Goal: Information Seeking & Learning: Learn about a topic

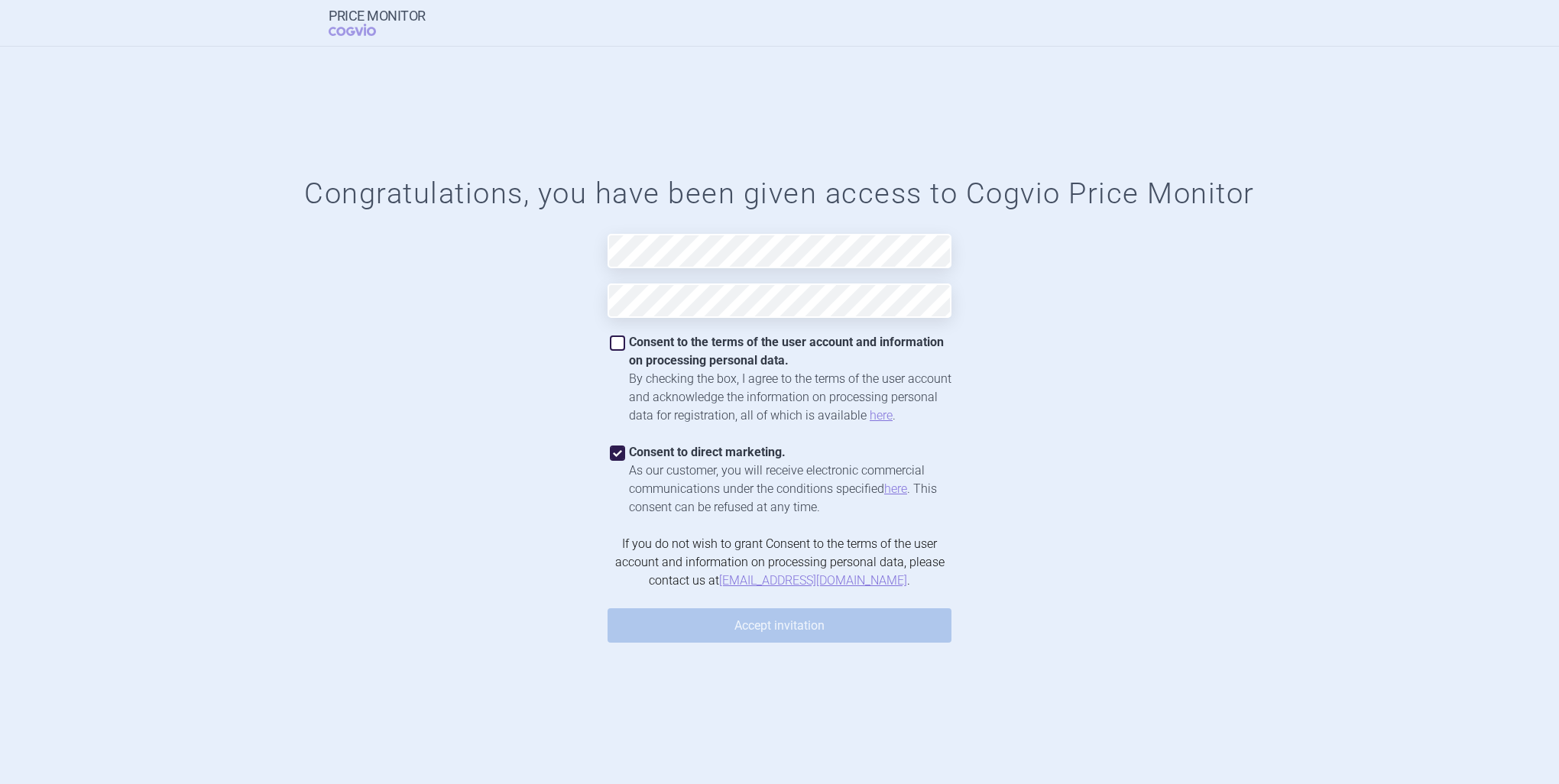
click at [689, 350] on div "Consent to the terms of the user account and information on processing personal…" at bounding box center [790, 352] width 323 height 37
click at [619, 457] on span at bounding box center [618, 454] width 16 height 16
checkbox input "false"
click at [613, 334] on div "Consent to the terms of the user account and information on processing personal…" at bounding box center [780, 379] width 344 height 92
click at [616, 348] on span at bounding box center [618, 343] width 16 height 16
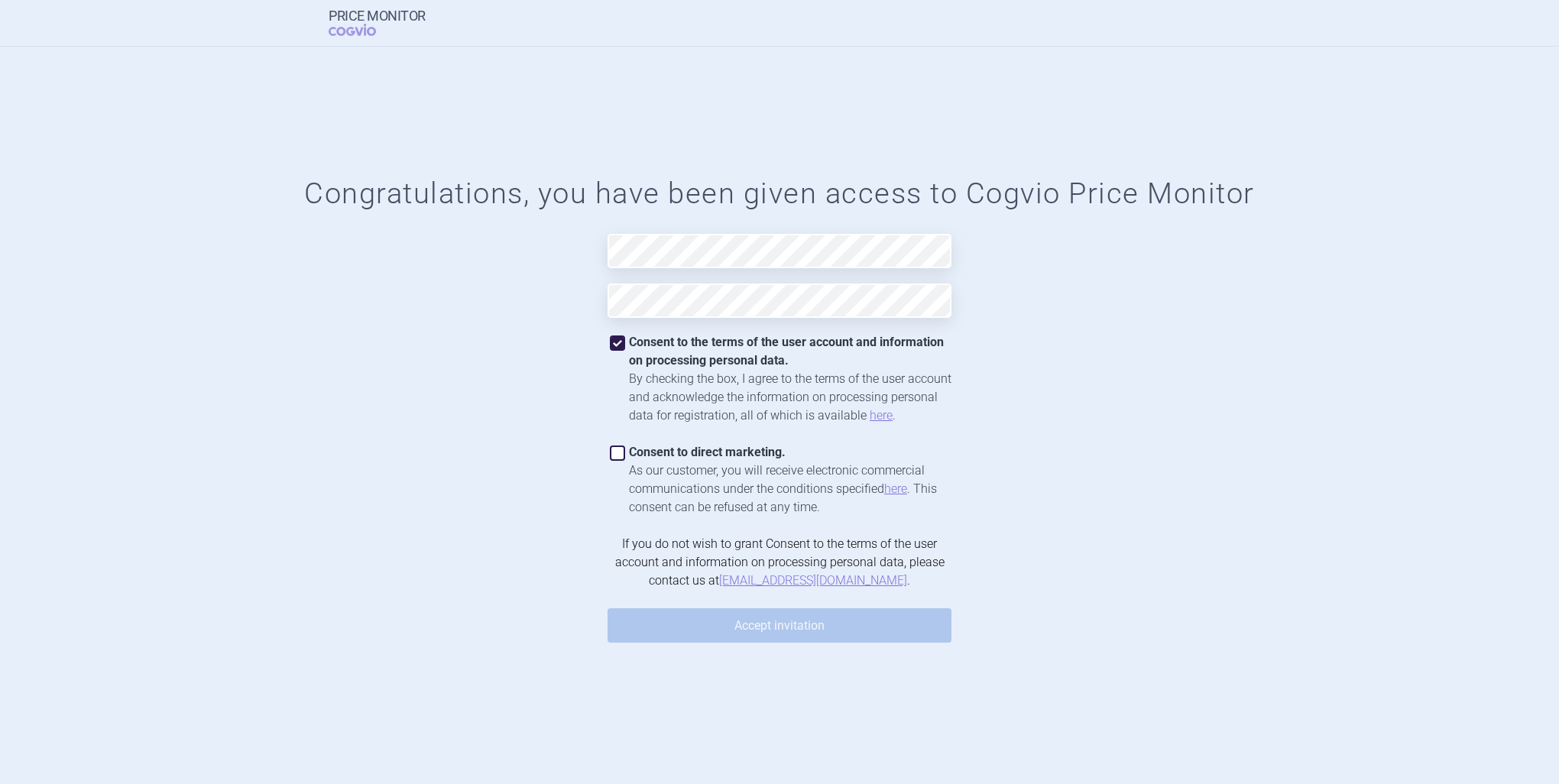
checkbox input "true"
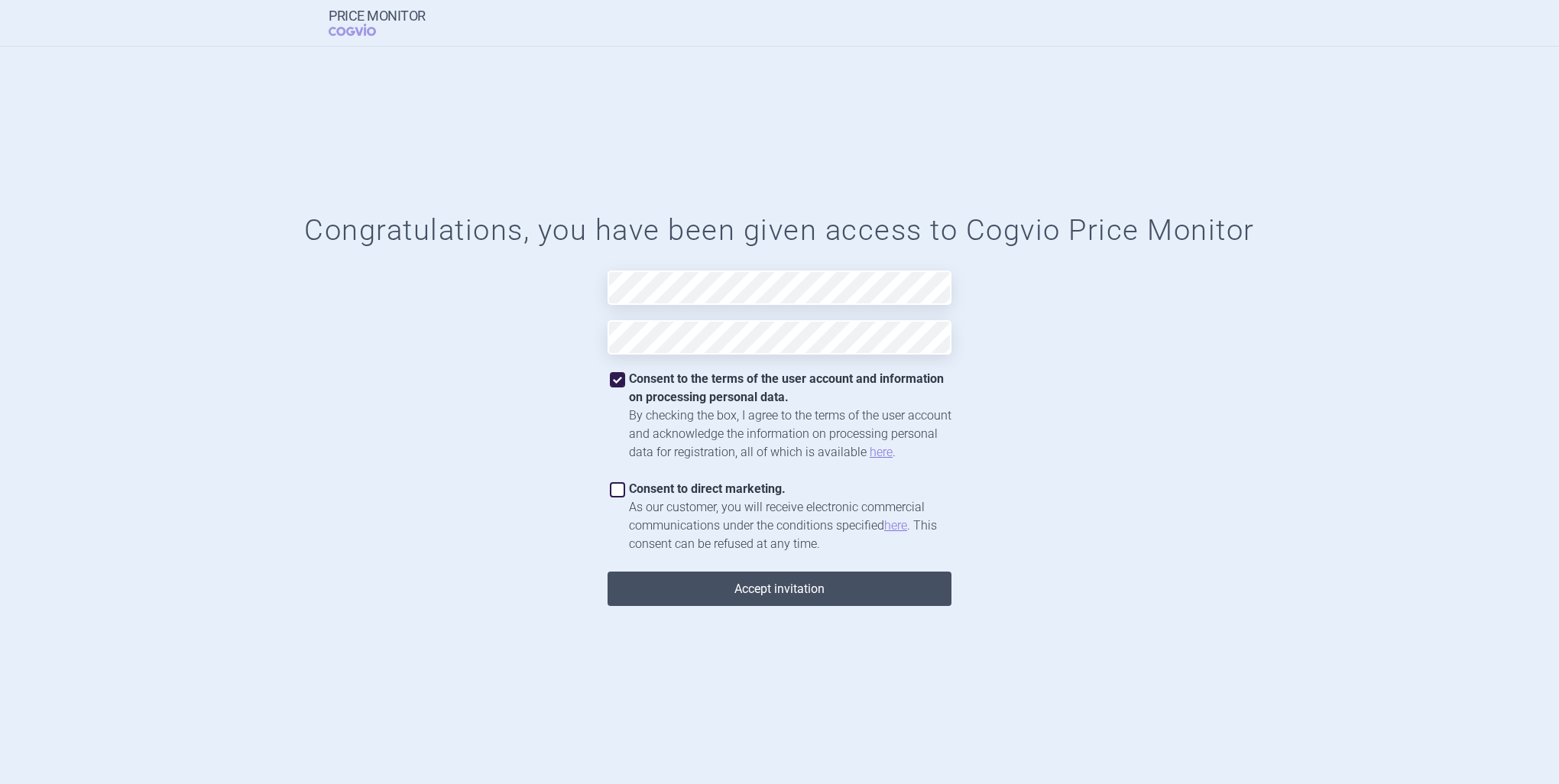
click at [730, 586] on button "Accept invitation" at bounding box center [780, 588] width 344 height 34
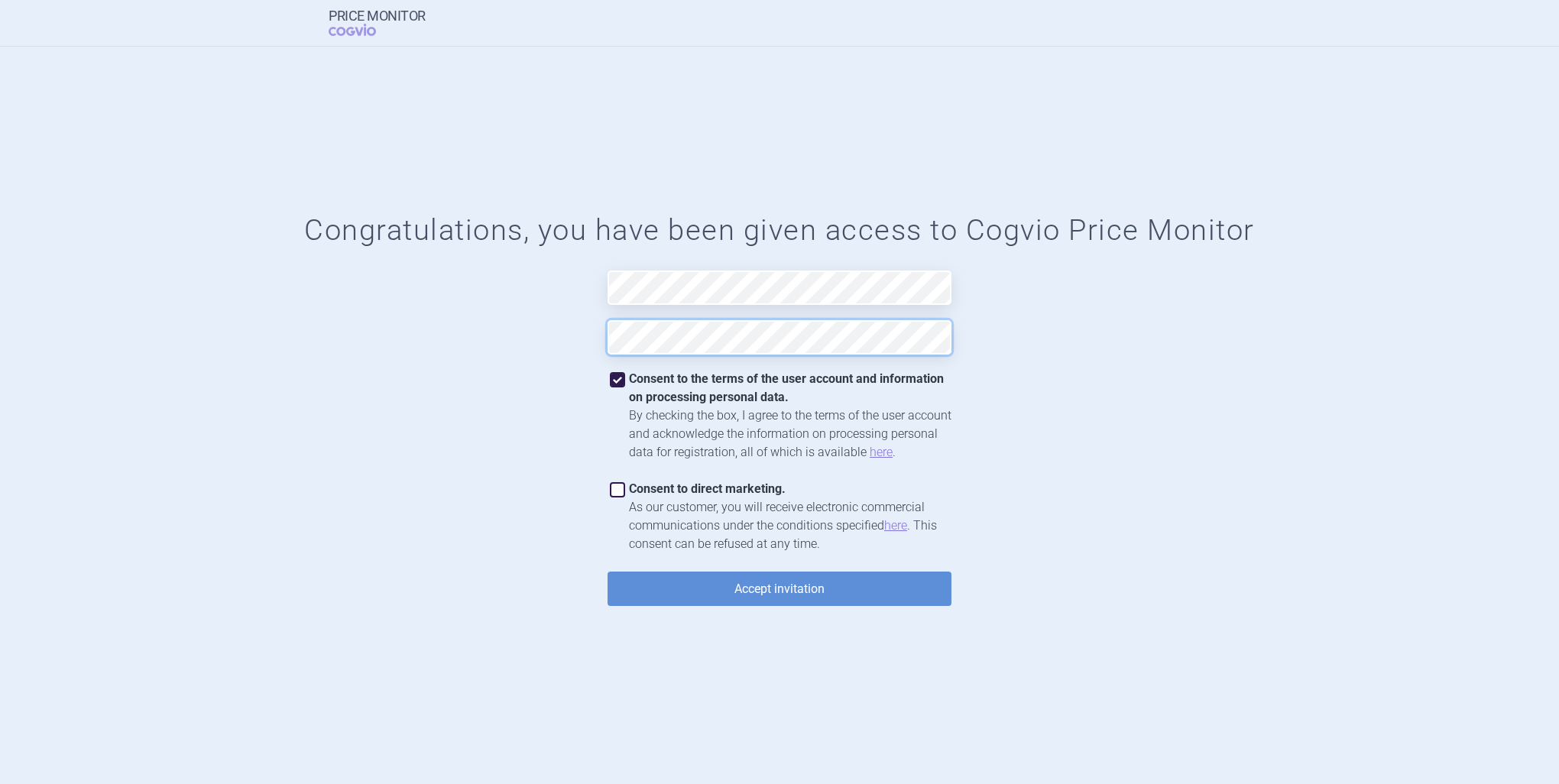
click at [607, 572] on button "Accept invitation" at bounding box center [780, 588] width 344 height 34
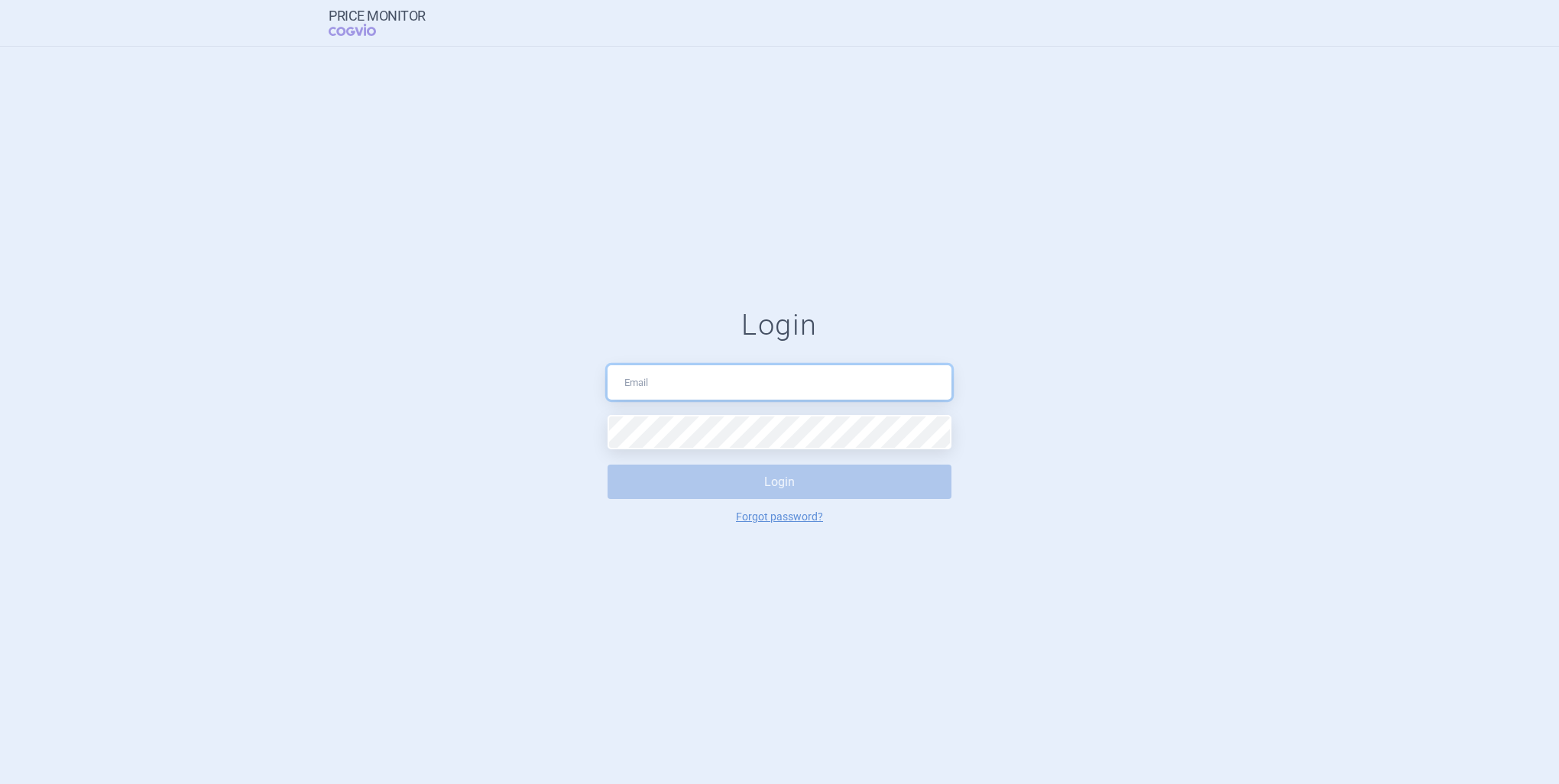
click at [836, 385] on input "text" at bounding box center [780, 382] width 344 height 34
click at [893, 380] on input "text" at bounding box center [780, 382] width 344 height 34
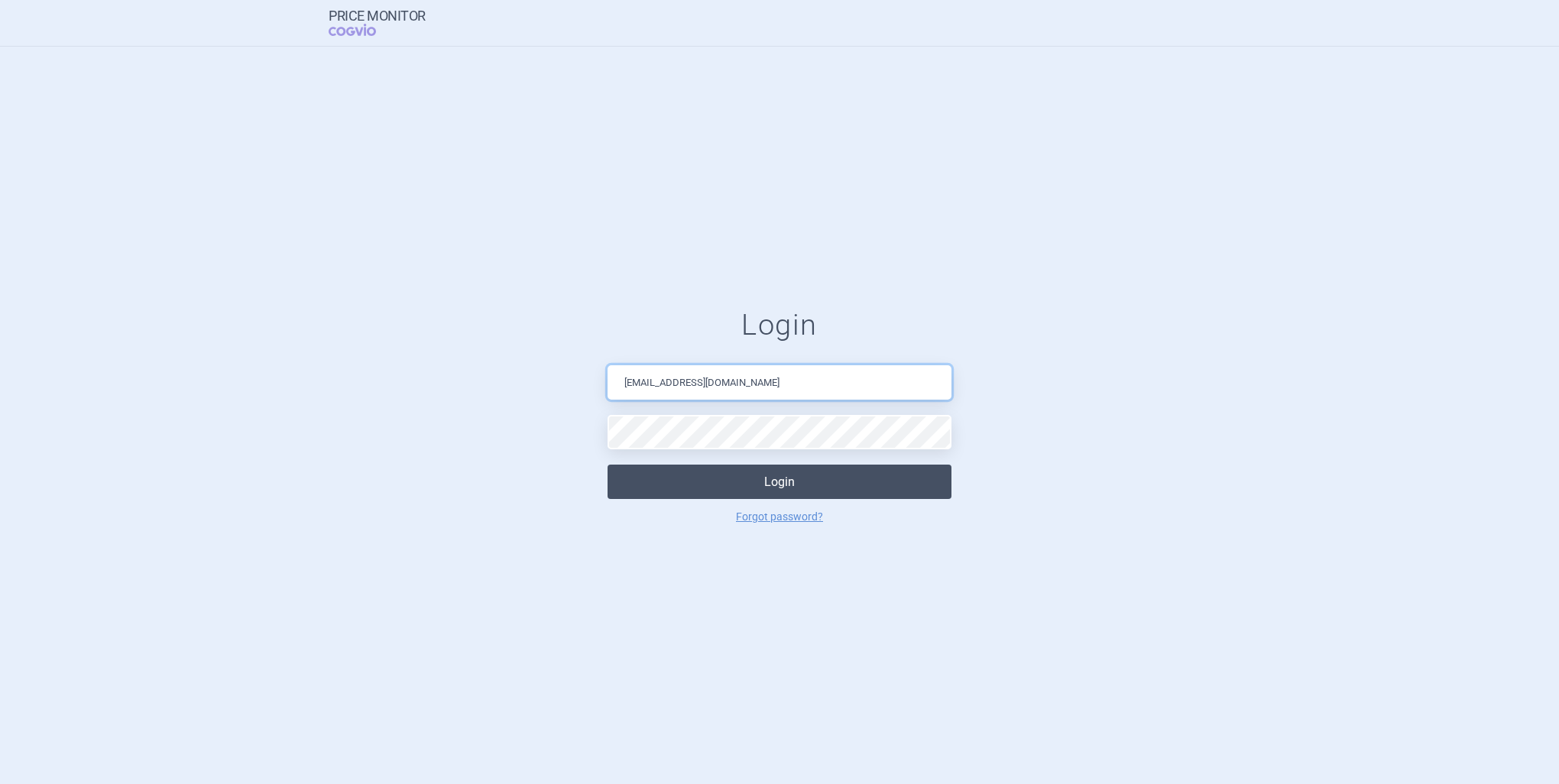
type input "[EMAIL_ADDRESS][DOMAIN_NAME]"
drag, startPoint x: 883, startPoint y: 469, endPoint x: 898, endPoint y: 469, distance: 15.0
click at [883, 469] on button "Login" at bounding box center [780, 481] width 344 height 34
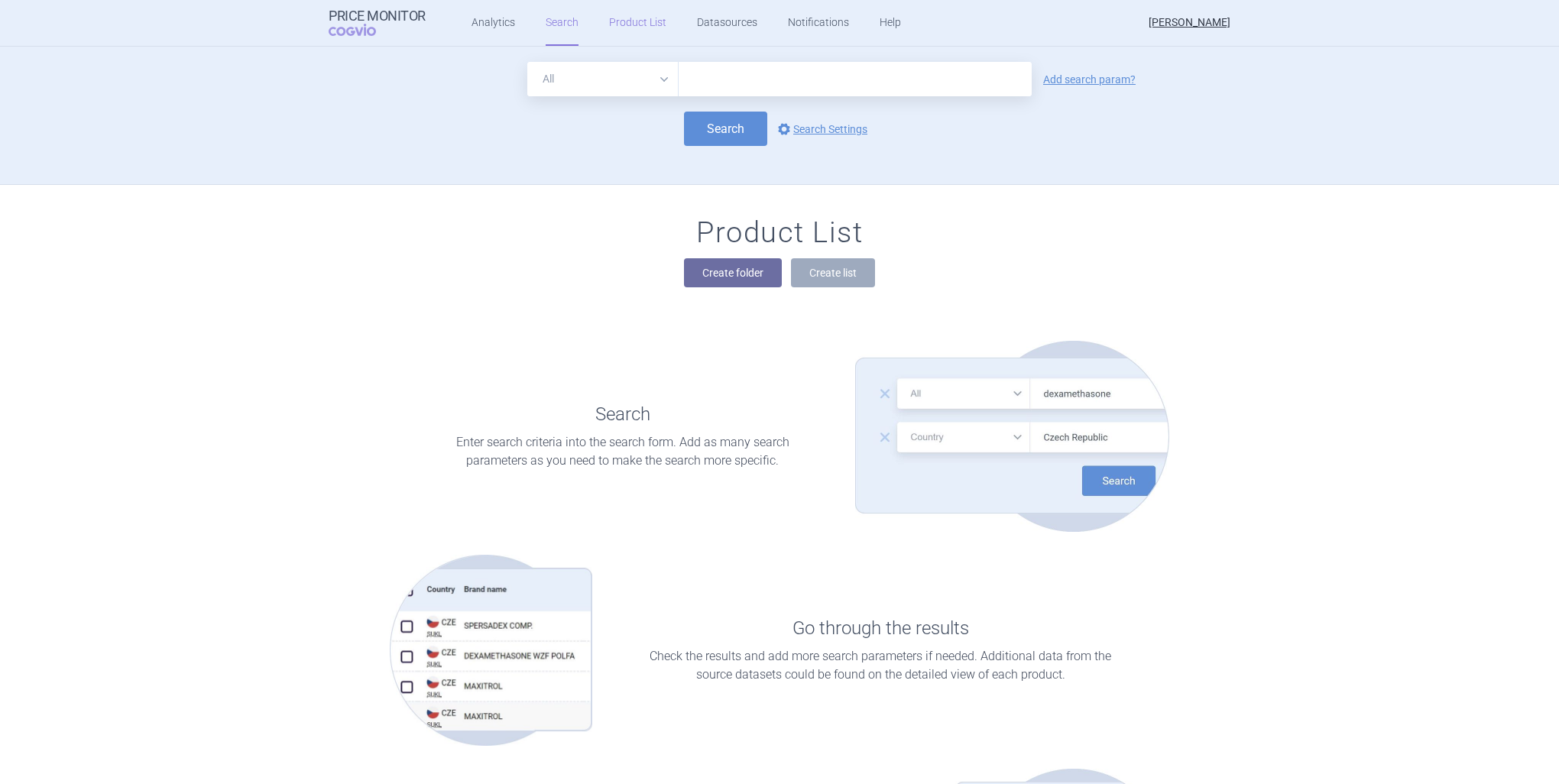
click at [629, 37] on link "Product List" at bounding box center [638, 22] width 58 height 46
click at [560, 37] on link "Search" at bounding box center [562, 22] width 33 height 46
click at [716, 22] on link "Datasources" at bounding box center [728, 22] width 61 height 46
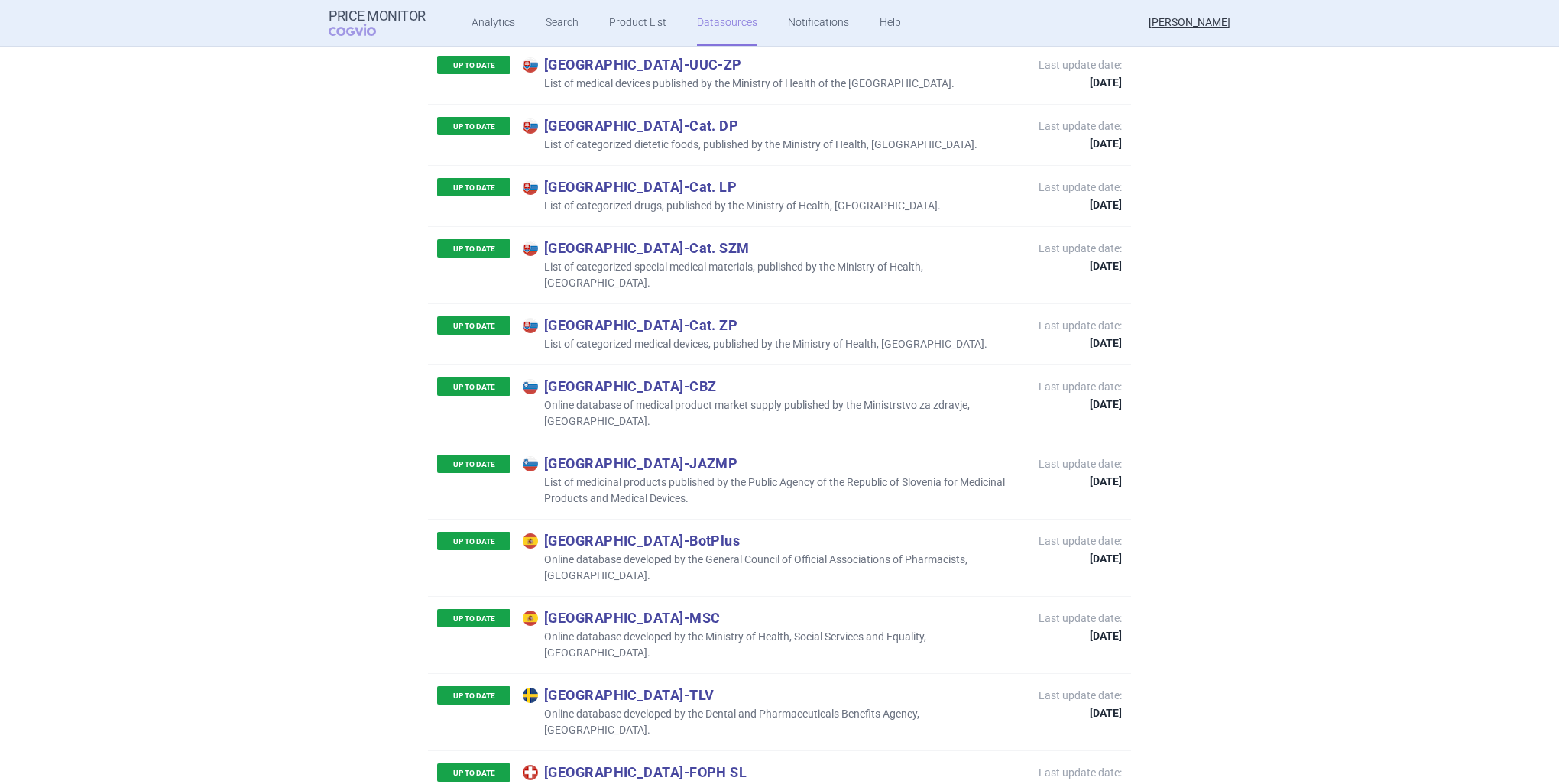
scroll to position [6859, 0]
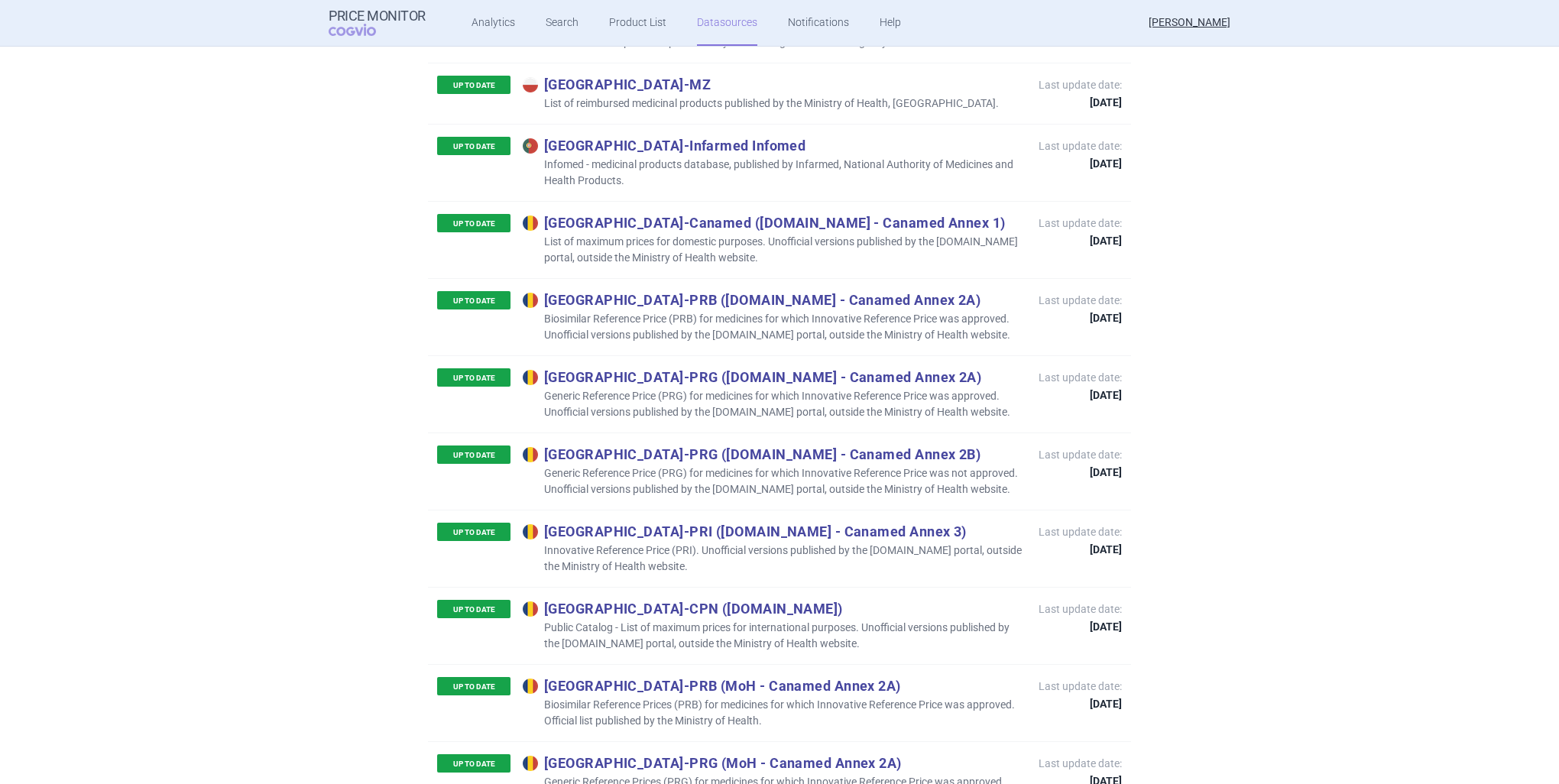
scroll to position [4490, 0]
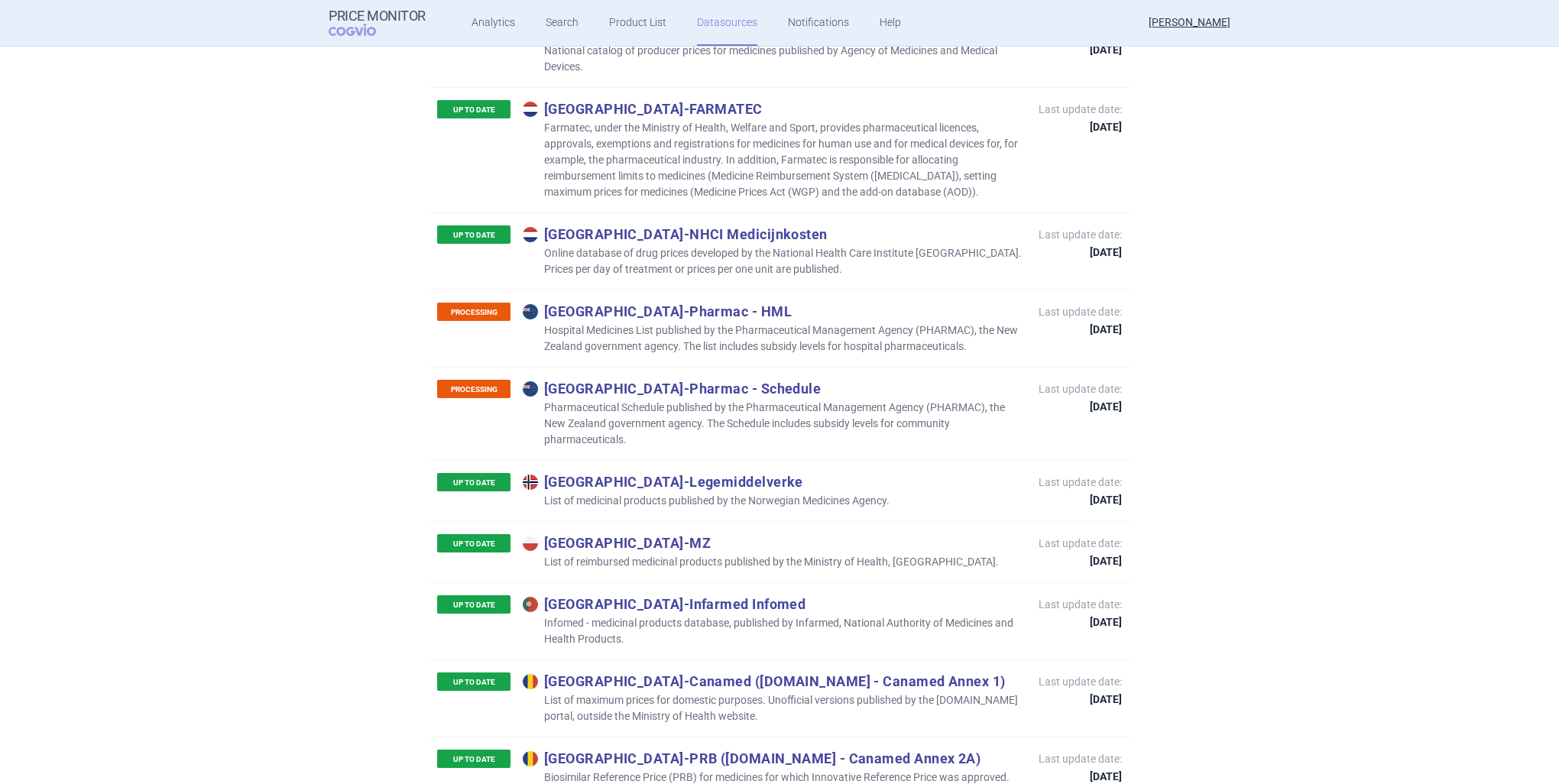
click at [590, 24] on ul "Analytics Search Product List Datasources Notifications Help" at bounding box center [667, 22] width 483 height 46
click at [487, 29] on link "Analytics" at bounding box center [493, 22] width 44 height 46
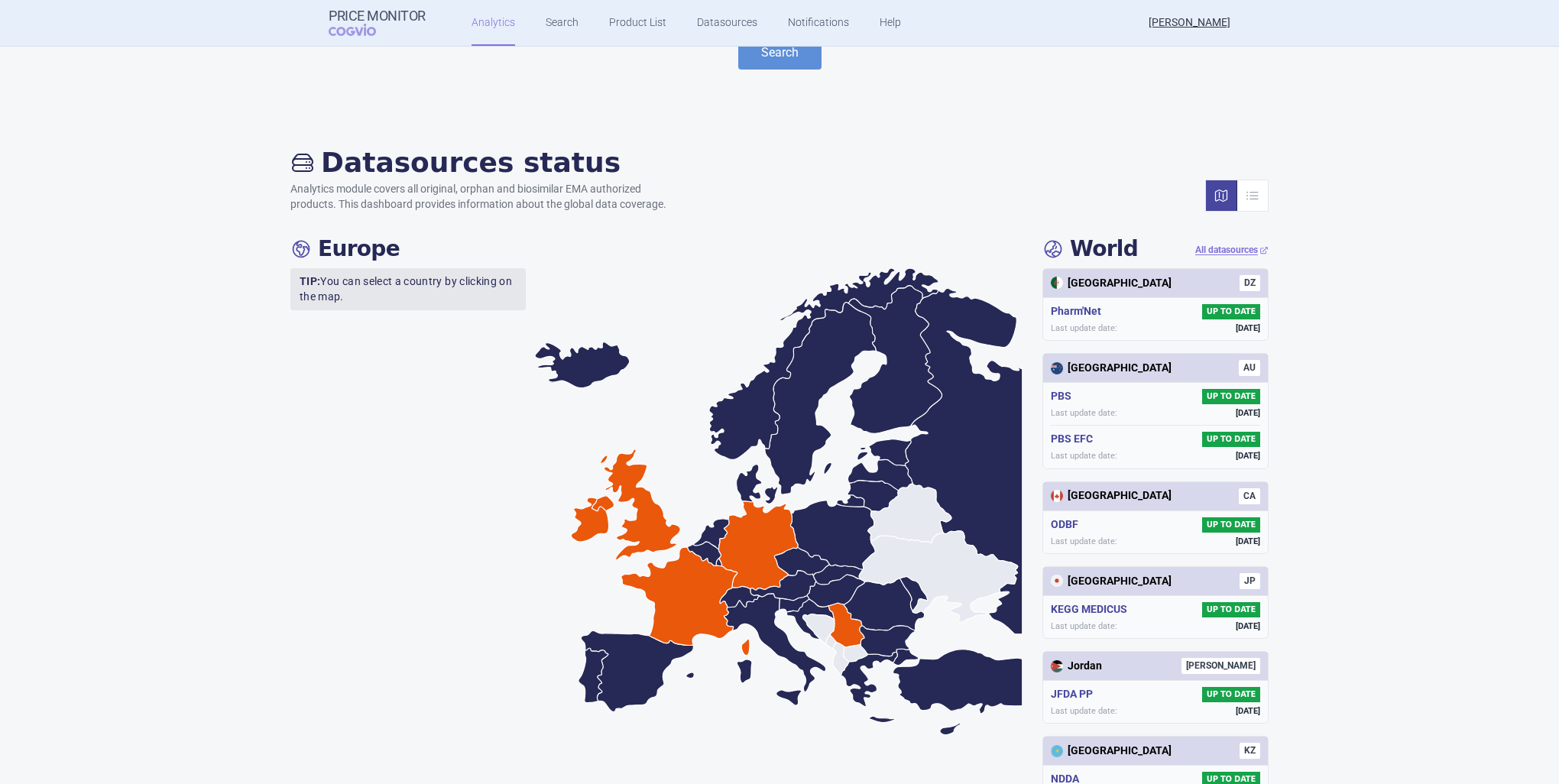
scroll to position [152, 0]
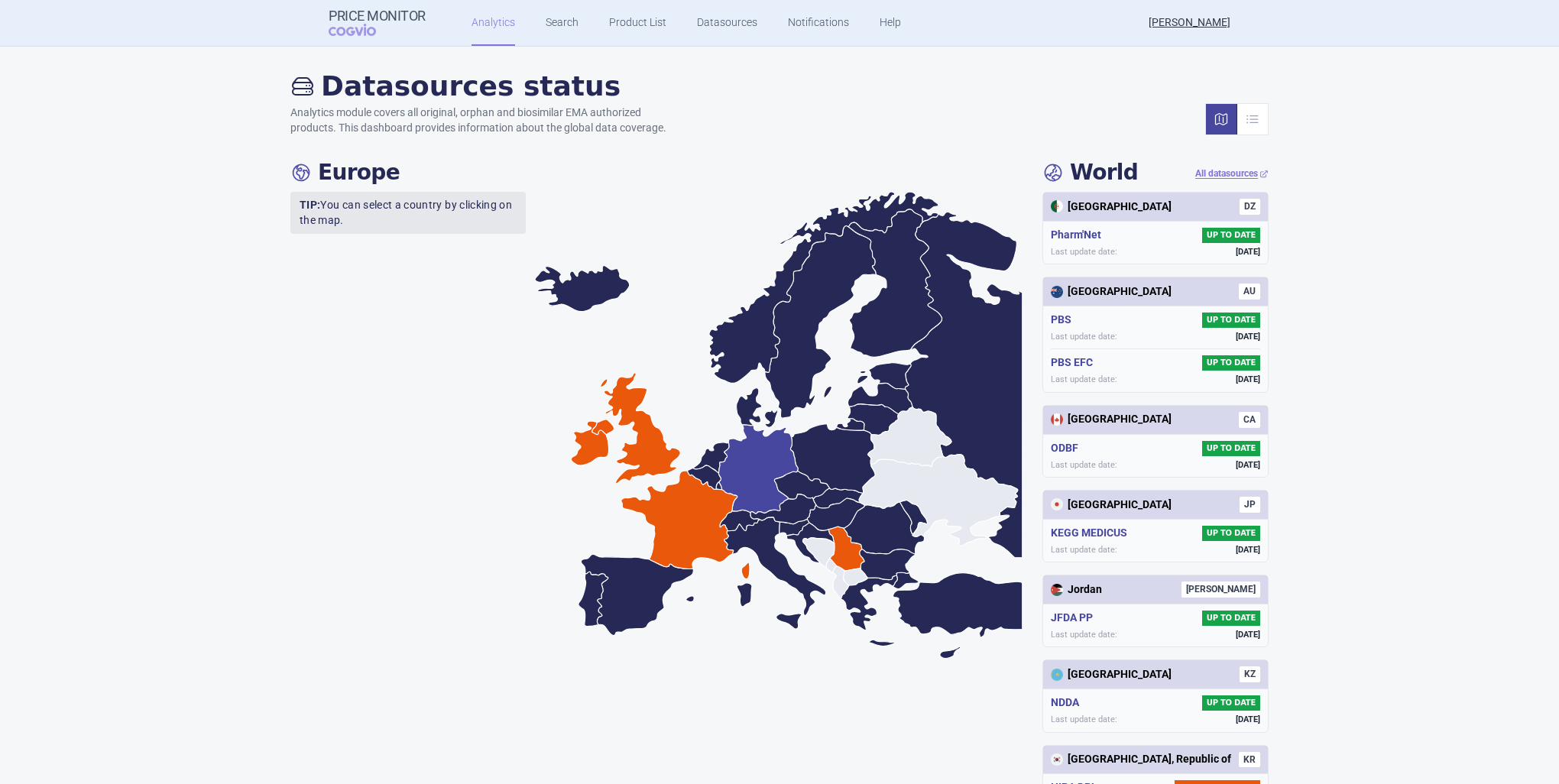
click at [758, 468] on icon at bounding box center [758, 469] width 79 height 89
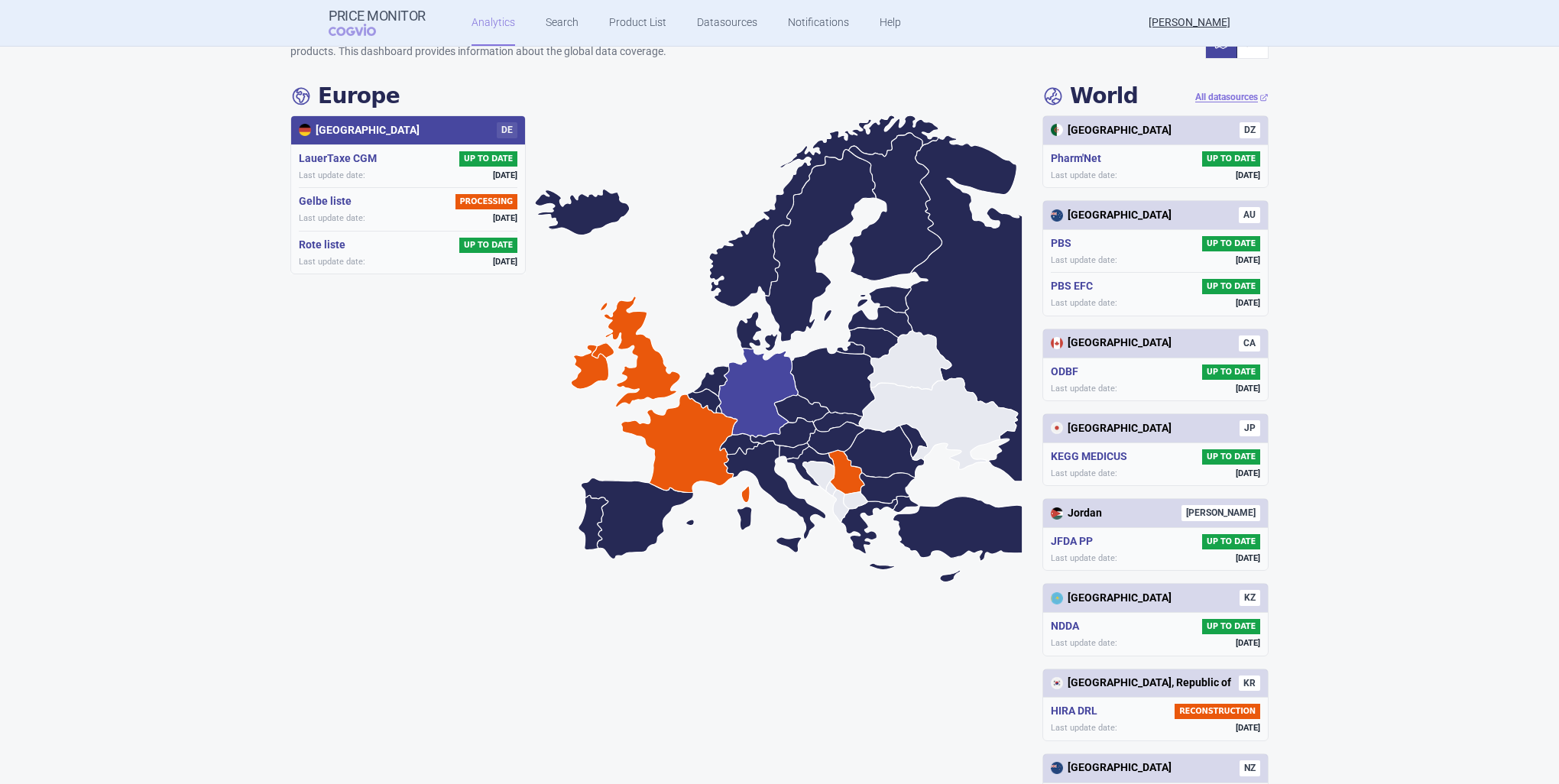
scroll to position [0, 0]
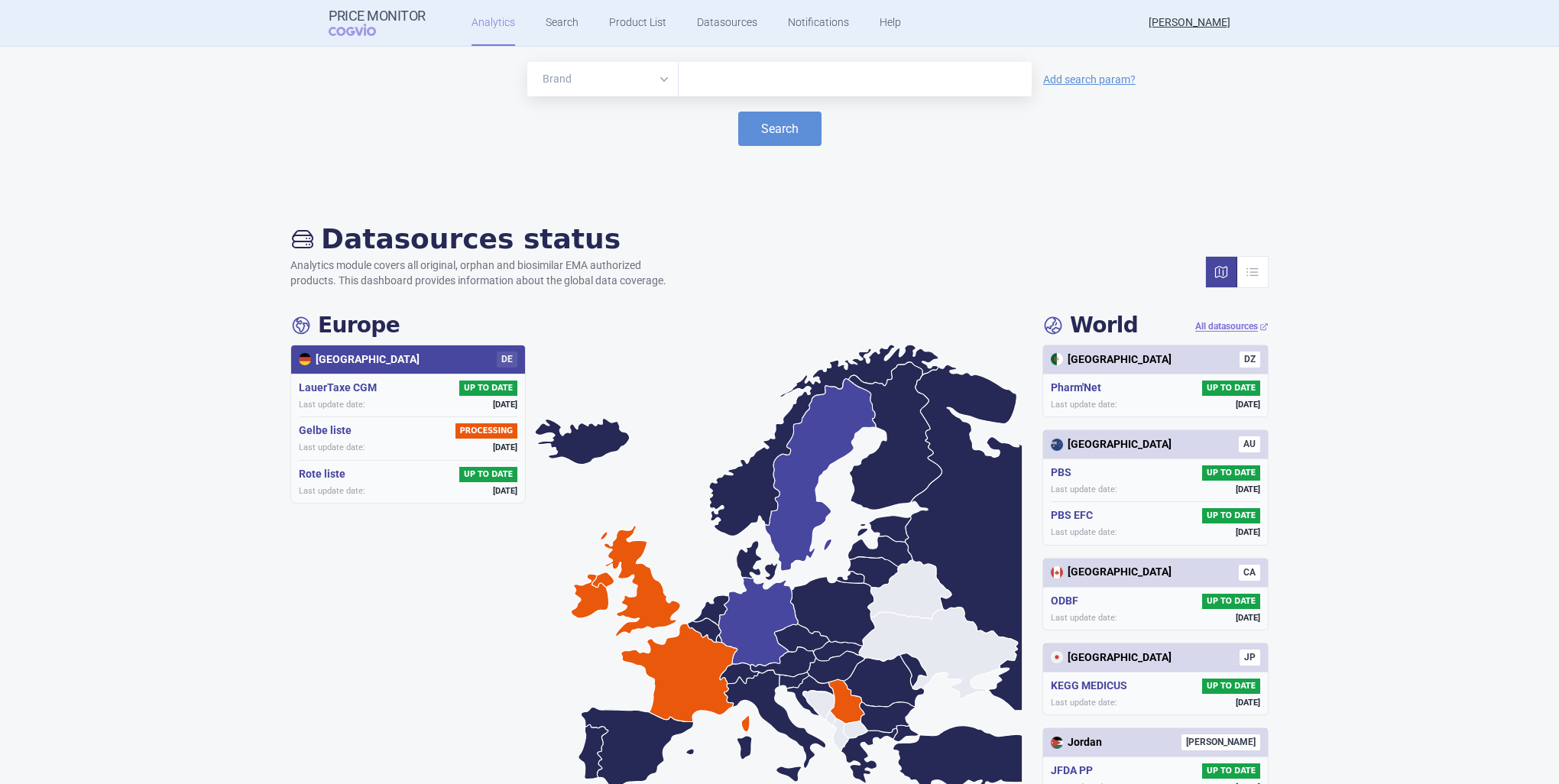
click at [791, 475] on icon at bounding box center [821, 475] width 111 height 193
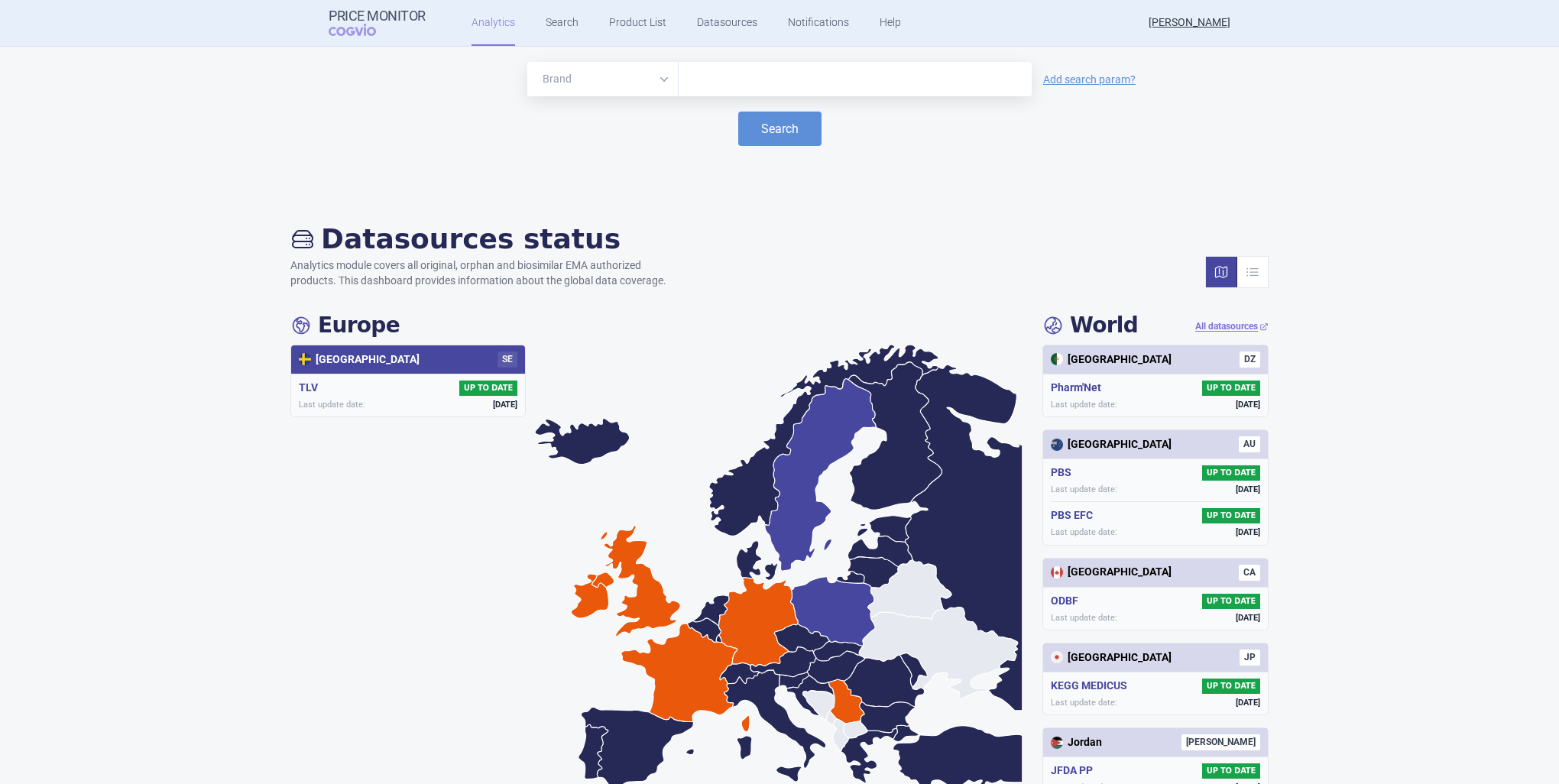
click at [821, 620] on icon at bounding box center [832, 611] width 85 height 68
click at [560, 27] on link "Search" at bounding box center [562, 22] width 33 height 46
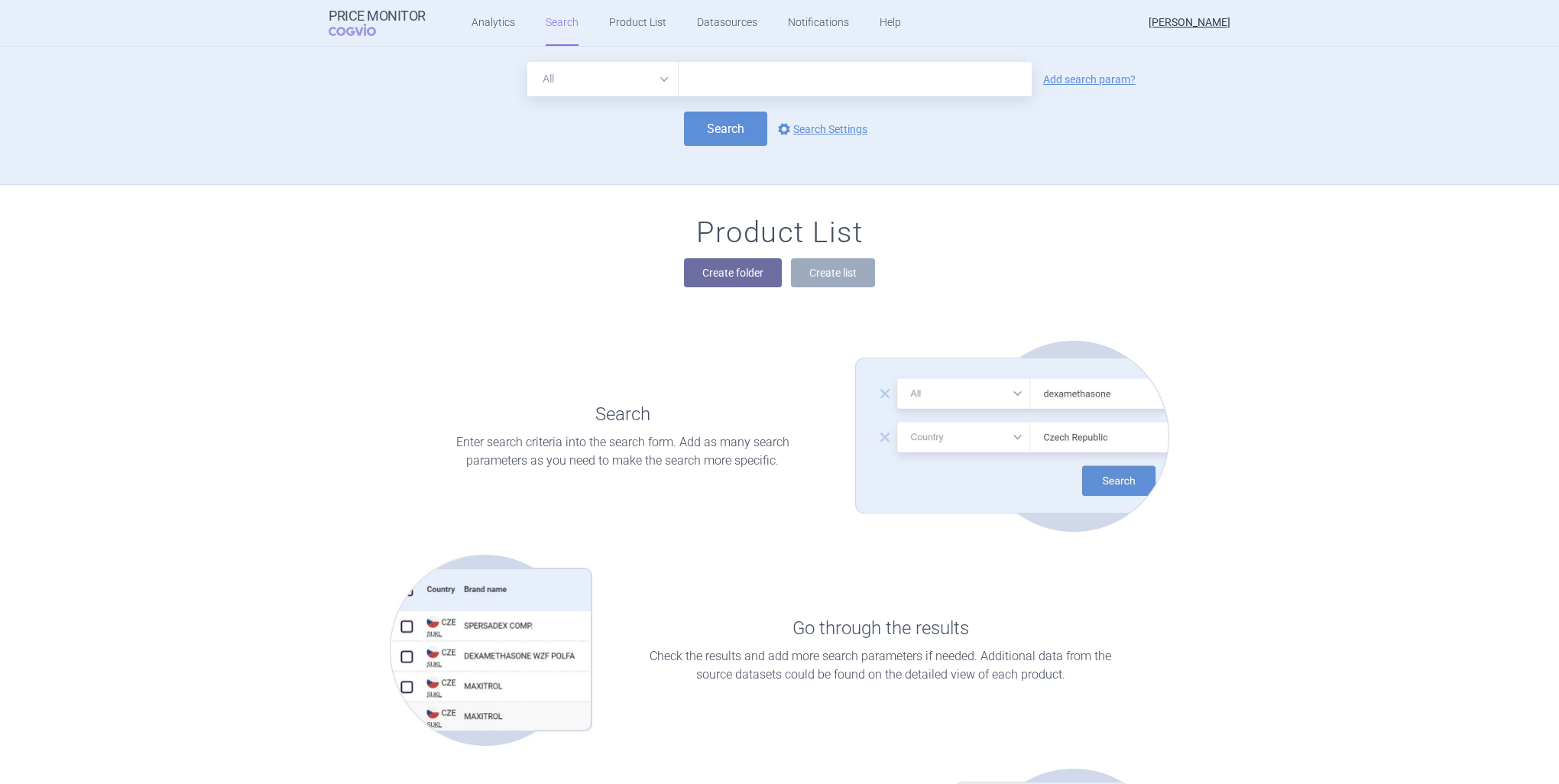
click at [657, 77] on select "All Brand Name ATC Company Active Substance Country Newer than" at bounding box center [602, 78] width 152 height 34
select select "country"
click at [527, 62] on select "All Brand Name ATC Company Active Substance Country Newer than" at bounding box center [602, 78] width 152 height 34
click at [709, 79] on input "text" at bounding box center [855, 79] width 337 height 20
type input "Fran"
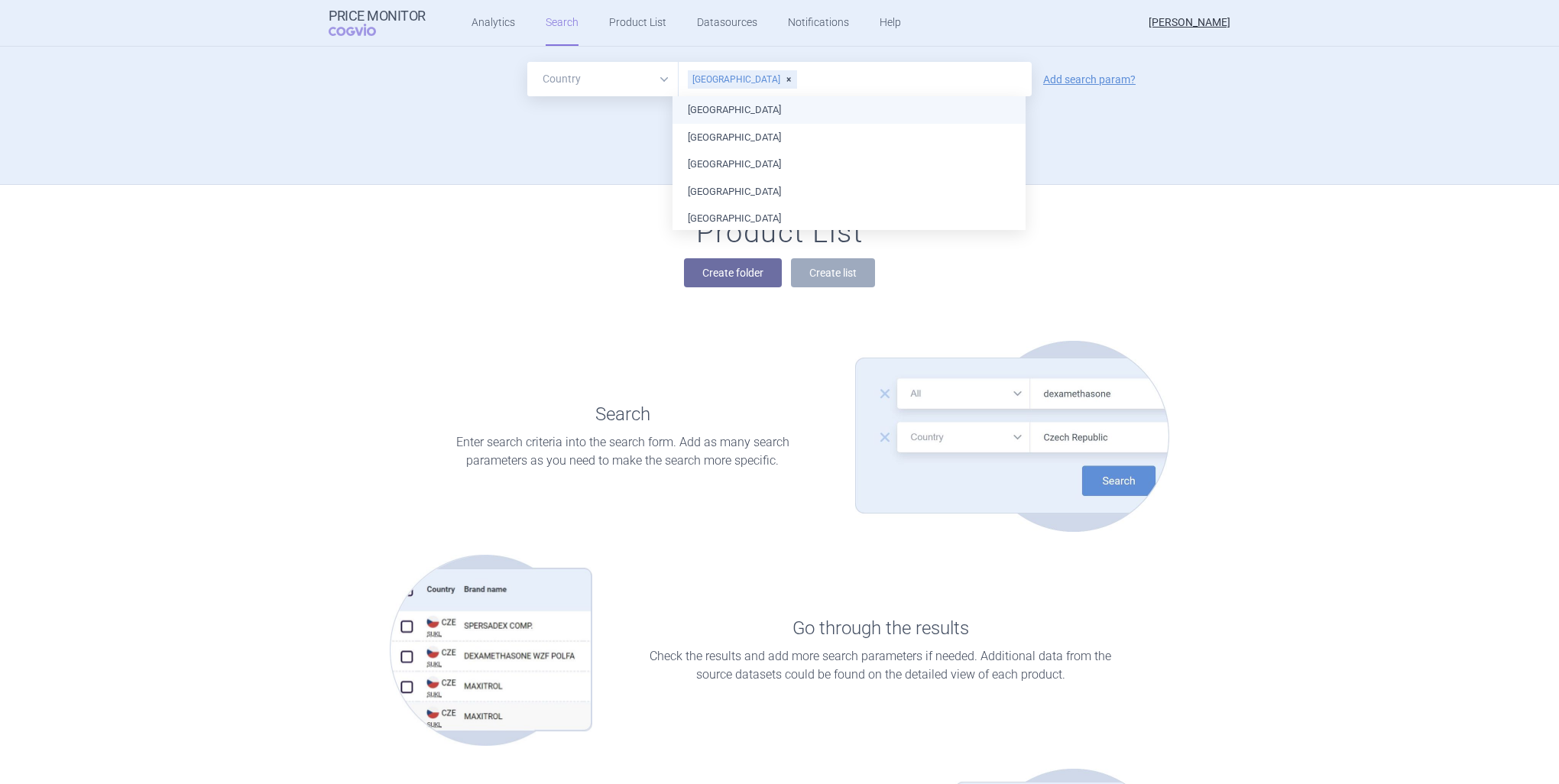
click at [740, 113] on ul "[GEOGRAPHIC_DATA] [GEOGRAPHIC_DATA] [GEOGRAPHIC_DATA] [GEOGRAPHIC_DATA] [GEOGRA…" at bounding box center [849, 680] width 353 height 1170
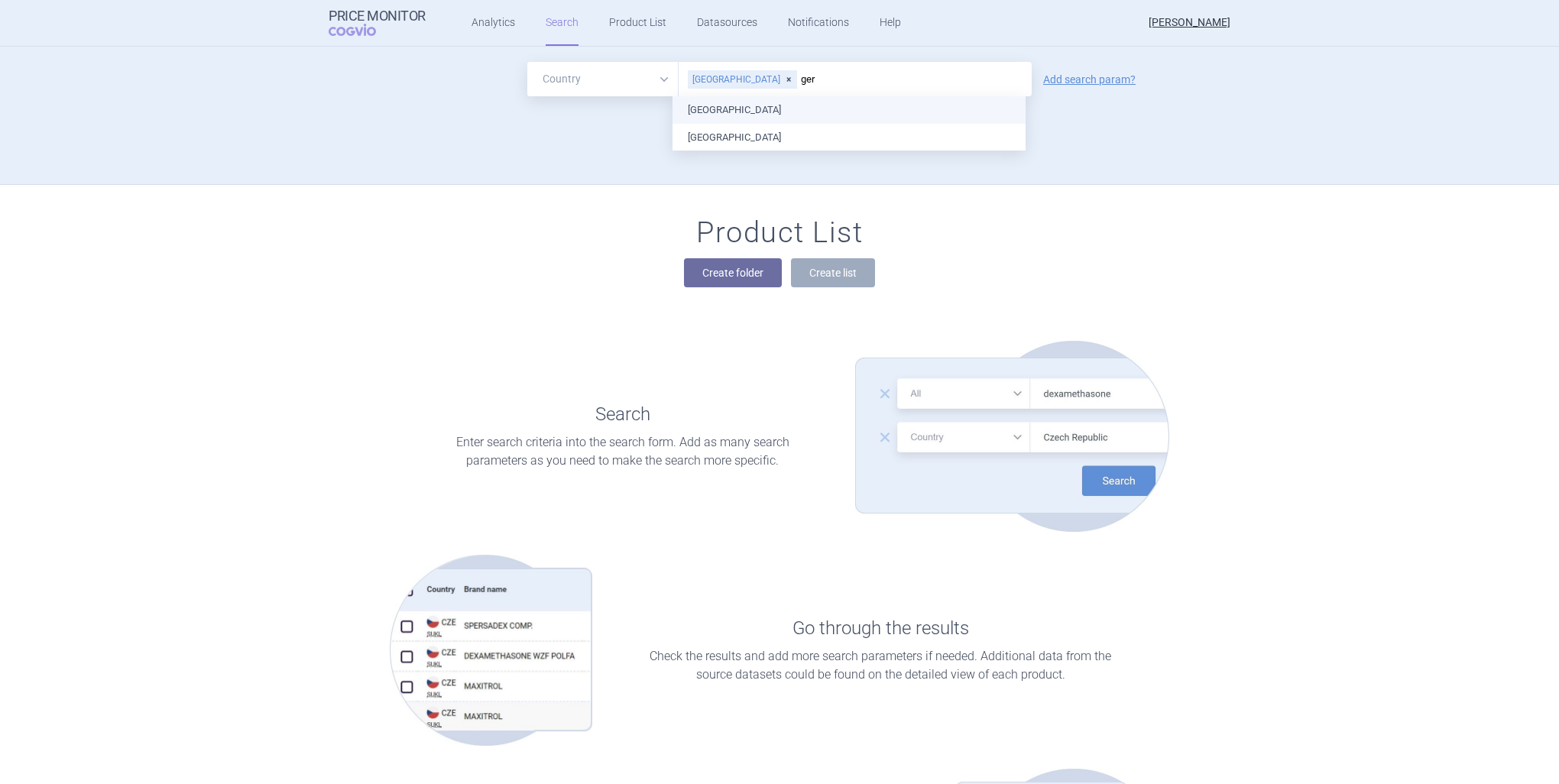
type input "germ"
click at [912, 104] on ul "[GEOGRAPHIC_DATA]" at bounding box center [849, 109] width 353 height 27
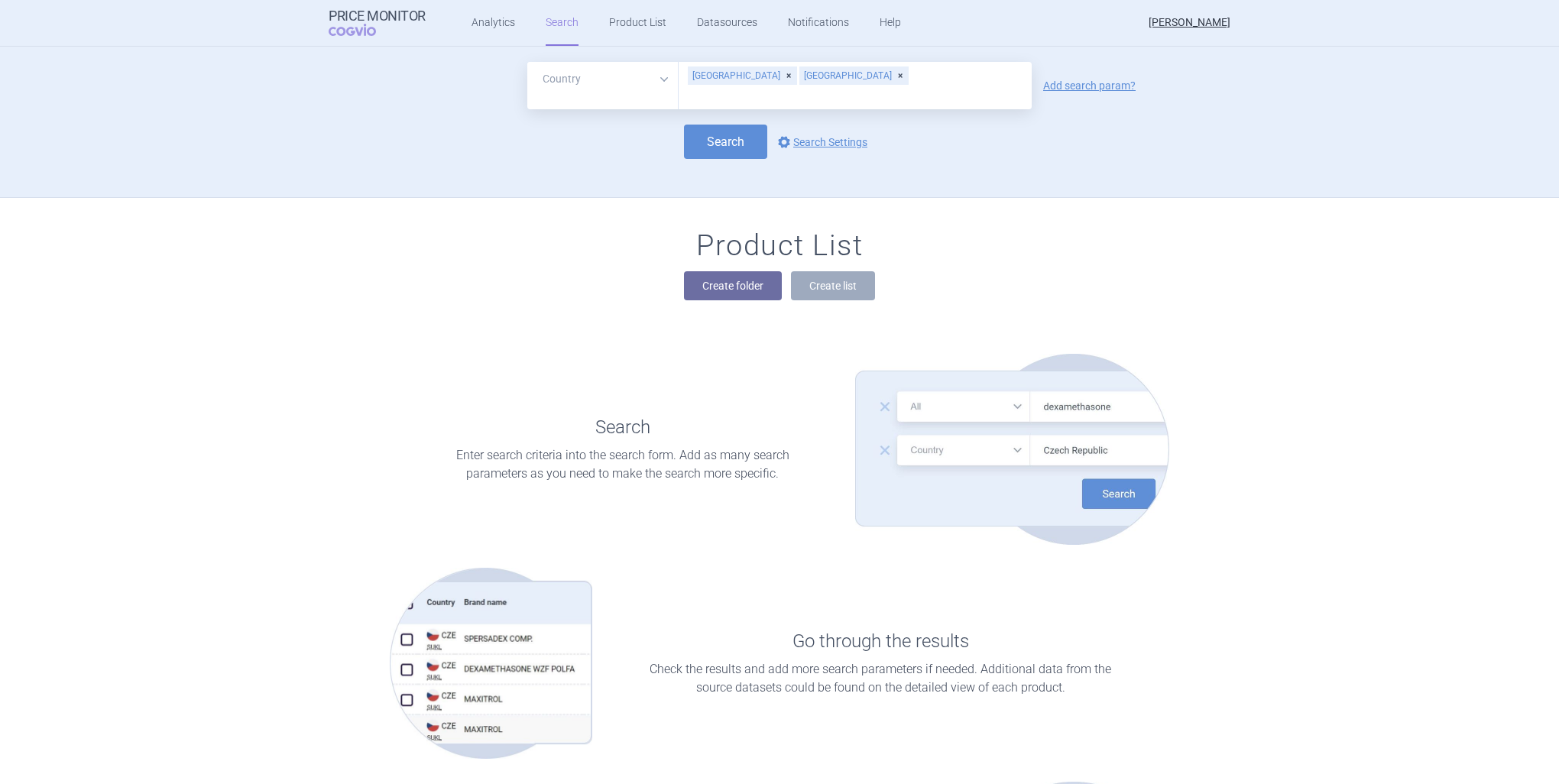
click at [871, 86] on input "text" at bounding box center [855, 96] width 337 height 20
type input "[GEOGRAPHIC_DATA]"
type input "ita"
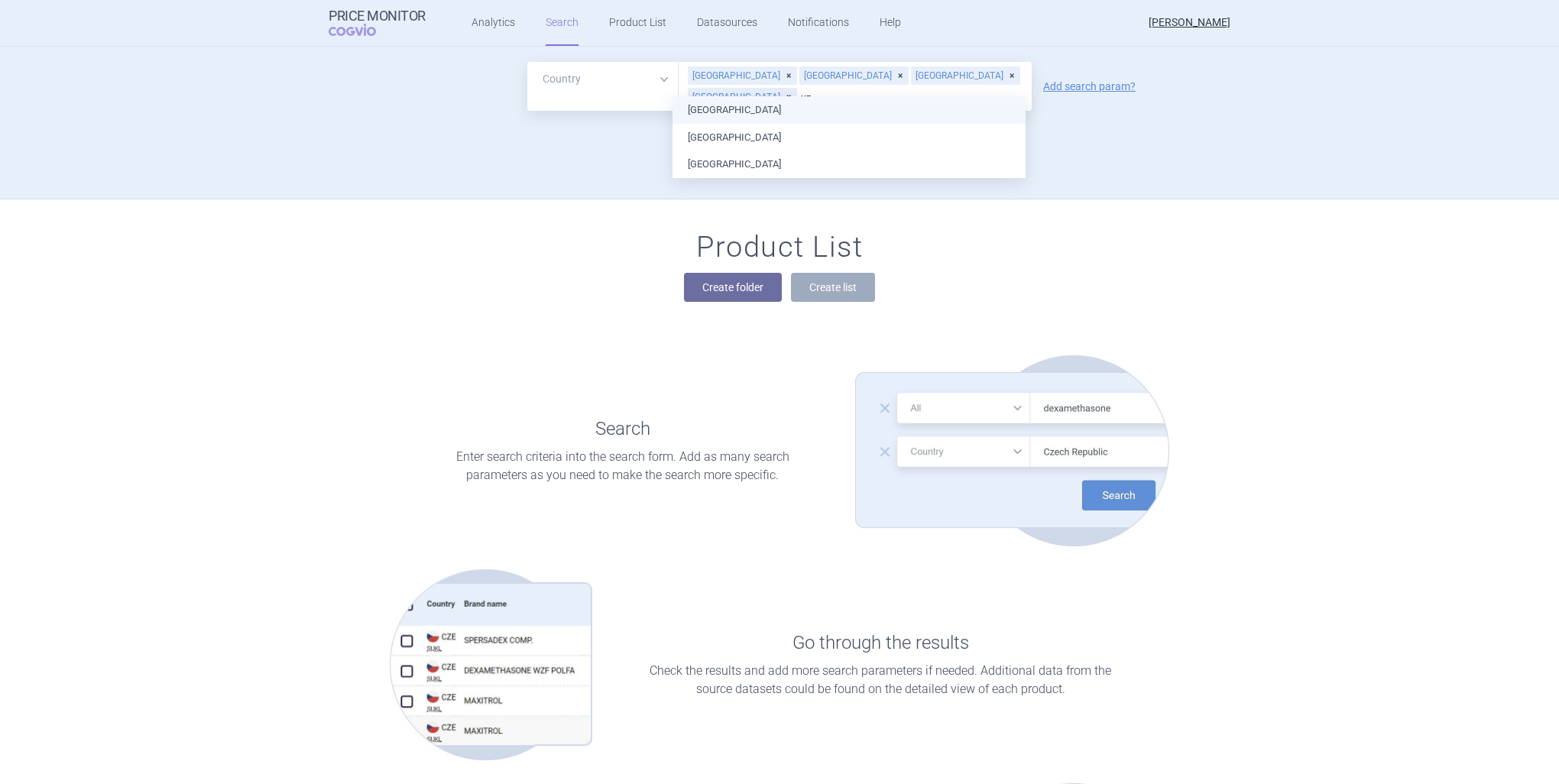
type input "uni"
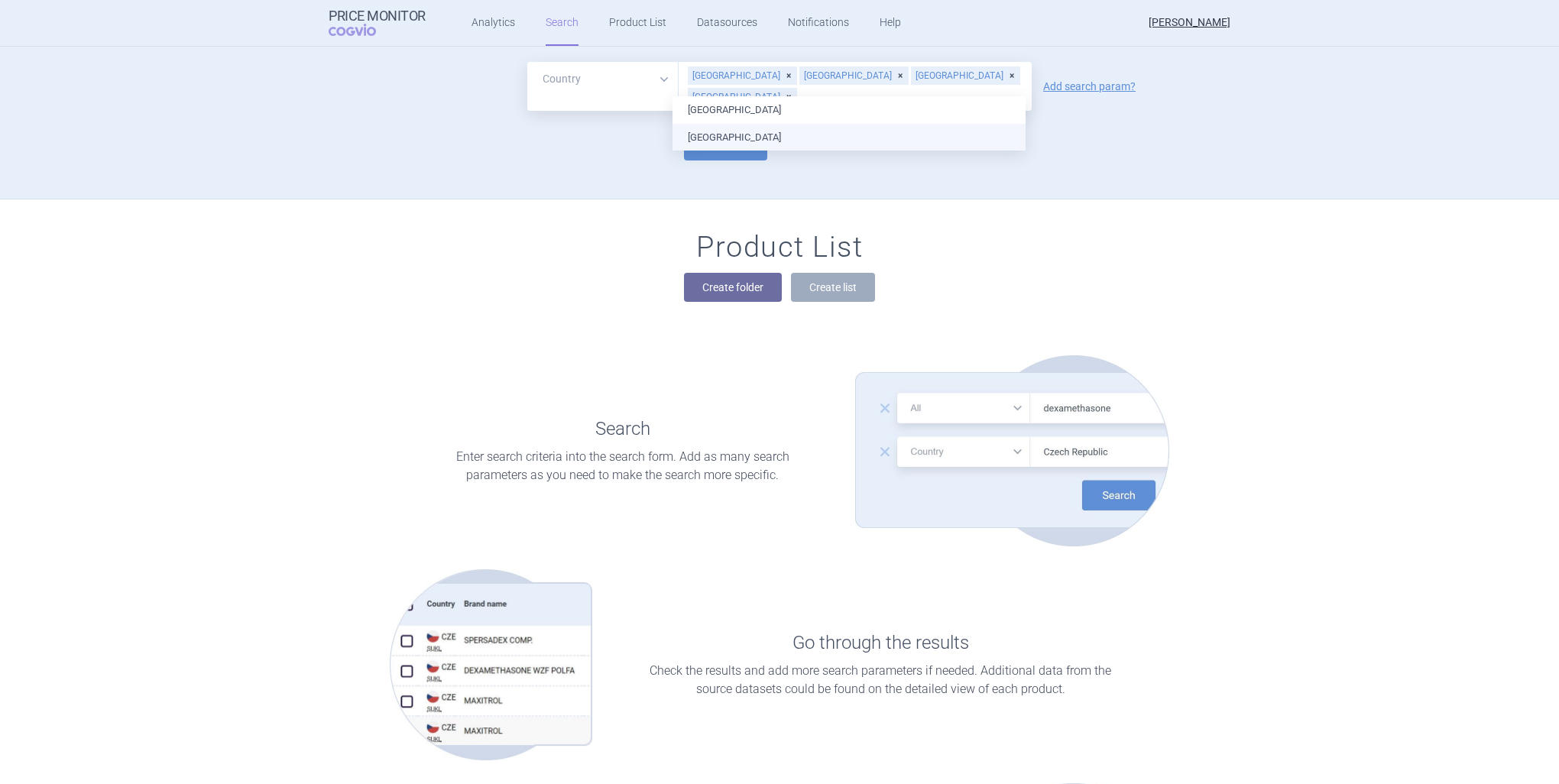
click at [844, 145] on ul "[GEOGRAPHIC_DATA] [GEOGRAPHIC_DATA]" at bounding box center [849, 122] width 353 height 54
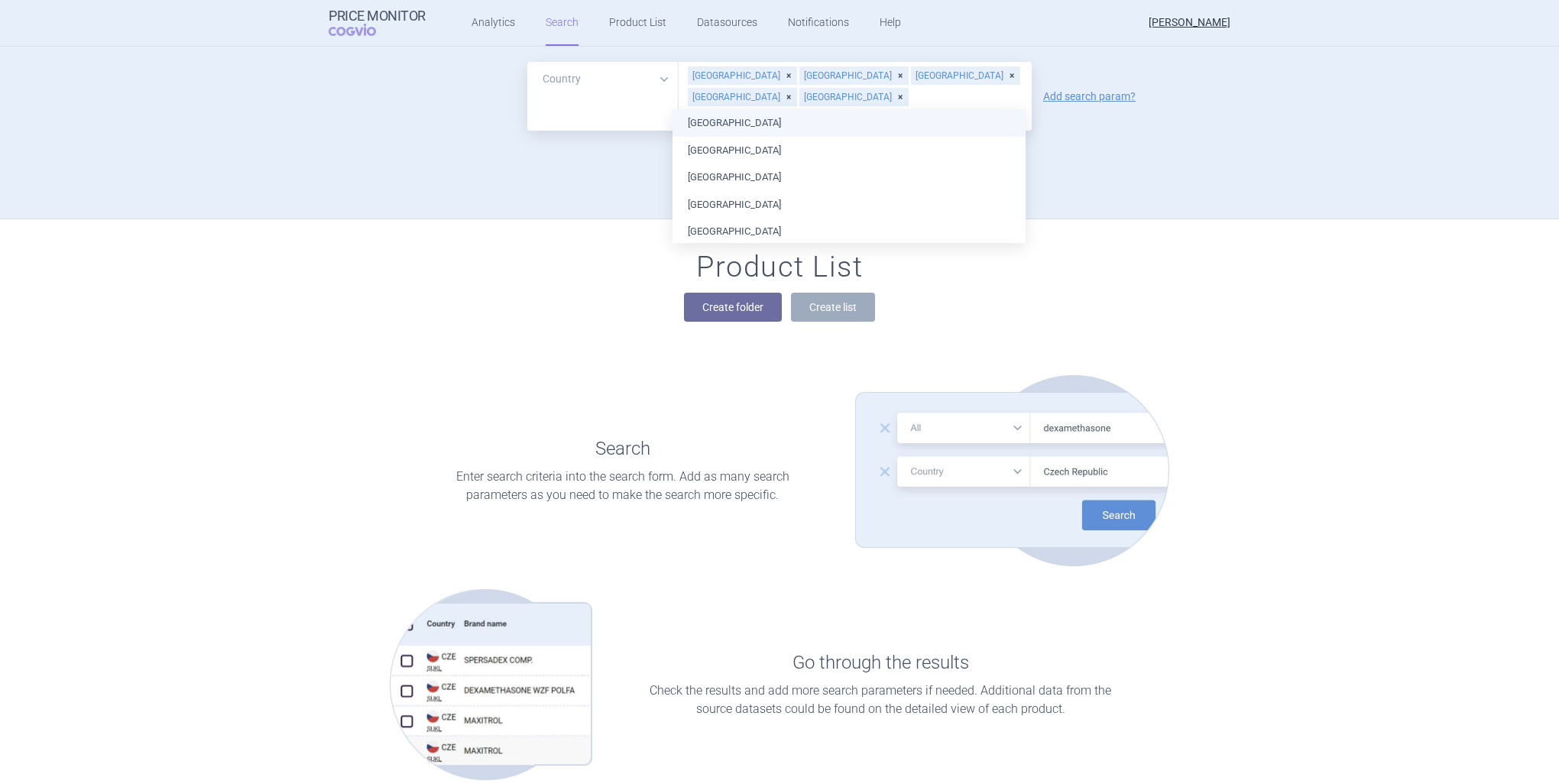
click at [1099, 113] on form "All Brand Name ATC Company Active Substance Country Newer than [GEOGRAPHIC_DATA…" at bounding box center [780, 120] width 902 height 118
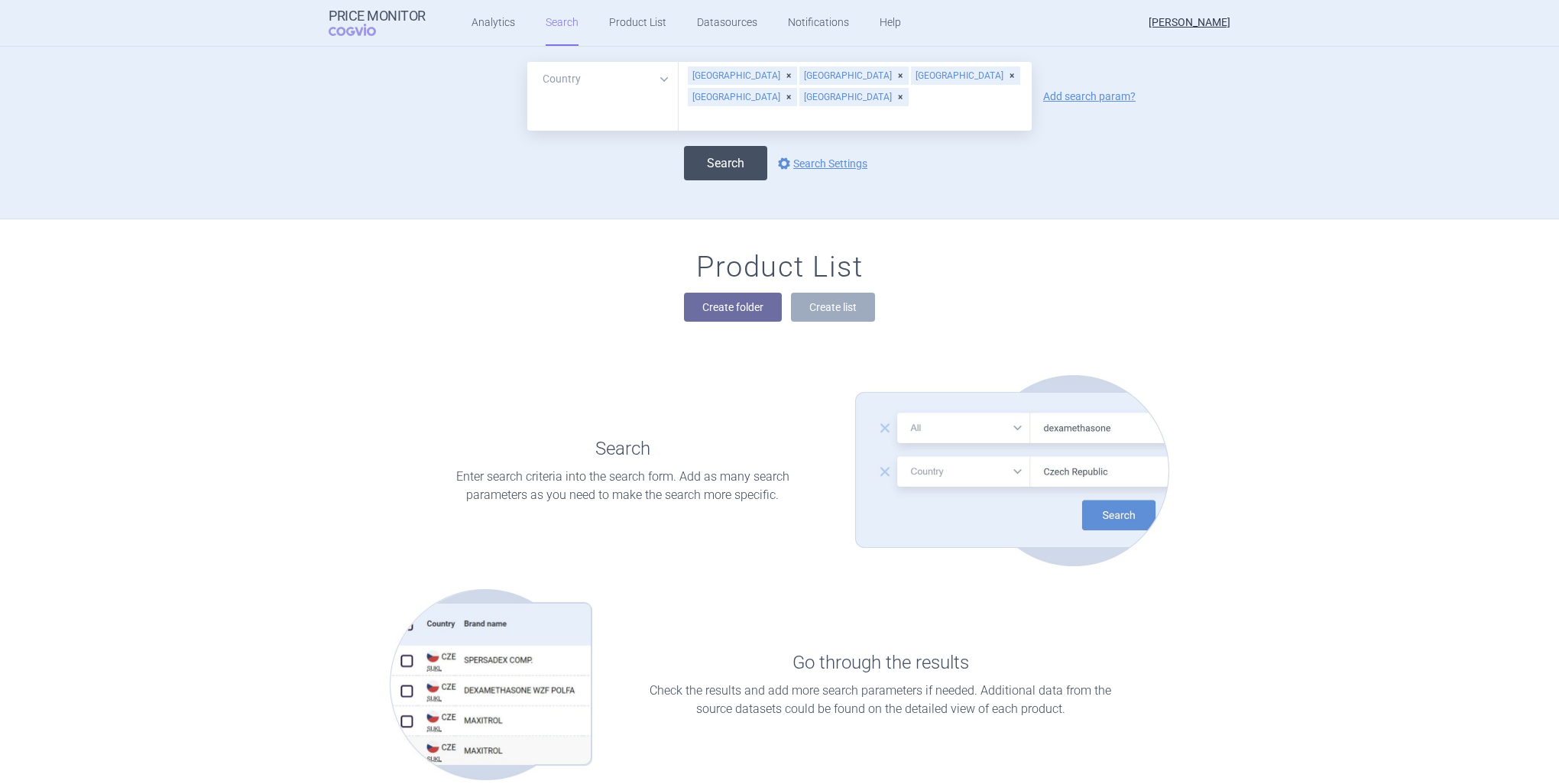
click at [746, 146] on button "Search" at bounding box center [726, 162] width 83 height 34
select select "country"
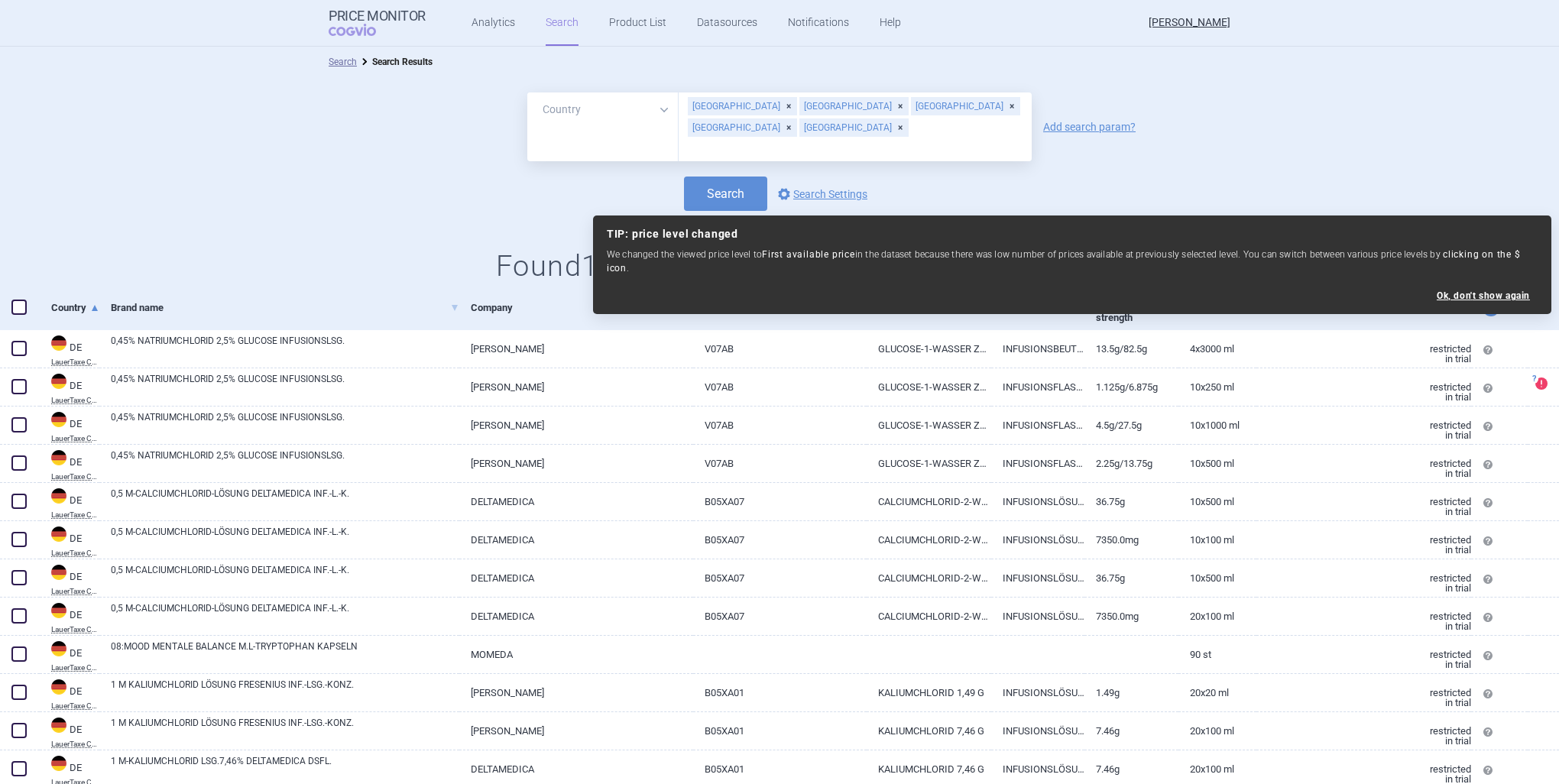
click at [1358, 188] on div "Search options Search Settings" at bounding box center [780, 194] width 1559 height 34
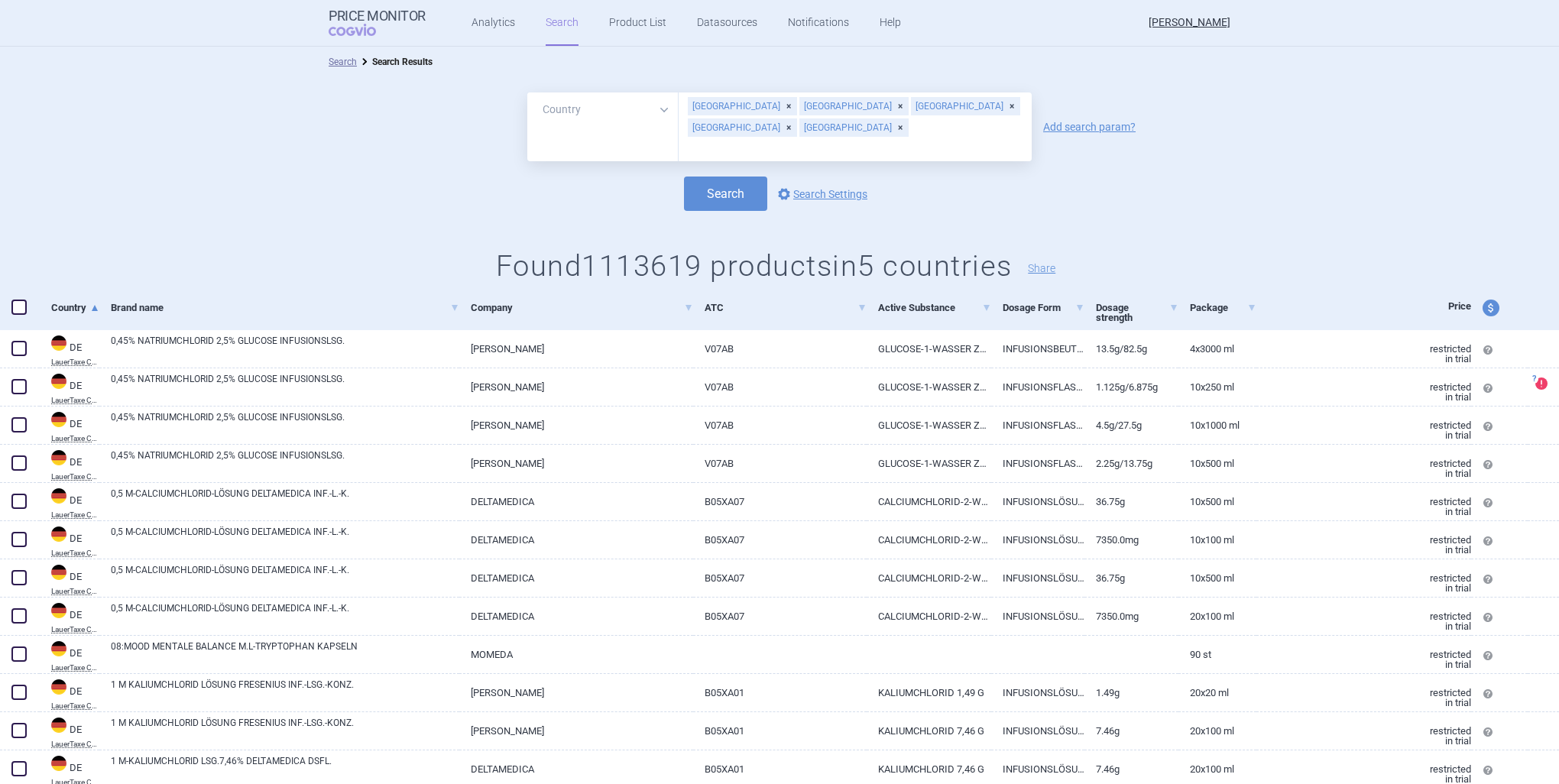
click at [663, 108] on select "All Brand Name ATC Company Active Substance Country Newer than" at bounding box center [602, 109] width 152 height 34
click at [629, 70] on div "Search Search Results" at bounding box center [780, 62] width 1559 height 30
click at [1085, 121] on link "Add search param?" at bounding box center [1090, 126] width 93 height 11
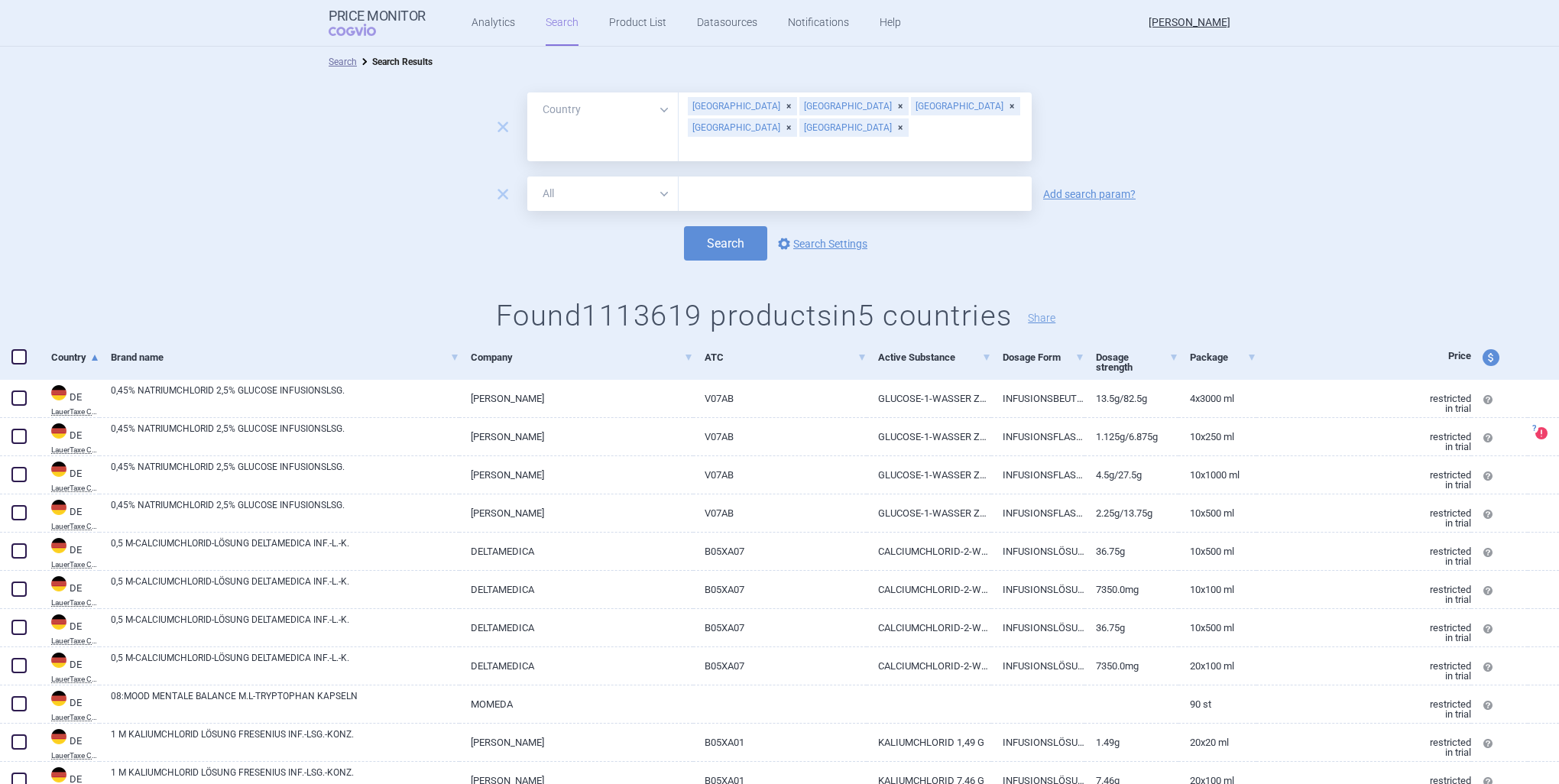
click at [584, 177] on select "All Brand Name ATC Company Active Substance Country Newer than" at bounding box center [602, 194] width 152 height 34
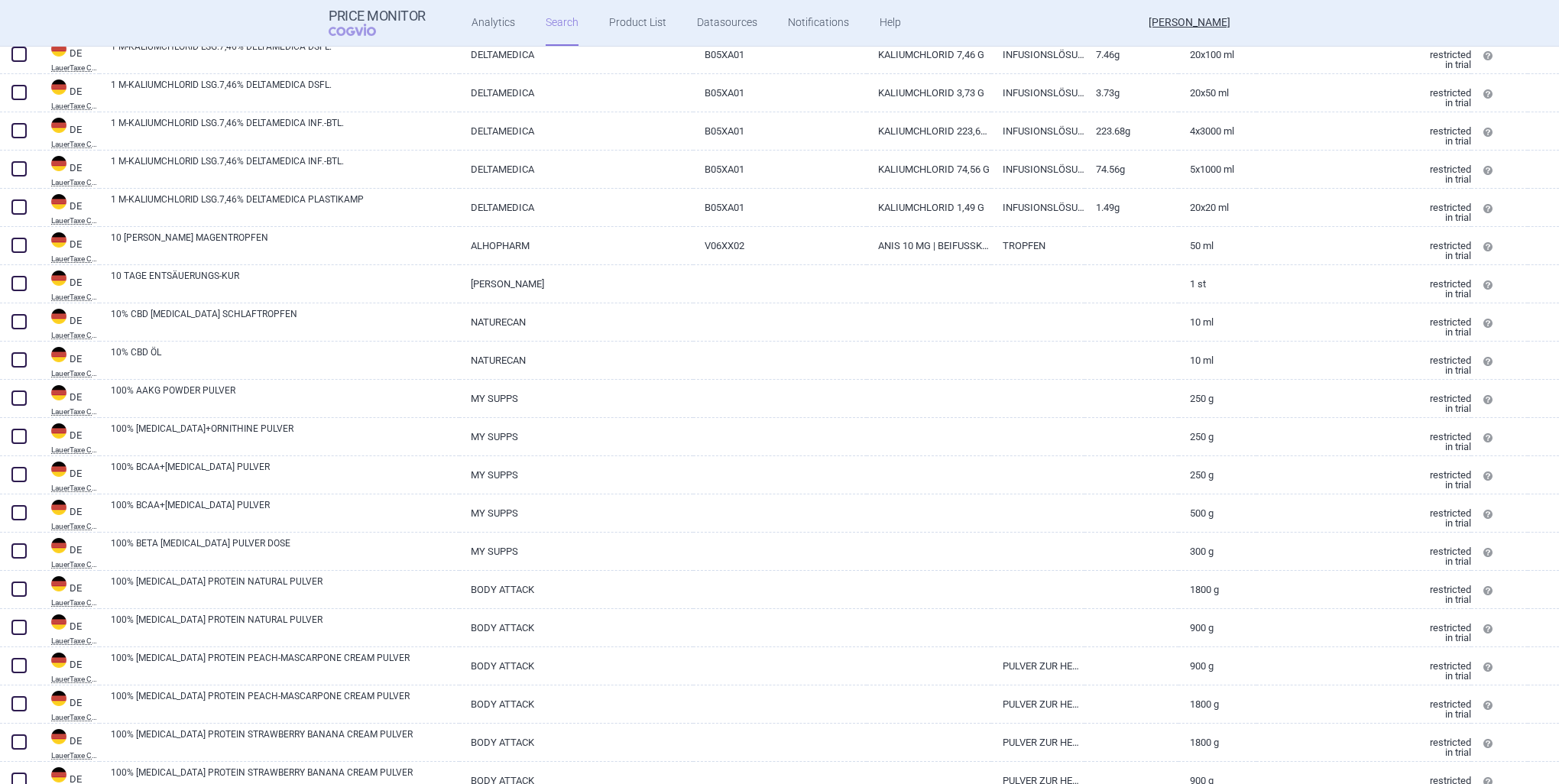
scroll to position [229, 0]
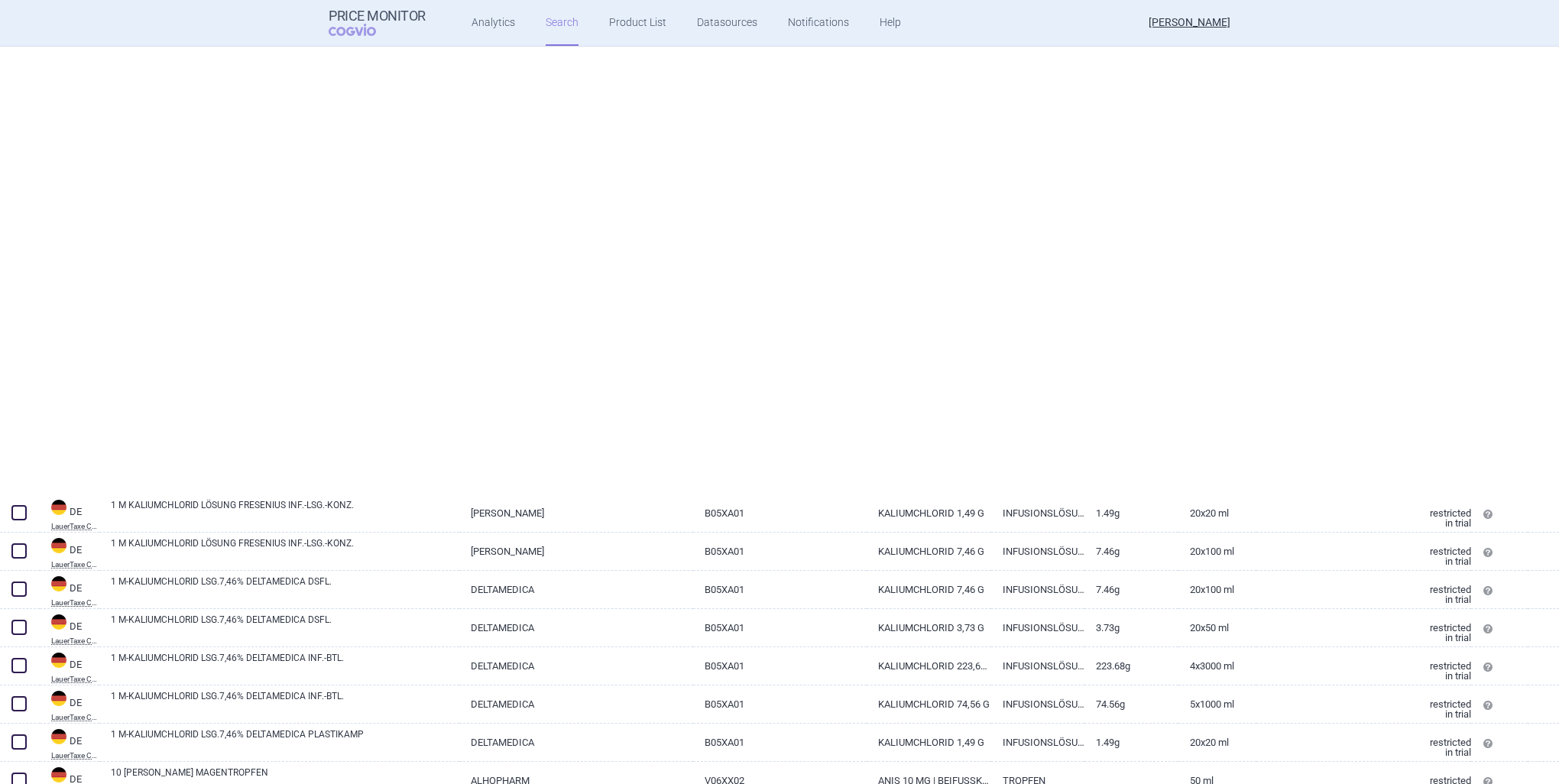
select select "country"
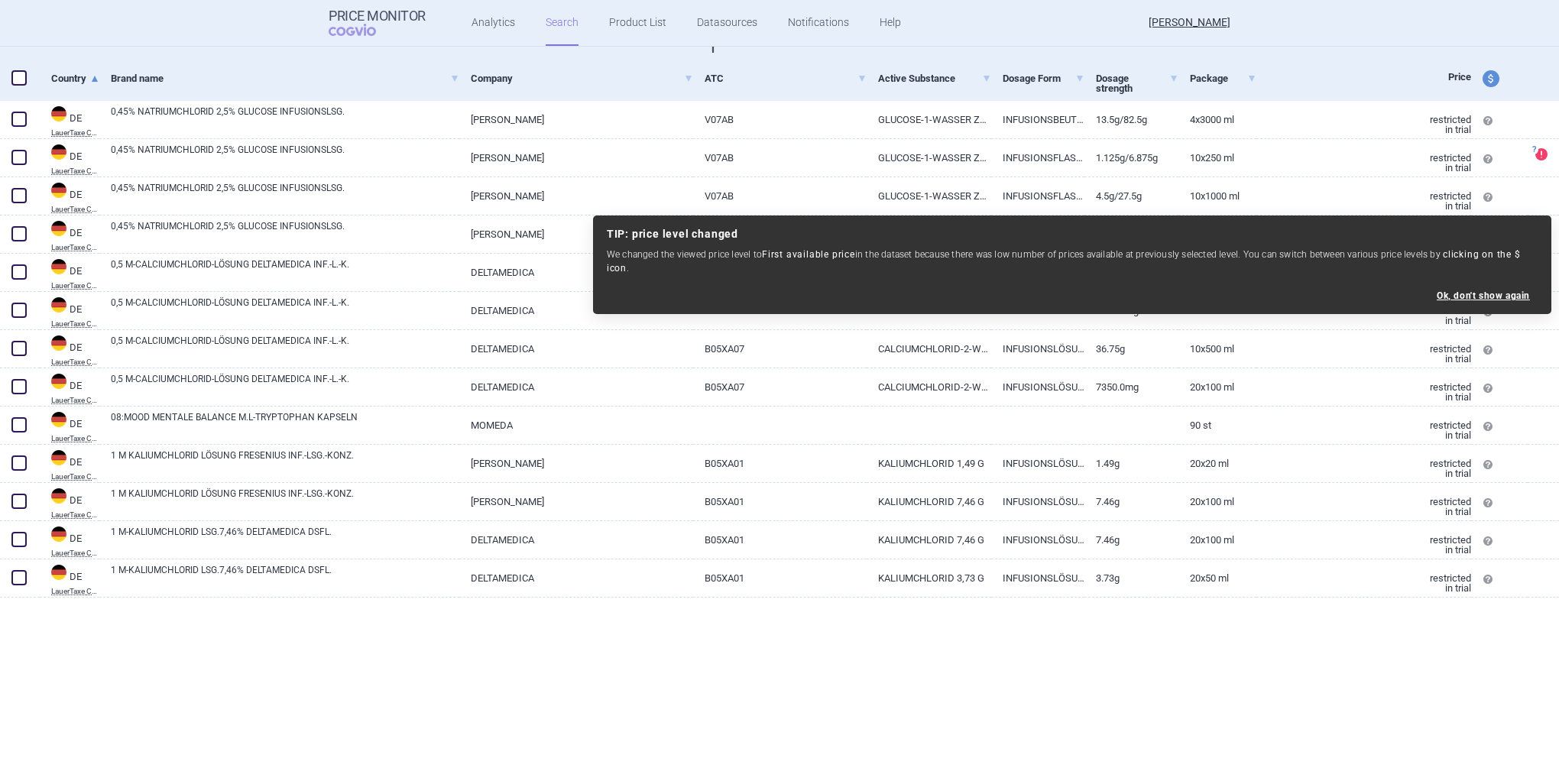
scroll to position [0, 0]
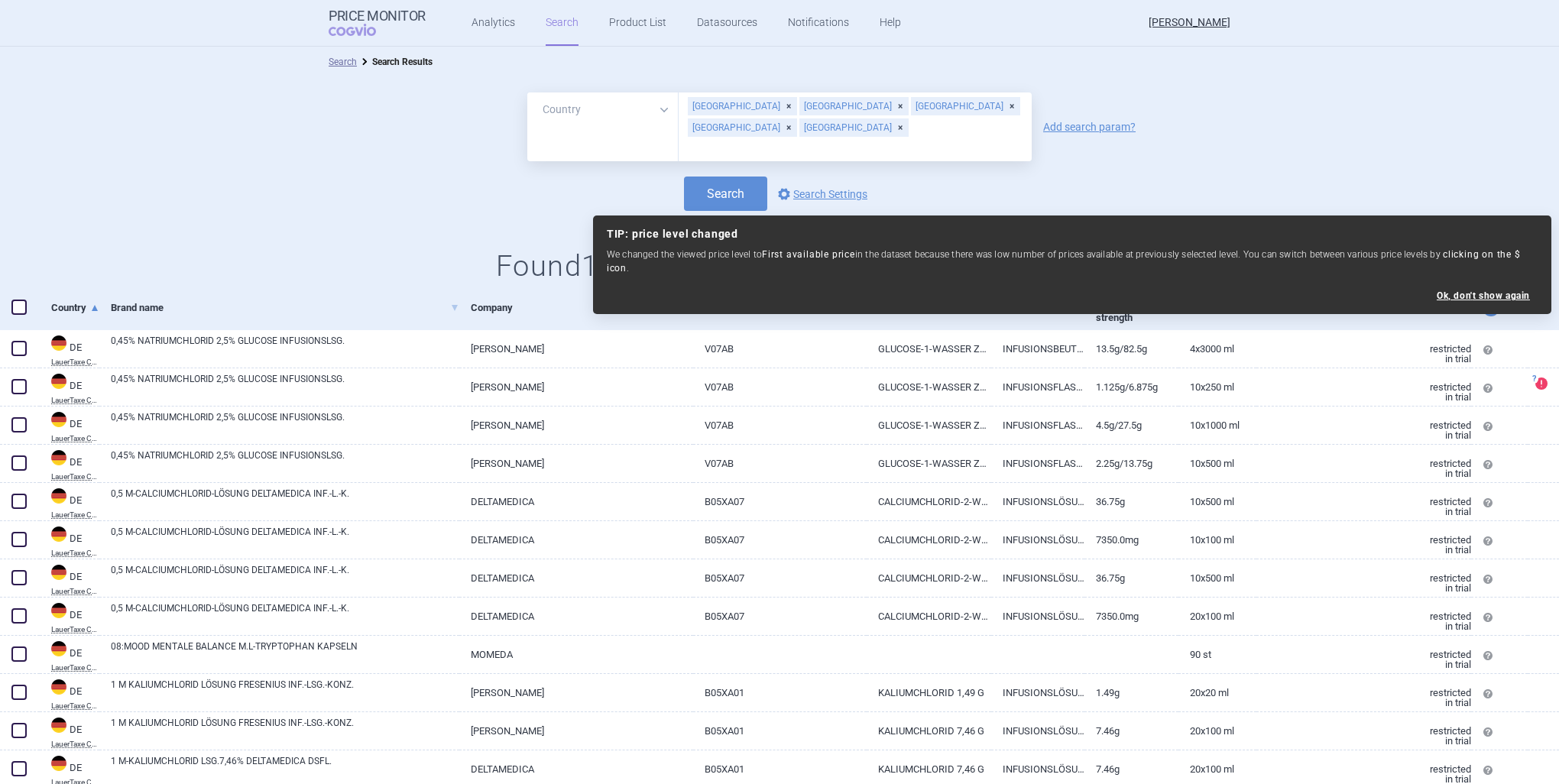
click at [555, 270] on div "All Brand Name ATC Company Active Substance Country Newer than [GEOGRAPHIC_DATA…" at bounding box center [780, 193] width 1559 height 231
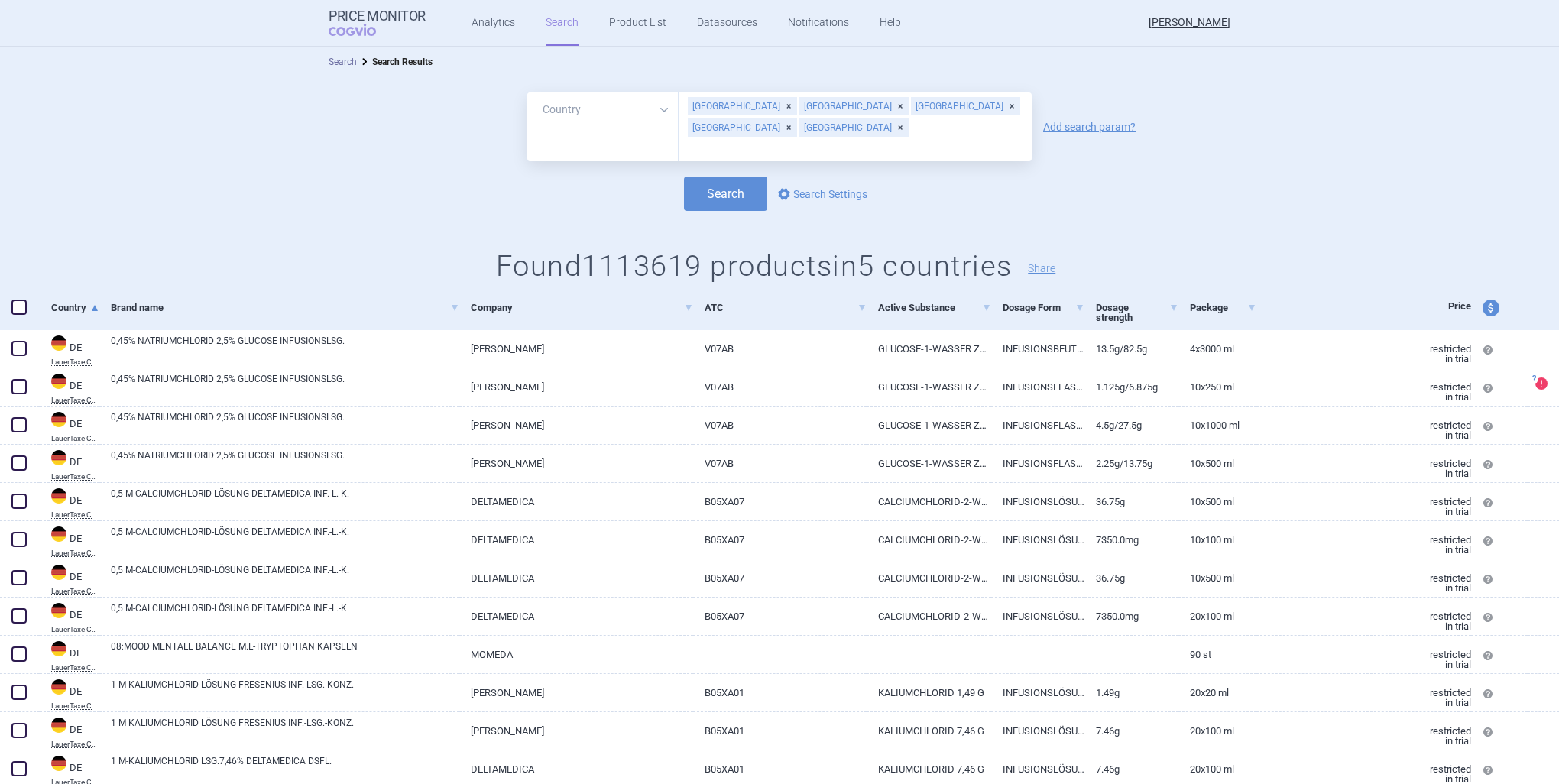
click at [677, 307] on link "Company" at bounding box center [581, 307] width 222 height 37
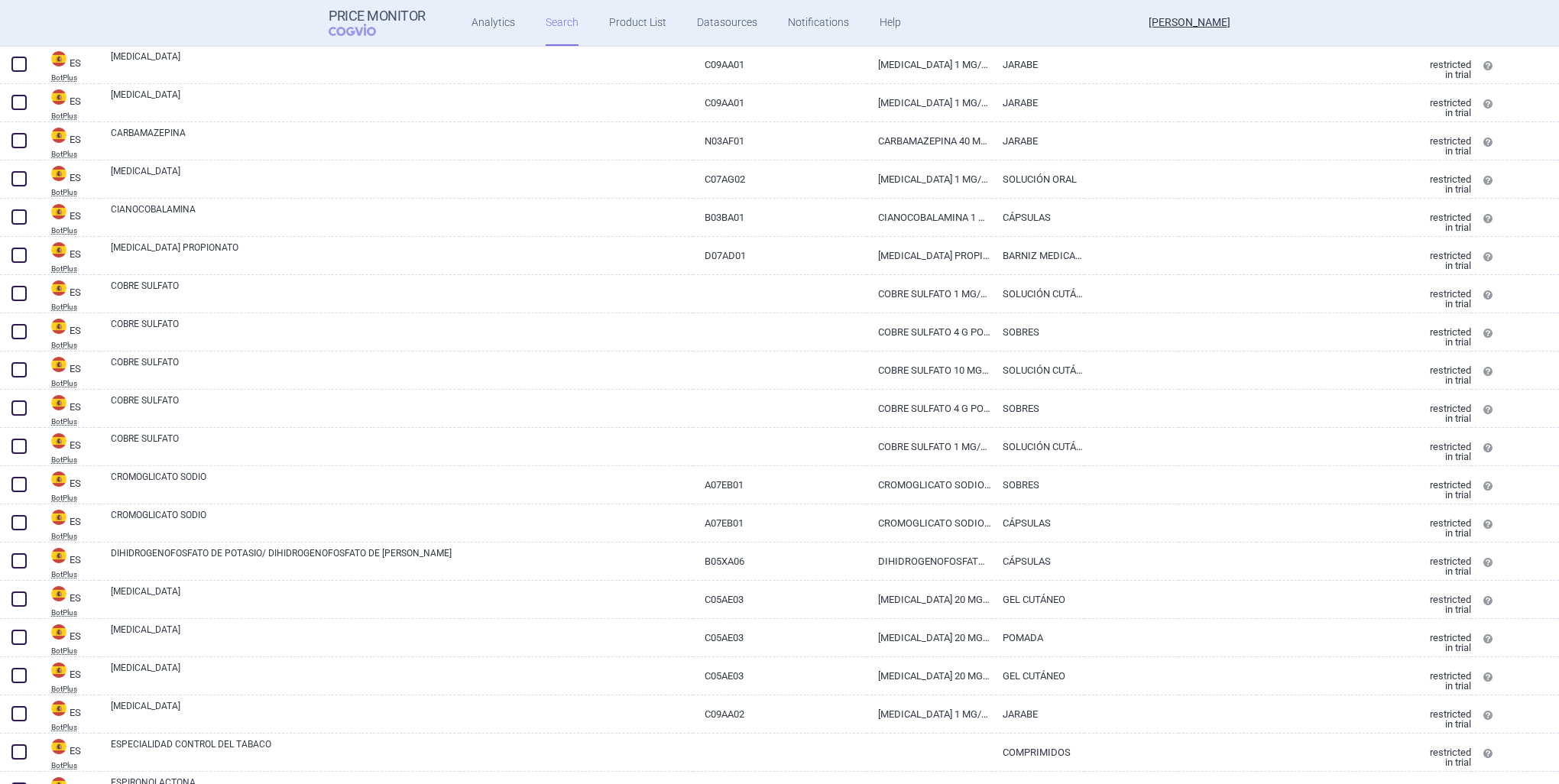
scroll to position [284, 0]
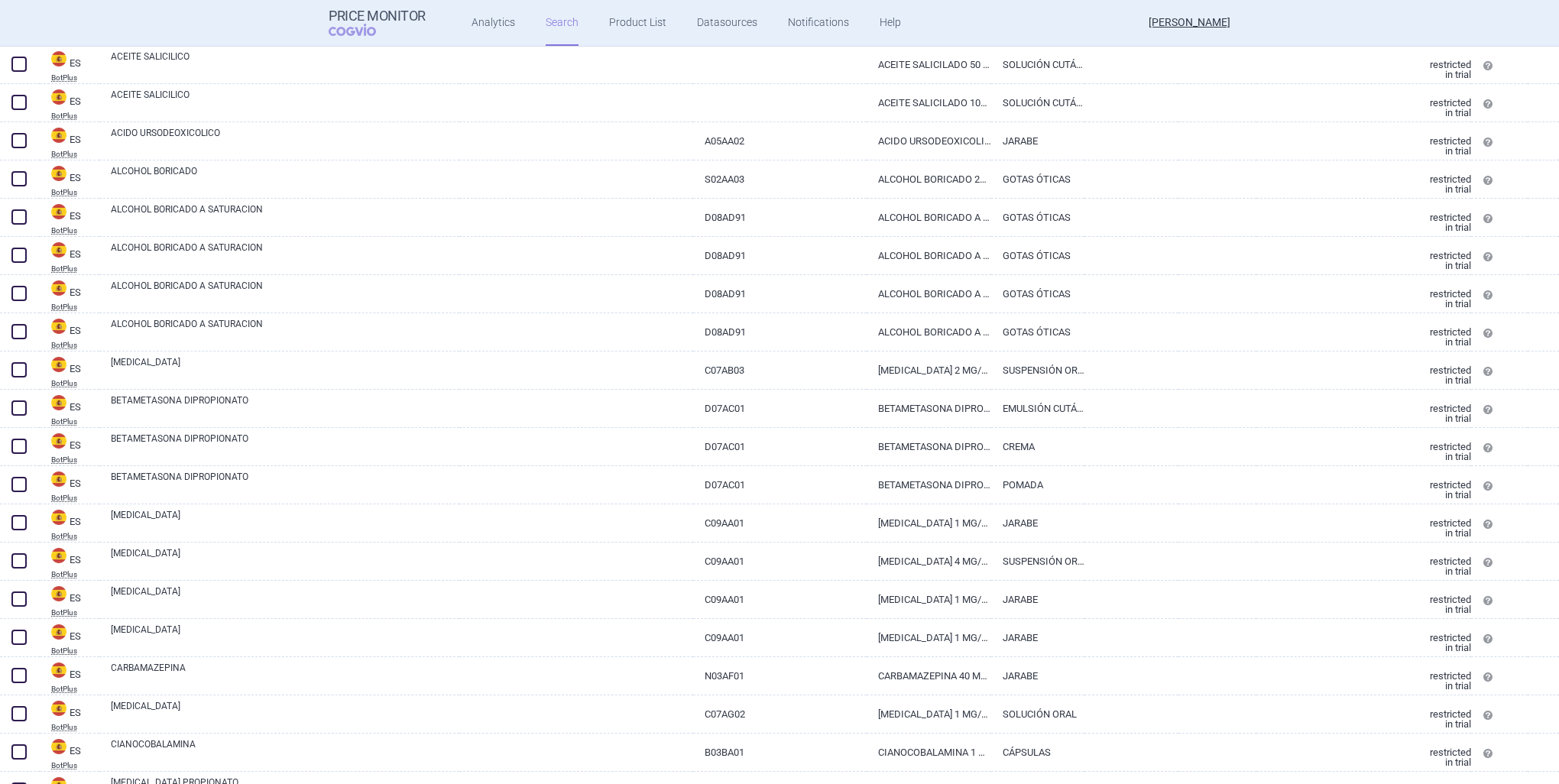
select select "country"
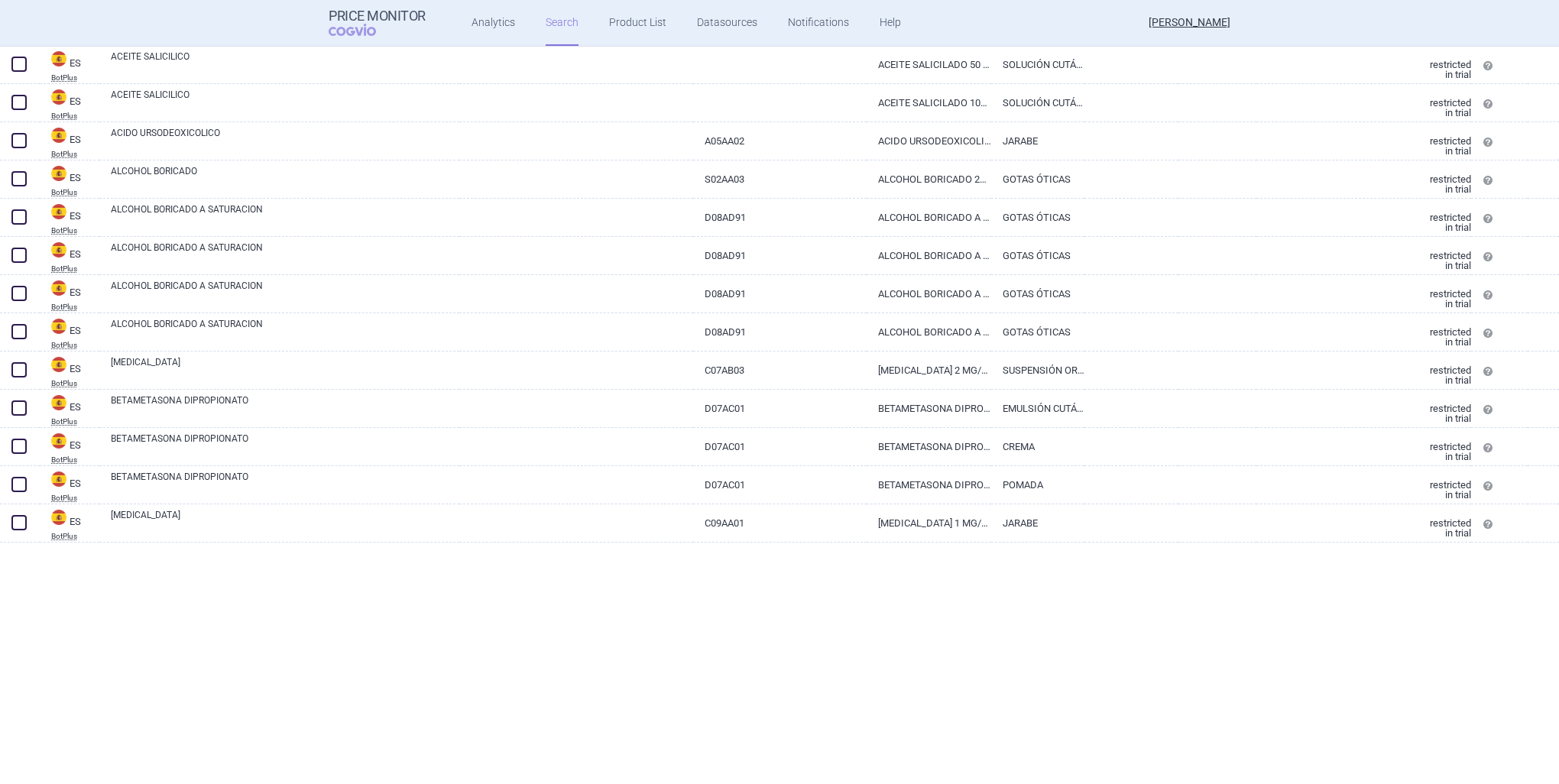
scroll to position [0, 0]
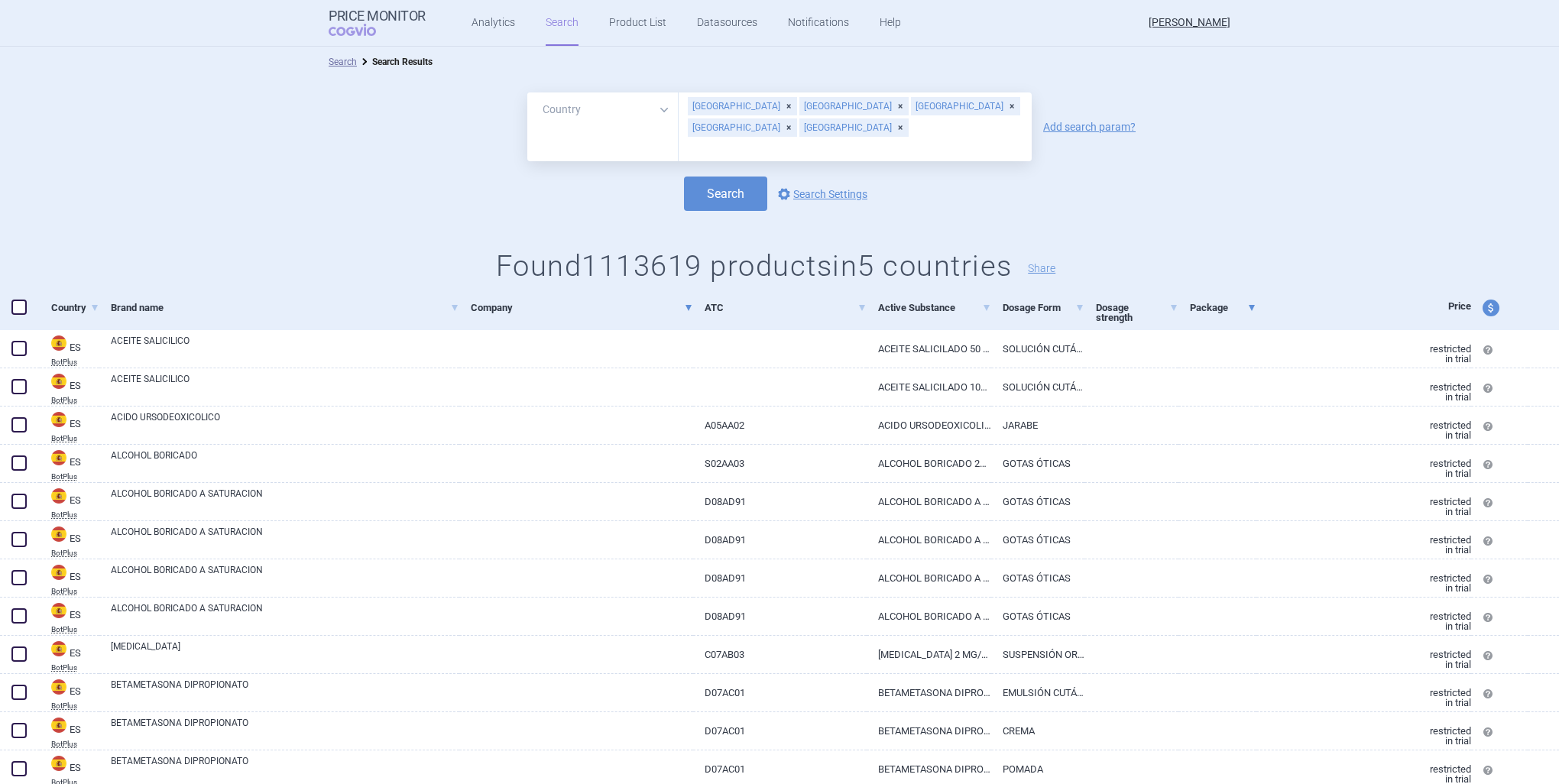
click at [1234, 310] on link "Package" at bounding box center [1224, 307] width 67 height 37
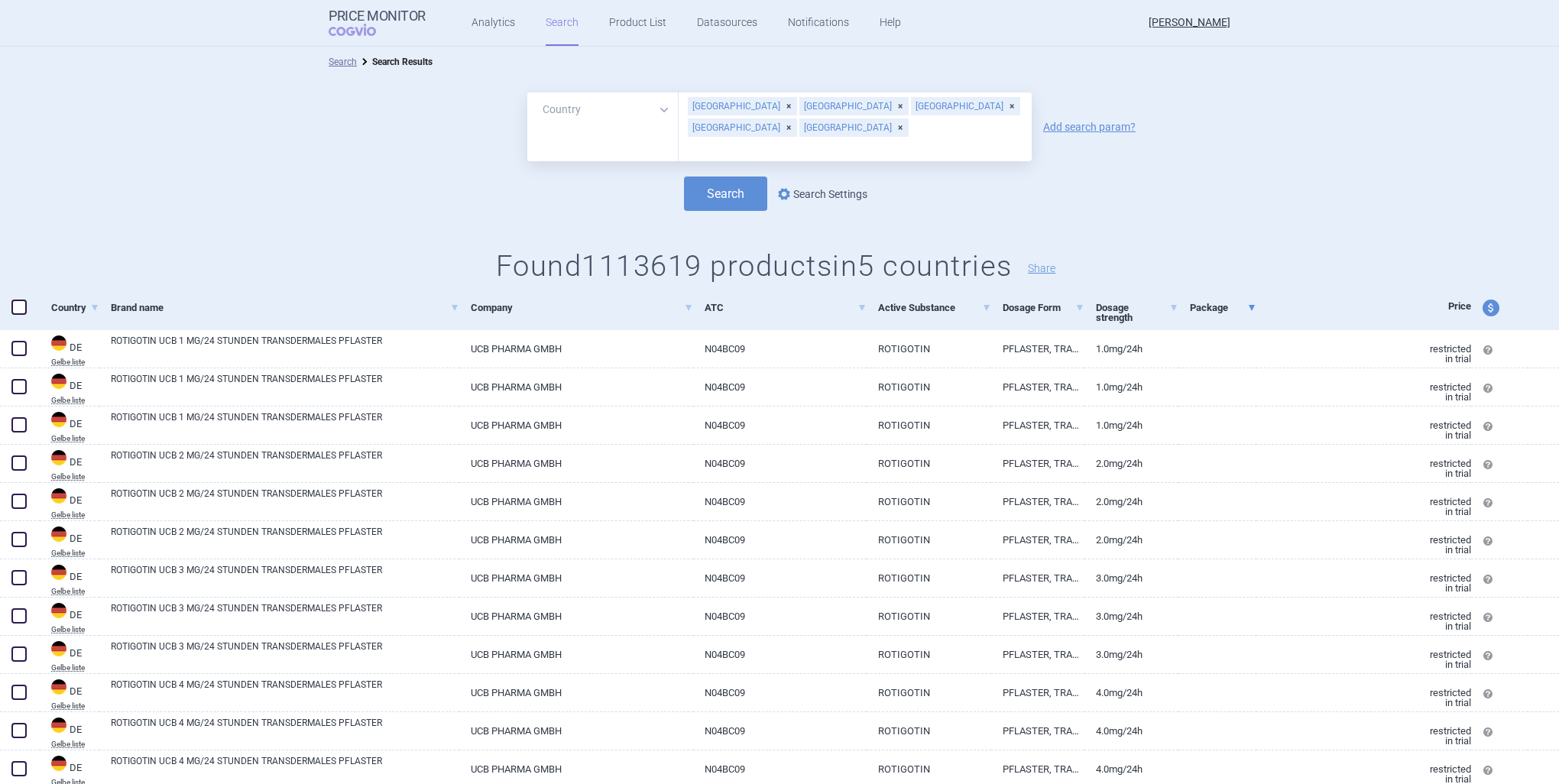
click at [833, 185] on link "options Search Settings" at bounding box center [822, 194] width 93 height 19
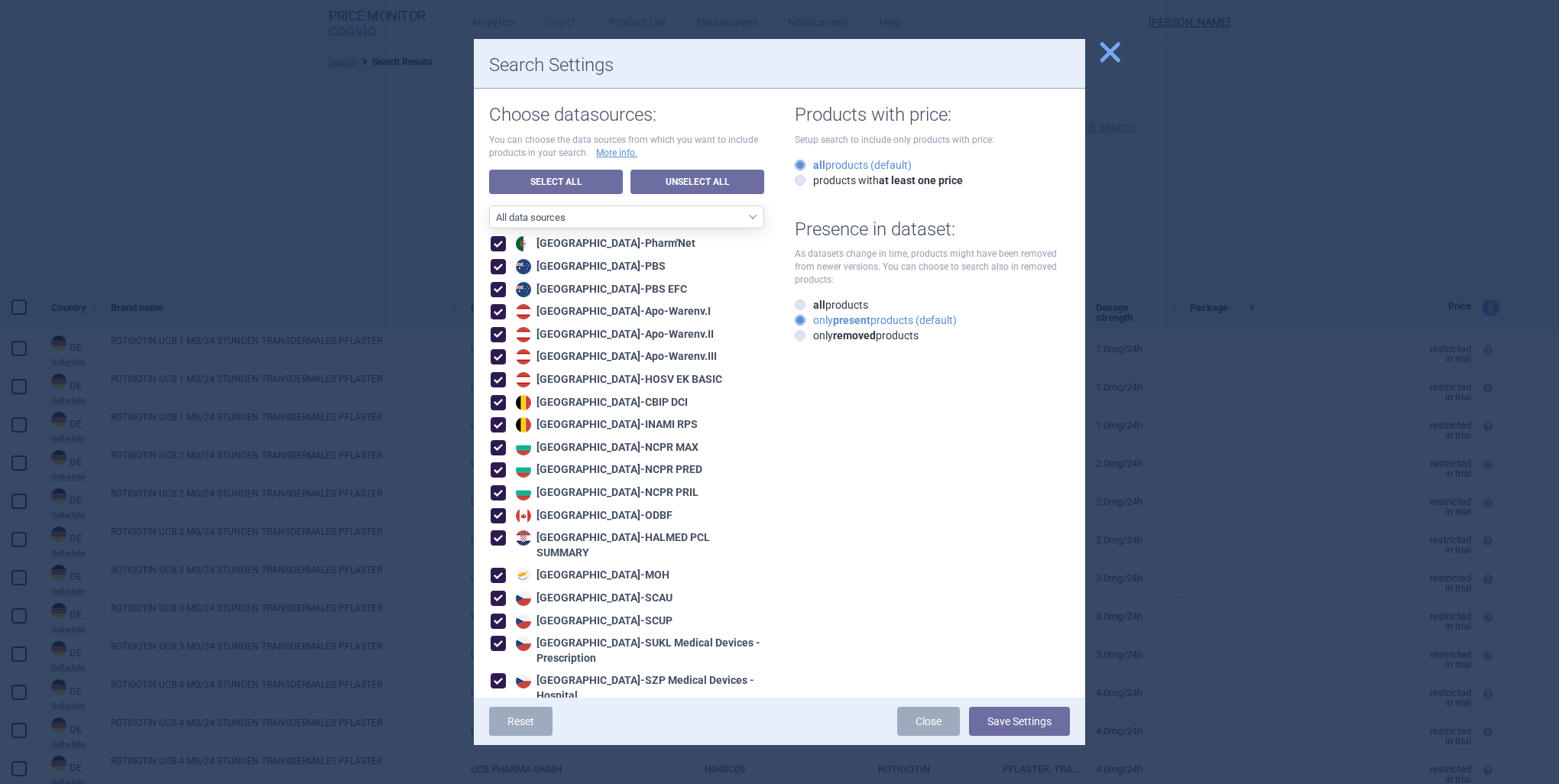
click at [1119, 55] on span "close" at bounding box center [1110, 52] width 26 height 26
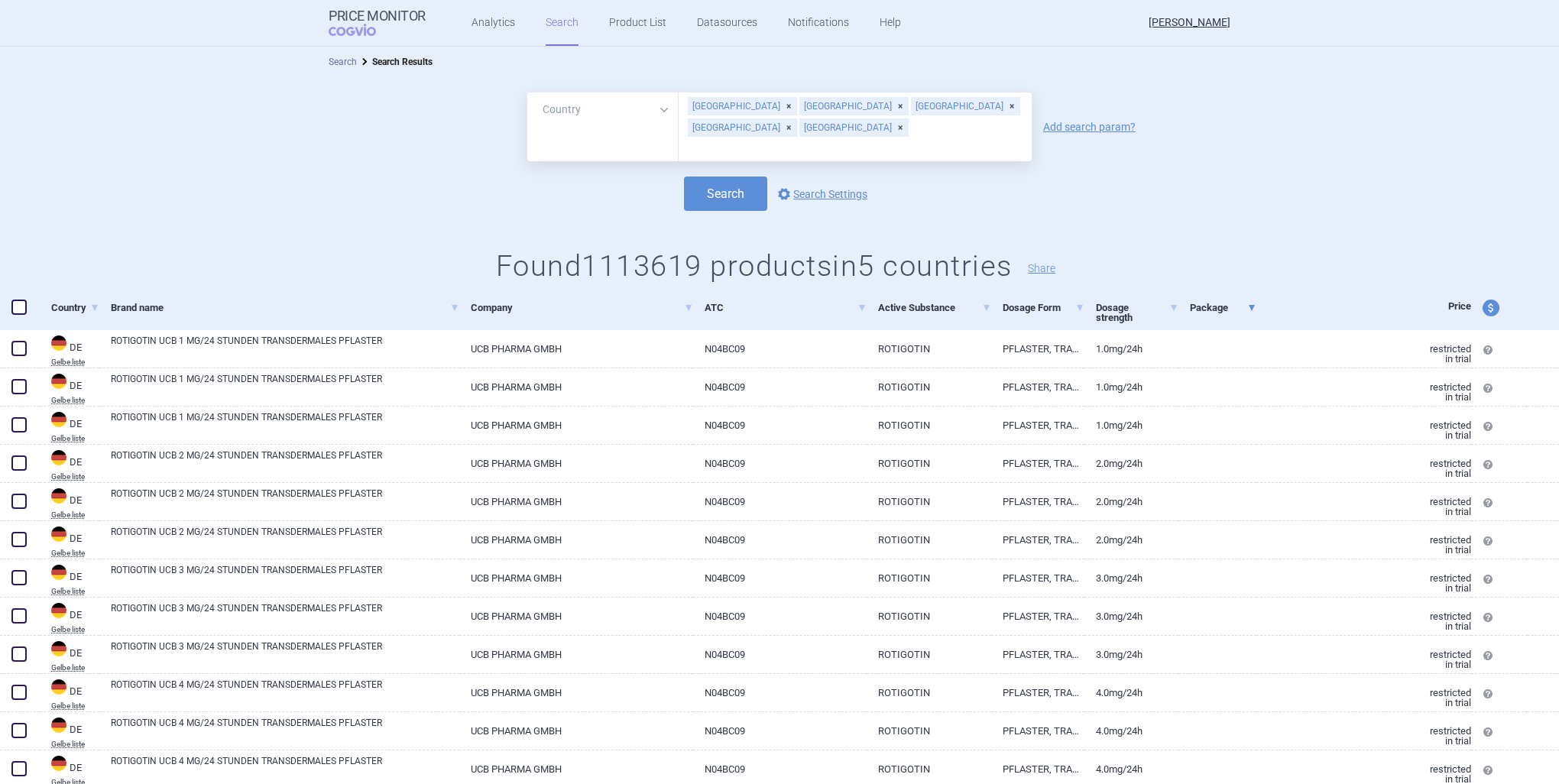
click at [339, 57] on link "Search" at bounding box center [342, 62] width 28 height 11
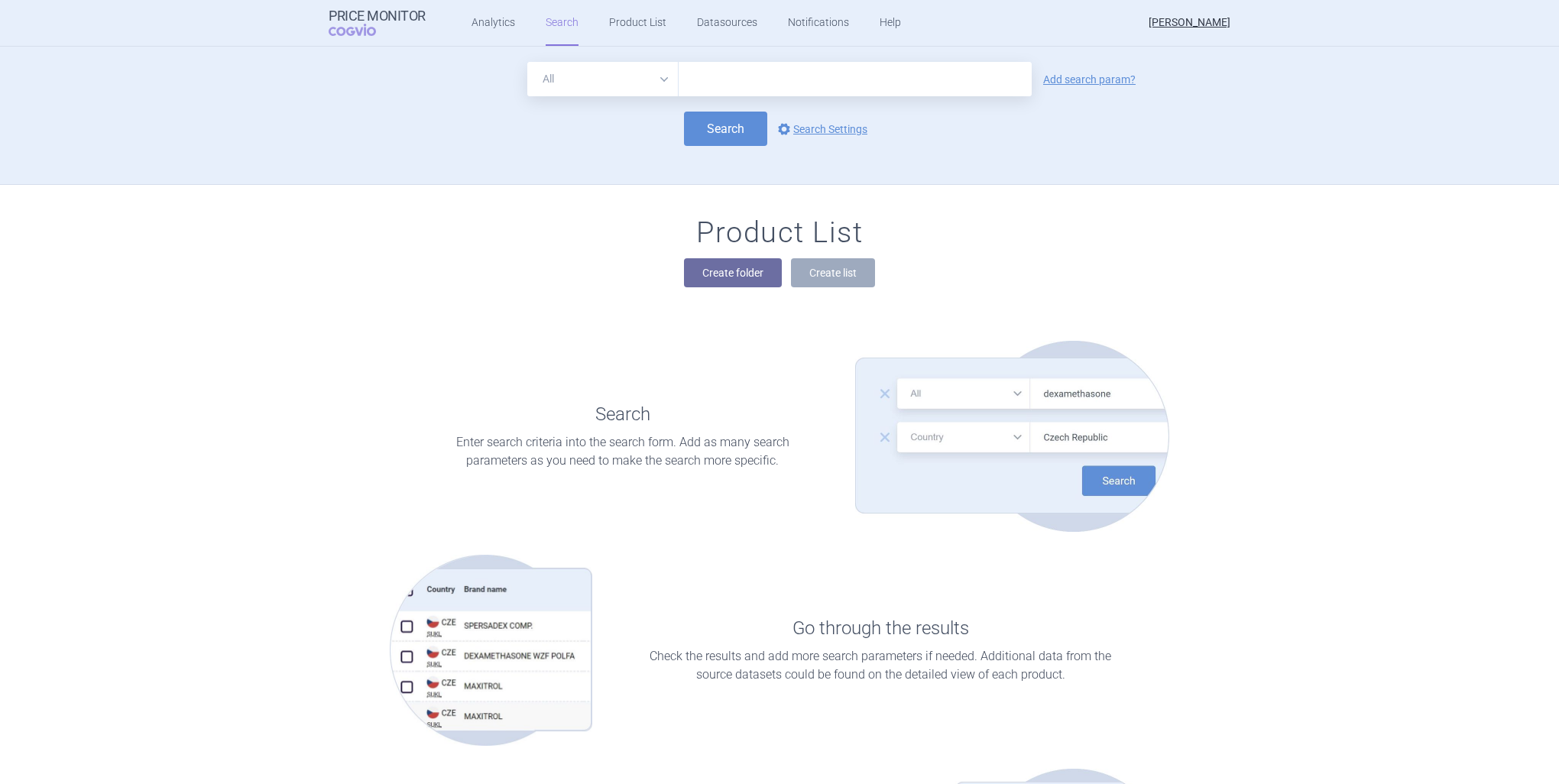
click at [723, 68] on input "text" at bounding box center [855, 78] width 353 height 34
click at [651, 84] on select "All Brand Name ATC Company Active Substance Country Newer than" at bounding box center [602, 78] width 152 height 34
click at [730, 82] on input "text" at bounding box center [855, 78] width 353 height 34
drag, startPoint x: 667, startPoint y: 78, endPoint x: 650, endPoint y: 78, distance: 17.0
click at [667, 78] on select "All Brand Name ATC Company Active Substance Country Newer than" at bounding box center [602, 78] width 152 height 34
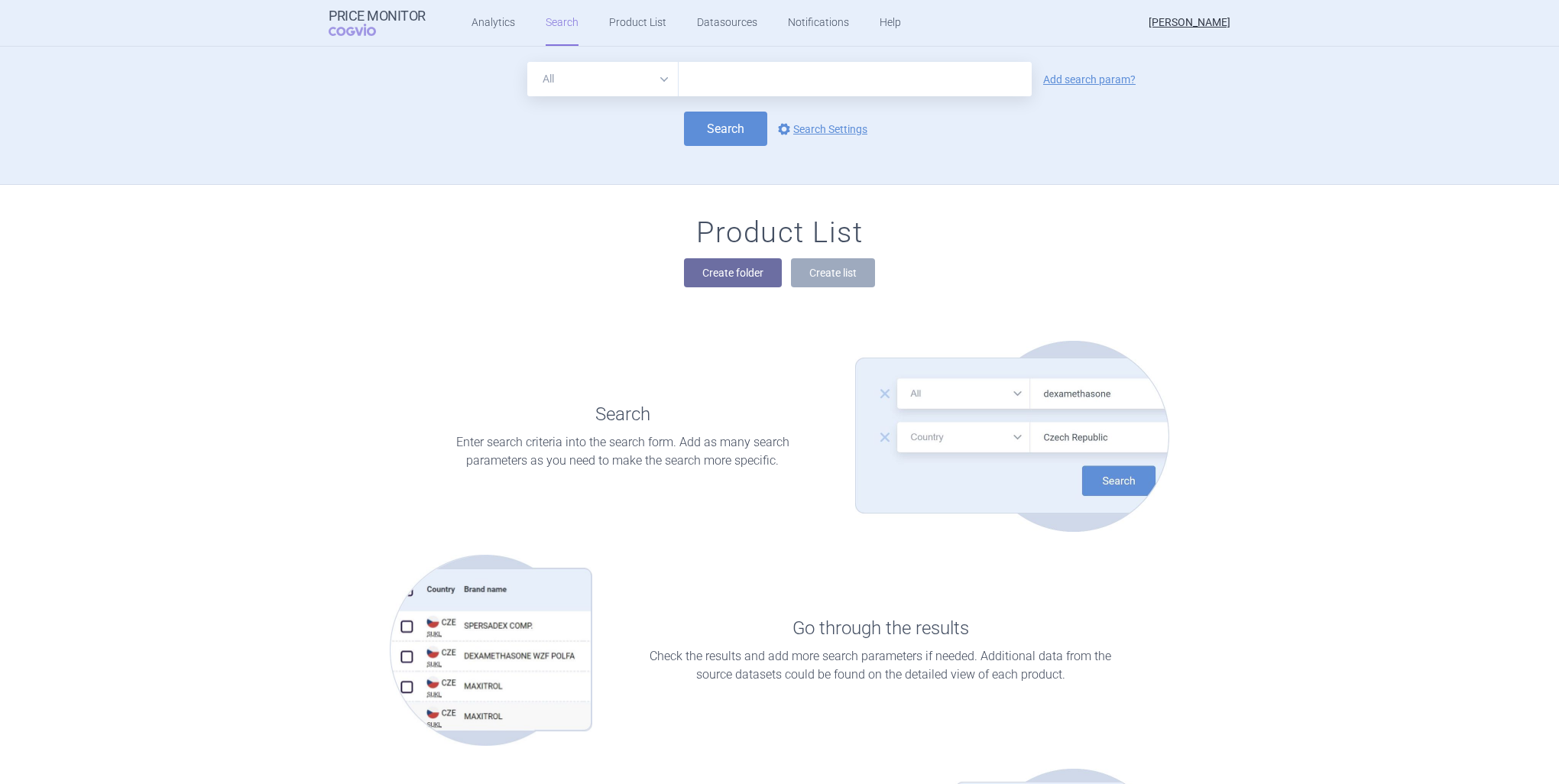
select select "country"
click at [527, 62] on select "All Brand Name ATC Company Active Substance Country Newer than" at bounding box center [602, 78] width 152 height 34
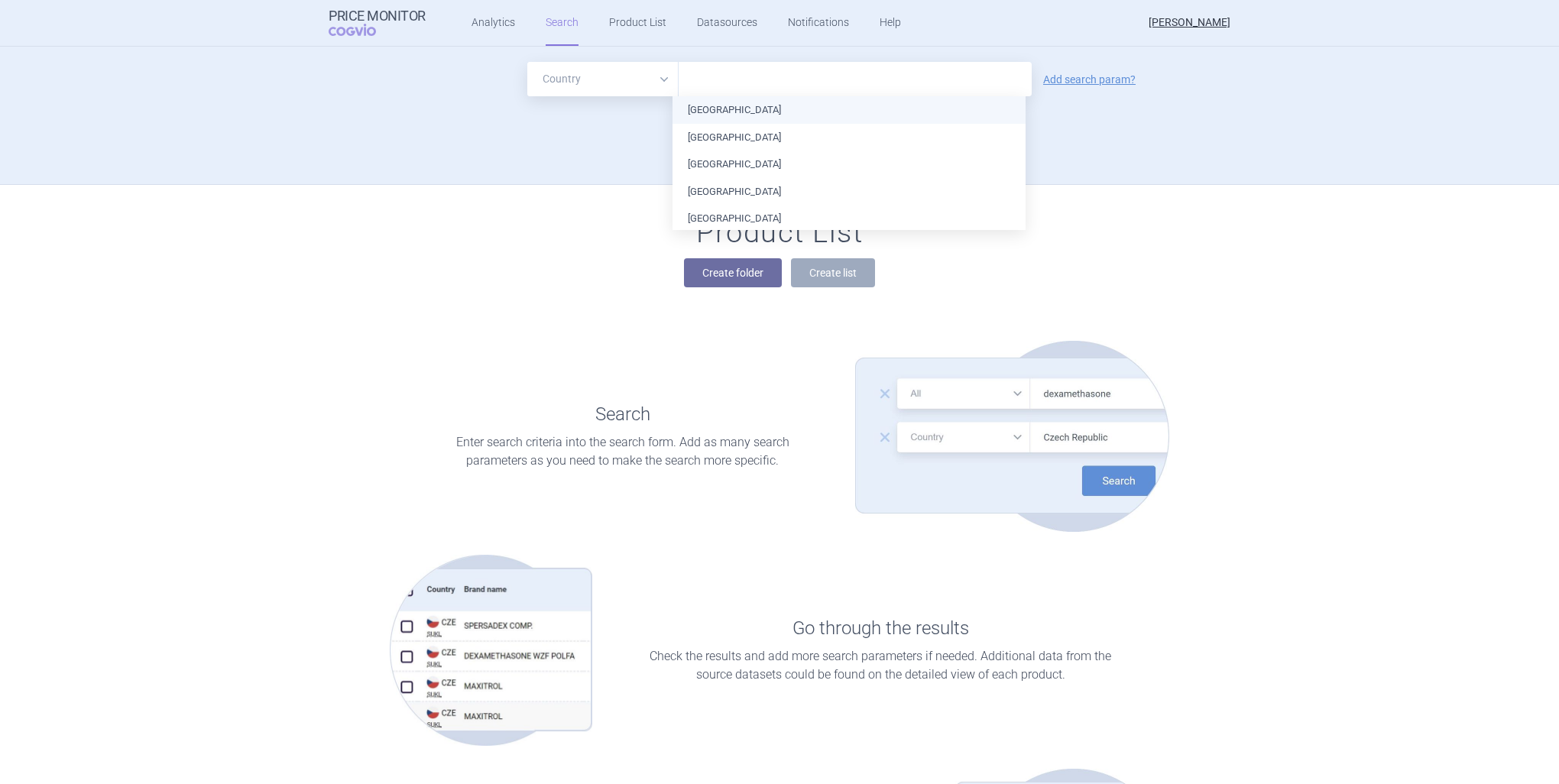
click at [758, 87] on input "text" at bounding box center [855, 79] width 337 height 20
type input "ger"
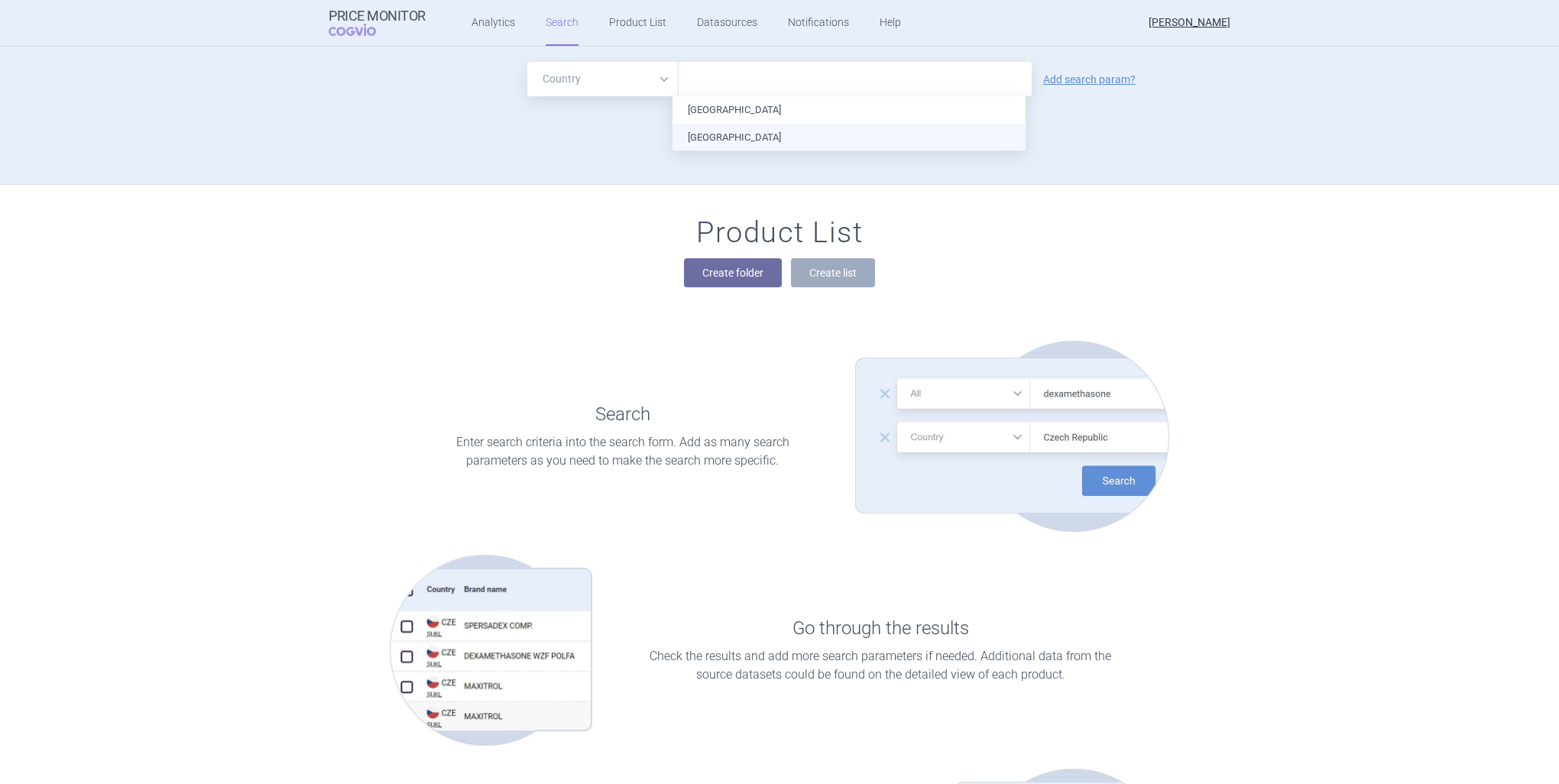
click at [749, 130] on ul "[GEOGRAPHIC_DATA] [GEOGRAPHIC_DATA]" at bounding box center [849, 122] width 353 height 54
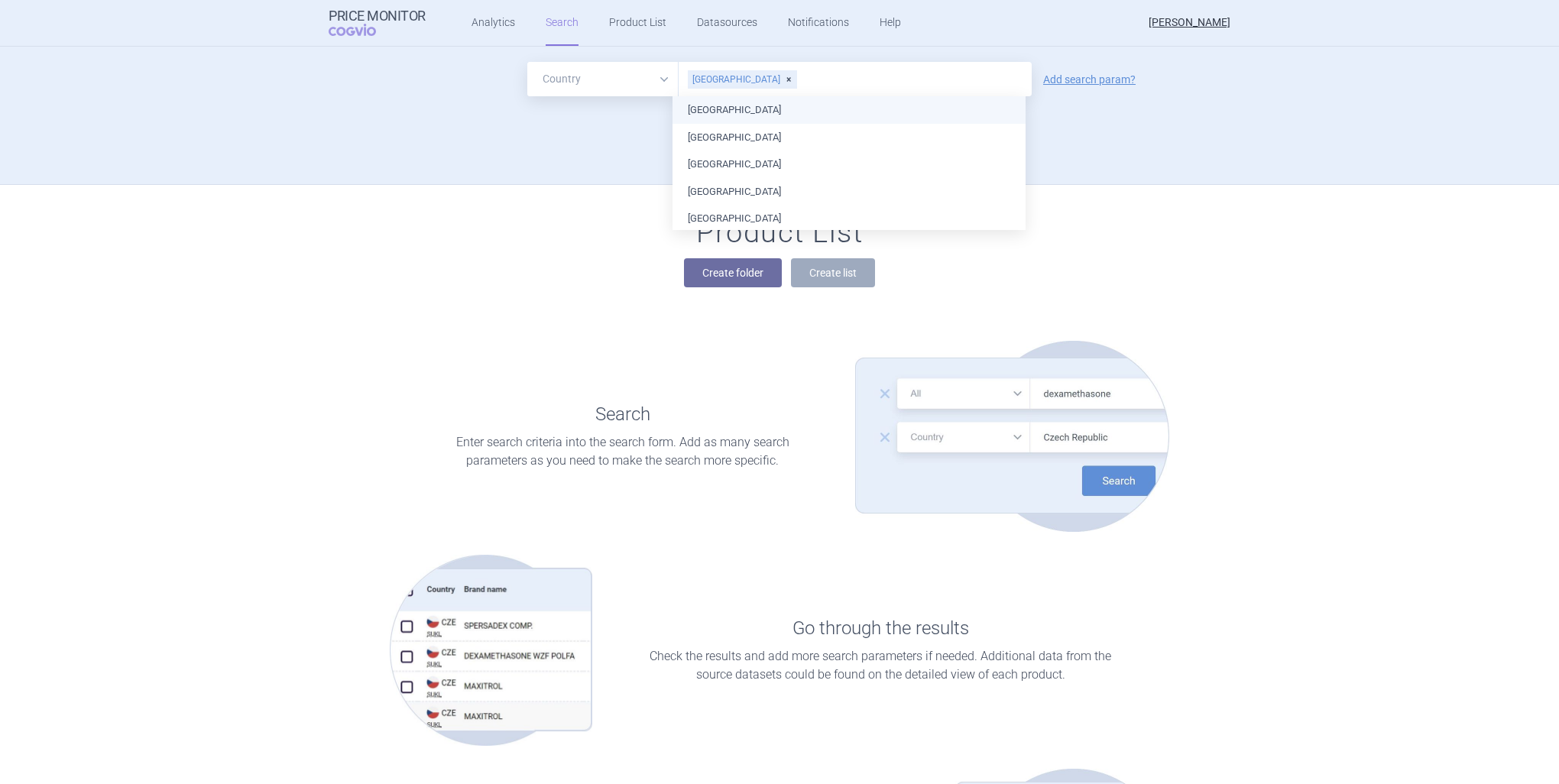
click at [1002, 82] on input "text" at bounding box center [911, 79] width 226 height 20
click at [587, 128] on div "Search options Search Settings" at bounding box center [780, 128] width 902 height 34
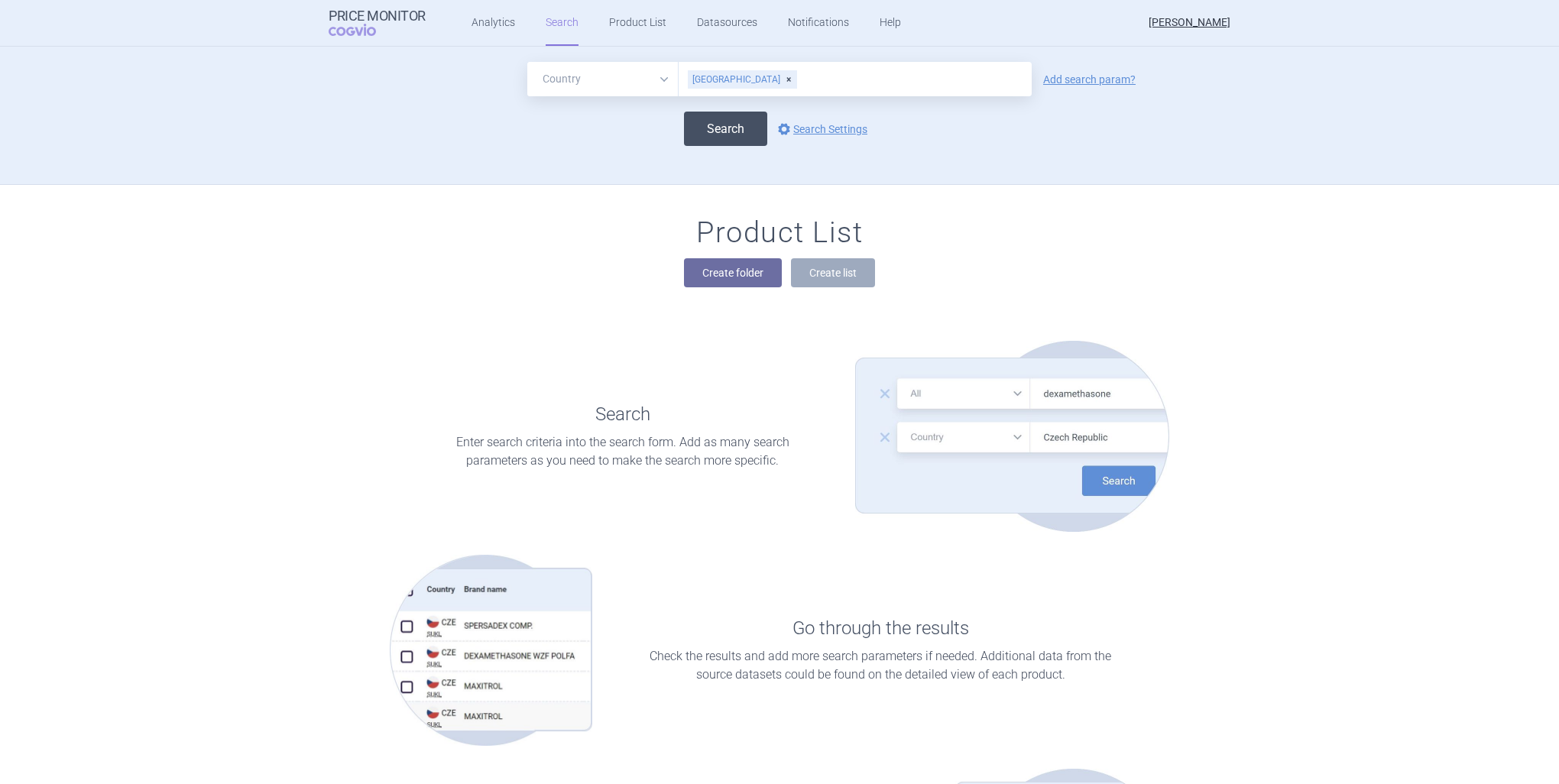
click at [712, 125] on button "Search" at bounding box center [726, 128] width 83 height 34
select select "country"
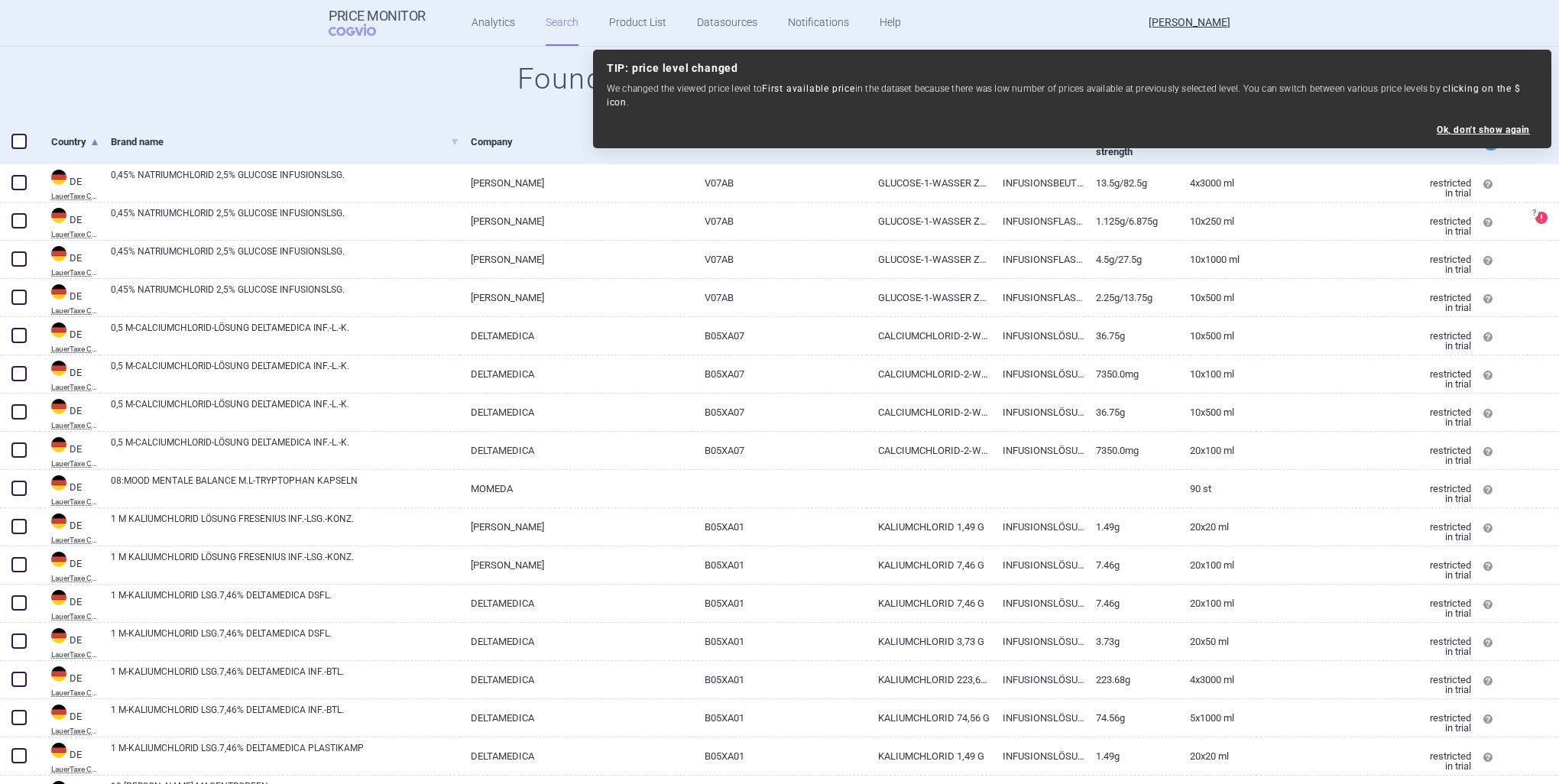
scroll to position [229, 0]
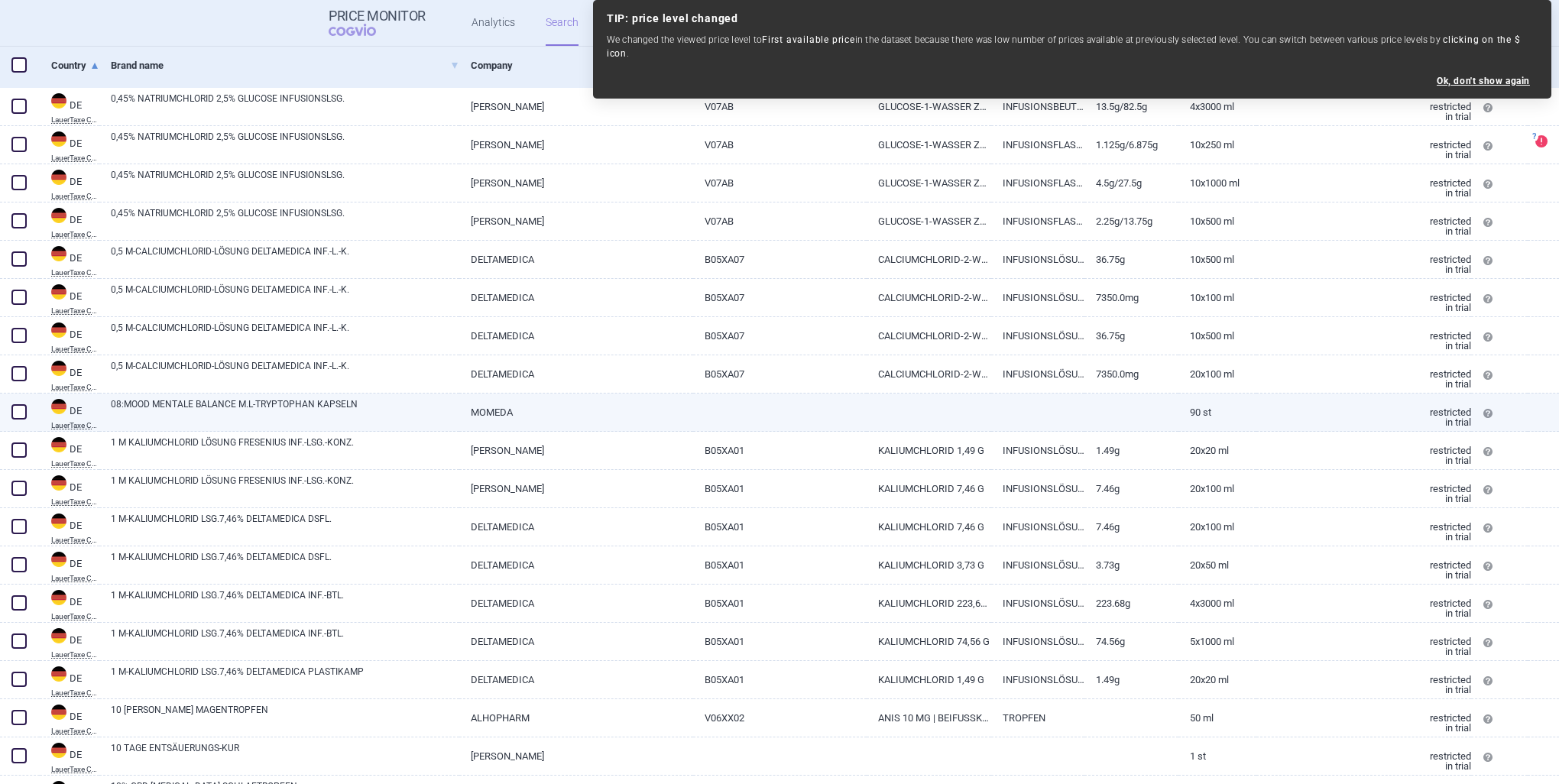
click at [266, 414] on link "08:MOOD MENTALE BALANCE M.L-TRYPTOPHAN KAPSELN" at bounding box center [285, 411] width 348 height 27
select select "EUR"
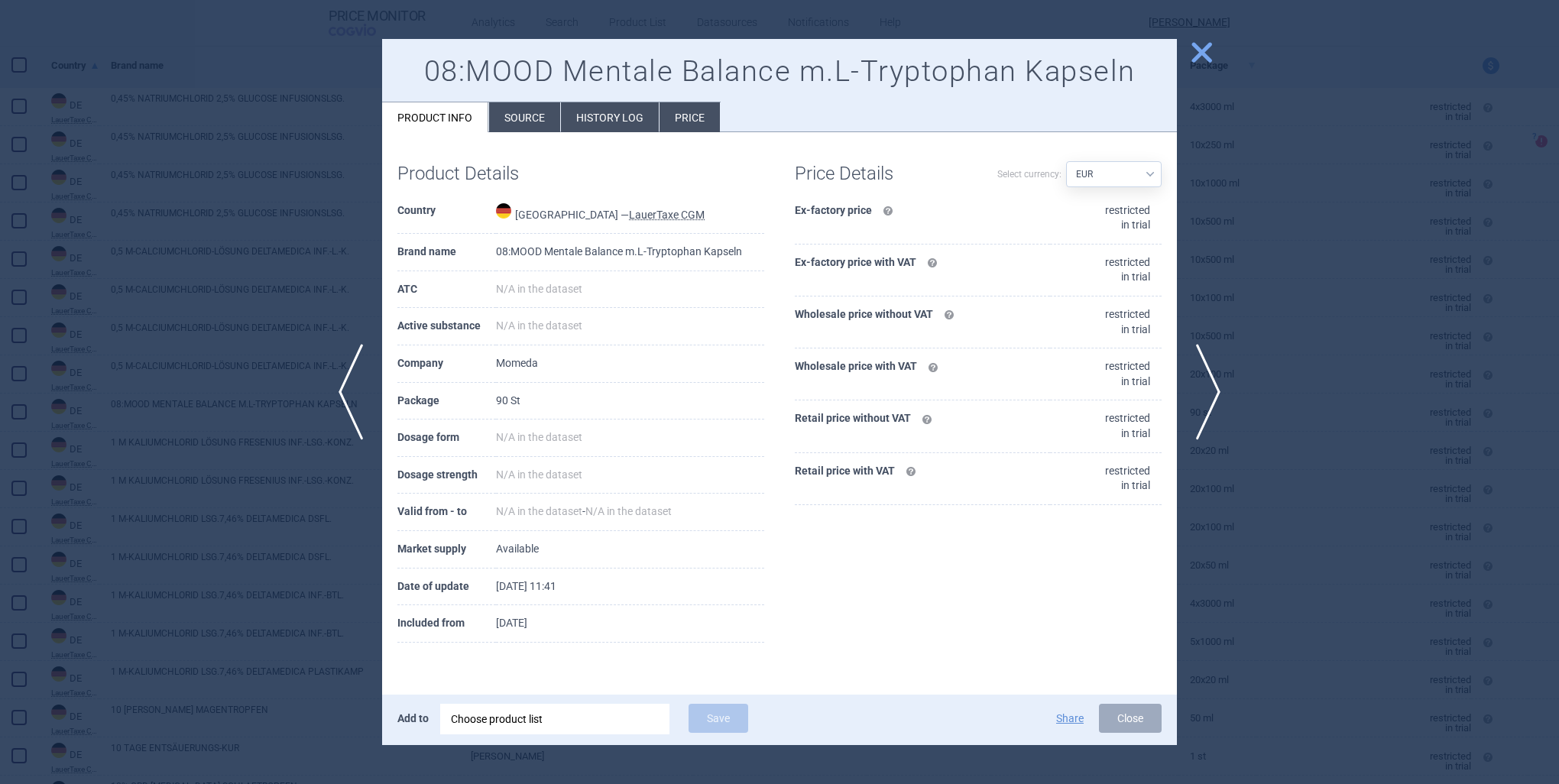
click at [707, 112] on li "Price" at bounding box center [690, 117] width 61 height 29
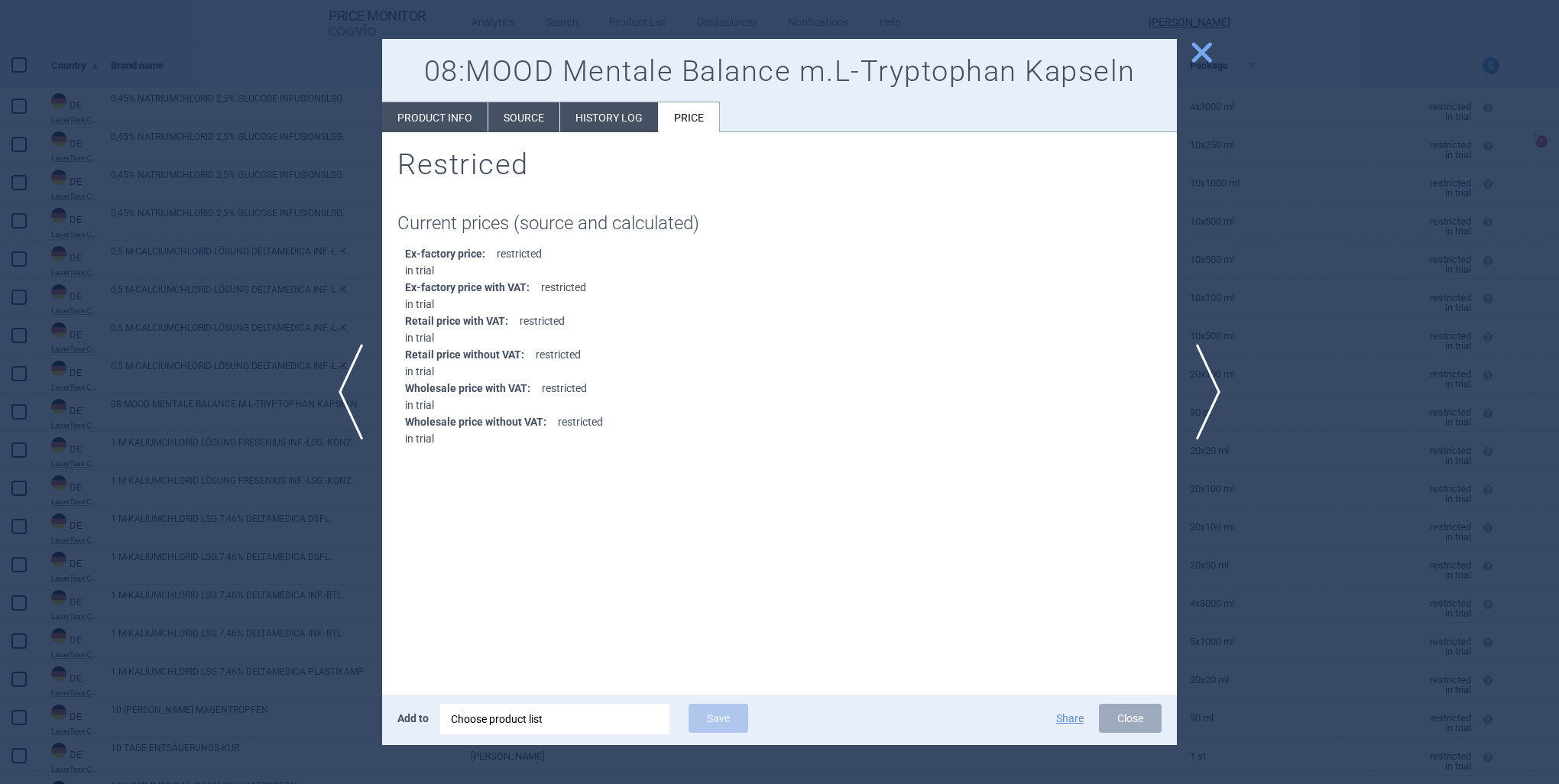
click at [624, 122] on li "History log" at bounding box center [609, 117] width 98 height 29
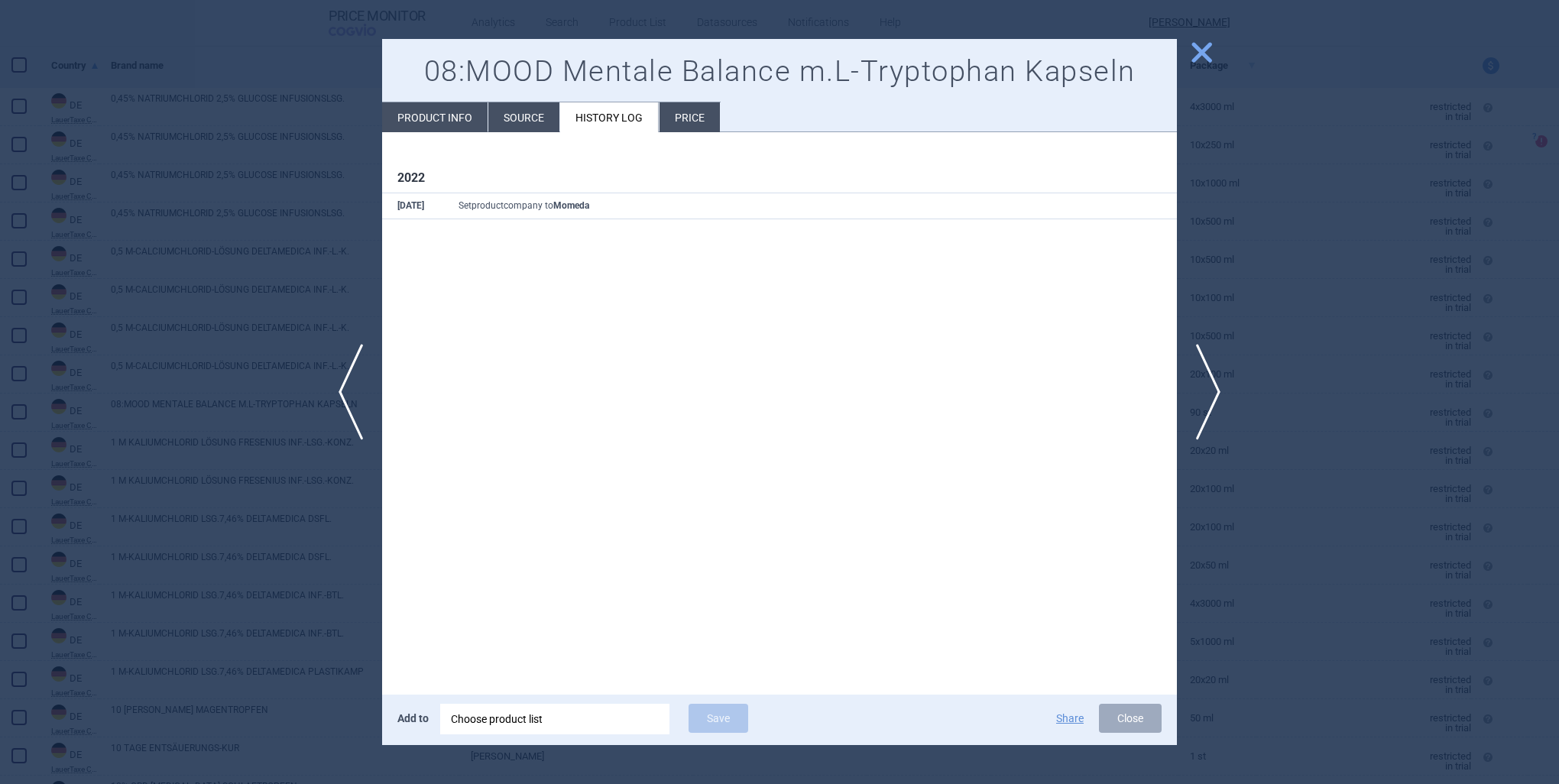
click at [512, 123] on li "Source" at bounding box center [523, 117] width 71 height 29
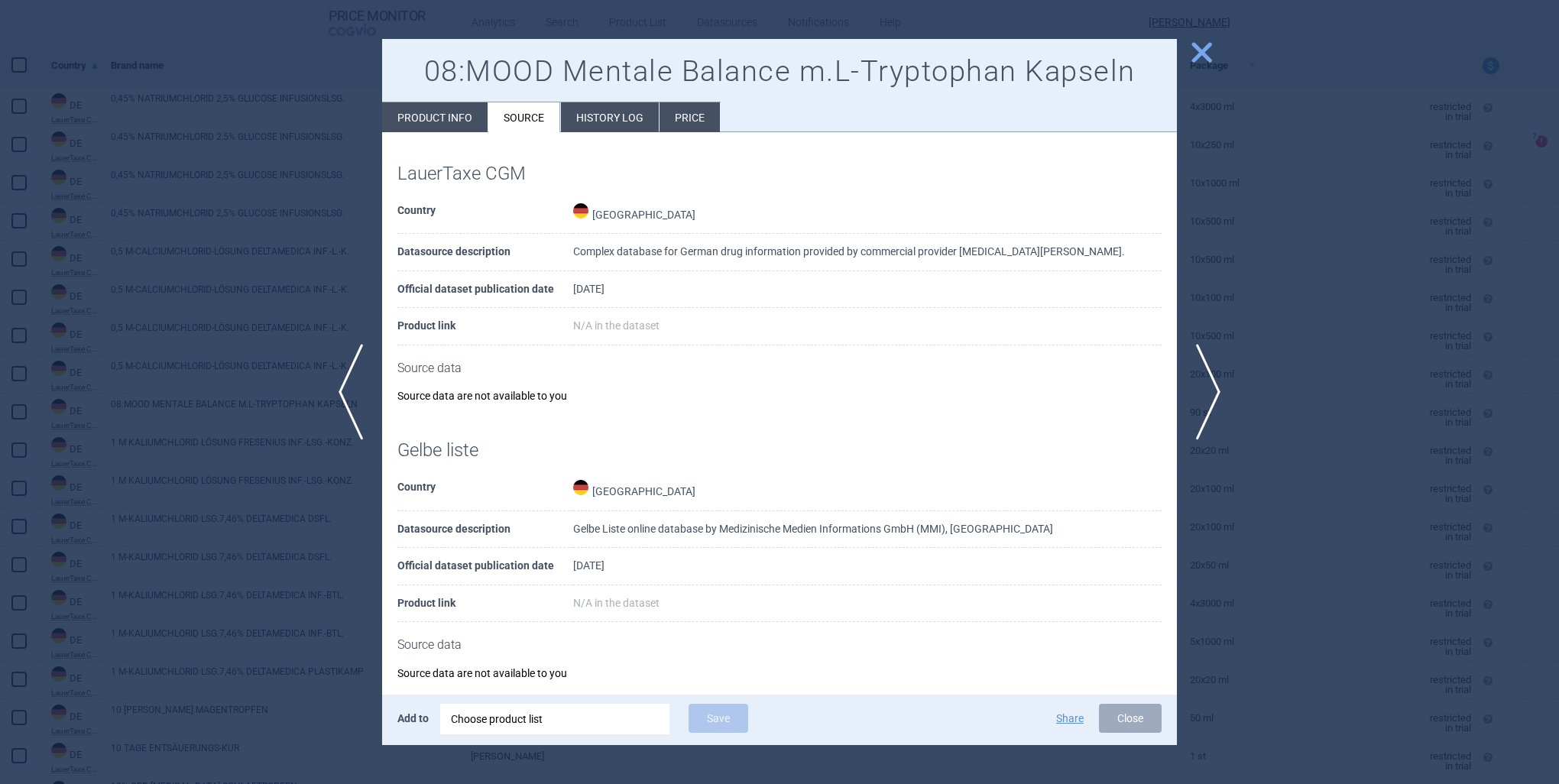
click at [448, 125] on li "Product info" at bounding box center [435, 117] width 106 height 29
select select "EUR"
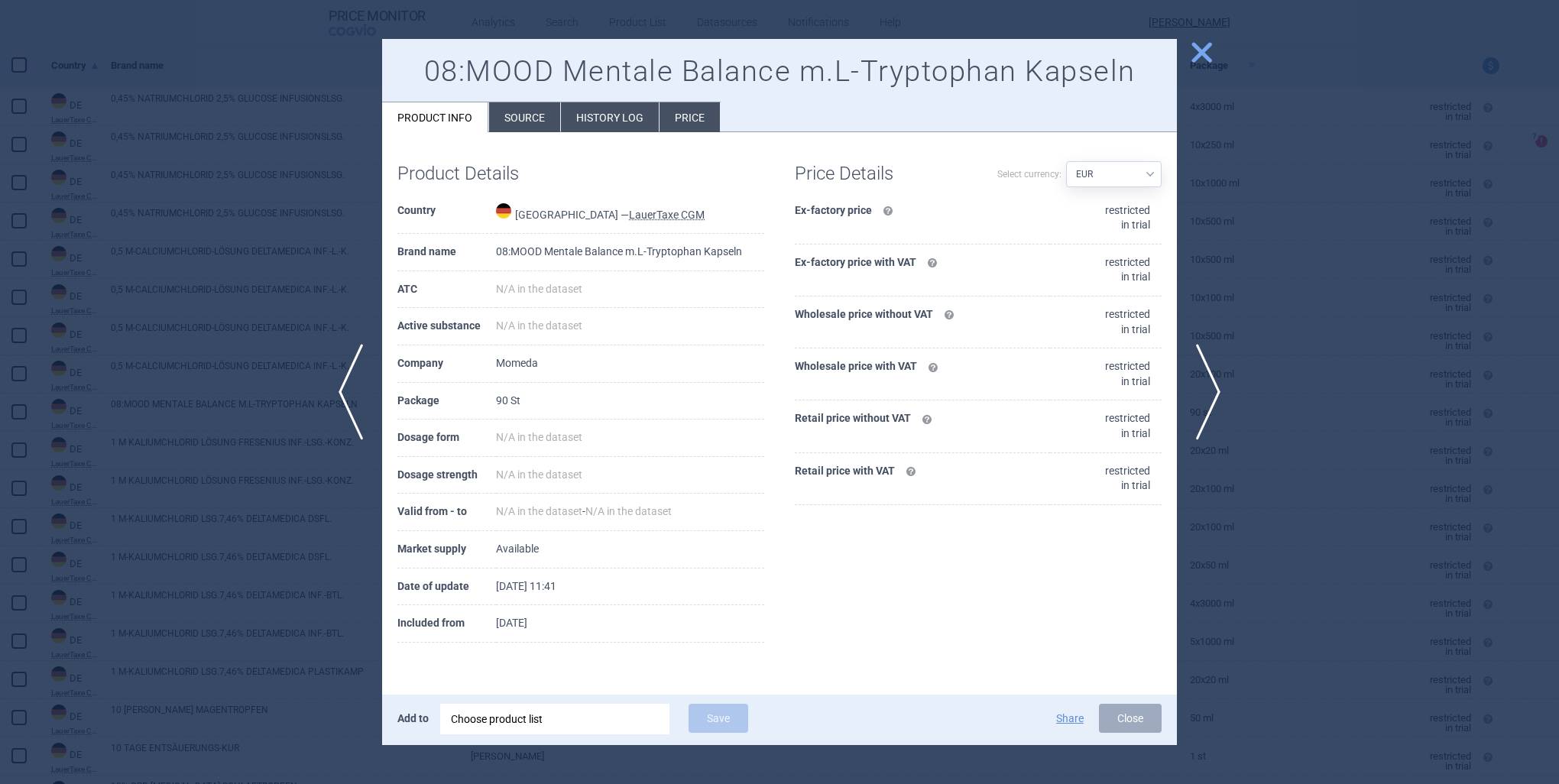
click at [622, 721] on div "Choose product list" at bounding box center [555, 719] width 208 height 30
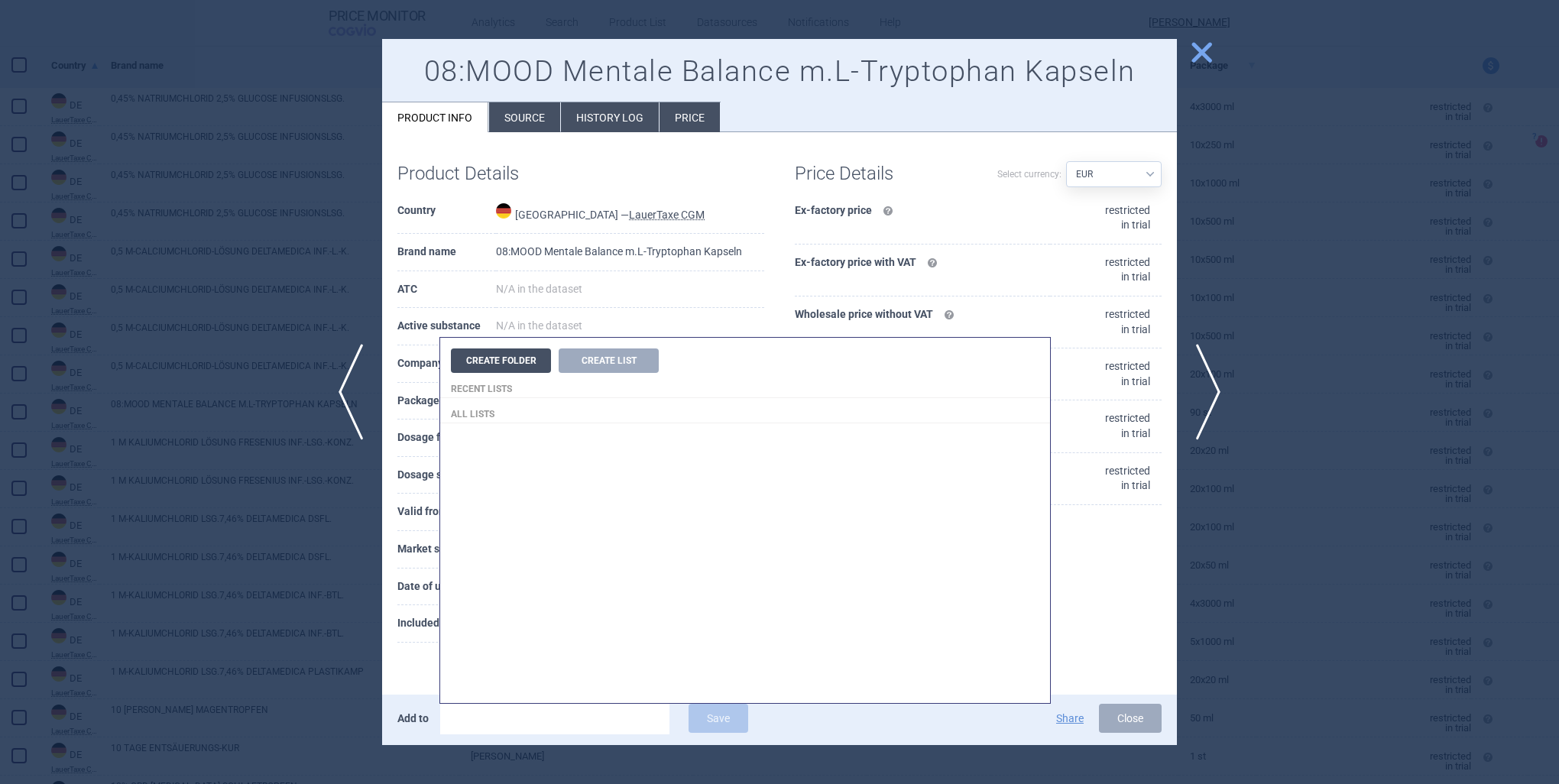
click at [534, 369] on button "Create Folder" at bounding box center [501, 360] width 100 height 24
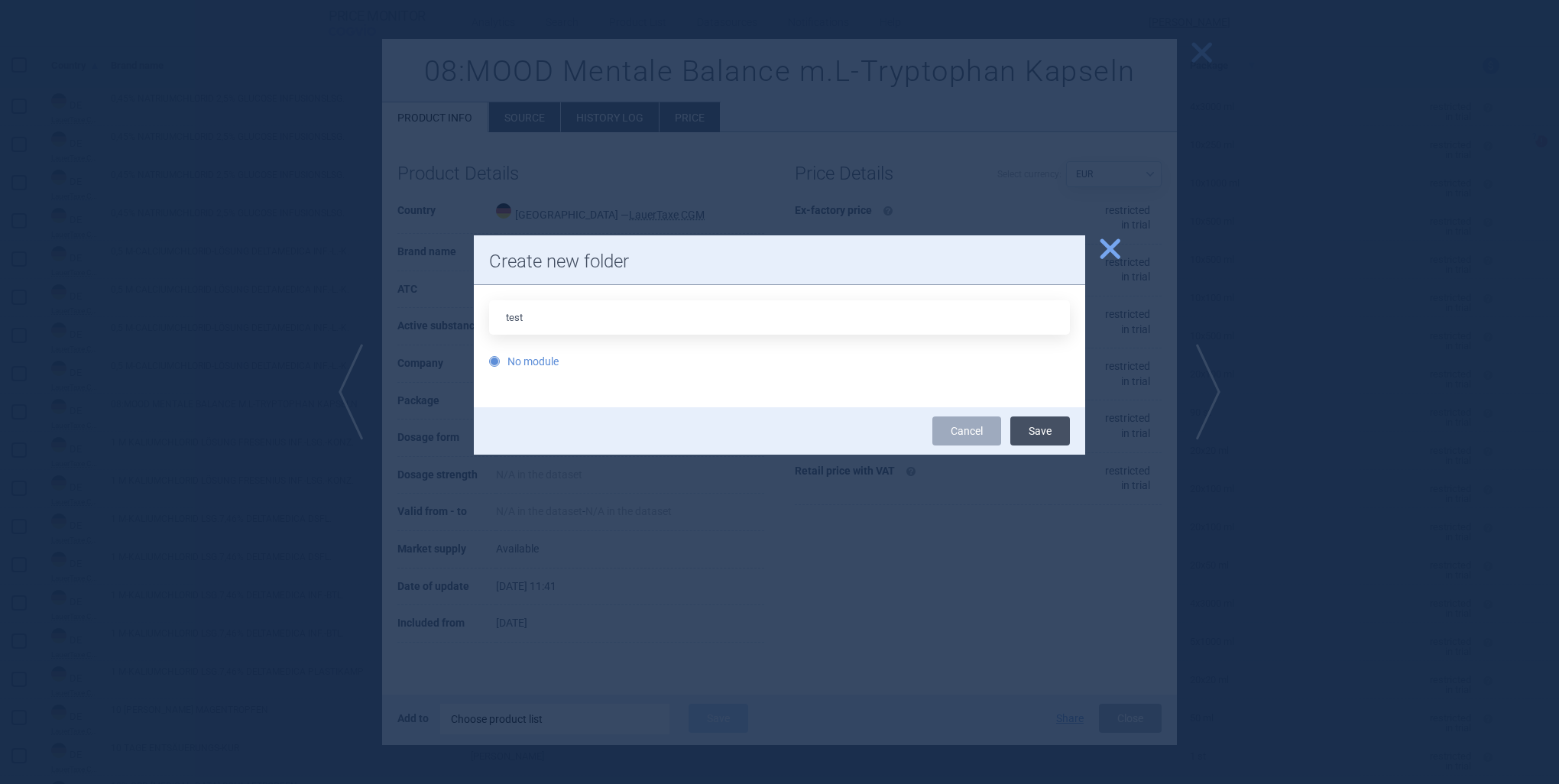
type input "test"
click at [1049, 441] on button "Save" at bounding box center [1040, 431] width 60 height 29
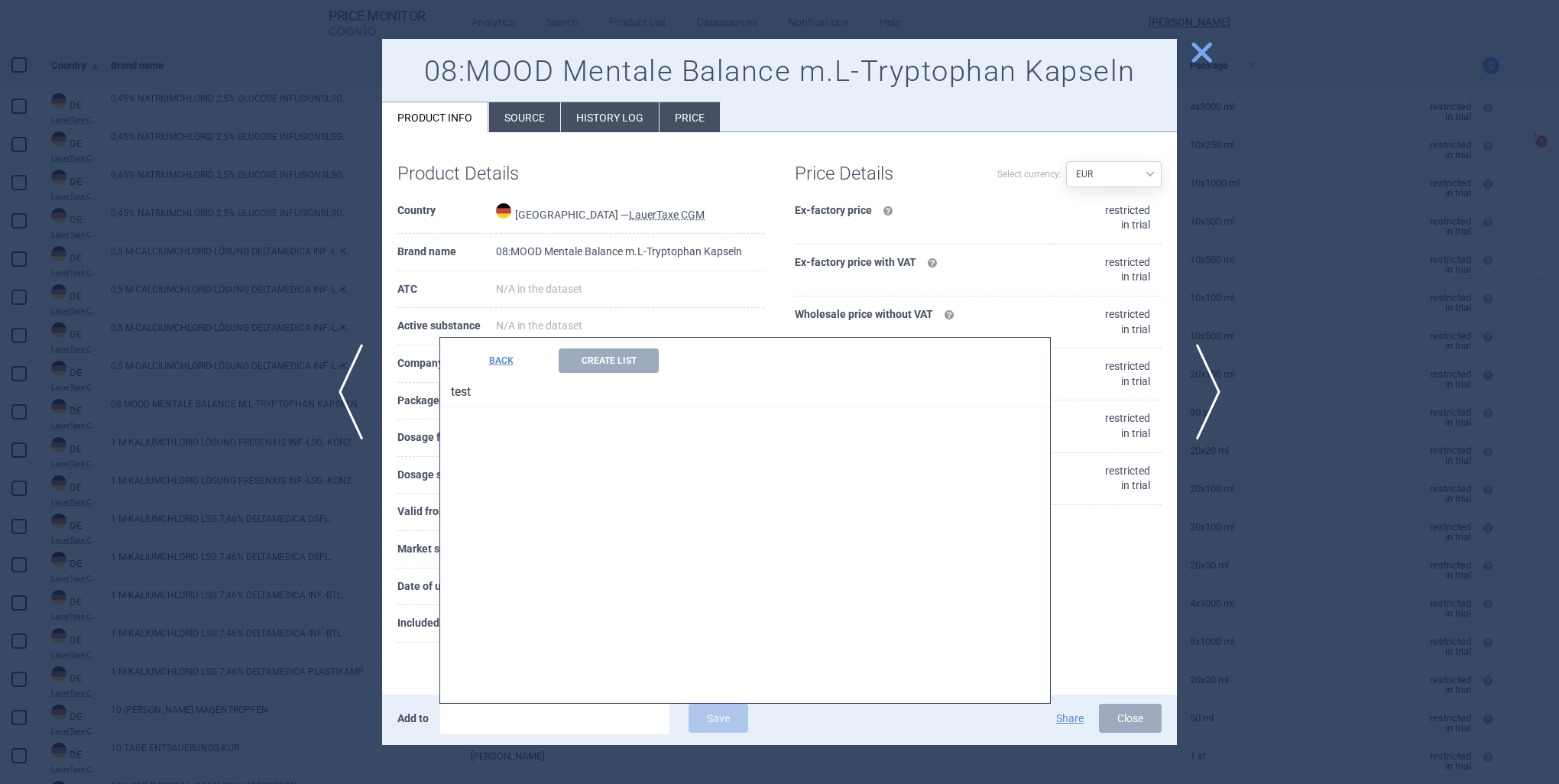
click at [639, 397] on h4 "test" at bounding box center [745, 389] width 610 height 34
click at [454, 394] on h4 "test" at bounding box center [745, 389] width 610 height 34
drag, startPoint x: 454, startPoint y: 394, endPoint x: 502, endPoint y: 407, distance: 49.7
click at [502, 407] on h4 "test" at bounding box center [745, 389] width 610 height 34
drag, startPoint x: 1066, startPoint y: 659, endPoint x: 988, endPoint y: 659, distance: 78.0
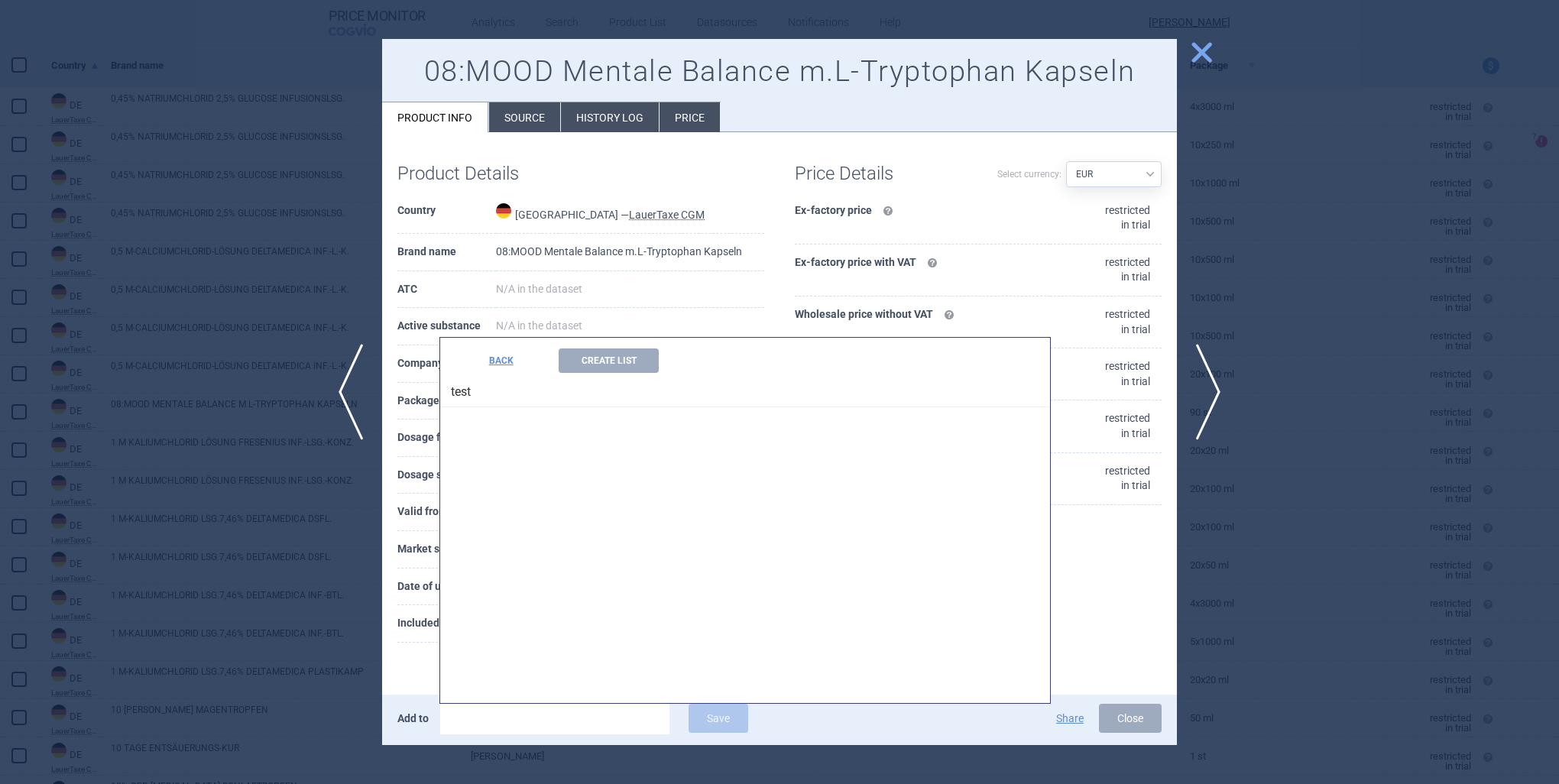
click at [1064, 659] on div "Product Details Country [GEOGRAPHIC_DATA] — LauerTaxe [MEDICAL_DATA] Brand name…" at bounding box center [780, 402] width 795 height 541
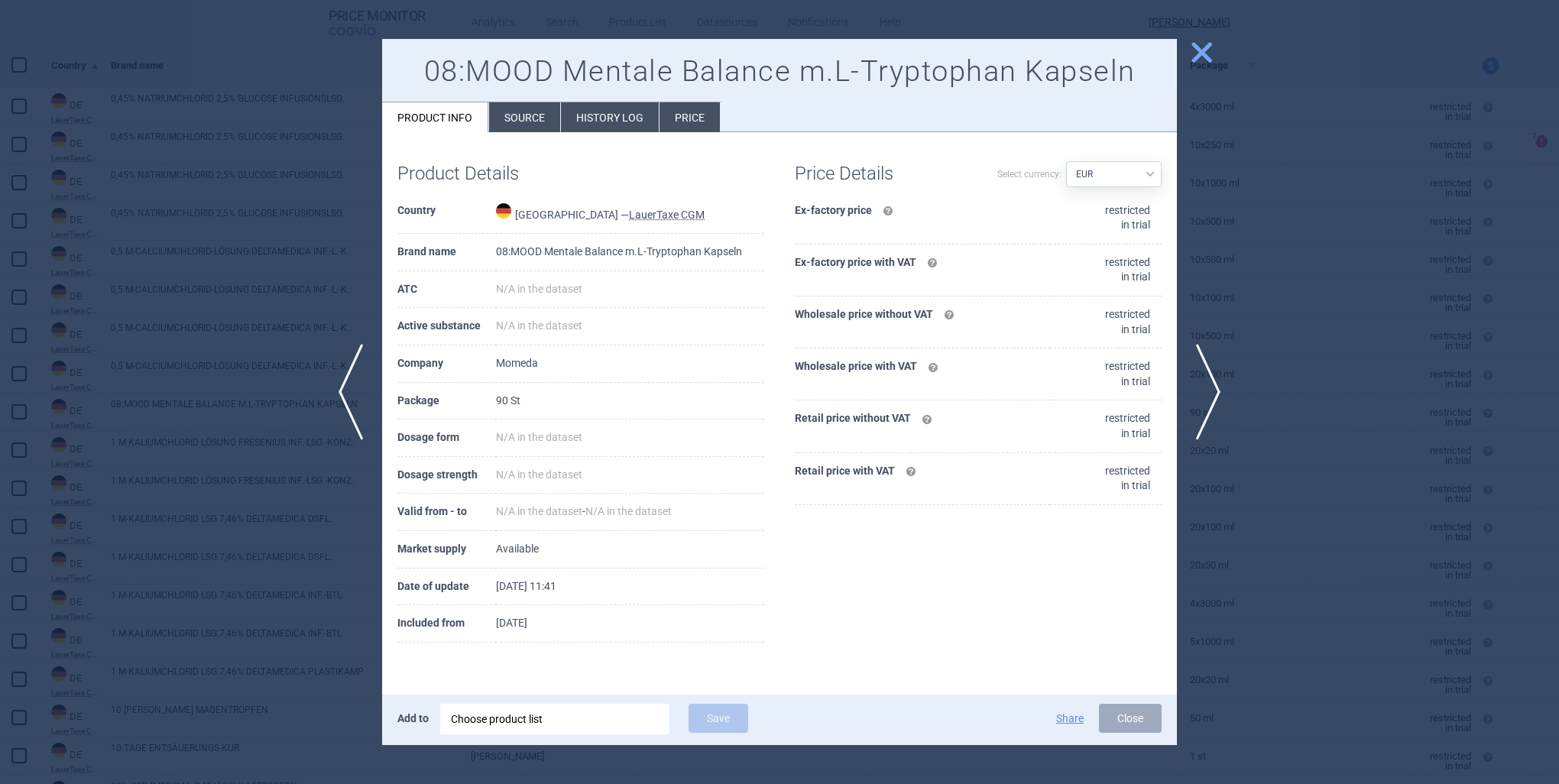
click at [602, 719] on div "Choose product list" at bounding box center [555, 719] width 208 height 30
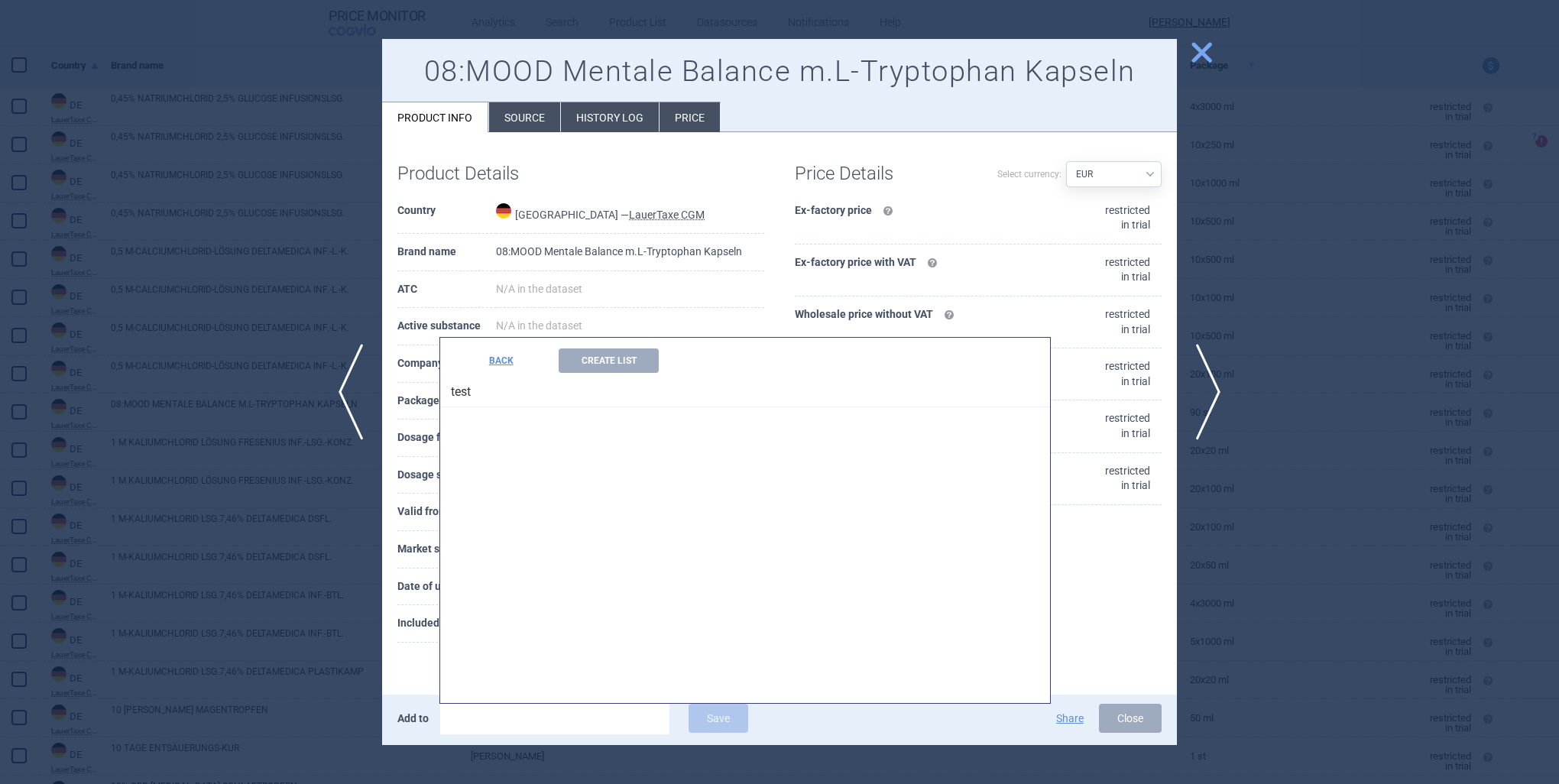
click at [456, 381] on h4 "test" at bounding box center [745, 389] width 610 height 34
click at [457, 387] on h4 "test" at bounding box center [745, 389] width 610 height 34
drag, startPoint x: 459, startPoint y: 394, endPoint x: 468, endPoint y: 400, distance: 10.8
click at [468, 400] on h4 "test" at bounding box center [745, 389] width 610 height 34
drag, startPoint x: 468, startPoint y: 400, endPoint x: 588, endPoint y: 406, distance: 120.1
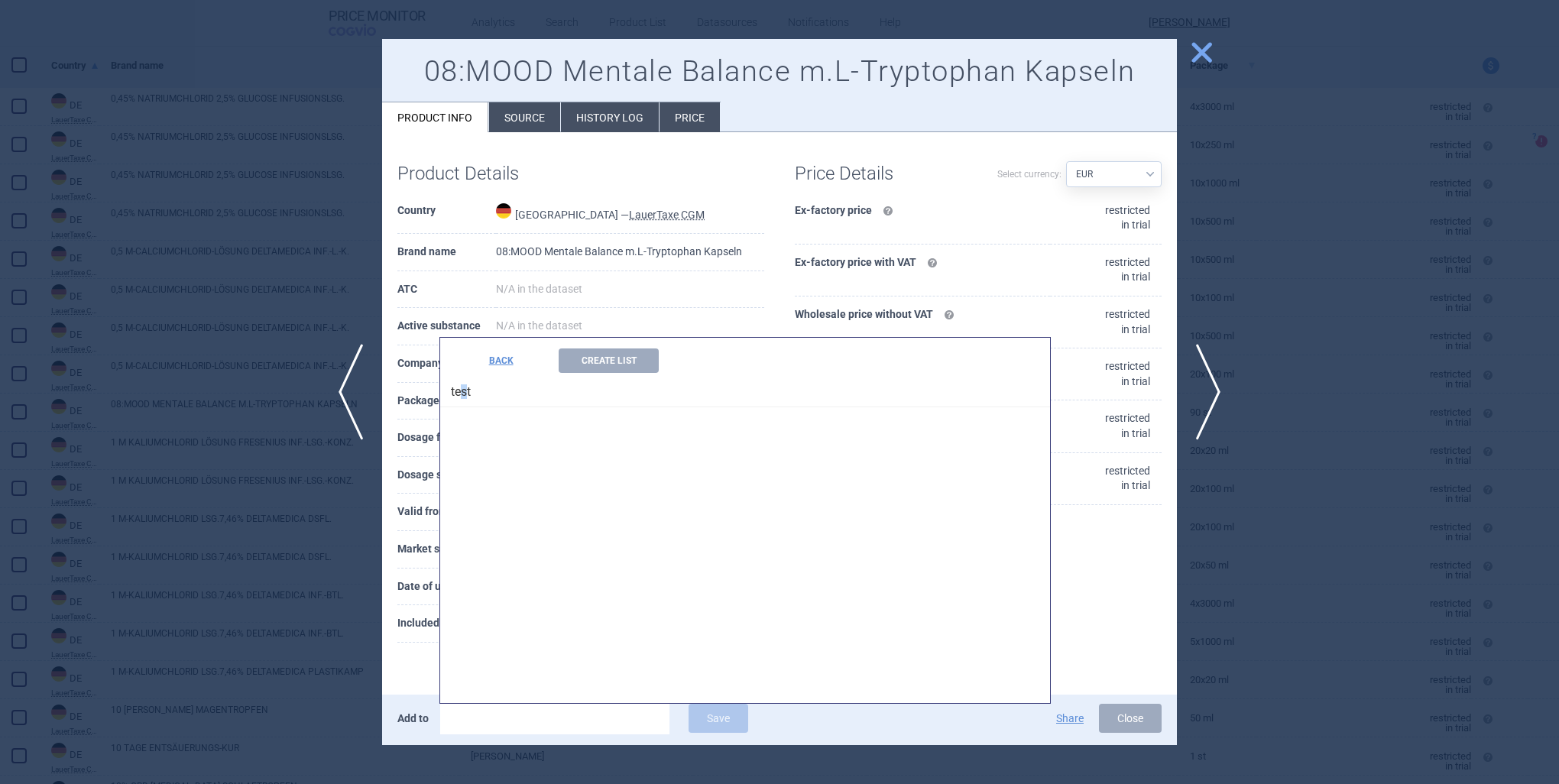
click at [588, 375] on div "BACK Create List test" at bounding box center [745, 371] width 610 height 69
click at [1132, 540] on div "Product Details Country [GEOGRAPHIC_DATA] — LauerTaxe [MEDICAL_DATA] Brand name…" at bounding box center [780, 403] width 795 height 510
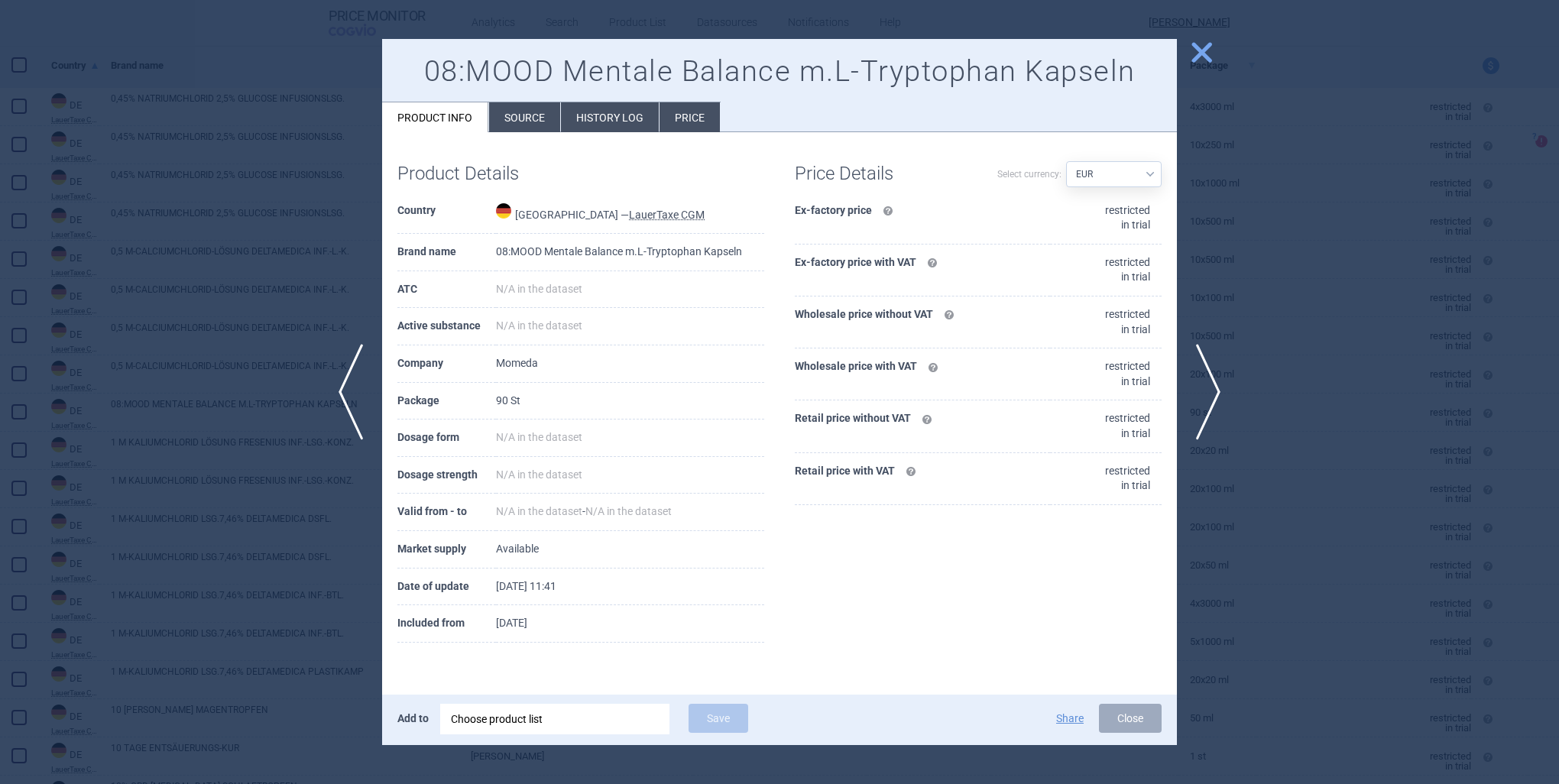
click at [396, 724] on div "Add to Choose product list Save Share Close" at bounding box center [780, 719] width 795 height 51
drag, startPoint x: 404, startPoint y: 719, endPoint x: 418, endPoint y: 719, distance: 14.0
click at [412, 719] on p "Add to" at bounding box center [413, 719] width 31 height 29
drag, startPoint x: 418, startPoint y: 719, endPoint x: 499, endPoint y: 721, distance: 81.0
click at [499, 721] on div "Choose product list" at bounding box center [555, 719] width 208 height 30
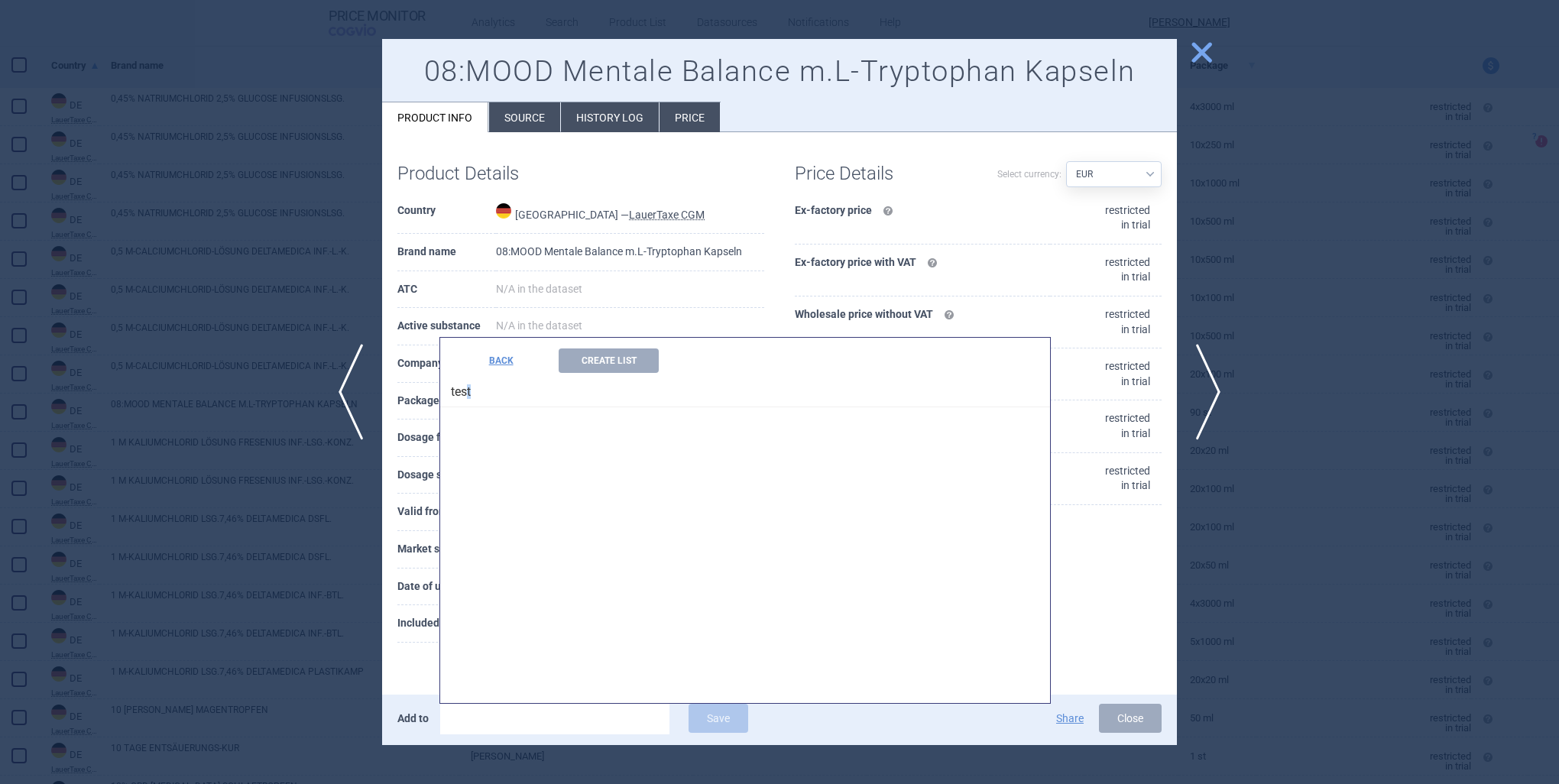
click at [469, 397] on h4 "test" at bounding box center [745, 389] width 610 height 34
click at [1119, 729] on button "Close" at bounding box center [1131, 719] width 63 height 29
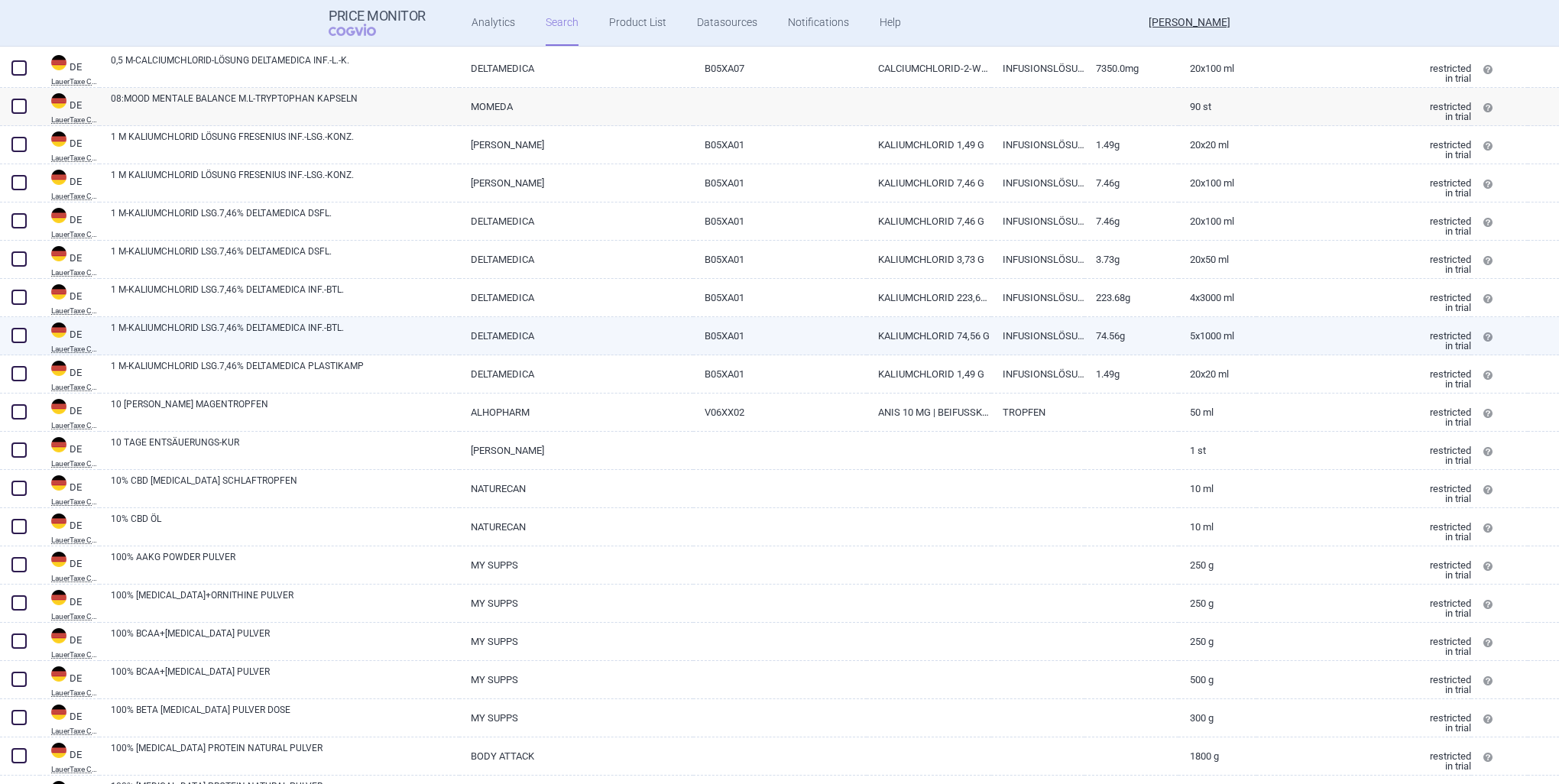
scroll to position [764, 0]
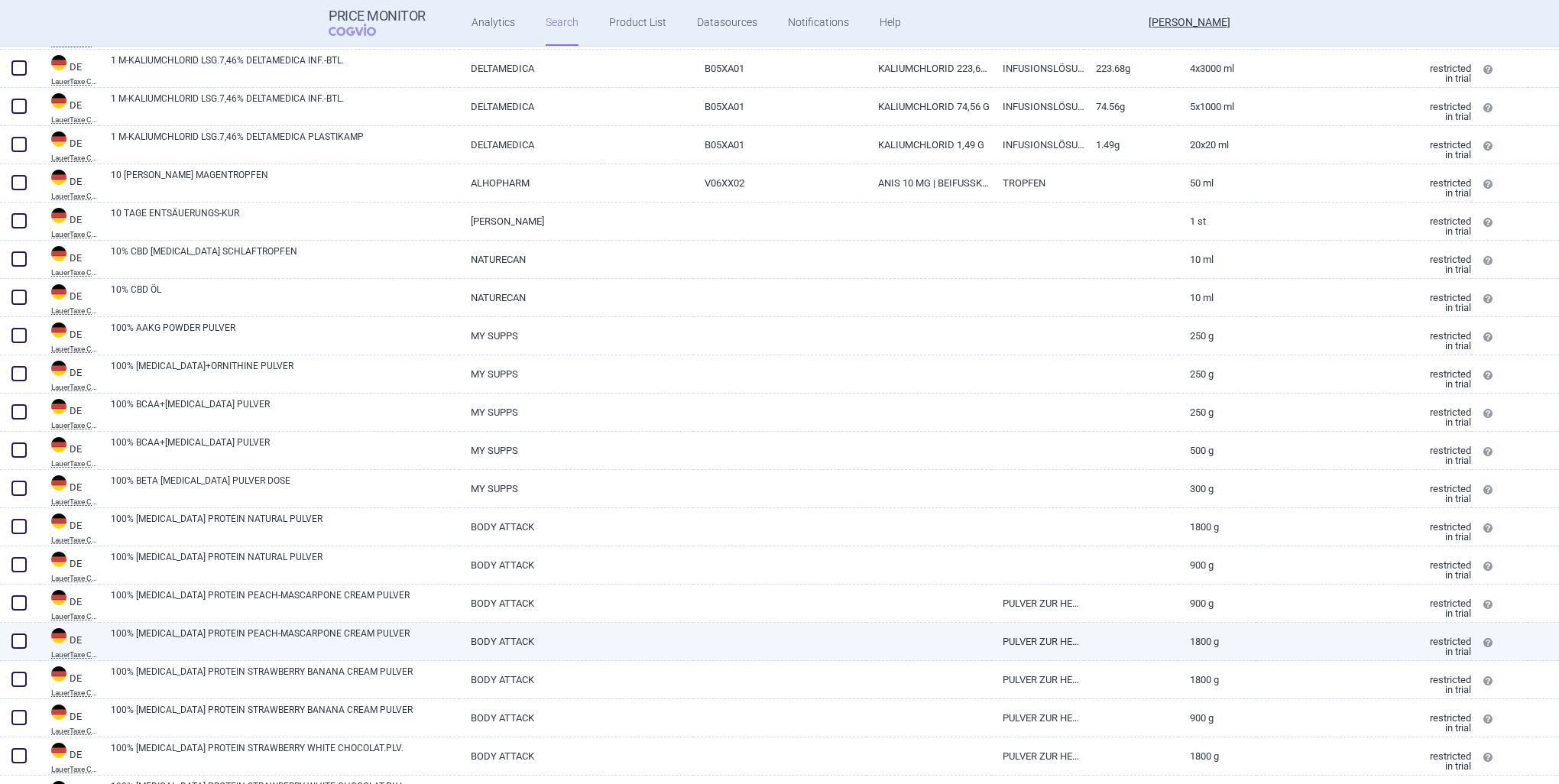
click at [229, 645] on link "100% [MEDICAL_DATA] PROTEIN PEACH-MASCARPONE CREAM PULVER" at bounding box center [285, 640] width 348 height 27
select select "EUR"
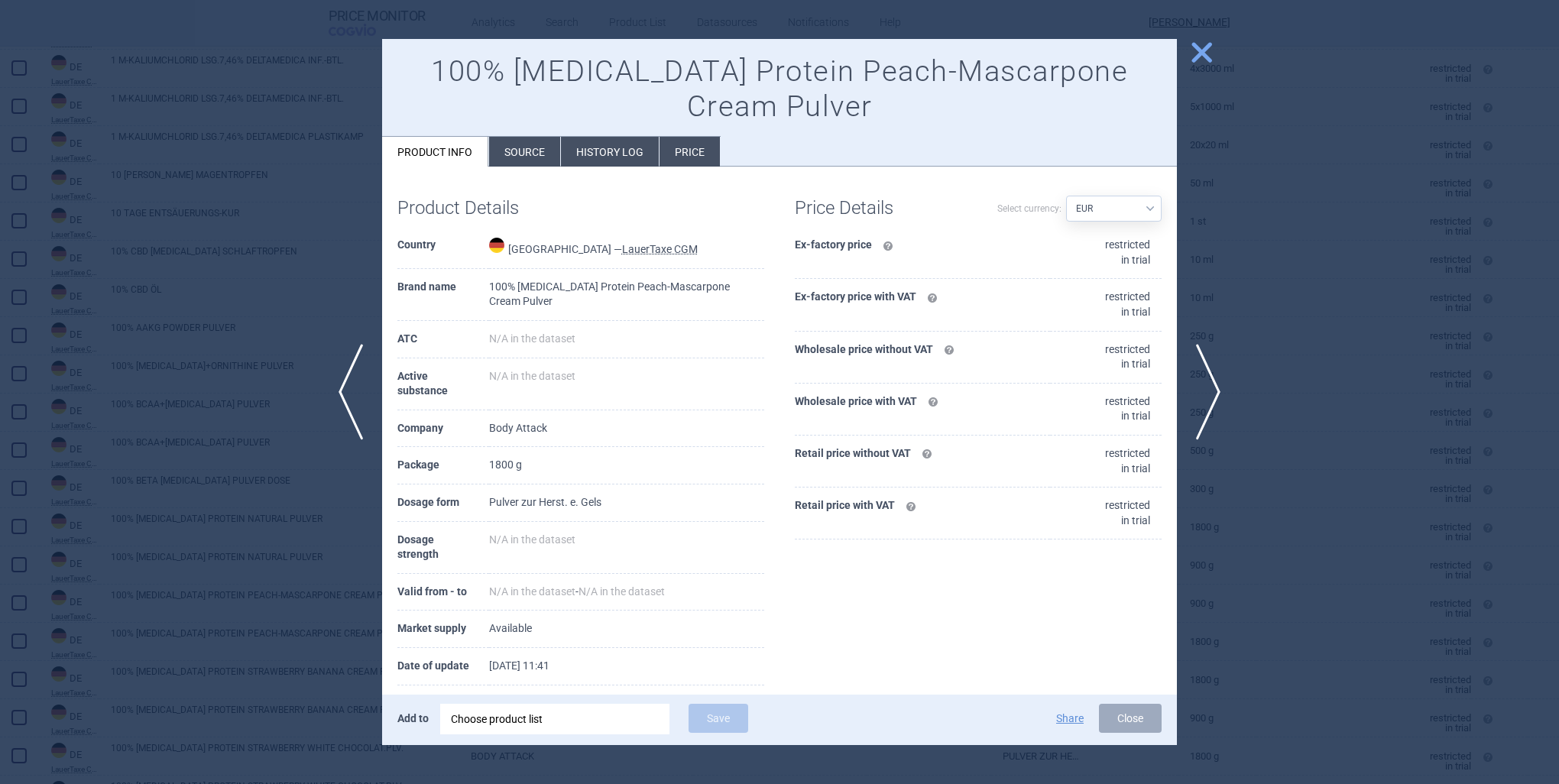
click at [245, 632] on div at bounding box center [780, 392] width 1559 height 784
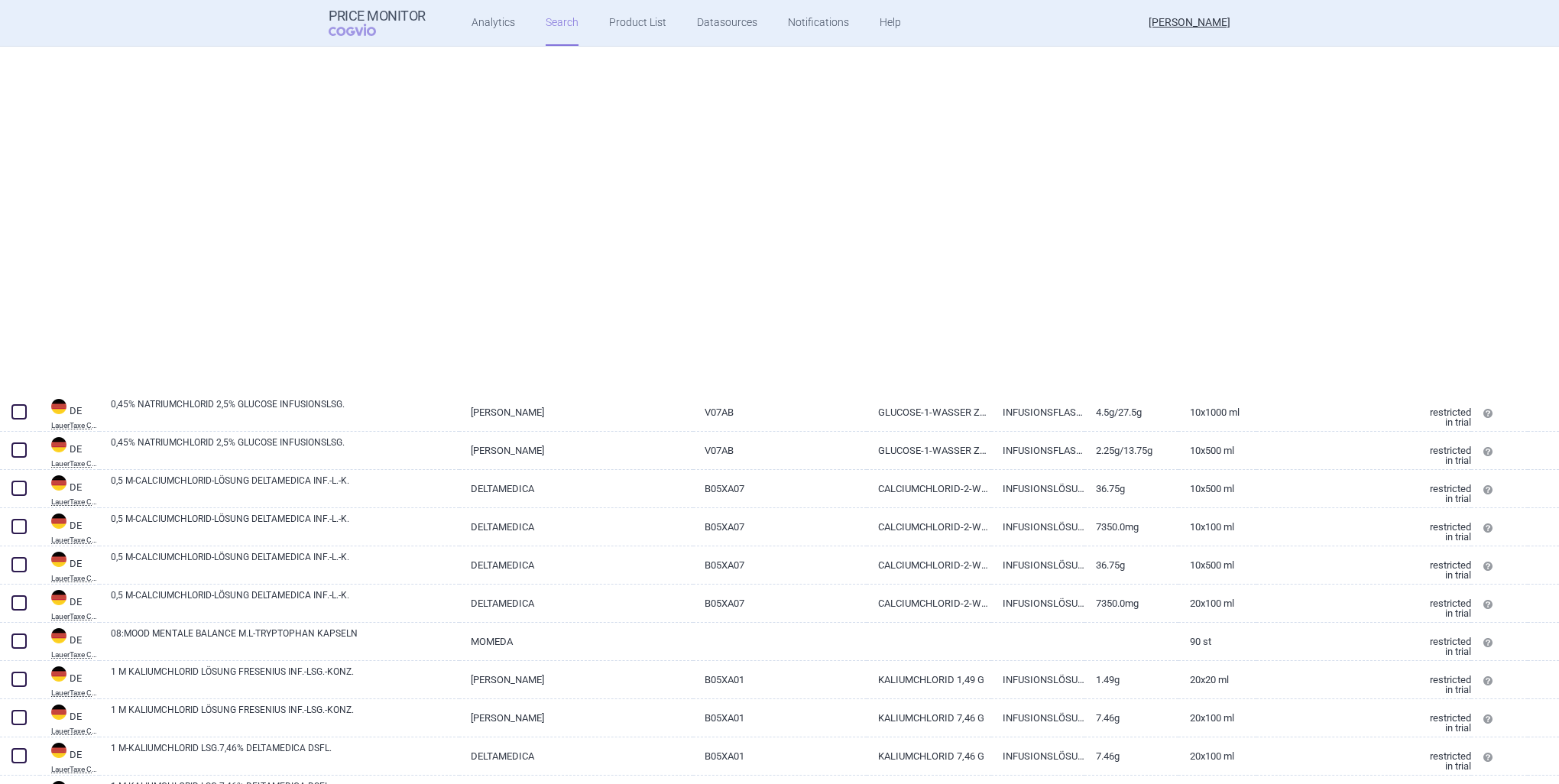
select select "country"
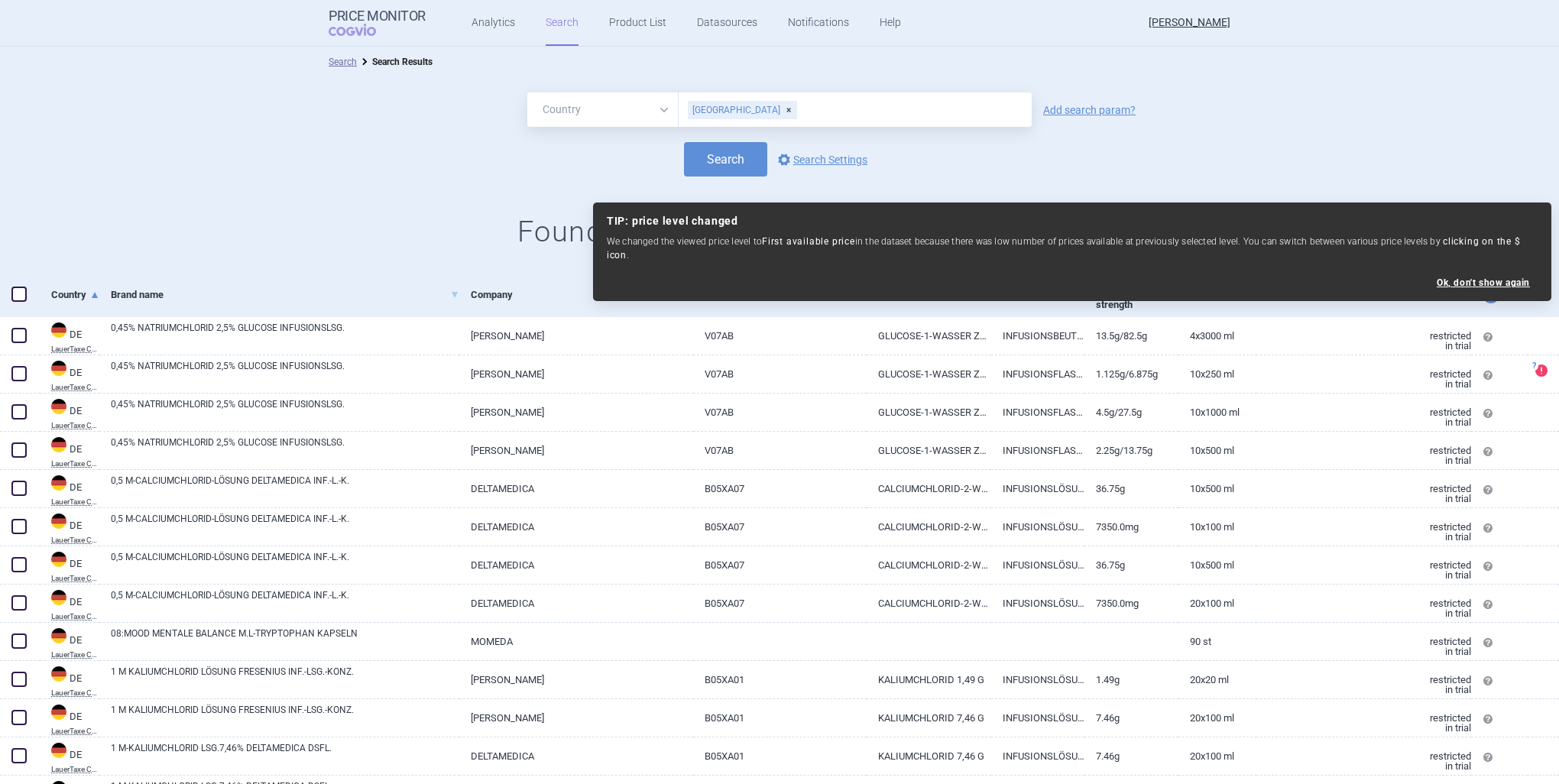
click at [428, 220] on h1 "Found 429511 products in 1 country Share" at bounding box center [780, 233] width 1559 height 35
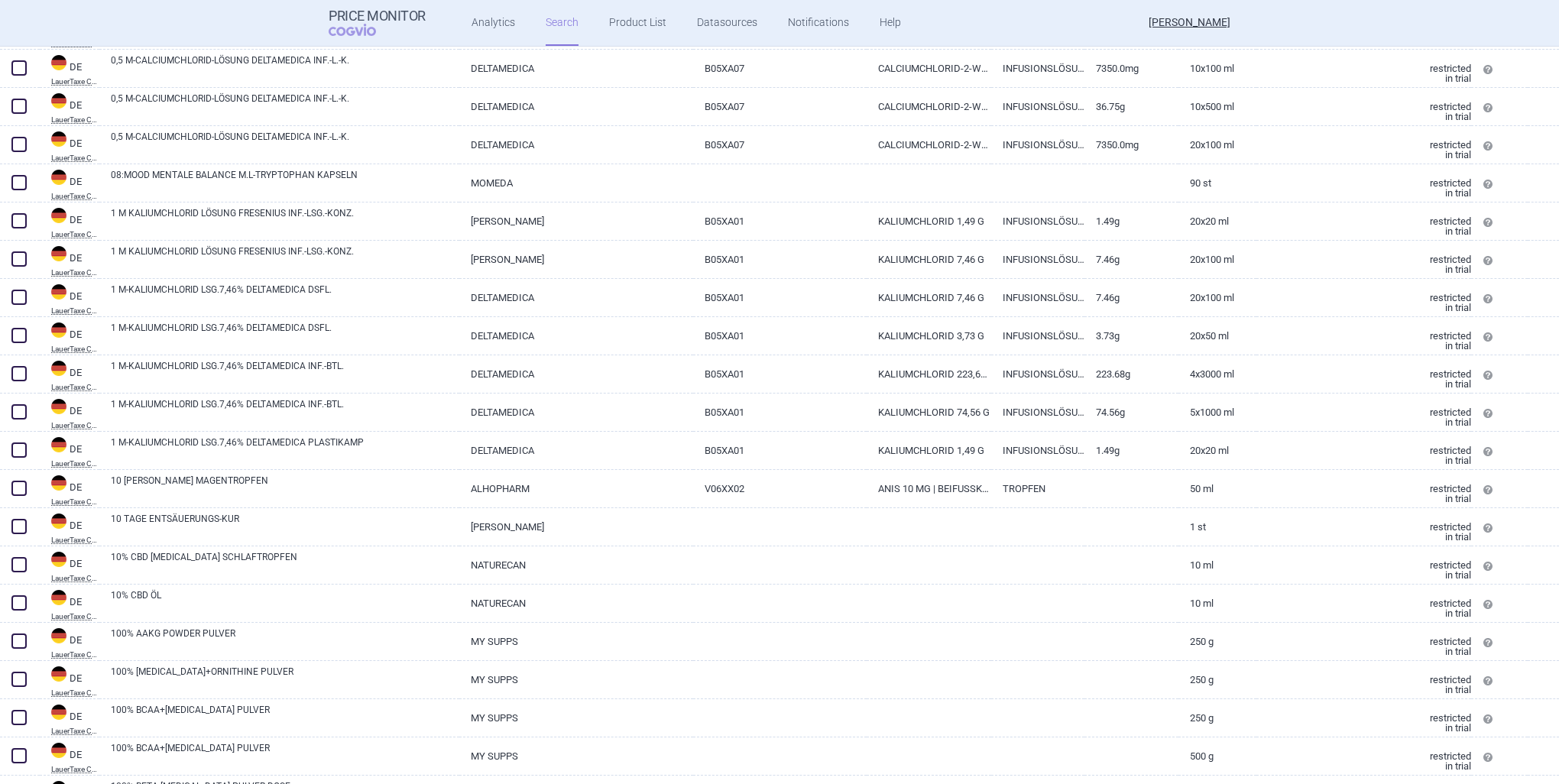
scroll to position [76, 0]
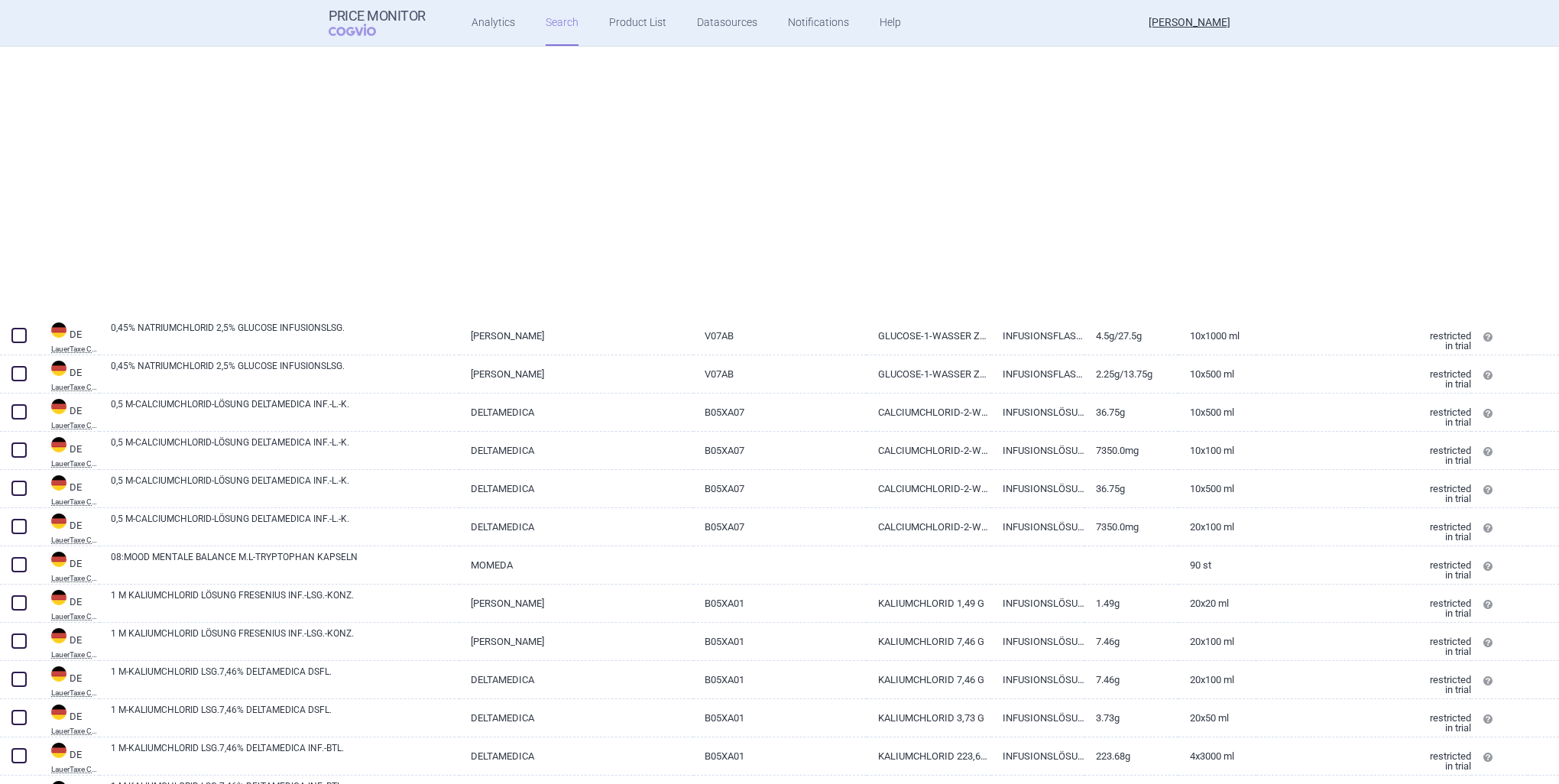
select select "country"
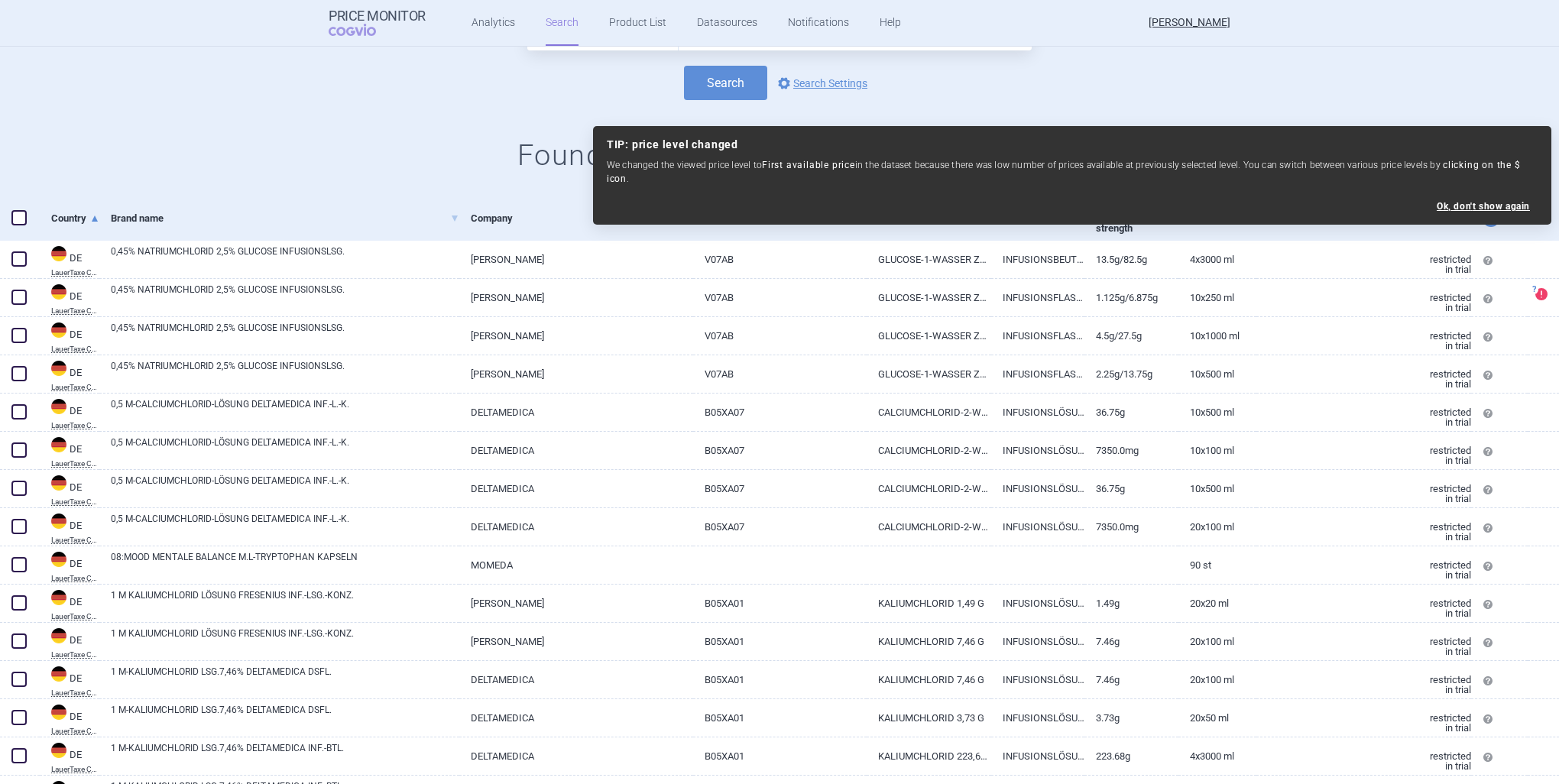
click at [914, 89] on div "Search options Search Settings" at bounding box center [780, 82] width 1559 height 34
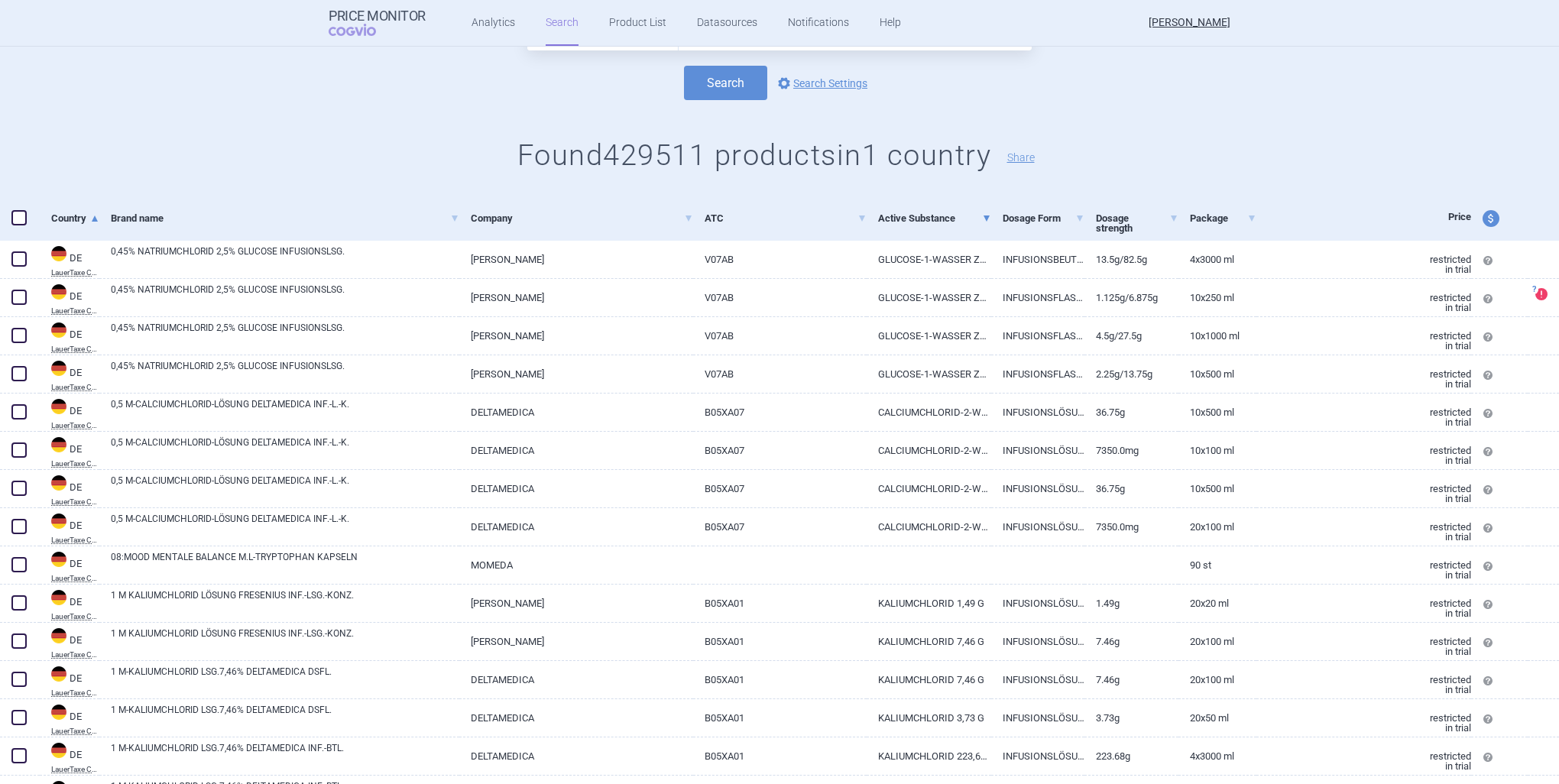
scroll to position [0, 0]
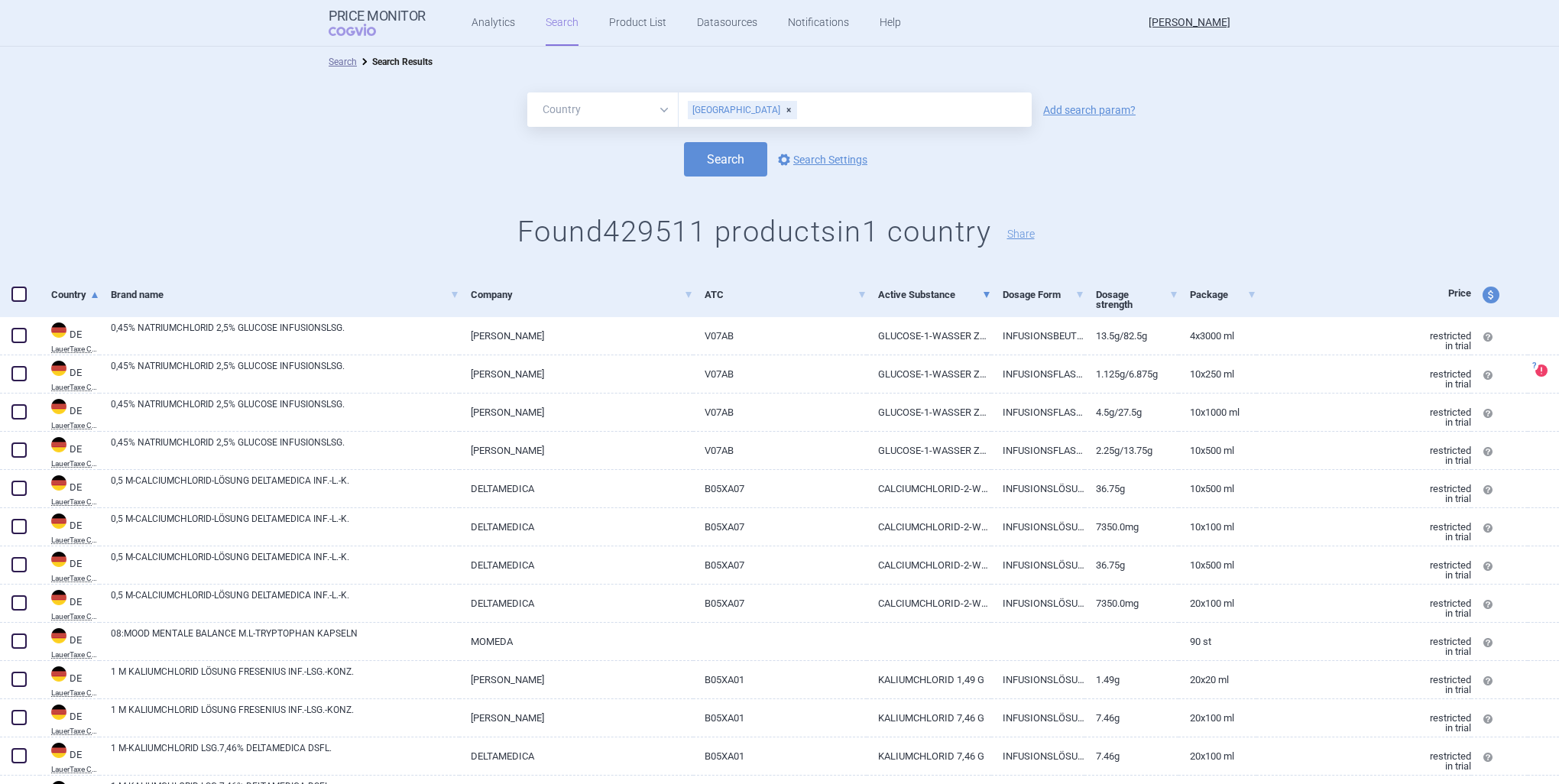
click at [916, 299] on link "Active Substance" at bounding box center [935, 294] width 113 height 37
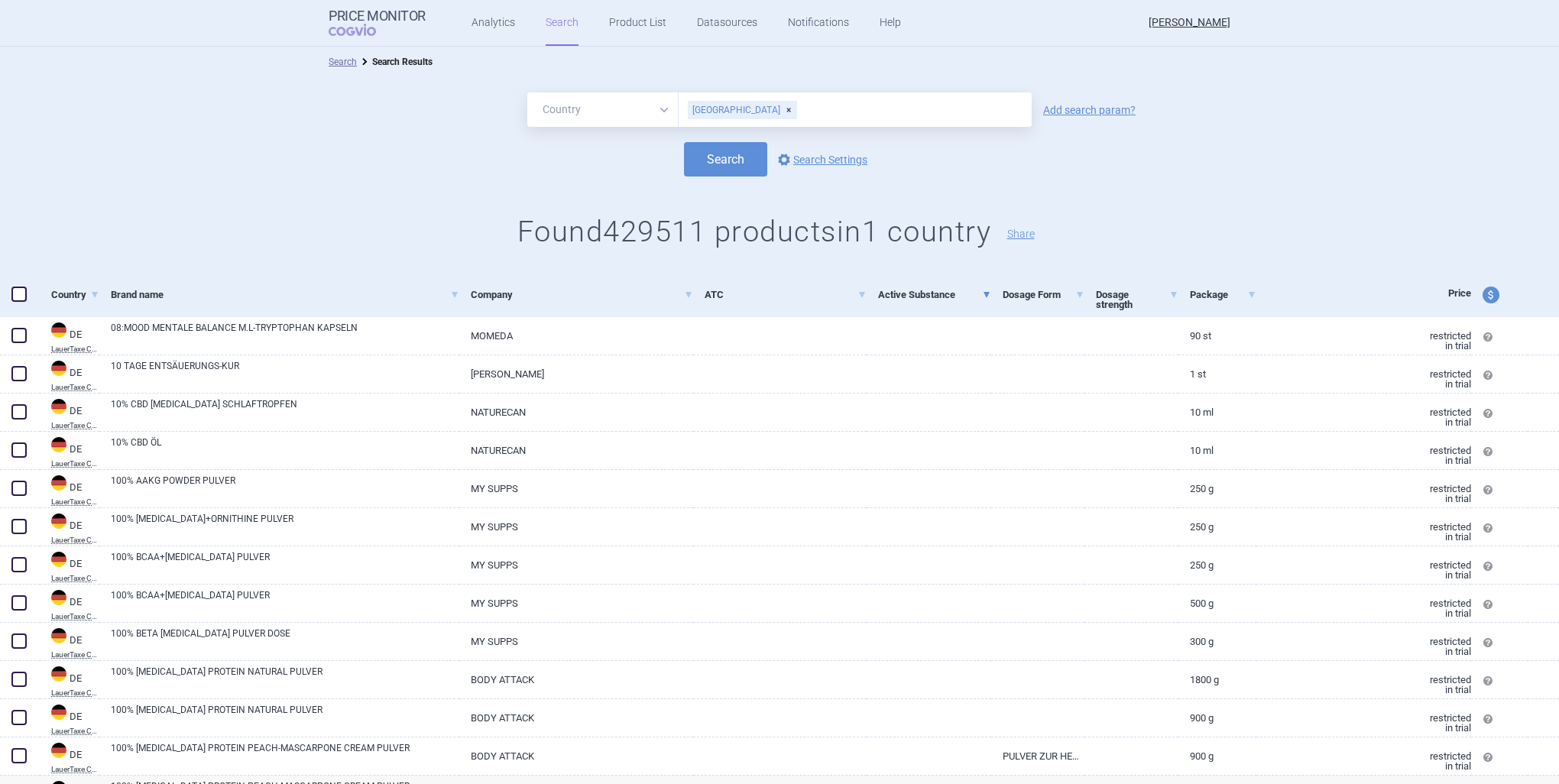
click at [916, 299] on link "Active Substance" at bounding box center [935, 294] width 113 height 37
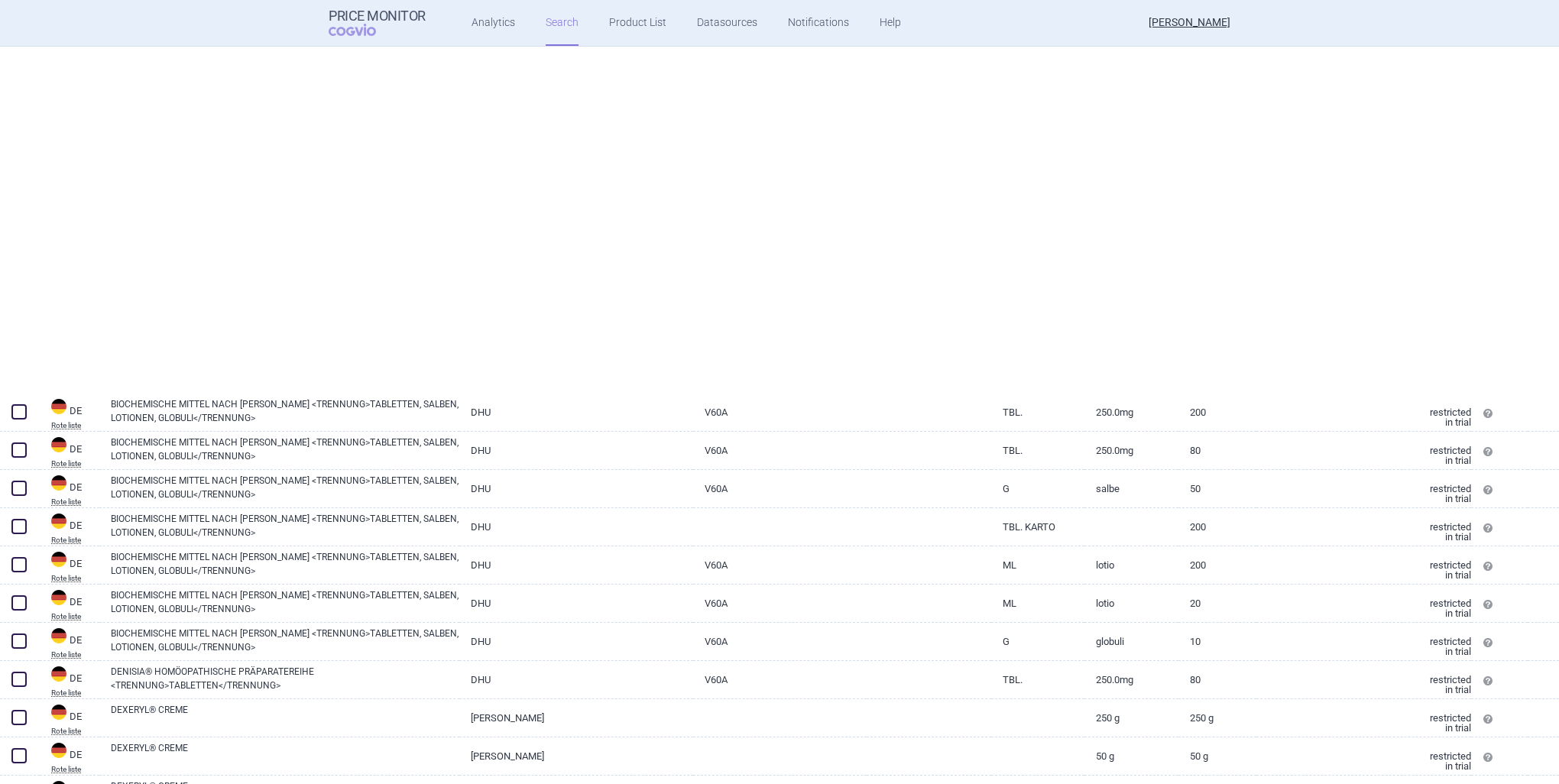
select select "country"
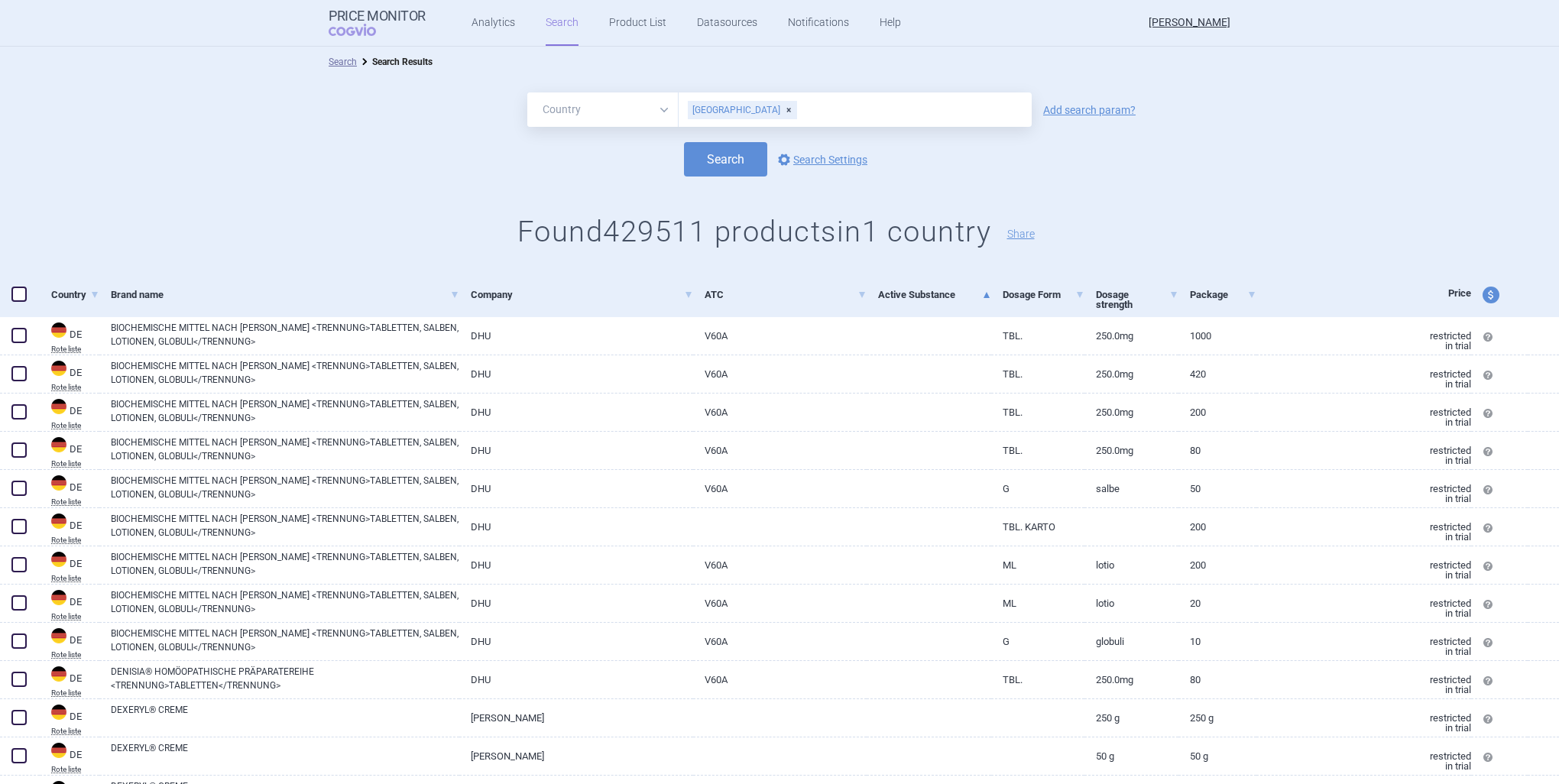
click at [973, 288] on link "Active Substance" at bounding box center [935, 294] width 113 height 37
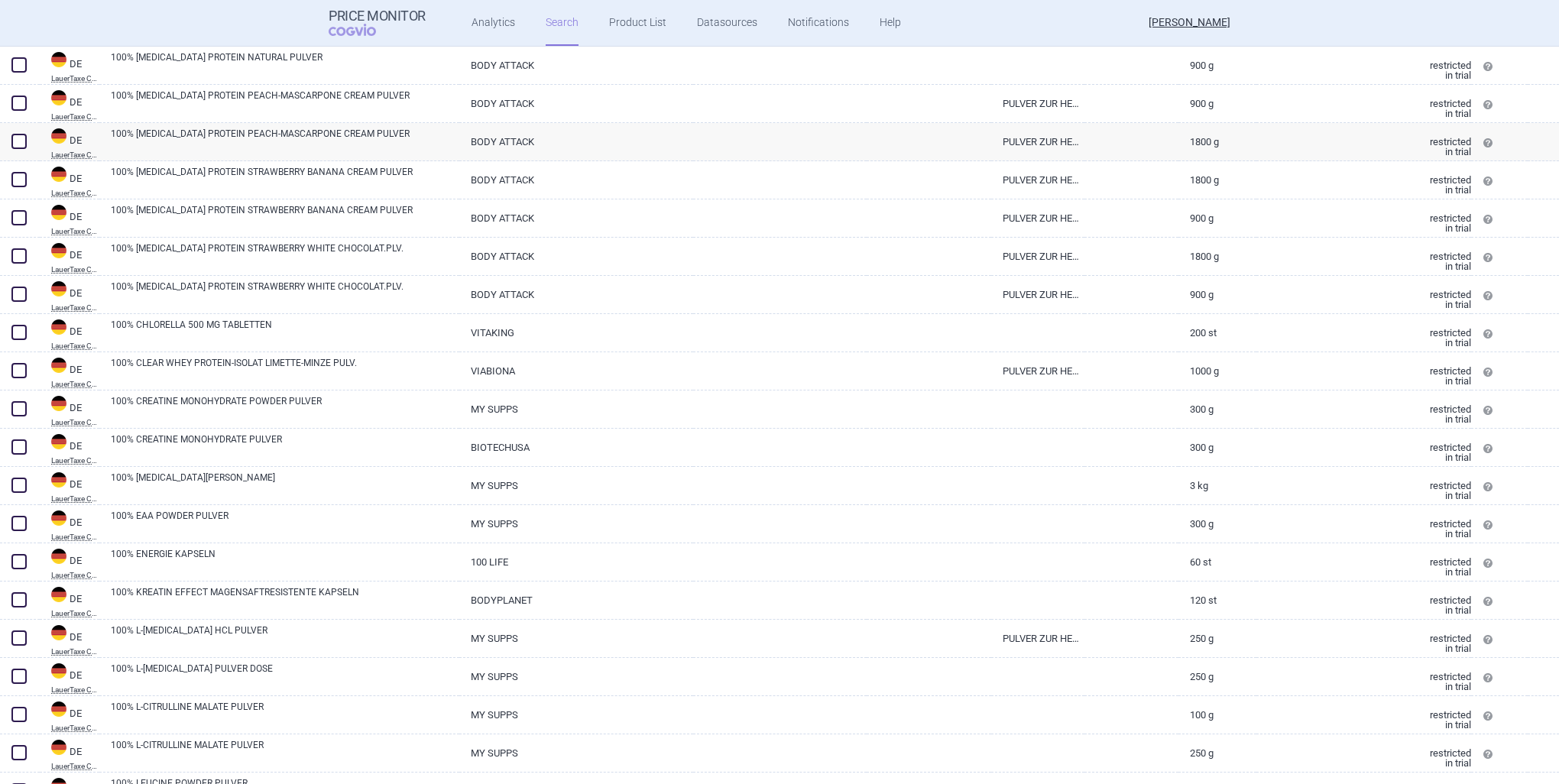
scroll to position [117, 0]
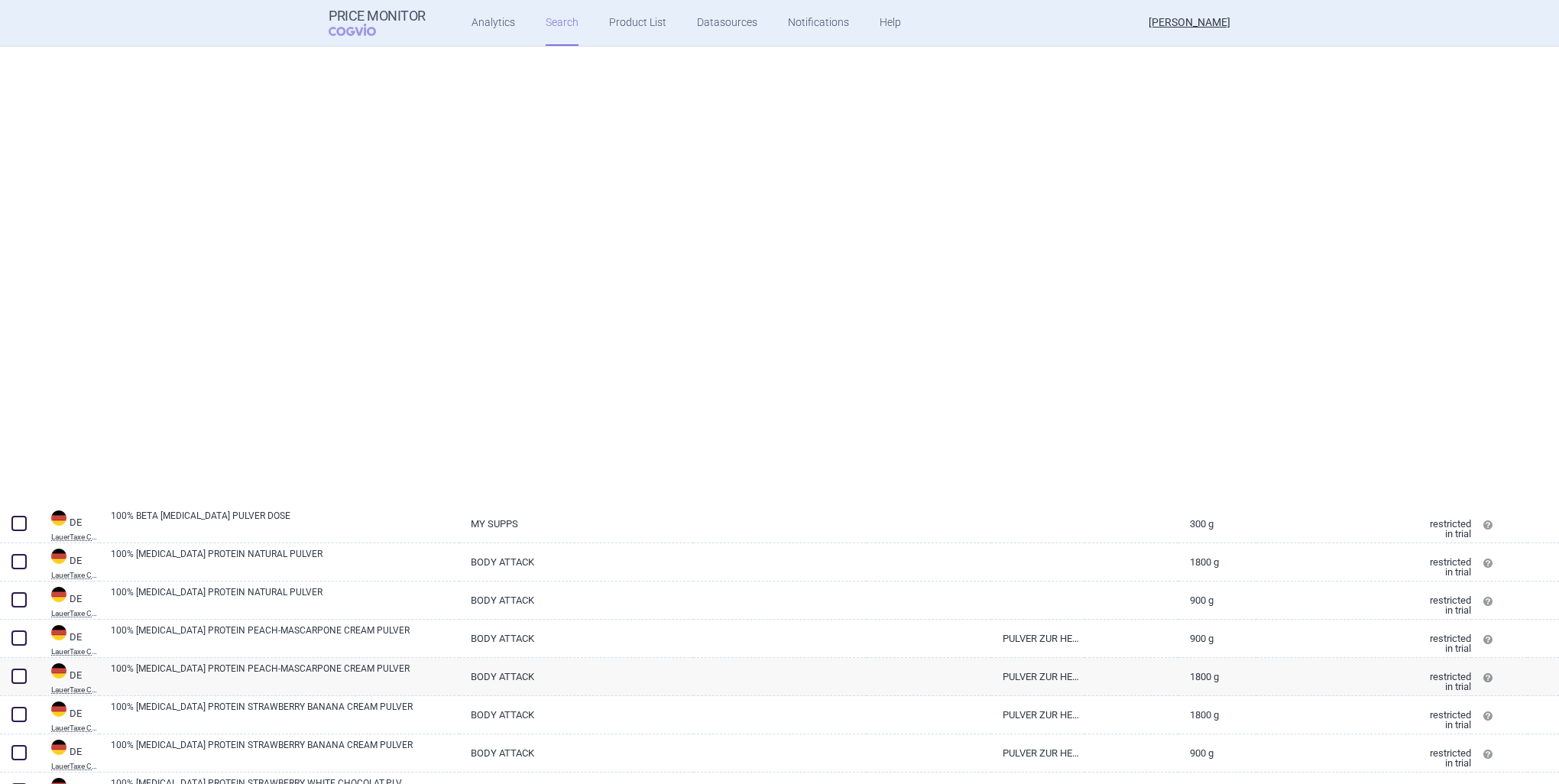
select select "country"
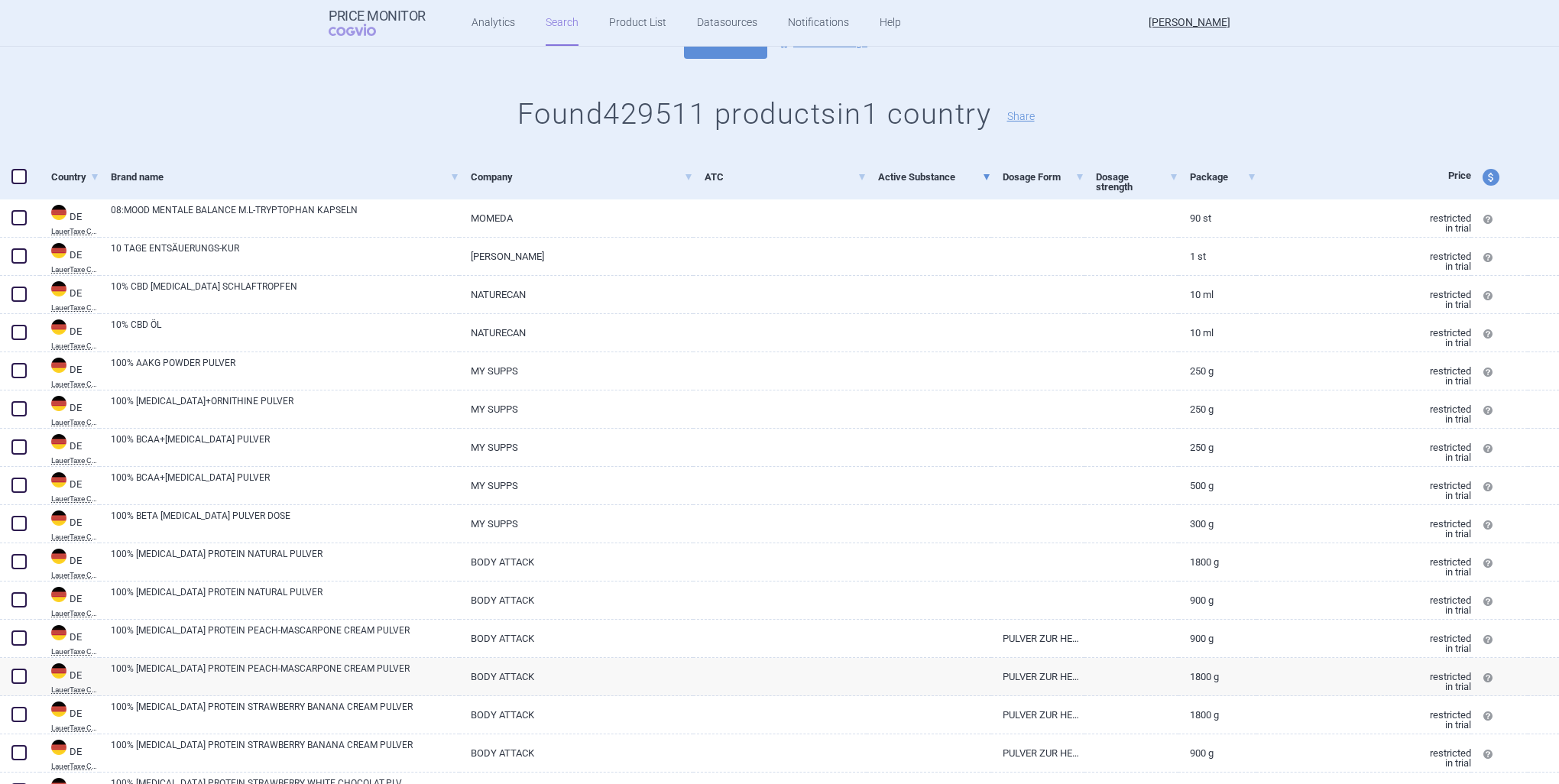
scroll to position [0, 0]
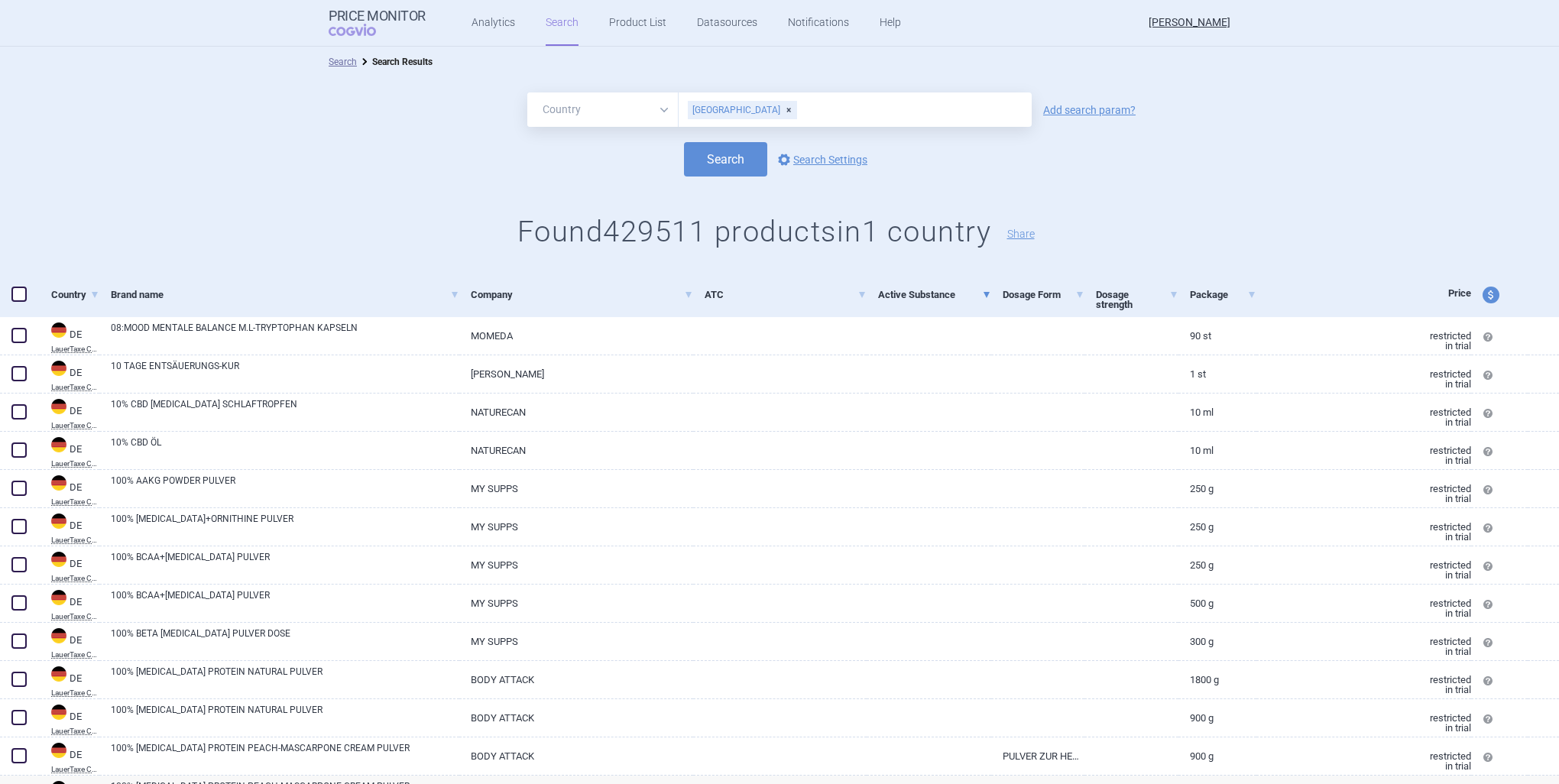
click at [1070, 116] on div "All Brand Name ATC Company Active Substance Country Newer than [GEOGRAPHIC_DATA…" at bounding box center [780, 109] width 1559 height 34
click at [1091, 111] on link "Add search param?" at bounding box center [1090, 109] width 93 height 11
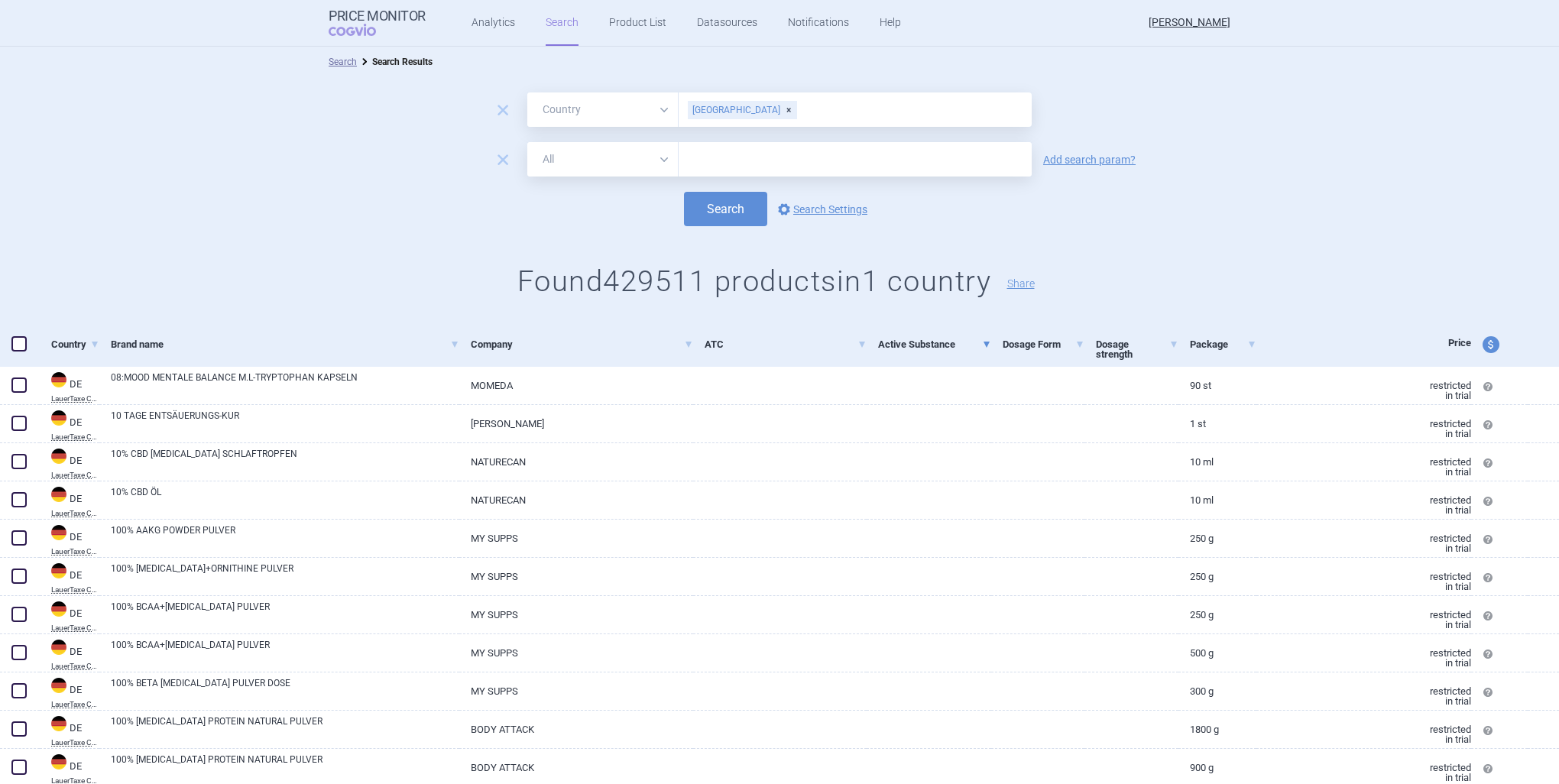
click at [633, 165] on select "All Brand Name ATC Company Active Substance Country Newer than" at bounding box center [602, 158] width 152 height 34
select select "activeSubstance"
click at [527, 142] on select "All Brand Name ATC Company Active Substance Country Newer than" at bounding box center [602, 158] width 152 height 34
click at [703, 156] on input "text" at bounding box center [855, 158] width 353 height 34
click at [895, 176] on form "remove All Brand Name ATC Company Active Substance Country Newer than [GEOGRAPH…" at bounding box center [780, 159] width 1559 height 134
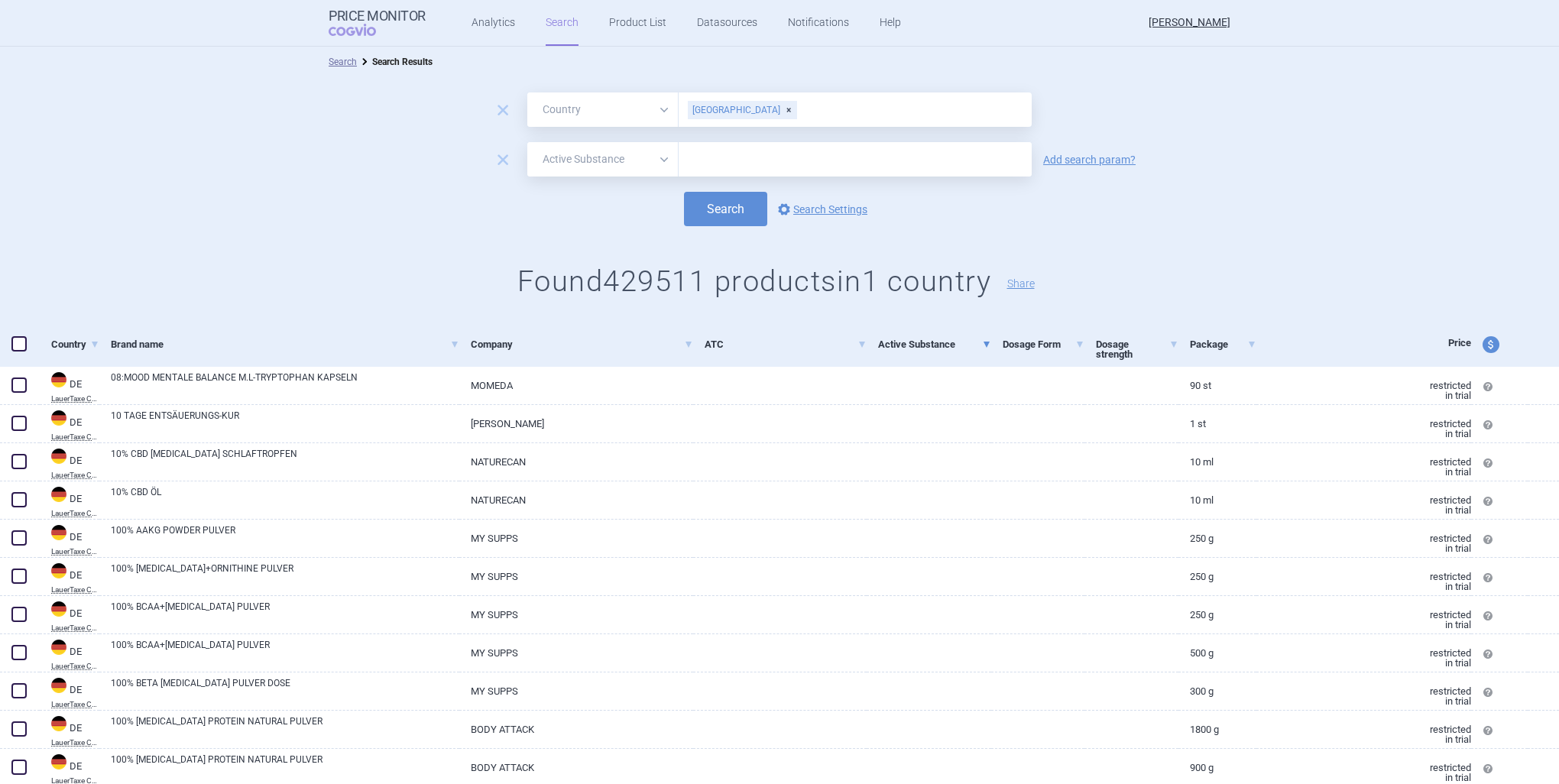
drag, startPoint x: 715, startPoint y: 168, endPoint x: 590, endPoint y: 171, distance: 125.0
click at [709, 168] on input "text" at bounding box center [855, 158] width 353 height 34
click at [984, 339] on span at bounding box center [987, 343] width 6 height 10
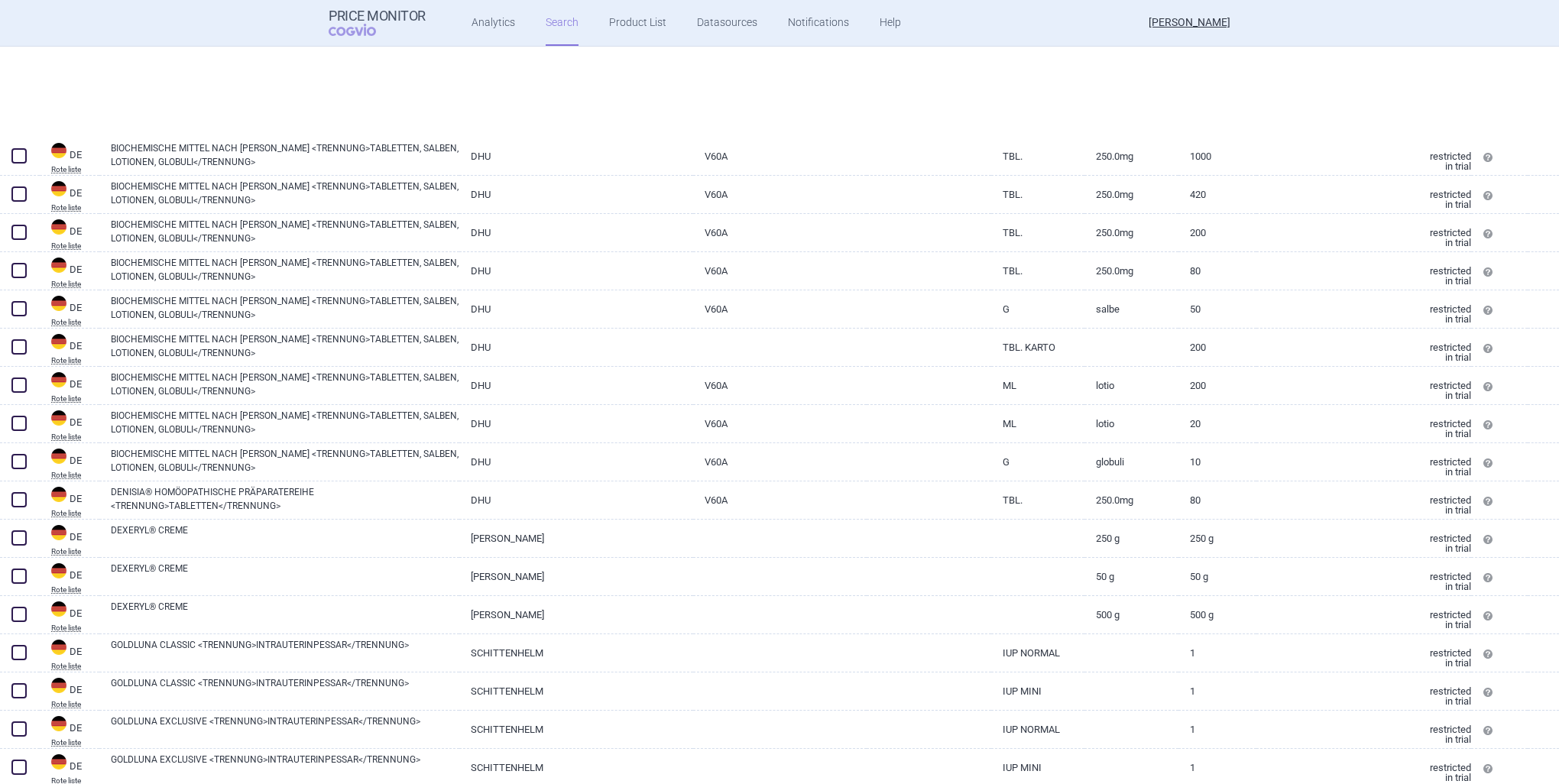
select select "country"
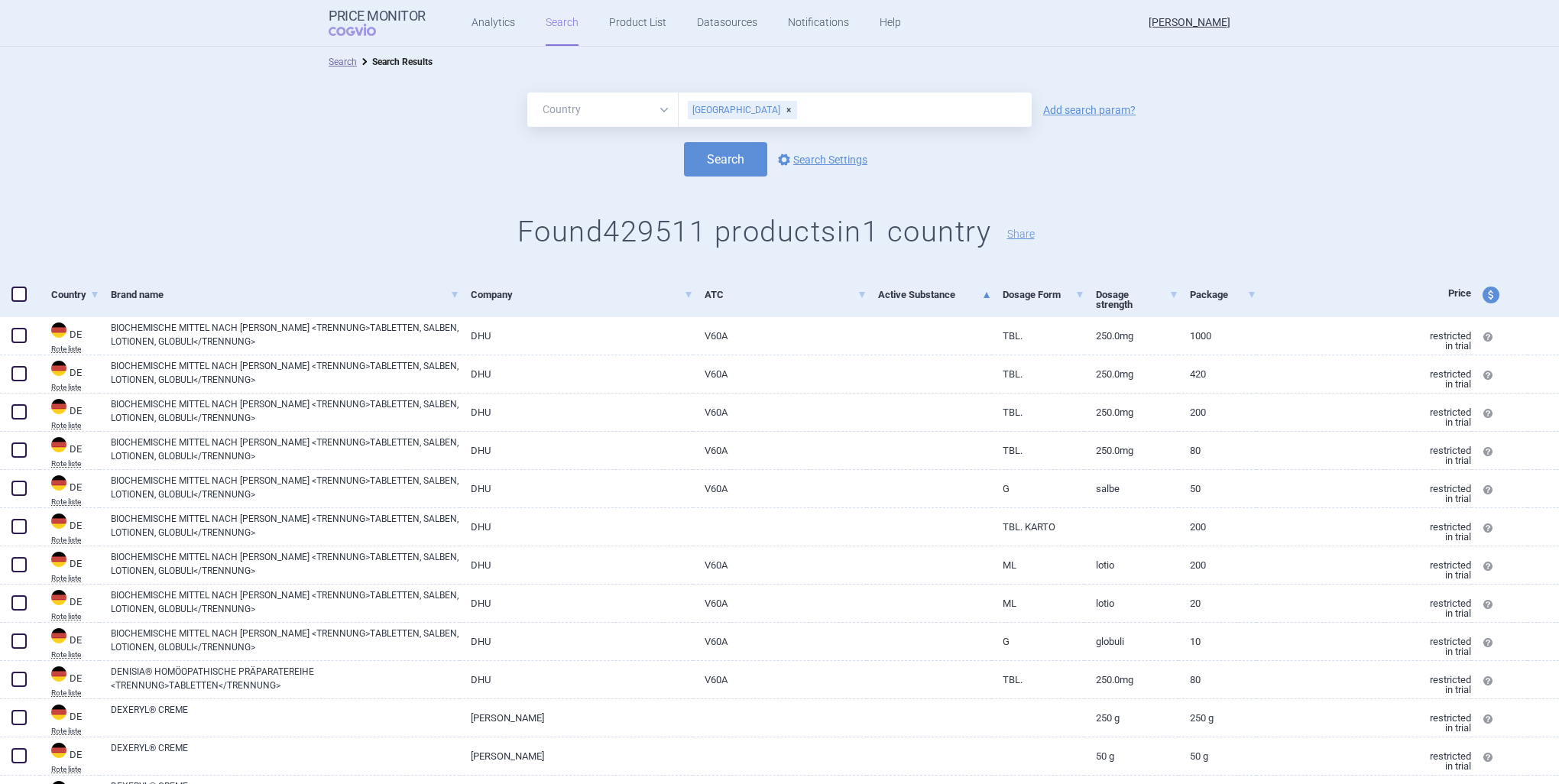
click at [809, 117] on input "text" at bounding box center [911, 109] width 226 height 20
click at [816, 123] on div "[GEOGRAPHIC_DATA]" at bounding box center [855, 109] width 353 height 34
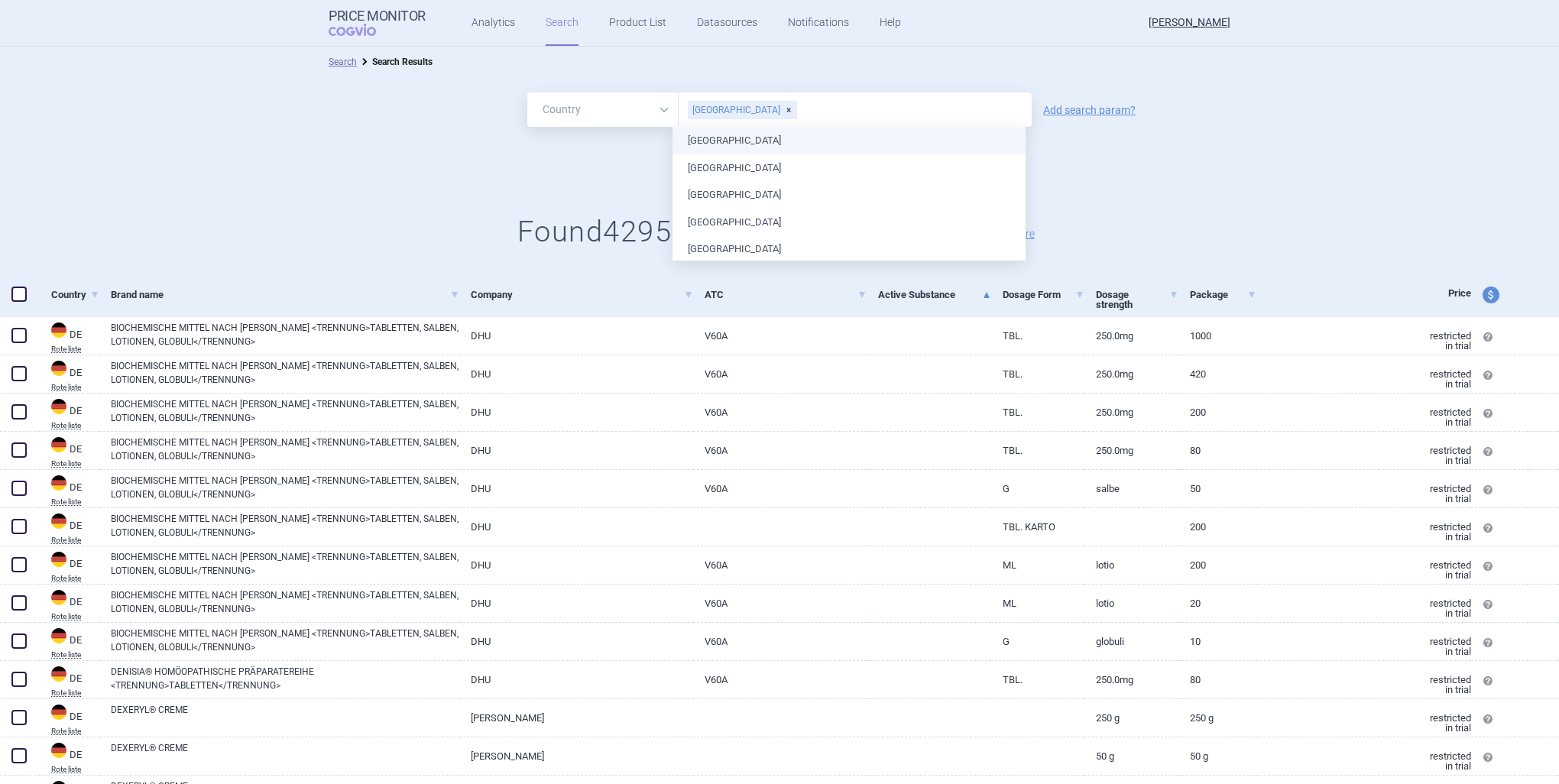
click at [817, 116] on input "text" at bounding box center [911, 109] width 226 height 20
click at [618, 180] on div "All Brand Name ATC Company Active Substance Country Newer than [GEOGRAPHIC_DATA…" at bounding box center [780, 175] width 1559 height 196
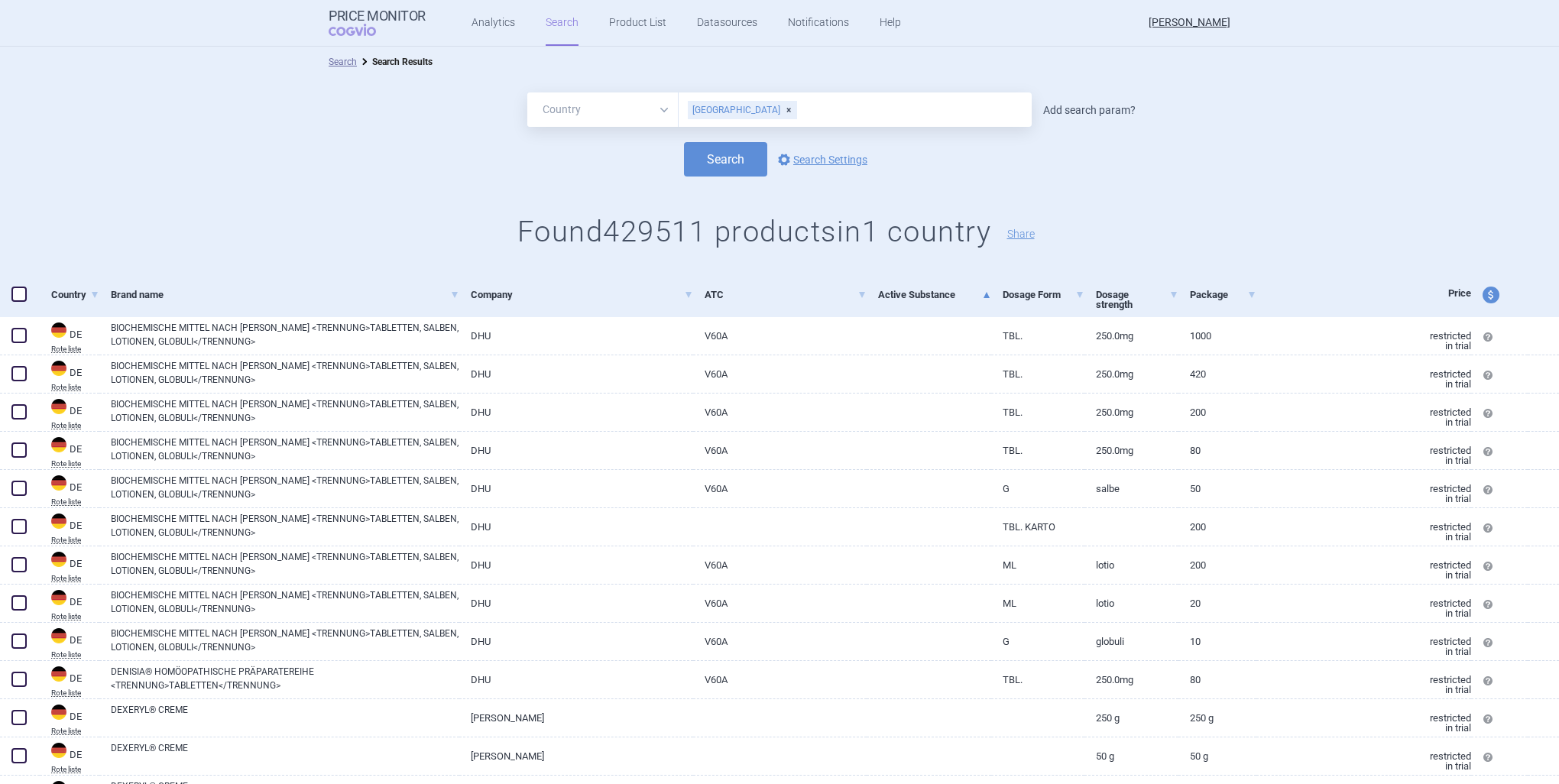
click at [1093, 111] on link "Add search param?" at bounding box center [1090, 109] width 93 height 11
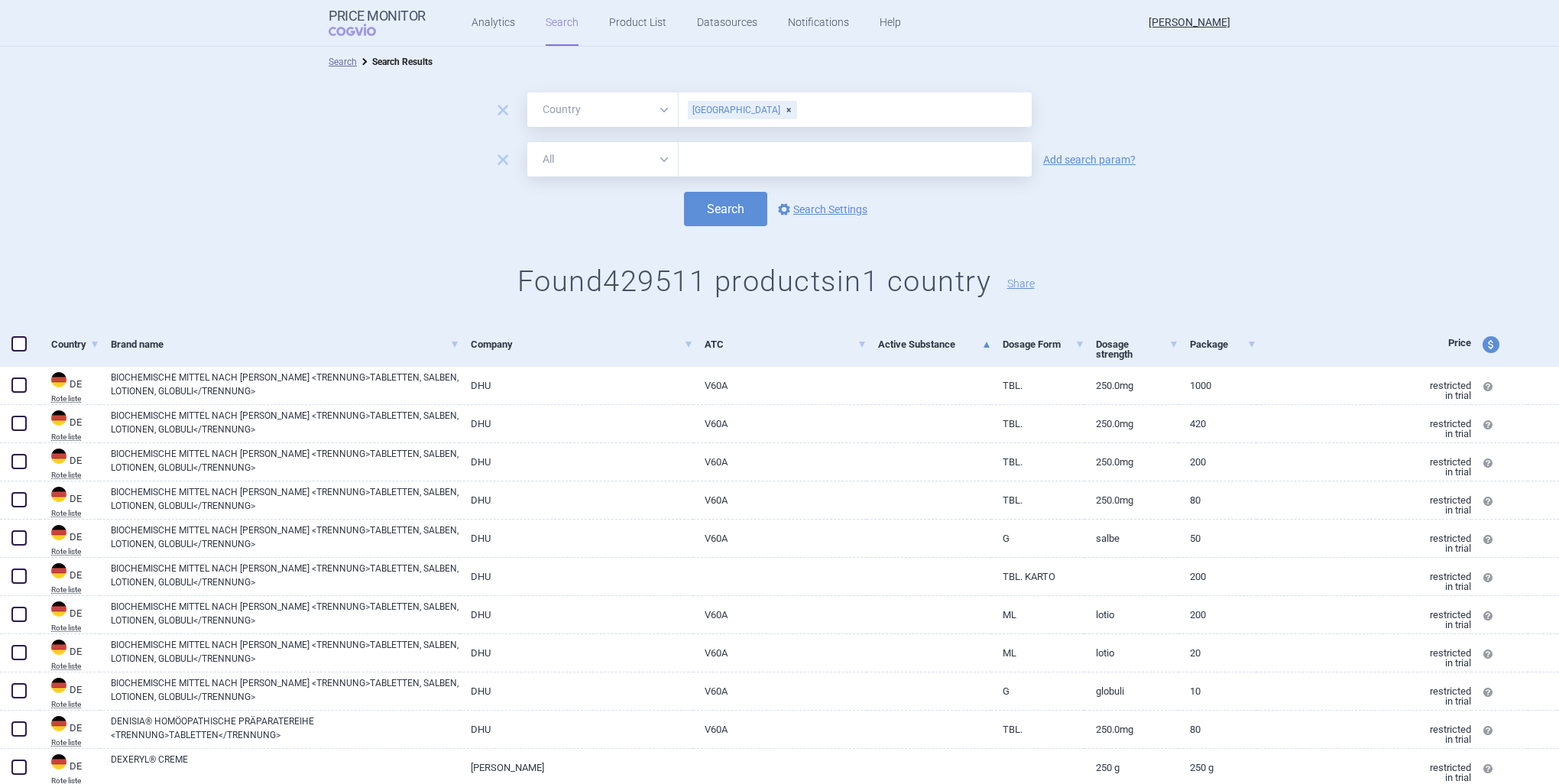
click at [682, 162] on input "text" at bounding box center [855, 158] width 353 height 34
click at [621, 163] on select "All Brand Name ATC Company Active Substance Country Newer than" at bounding box center [602, 158] width 152 height 34
select select "brandName"
click at [527, 142] on select "All Brand Name ATC Company Active Substance Country Newer than" at bounding box center [602, 158] width 152 height 34
click at [734, 166] on input "text" at bounding box center [855, 158] width 353 height 34
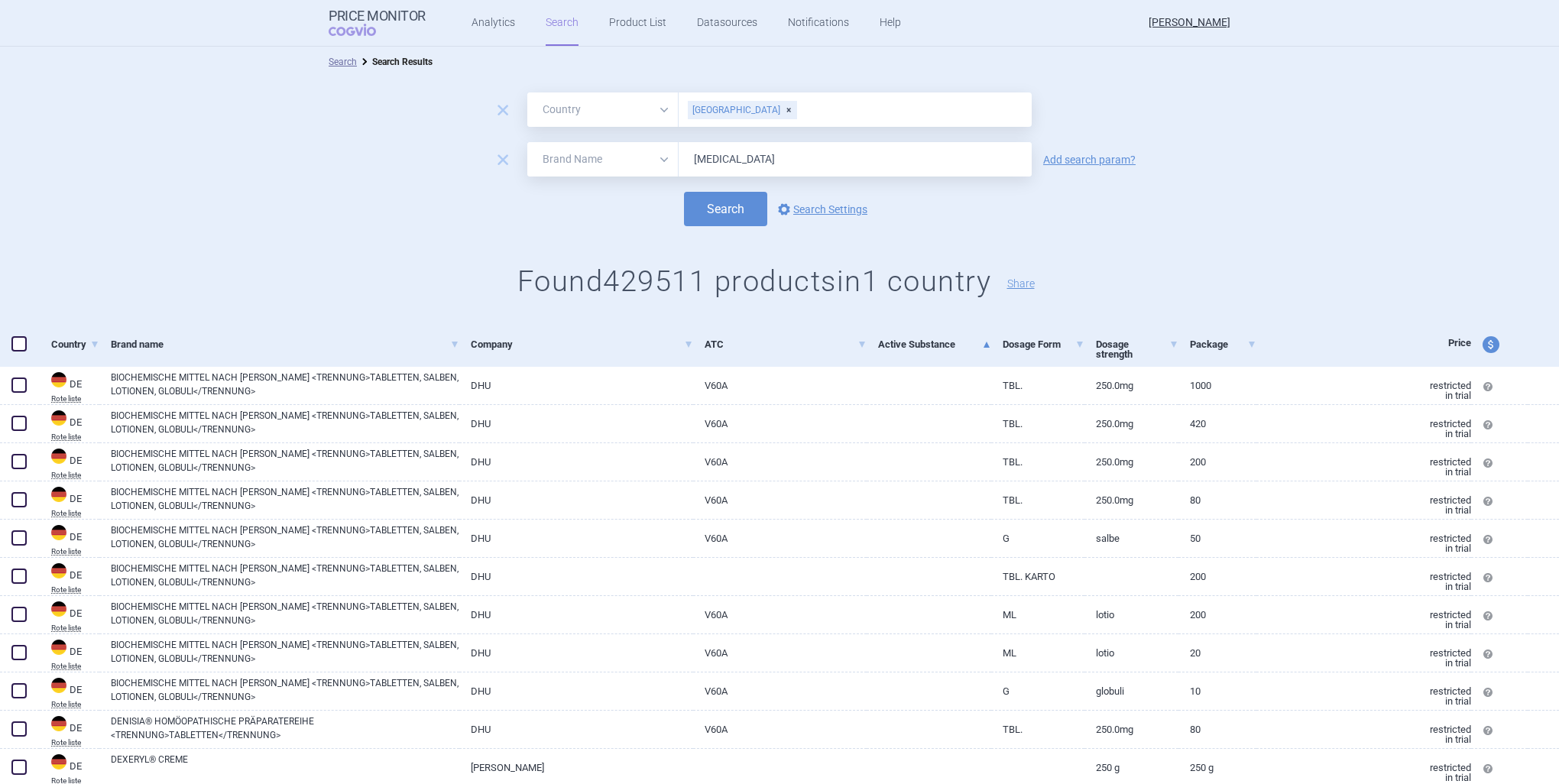
type input "[MEDICAL_DATA]"
click at [685, 192] on button "Search" at bounding box center [726, 208] width 83 height 34
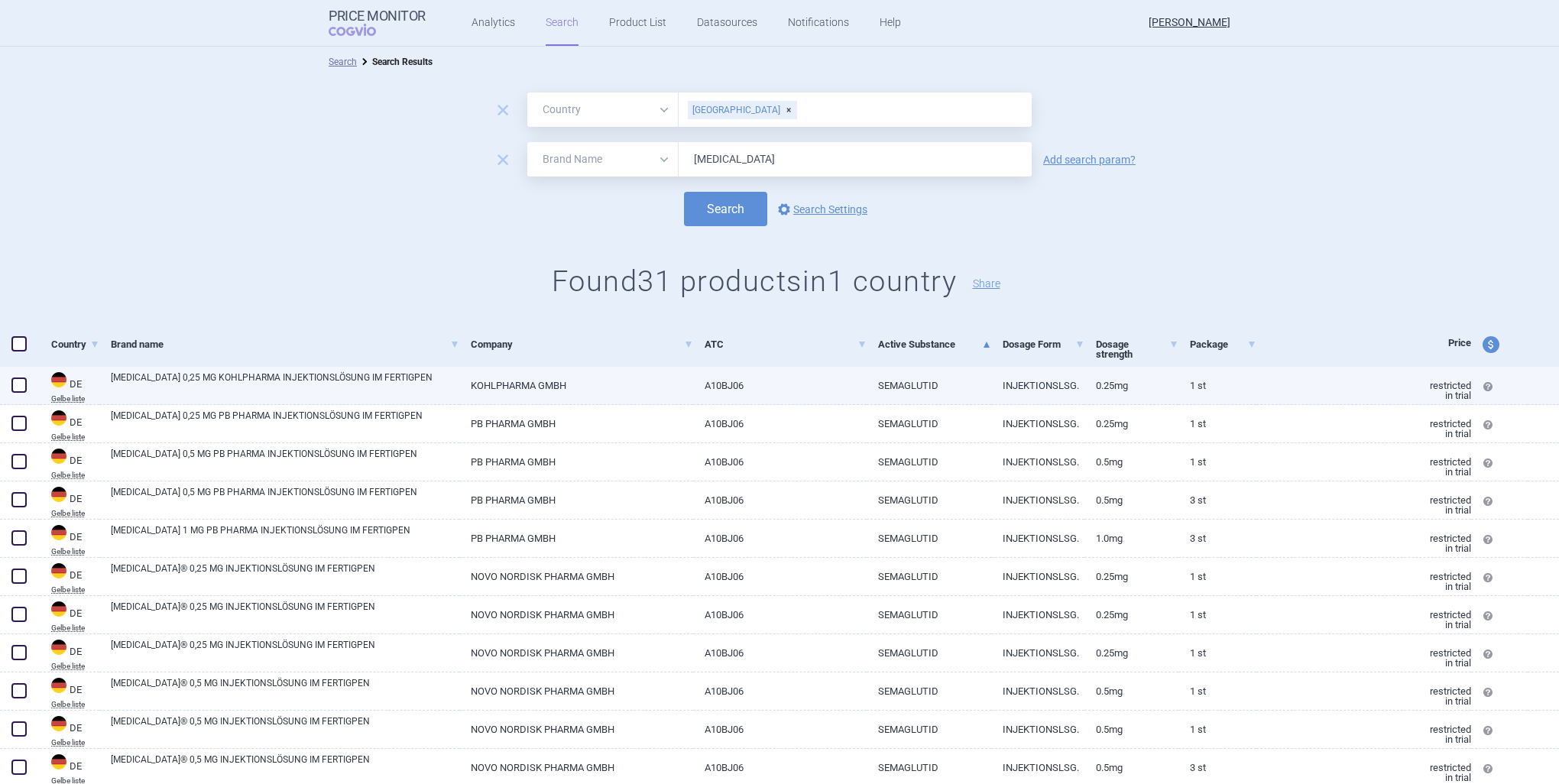
click at [867, 397] on link "SEMAGLUTID" at bounding box center [928, 385] width 124 height 37
select select "EUR"
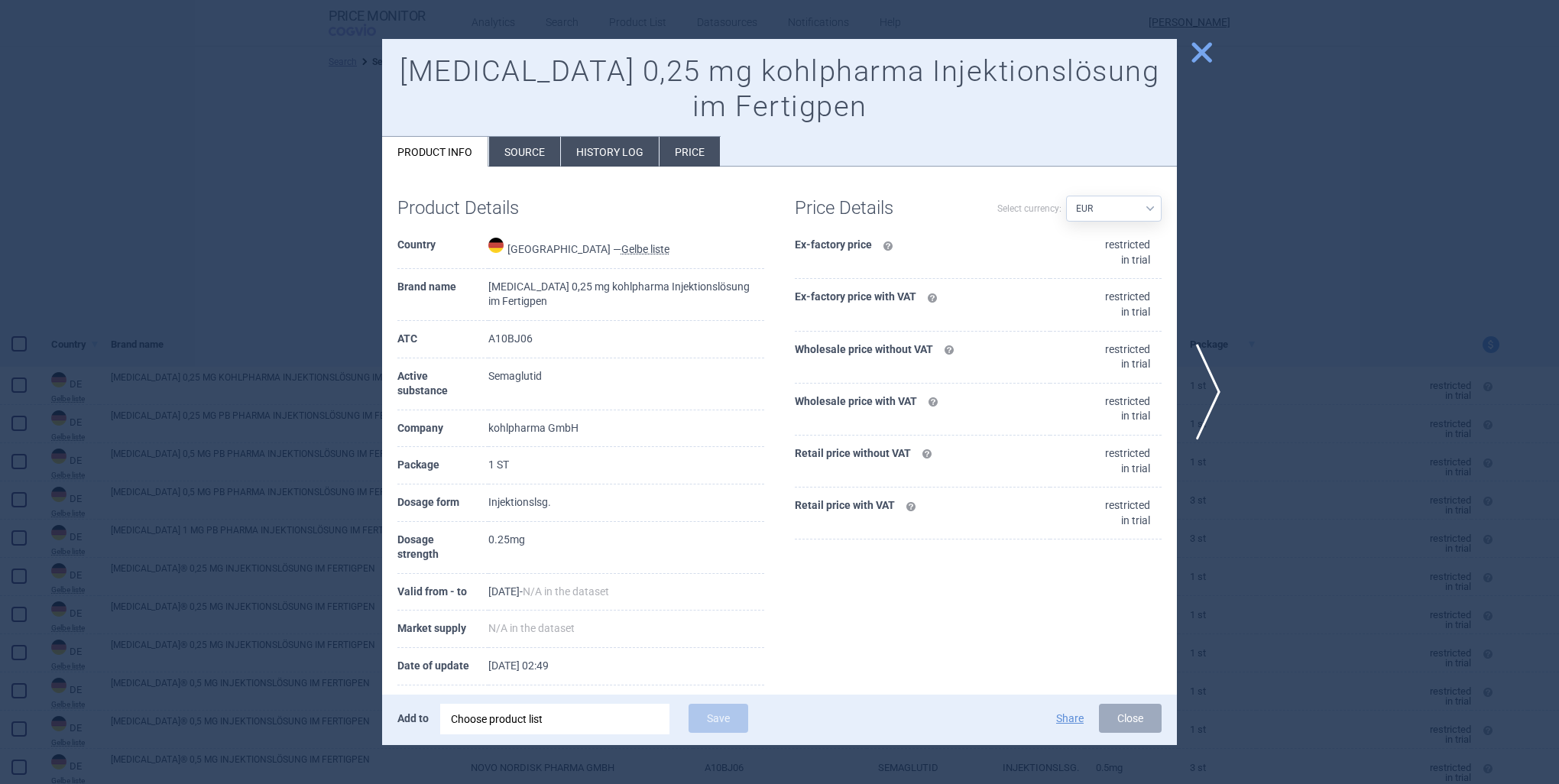
click at [541, 727] on div "Choose product list" at bounding box center [555, 719] width 208 height 30
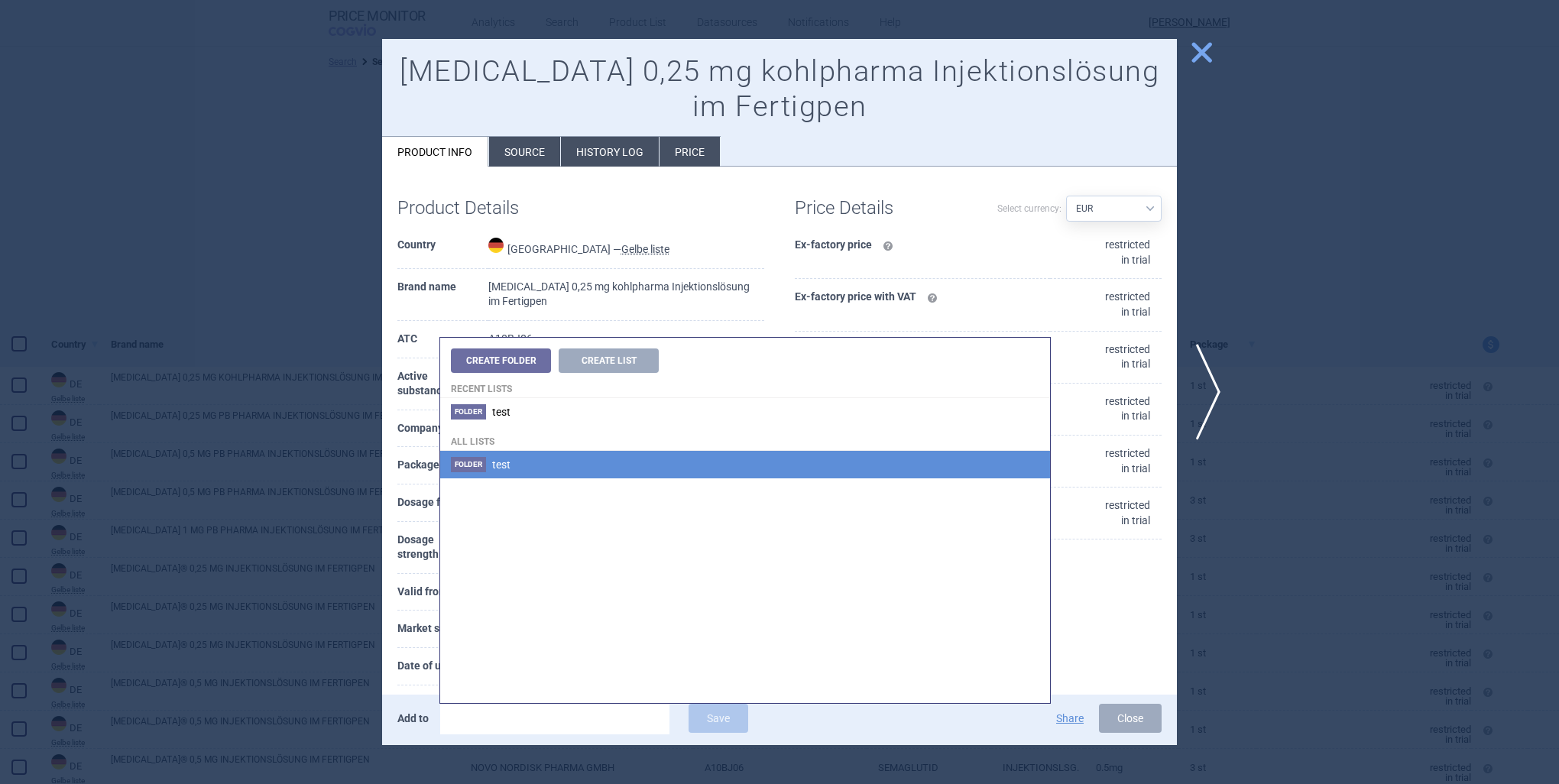
click at [508, 458] on span "test" at bounding box center [501, 464] width 19 height 13
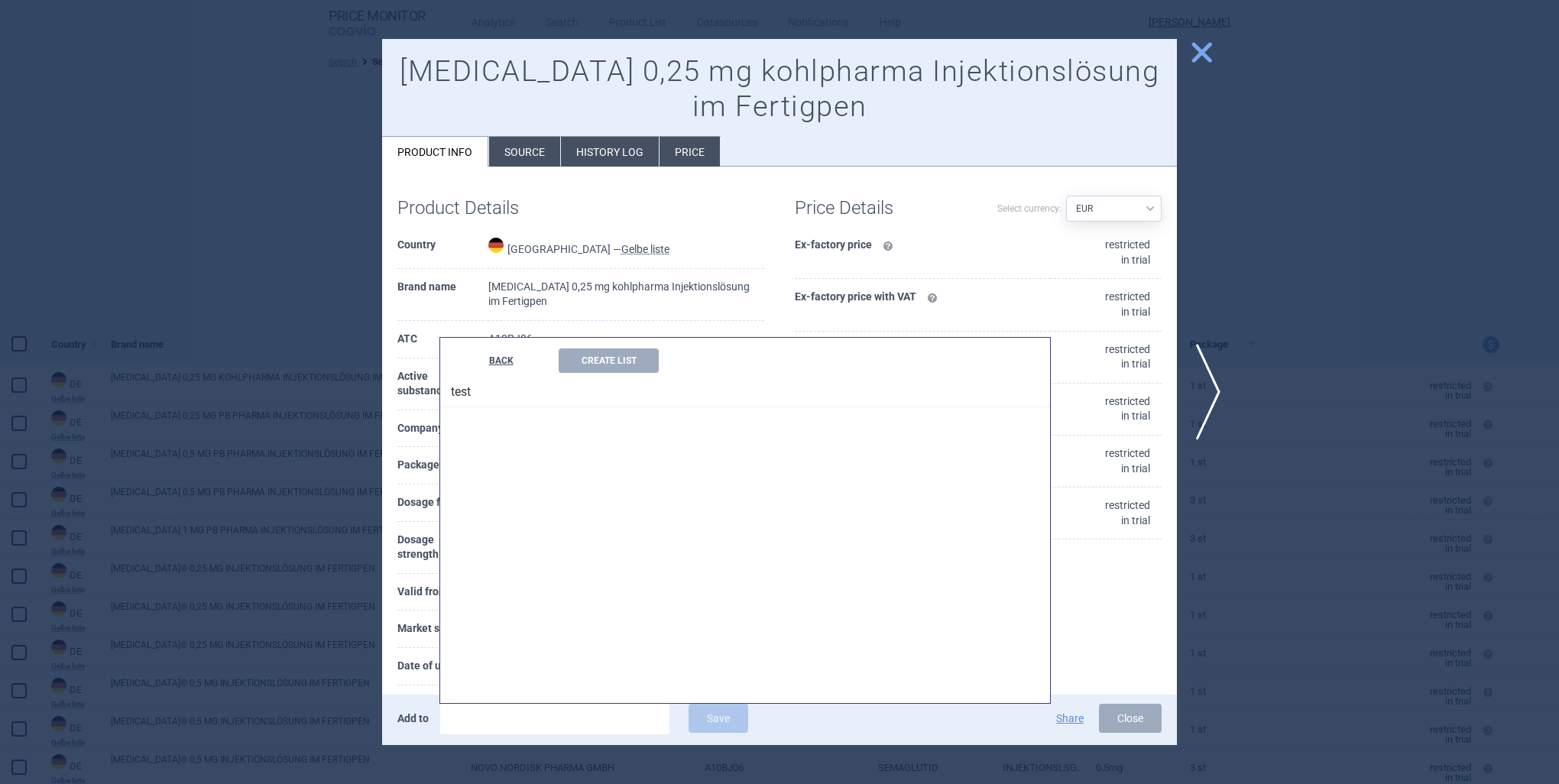
click at [505, 361] on button "BACK" at bounding box center [501, 360] width 100 height 24
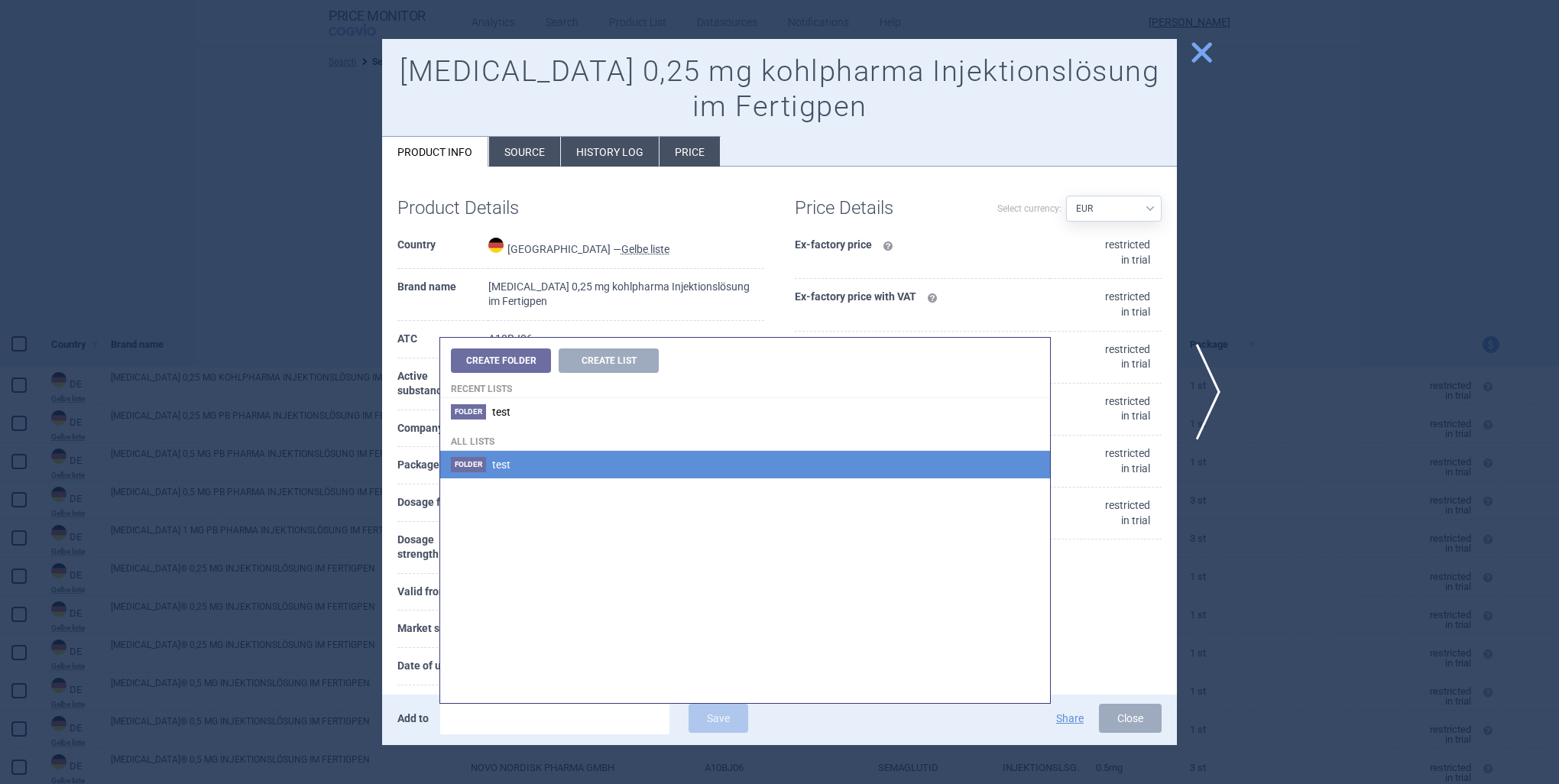
click at [468, 457] on span "Folder" at bounding box center [468, 464] width 35 height 16
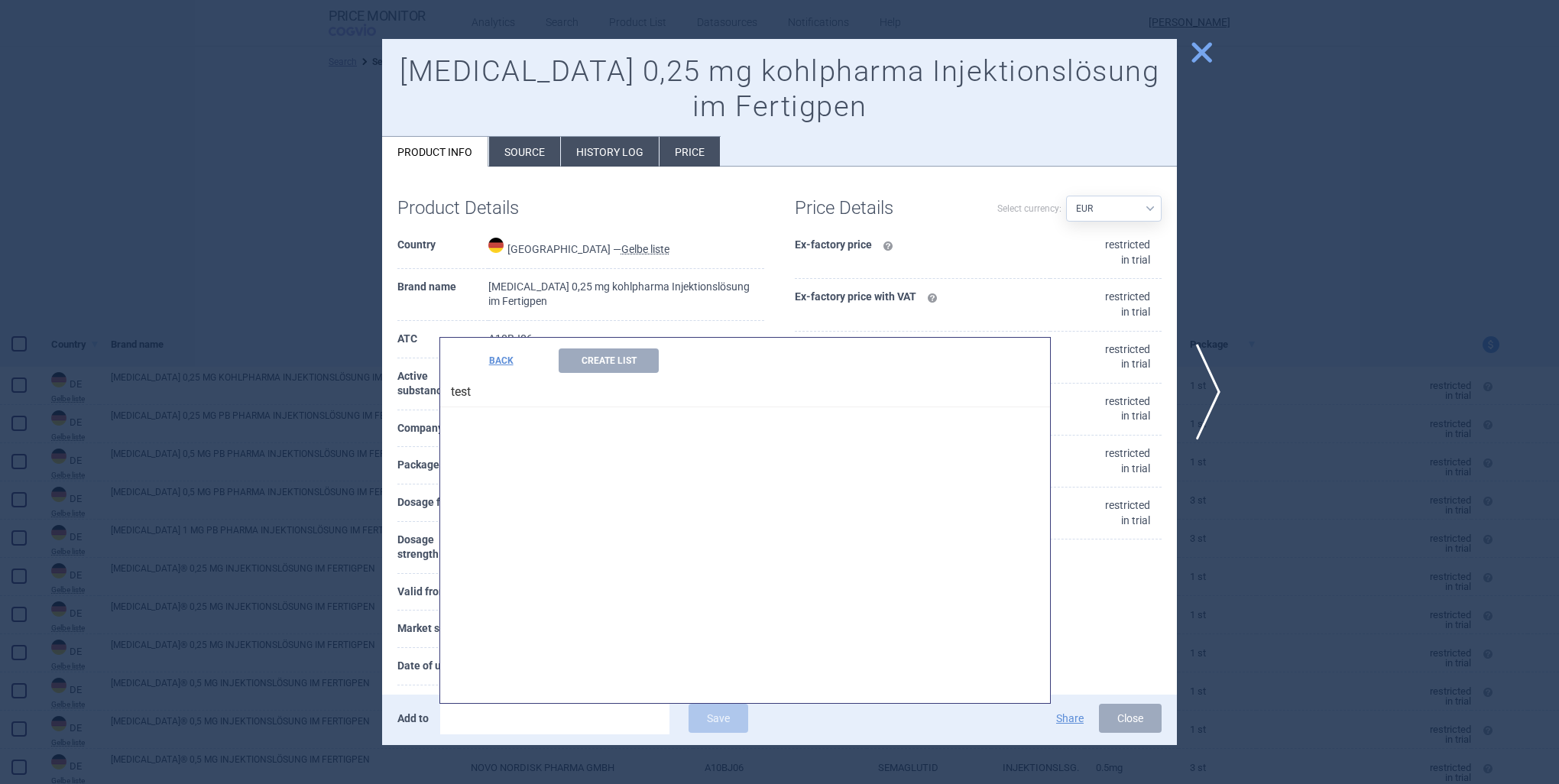
drag, startPoint x: 488, startPoint y: 362, endPoint x: 516, endPoint y: 367, distance: 28.4
click at [492, 362] on button "BACK" at bounding box center [501, 360] width 100 height 24
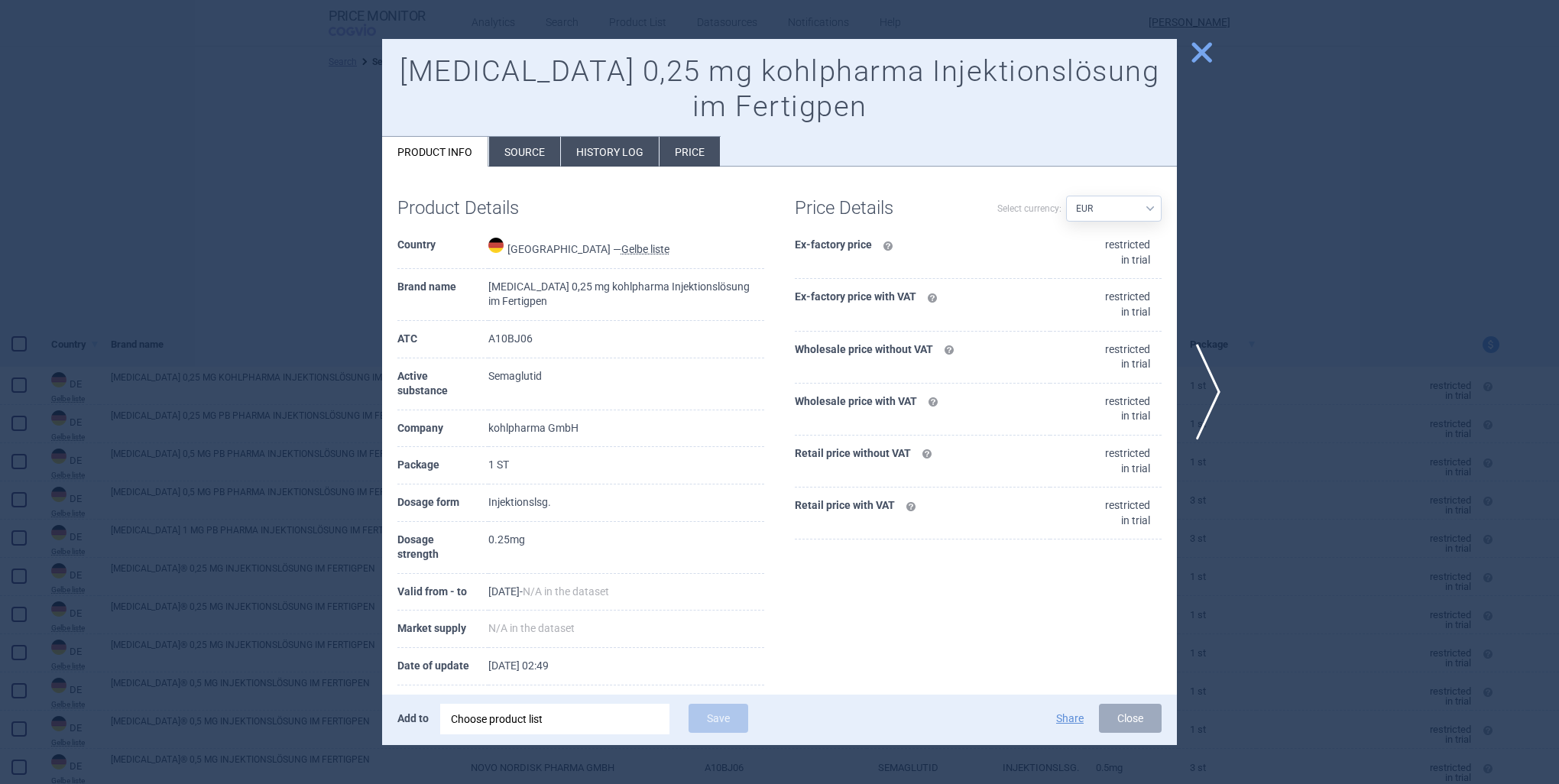
drag, startPoint x: 882, startPoint y: 716, endPoint x: 951, endPoint y: 737, distance: 72.1
click at [883, 722] on div "Share Close" at bounding box center [1008, 719] width 306 height 29
click at [464, 716] on div "Choose product list" at bounding box center [555, 719] width 208 height 30
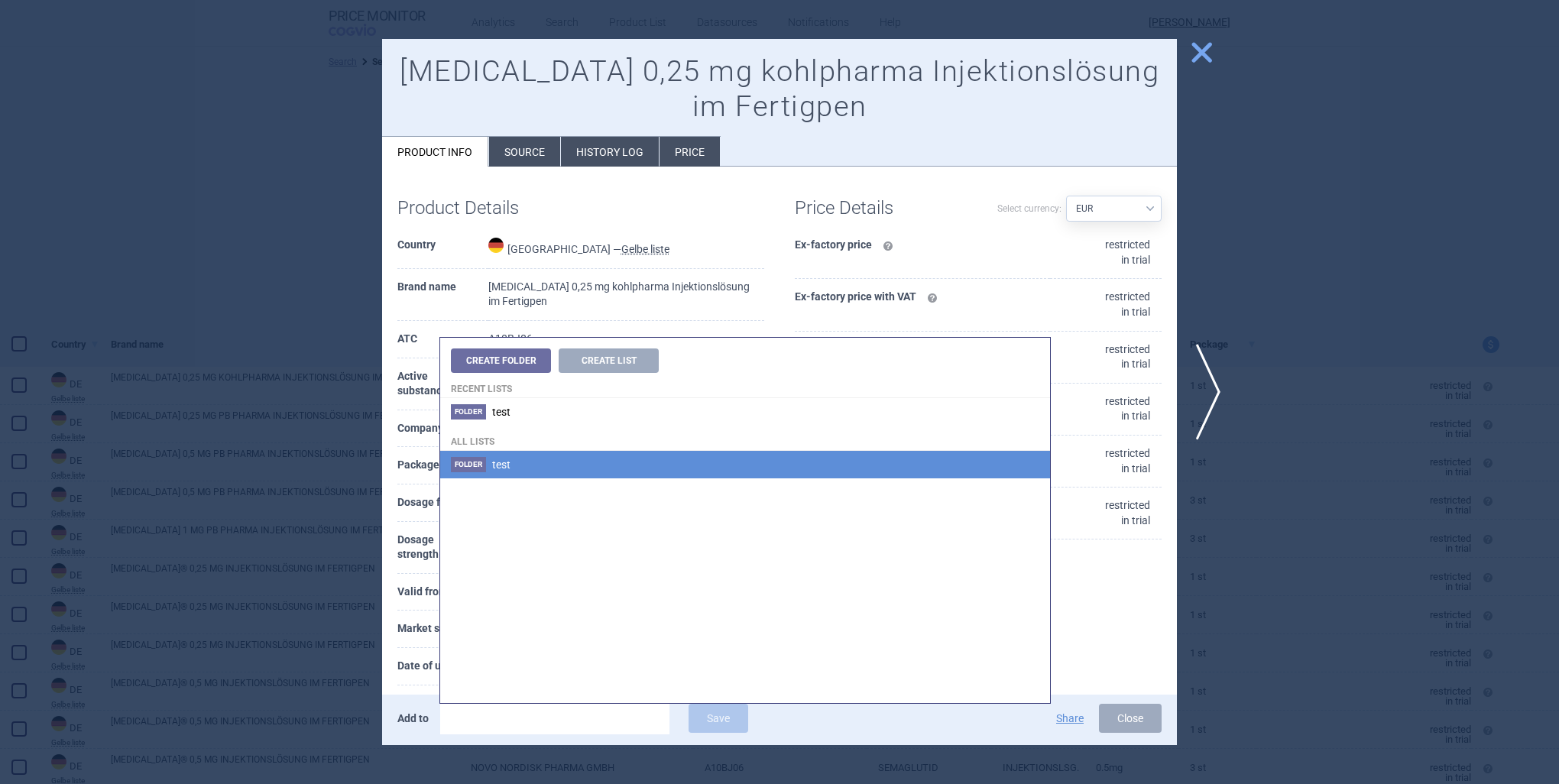
click at [473, 451] on li "Folder test" at bounding box center [745, 464] width 610 height 27
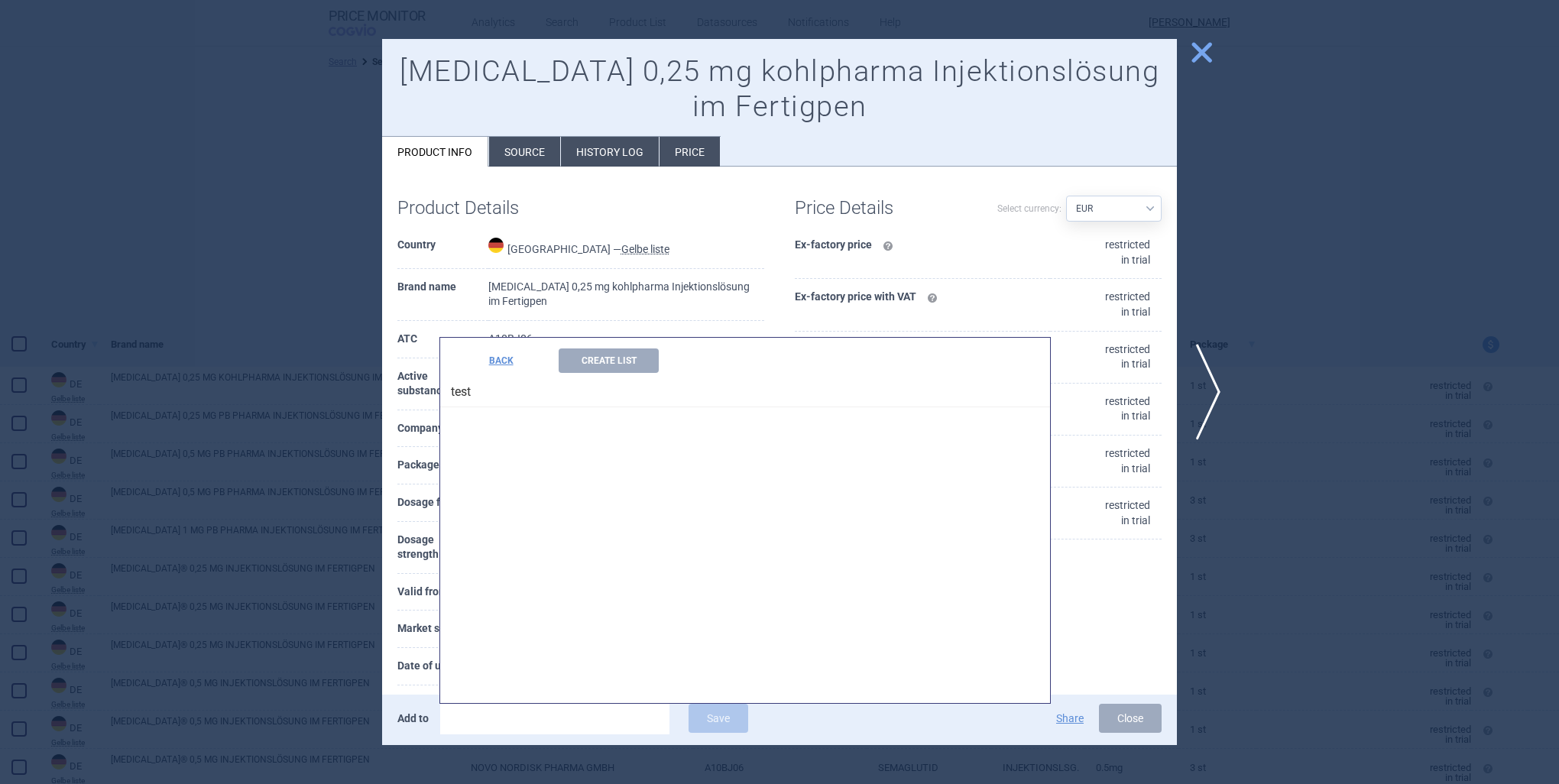
drag, startPoint x: 458, startPoint y: 401, endPoint x: 465, endPoint y: 407, distance: 9.2
click at [461, 405] on h4 "test" at bounding box center [745, 389] width 610 height 34
click at [465, 407] on h4 "test" at bounding box center [745, 389] width 610 height 34
drag, startPoint x: 672, startPoint y: 548, endPoint x: 709, endPoint y: 579, distance: 48.3
click at [675, 554] on div "BACK Create List test" at bounding box center [745, 520] width 610 height 366
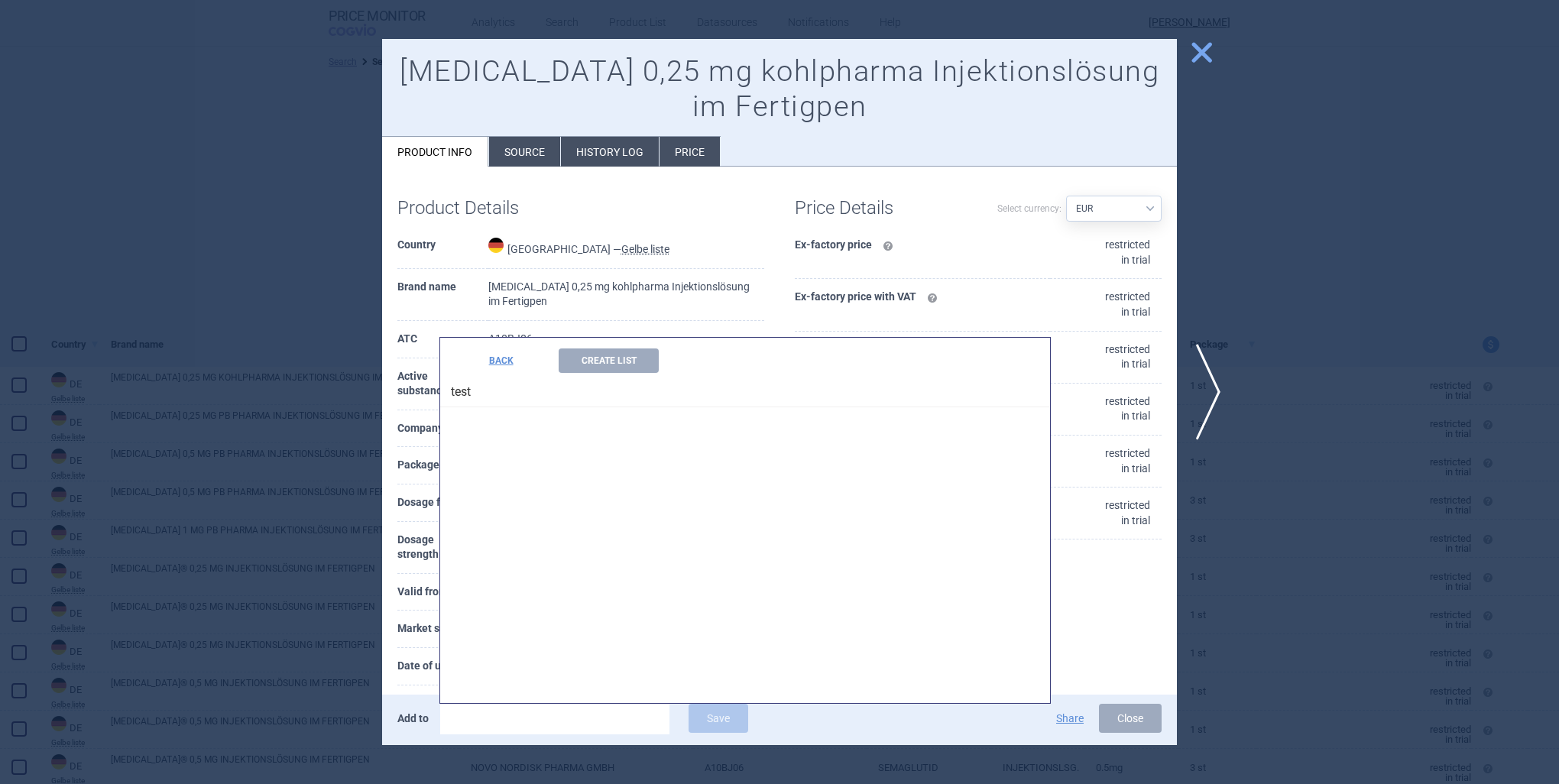
click at [832, 696] on div "BACK Create List test" at bounding box center [745, 520] width 610 height 366
click at [814, 694] on div "BACK Create List test" at bounding box center [745, 520] width 610 height 366
drag, startPoint x: 803, startPoint y: 730, endPoint x: 799, endPoint y: 712, distance: 18.4
click at [800, 730] on div "Add to Save" at bounding box center [626, 719] width 459 height 32
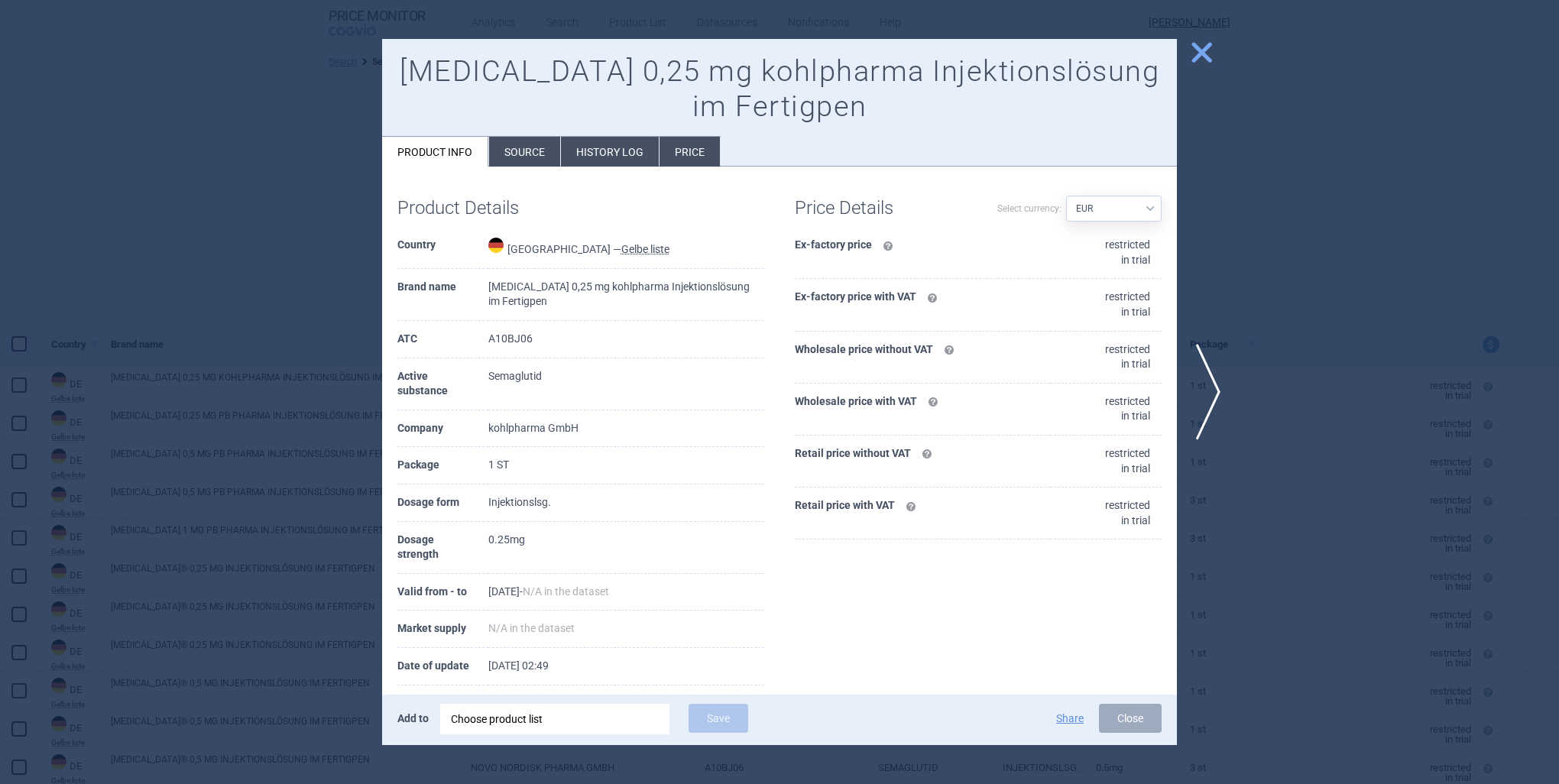
click at [516, 151] on li "Source" at bounding box center [524, 152] width 71 height 29
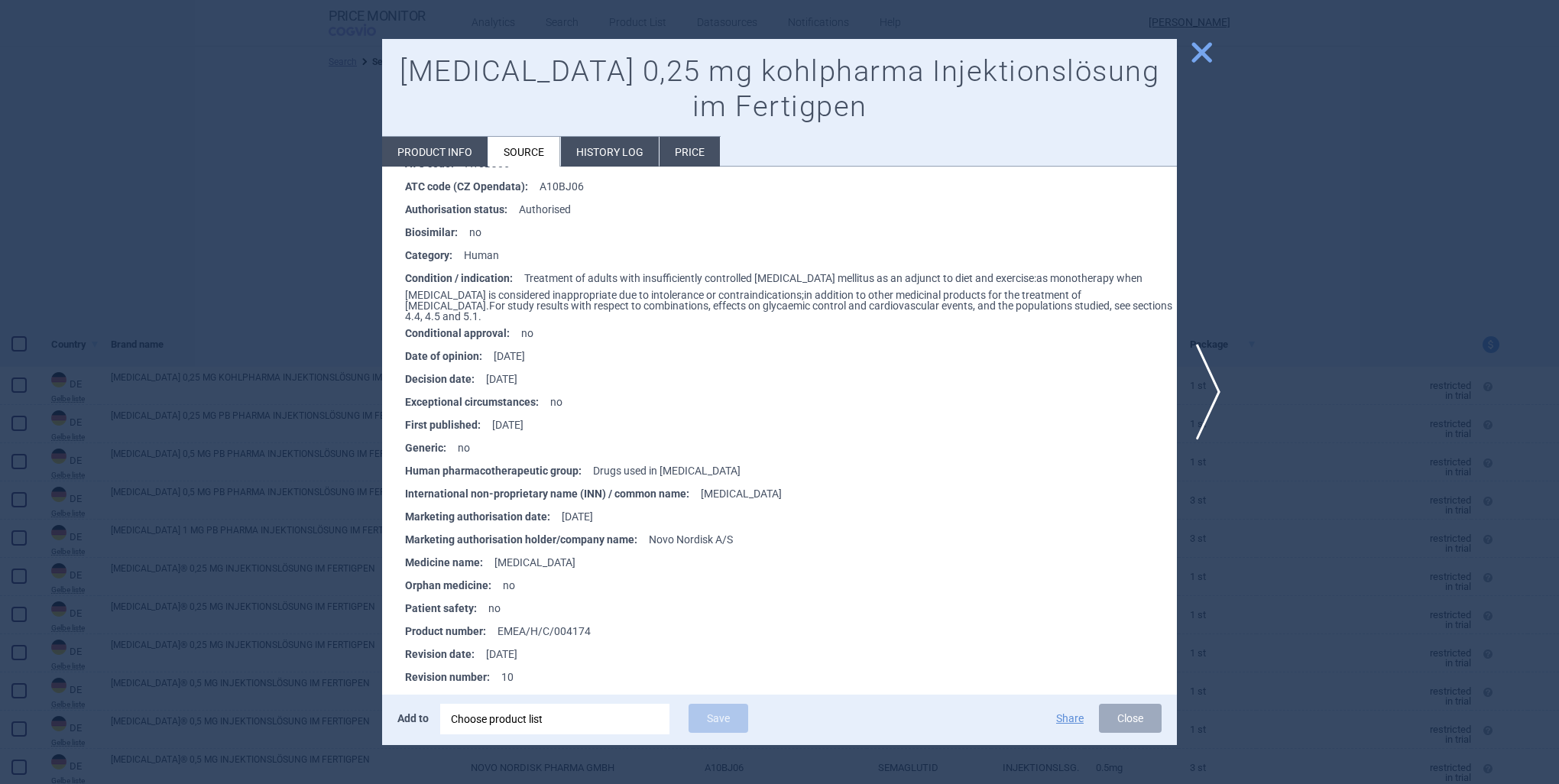
scroll to position [789, 0]
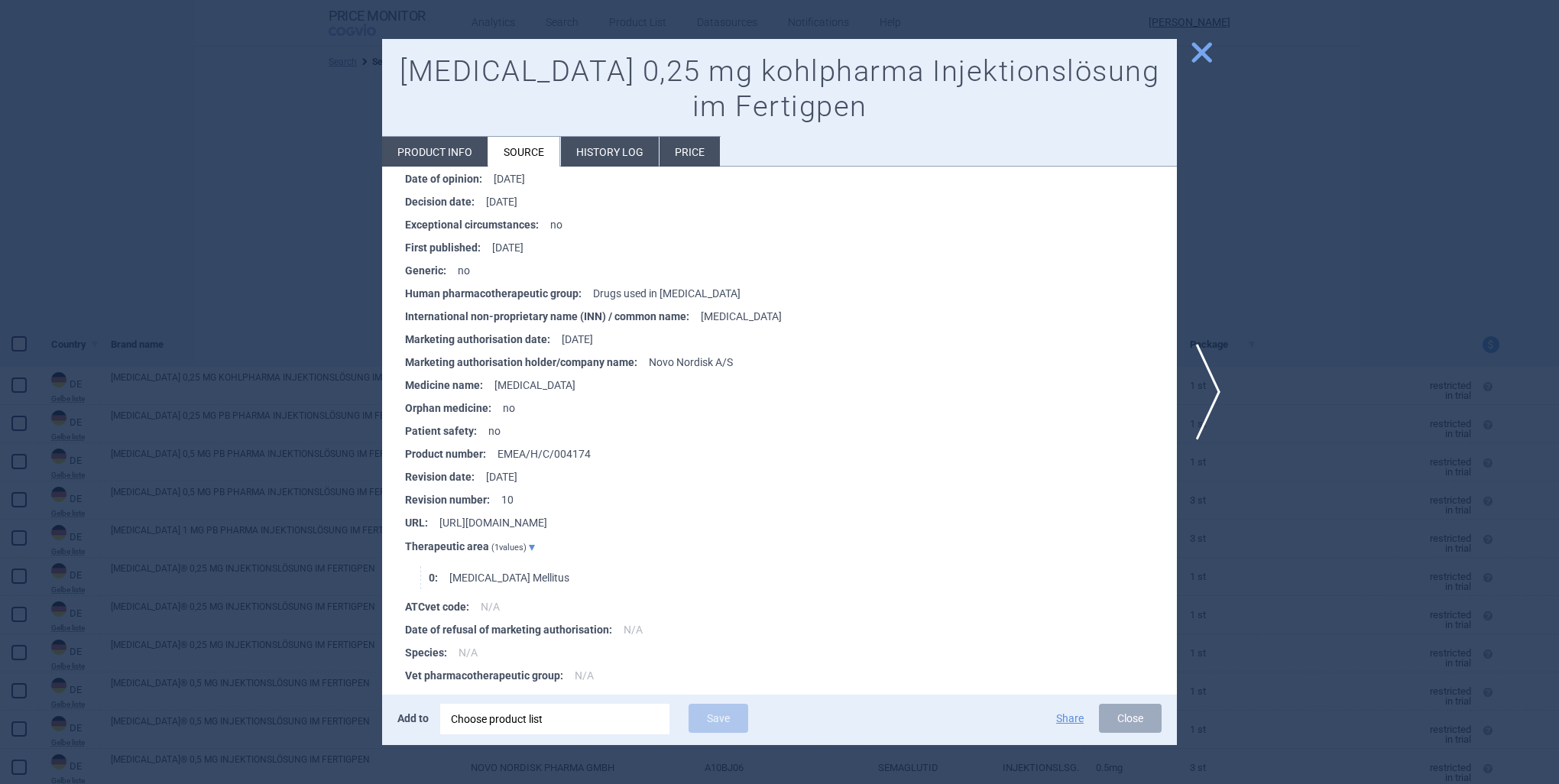
click at [536, 513] on li "URL : [URL][DOMAIN_NAME]" at bounding box center [790, 522] width 772 height 22
drag, startPoint x: 536, startPoint y: 513, endPoint x: 559, endPoint y: 515, distance: 23.1
click at [559, 515] on li "URL : [URL][DOMAIN_NAME]" at bounding box center [790, 522] width 772 height 22
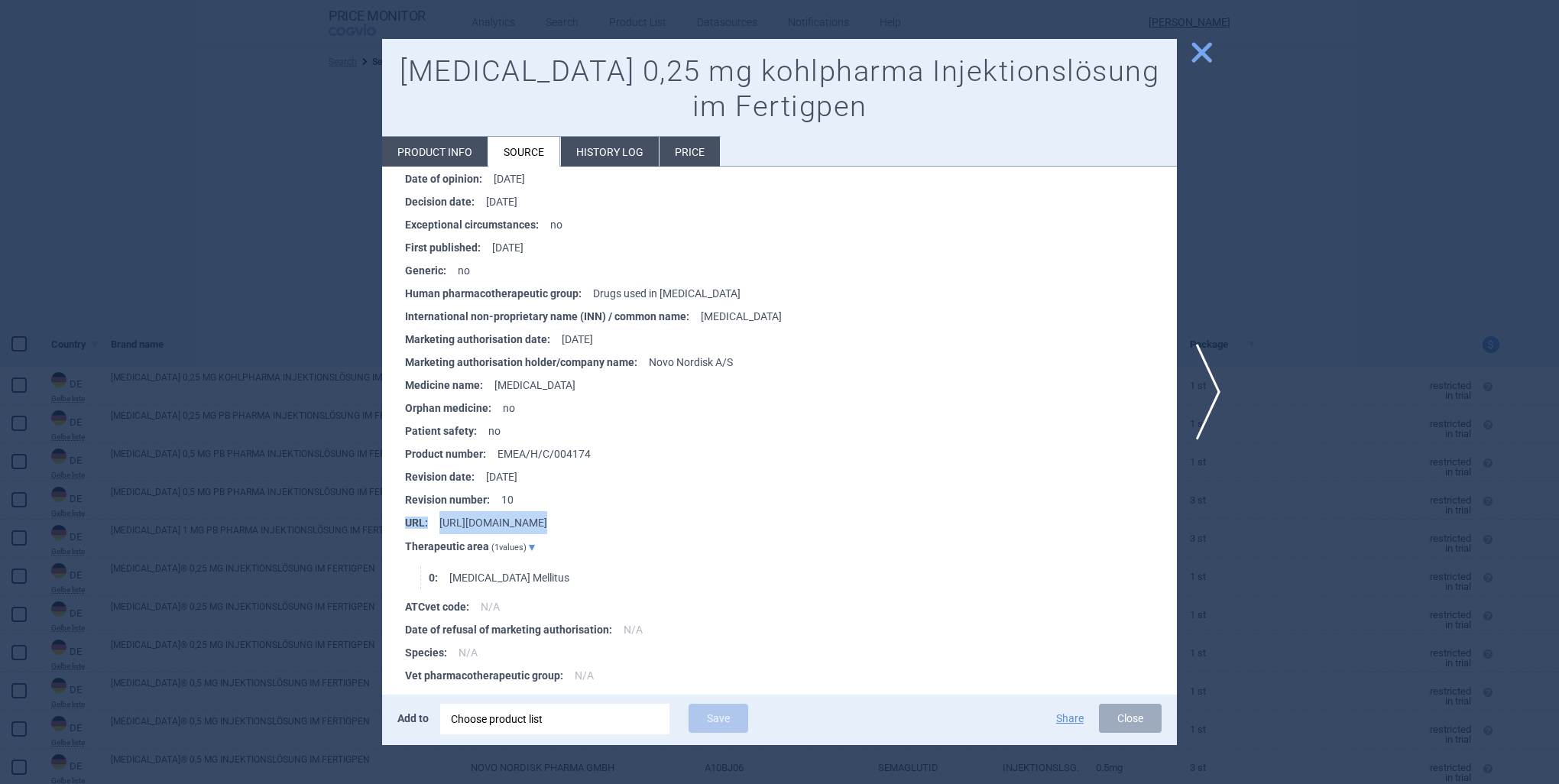
click at [726, 511] on li "URL : [URL][DOMAIN_NAME]" at bounding box center [790, 522] width 772 height 22
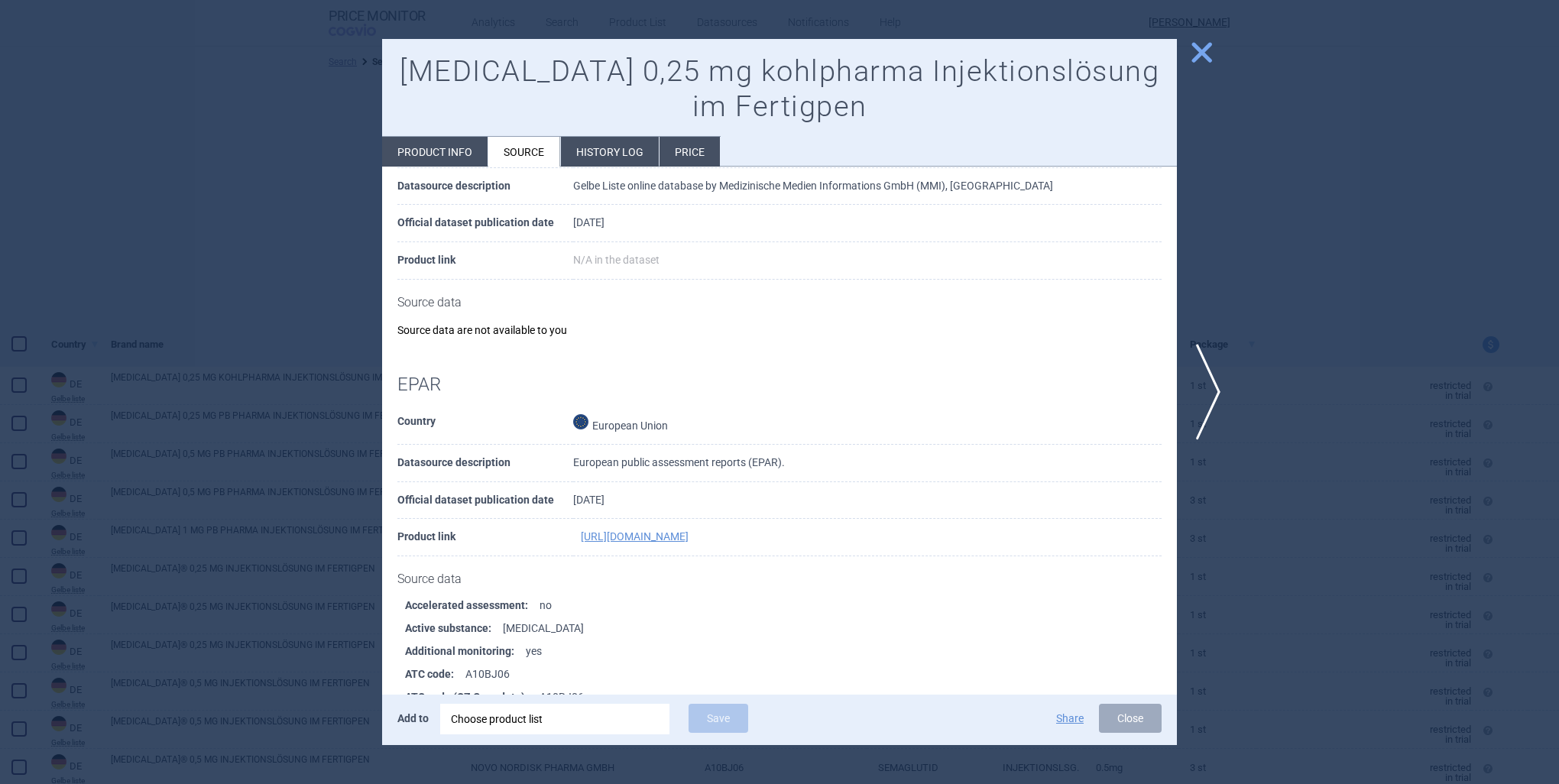
scroll to position [0, 0]
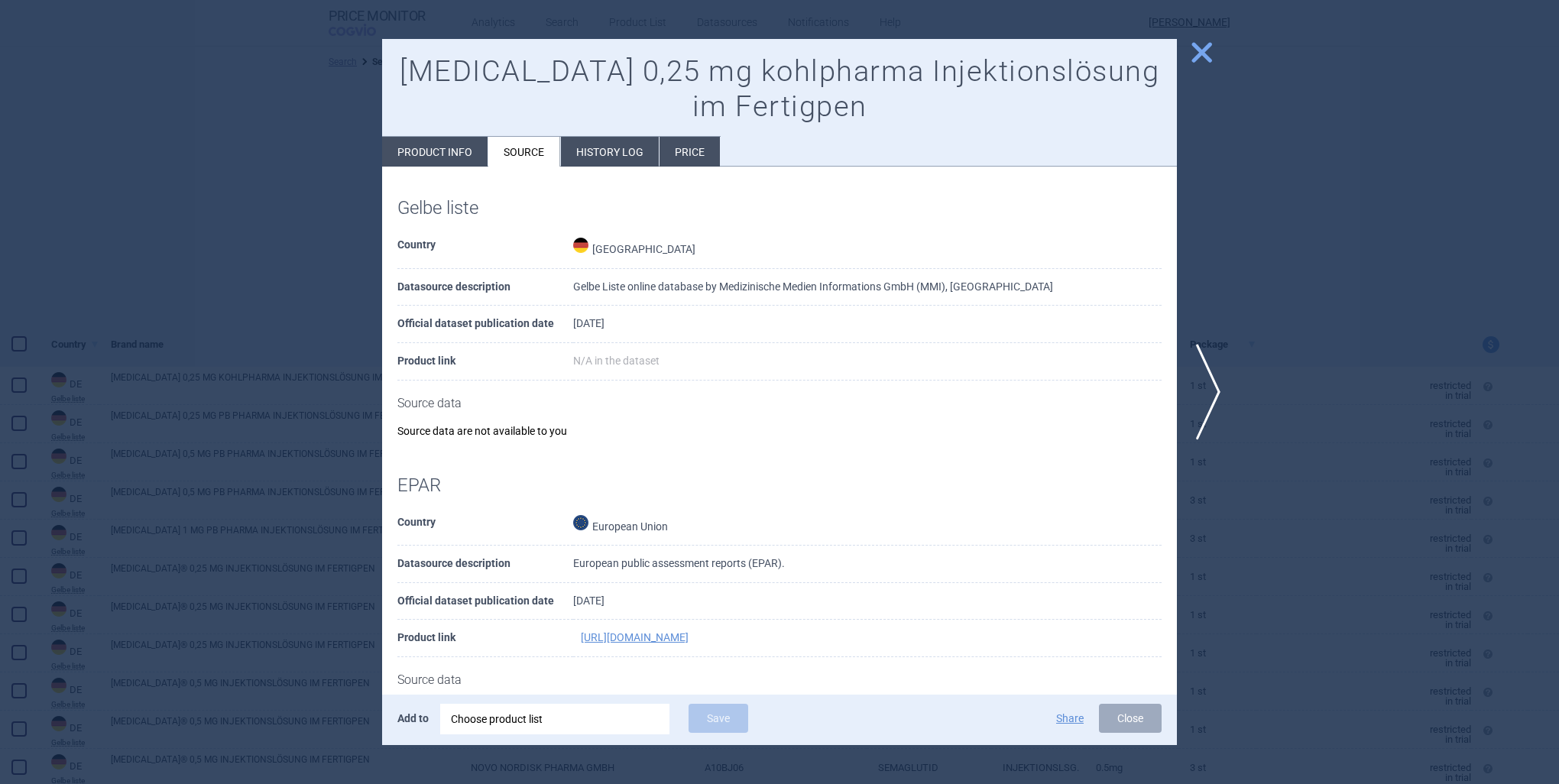
click at [597, 162] on li "History log" at bounding box center [610, 152] width 98 height 29
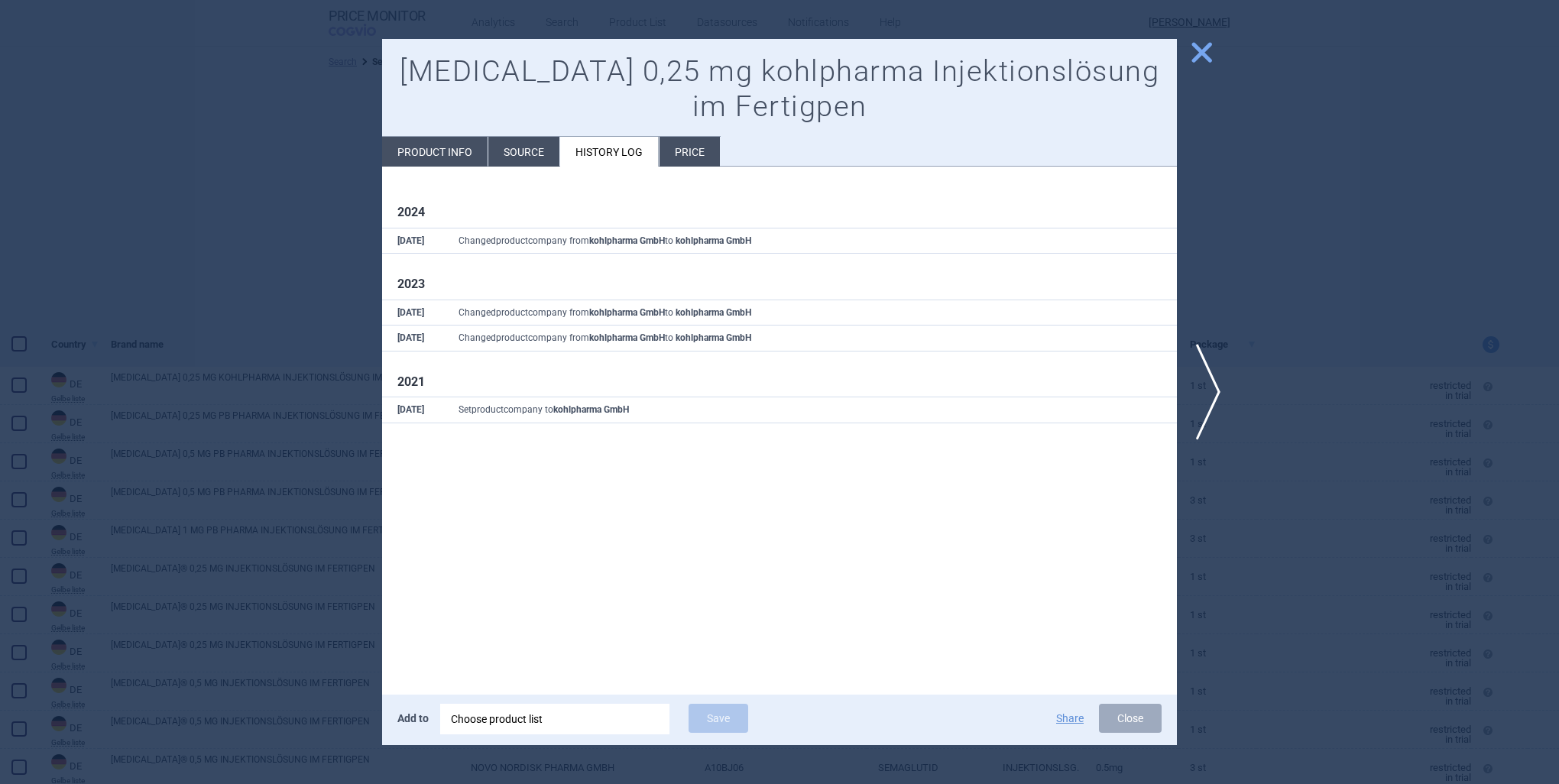
click at [607, 421] on td "Set product company to kohlpharma GmbH" at bounding box center [810, 410] width 734 height 26
drag, startPoint x: 706, startPoint y: 152, endPoint x: 697, endPoint y: 157, distance: 10.3
click at [705, 154] on li "Price" at bounding box center [690, 152] width 61 height 29
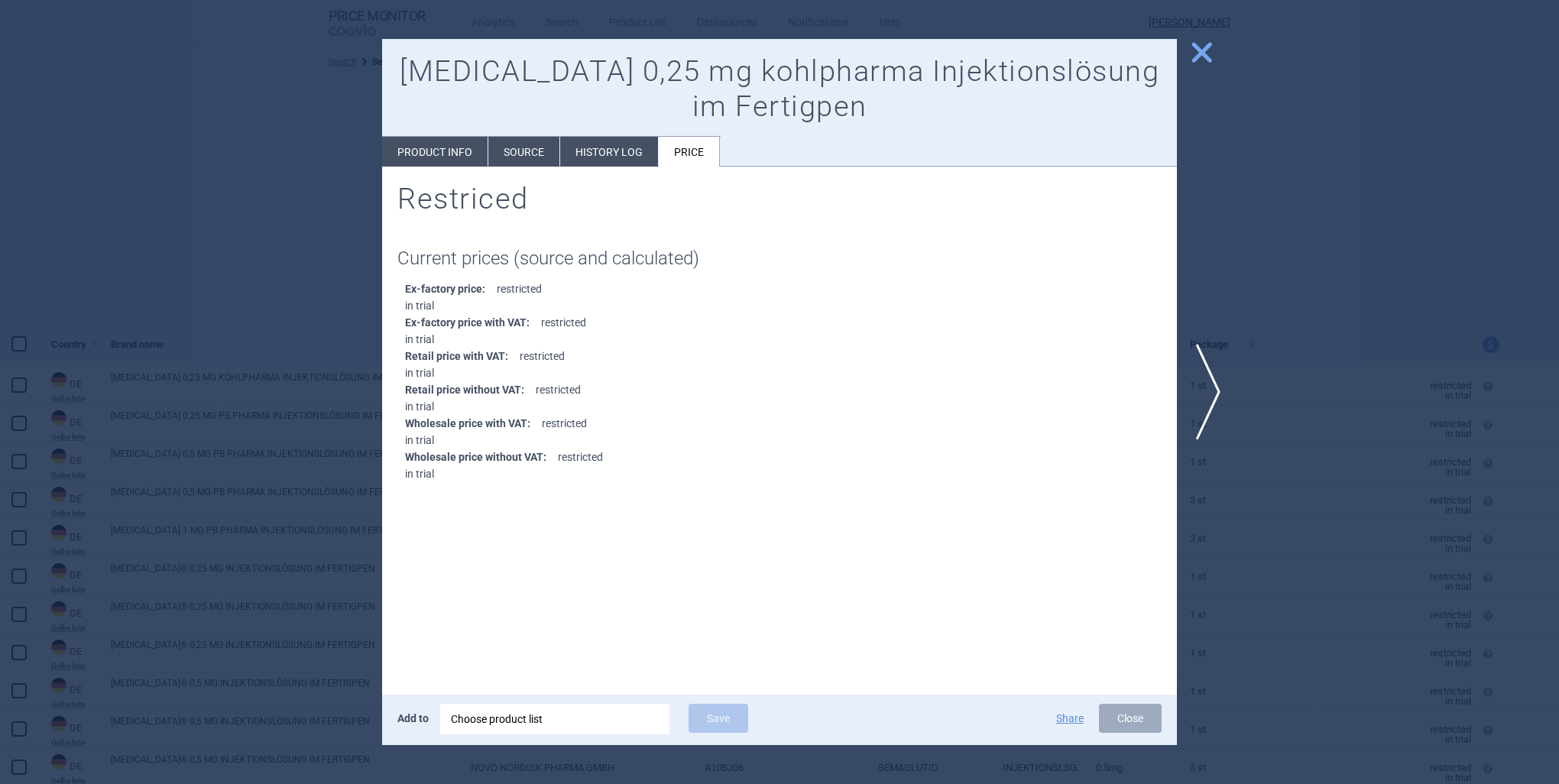
click at [426, 166] on li "Product info" at bounding box center [435, 152] width 106 height 29
select select "EUR"
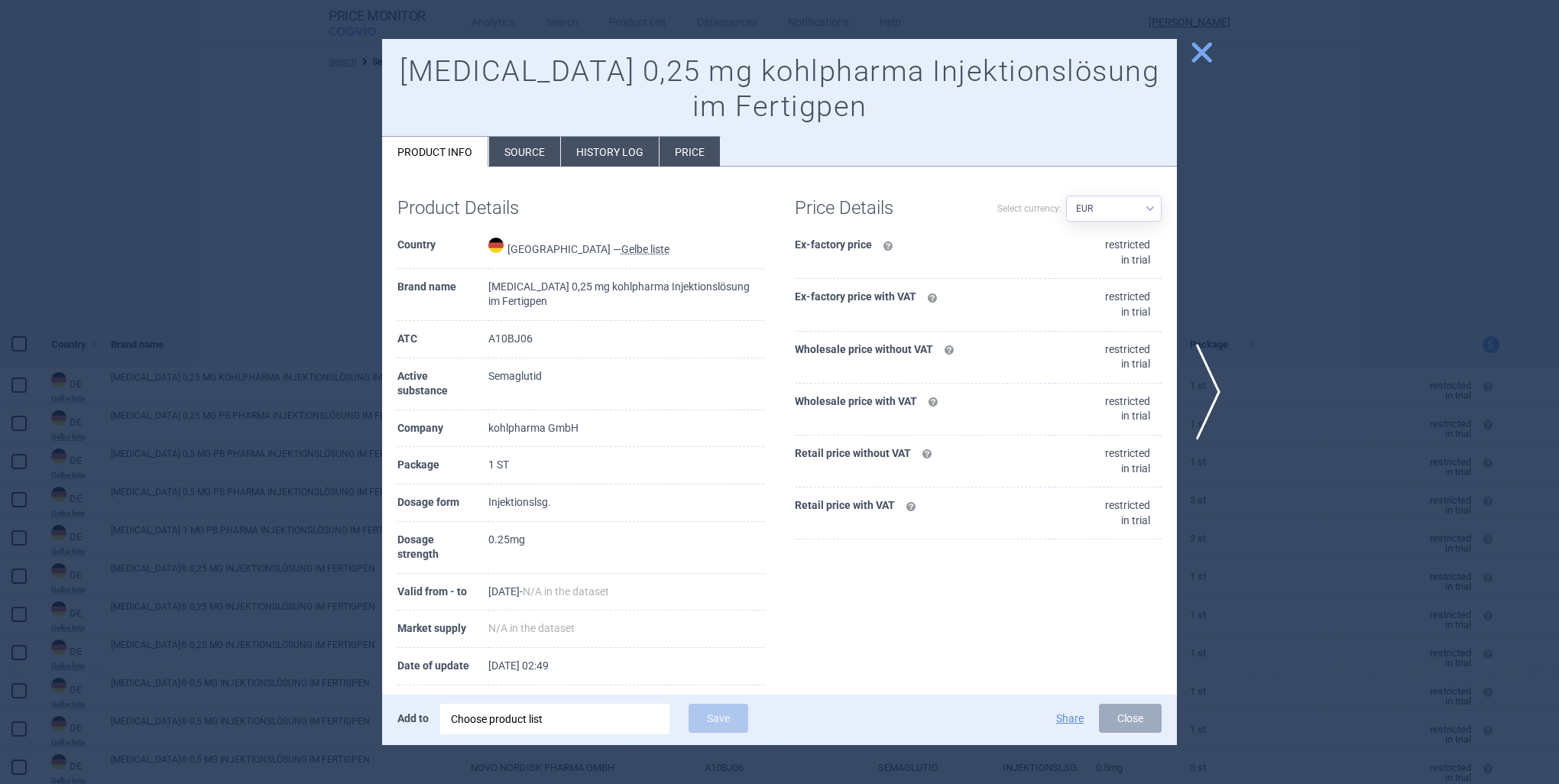
click at [1100, 206] on select "Source AED AUD BGN BHD BOB BRL CAD CHF CNY COP CZK DKK DZD EUR GBP HUF ILS INR …" at bounding box center [1114, 208] width 96 height 26
click at [557, 711] on div "Choose product list" at bounding box center [555, 719] width 208 height 30
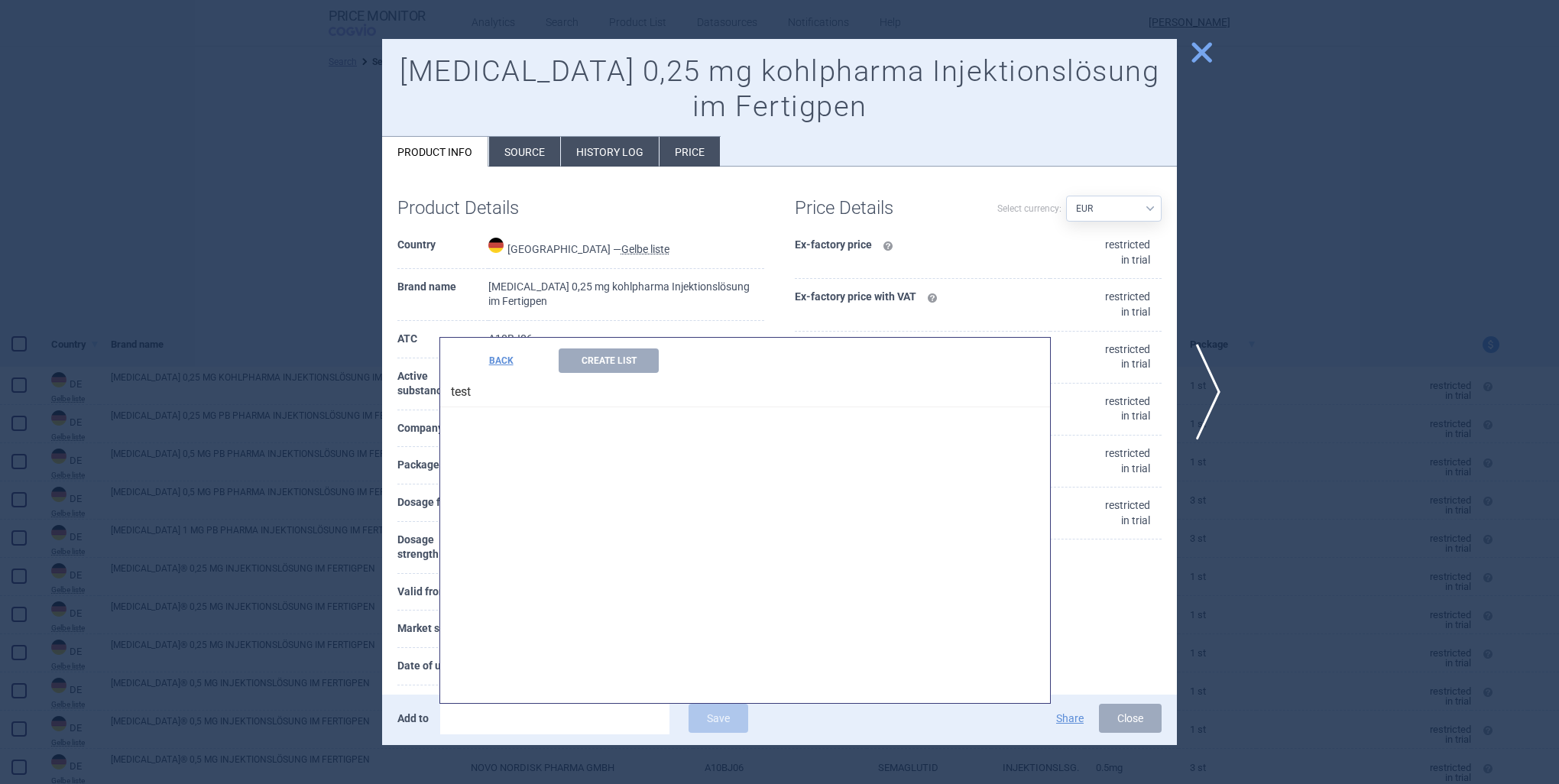
click at [461, 391] on h4 "test" at bounding box center [745, 389] width 610 height 34
click at [488, 397] on h4 "test" at bounding box center [745, 389] width 610 height 34
click at [498, 398] on h4 "test" at bounding box center [745, 389] width 610 height 34
click at [499, 399] on h4 "test" at bounding box center [745, 389] width 610 height 34
drag, startPoint x: 501, startPoint y: 399, endPoint x: 588, endPoint y: 511, distance: 141.8
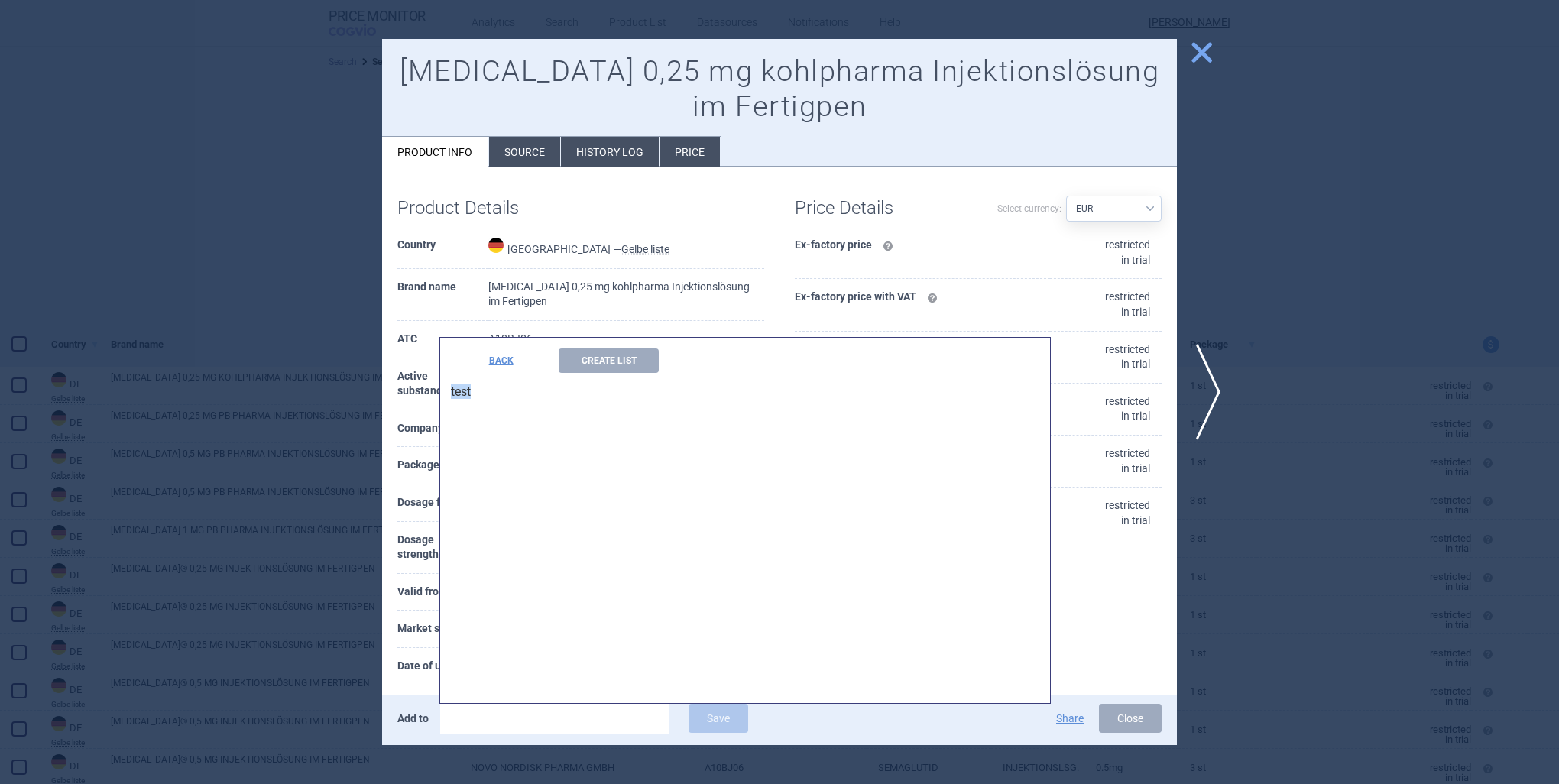
click at [587, 509] on div "BACK Create List test" at bounding box center [745, 520] width 610 height 366
click at [590, 512] on div "BACK Create List test" at bounding box center [745, 520] width 610 height 366
drag, startPoint x: 492, startPoint y: 367, endPoint x: 519, endPoint y: 410, distance: 50.8
click at [495, 369] on button "BACK" at bounding box center [501, 360] width 100 height 24
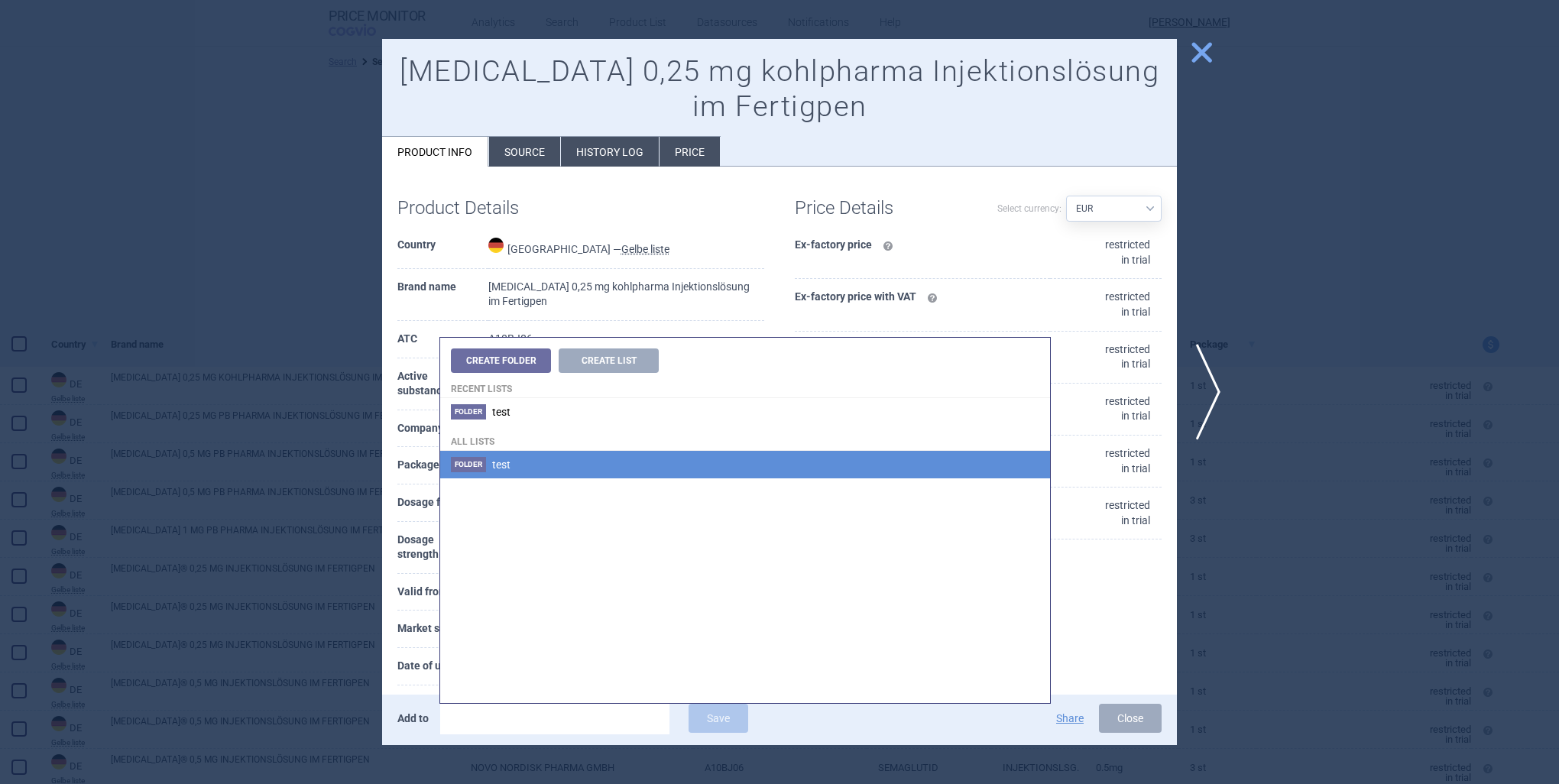
click at [464, 465] on span "Folder" at bounding box center [468, 464] width 35 height 16
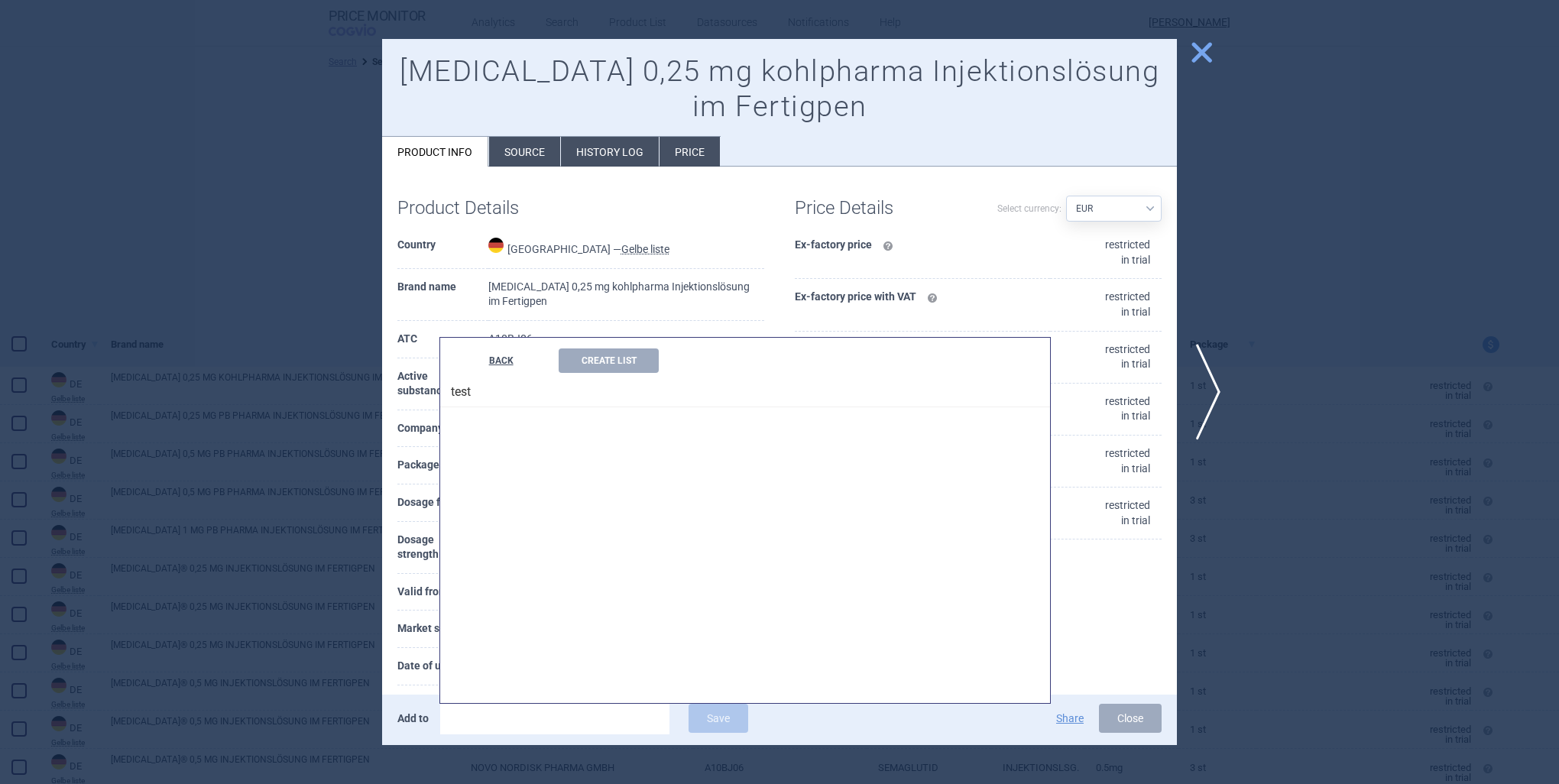
click at [488, 362] on button "BACK" at bounding box center [501, 360] width 100 height 24
click at [597, 363] on button "Create List" at bounding box center [608, 360] width 100 height 24
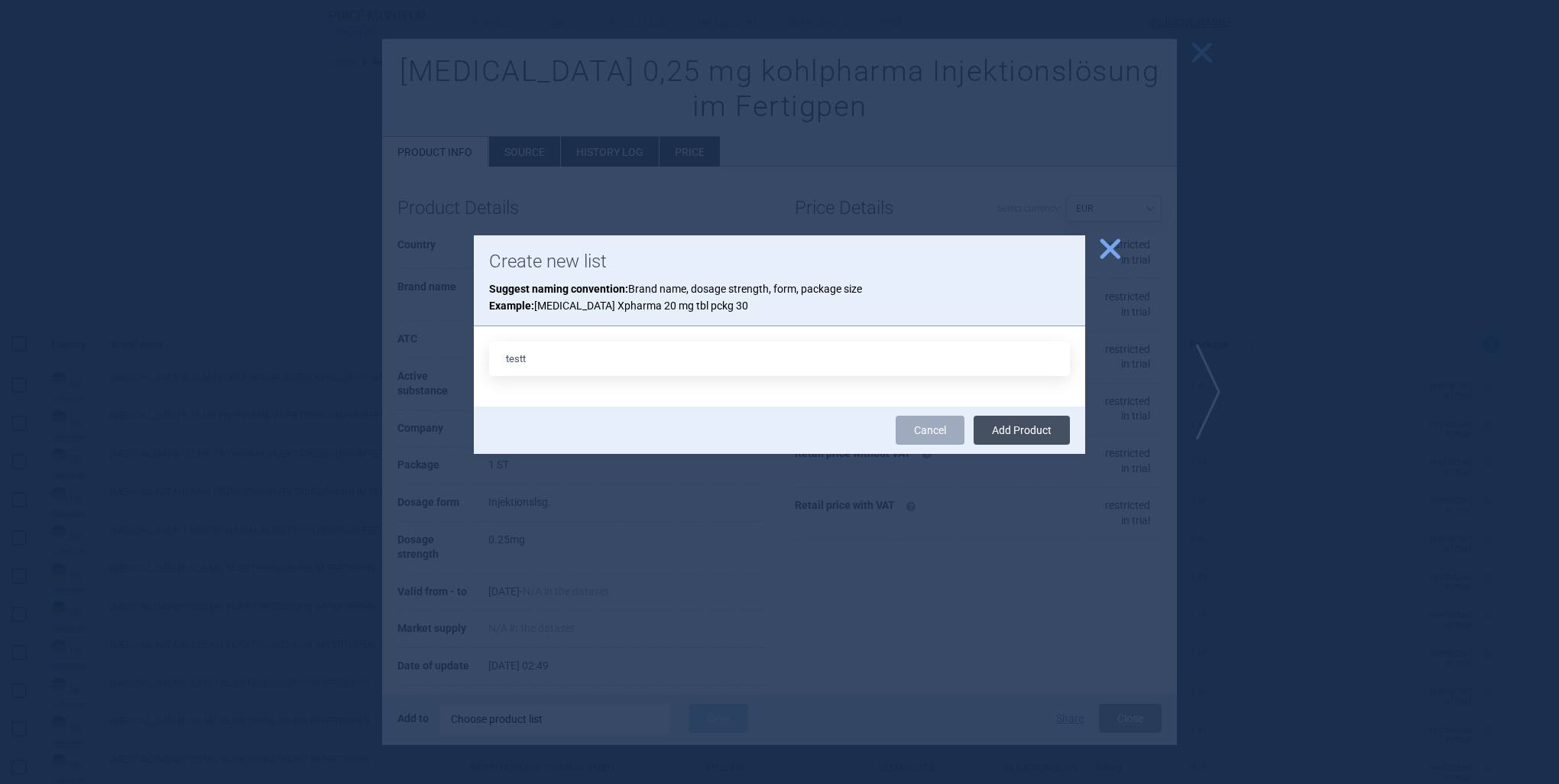
type input "testt"
click at [1059, 445] on div "Cancel Add Product" at bounding box center [780, 430] width 611 height 47
click at [994, 431] on button "Add Product" at bounding box center [1022, 430] width 96 height 29
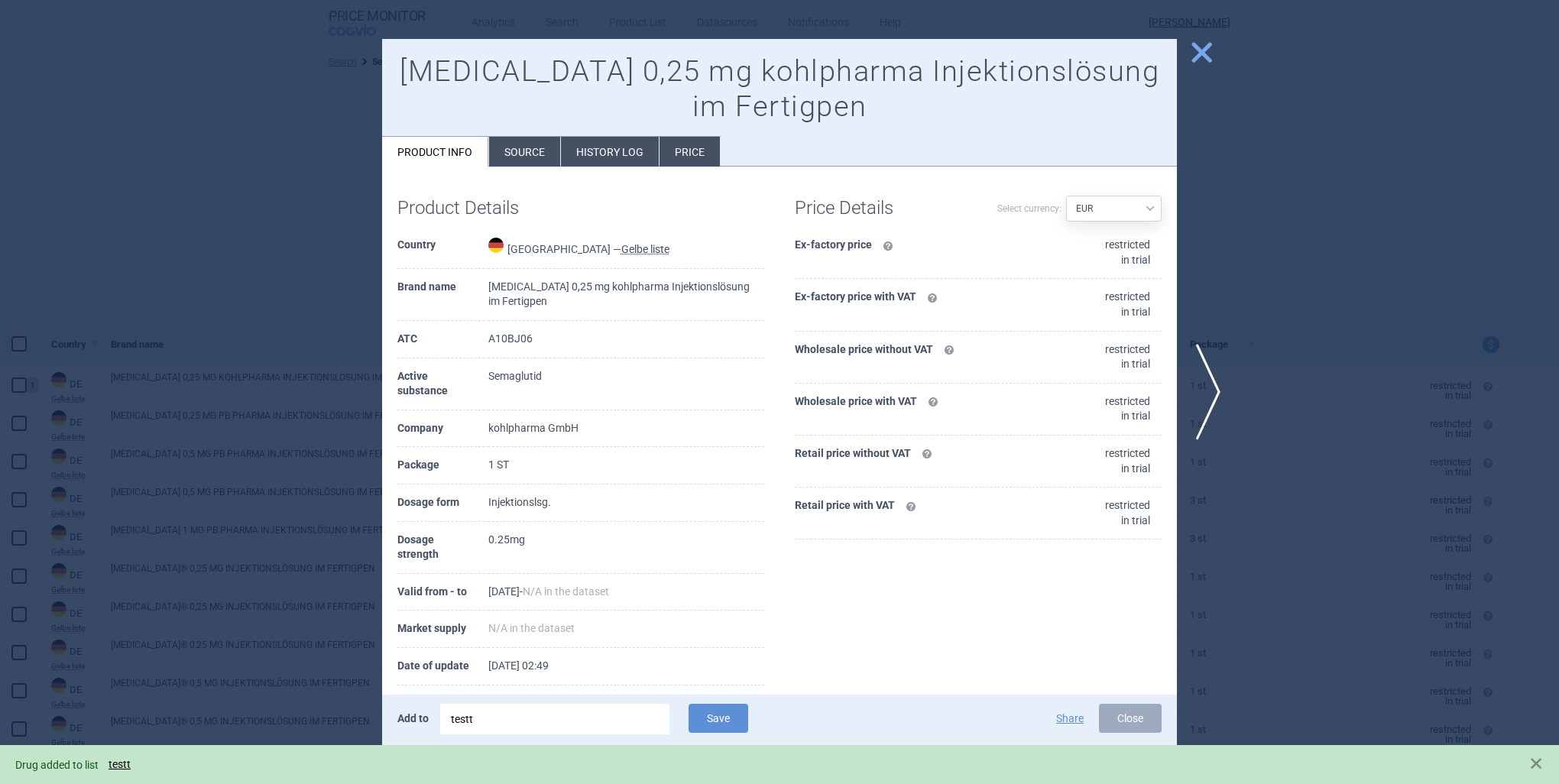
click at [825, 694] on div "Add to testt Save Share Close" at bounding box center [780, 719] width 795 height 51
click at [1169, 62] on div "[MEDICAL_DATA] 0,25 mg kohlpharma Injektionslösung im Fertigpen Product info So…" at bounding box center [780, 103] width 795 height 128
click at [1198, 53] on span "close" at bounding box center [1201, 52] width 26 height 26
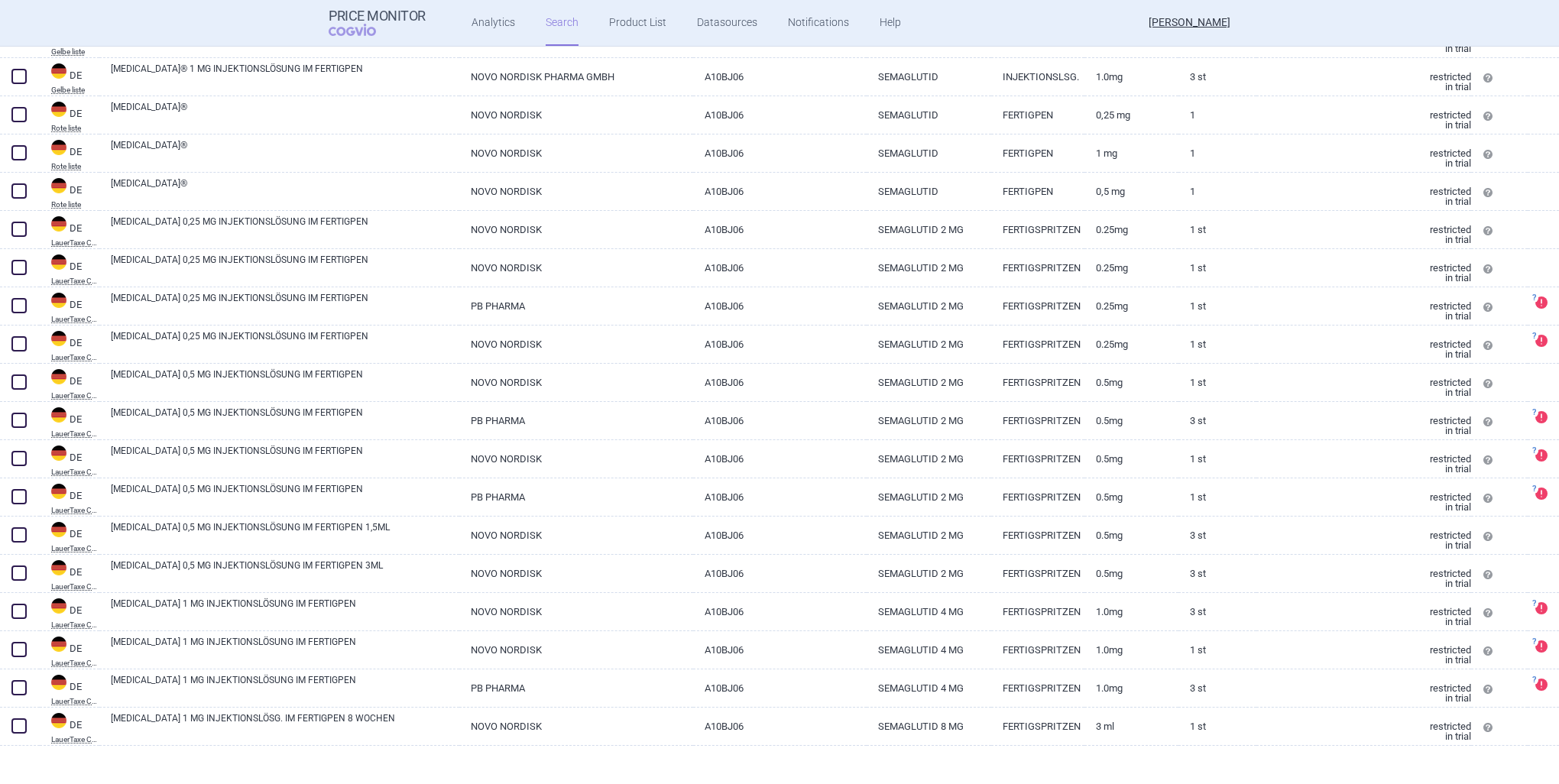
scroll to position [41, 0]
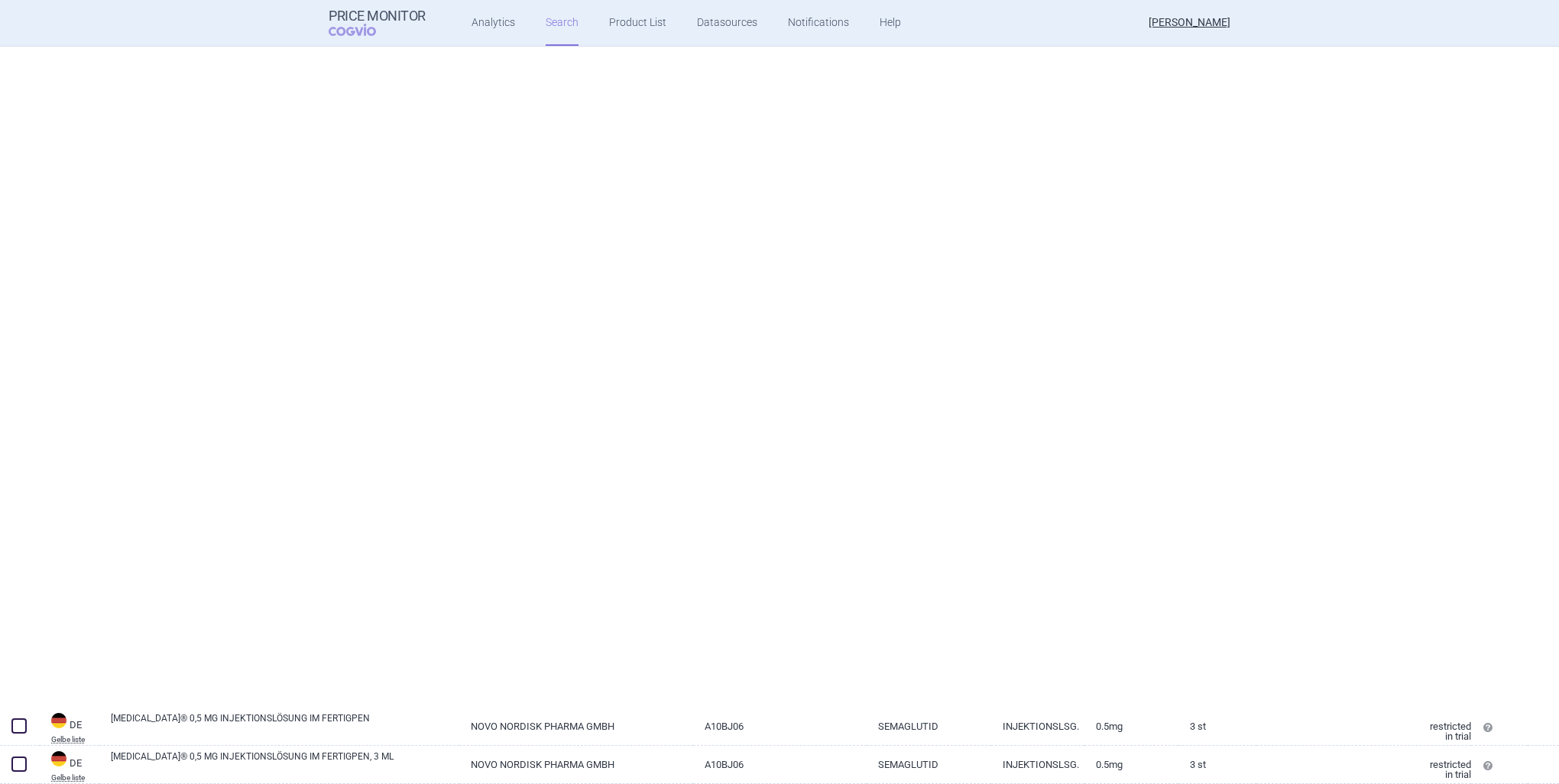
select select "country"
select select "brandName"
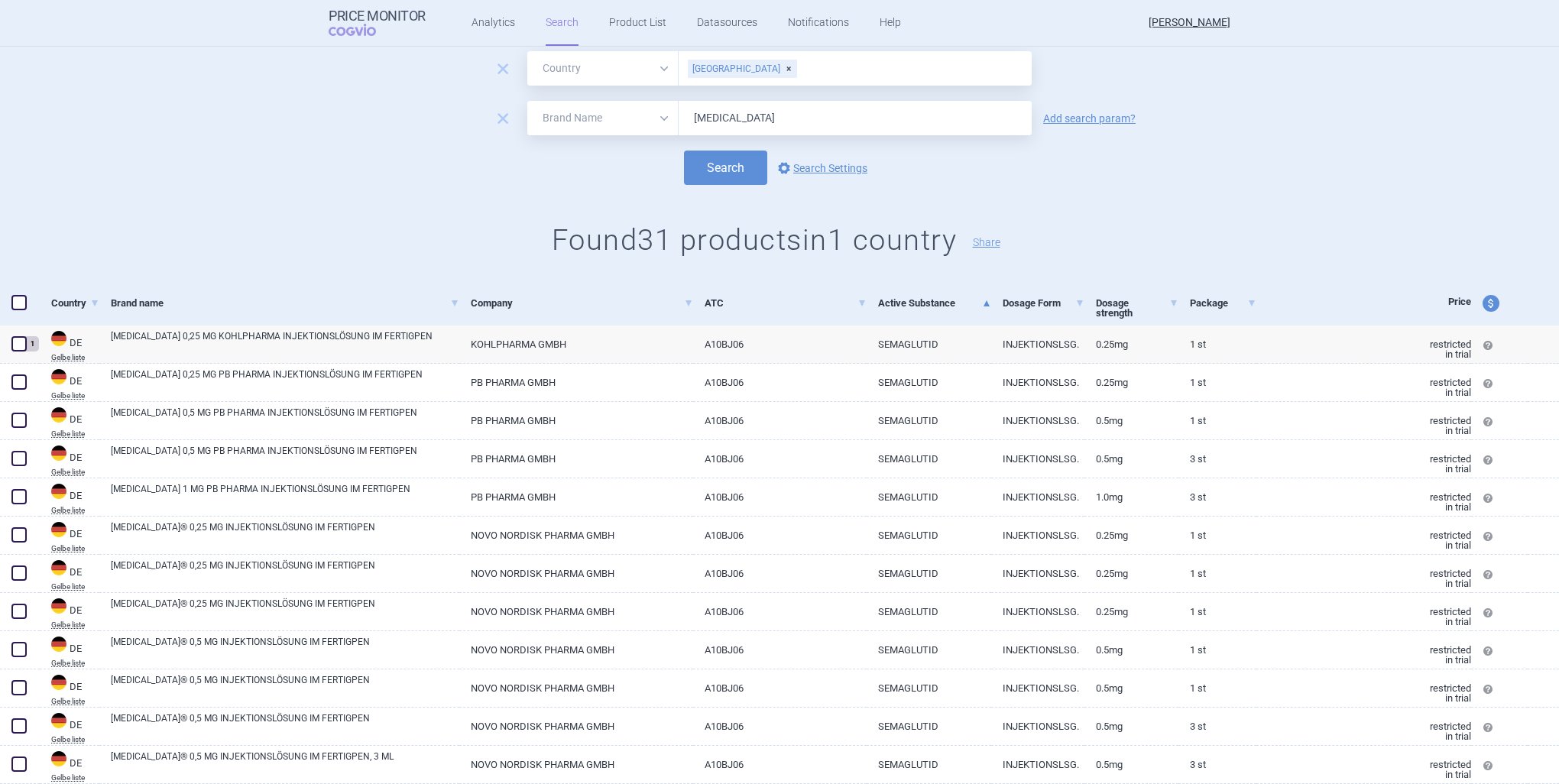
scroll to position [0, 0]
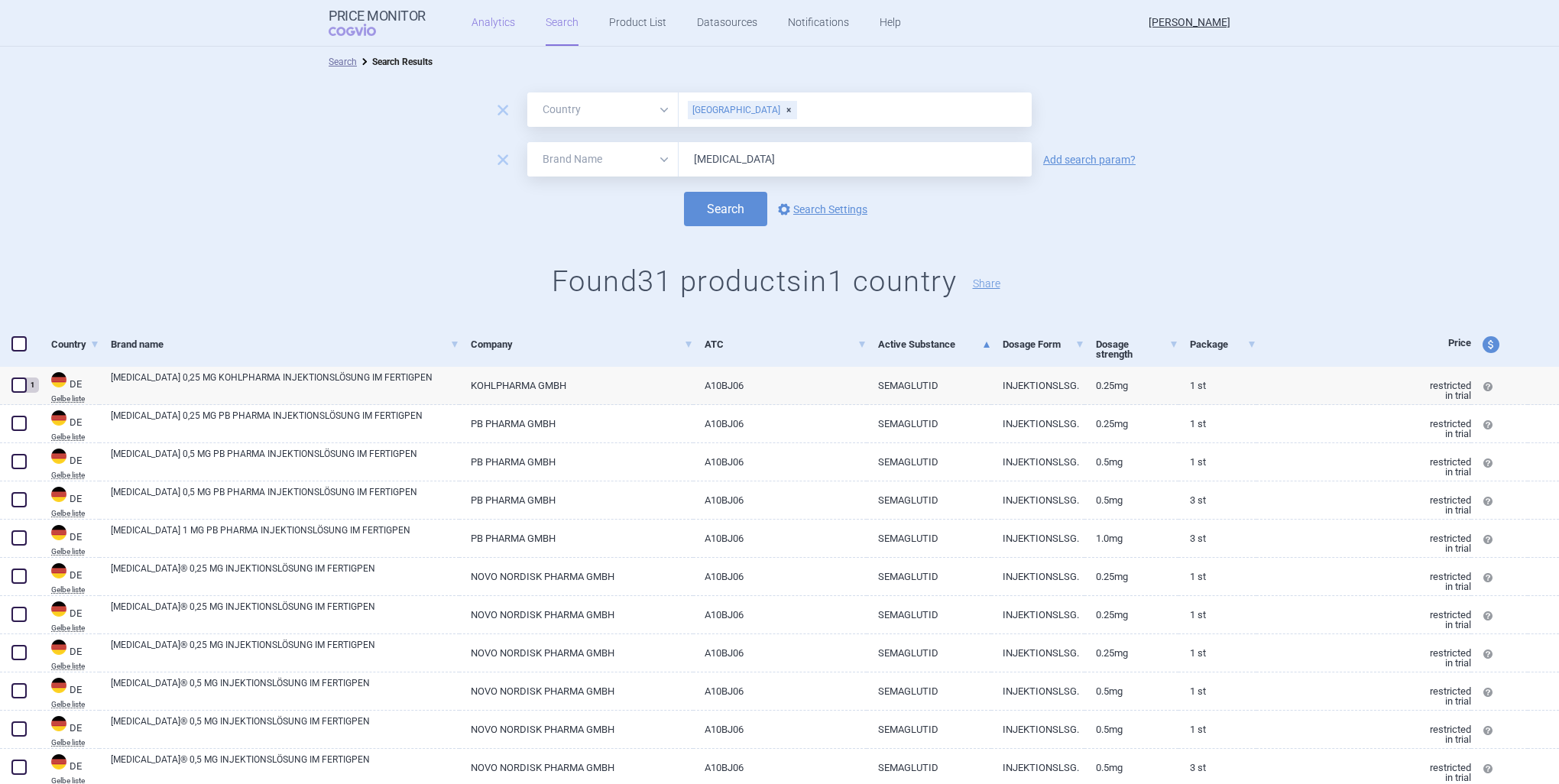
click at [478, 27] on link "Analytics" at bounding box center [493, 22] width 44 height 46
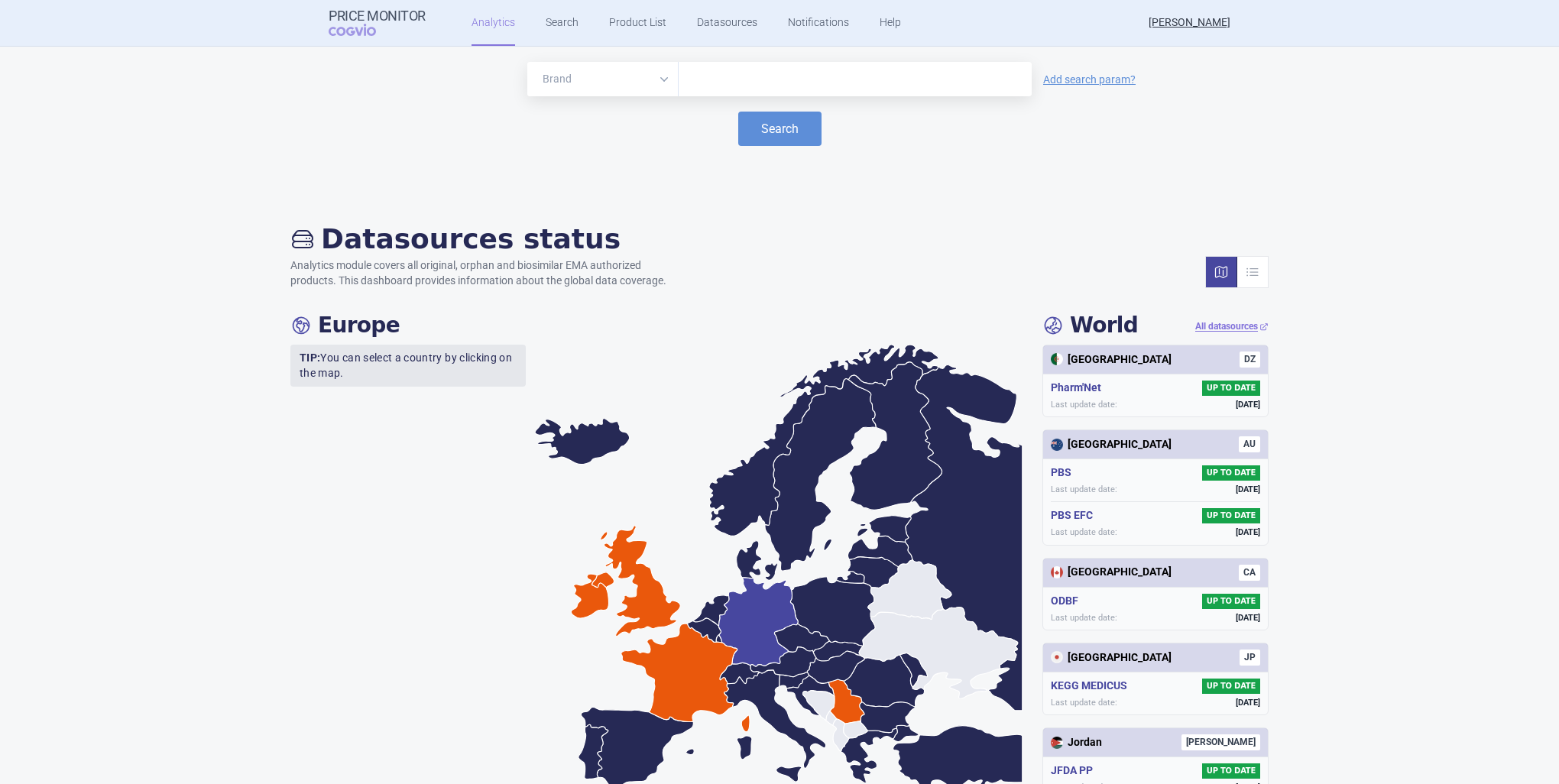
click at [761, 624] on icon at bounding box center [758, 622] width 79 height 89
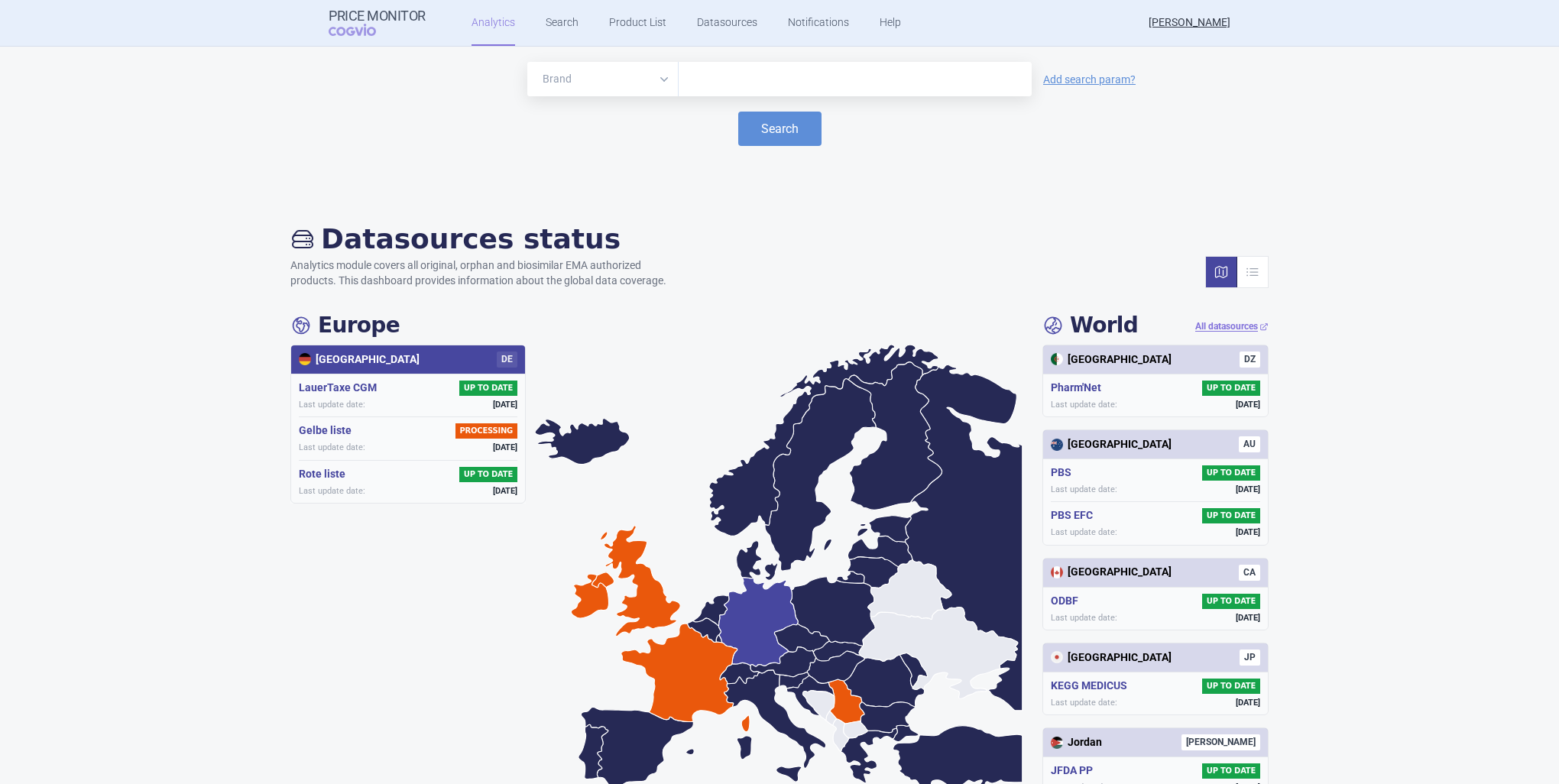
click at [317, 439] on div "Gelbe liste PROCESSING Last update date: [DATE]" at bounding box center [409, 438] width 219 height 43
drag, startPoint x: 319, startPoint y: 440, endPoint x: 404, endPoint y: 454, distance: 86.1
click at [385, 454] on div "Gelbe liste PROCESSING Last update date: [DATE]" at bounding box center [409, 438] width 219 height 43
click at [506, 350] on div "Germany DE" at bounding box center [408, 360] width 234 height 29
drag, startPoint x: 317, startPoint y: 334, endPoint x: 310, endPoint y: 288, distance: 46.5
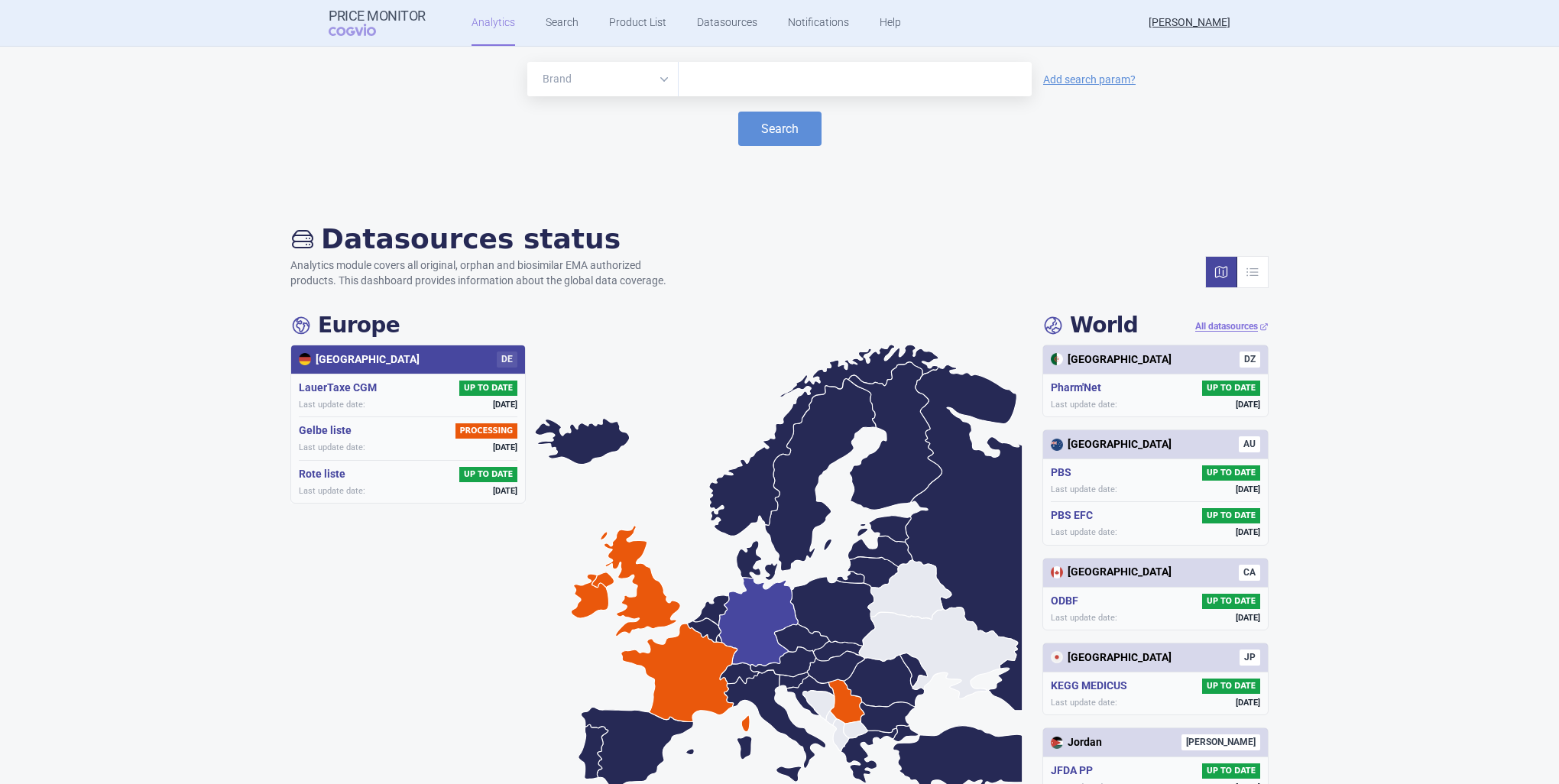
click at [317, 331] on h4 "Europe" at bounding box center [345, 326] width 110 height 26
click at [652, 733] on icon at bounding box center [638, 747] width 113 height 81
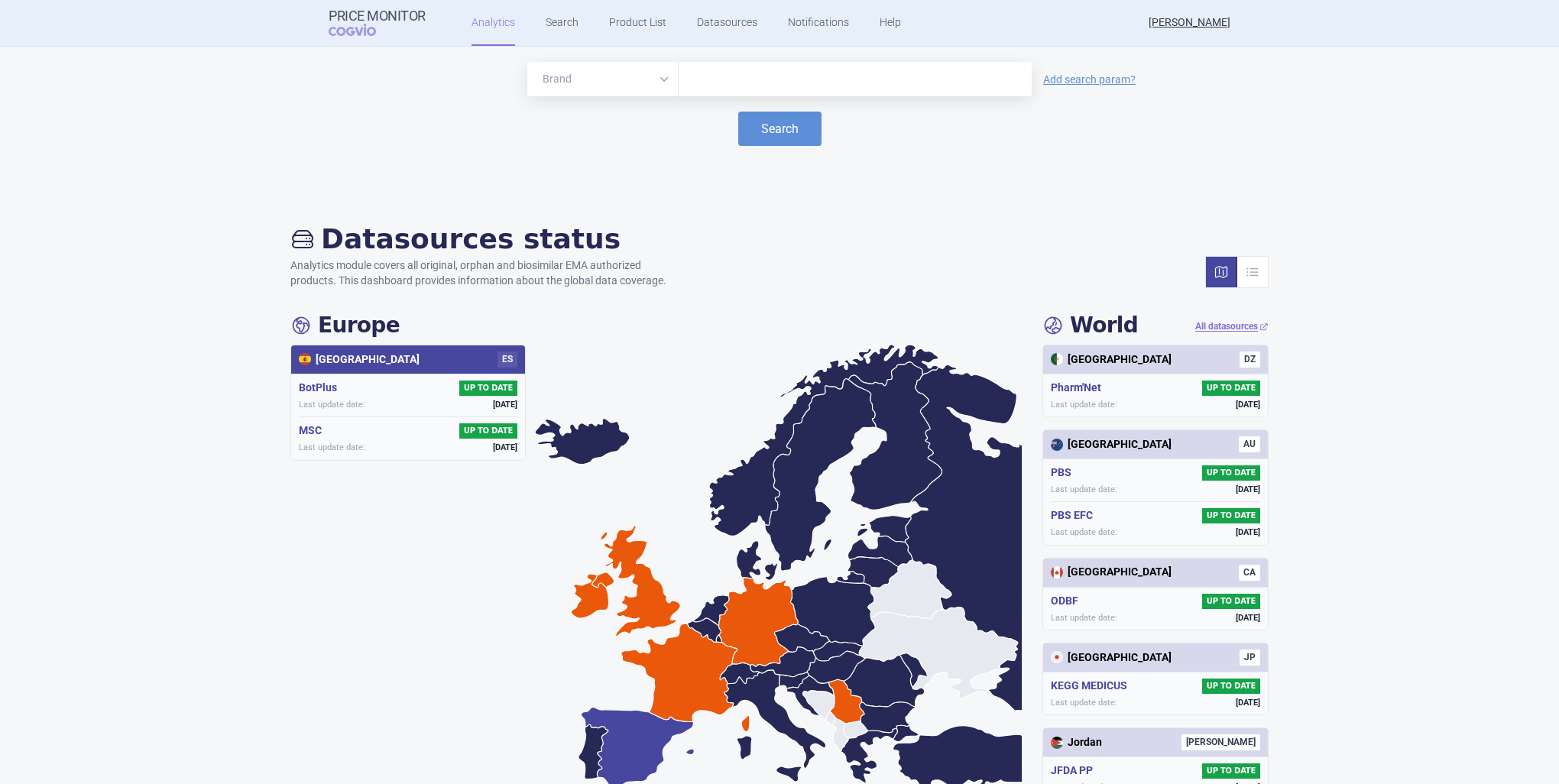
scroll to position [76, 0]
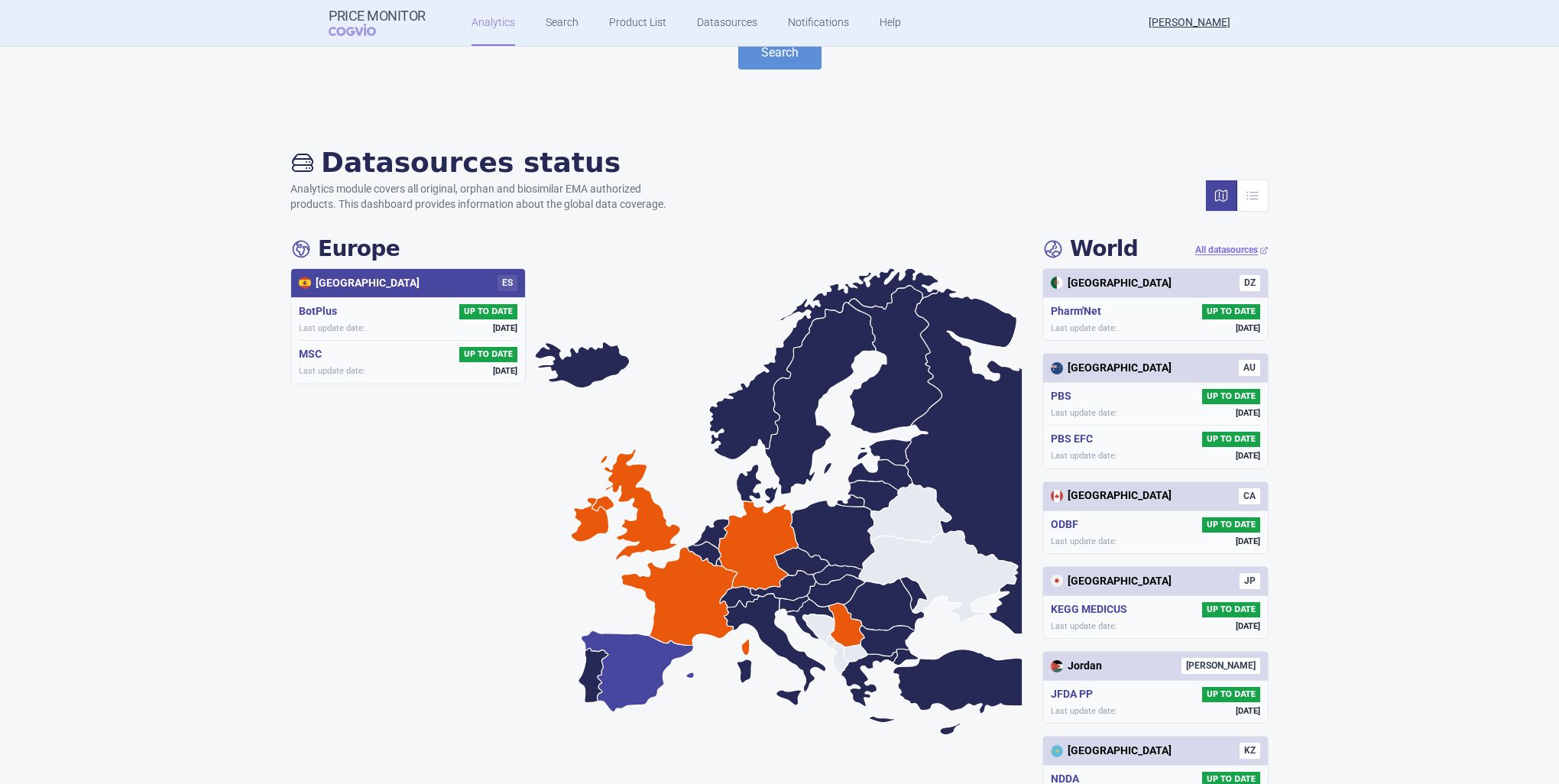
click at [477, 354] on span "UP TO DATE" at bounding box center [488, 355] width 58 height 16
click at [761, 614] on icon at bounding box center [776, 649] width 102 height 111
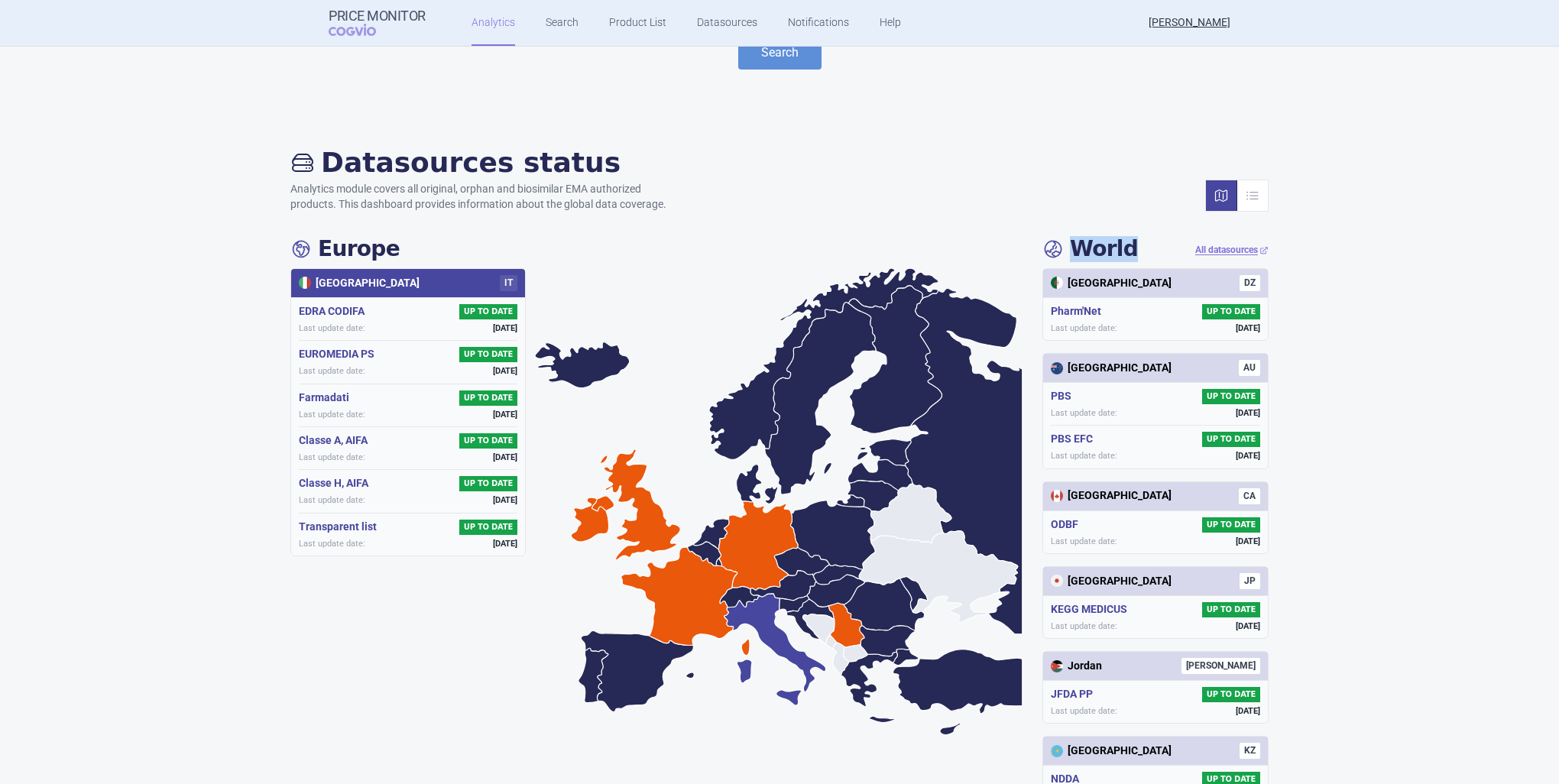
click at [761, 614] on icon at bounding box center [776, 649] width 102 height 111
drag, startPoint x: 761, startPoint y: 614, endPoint x: 712, endPoint y: 613, distance: 49.0
click at [704, 616] on icon at bounding box center [685, 601] width 128 height 109
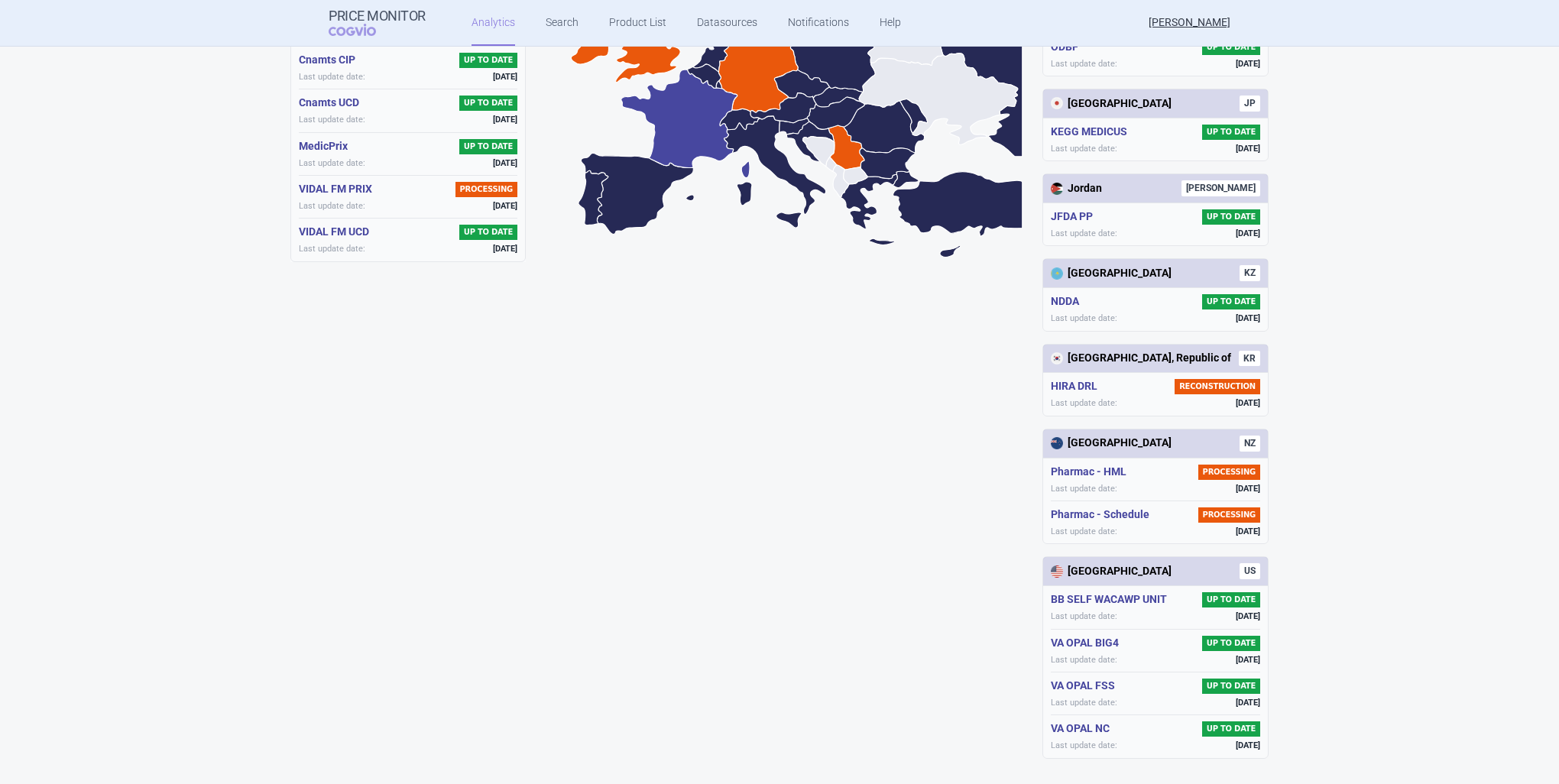
scroll to position [0, 0]
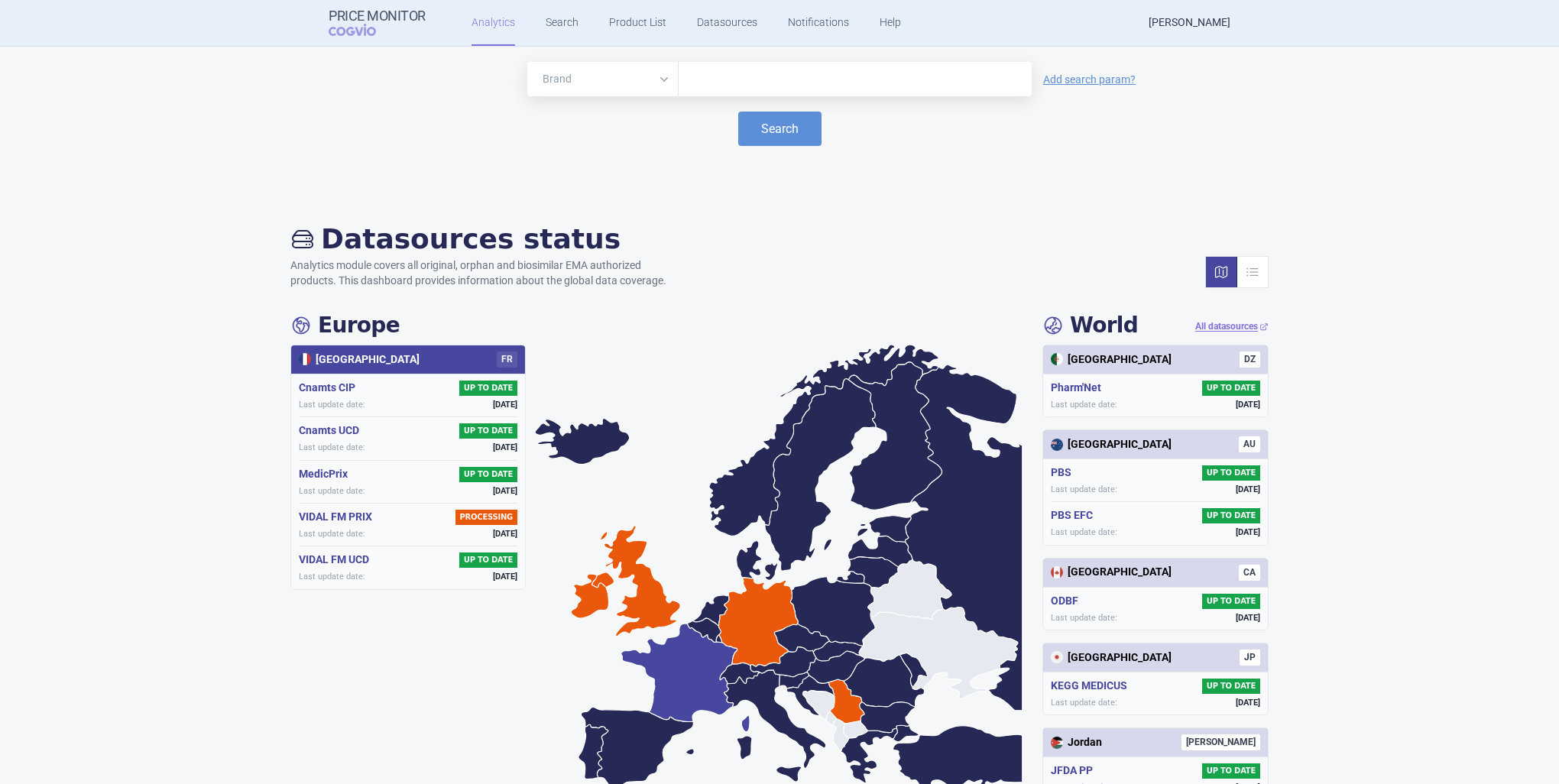
click at [1216, 30] on link "[PERSON_NAME]" at bounding box center [1190, 22] width 82 height 46
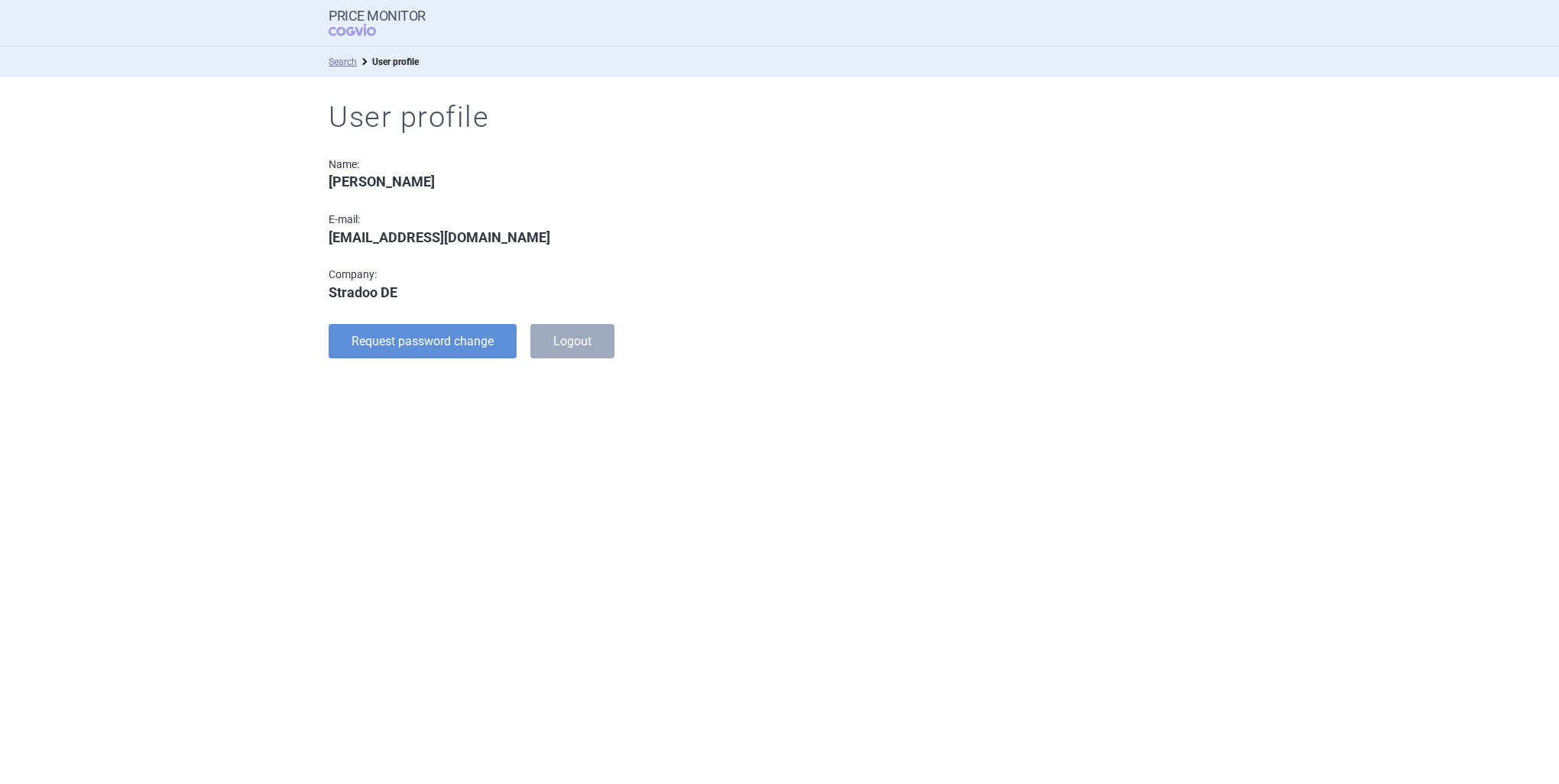
click at [597, 243] on div "[EMAIL_ADDRESS][DOMAIN_NAME]" at bounding box center [509, 237] width 361 height 17
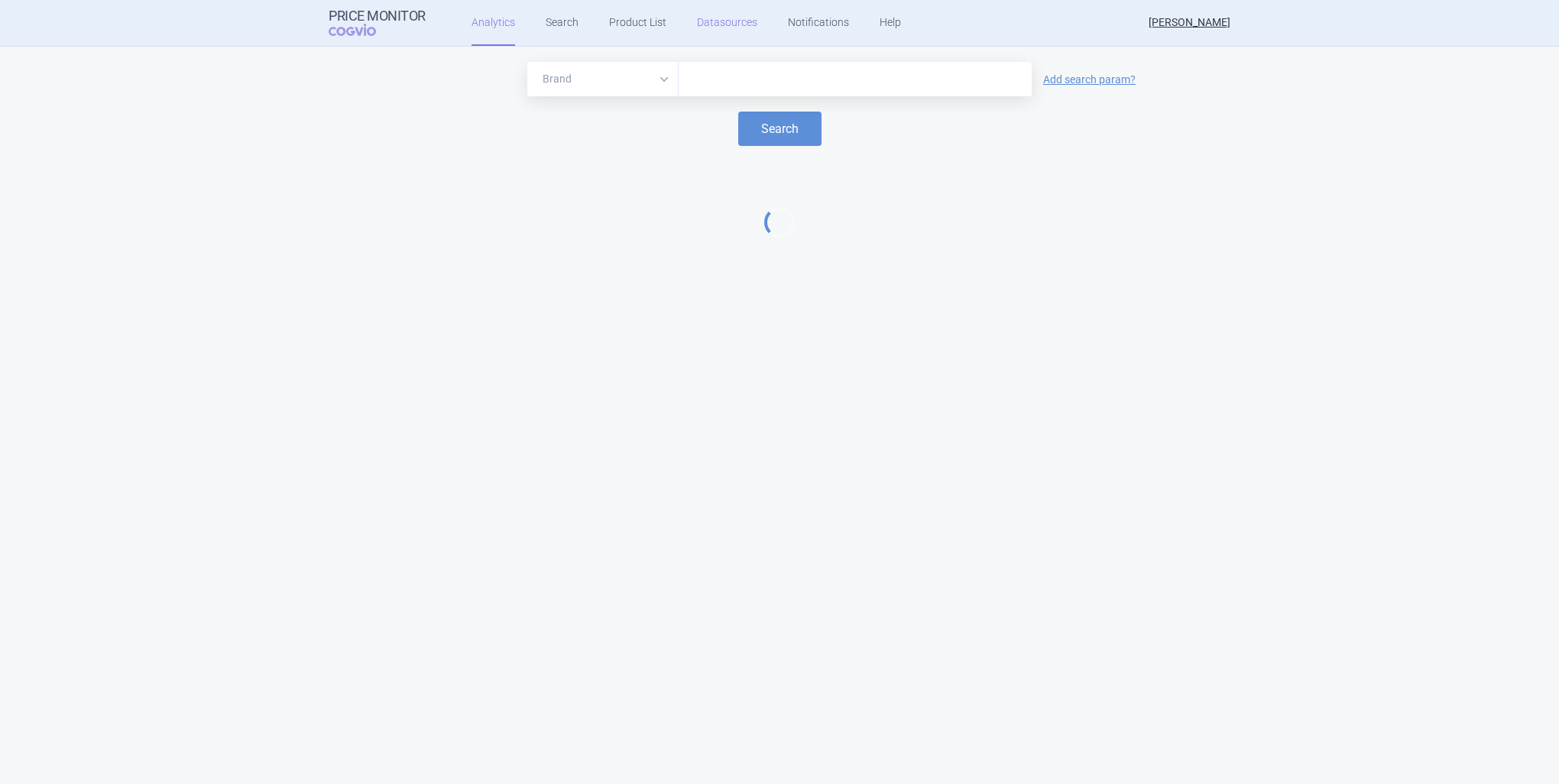
click at [723, 33] on link "Datasources" at bounding box center [728, 22] width 61 height 46
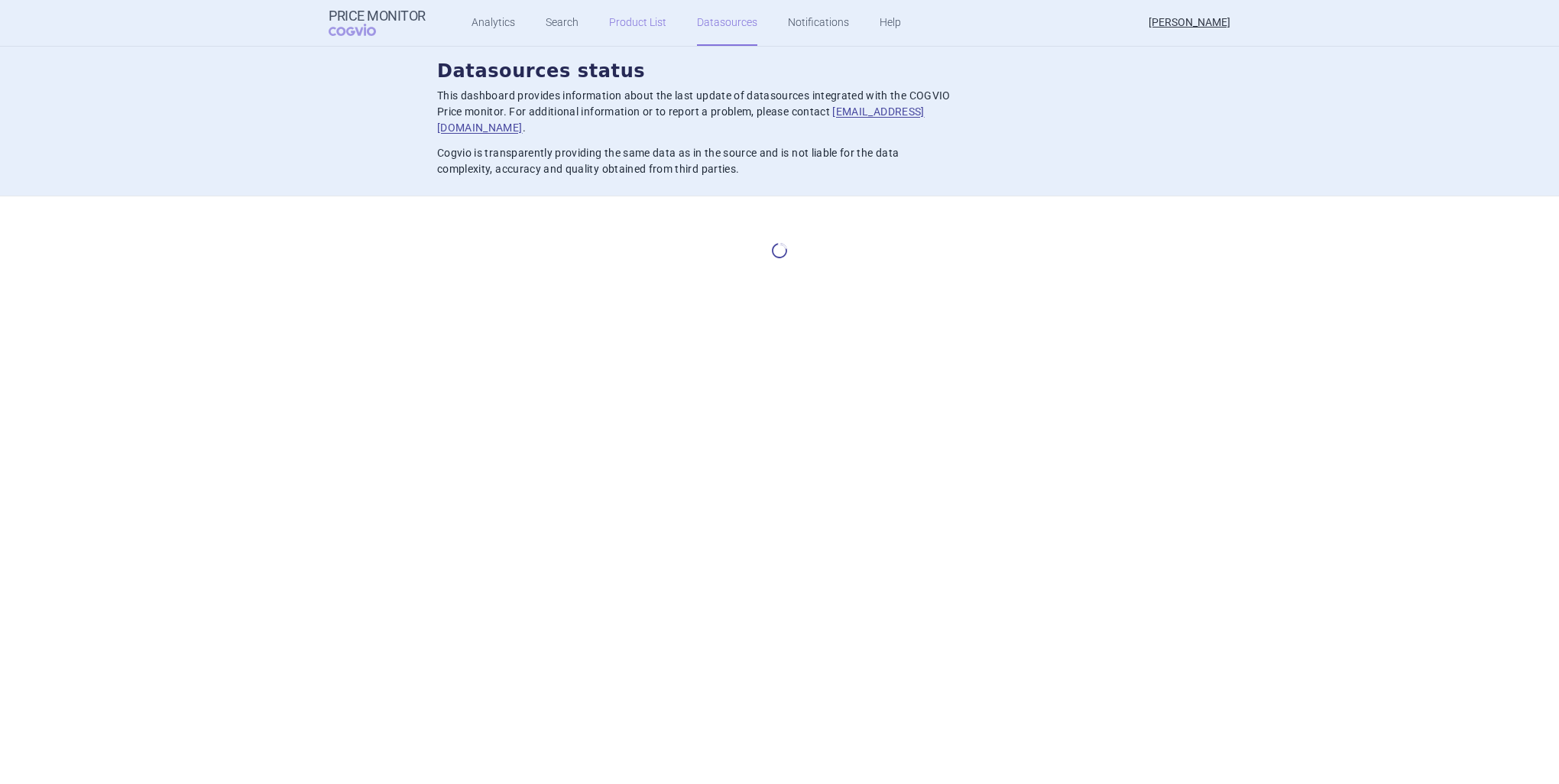
click at [618, 19] on link "Product List" at bounding box center [638, 22] width 58 height 46
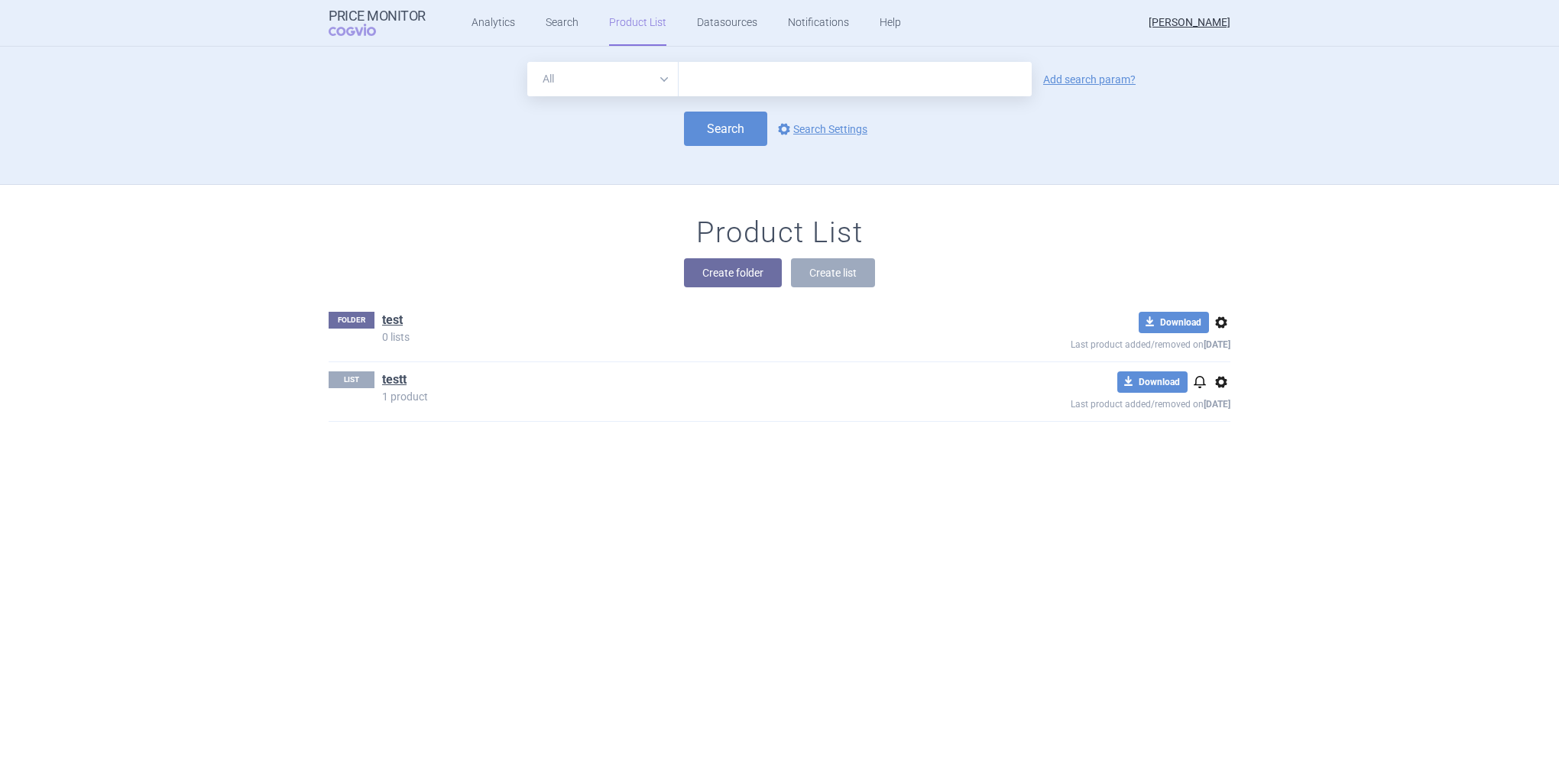
click at [474, 376] on div "LIST testt 1 product" at bounding box center [645, 386] width 632 height 30
click at [382, 379] on link "testt" at bounding box center [394, 379] width 24 height 17
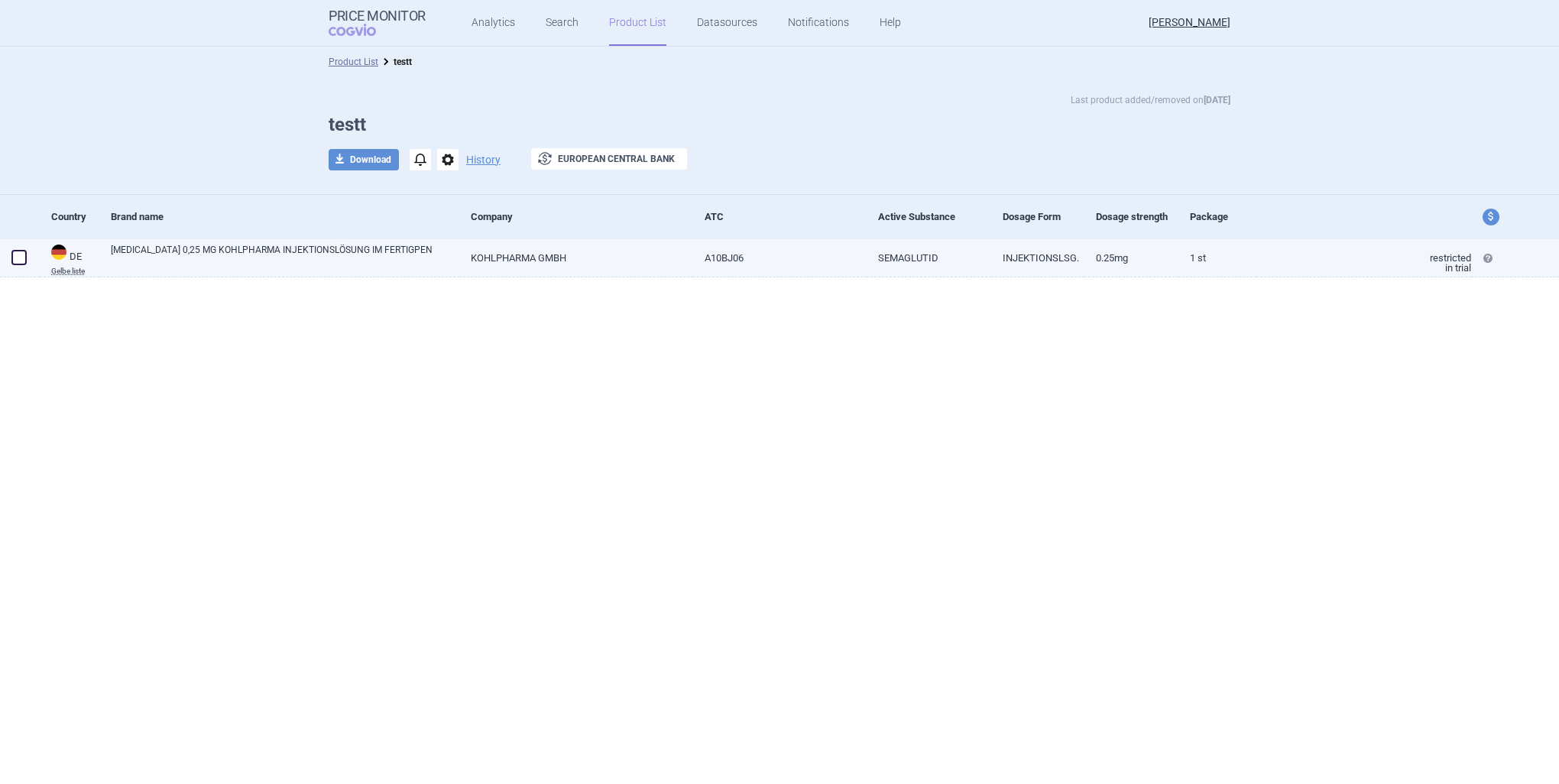
click at [726, 260] on link "A10BJ06" at bounding box center [780, 258] width 173 height 37
select select "EUR"
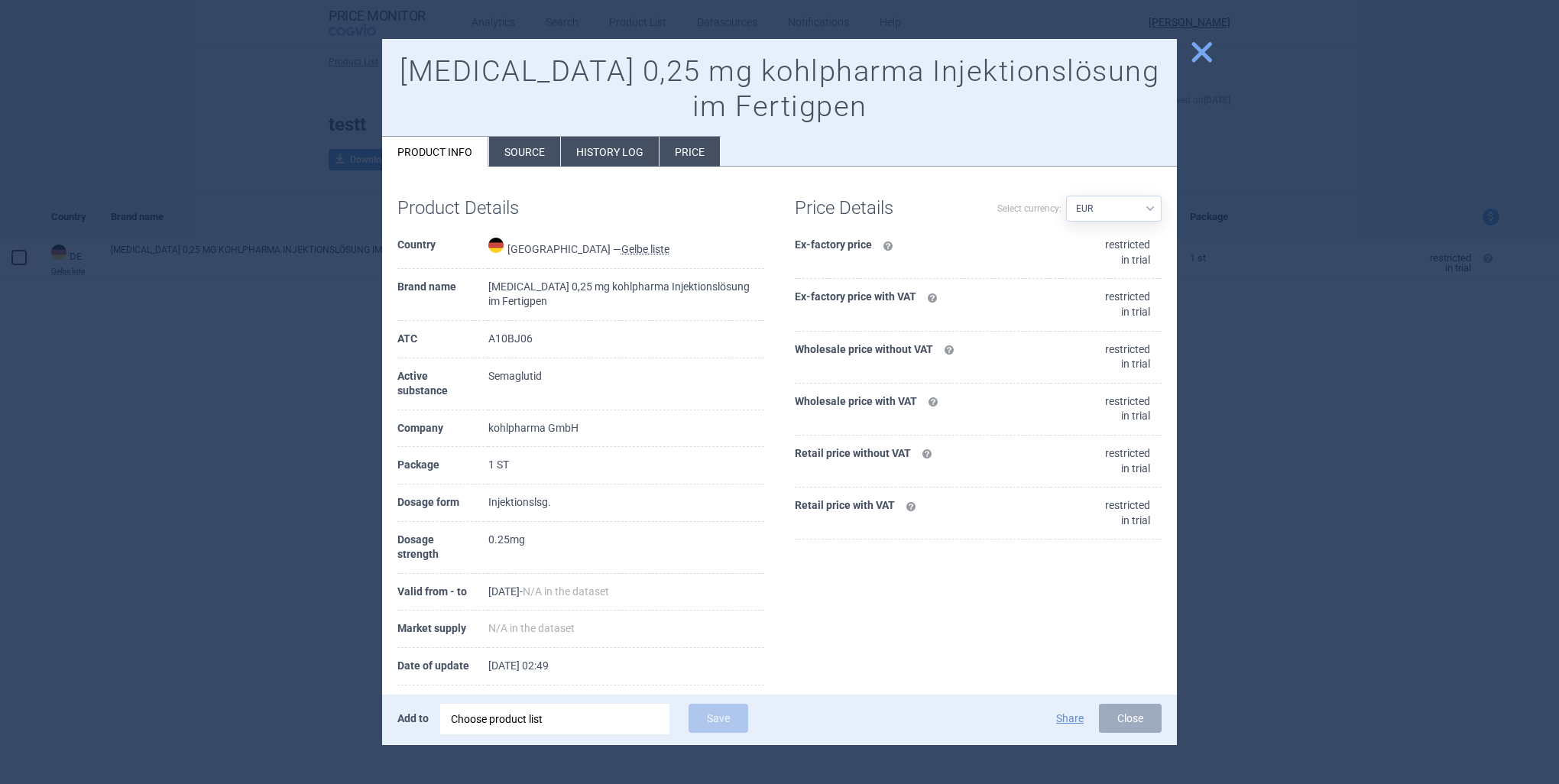
click at [1201, 60] on span "close" at bounding box center [1201, 52] width 26 height 26
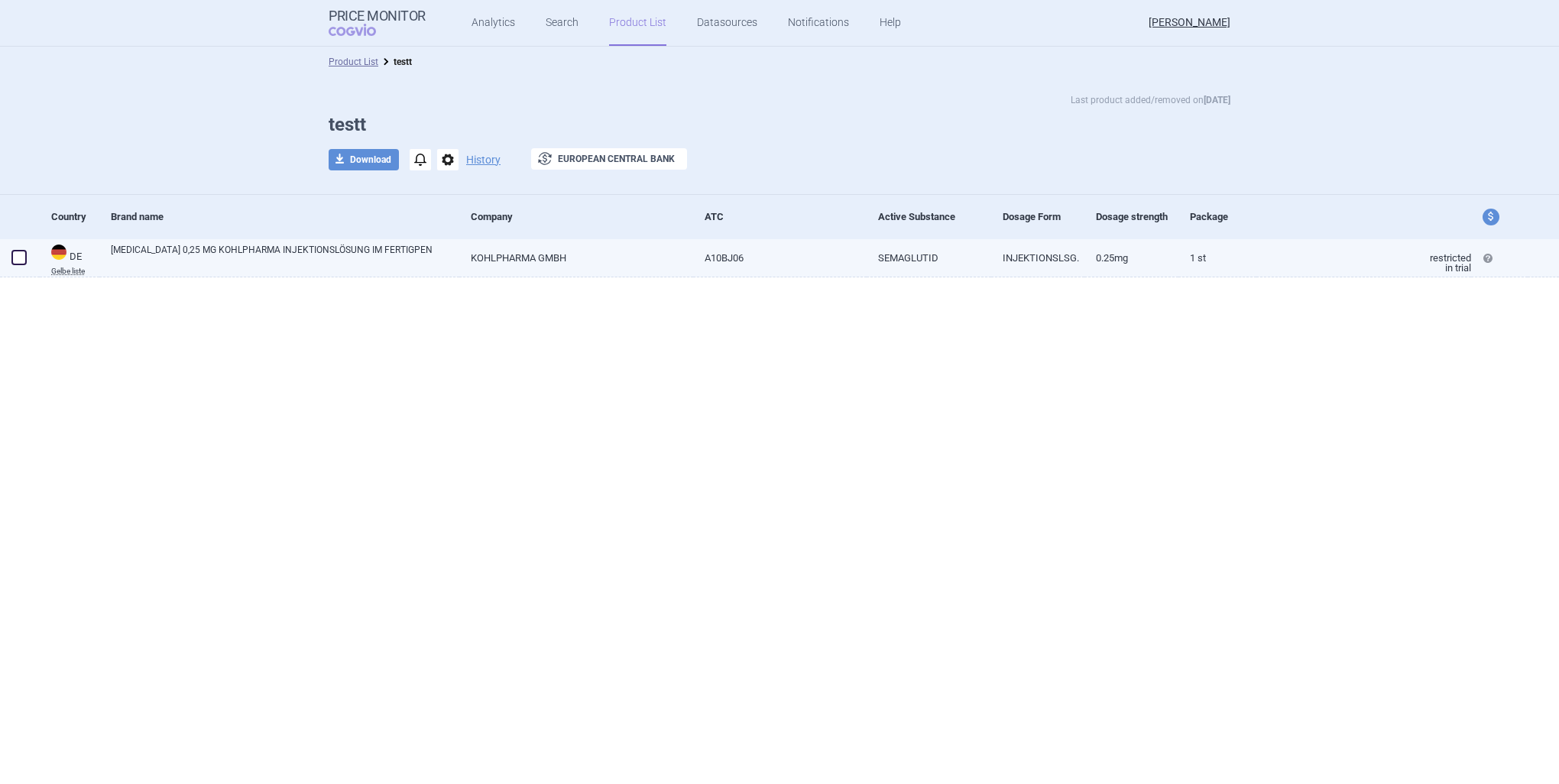
click at [25, 254] on span at bounding box center [20, 258] width 16 height 16
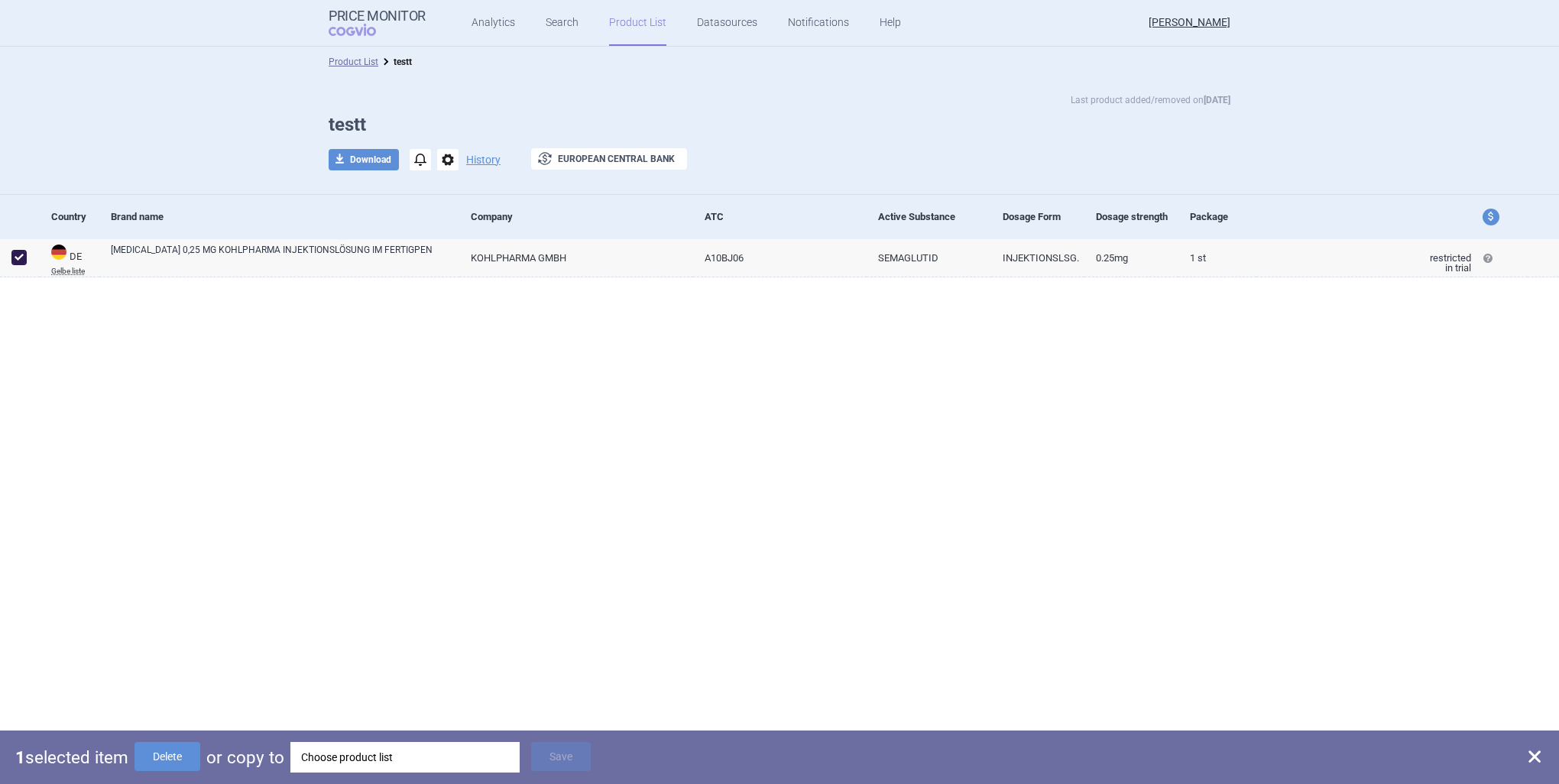
click at [358, 765] on div "Choose product list" at bounding box center [405, 757] width 208 height 30
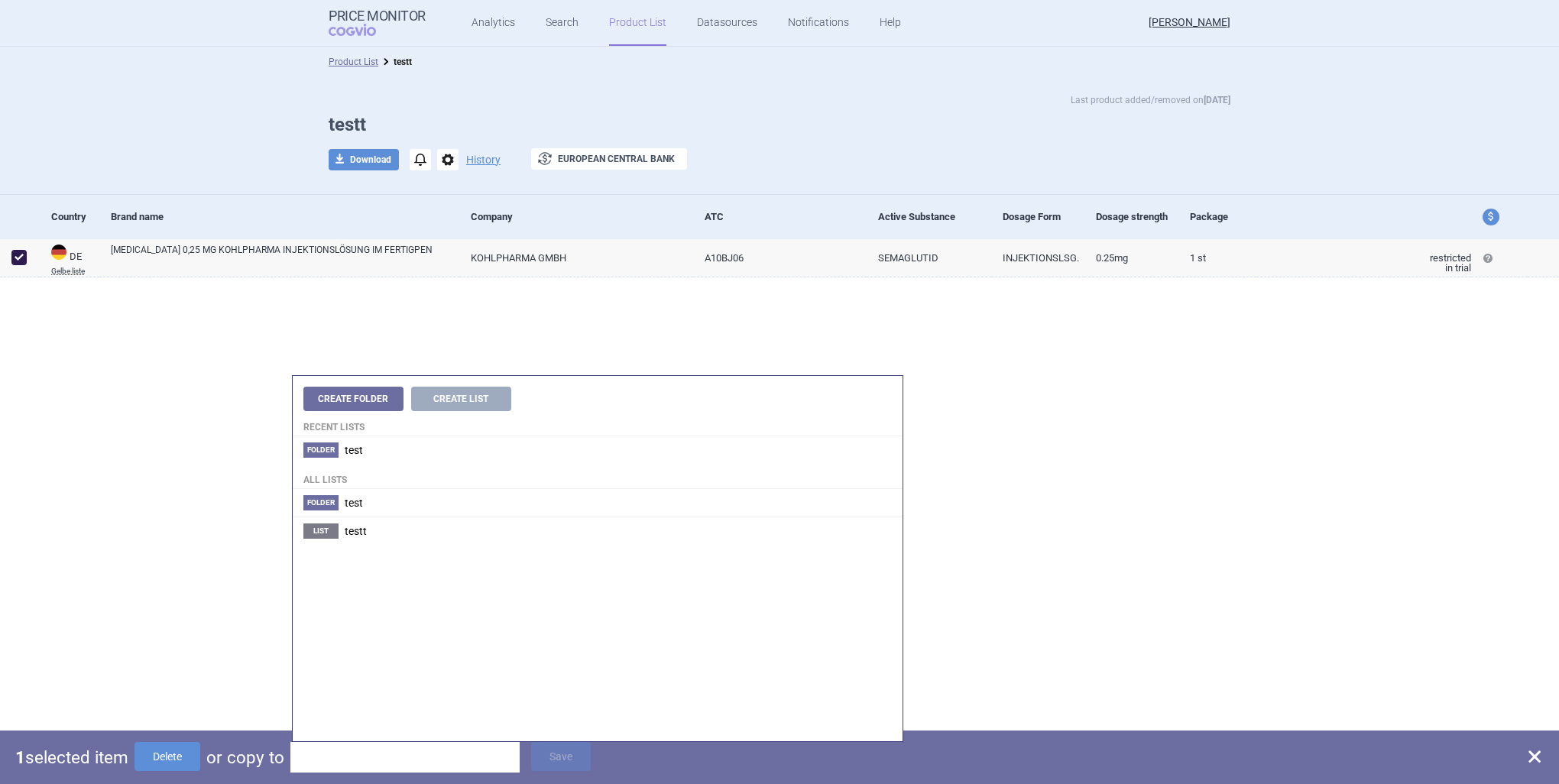
click at [204, 503] on div "Product List testt Last product added/removed on [DATE] testt download Download…" at bounding box center [780, 415] width 1559 height 737
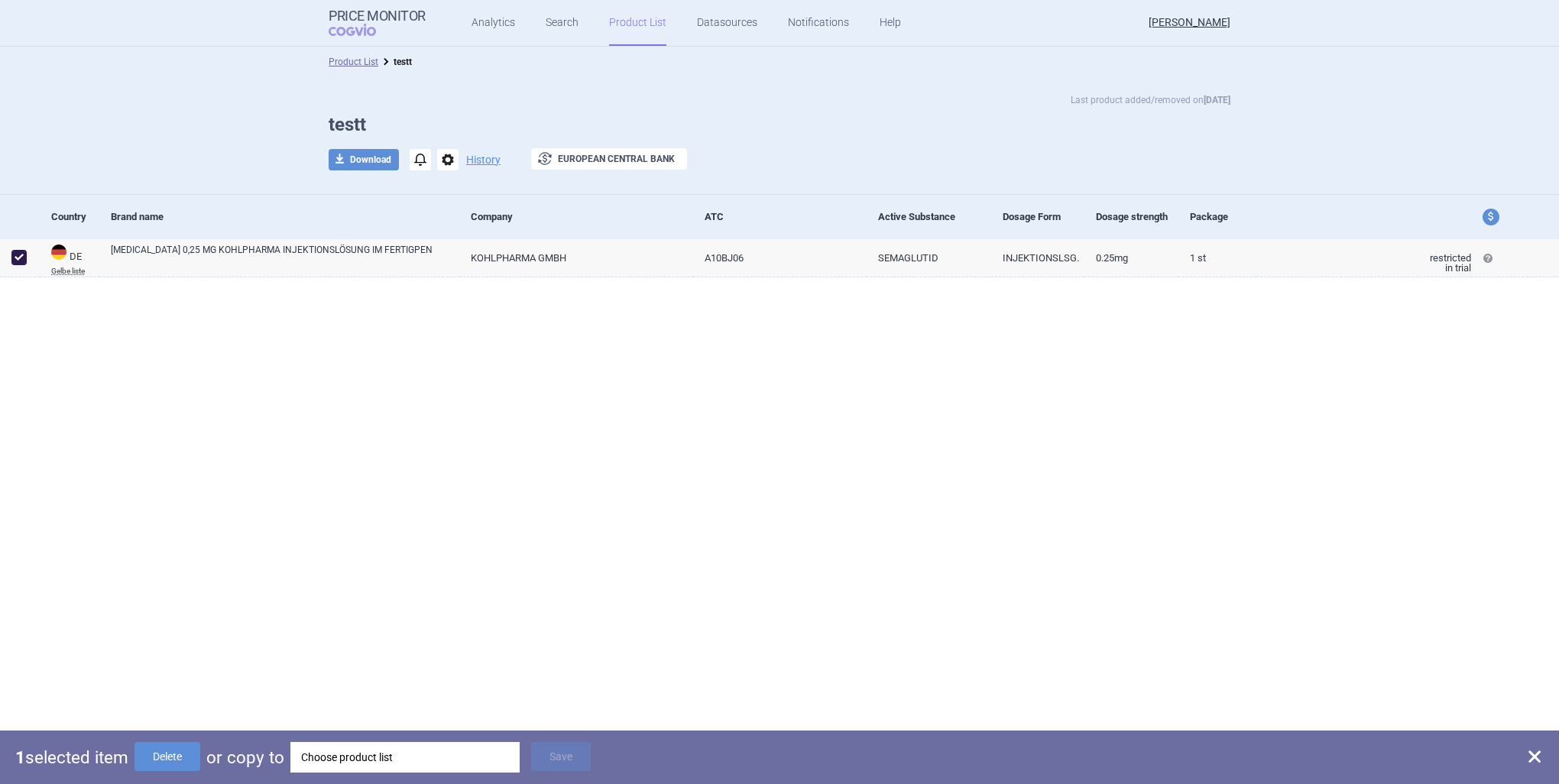
click at [425, 587] on div "Product List testt Last product added/removed on [DATE] testt download Download…" at bounding box center [780, 415] width 1559 height 737
click at [712, 541] on div "Product List testt Last product added/removed on [DATE] testt download Download…" at bounding box center [780, 415] width 1559 height 737
click at [1537, 757] on span at bounding box center [1535, 756] width 19 height 19
checkbox input "false"
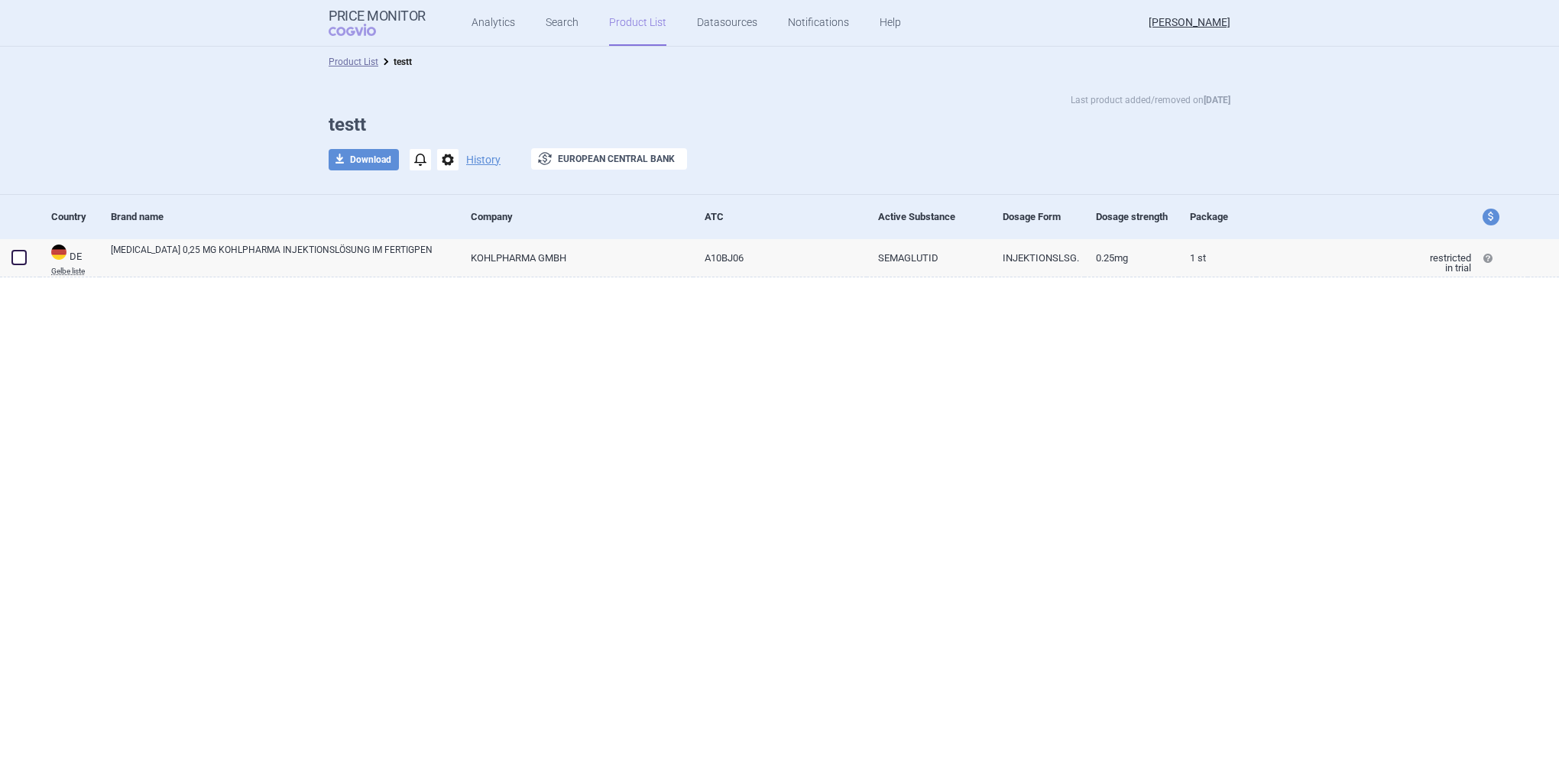
click at [444, 159] on span "options" at bounding box center [448, 159] width 22 height 22
click at [541, 193] on div "Last product added/removed on [DATE] testt download Download notifications opti…" at bounding box center [780, 136] width 1559 height 117
click at [564, 158] on button "exchange European Central Bank" at bounding box center [608, 159] width 156 height 22
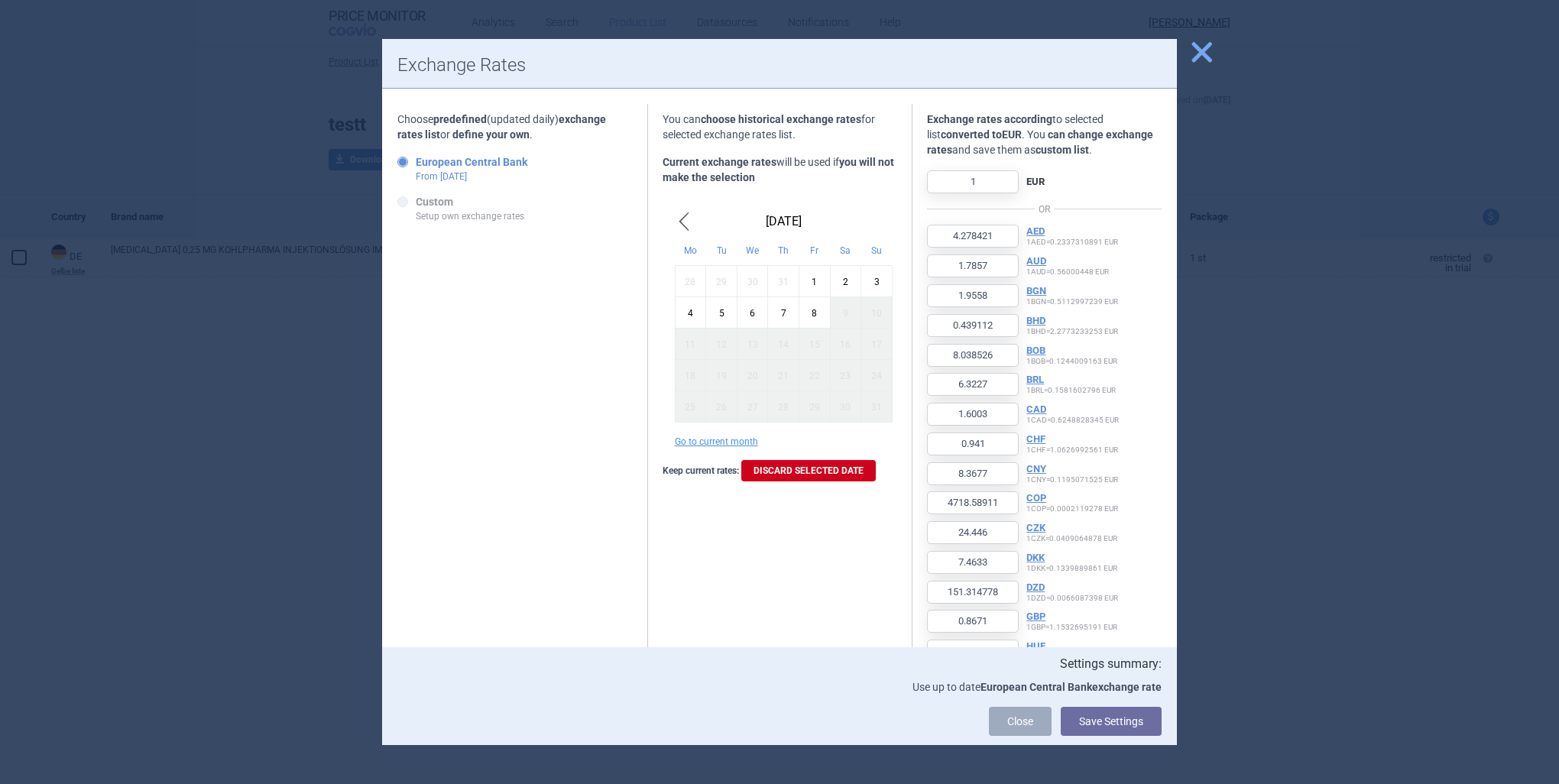
click at [1194, 47] on span "close" at bounding box center [1201, 52] width 26 height 26
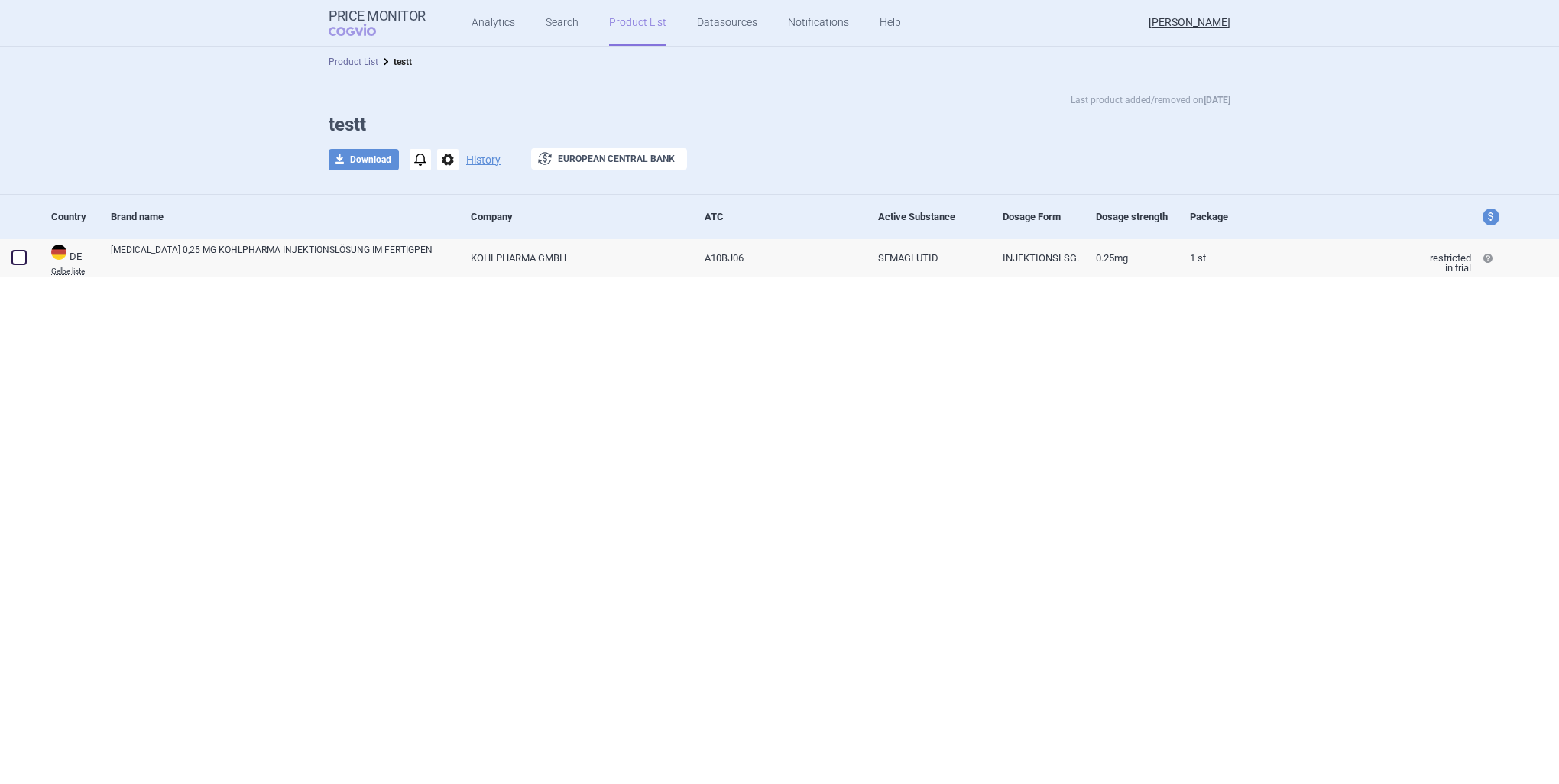
click at [1143, 302] on div at bounding box center [780, 302] width 1559 height 50
click at [559, 22] on link "Search" at bounding box center [562, 22] width 33 height 46
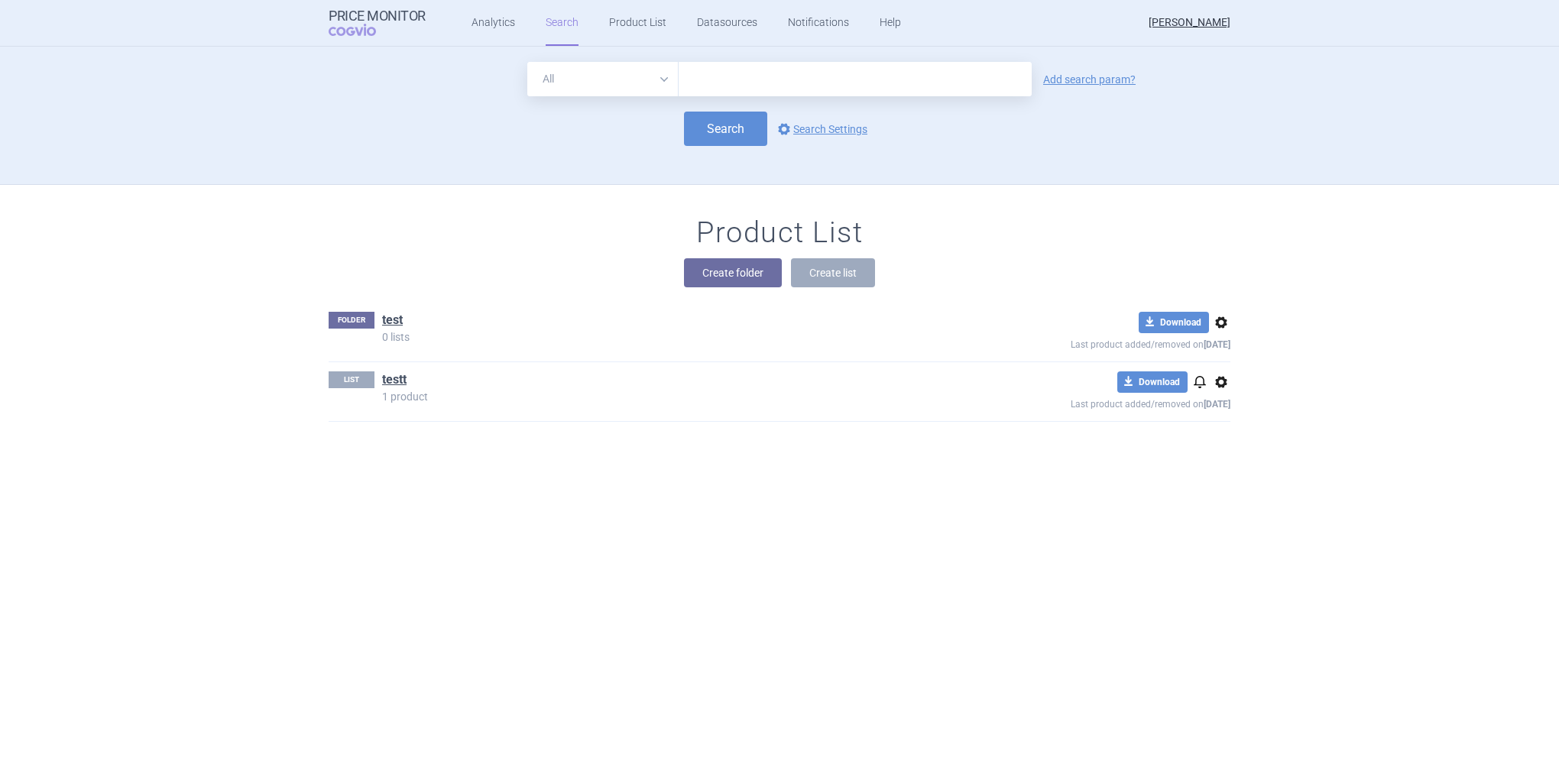
click at [703, 71] on input "text" at bounding box center [855, 78] width 353 height 34
type input "[MEDICAL_DATA]"
click button "Search" at bounding box center [726, 128] width 83 height 34
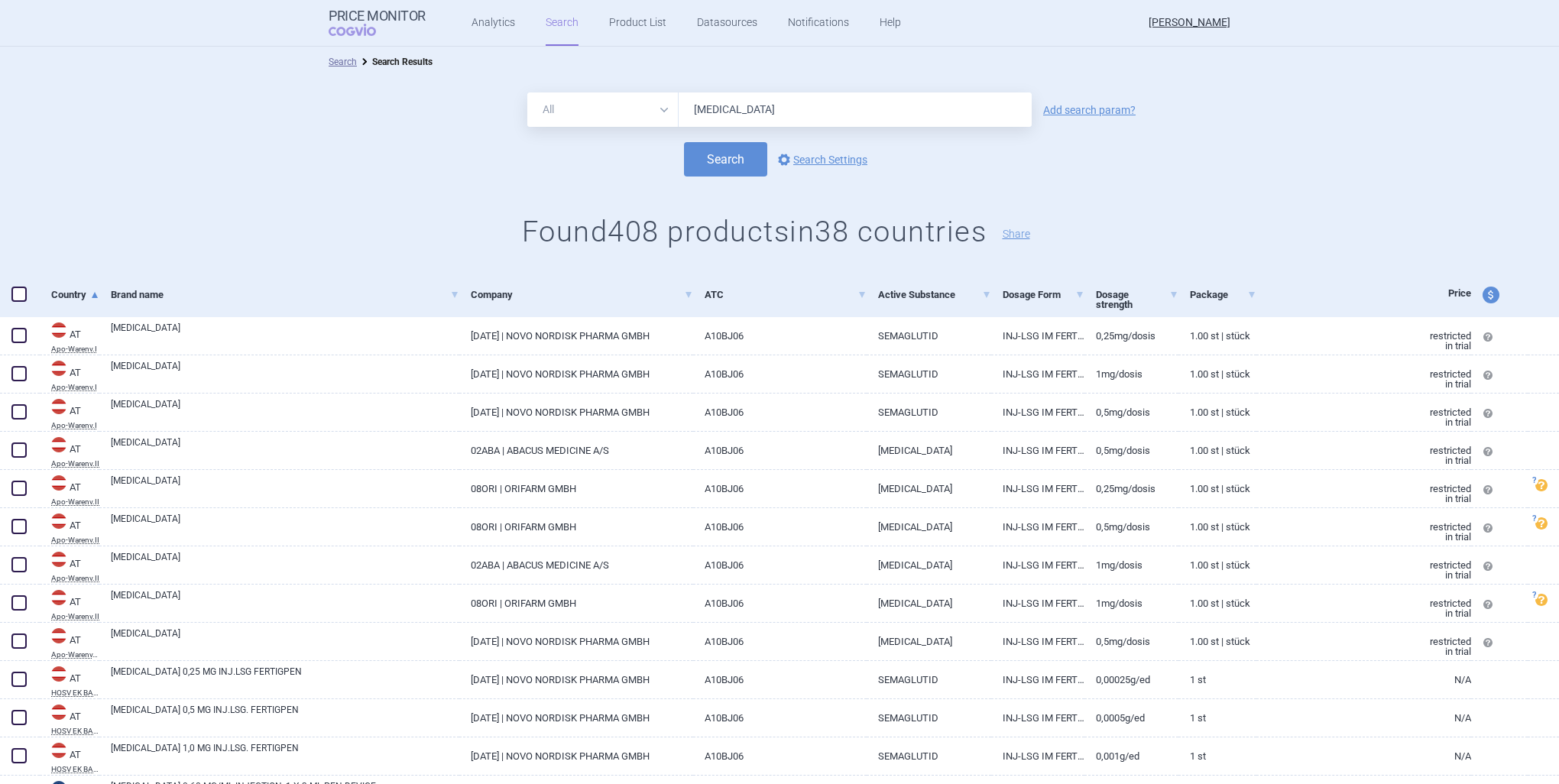
click at [1072, 118] on div "All Brand Name ATC Company Active Substance Country Newer than [MEDICAL_DATA] A…" at bounding box center [780, 109] width 1559 height 34
click at [1075, 110] on link "Add search param?" at bounding box center [1090, 109] width 93 height 11
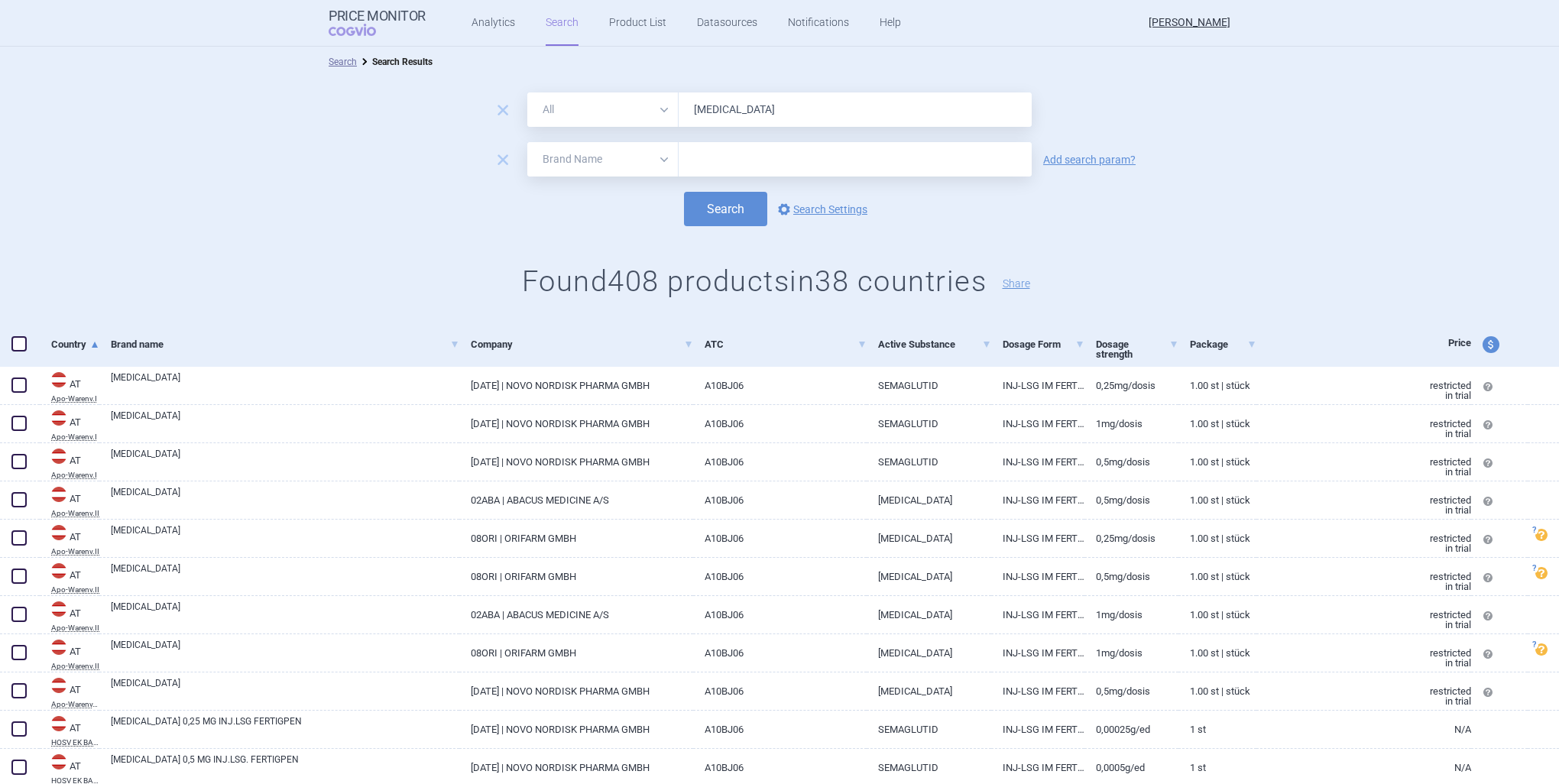
click at [636, 158] on select "All Brand Name ATC Company Active Substance Country Newer than" at bounding box center [602, 158] width 152 height 34
click at [527, 142] on select "All Brand Name ATC Company Active Substance Country Newer than" at bounding box center [602, 158] width 152 height 34
drag, startPoint x: 610, startPoint y: 159, endPoint x: 624, endPoint y: 175, distance: 21.3
click at [610, 159] on select "All Brand Name ATC Company Active Substance Country Newer than" at bounding box center [602, 158] width 152 height 34
select select "country"
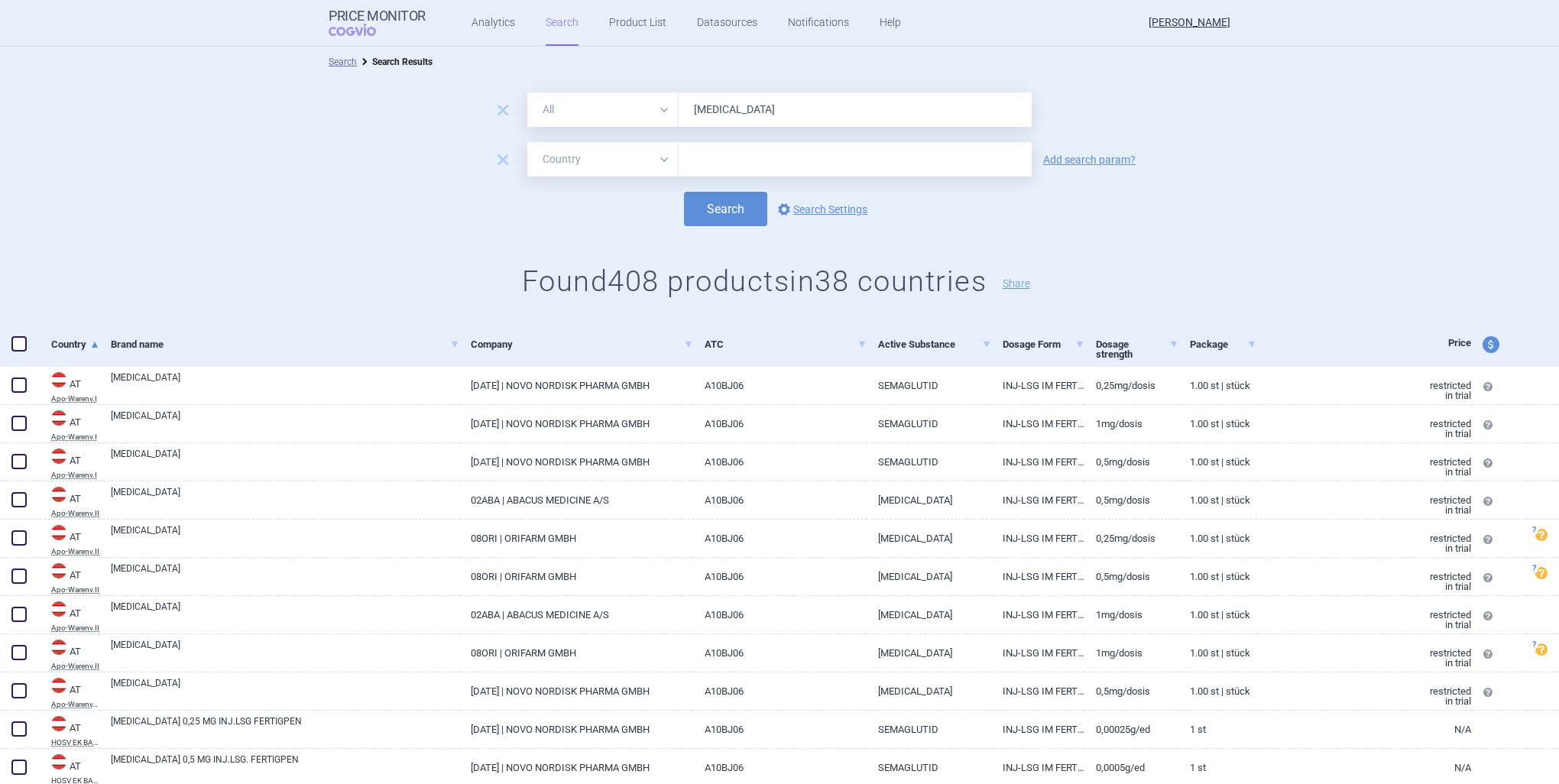
click at [527, 142] on select "All Brand Name ATC Company Active Substance Country Newer than" at bounding box center [602, 158] width 152 height 34
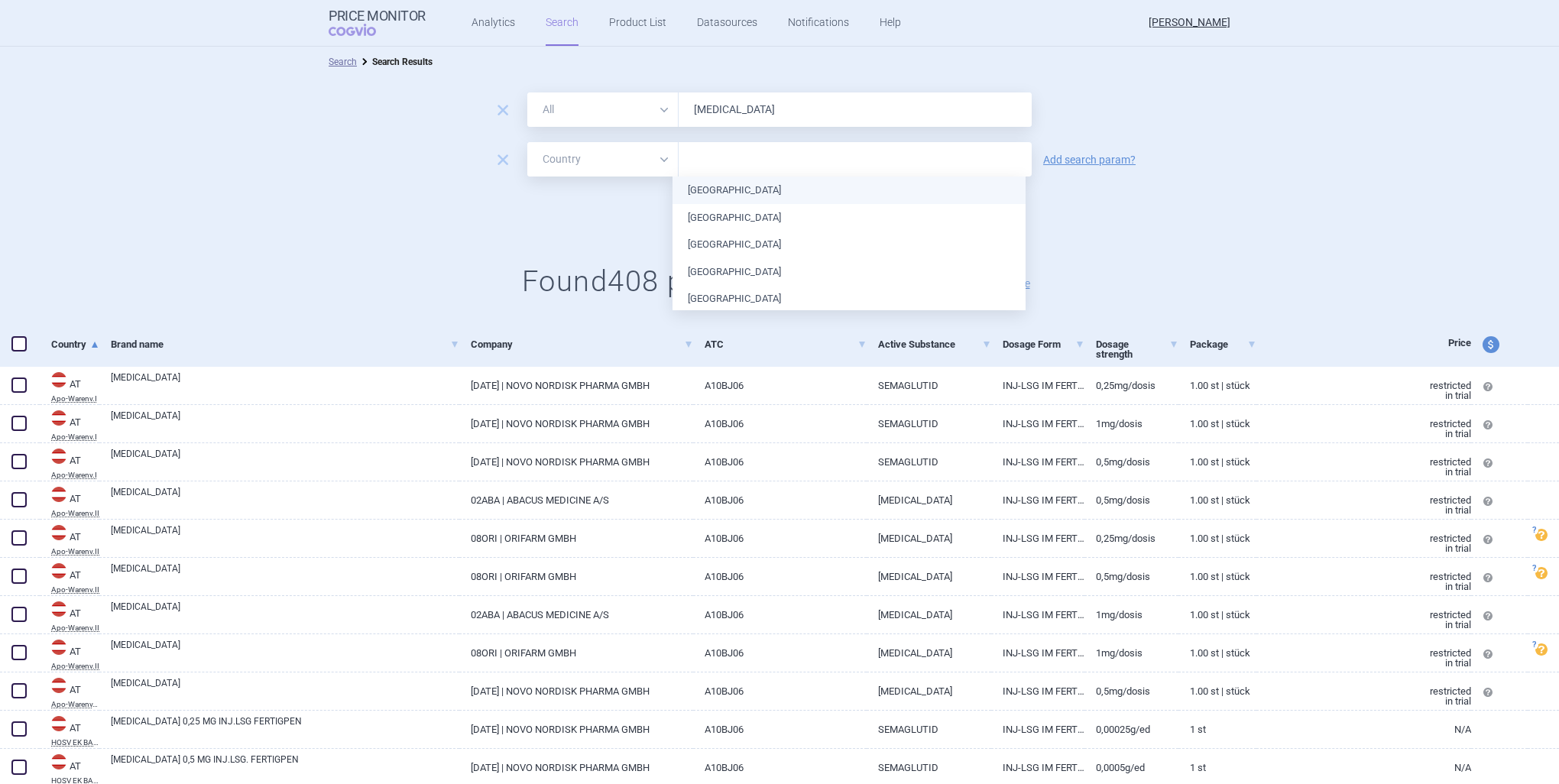
click at [789, 159] on input "text" at bounding box center [855, 159] width 337 height 20
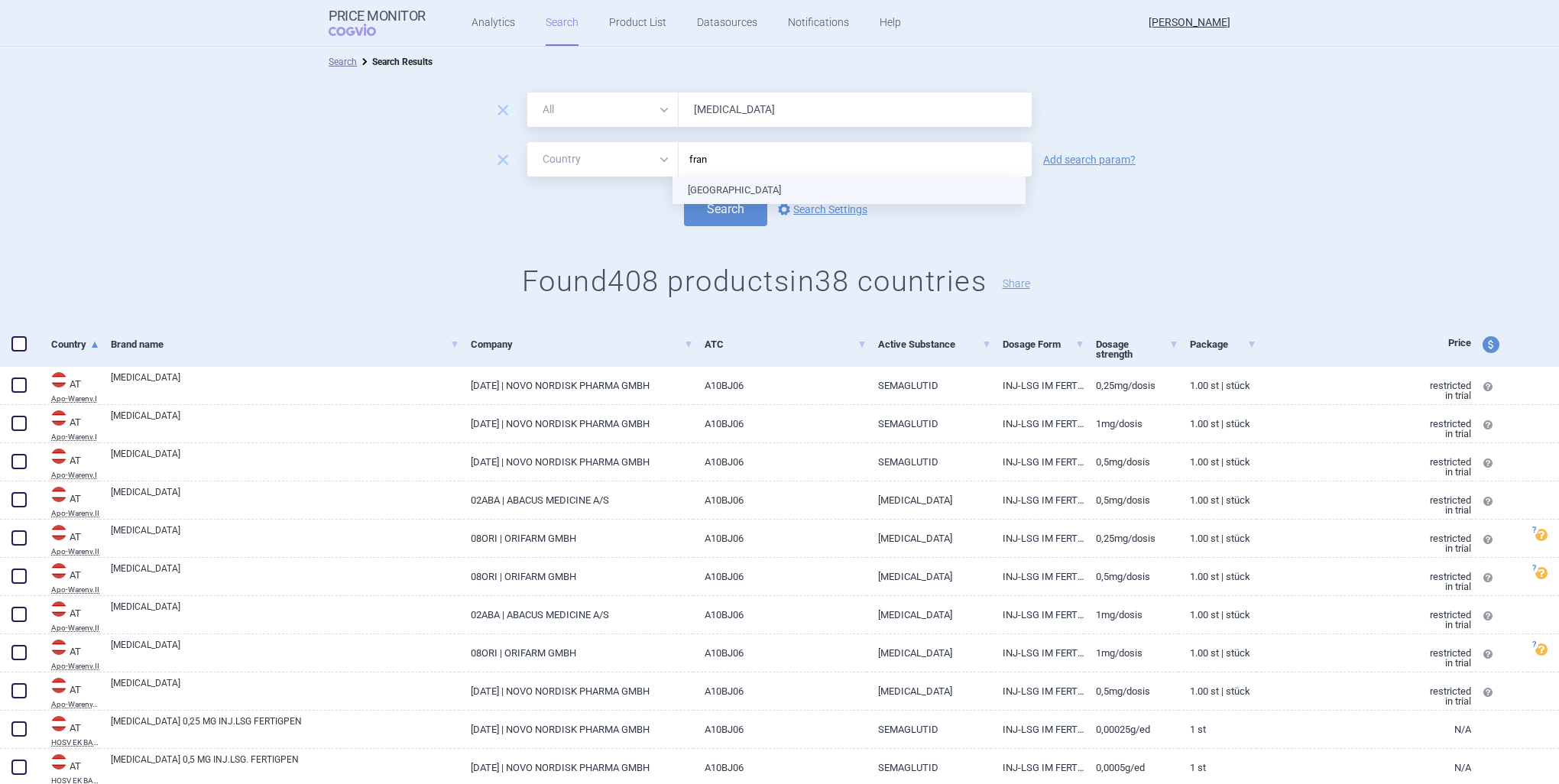
type input "franc"
type input "spai"
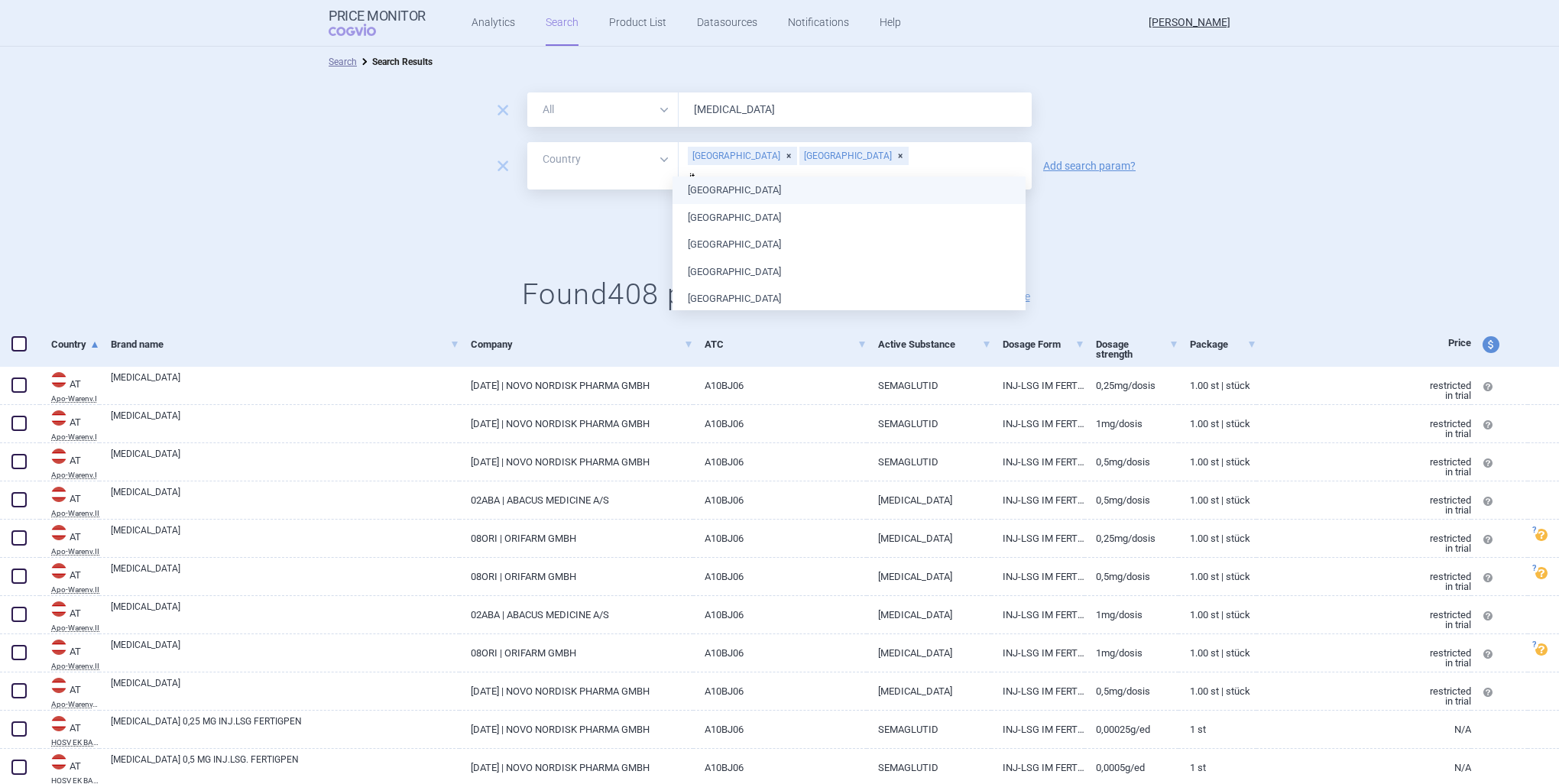
type input "ita"
type input "uni"
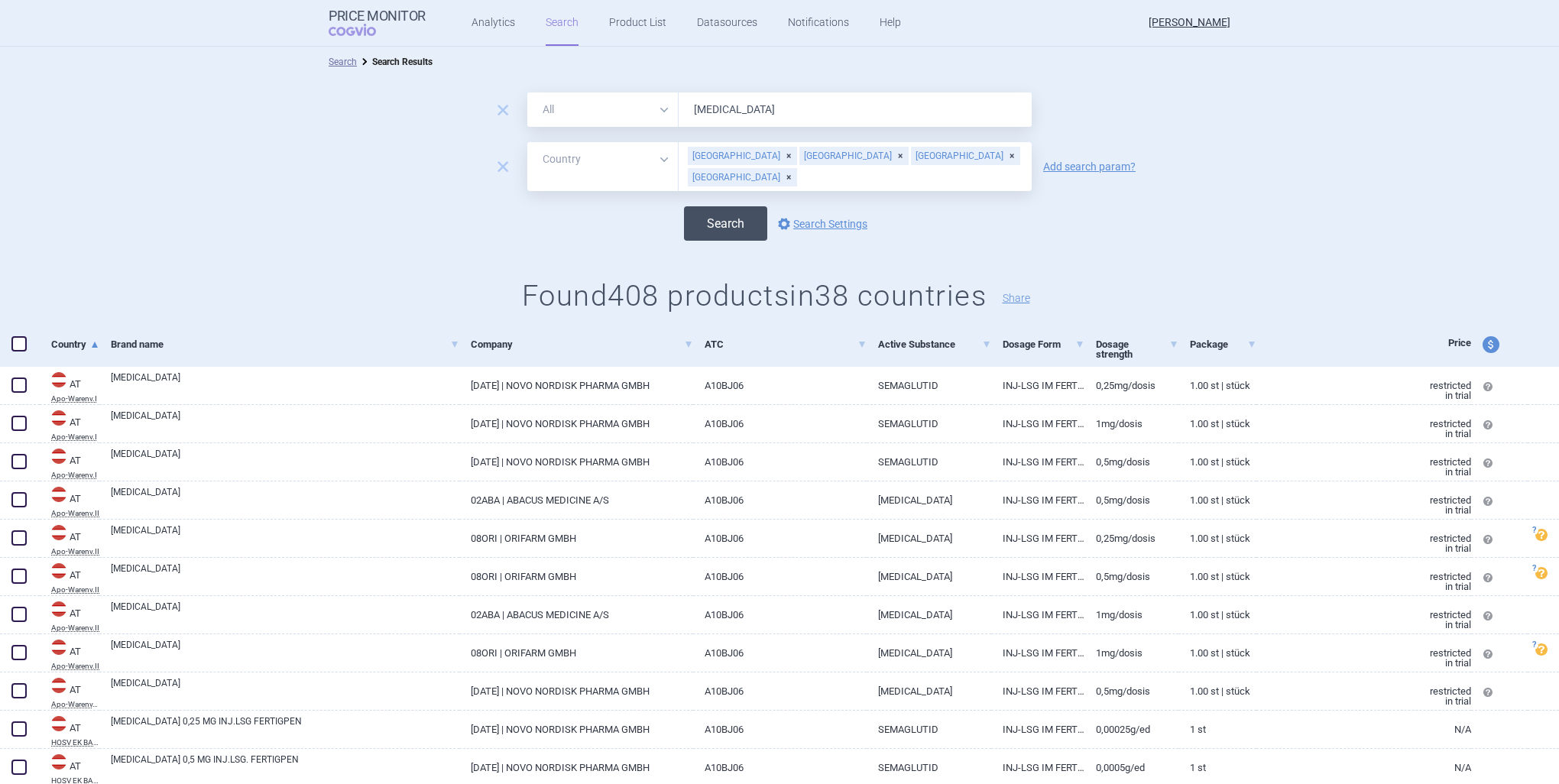
click at [736, 206] on button "Search" at bounding box center [726, 223] width 83 height 34
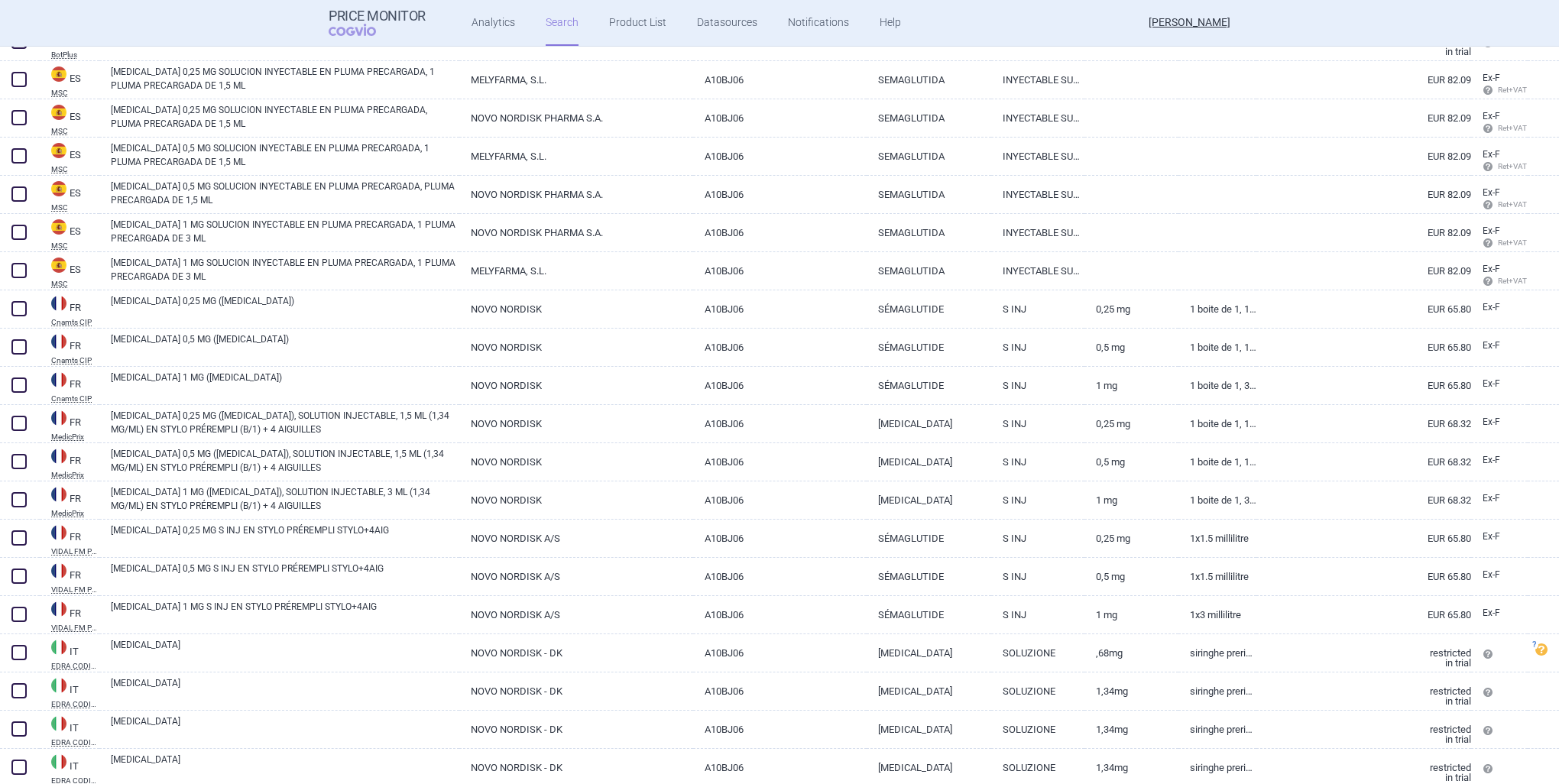
scroll to position [229, 0]
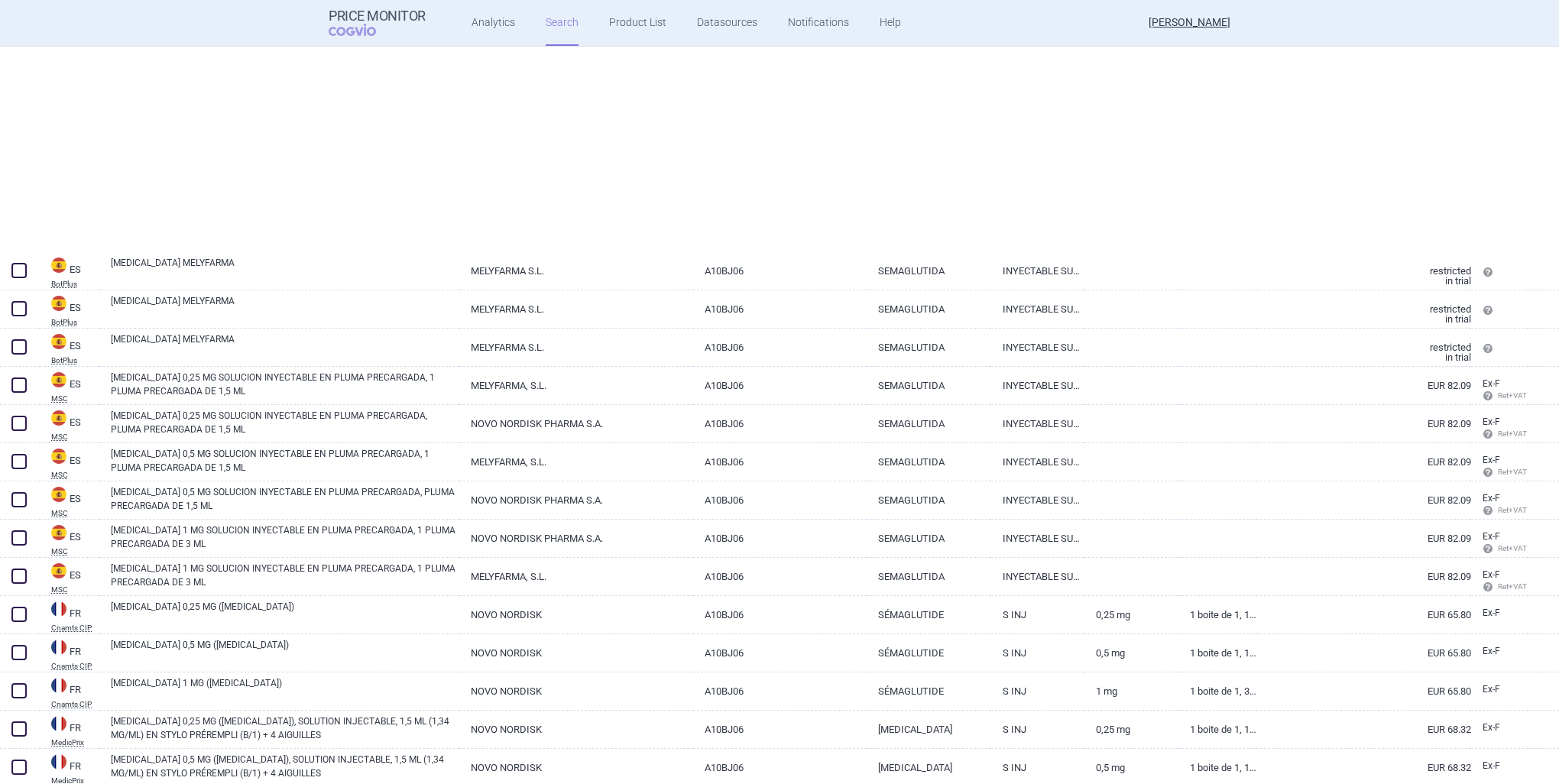
select select "country"
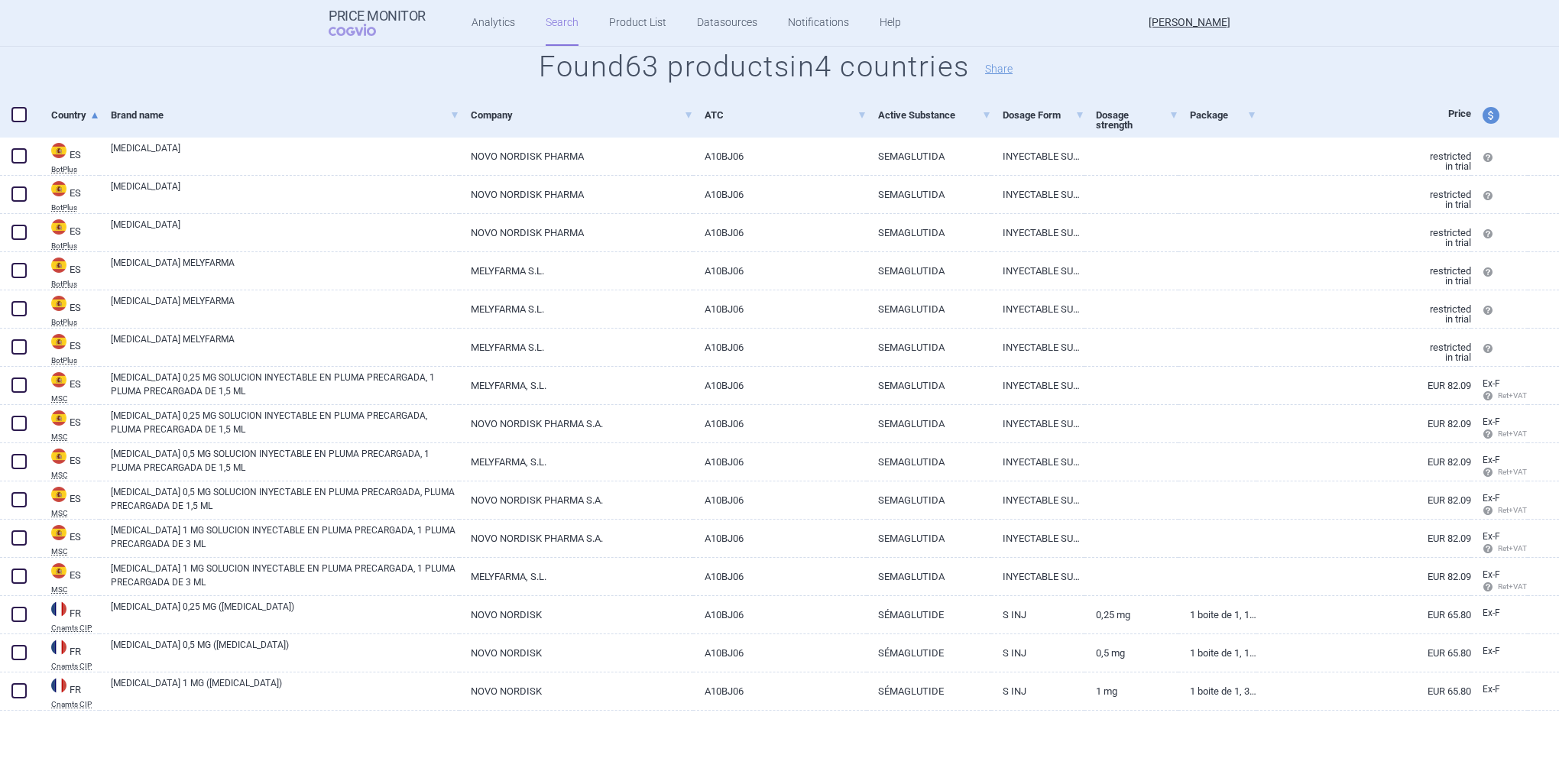
scroll to position [306, 0]
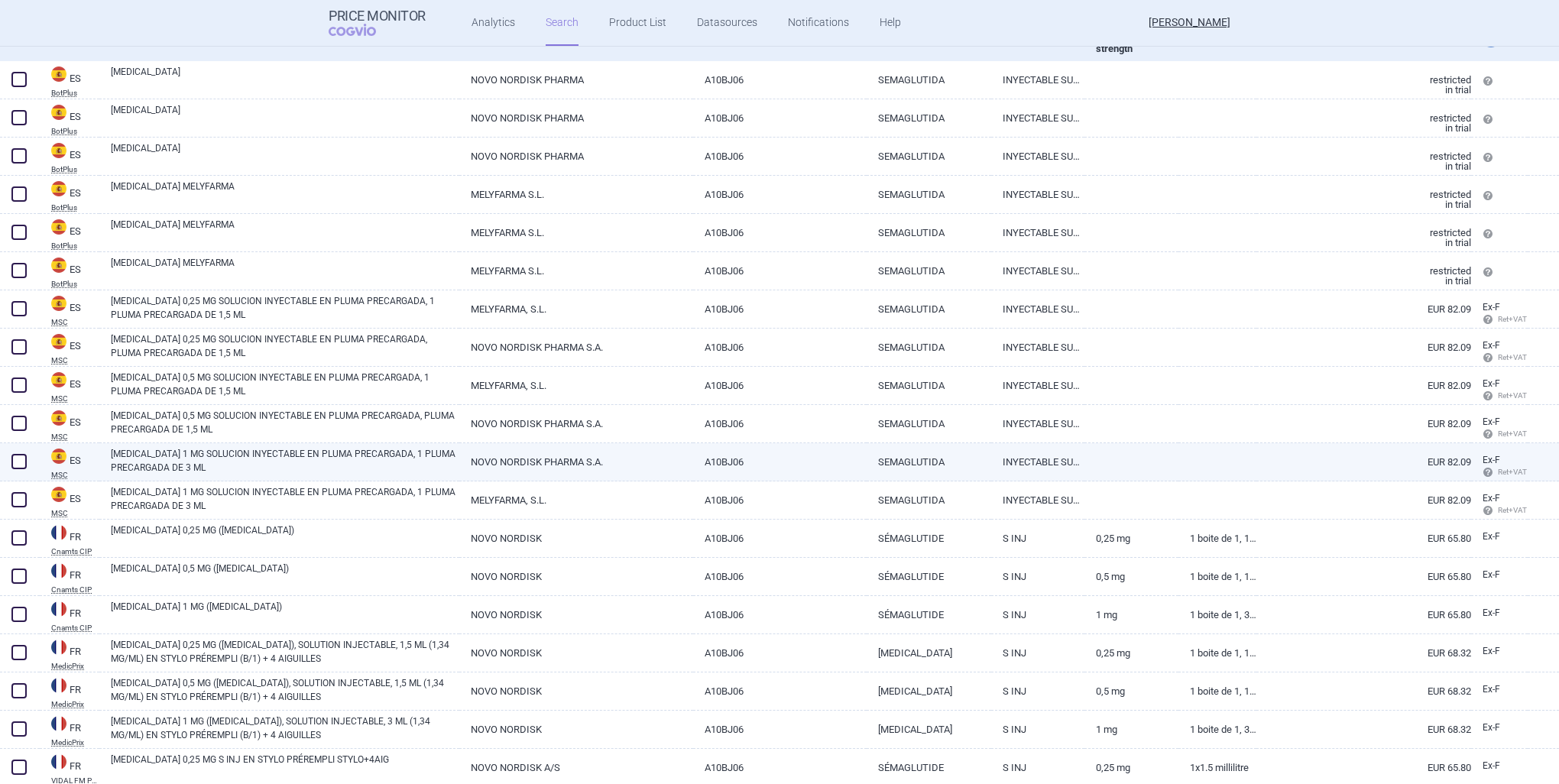
click at [17, 457] on span at bounding box center [20, 461] width 16 height 16
checkbox input "true"
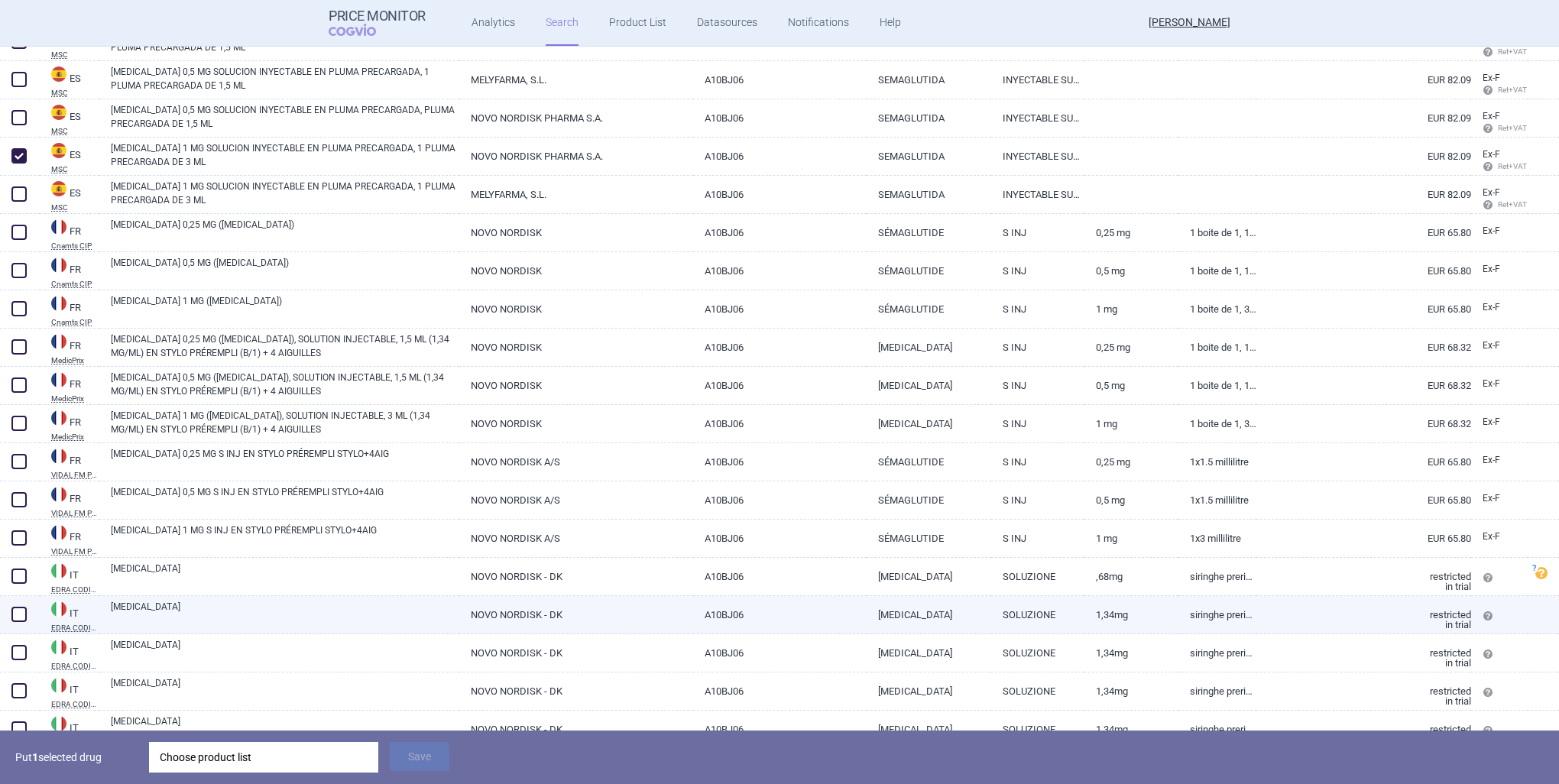
scroll to position [535, 0]
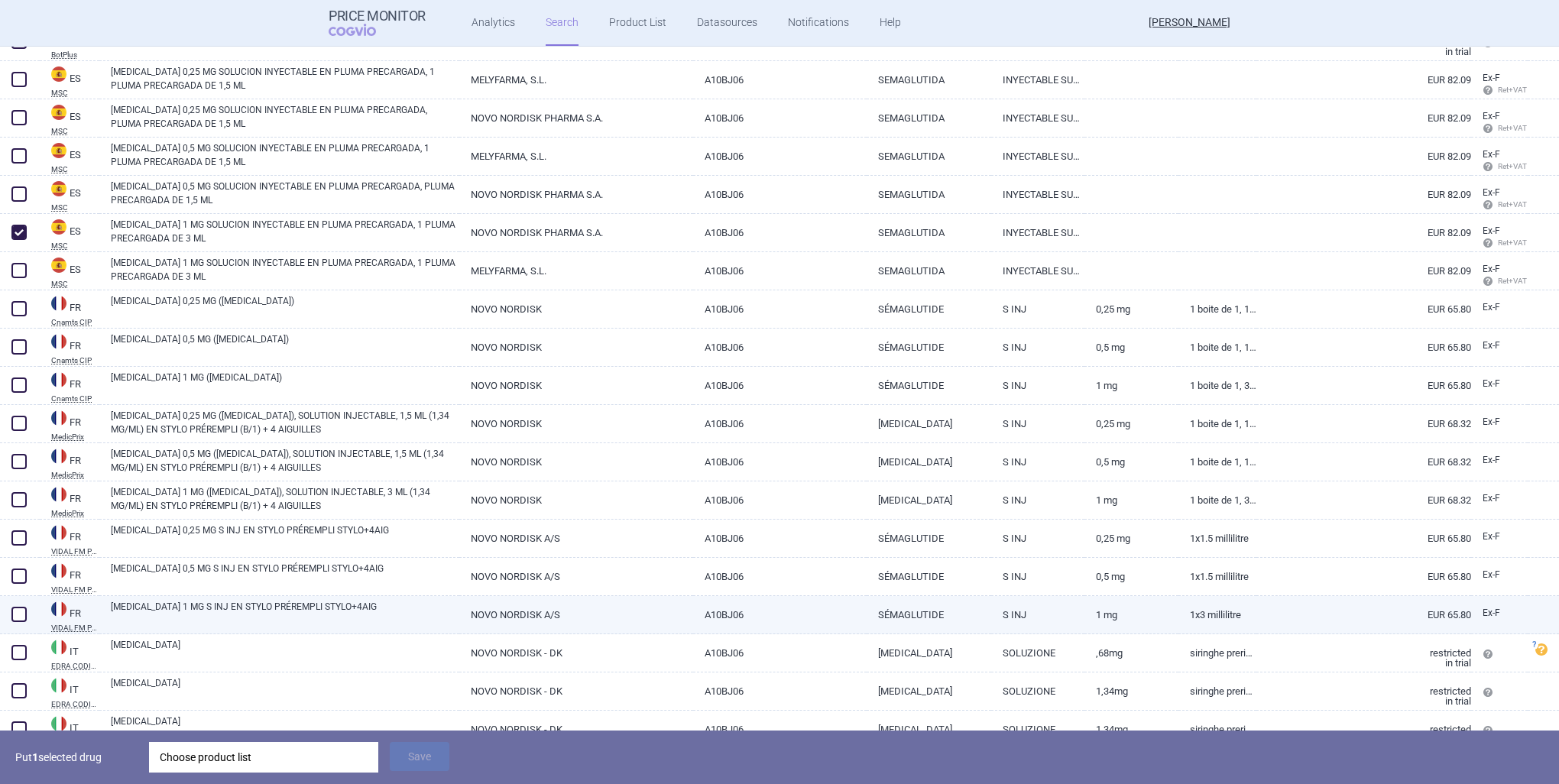
click at [16, 610] on span at bounding box center [20, 615] width 16 height 16
checkbox input "true"
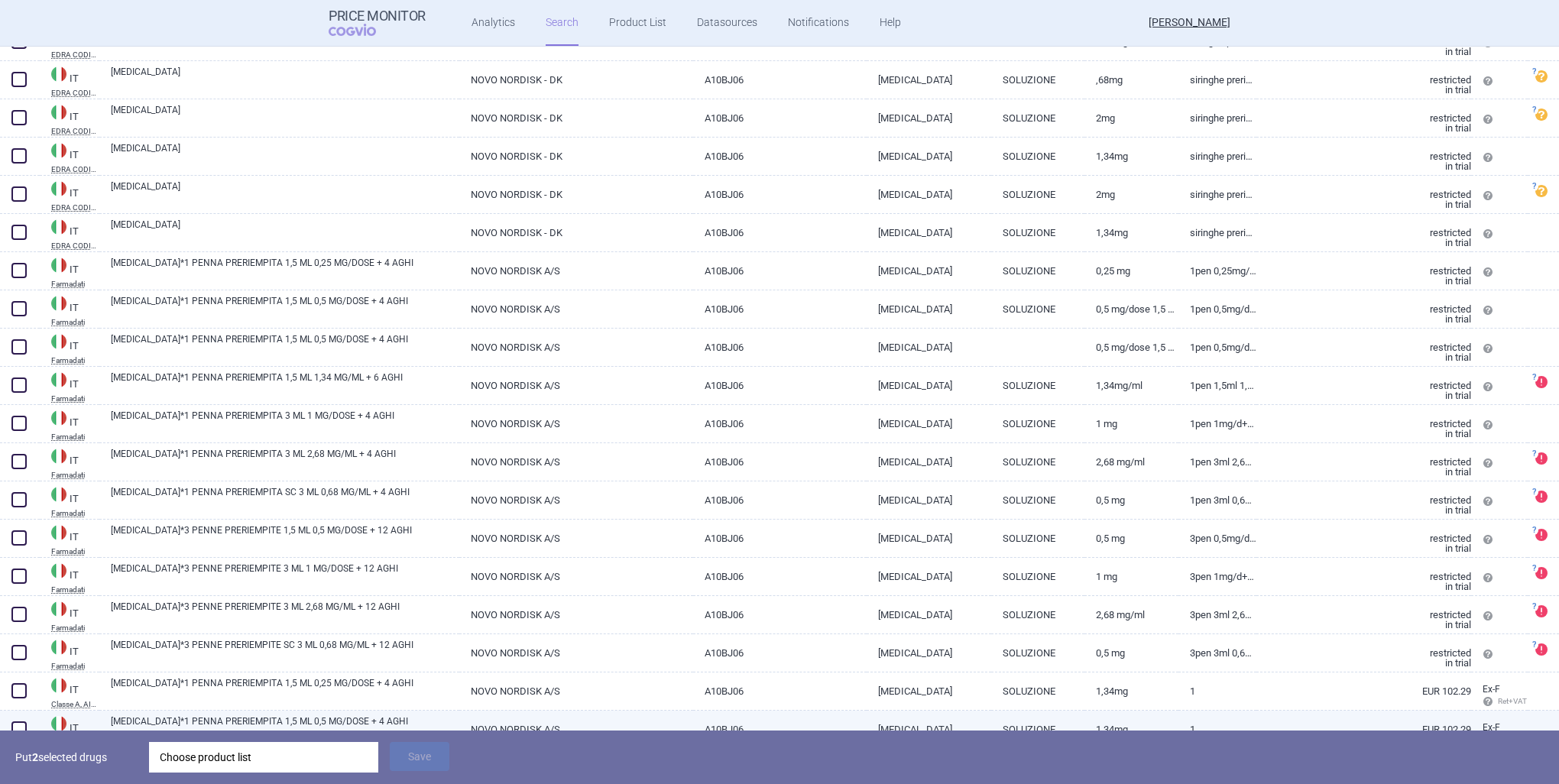
scroll to position [1528, 0]
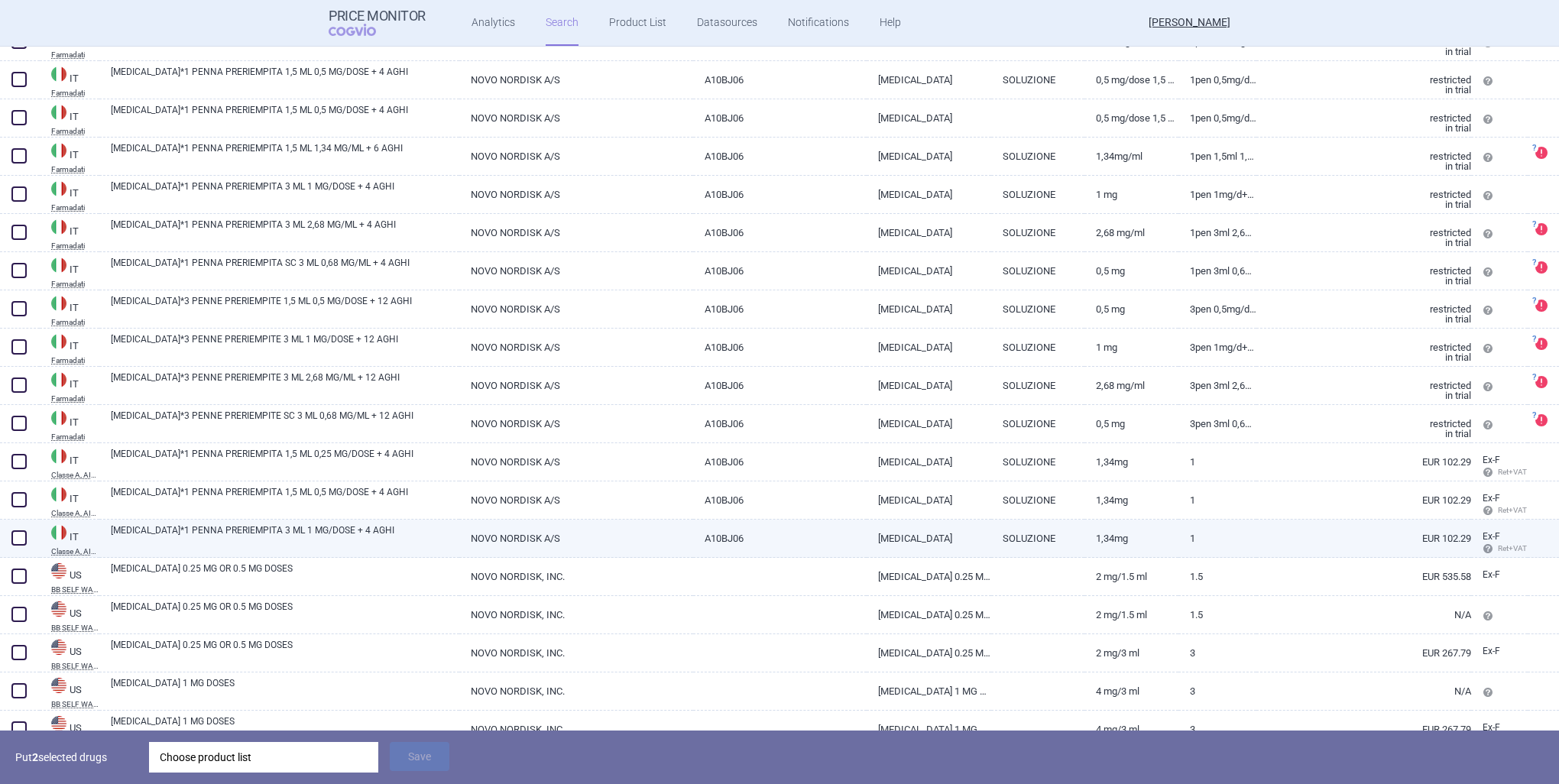
click at [17, 540] on span at bounding box center [20, 538] width 16 height 16
checkbox input "true"
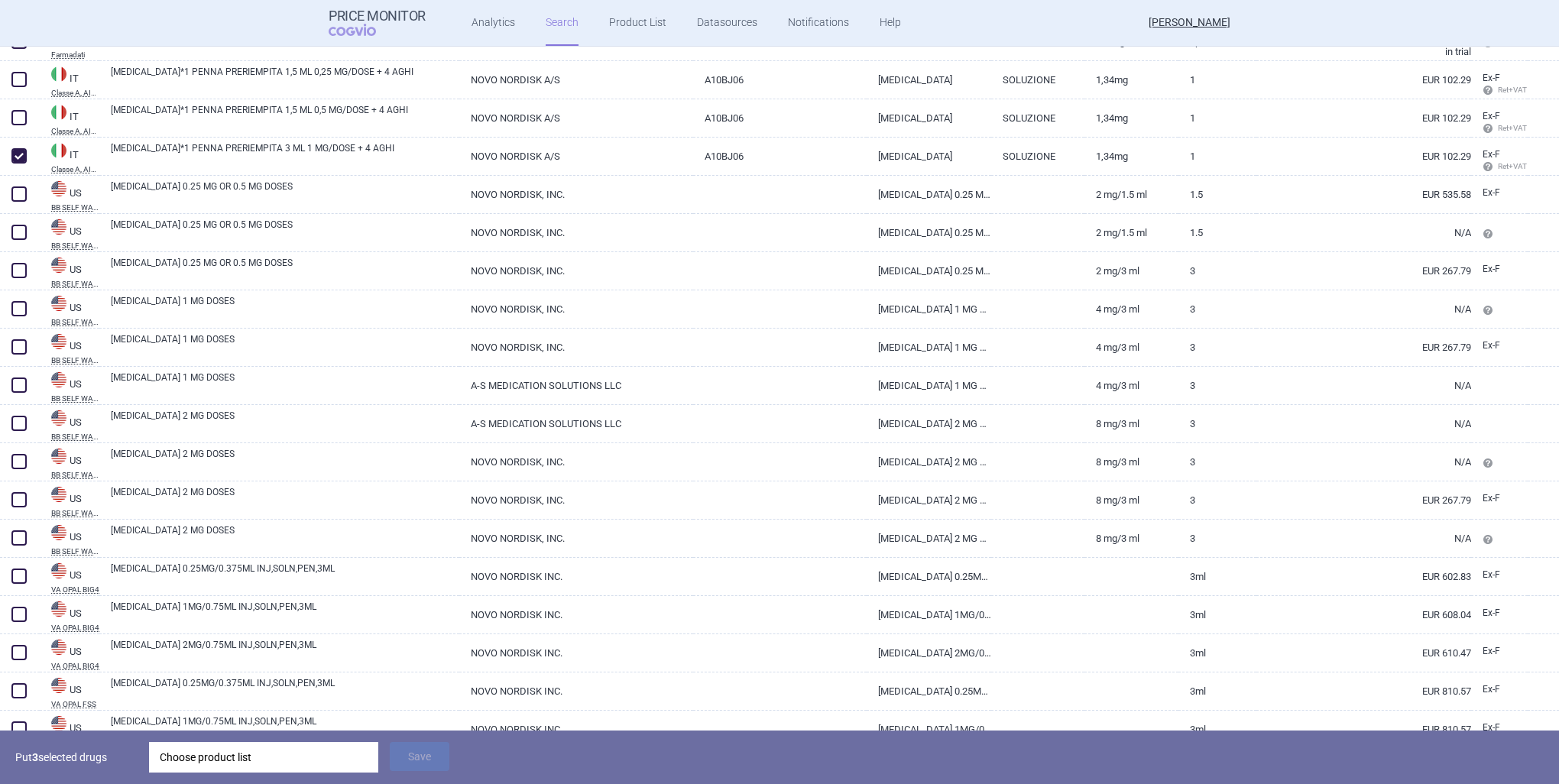
scroll to position [2093, 0]
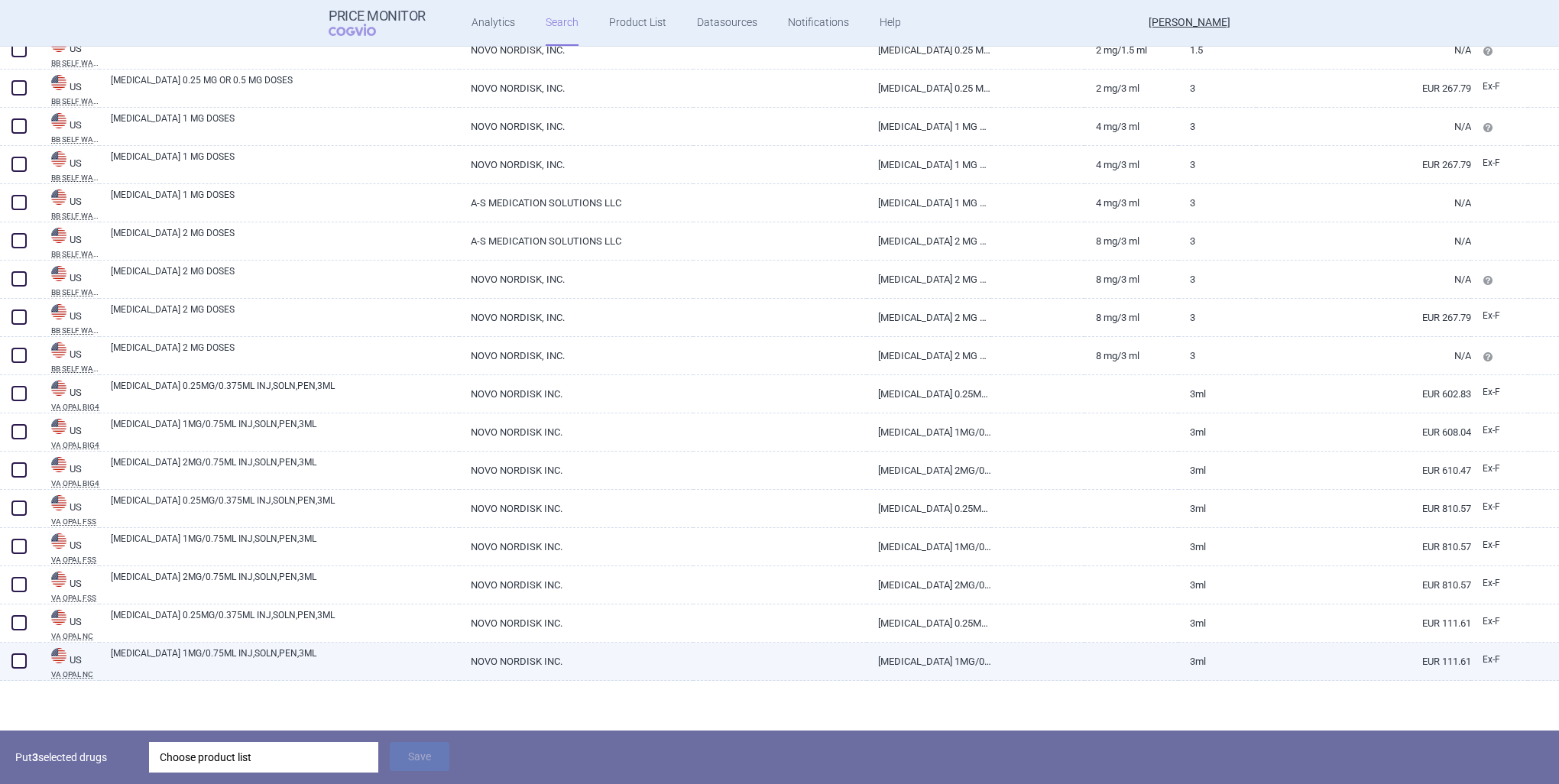
click at [18, 658] on span at bounding box center [20, 661] width 16 height 16
checkbox input "true"
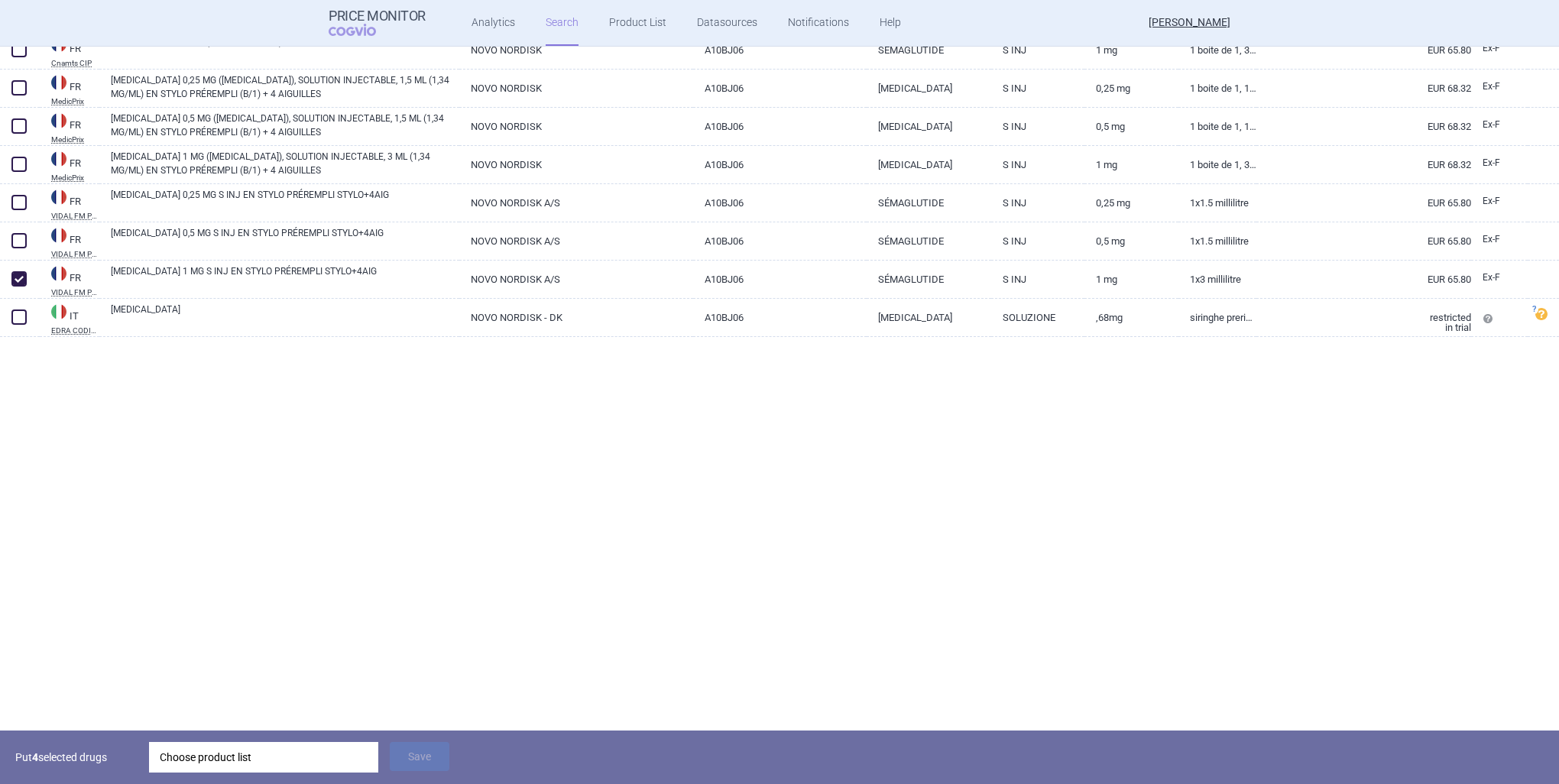
scroll to position [183, 0]
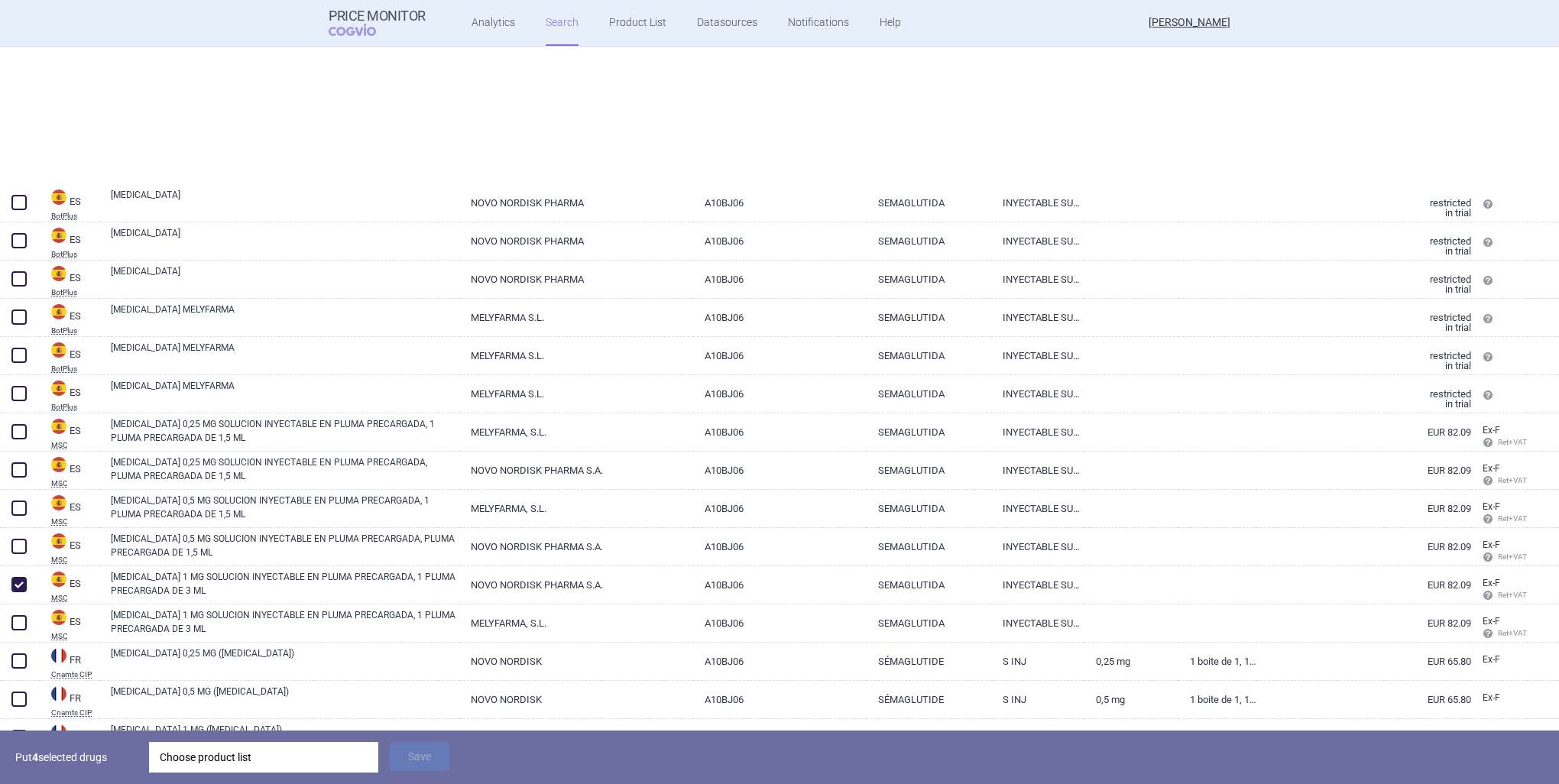
select select "country"
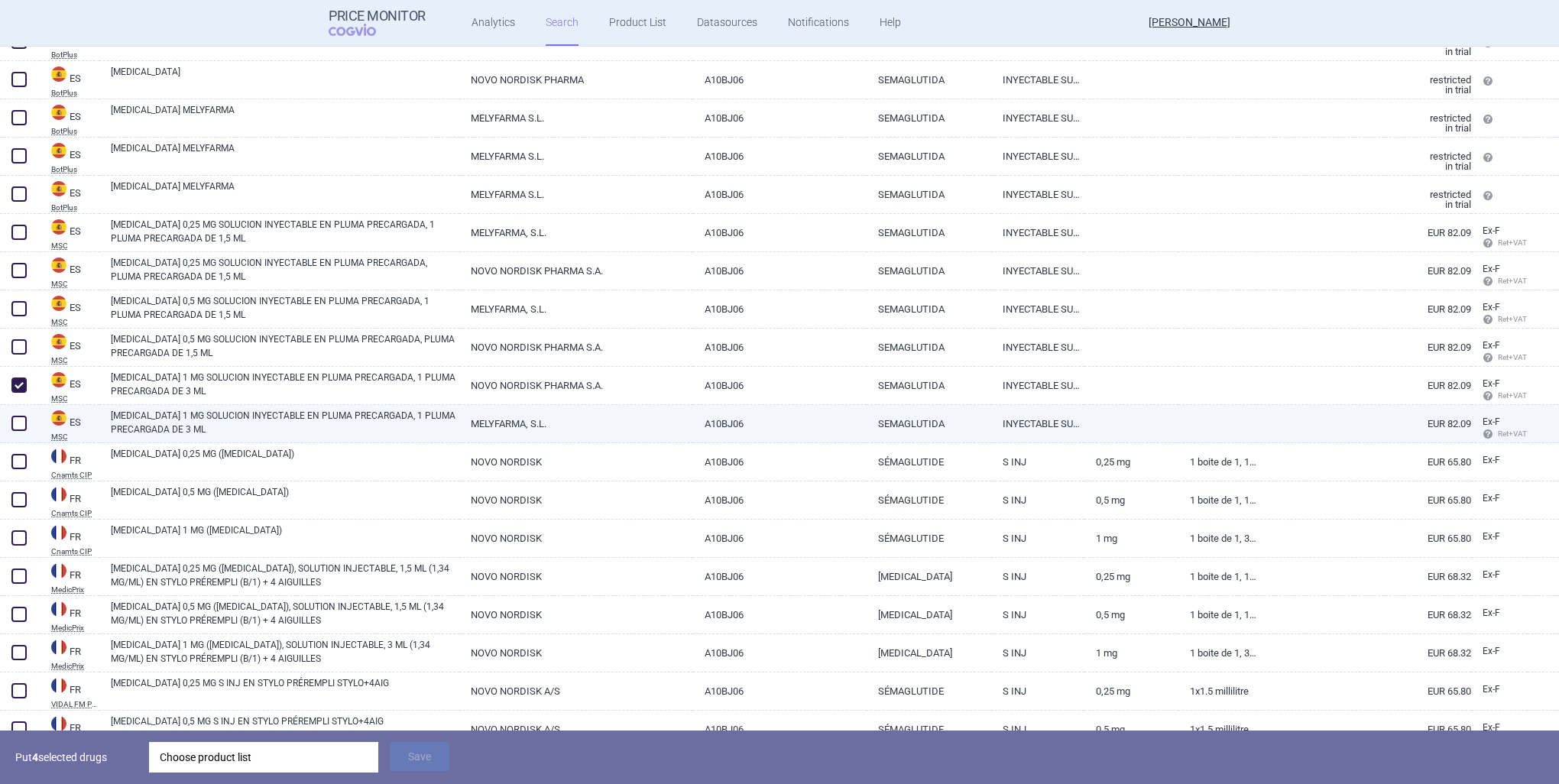
scroll to position [0, 0]
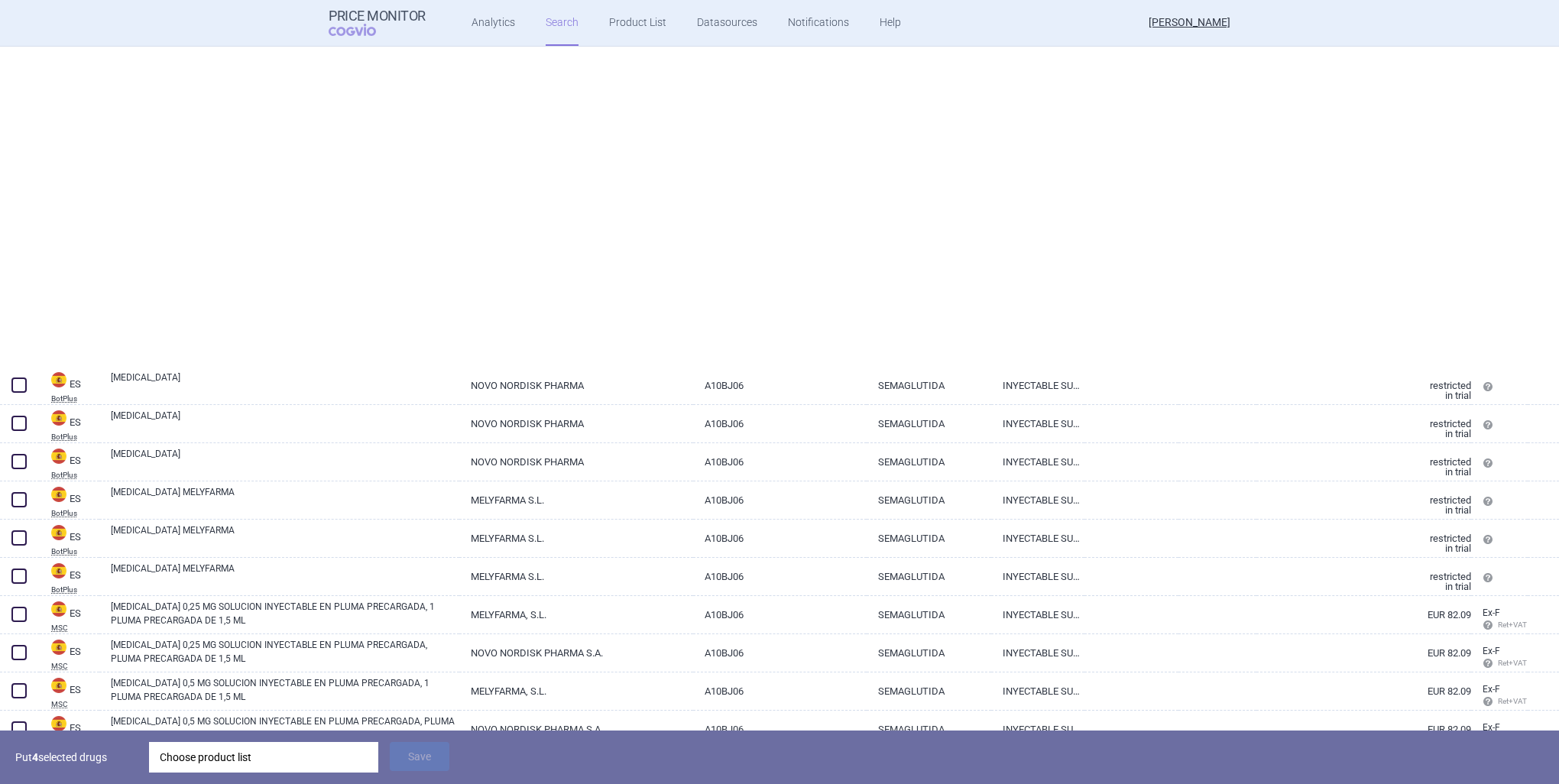
select select "country"
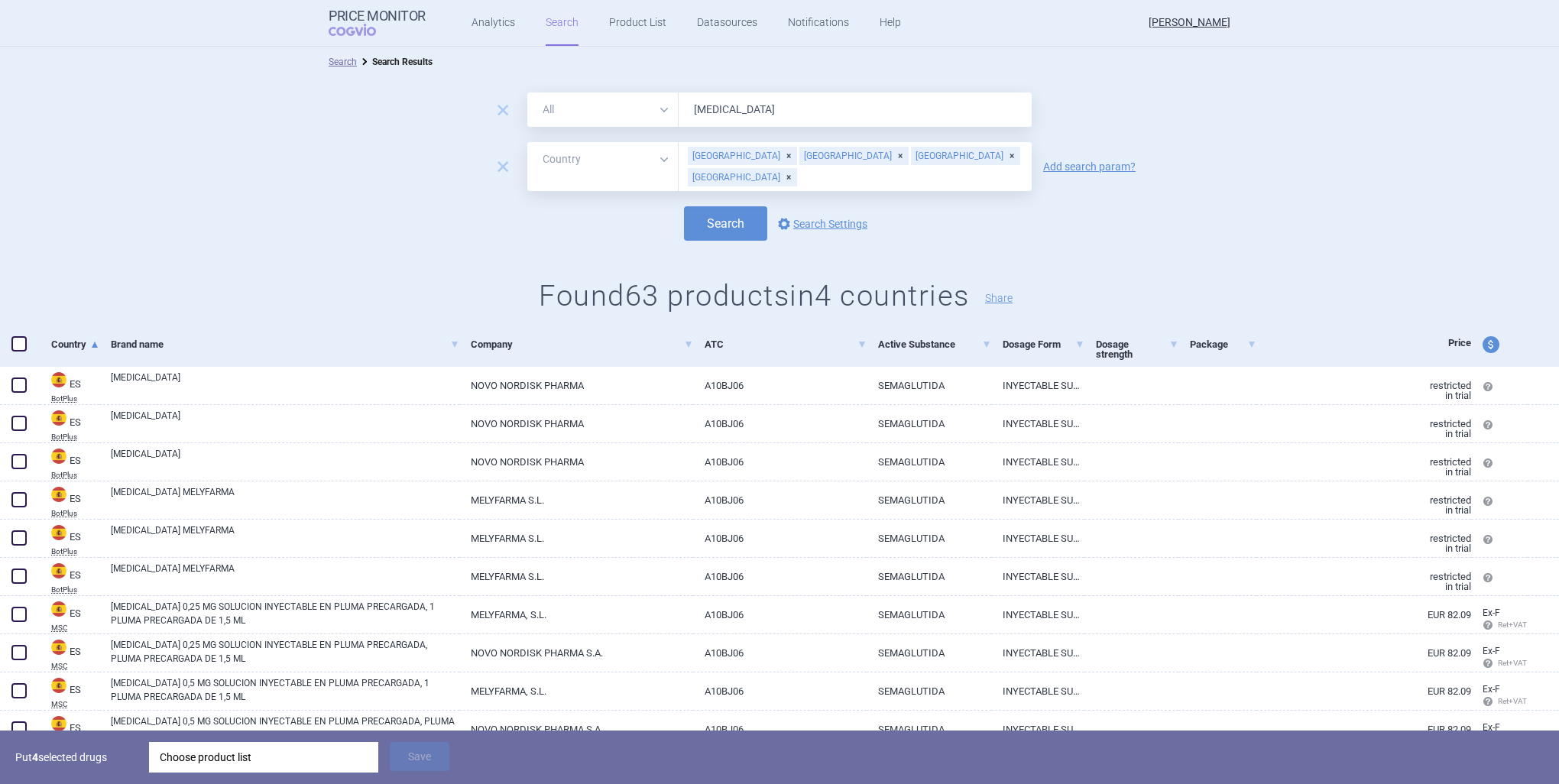
click at [236, 764] on div "Choose product list" at bounding box center [263, 757] width 208 height 30
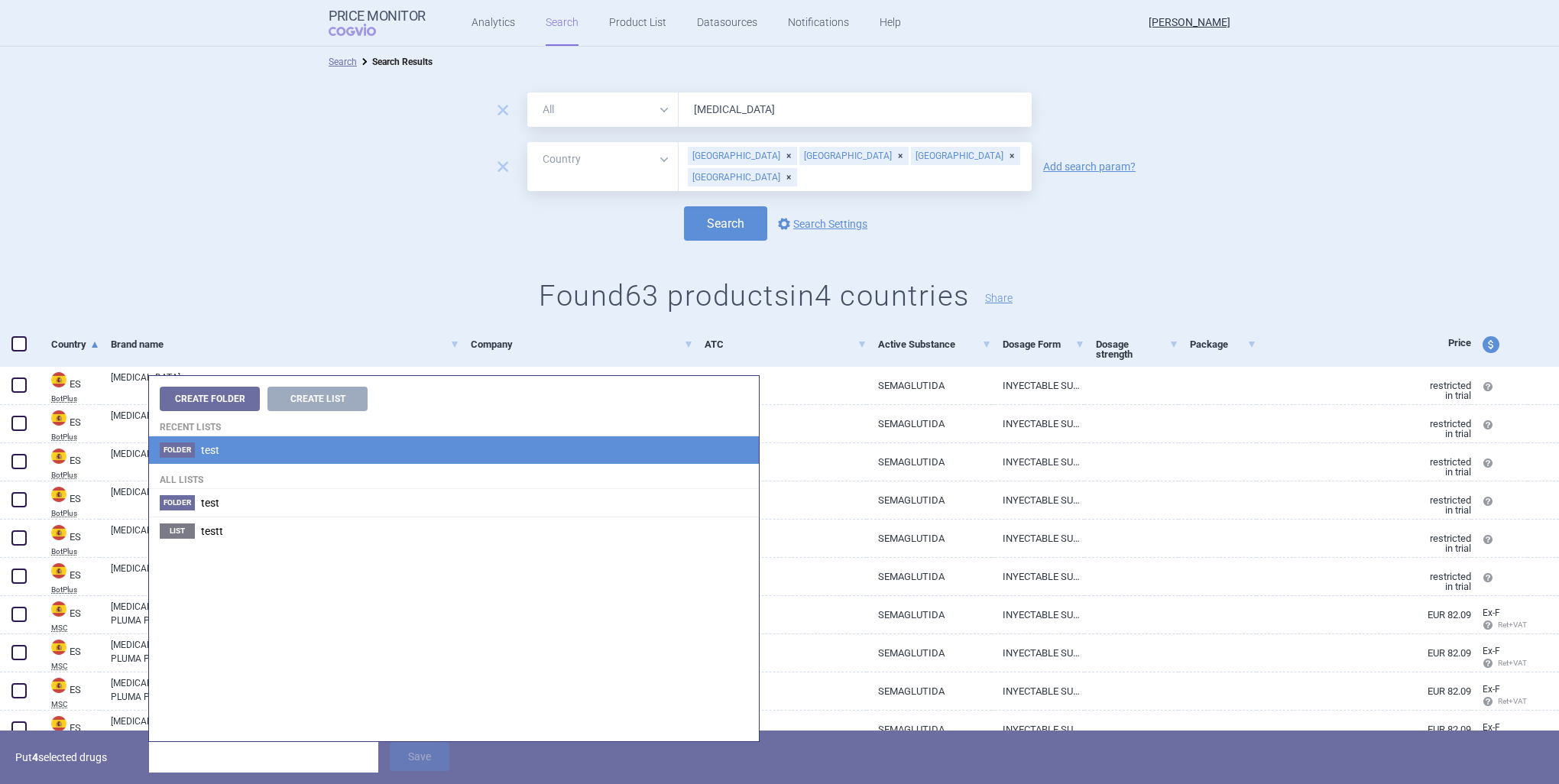
click at [217, 447] on span "test" at bounding box center [210, 450] width 19 height 13
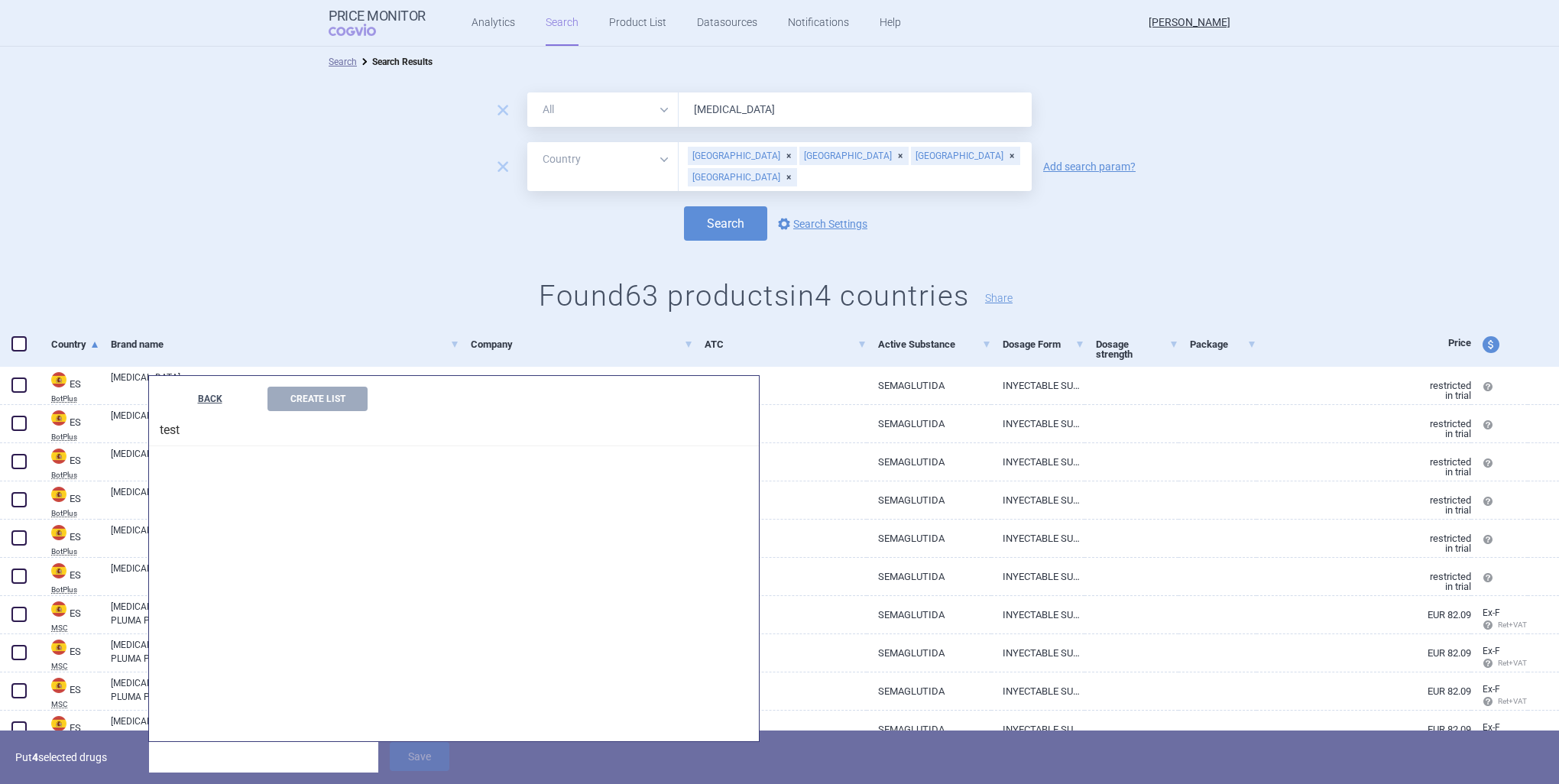
click at [212, 404] on button "BACK" at bounding box center [209, 398] width 100 height 24
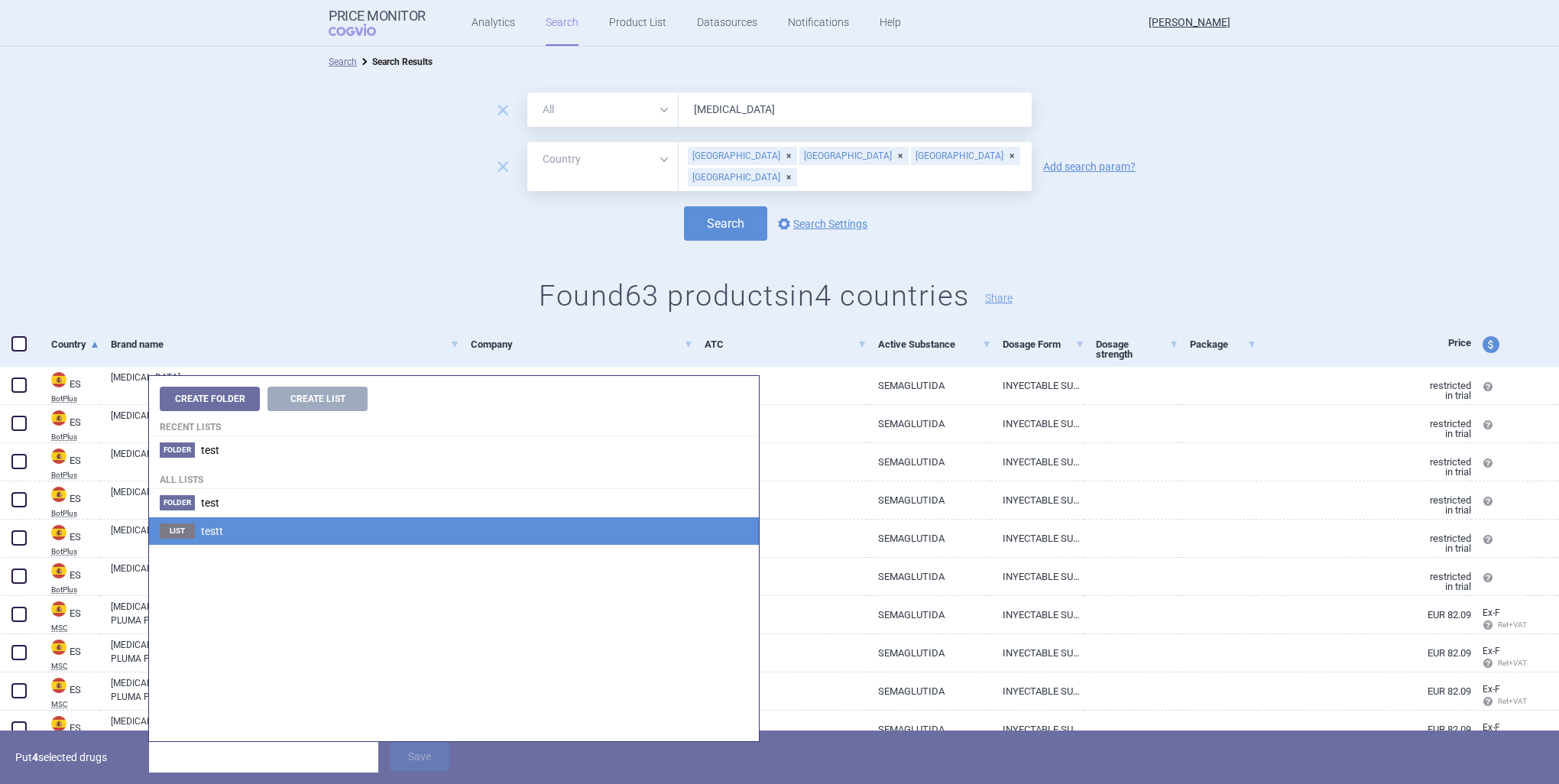
click at [200, 523] on li "List testt" at bounding box center [454, 530] width 610 height 28
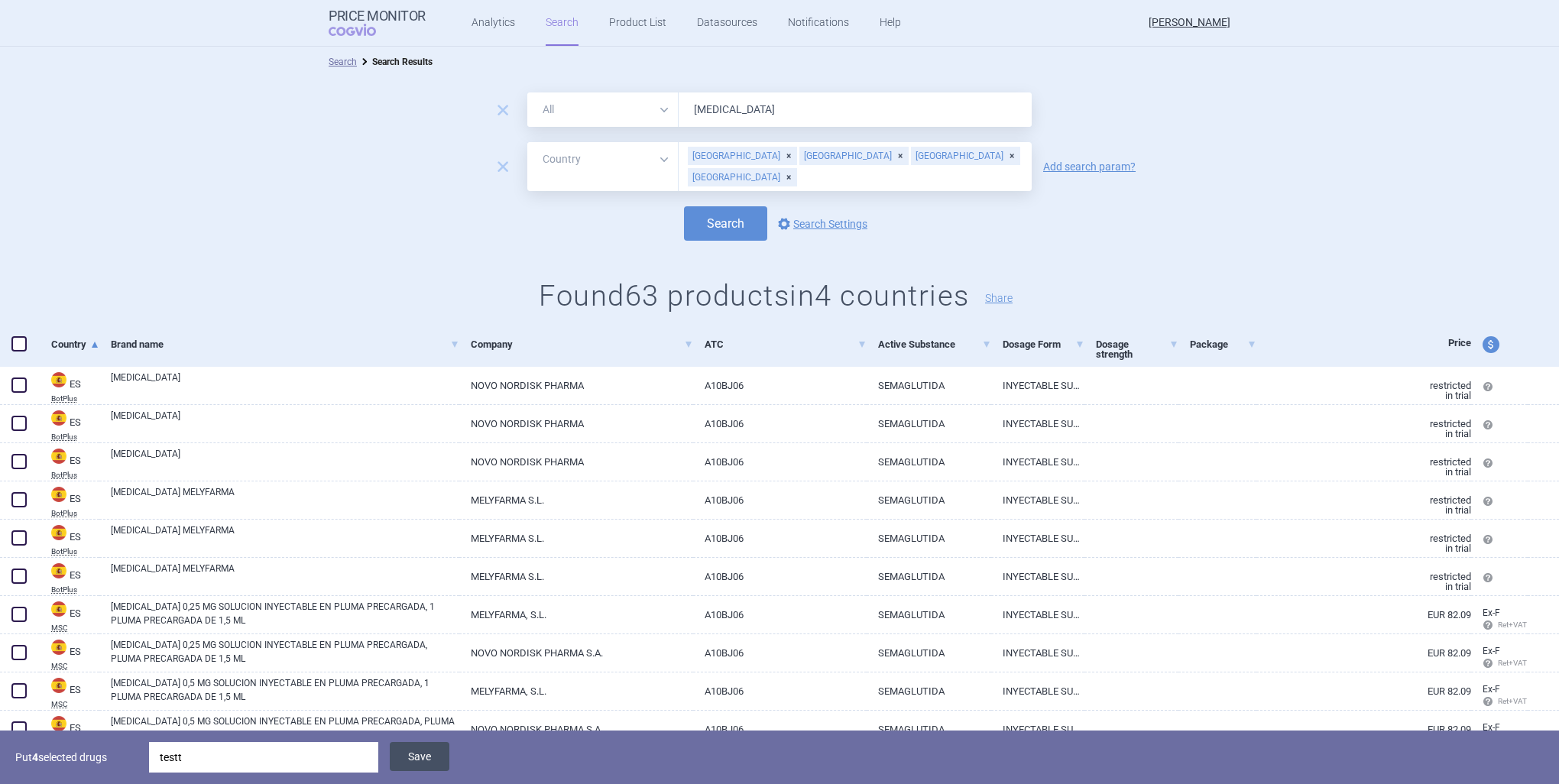
click at [405, 762] on button "Save" at bounding box center [420, 757] width 60 height 29
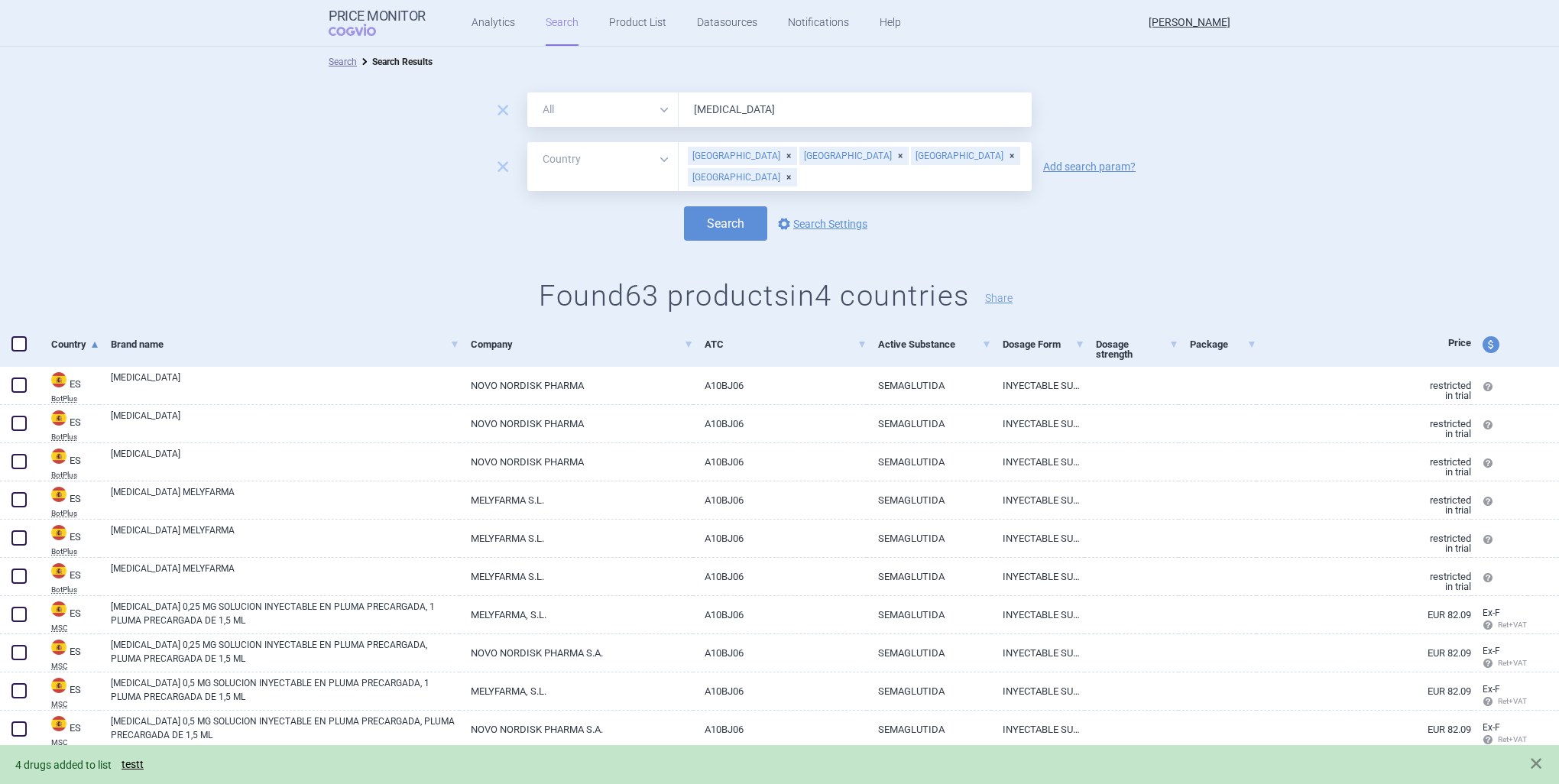
click at [917, 167] on input "text" at bounding box center [911, 177] width 226 height 20
type input "ger"
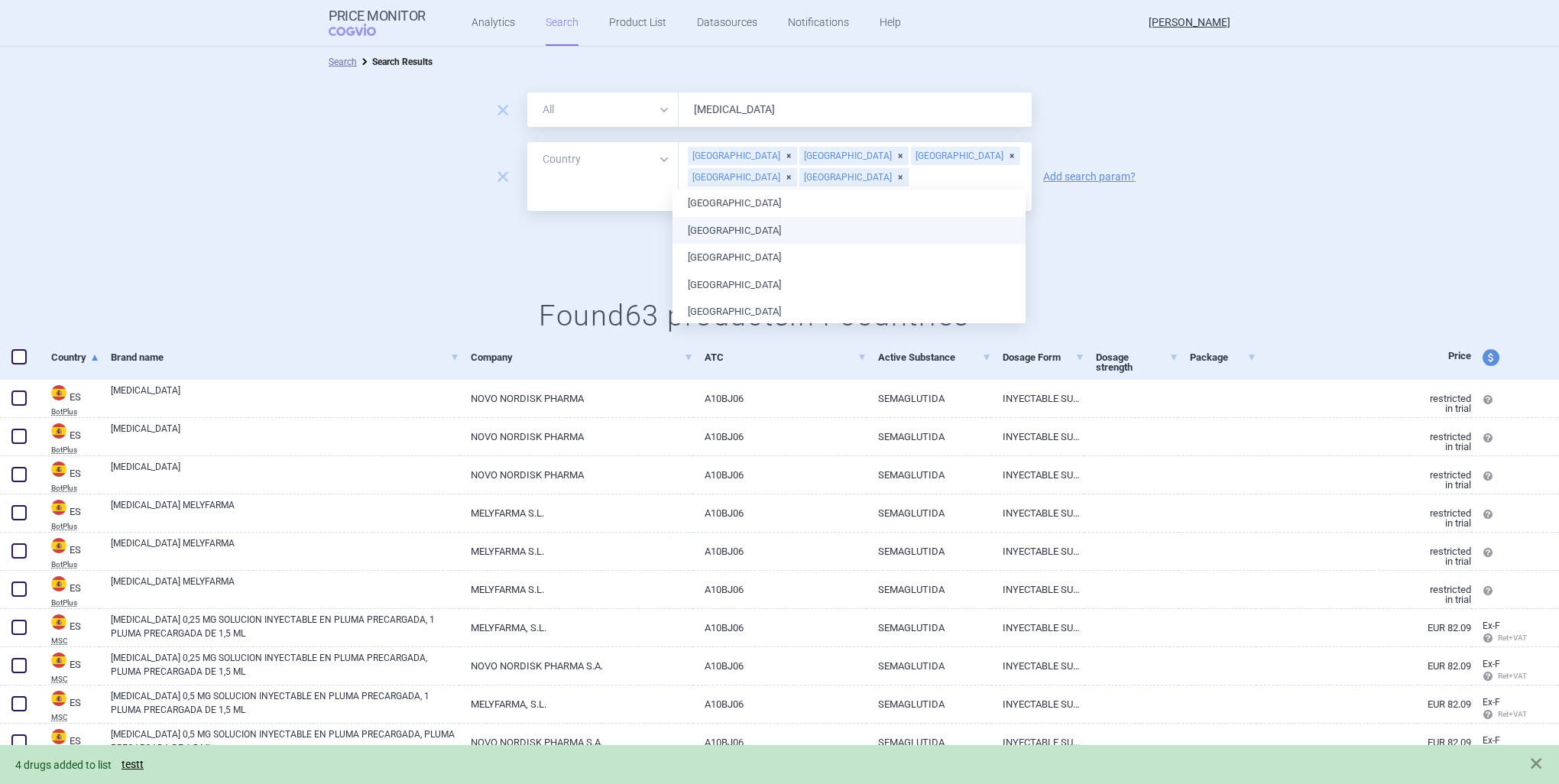
click at [932, 227] on ul "[GEOGRAPHIC_DATA] [GEOGRAPHIC_DATA] [GEOGRAPHIC_DATA] [GEOGRAPHIC_DATA] [GEOGRA…" at bounding box center [849, 774] width 353 height 1170
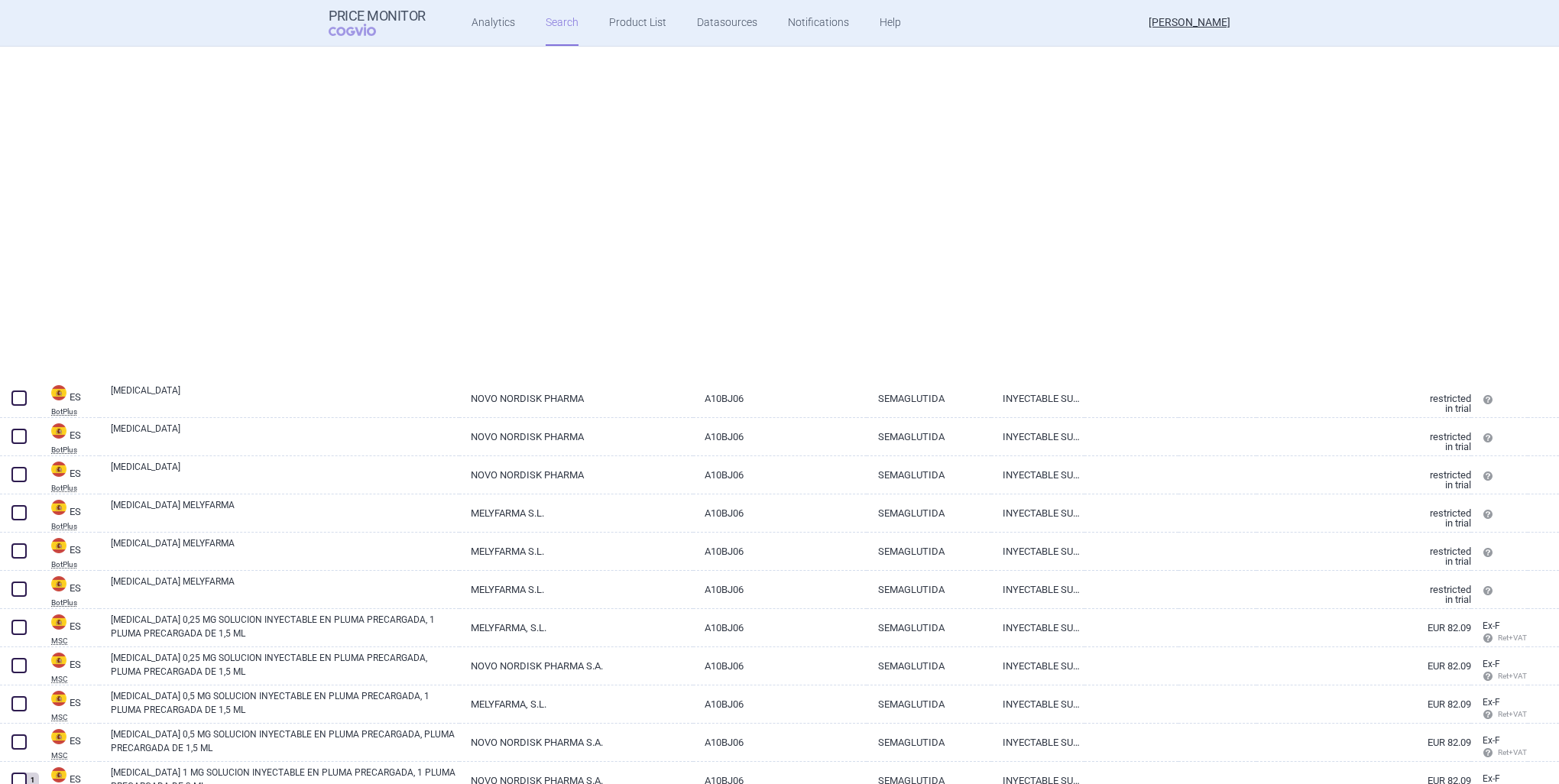
select select "country"
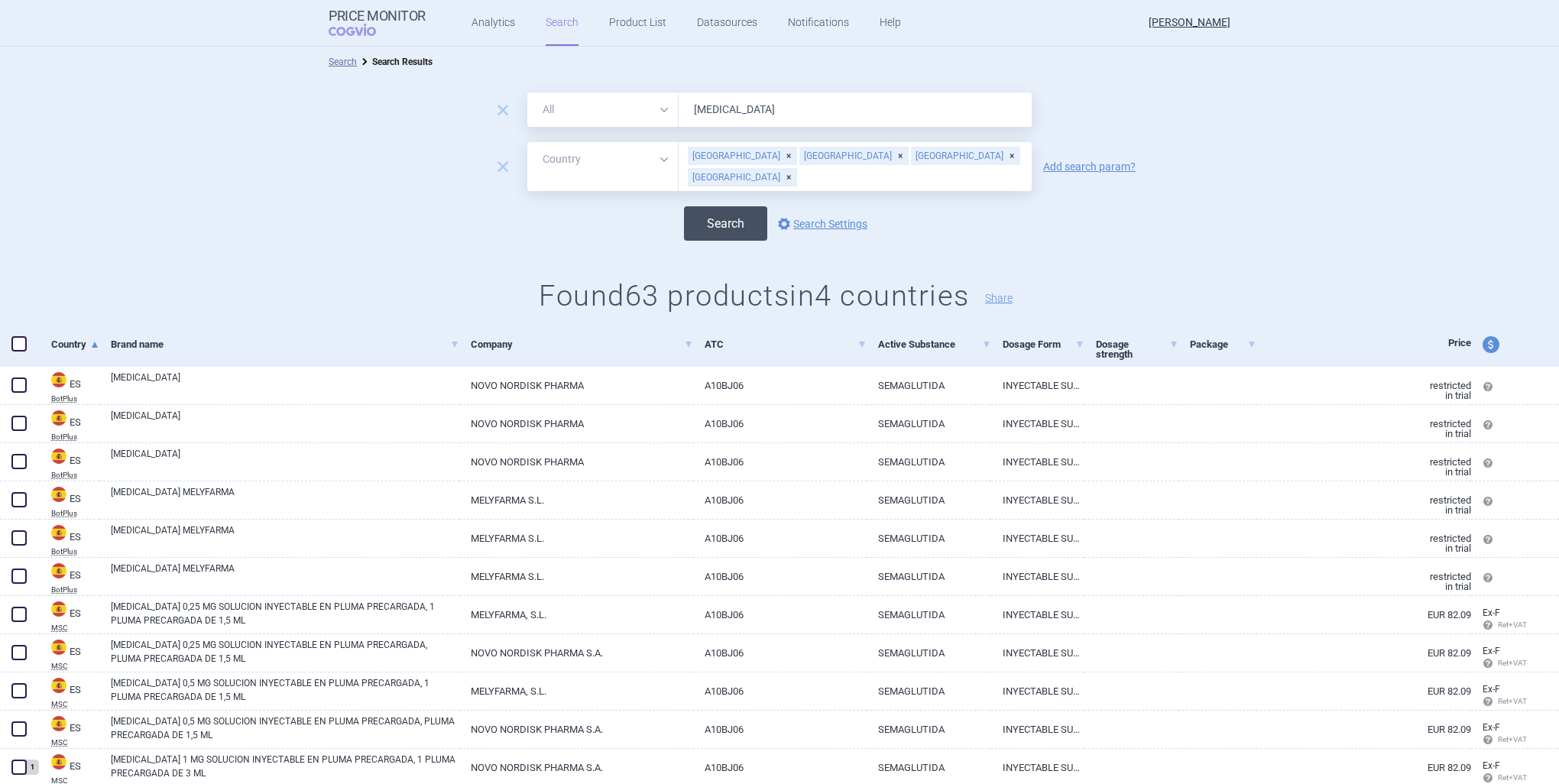
click at [713, 222] on button "Search" at bounding box center [726, 223] width 83 height 34
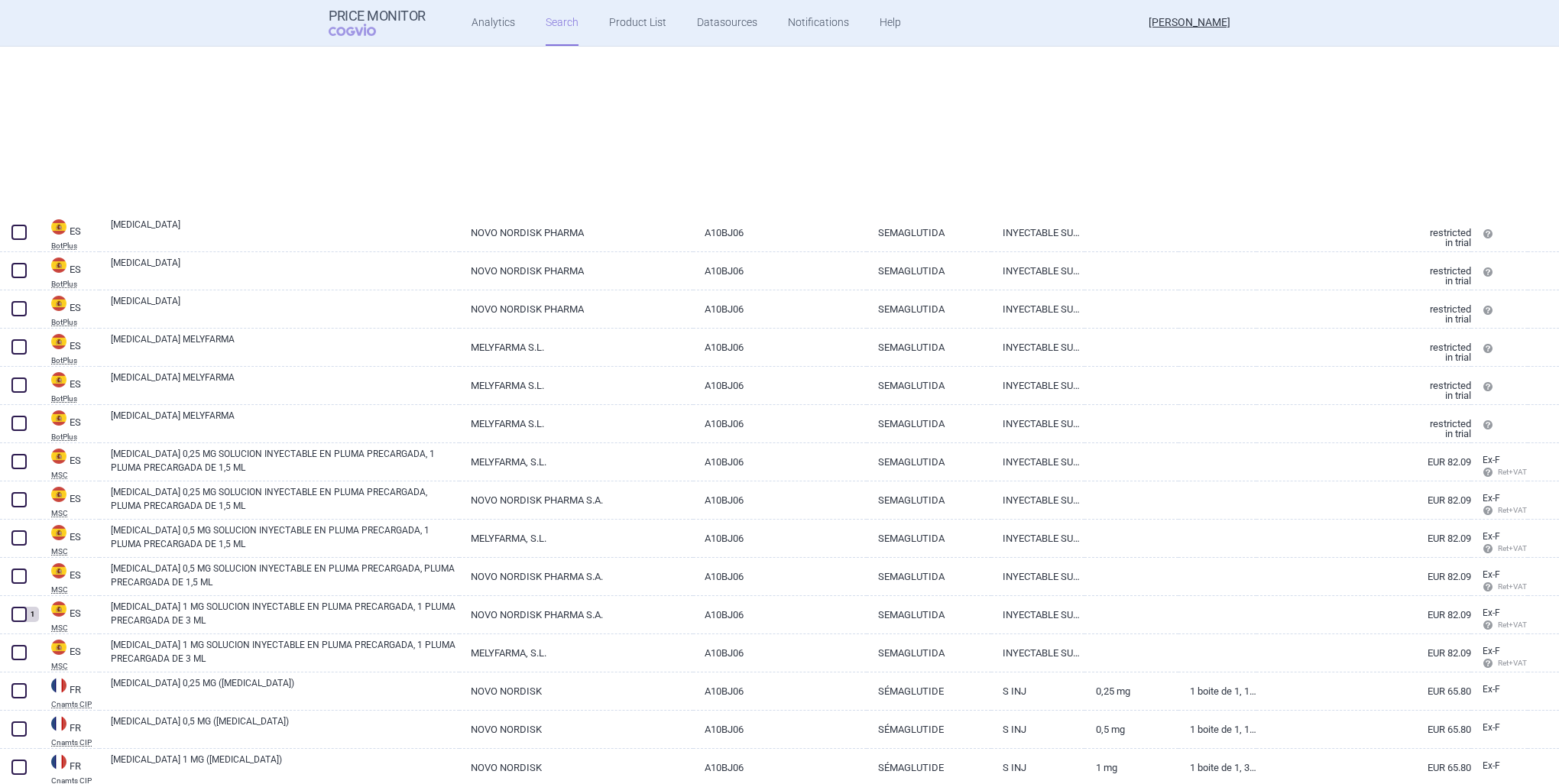
select select "country"
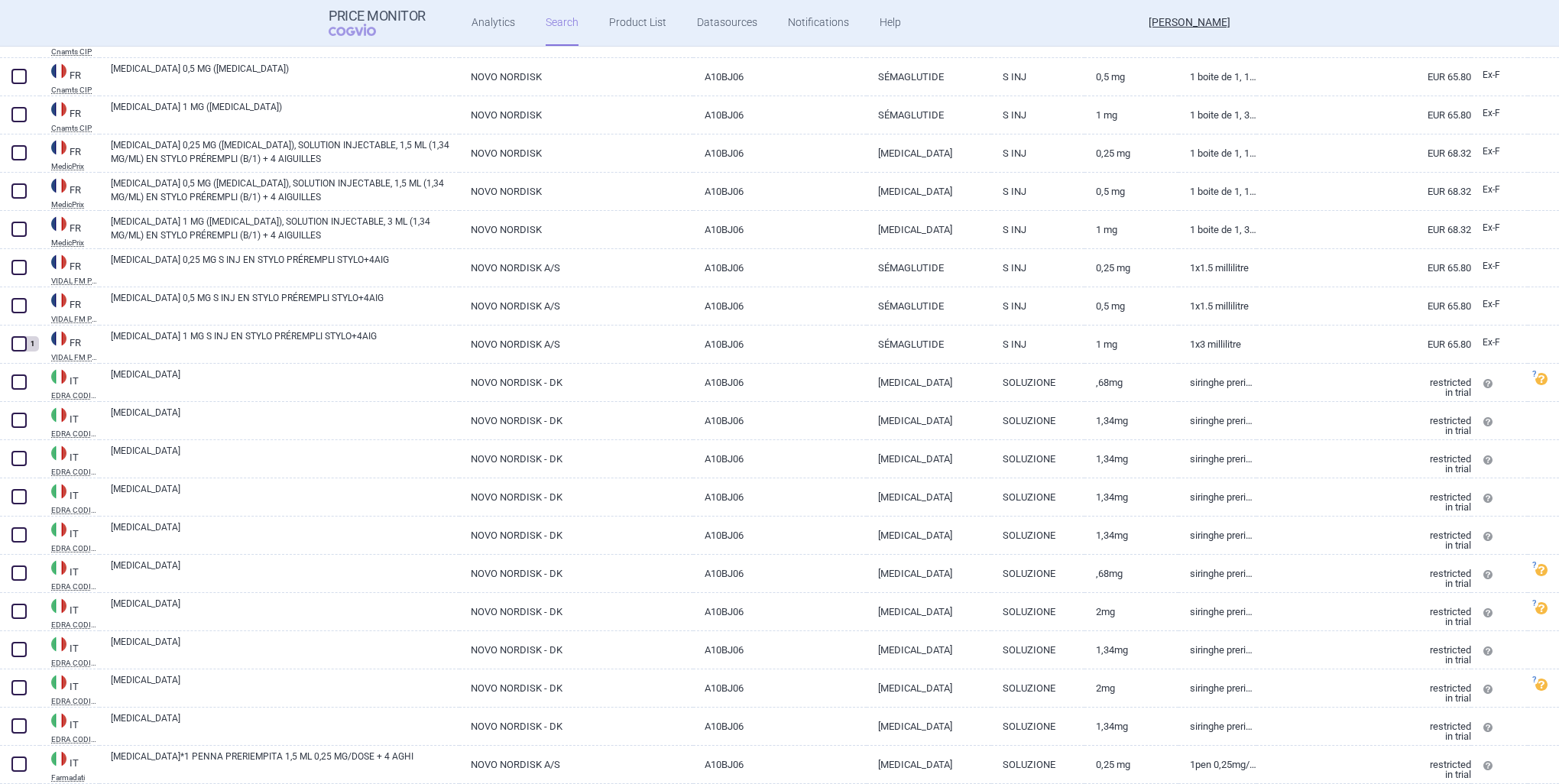
scroll to position [271, 0]
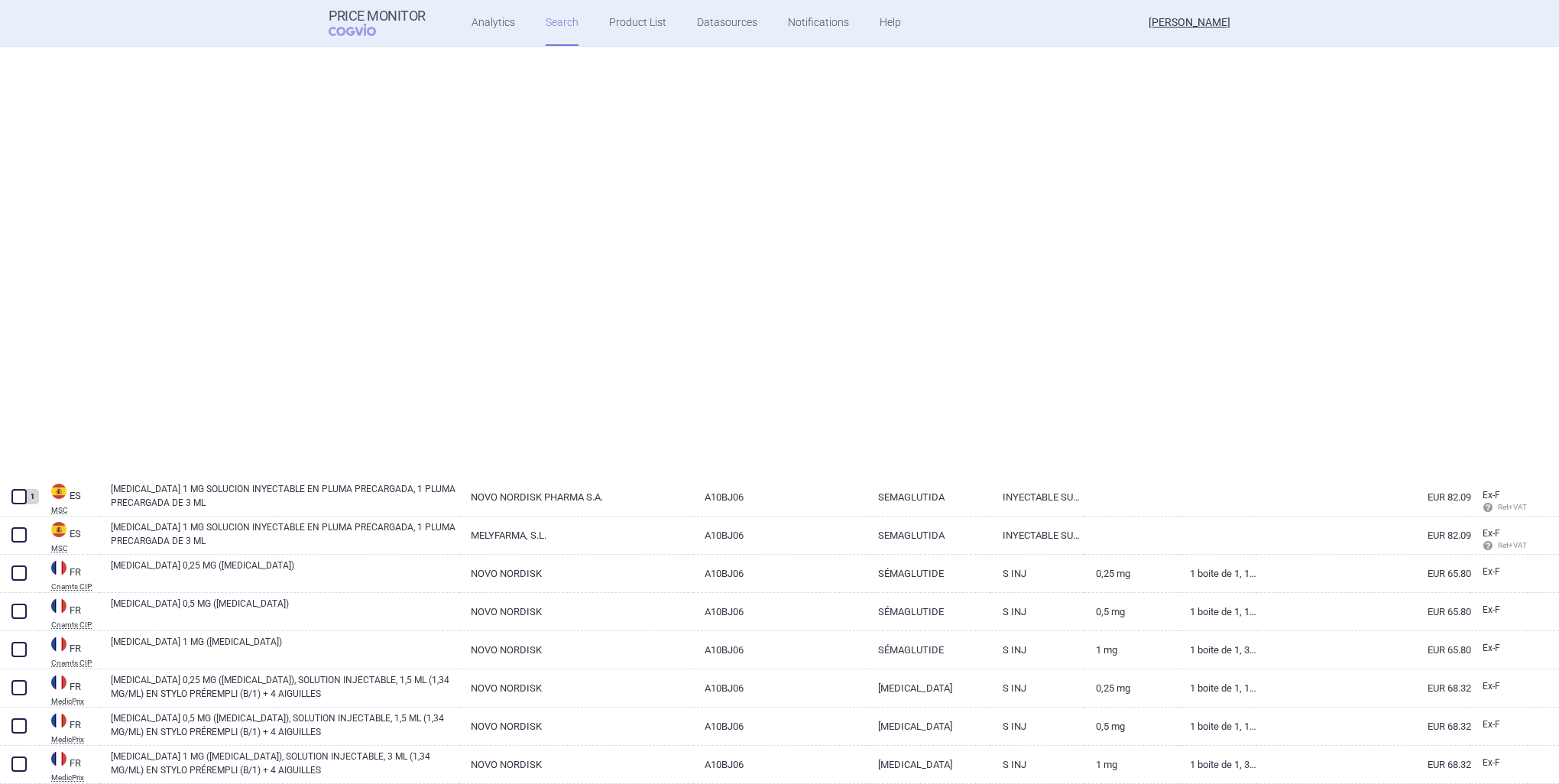
select select "country"
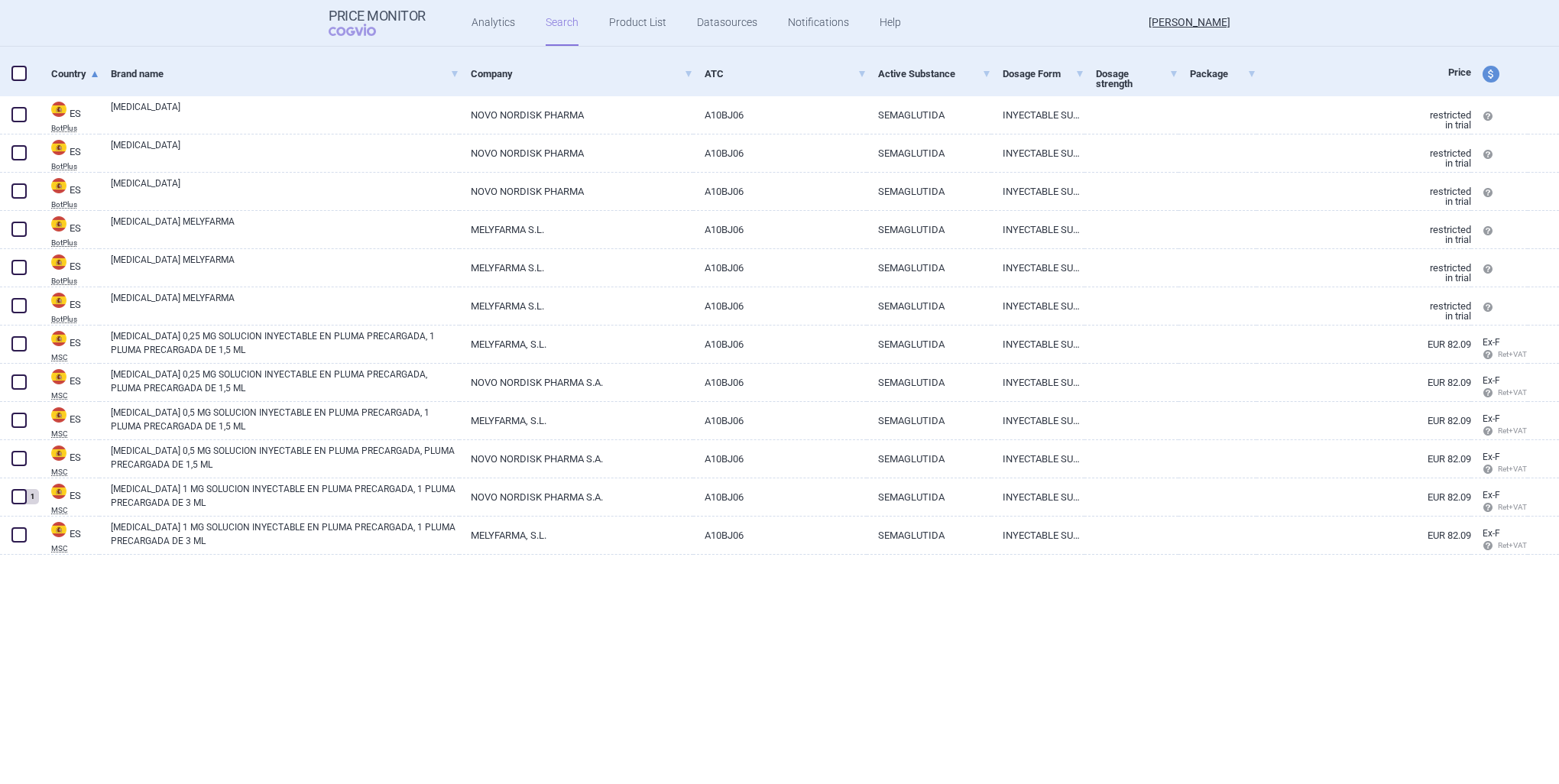
scroll to position [0, 0]
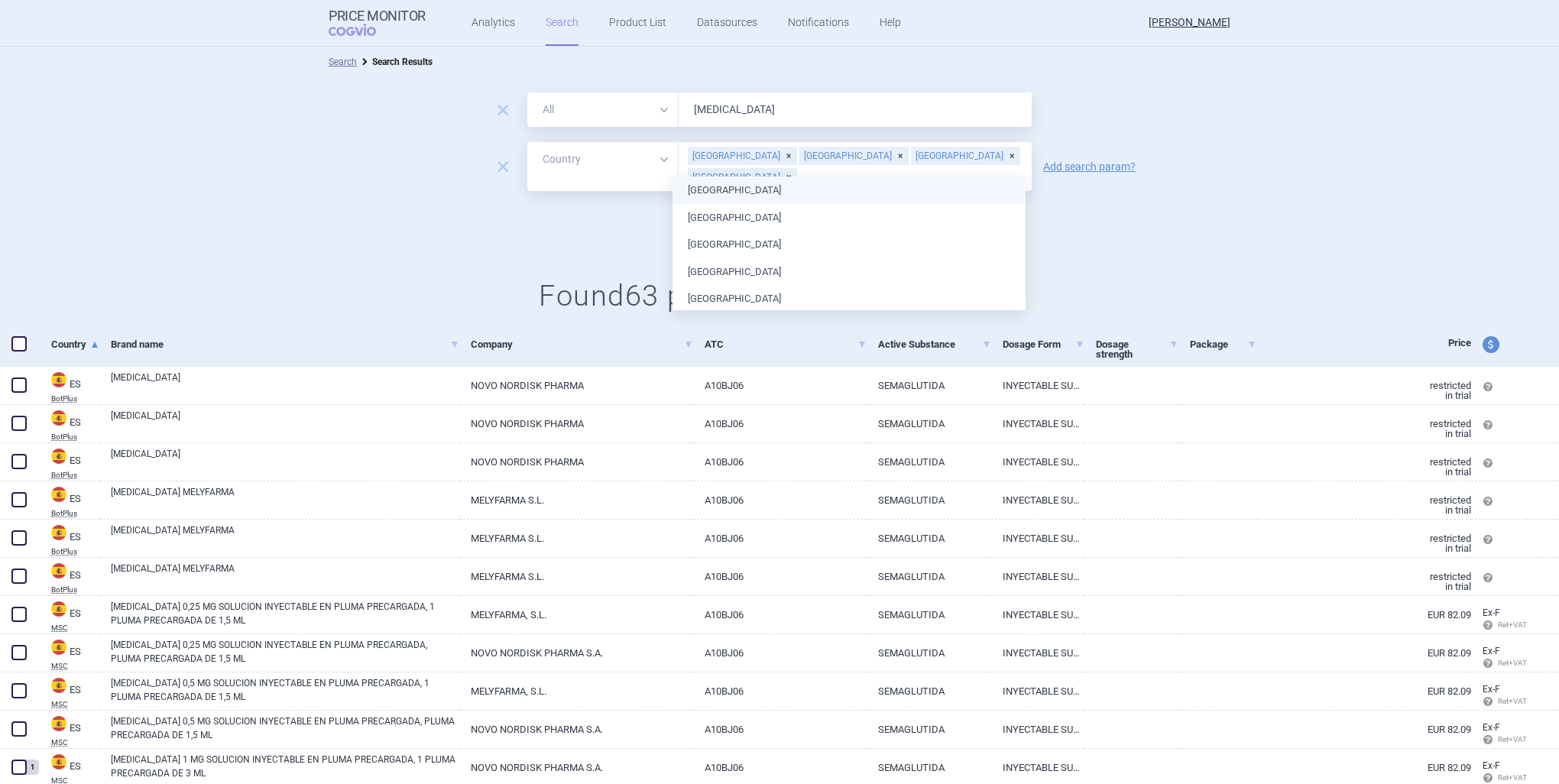
click at [942, 167] on input "text" at bounding box center [911, 177] width 226 height 20
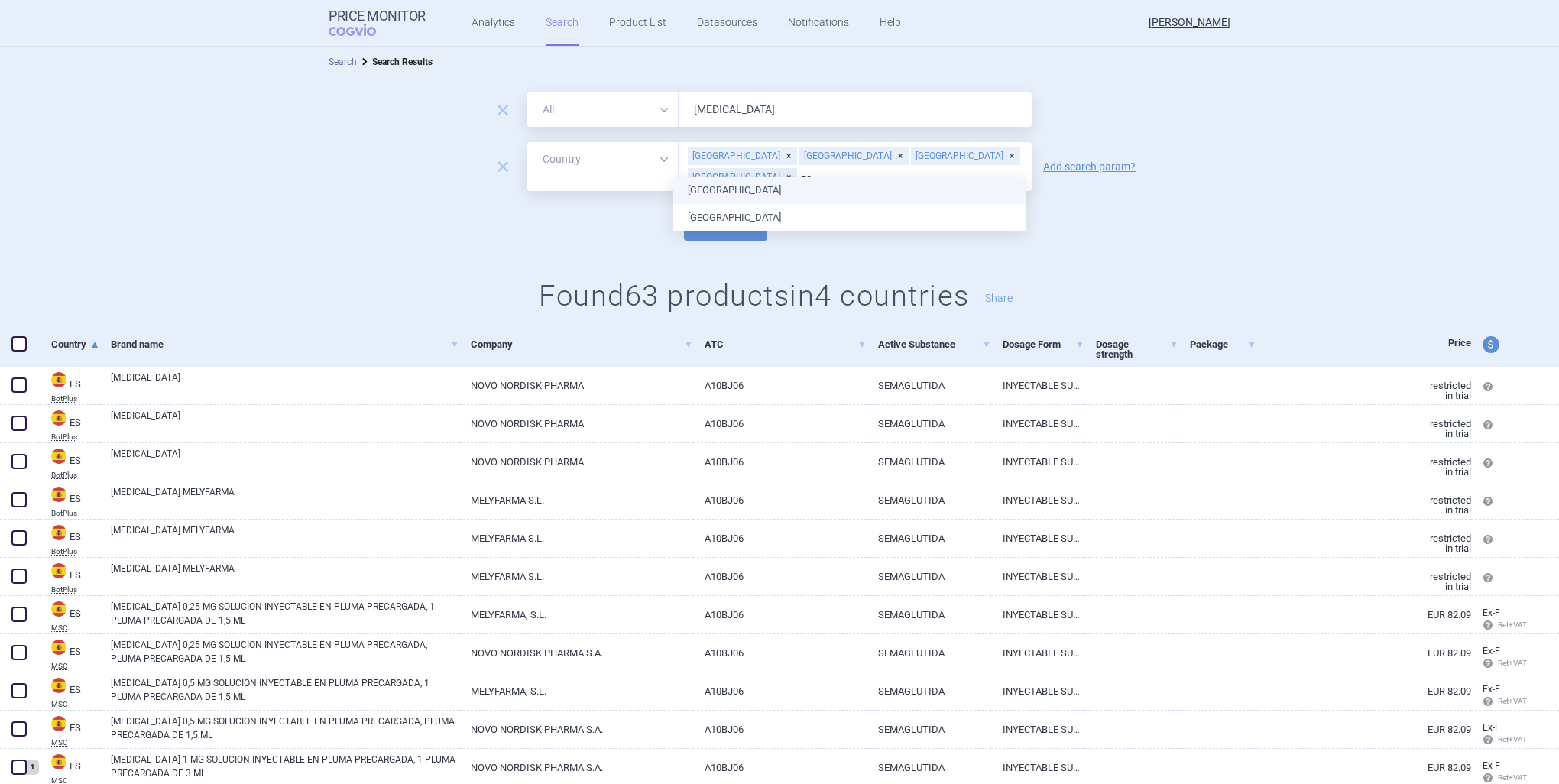
type input "ger"
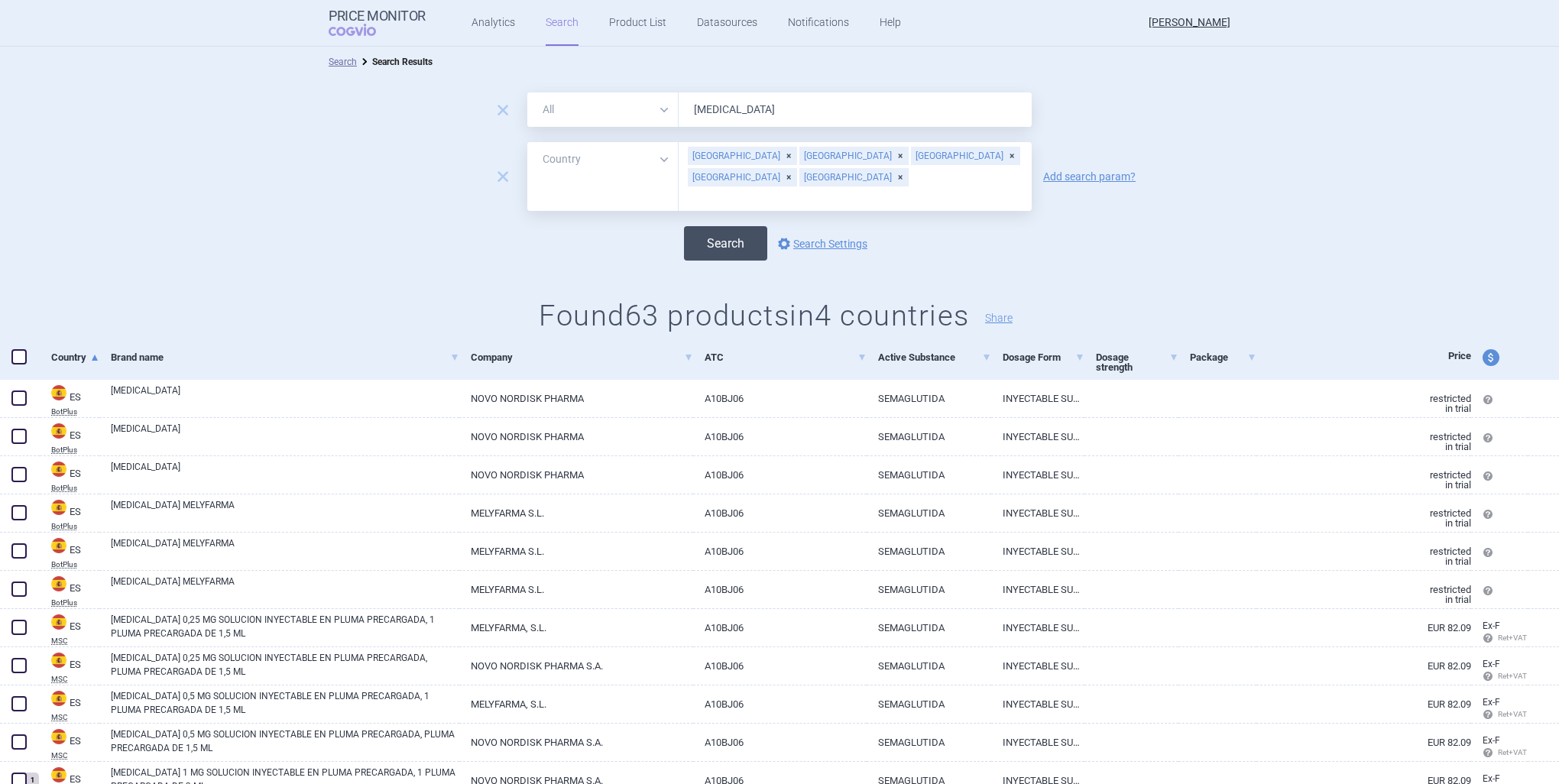
click at [716, 227] on button "Search" at bounding box center [726, 242] width 83 height 34
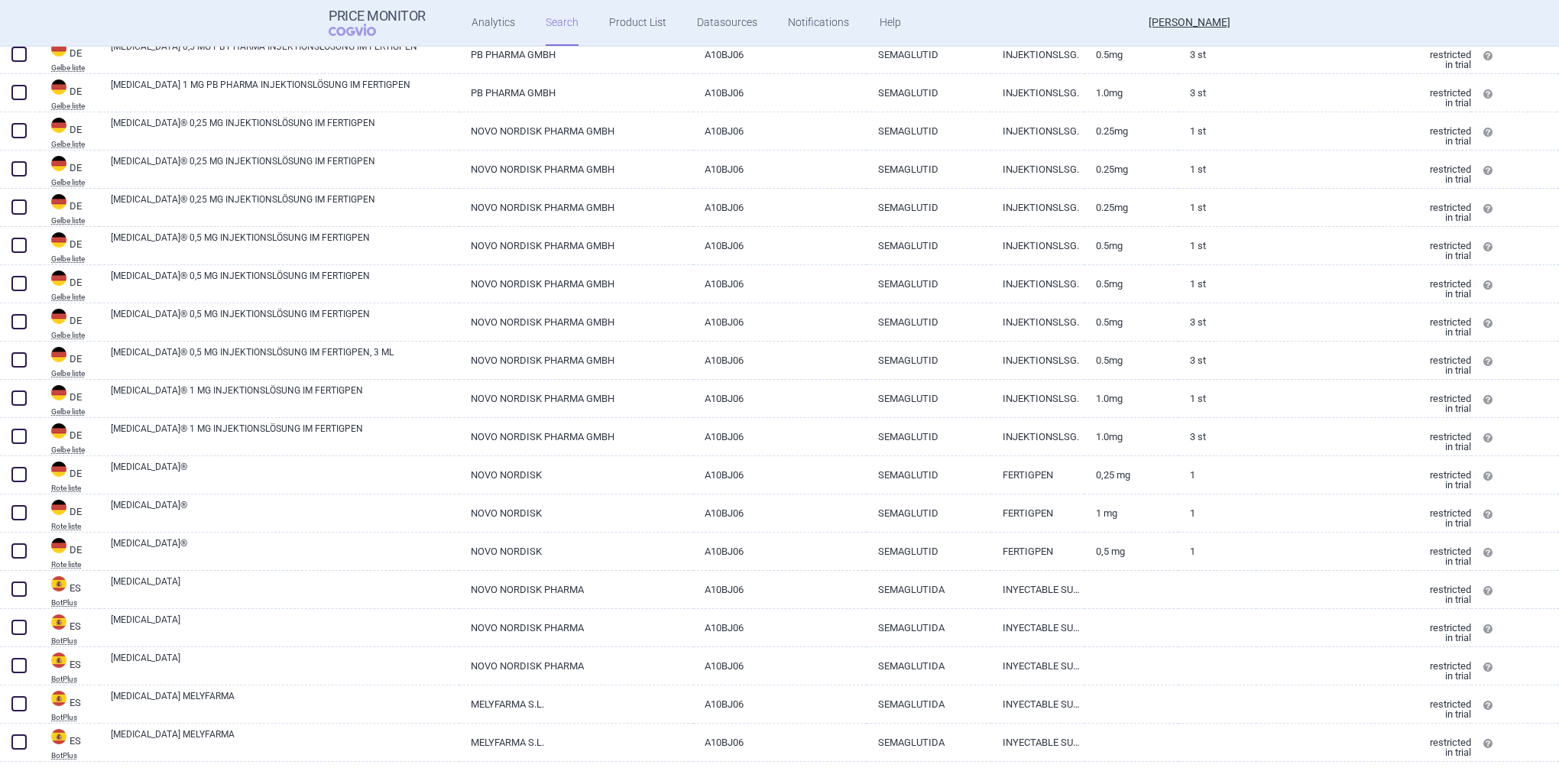
scroll to position [917, 0]
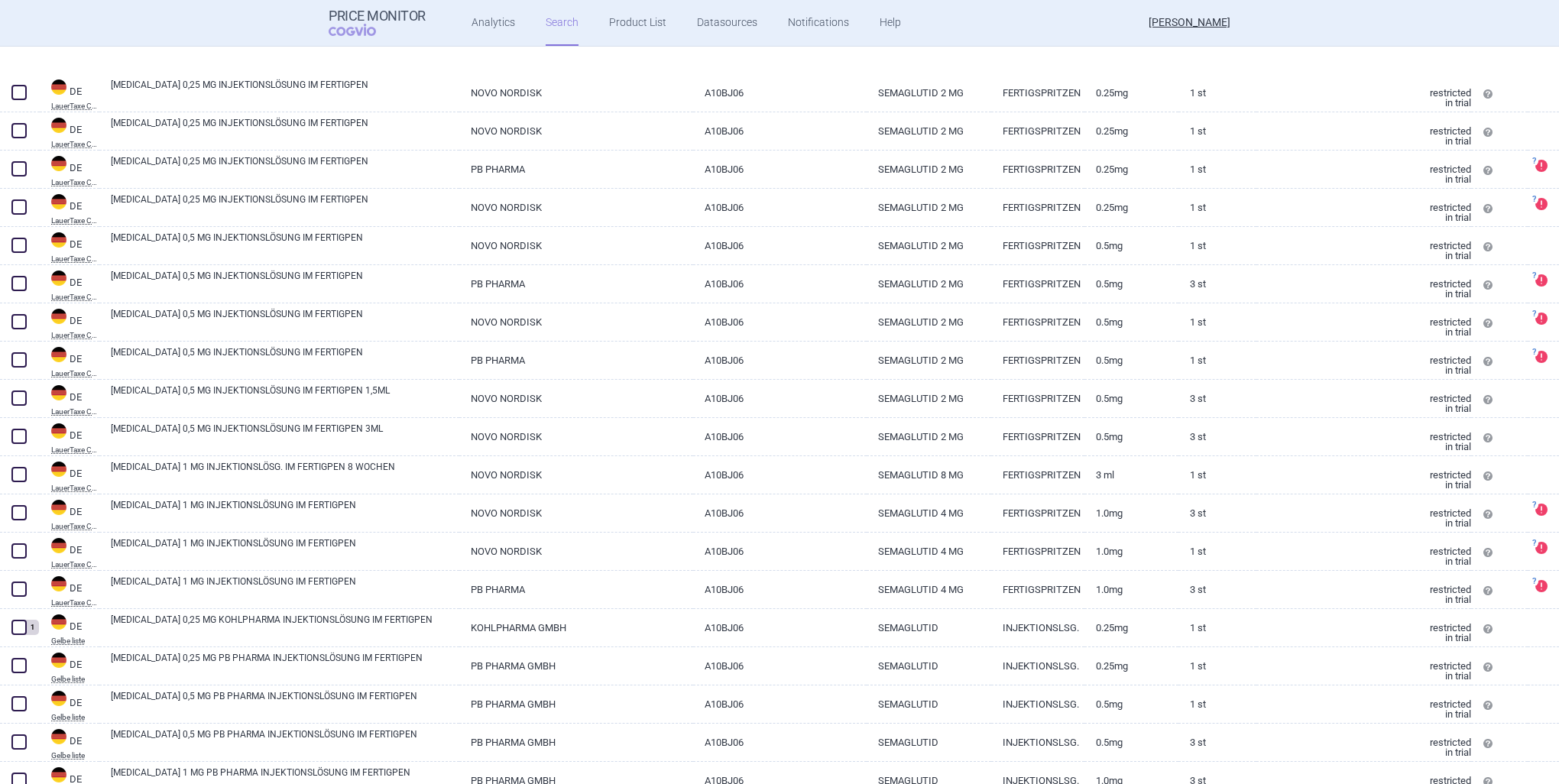
select select "country"
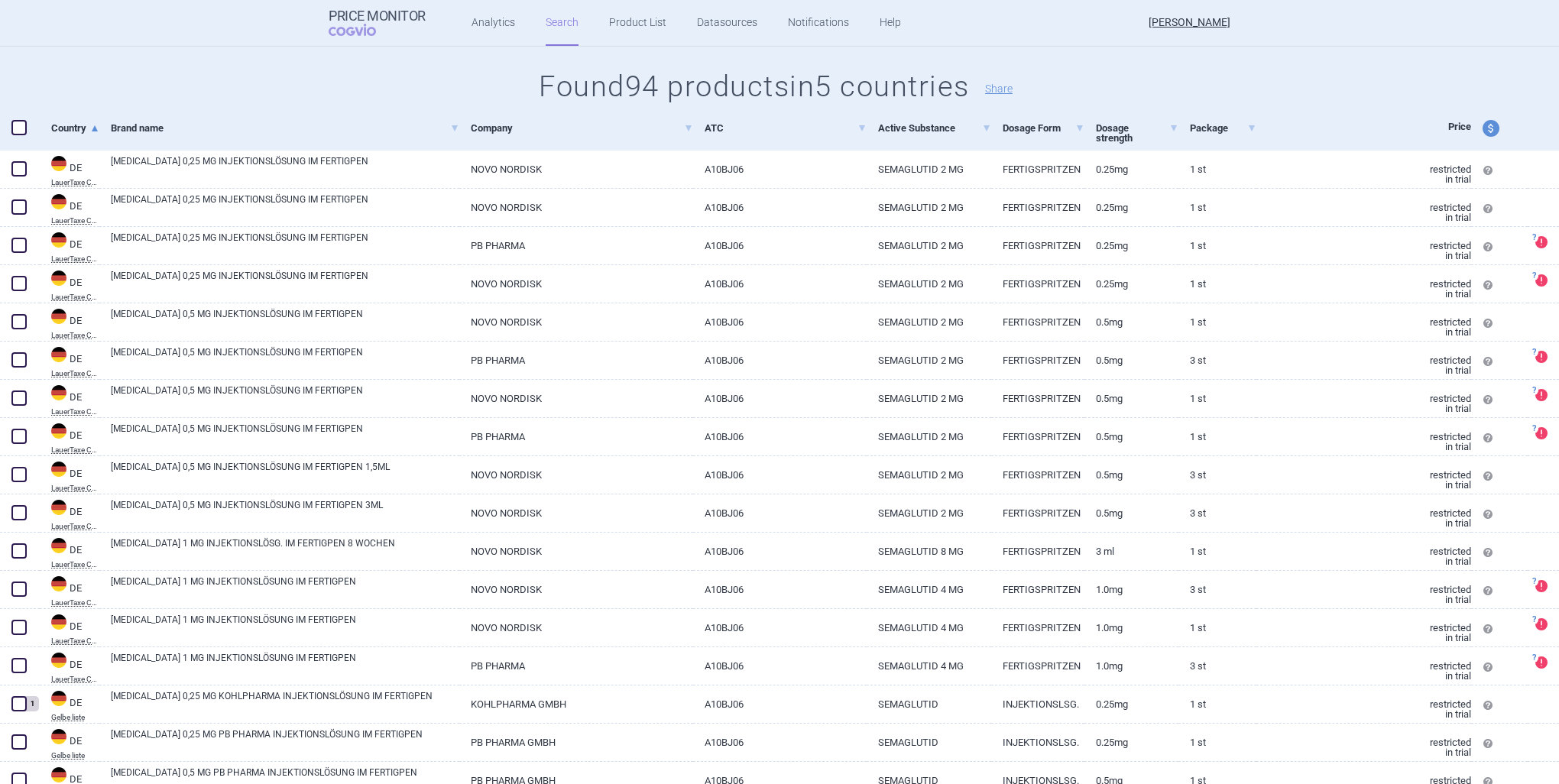
scroll to position [306, 0]
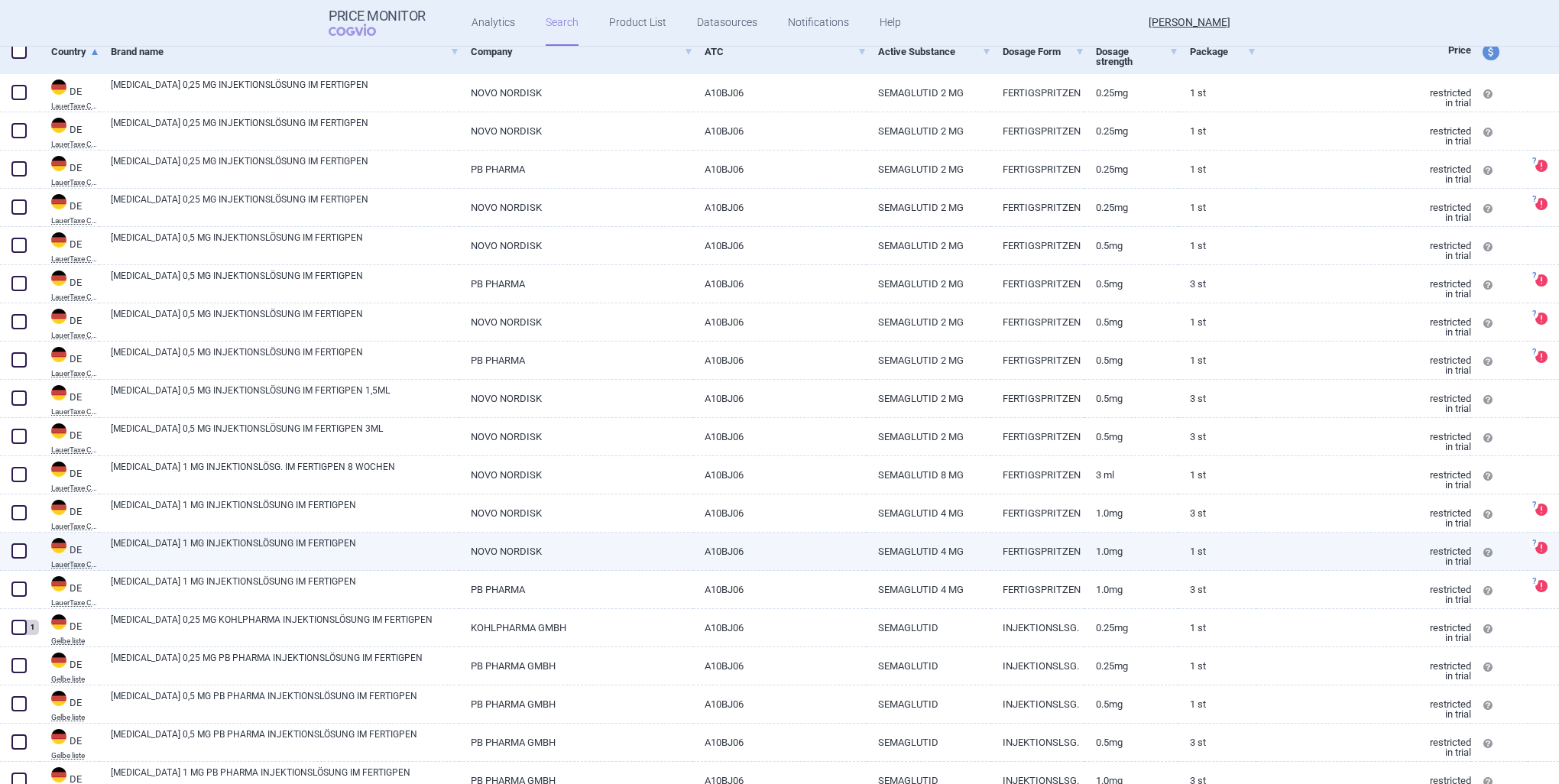
click at [16, 557] on span at bounding box center [20, 551] width 16 height 16
checkbox input "true"
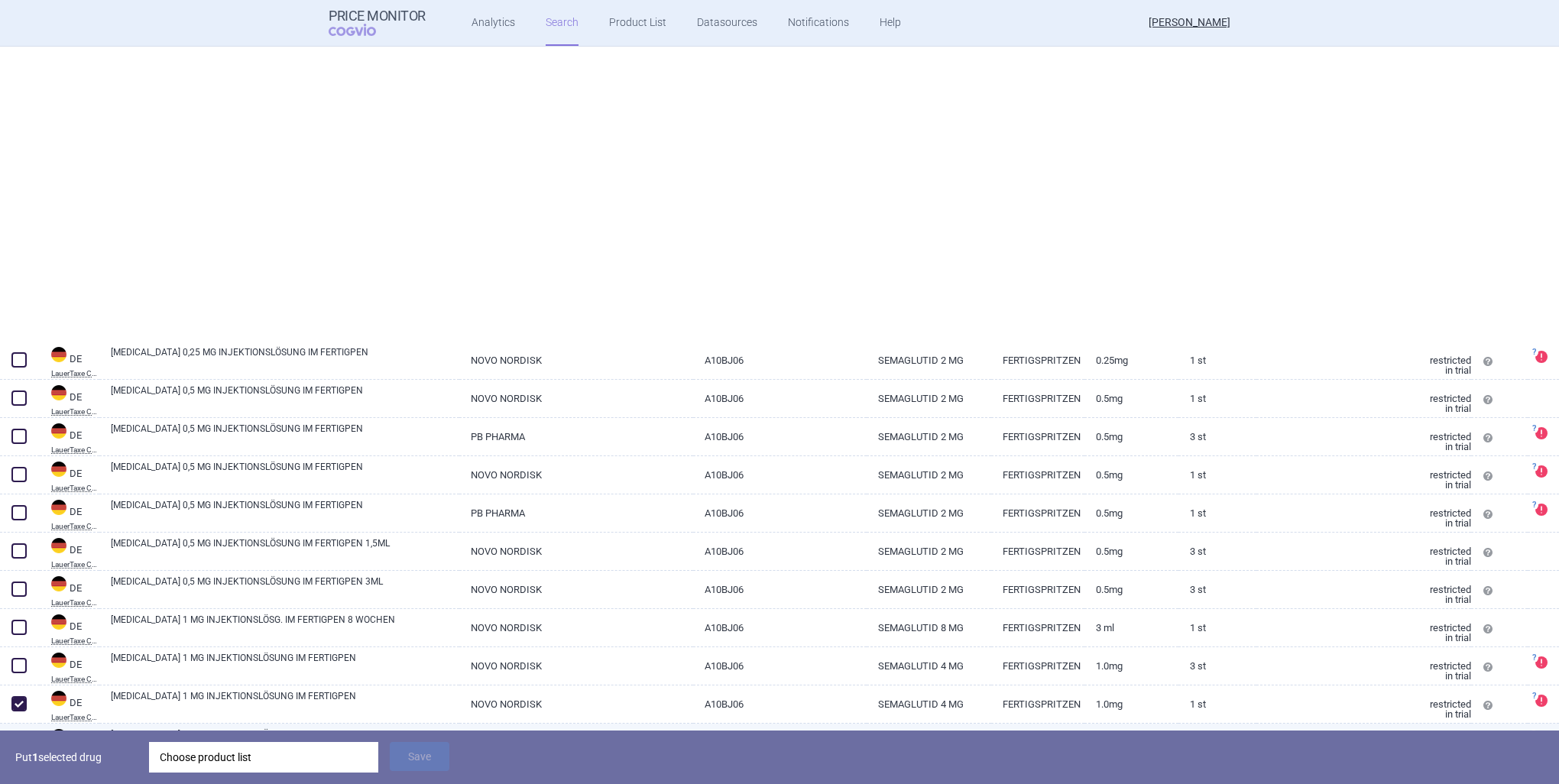
select select "country"
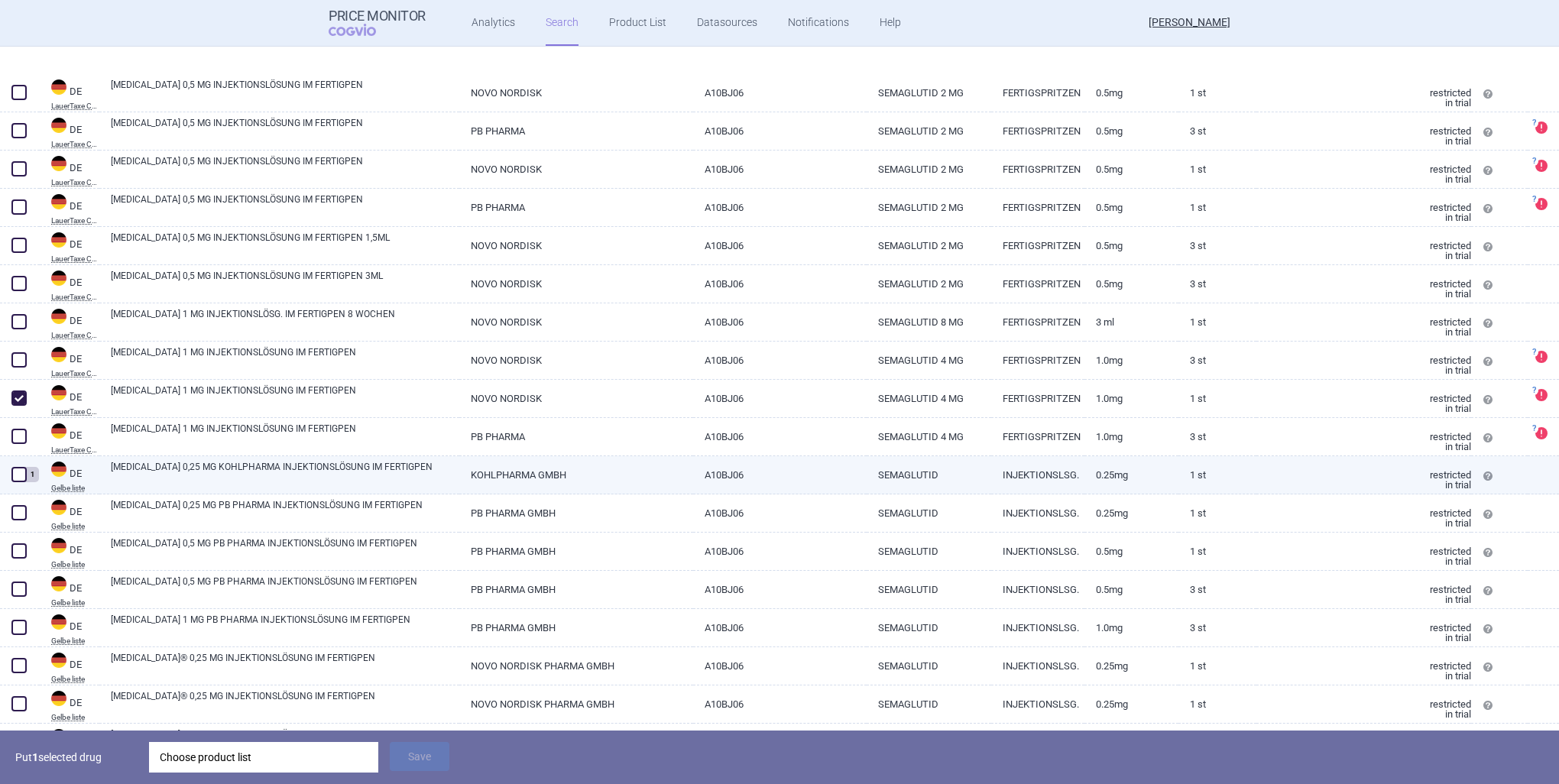
scroll to position [535, 0]
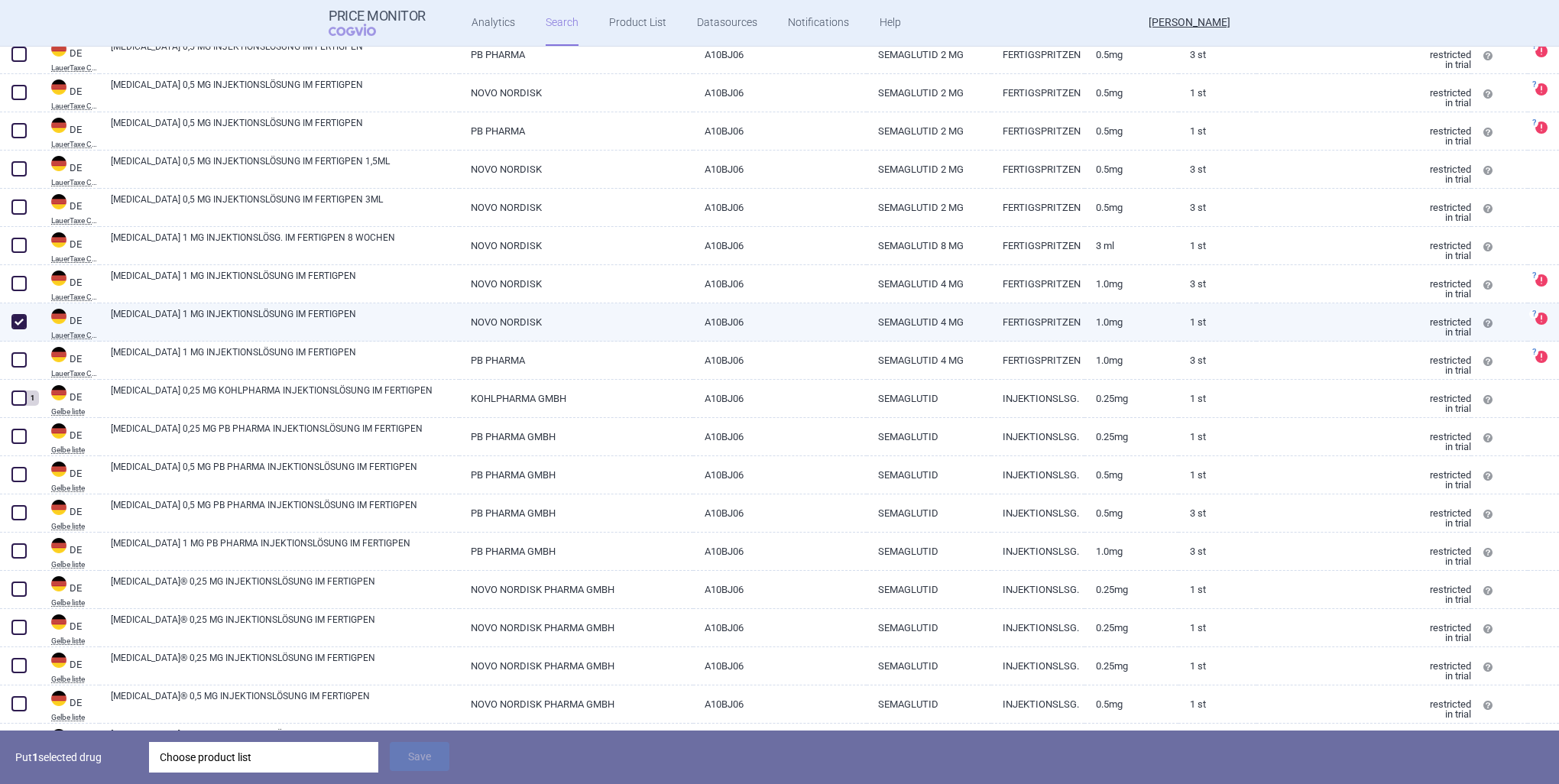
click at [20, 320] on span at bounding box center [20, 322] width 16 height 16
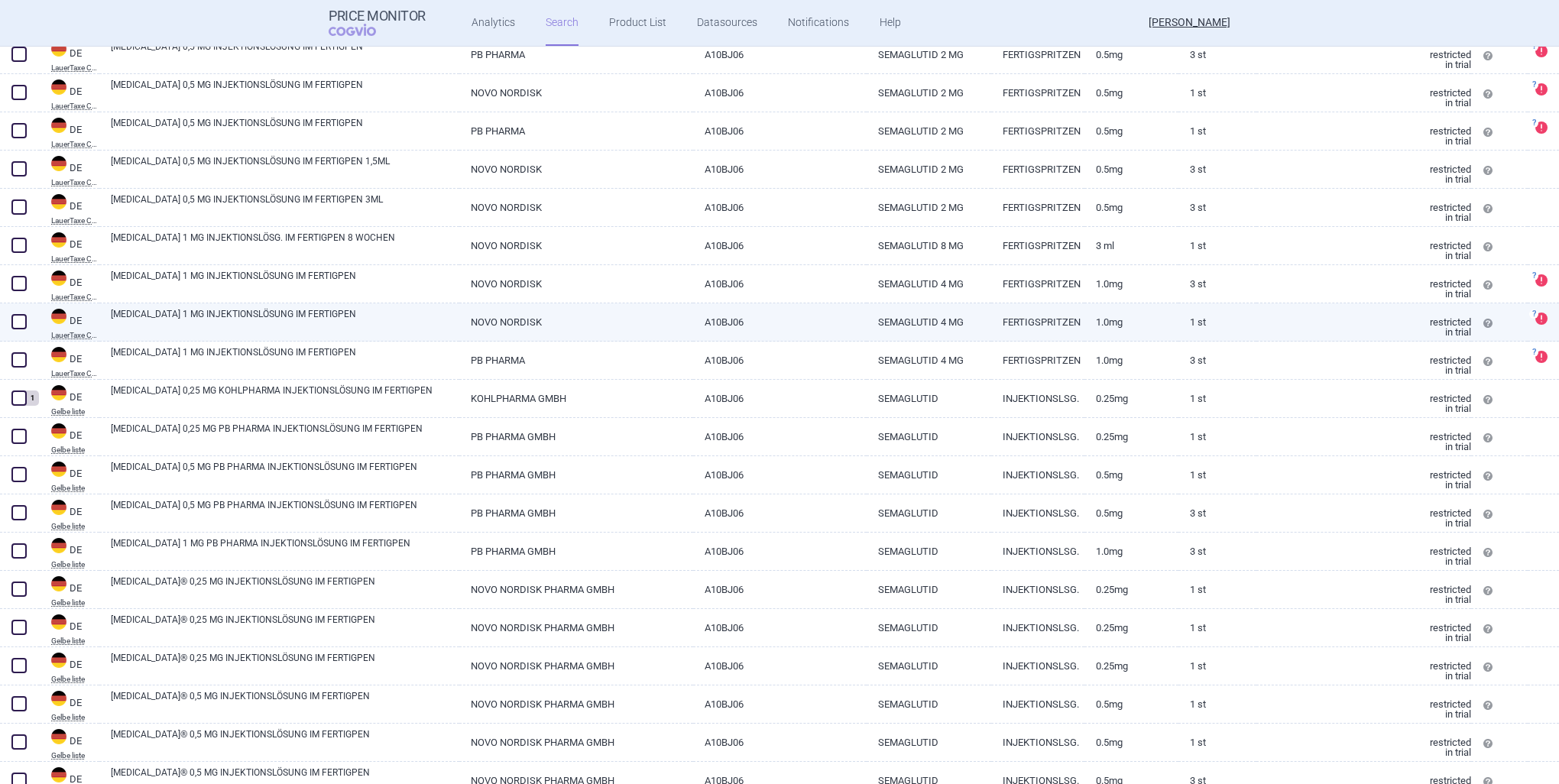
click at [14, 323] on span at bounding box center [20, 322] width 16 height 16
checkbox input "true"
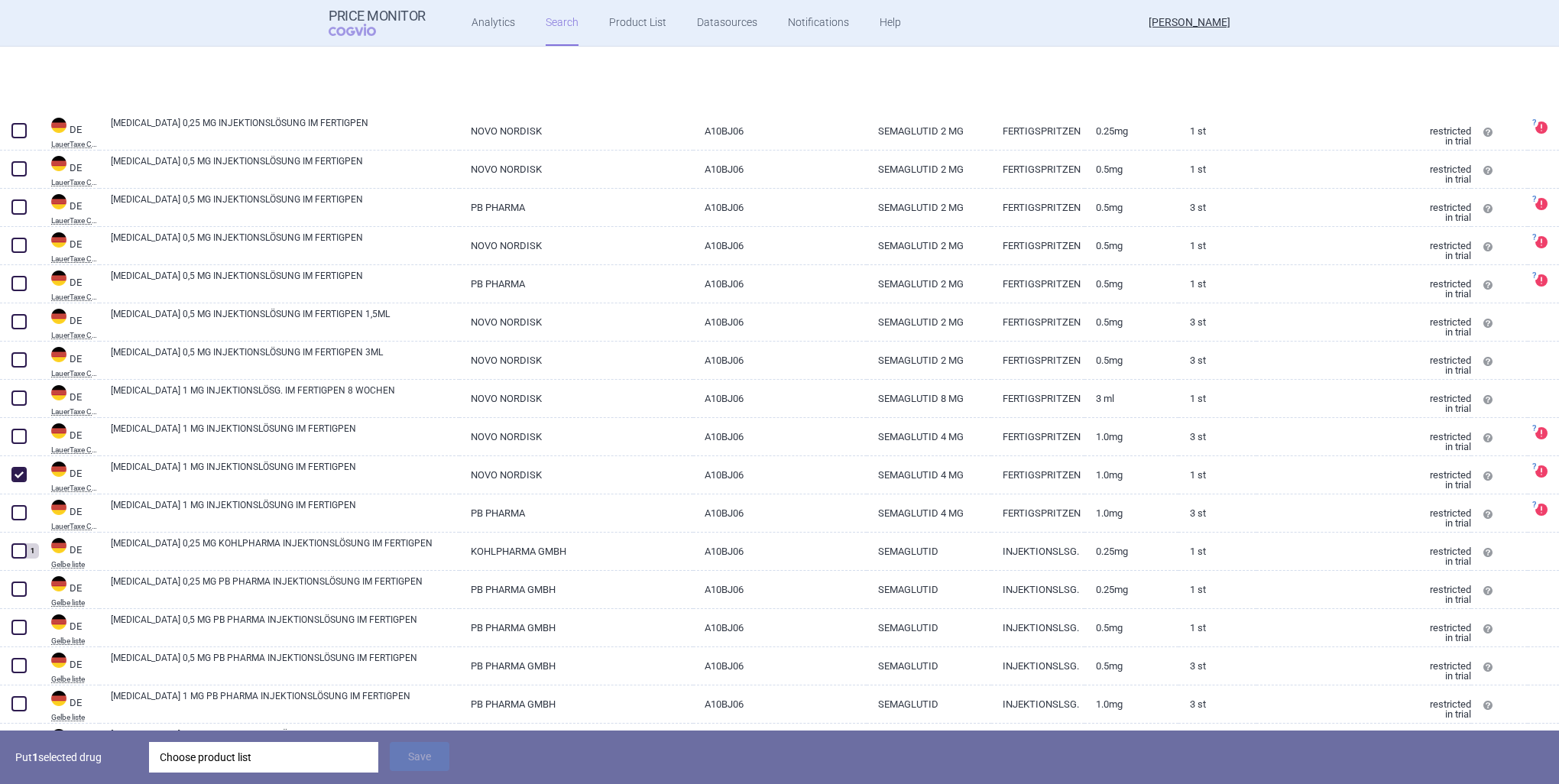
select select "country"
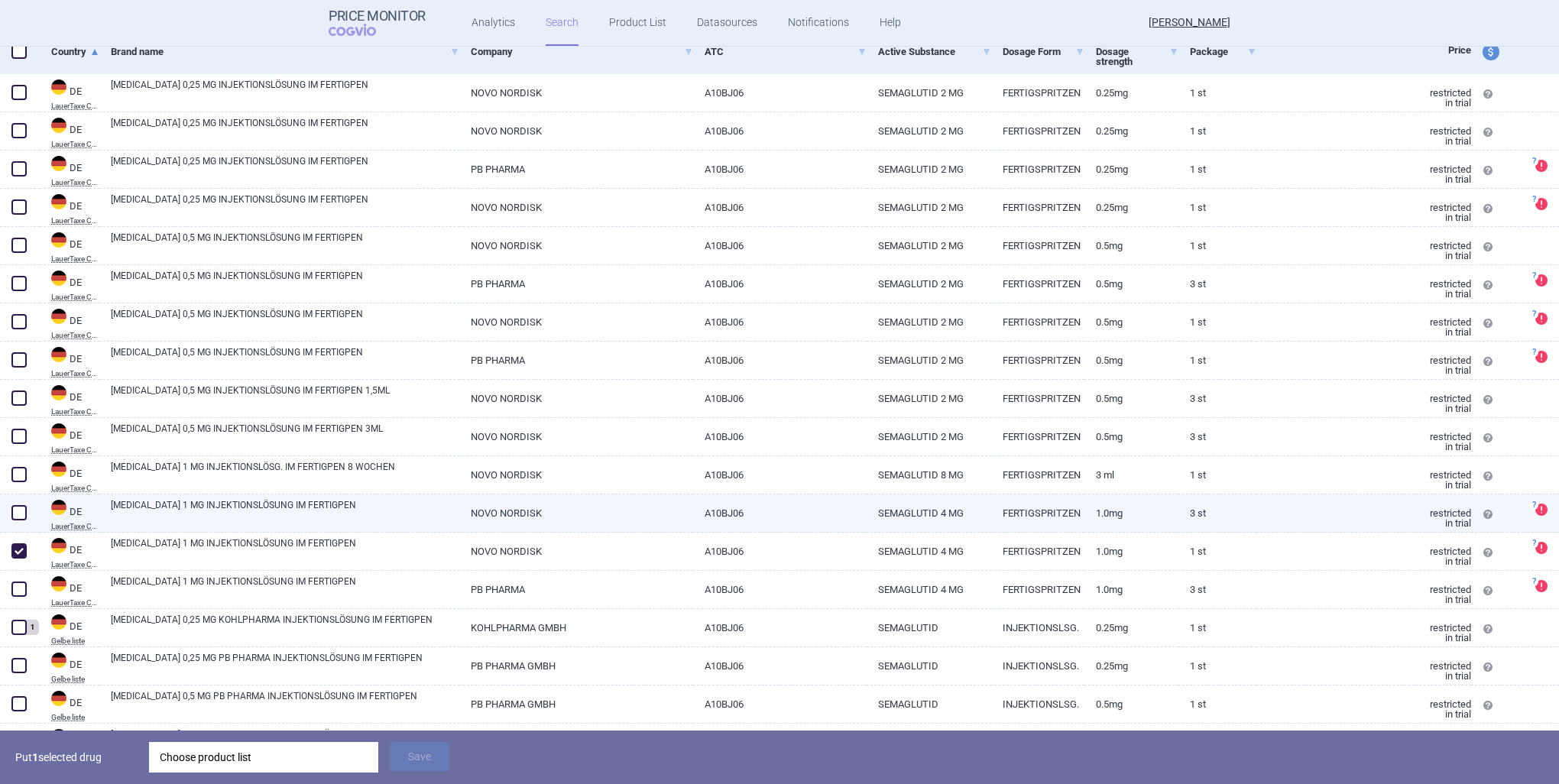
scroll to position [458, 0]
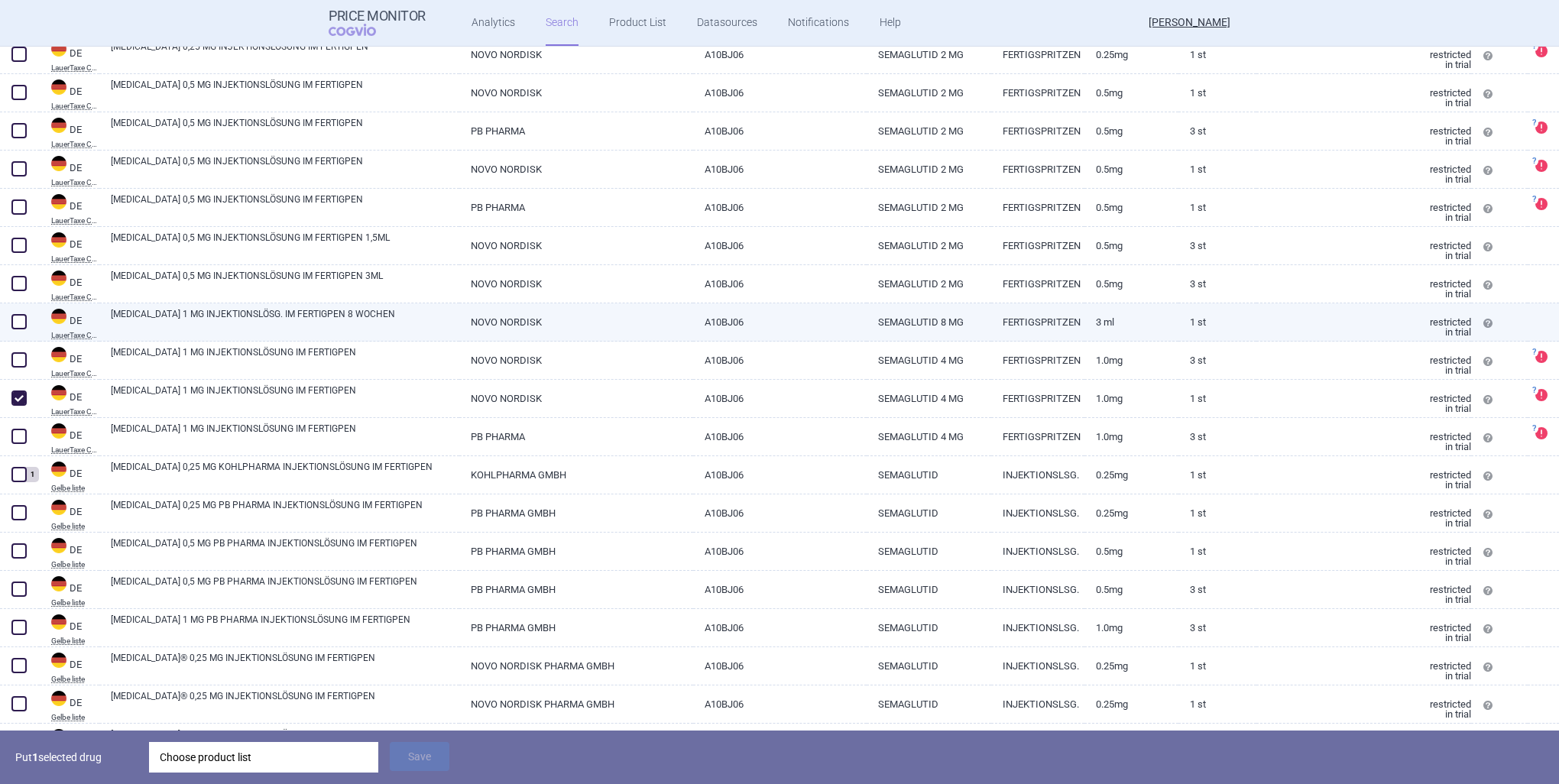
select select "country"
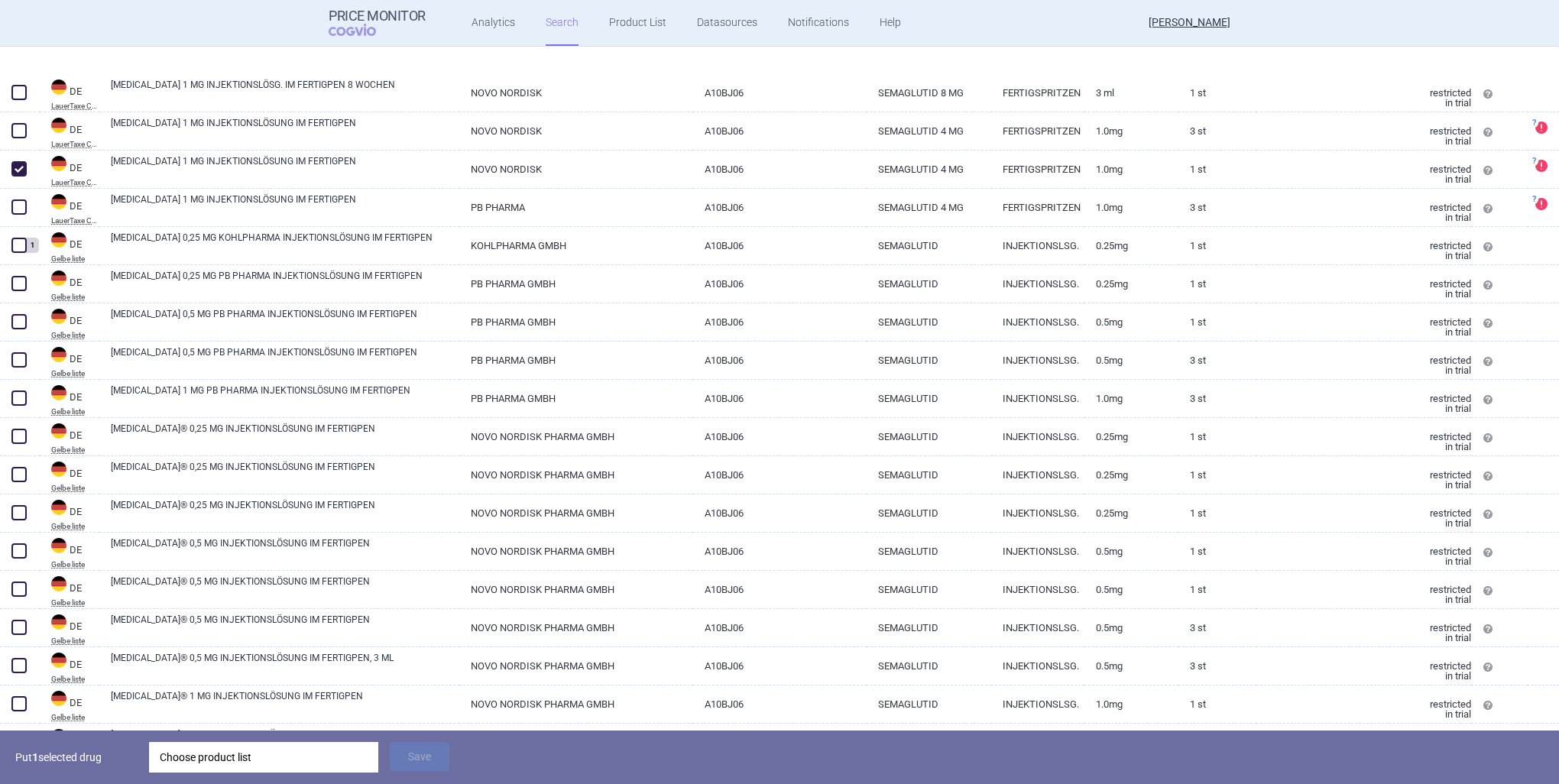
scroll to position [841, 0]
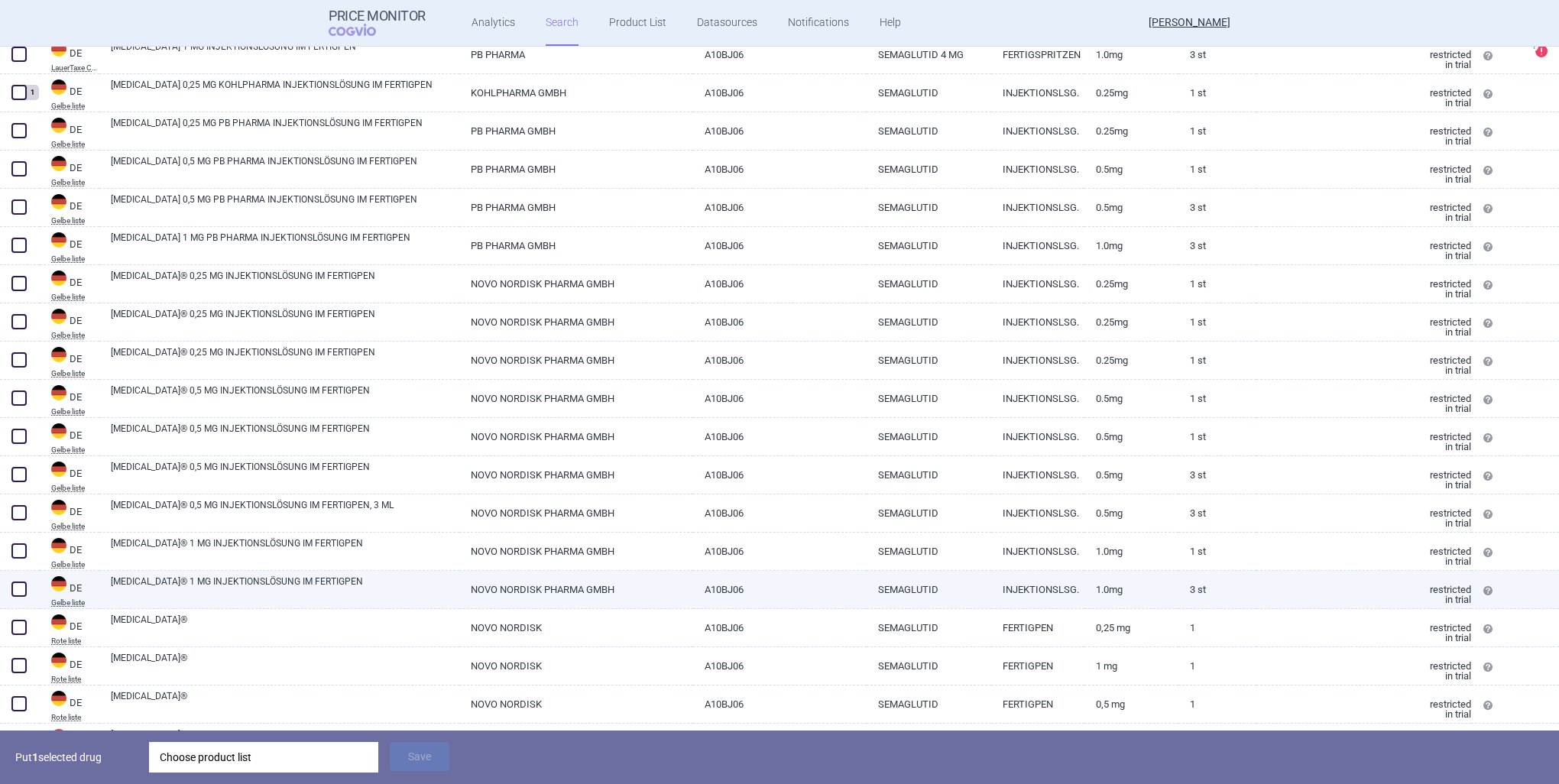
click at [16, 586] on span at bounding box center [20, 589] width 16 height 16
checkbox input "true"
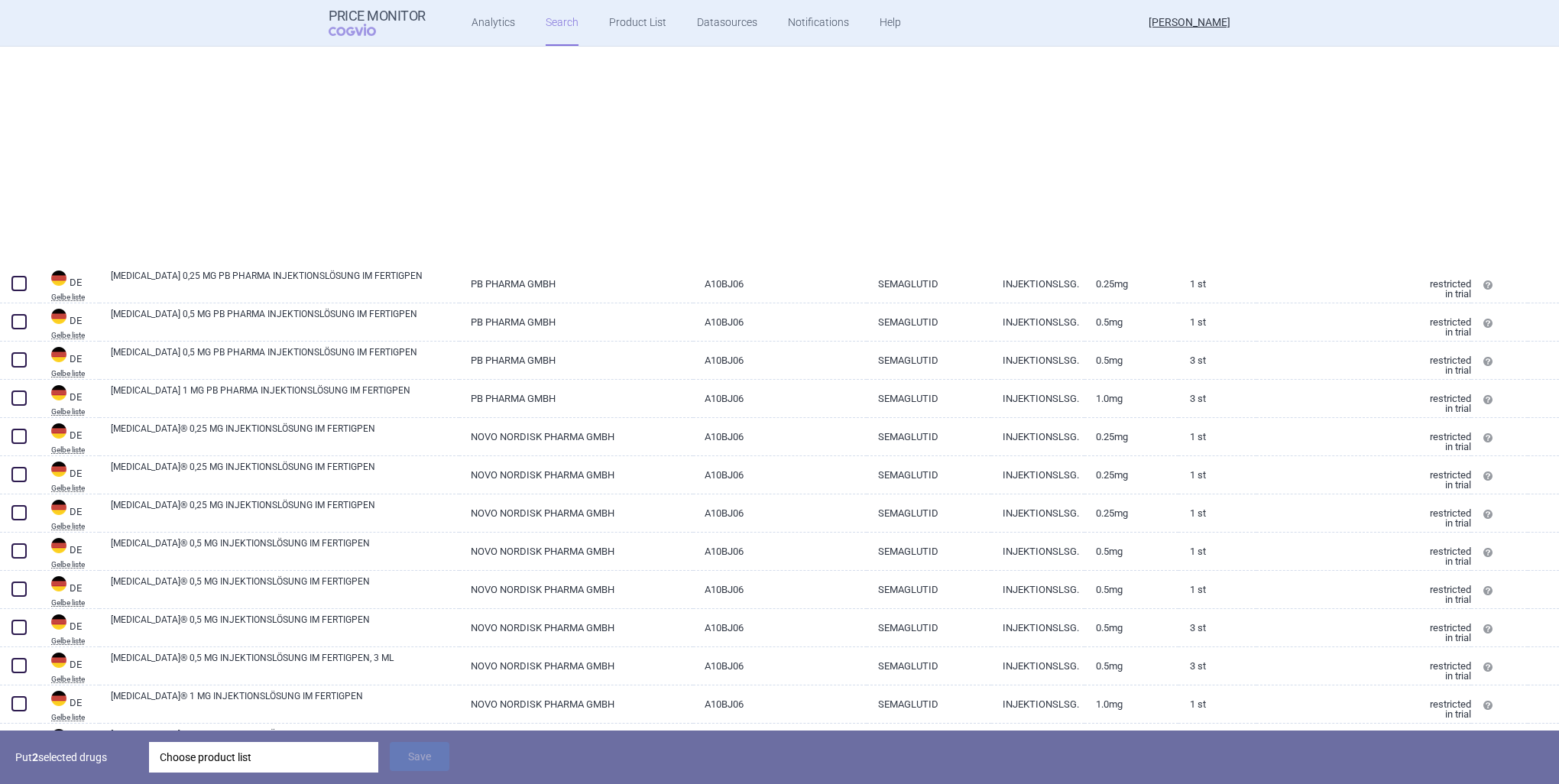
scroll to position [535, 0]
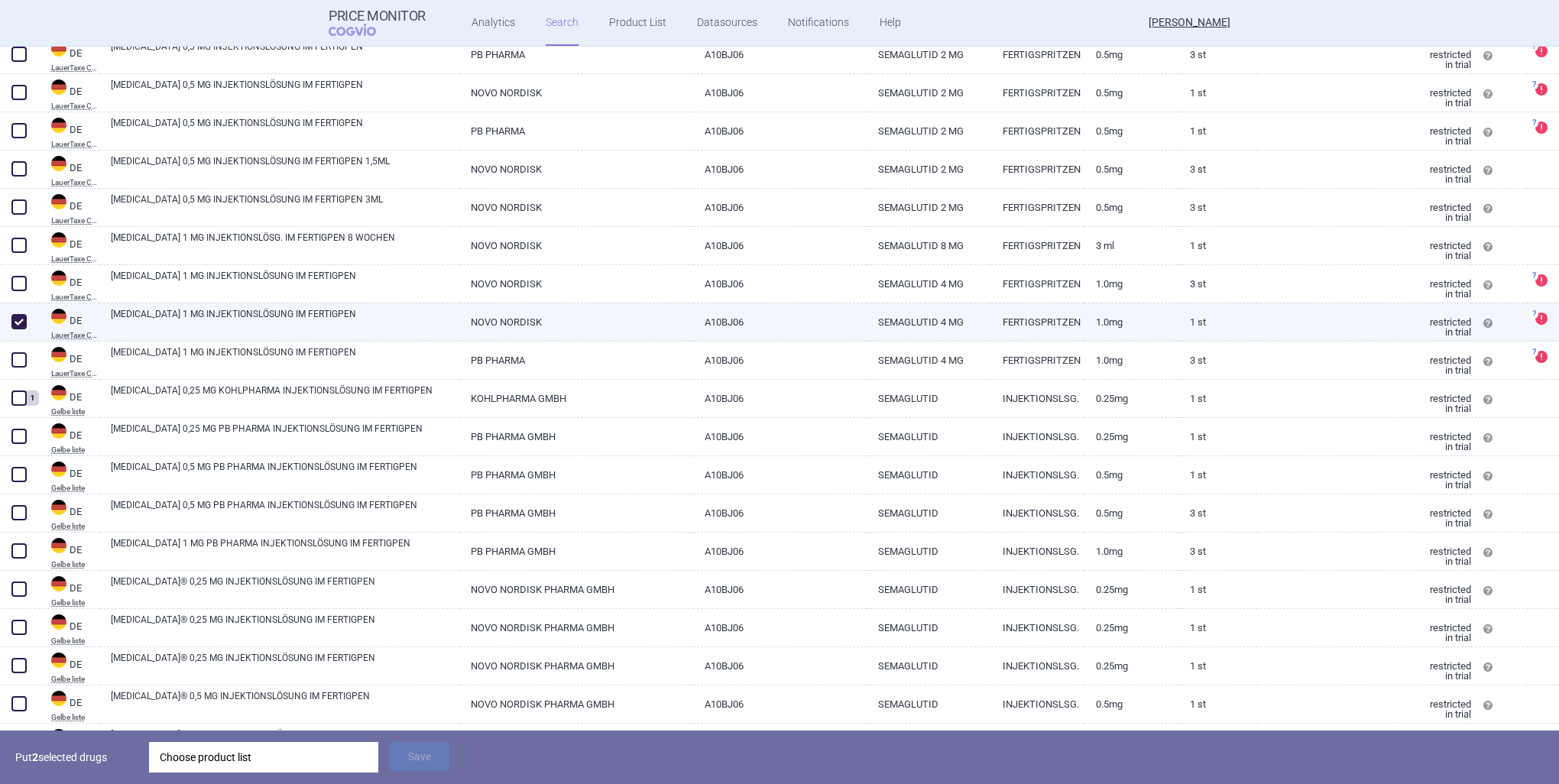
click at [14, 325] on span at bounding box center [20, 322] width 16 height 16
checkbox input "false"
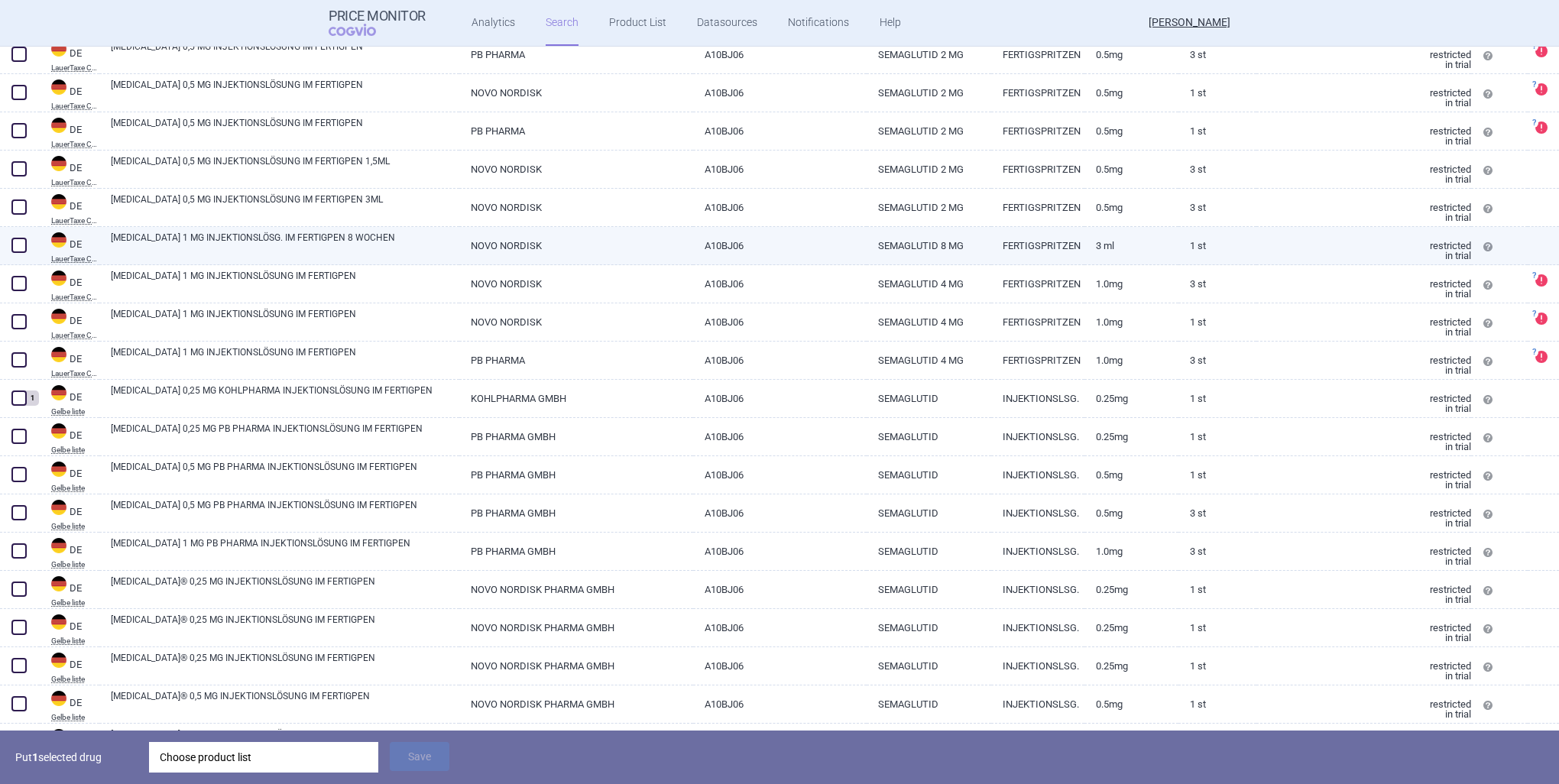
select select "country"
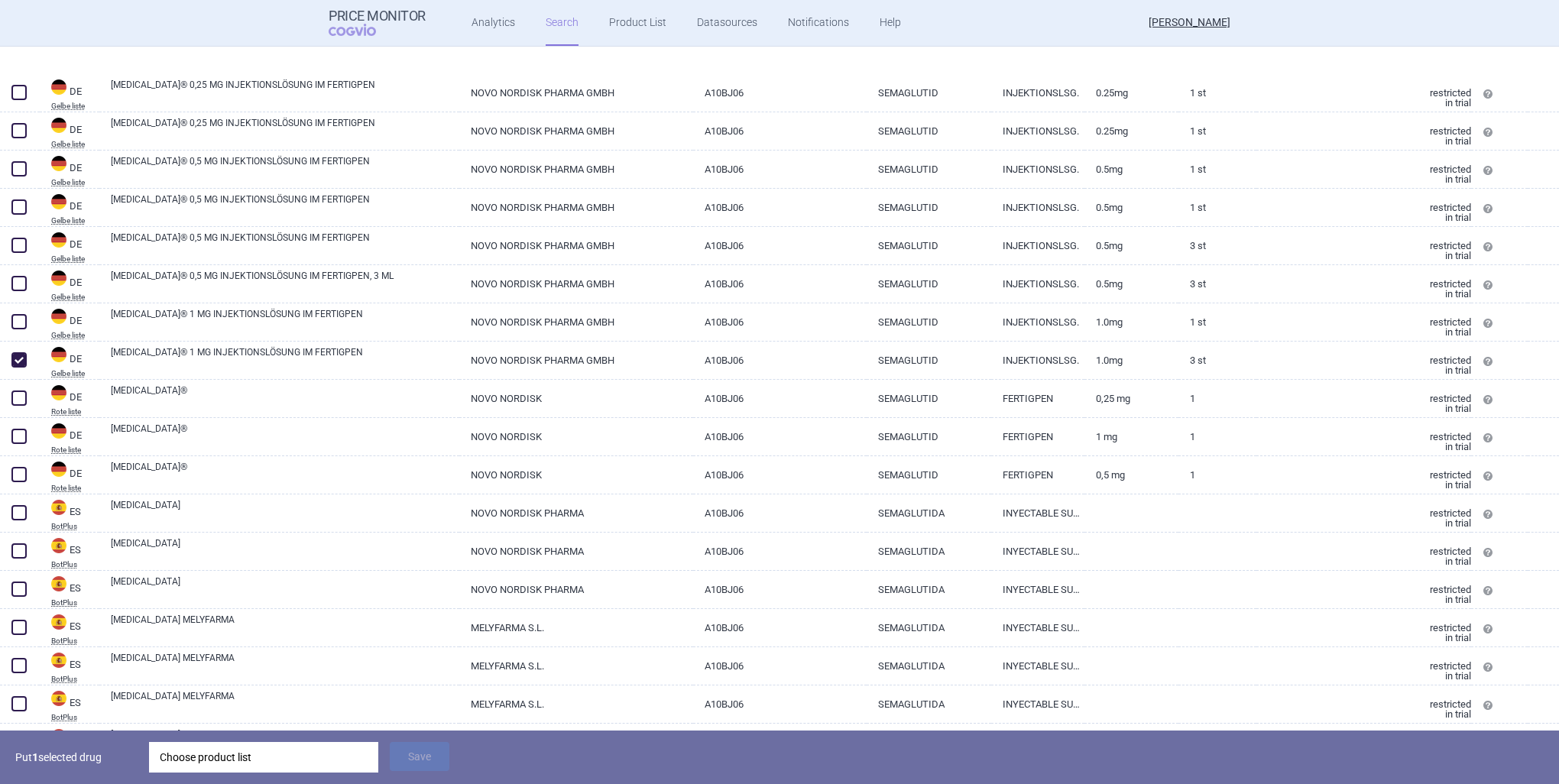
scroll to position [1146, 0]
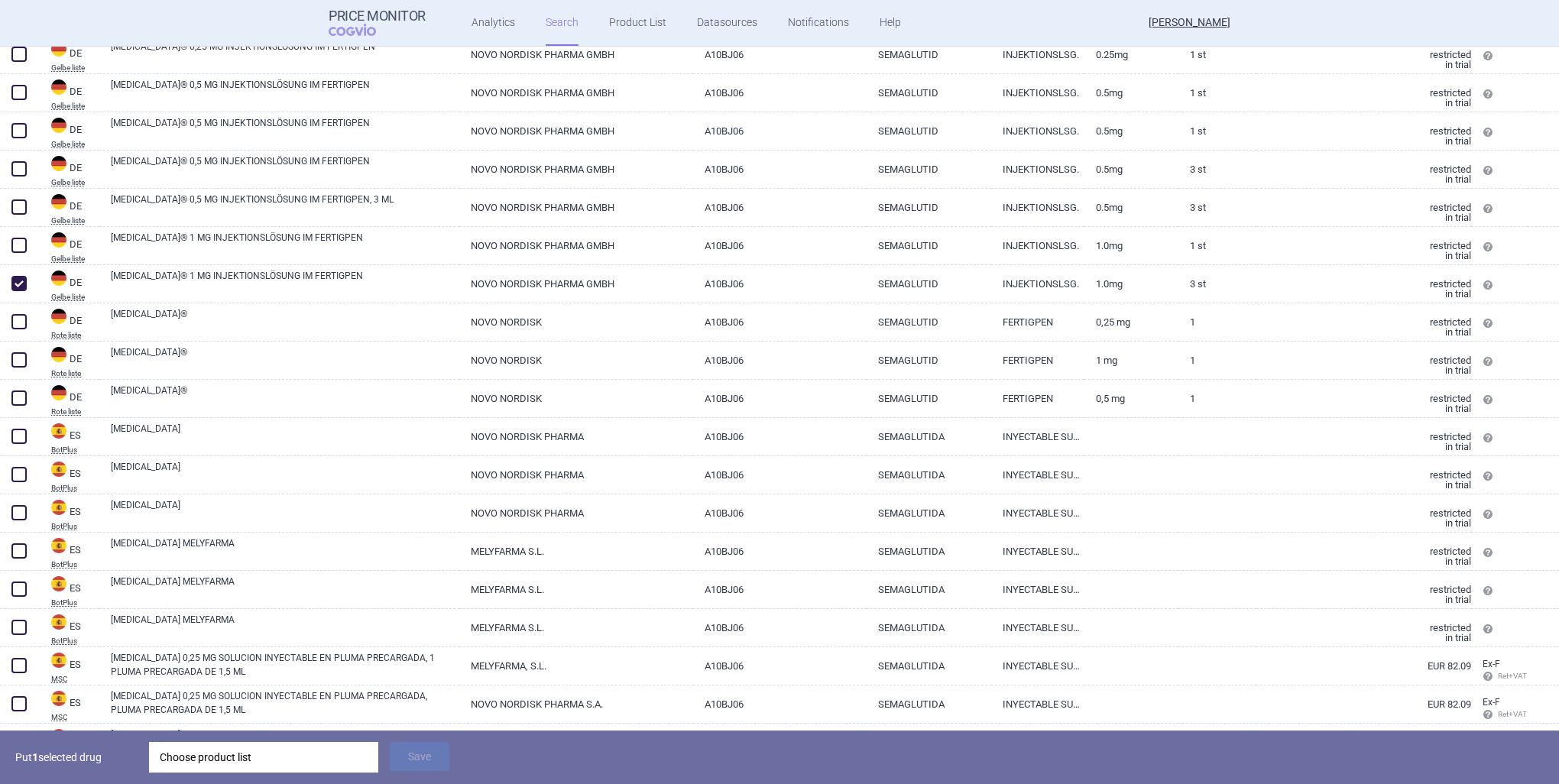
click at [268, 761] on div "Choose product list" at bounding box center [263, 757] width 208 height 30
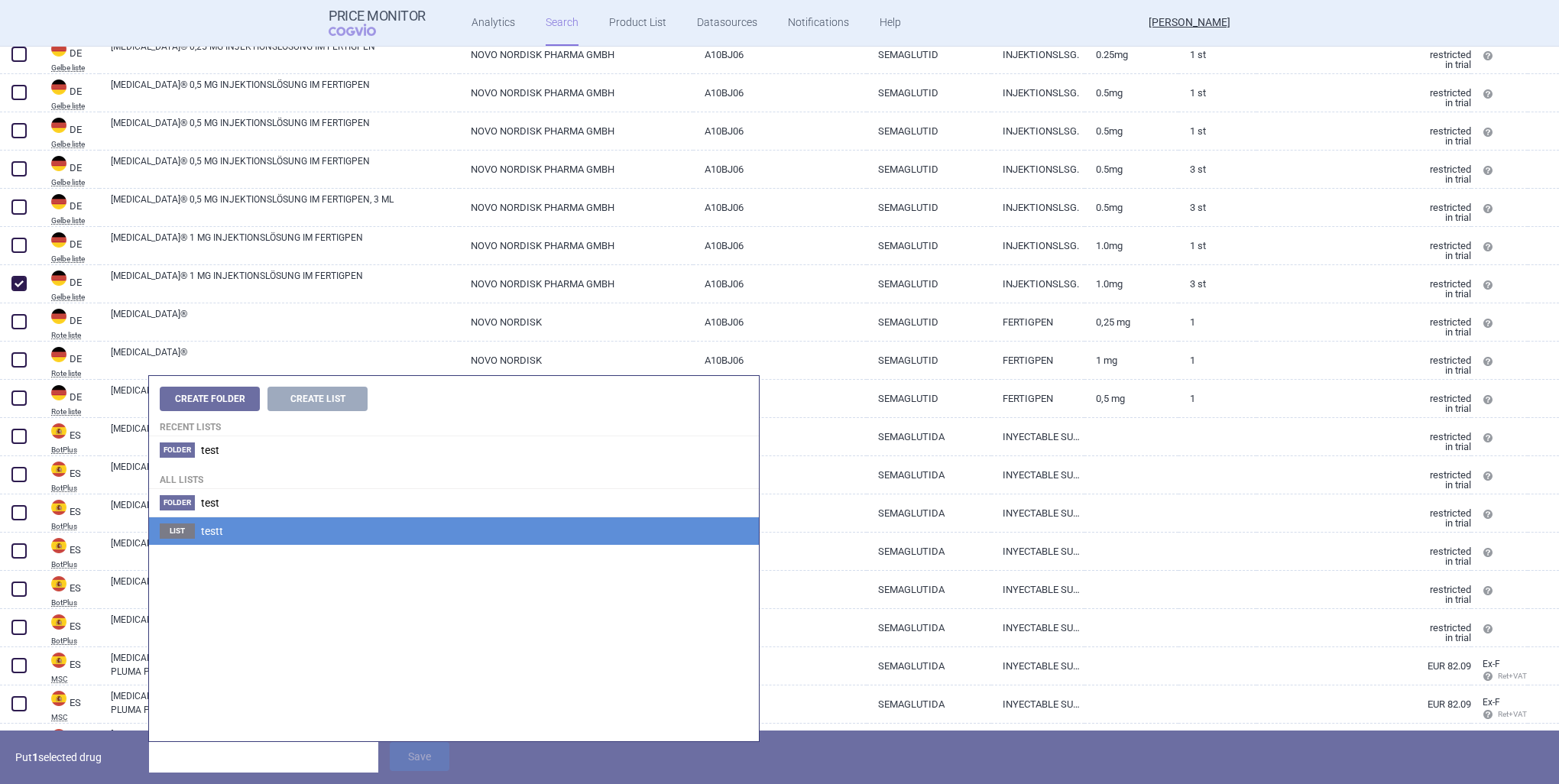
click at [221, 530] on span "testt" at bounding box center [212, 531] width 22 height 13
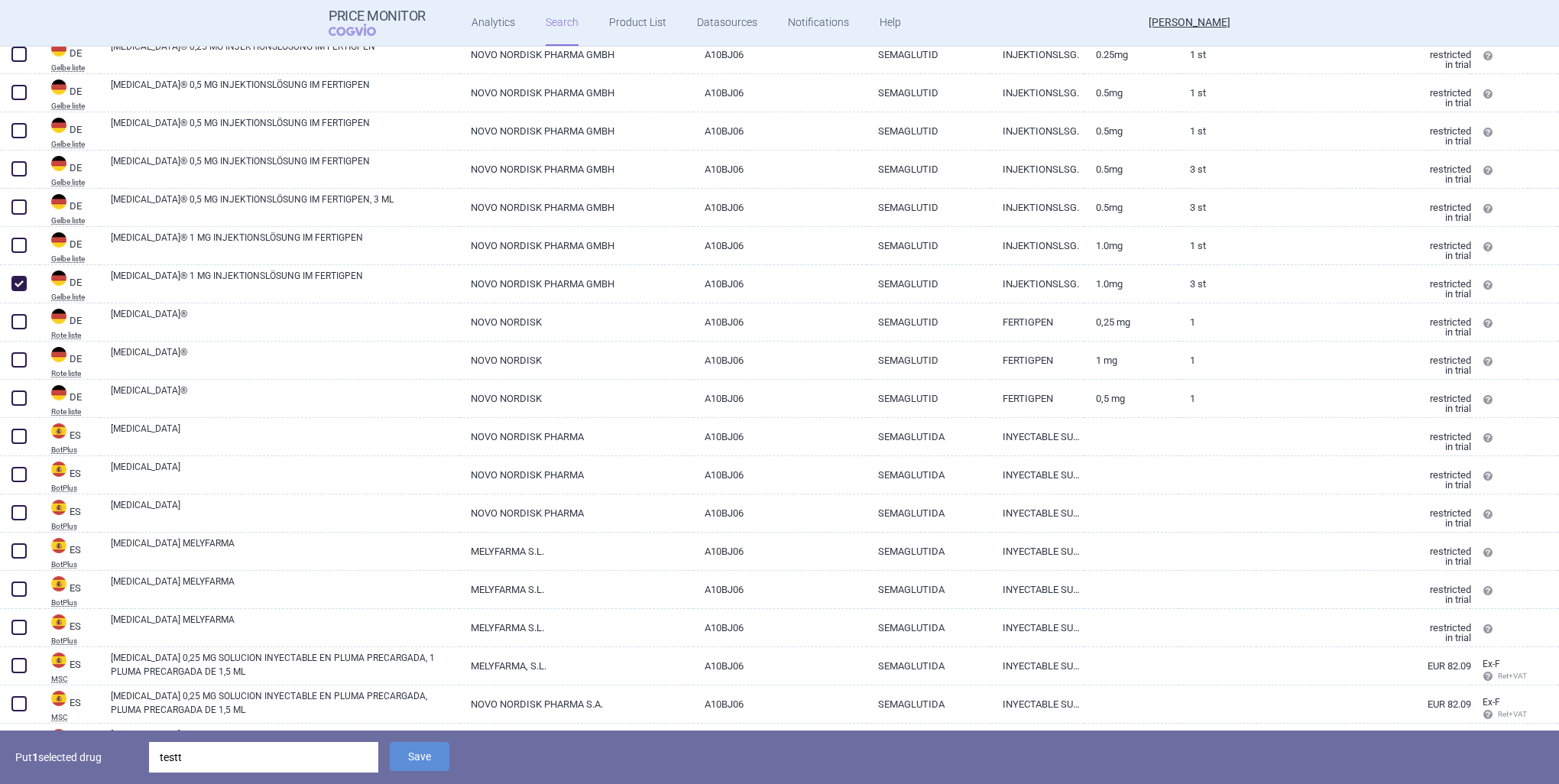
drag, startPoint x: 411, startPoint y: 767, endPoint x: 419, endPoint y: 775, distance: 11.3
click at [413, 768] on button "Save" at bounding box center [420, 757] width 60 height 29
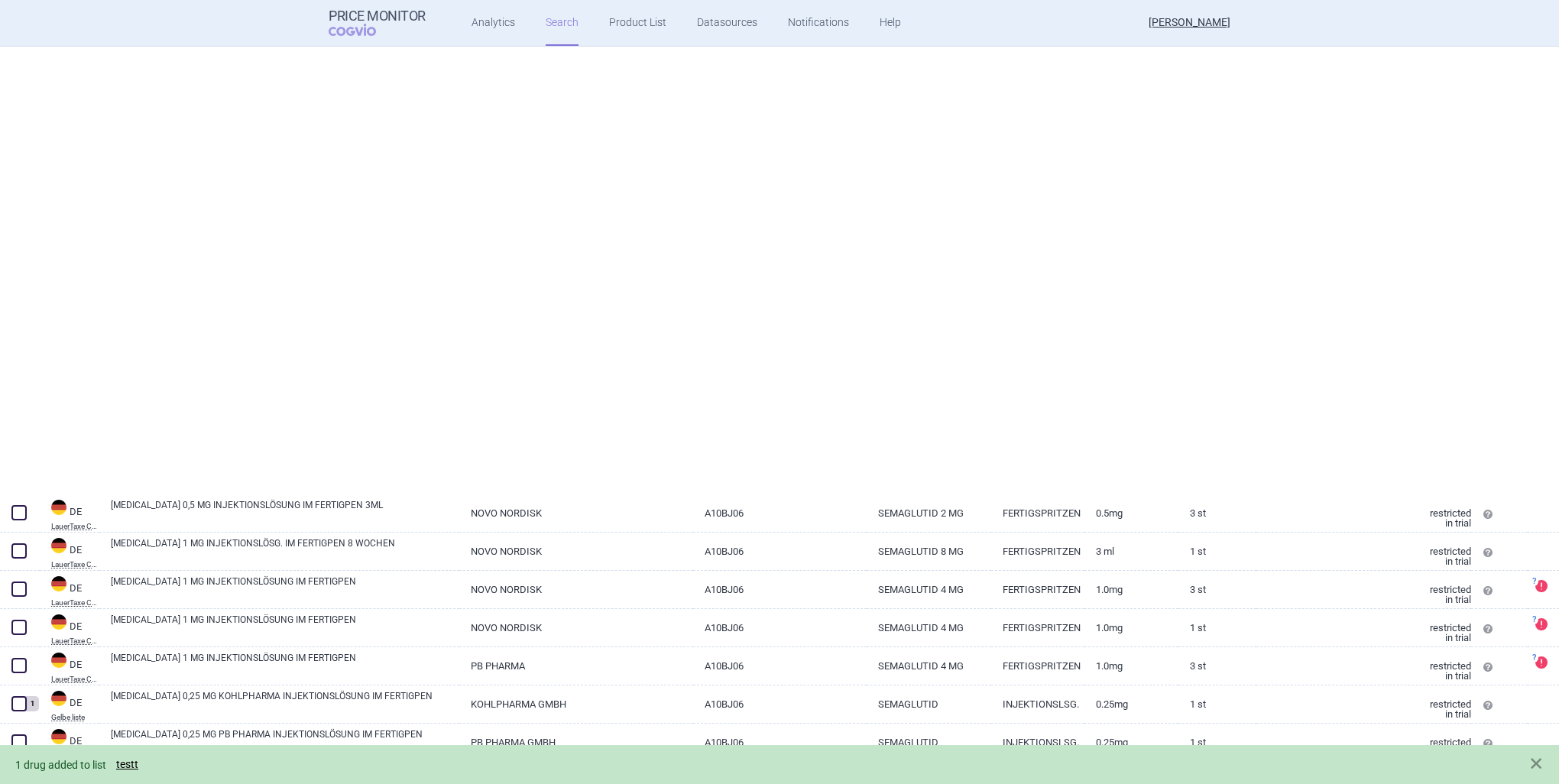
select select "country"
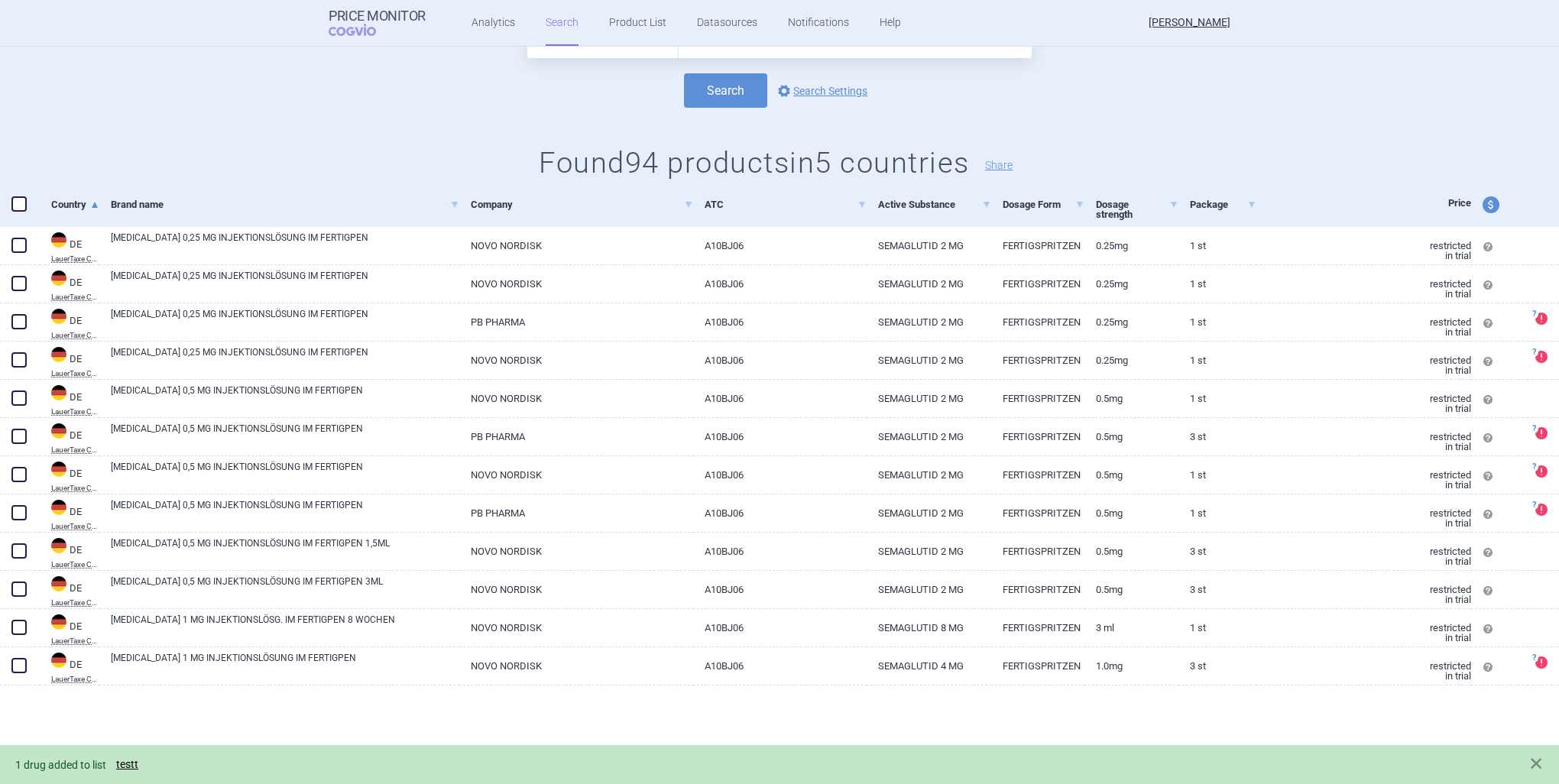
scroll to position [0, 0]
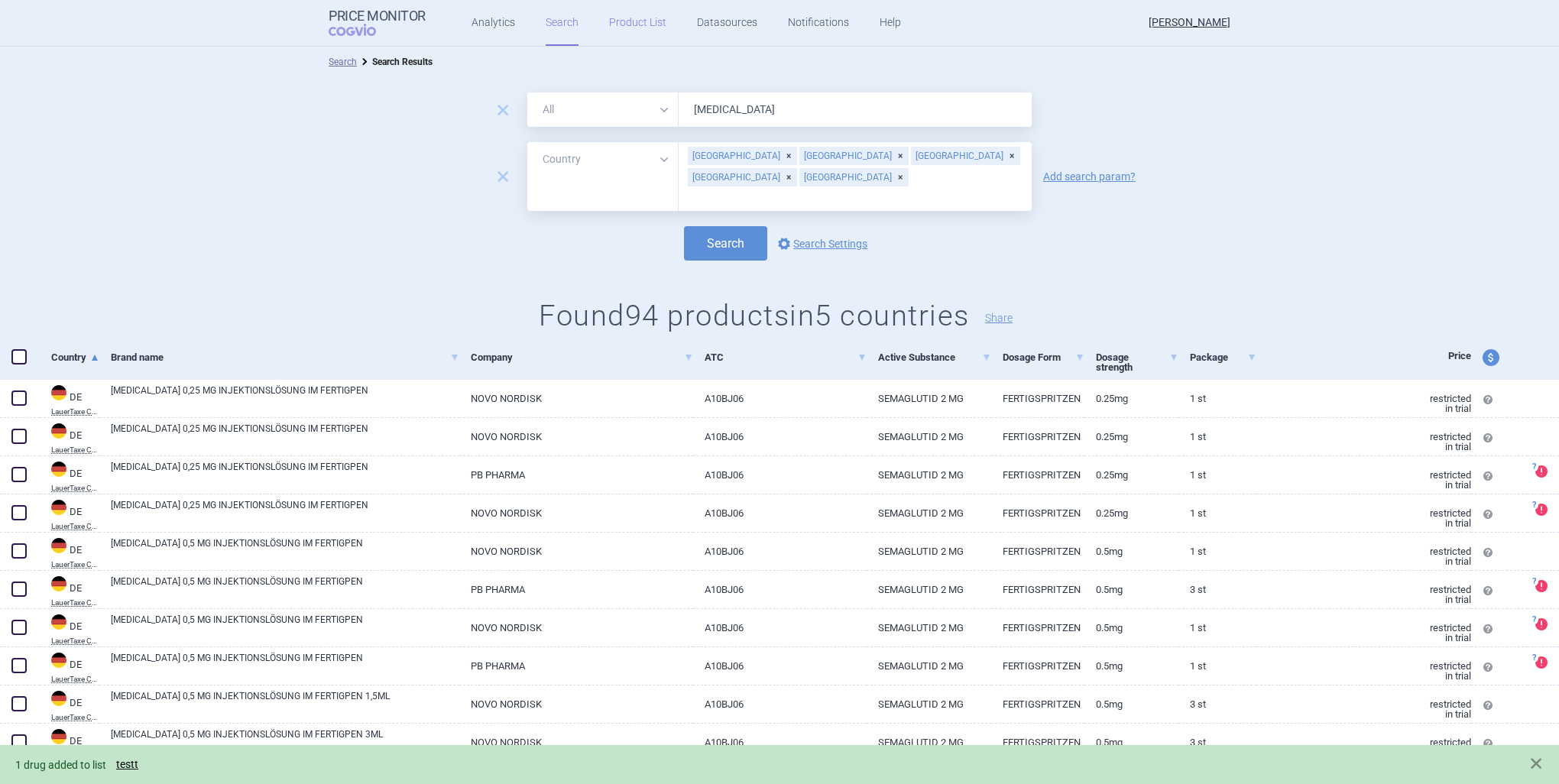
click at [609, 29] on link "Product List" at bounding box center [638, 22] width 58 height 46
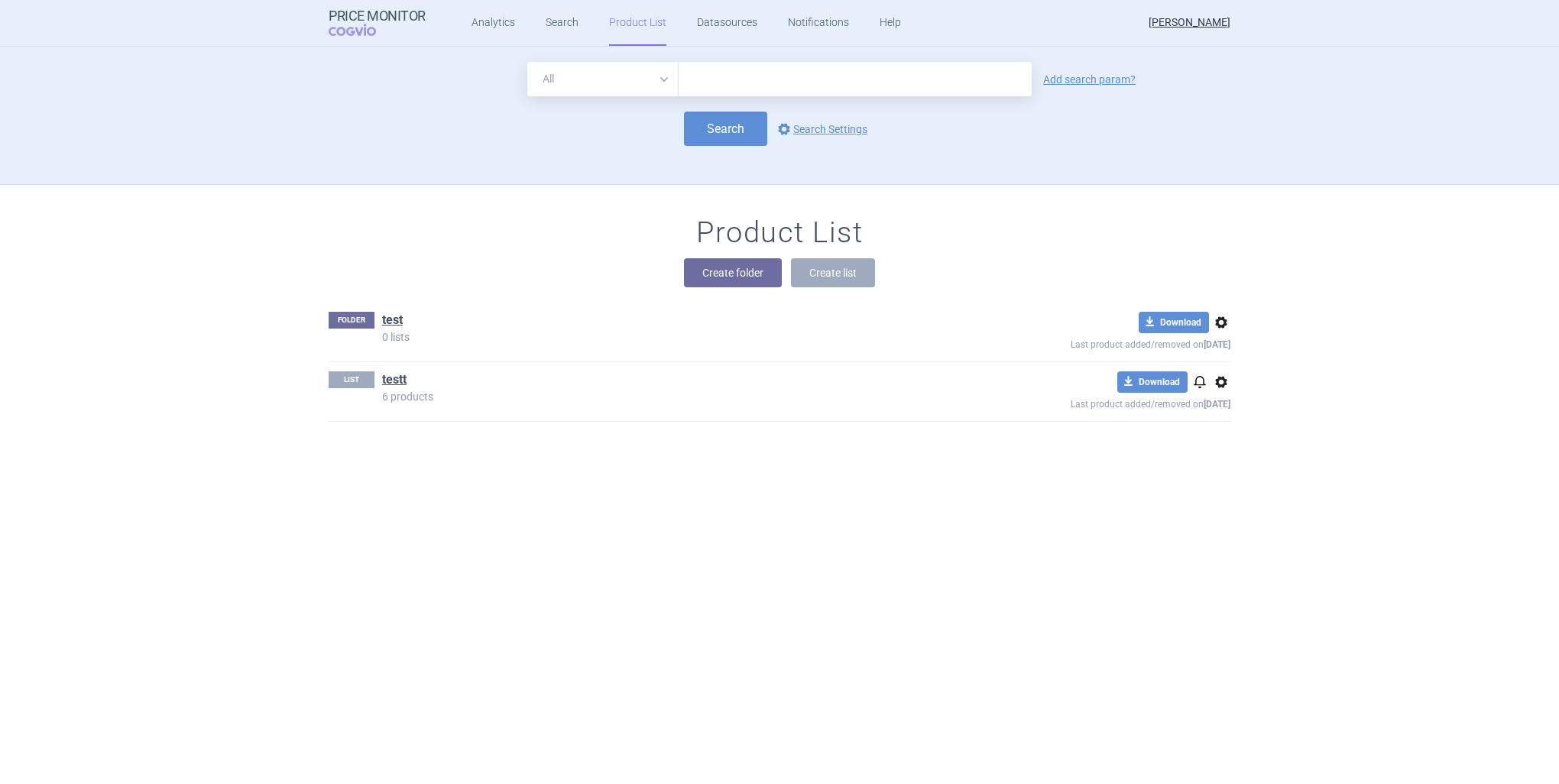
click at [390, 387] on h1 "testt" at bounding box center [394, 381] width 24 height 20
click at [382, 380] on link "testt" at bounding box center [394, 379] width 24 height 17
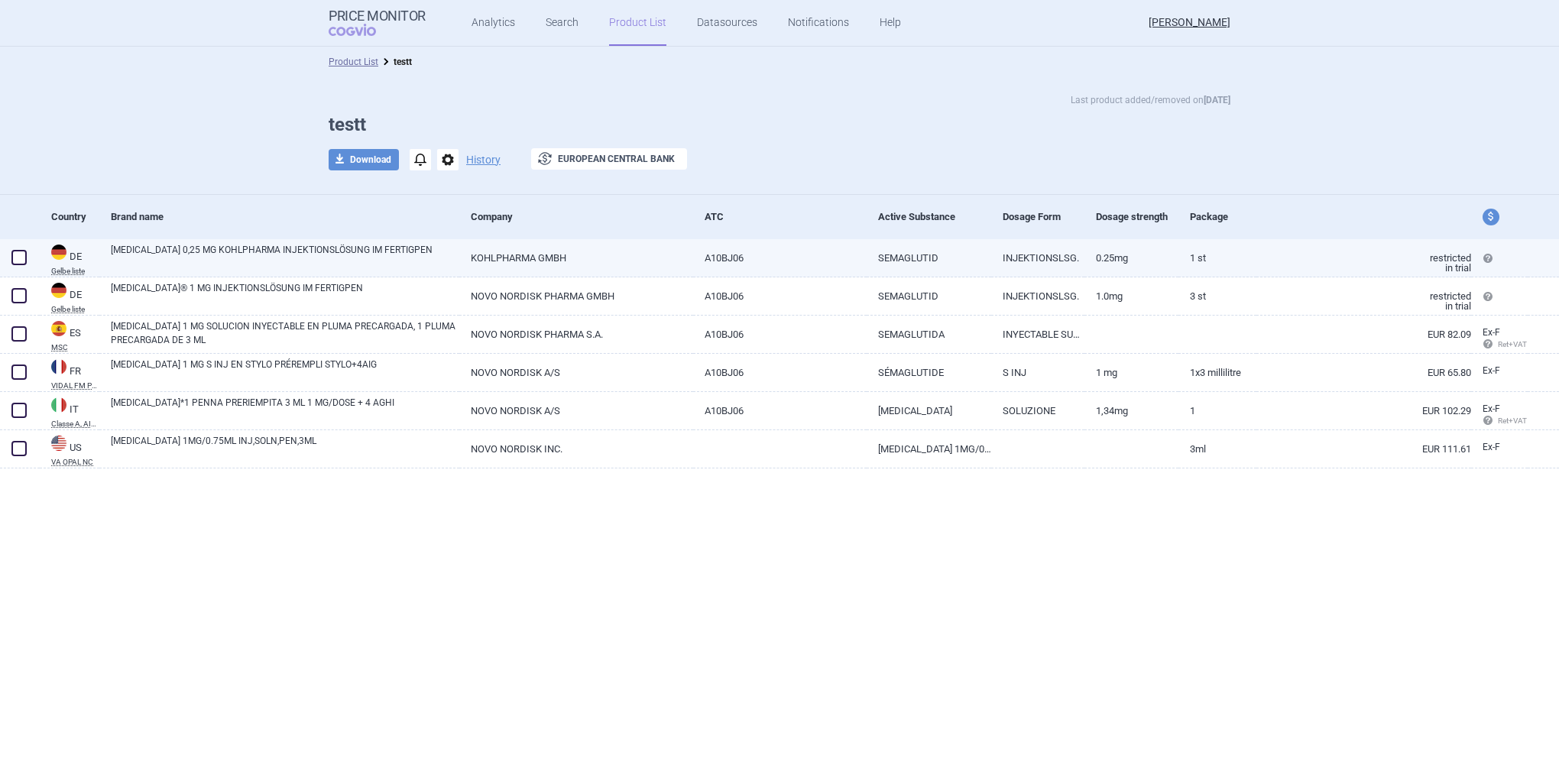
click at [19, 260] on span at bounding box center [20, 258] width 16 height 16
checkbox input "true"
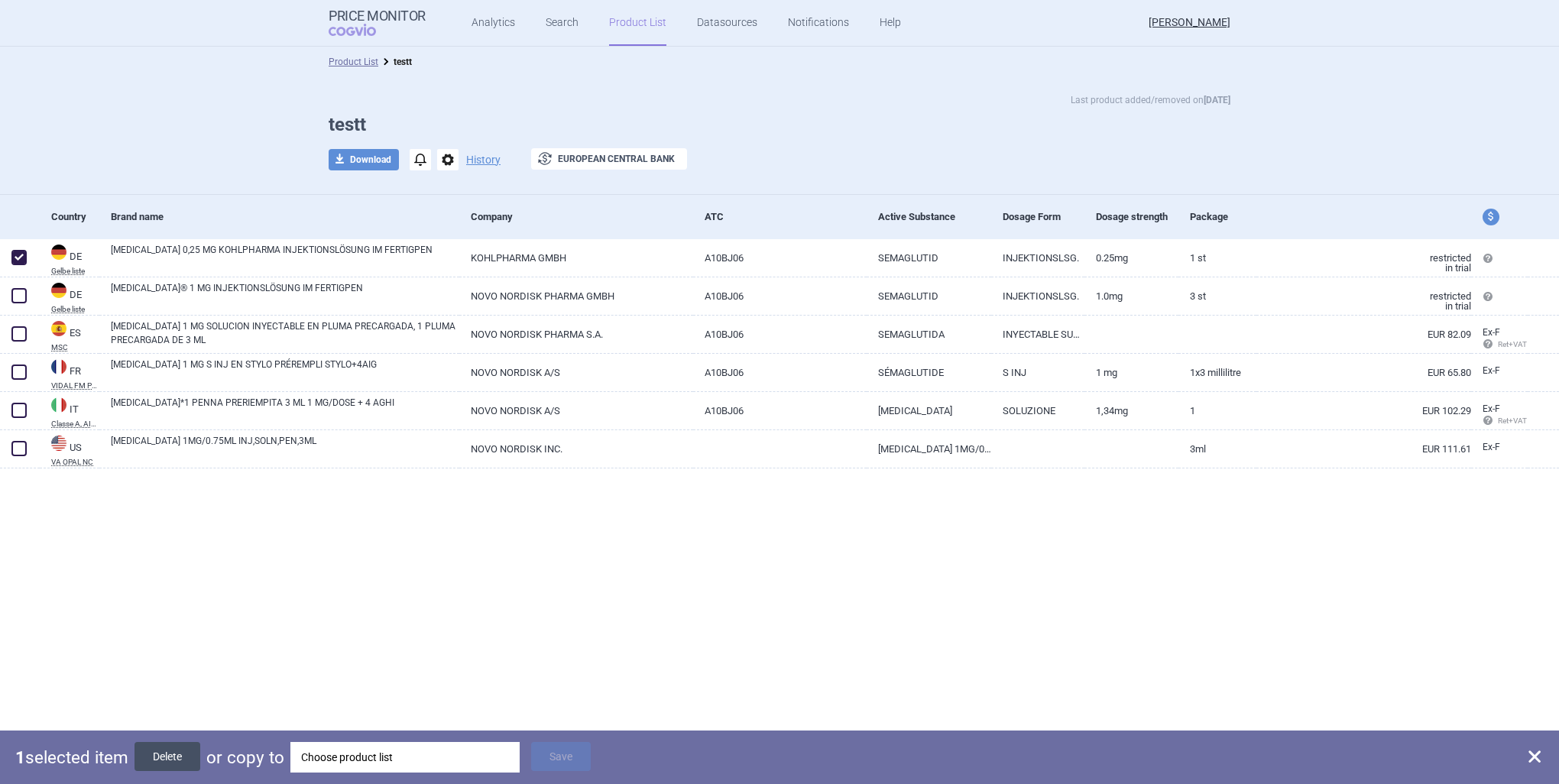
click at [165, 757] on button "Delete" at bounding box center [167, 757] width 66 height 29
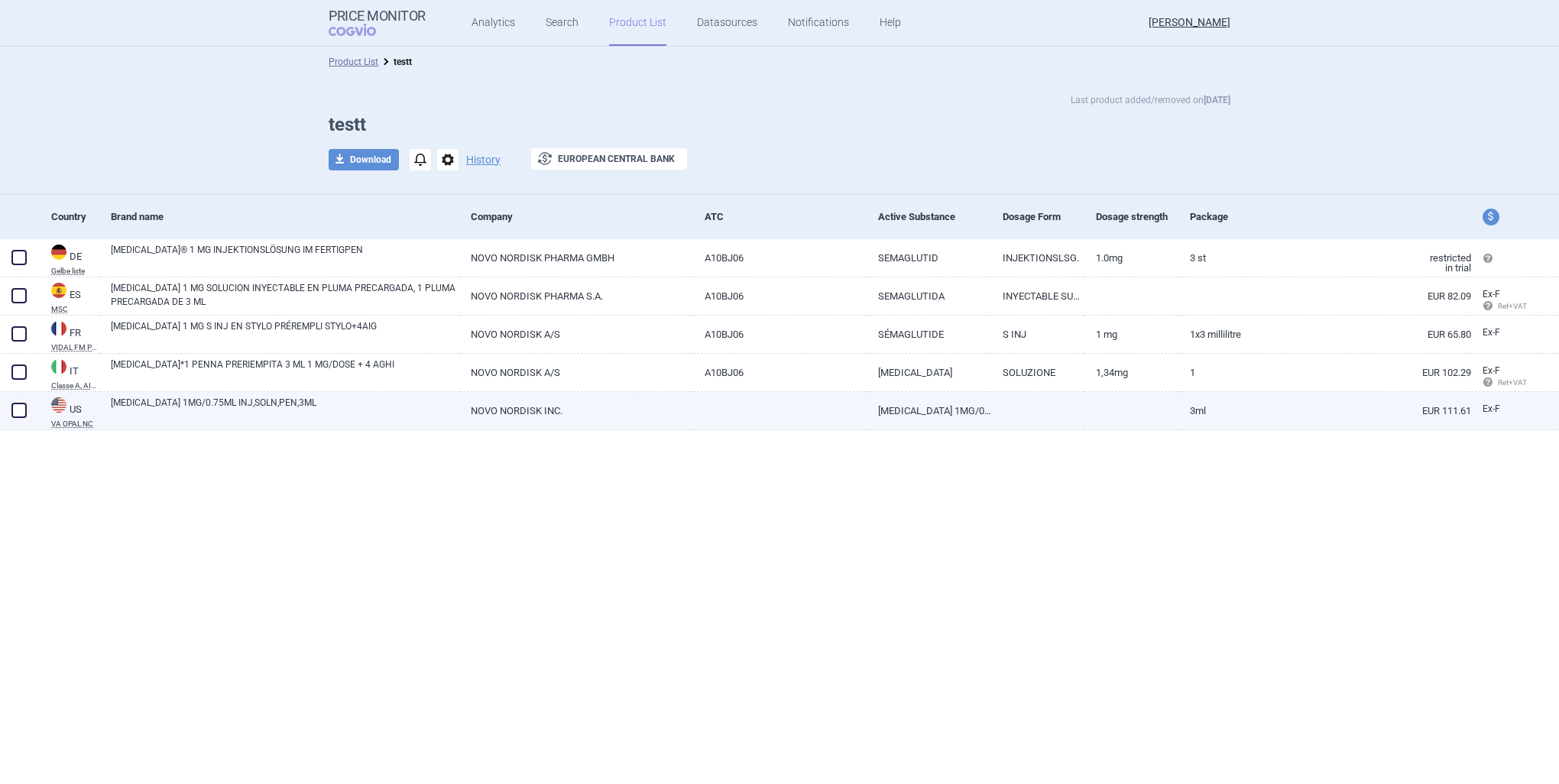
click at [18, 419] on span at bounding box center [19, 410] width 22 height 22
checkbox input "true"
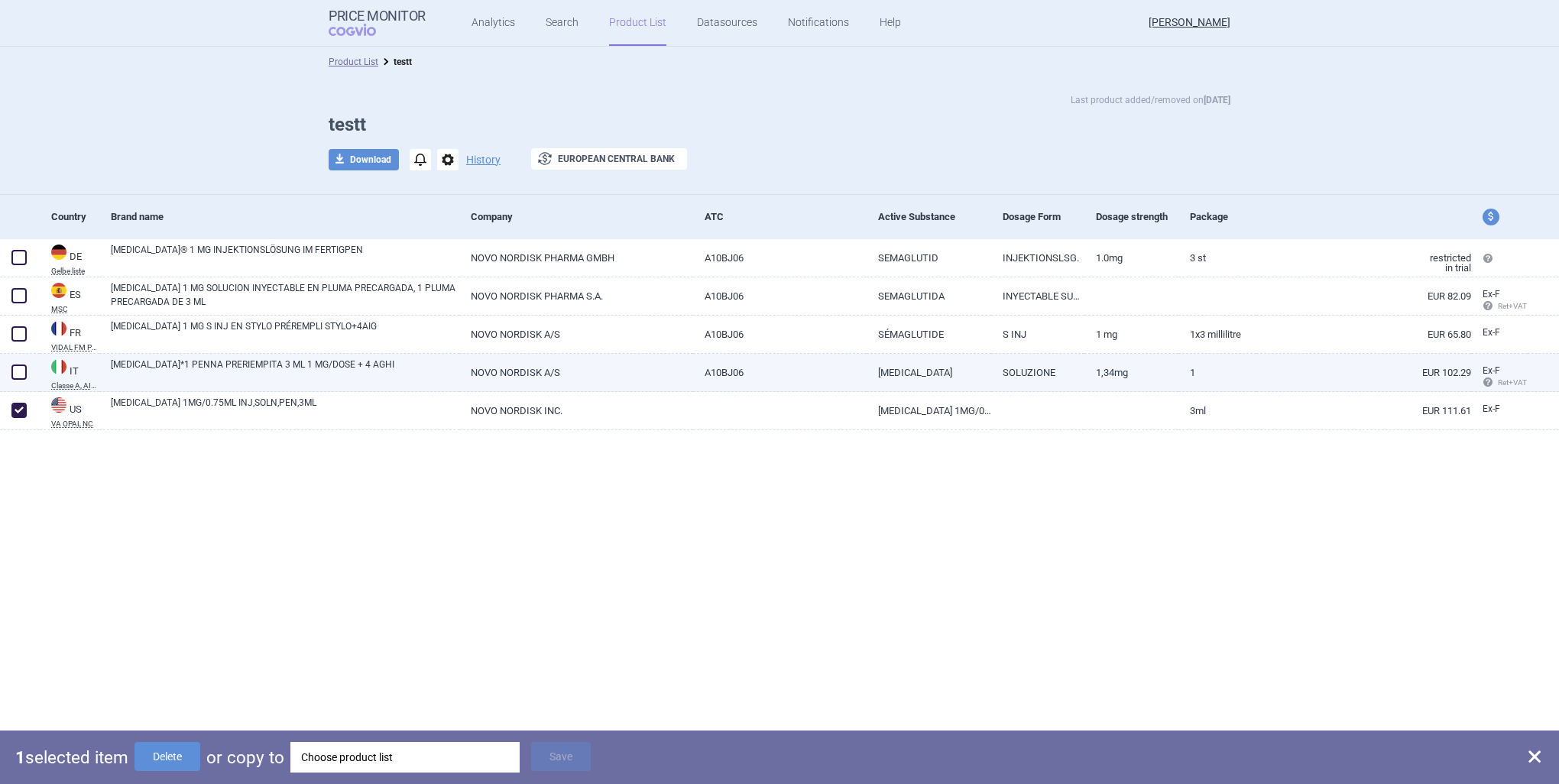
click at [13, 379] on span at bounding box center [19, 371] width 22 height 22
checkbox input "true"
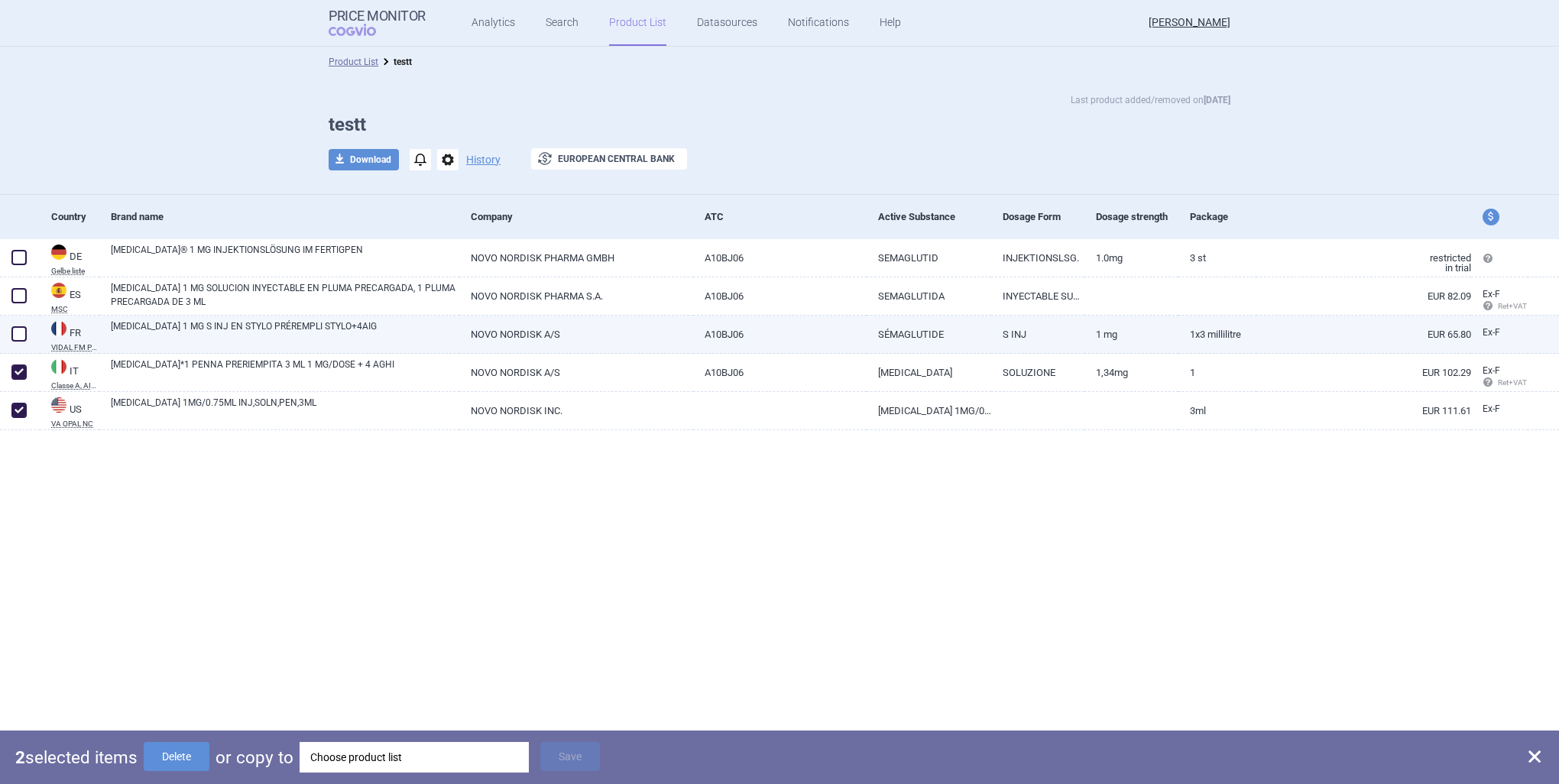
click at [22, 332] on span at bounding box center [20, 334] width 16 height 16
checkbox input "true"
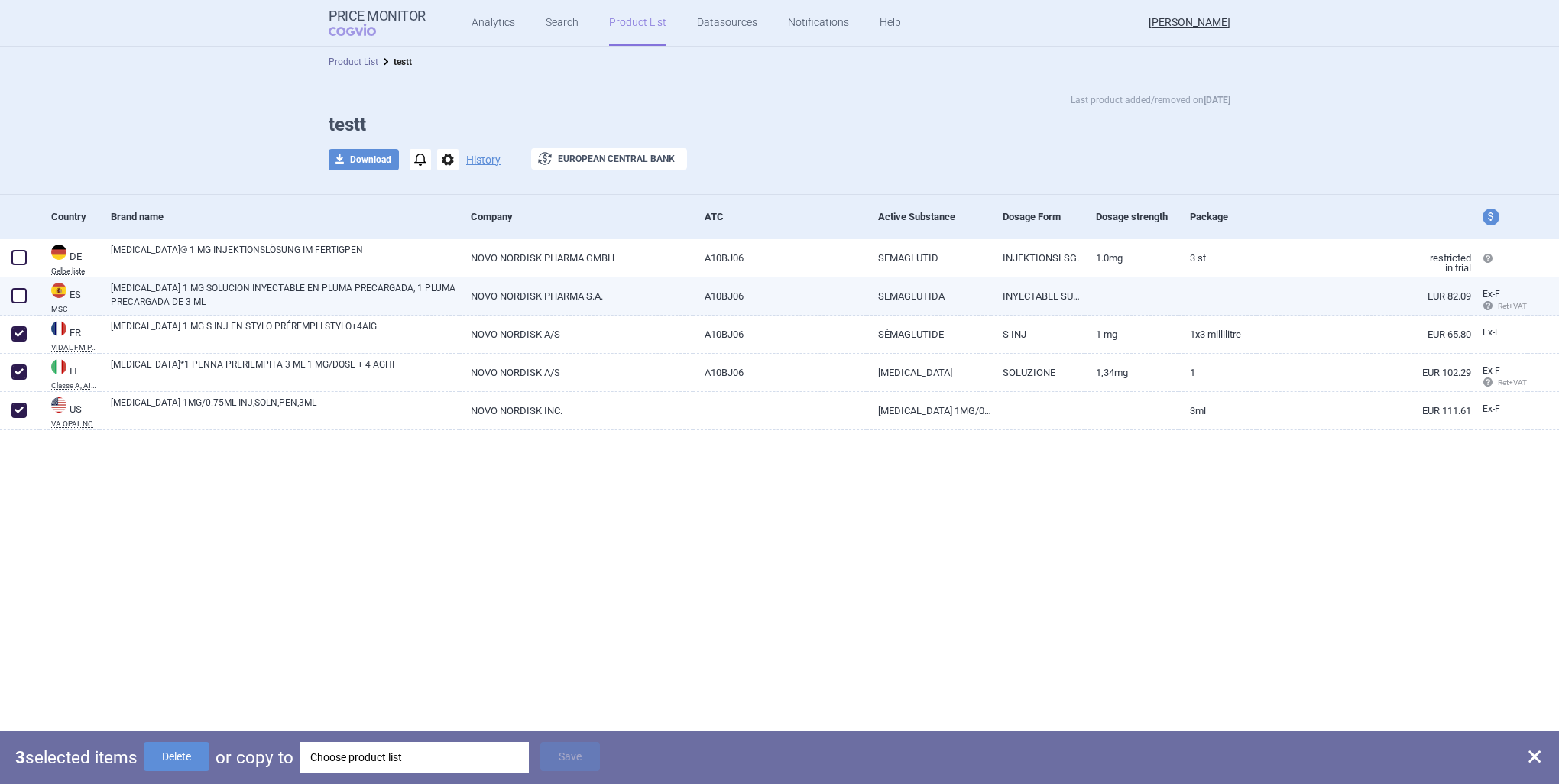
click at [13, 295] on span at bounding box center [20, 296] width 16 height 16
checkbox input "true"
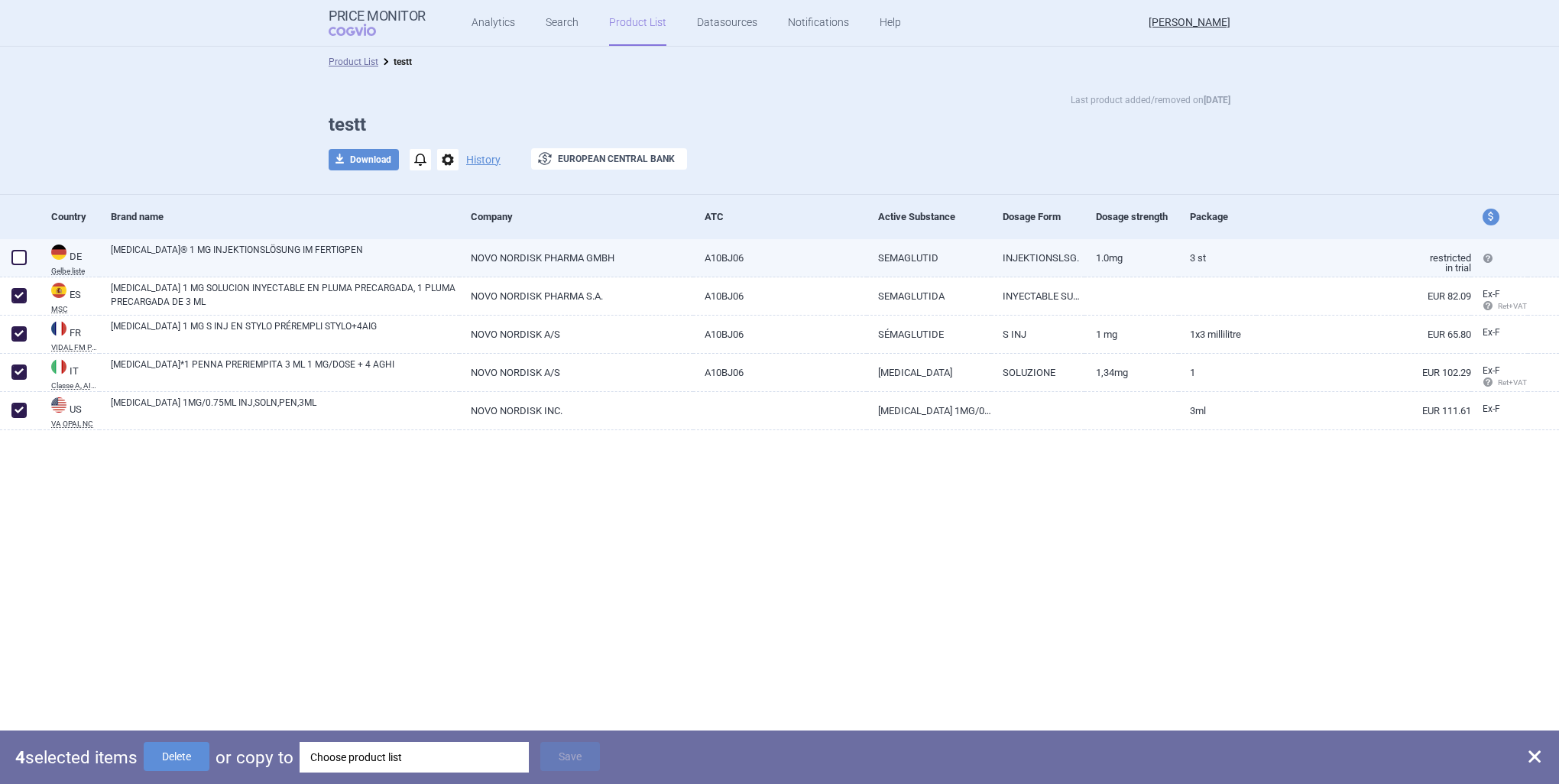
click at [13, 261] on span at bounding box center [20, 258] width 16 height 16
checkbox input "true"
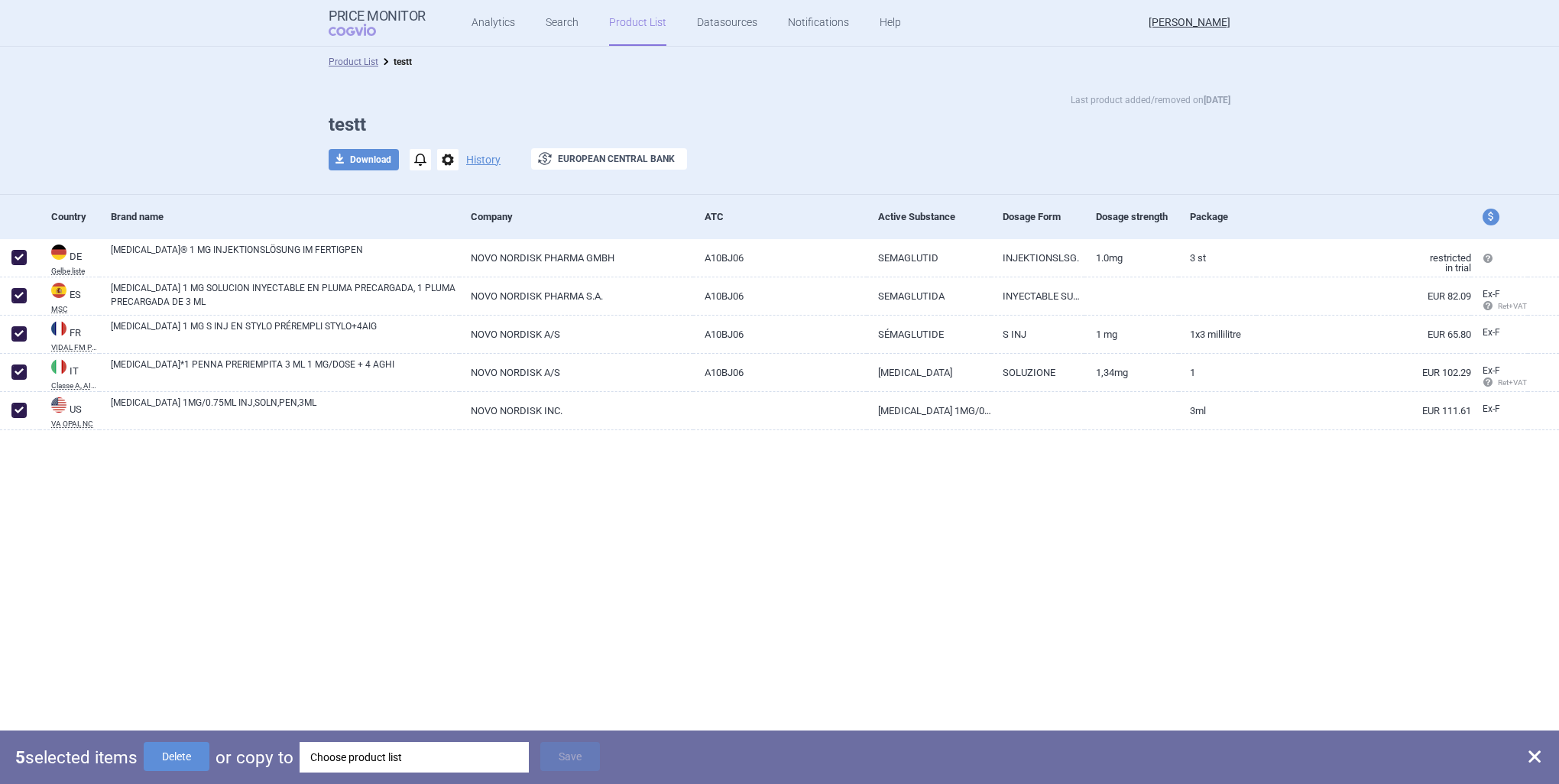
click at [1493, 215] on span "price and currency" at bounding box center [1491, 216] width 17 height 17
select select "ex-factory"
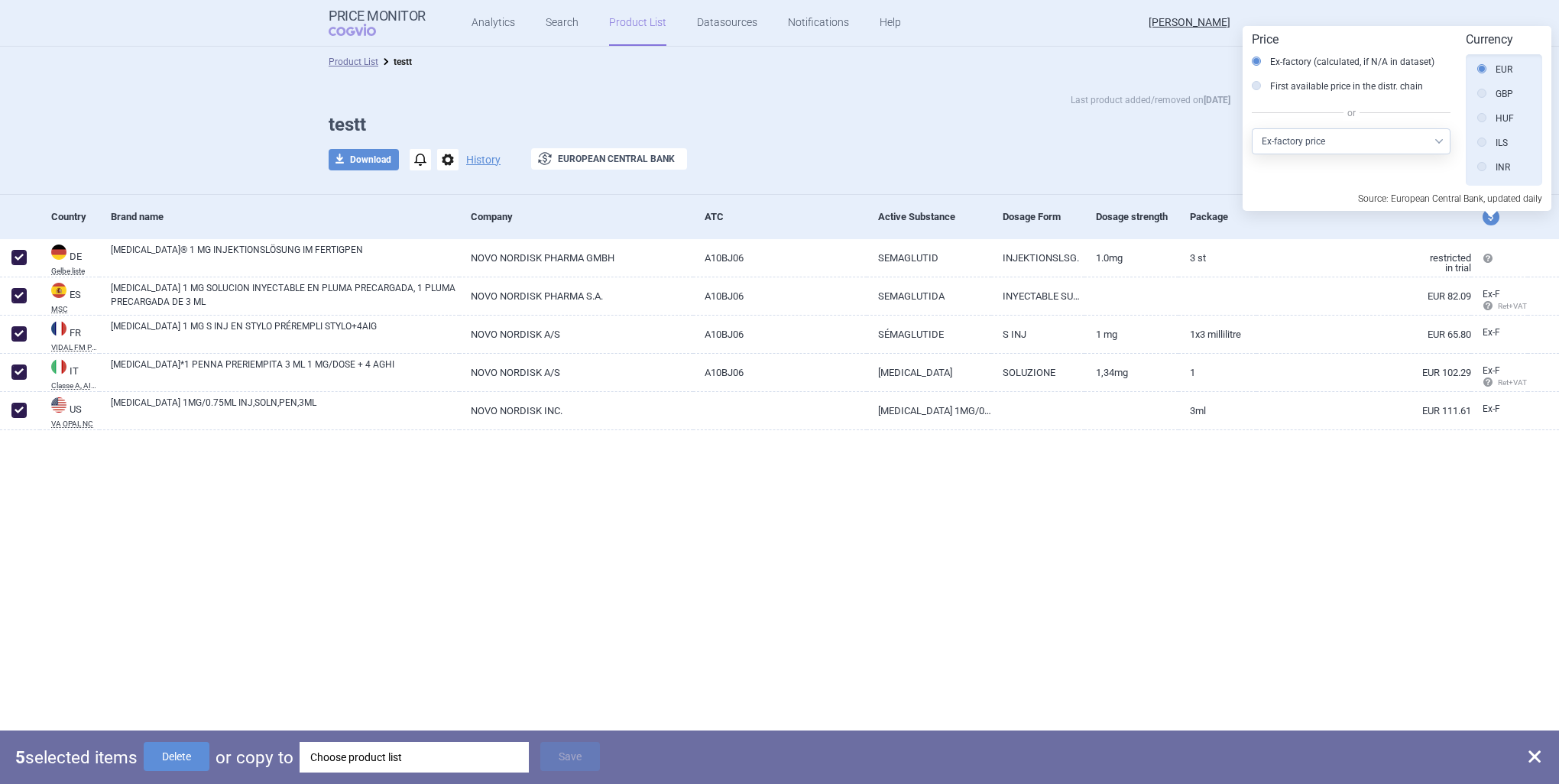
click at [1386, 145] on select "Select other price type Ex-factory price Ex-factory price with VAT Wholesale pr…" at bounding box center [1351, 141] width 199 height 26
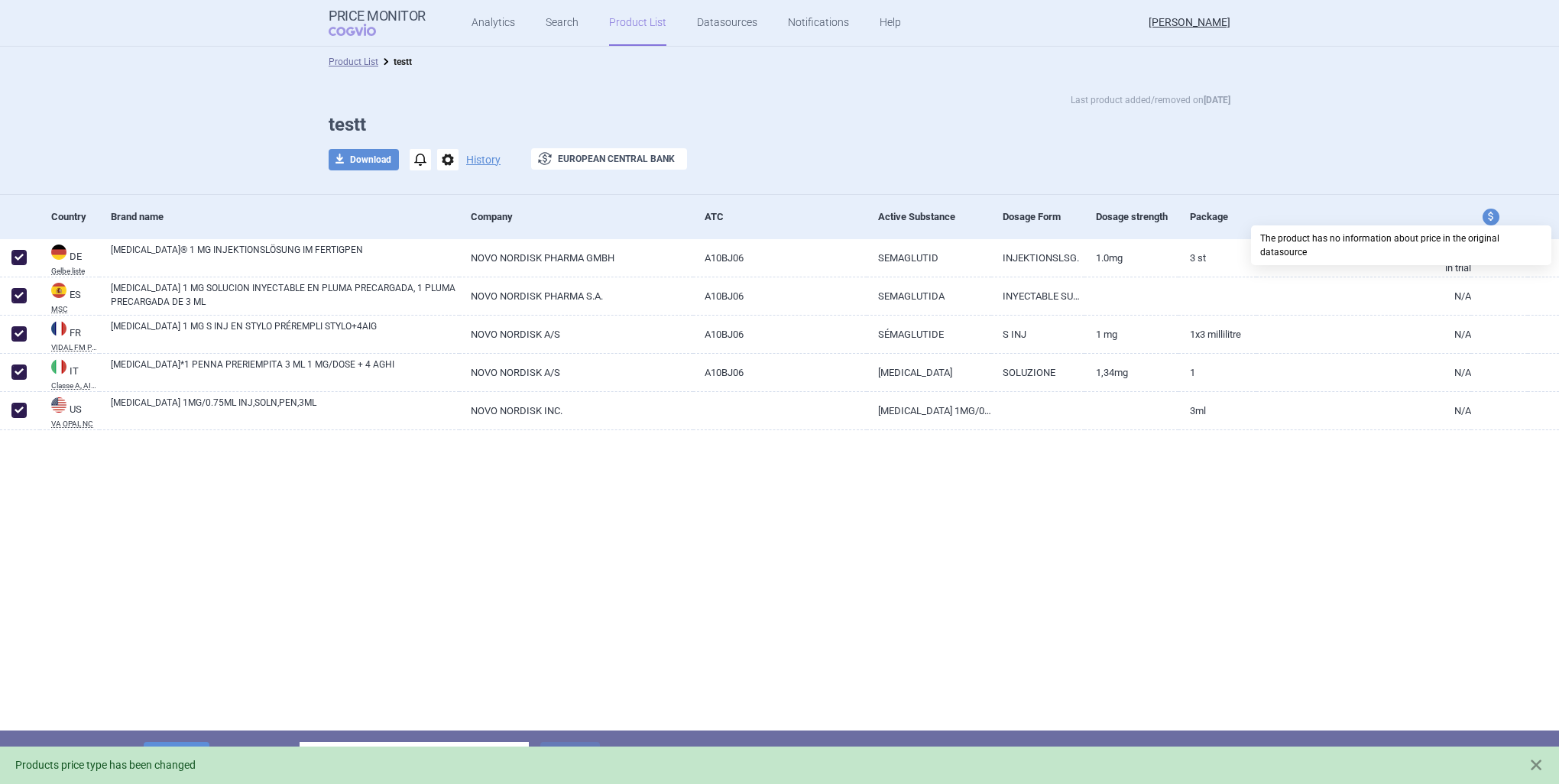
click at [1488, 259] on span at bounding box center [1490, 257] width 13 height 13
select select "EUR"
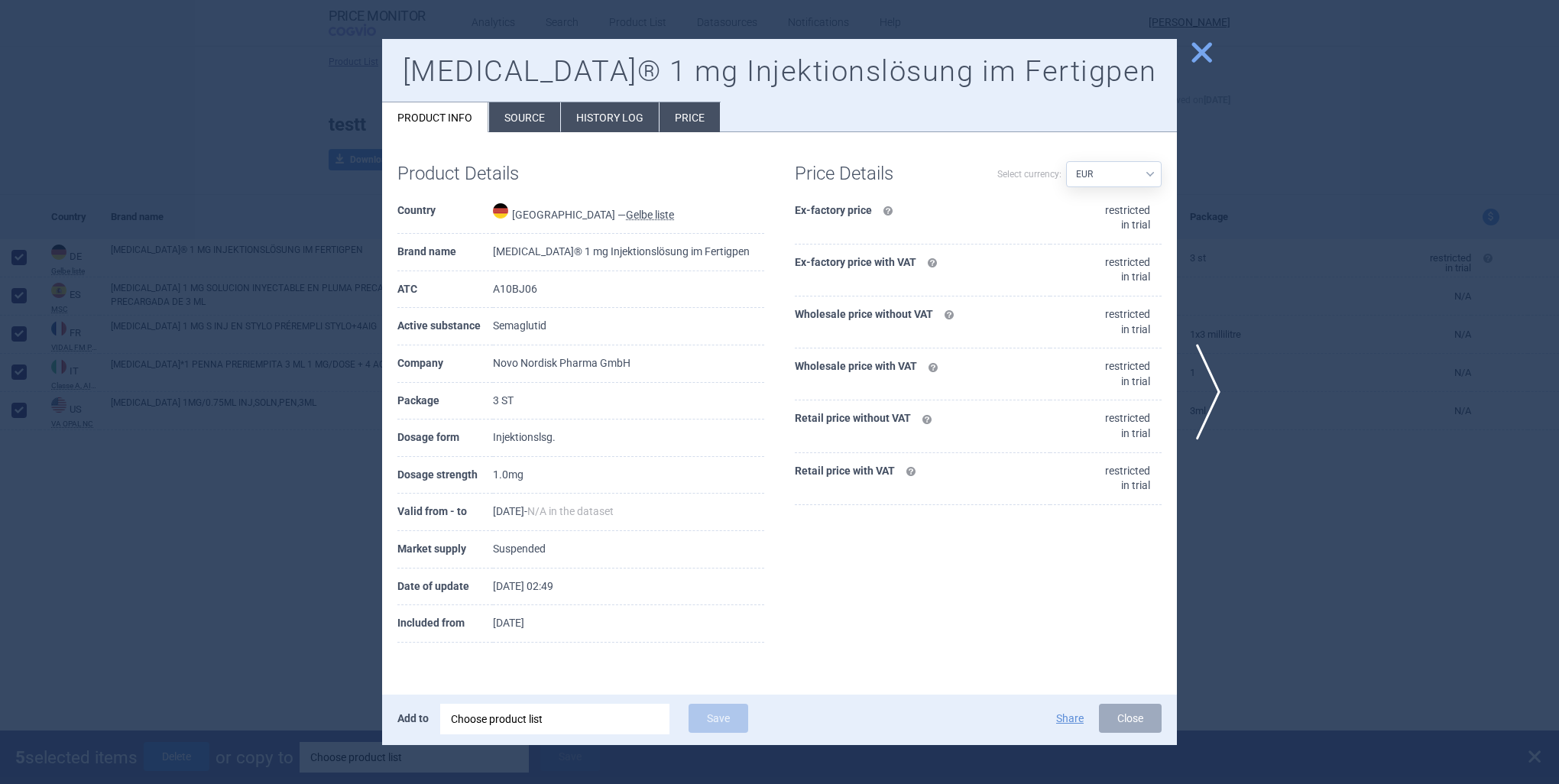
click at [1209, 65] on button "close" at bounding box center [1196, 54] width 38 height 29
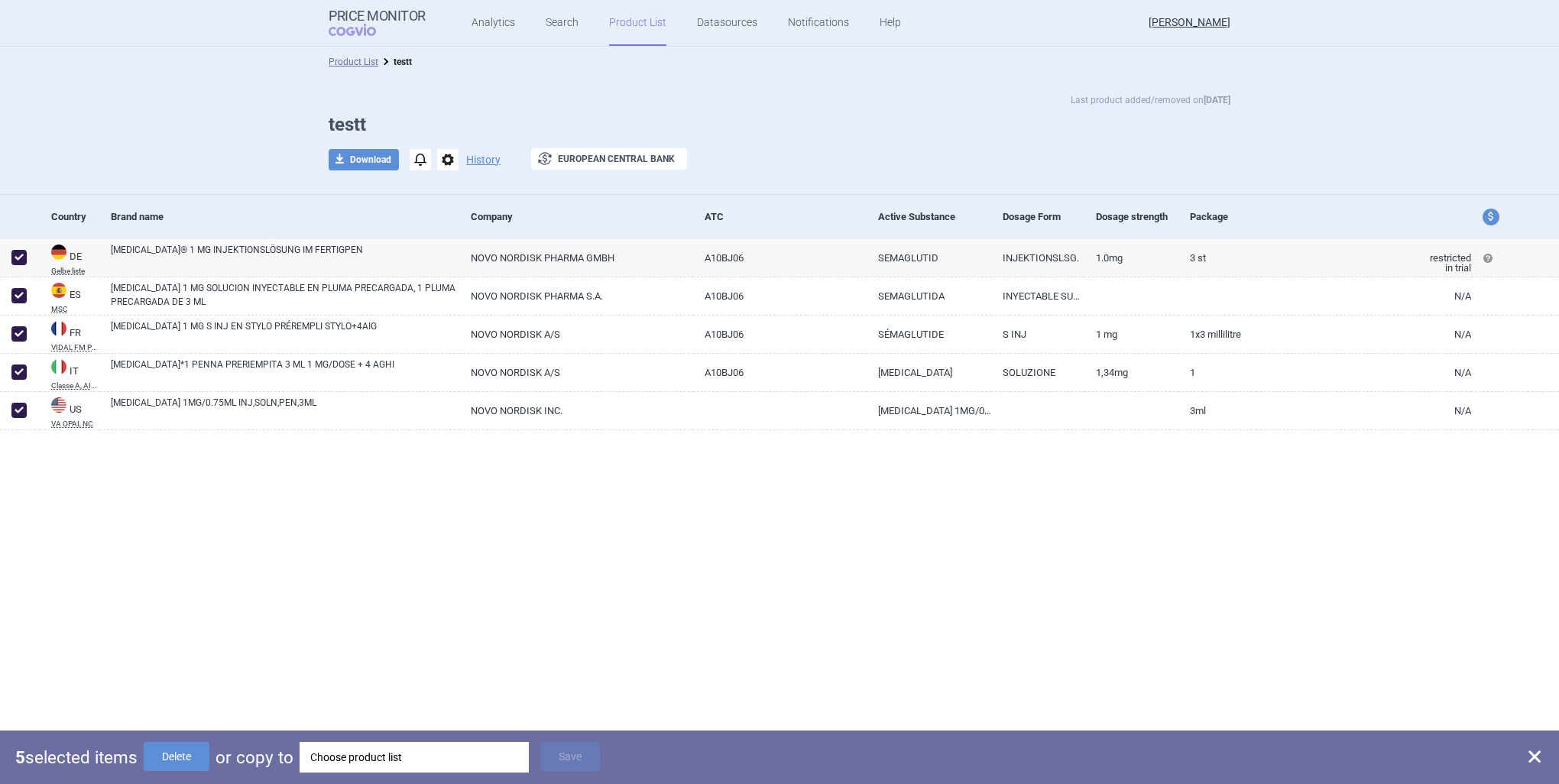
click at [1493, 219] on span "price and currency" at bounding box center [1491, 216] width 17 height 17
select select "retail"
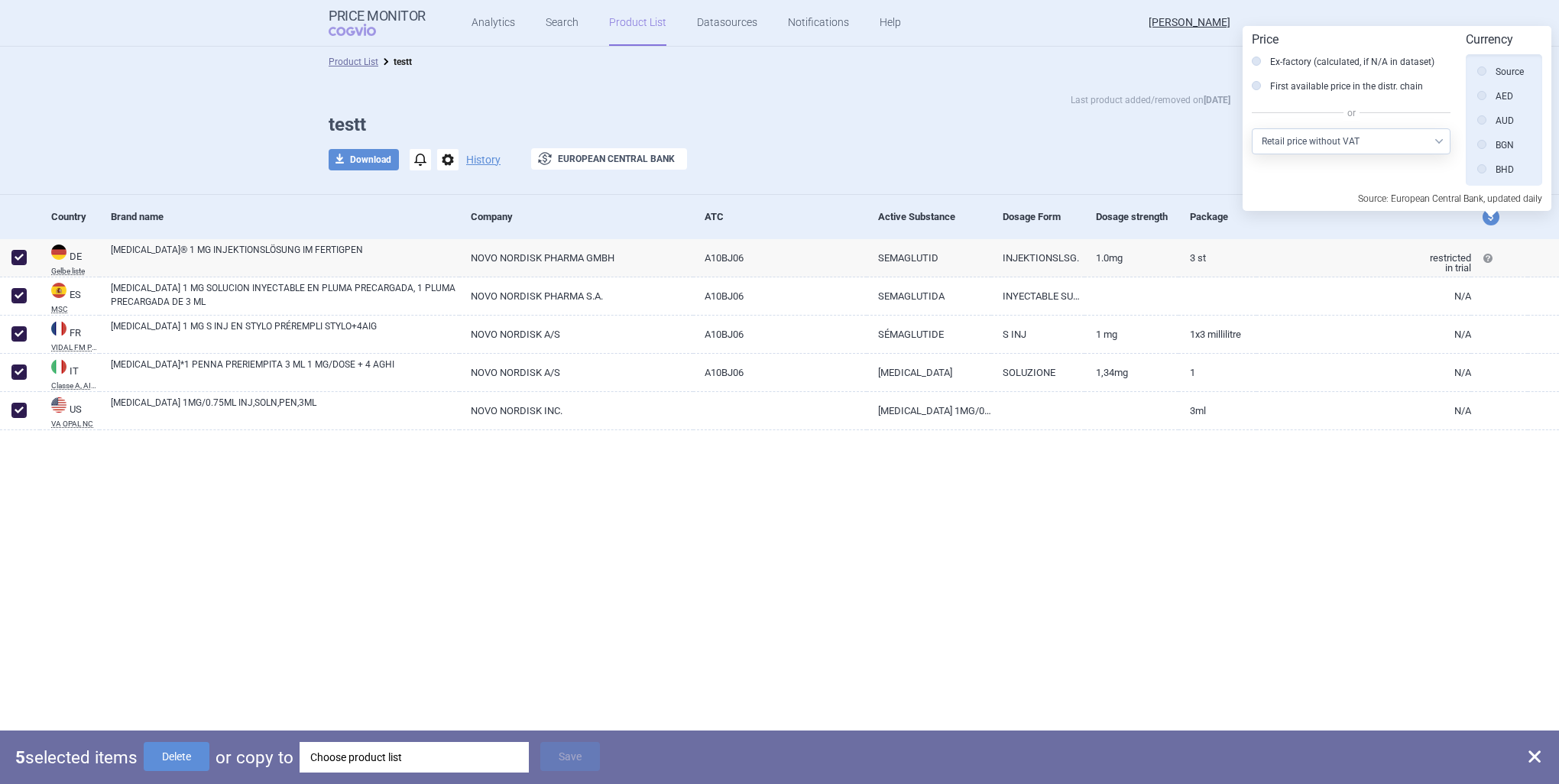
scroll to position [344, 0]
click at [1373, 138] on select "Select other price type Ex-factory price Ex-factory price with VAT Wholesale pr…" at bounding box center [1351, 141] width 199 height 26
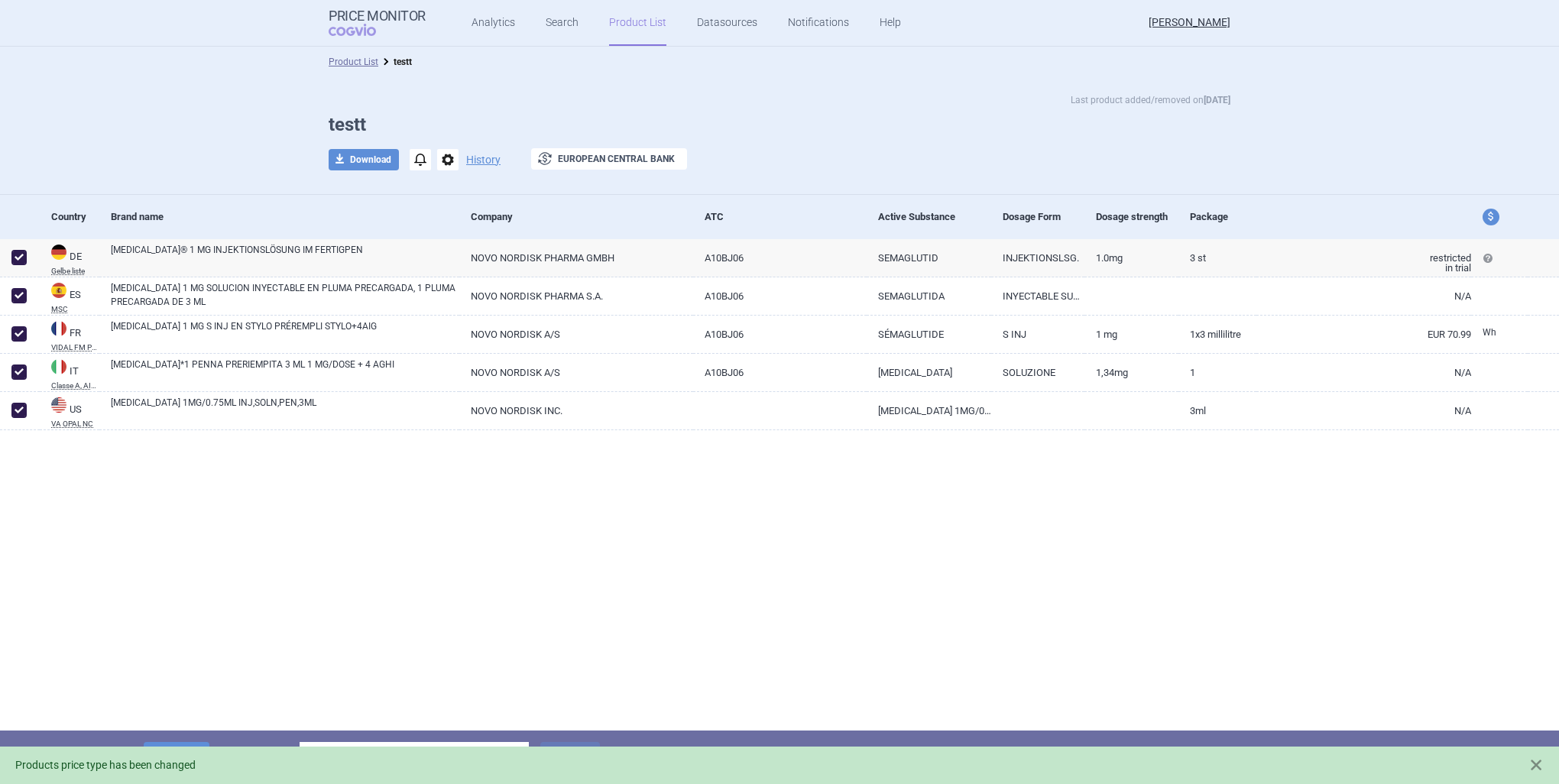
click at [1490, 219] on span "price and currency" at bounding box center [1491, 216] width 17 height 17
select select "wholesale"
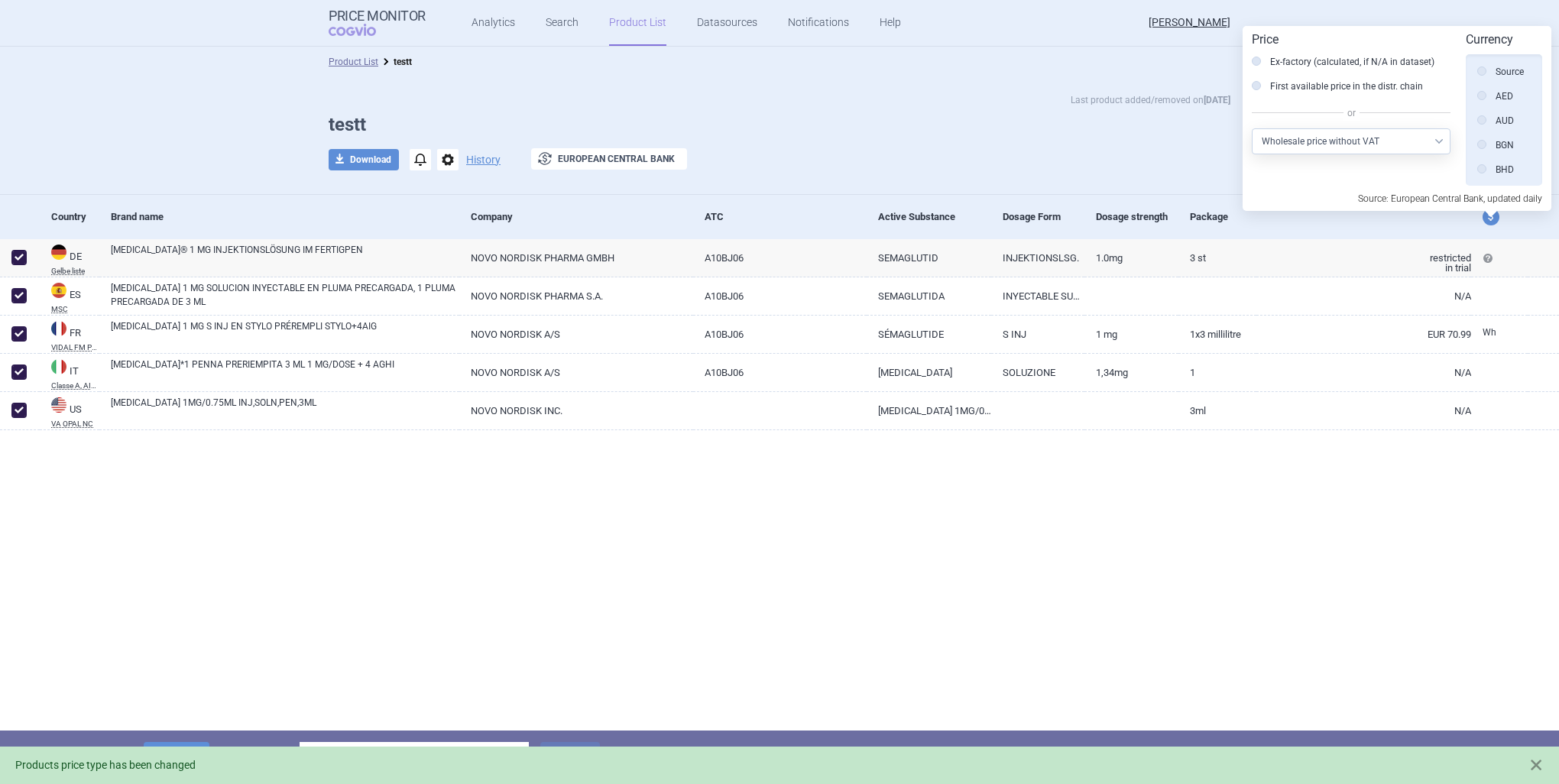
scroll to position [344, 0]
click at [1391, 142] on select "Select other price type Ex-factory price Ex-factory price with VAT Wholesale pr…" at bounding box center [1351, 141] width 199 height 26
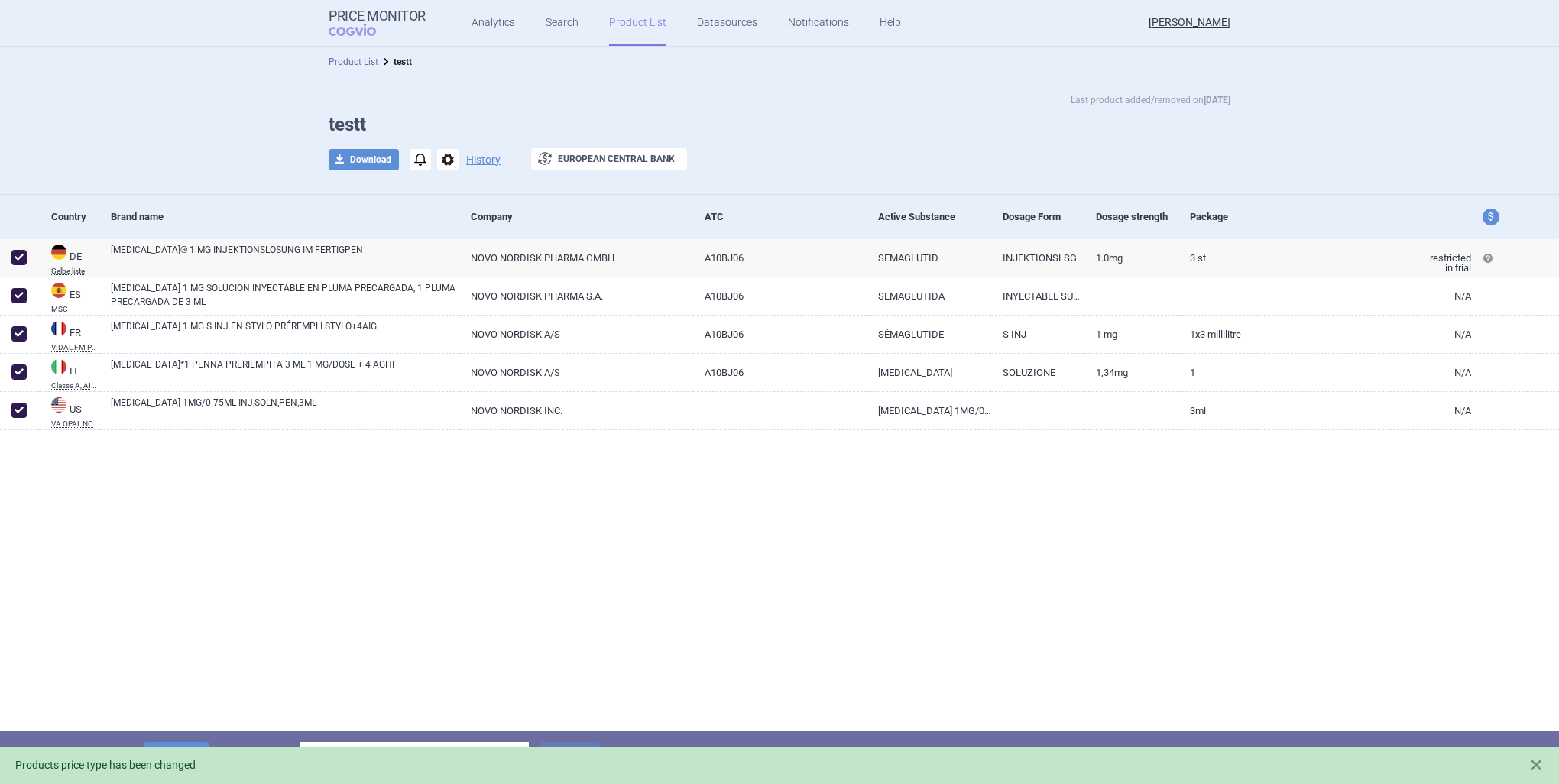
click at [1491, 212] on span "price and currency" at bounding box center [1491, 216] width 17 height 17
select select "ex-factory-with-vat"
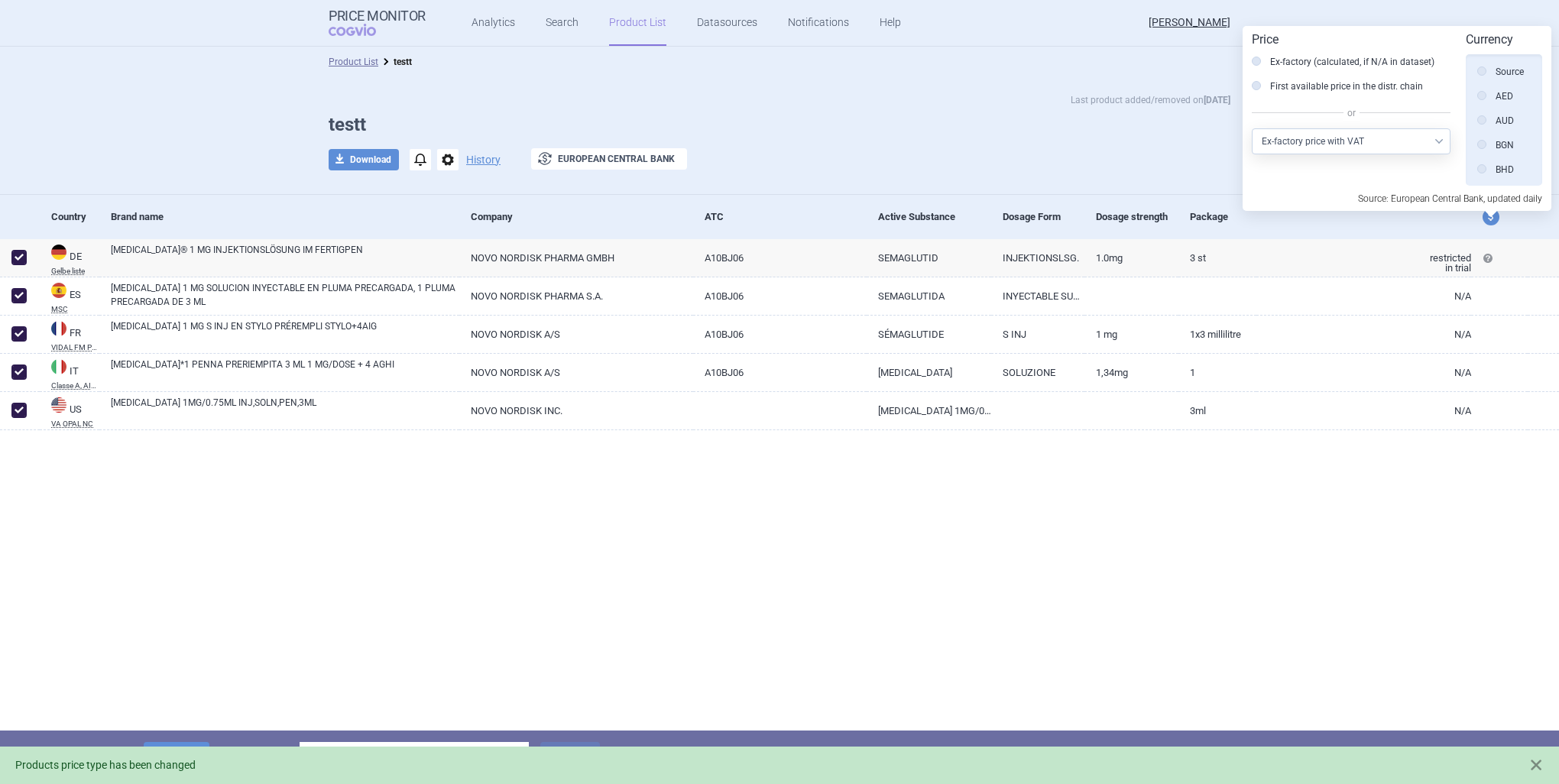
scroll to position [344, 0]
click at [1388, 142] on select "Select other price type Ex-factory price Ex-factory price with VAT Wholesale pr…" at bounding box center [1351, 141] width 199 height 26
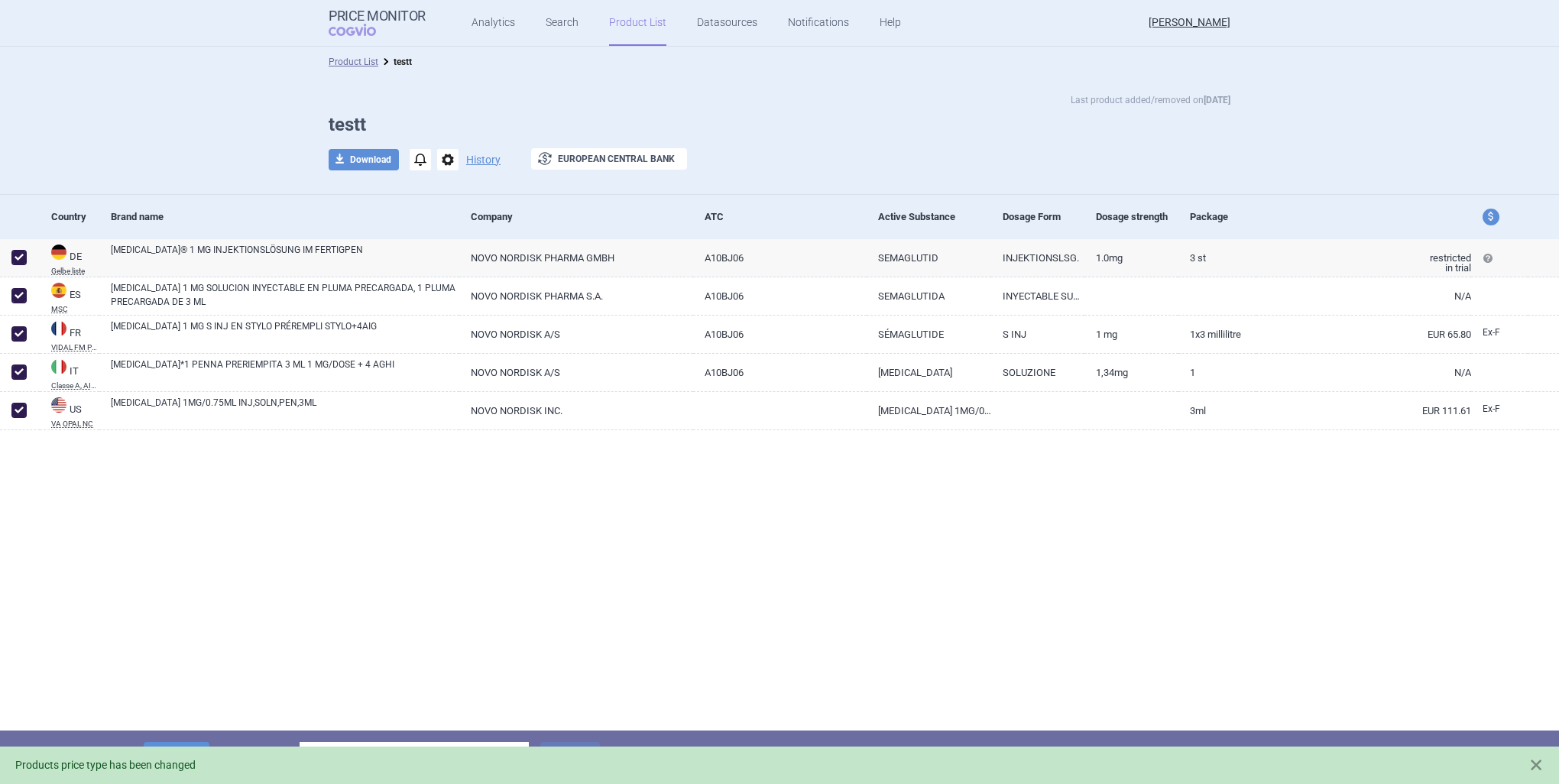
click at [1490, 221] on span "price and currency" at bounding box center [1491, 216] width 17 height 17
select select "ex-factory"
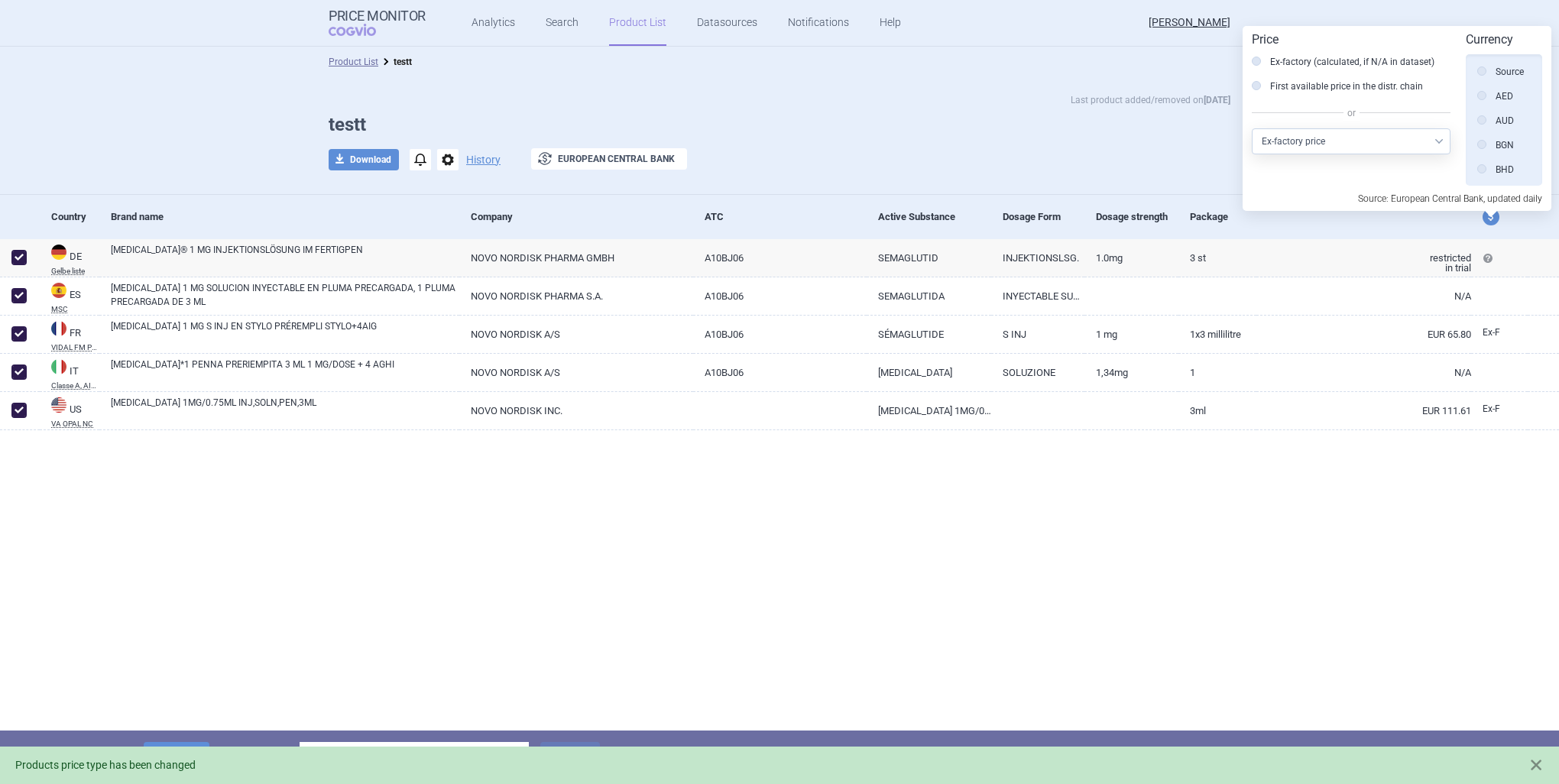
scroll to position [344, 0]
click at [1342, 64] on label "Ex-factory (calculated, if N/A in dataset)" at bounding box center [1343, 62] width 183 height 16
click at [1269, 64] on input "Ex-factory (calculated, if N/A in dataset)" at bounding box center [1261, 63] width 16 height 16
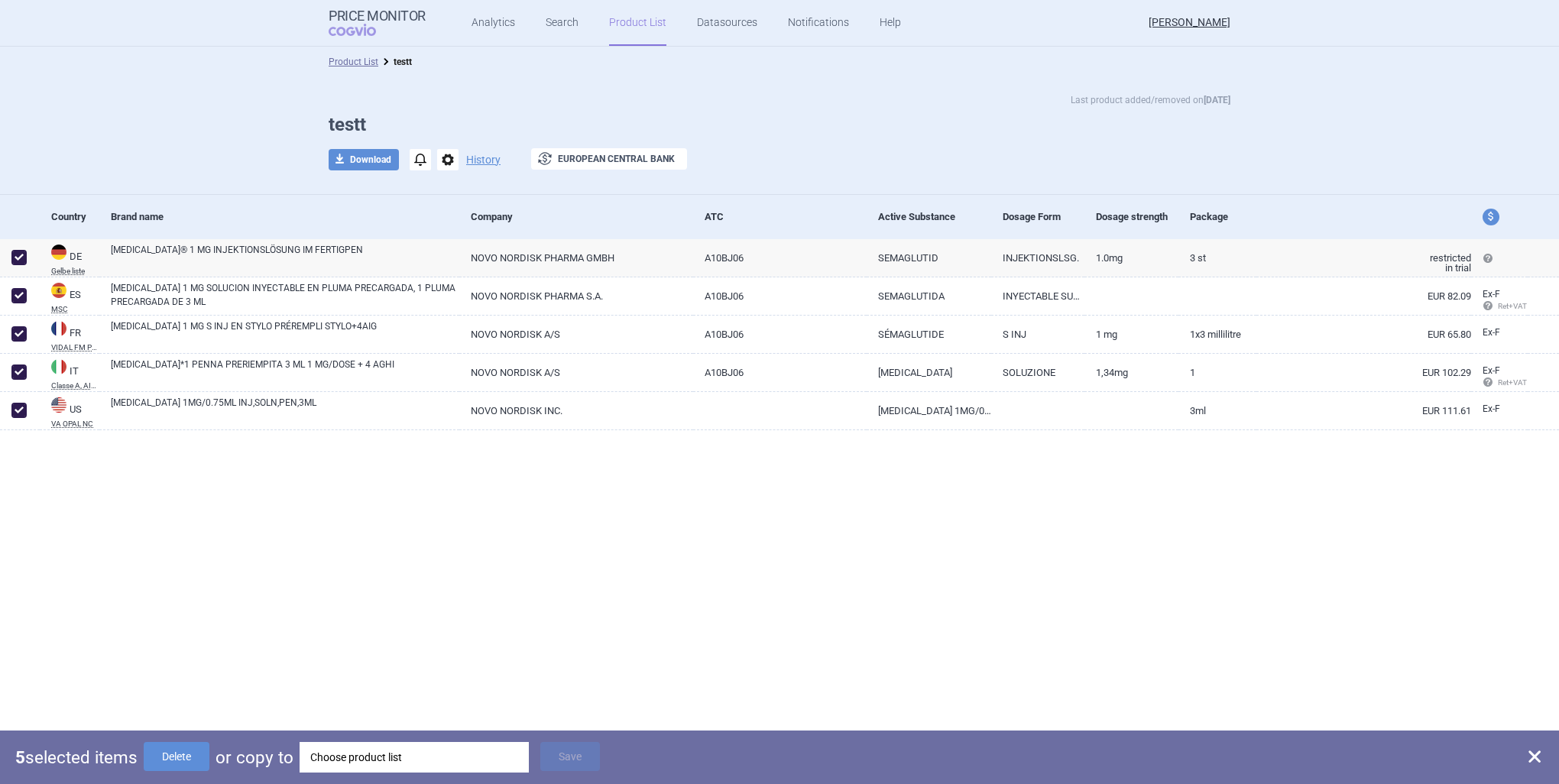
click at [1487, 215] on span "price and currency" at bounding box center [1491, 216] width 17 height 17
select select "ex-factory"
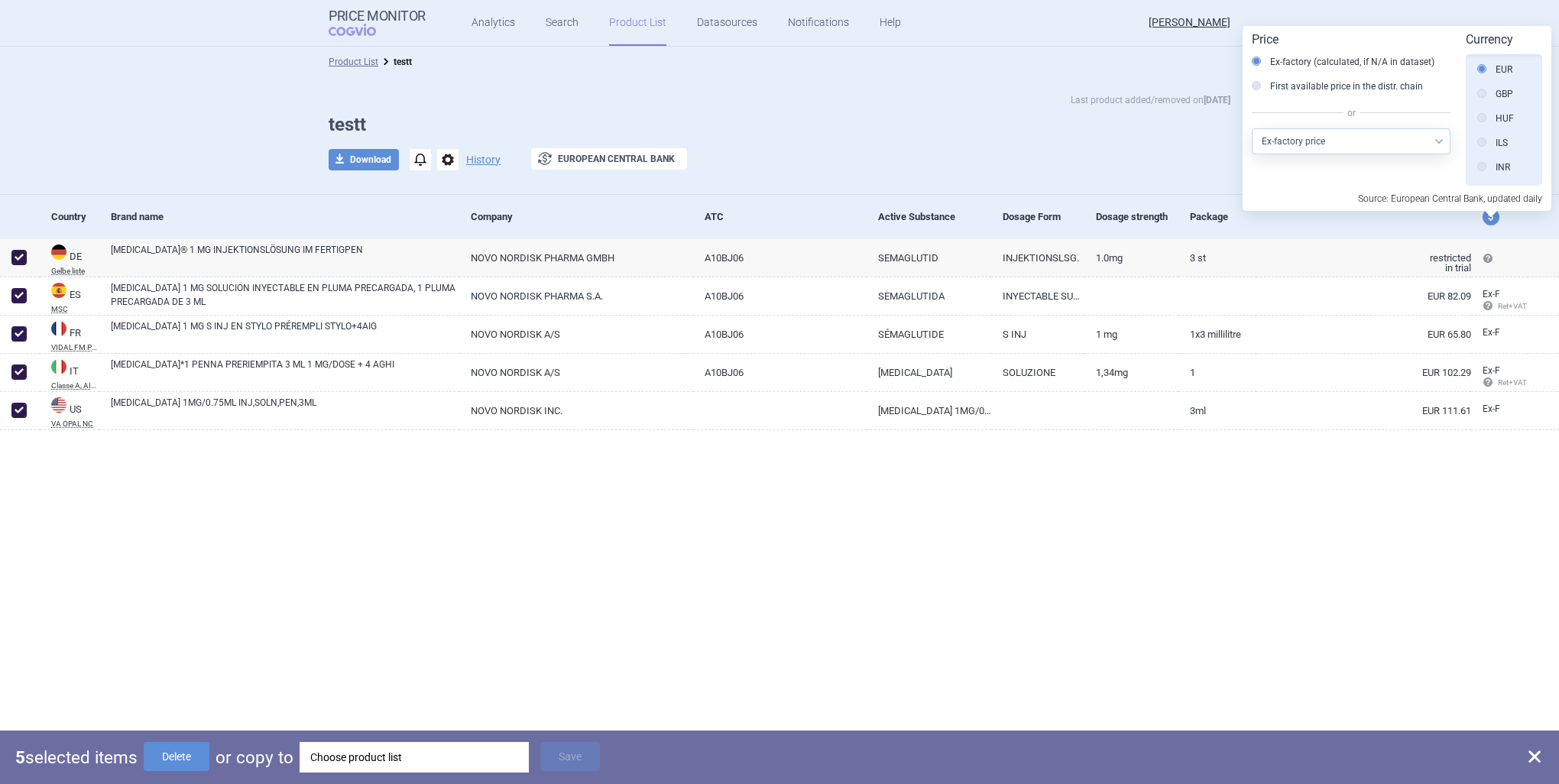
click at [1359, 145] on select "Select other price type Ex-factory price Ex-factory price with VAT Wholesale pr…" at bounding box center [1351, 141] width 199 height 26
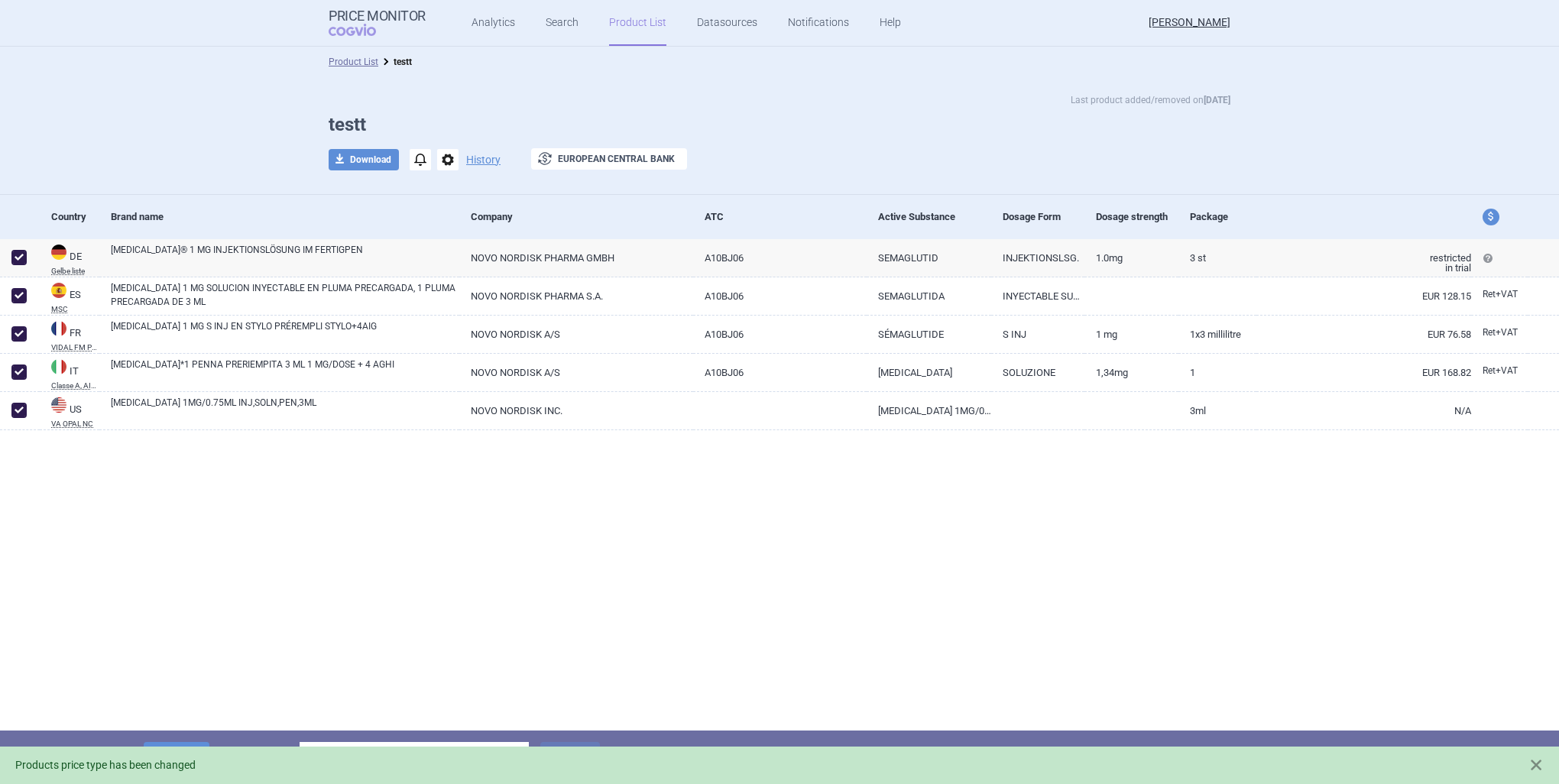
click at [1486, 212] on span "price and currency" at bounding box center [1491, 216] width 17 height 17
select select "retail-with-vat"
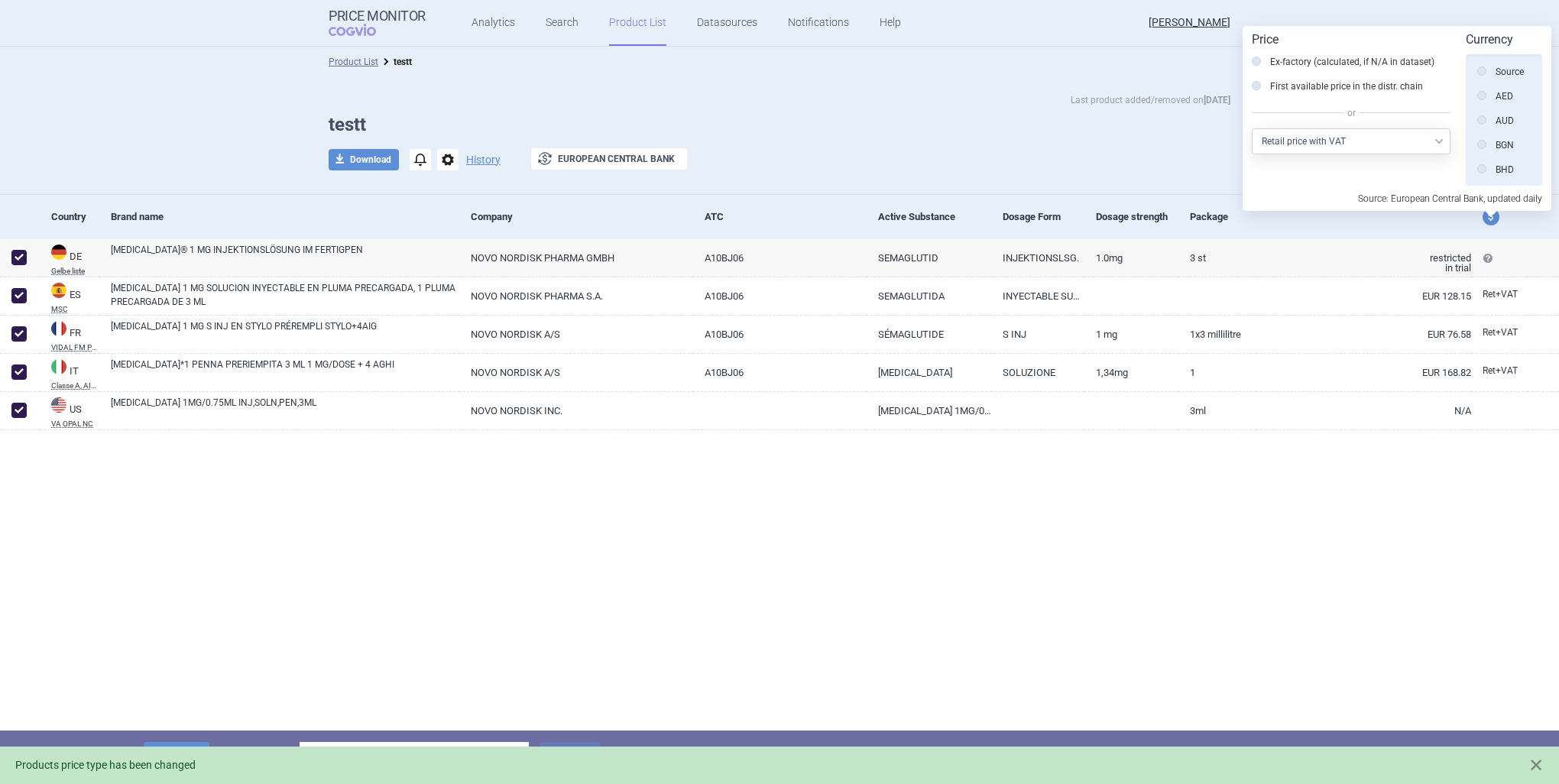
scroll to position [344, 0]
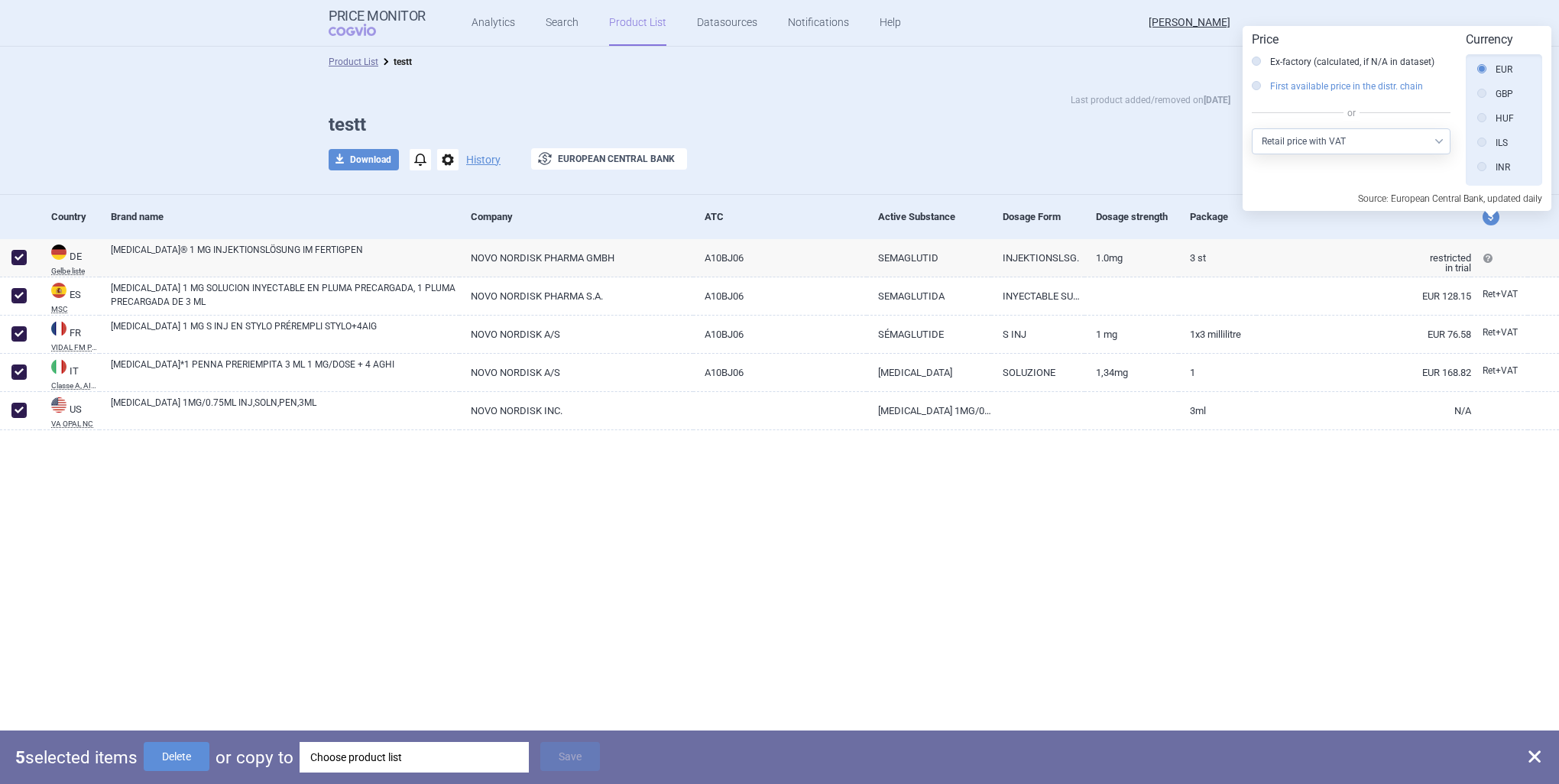
click at [1361, 87] on label "First available price in the distr. chain" at bounding box center [1337, 87] width 171 height 16
click at [1269, 87] on input "First available price in the distr. chain" at bounding box center [1261, 87] width 16 height 16
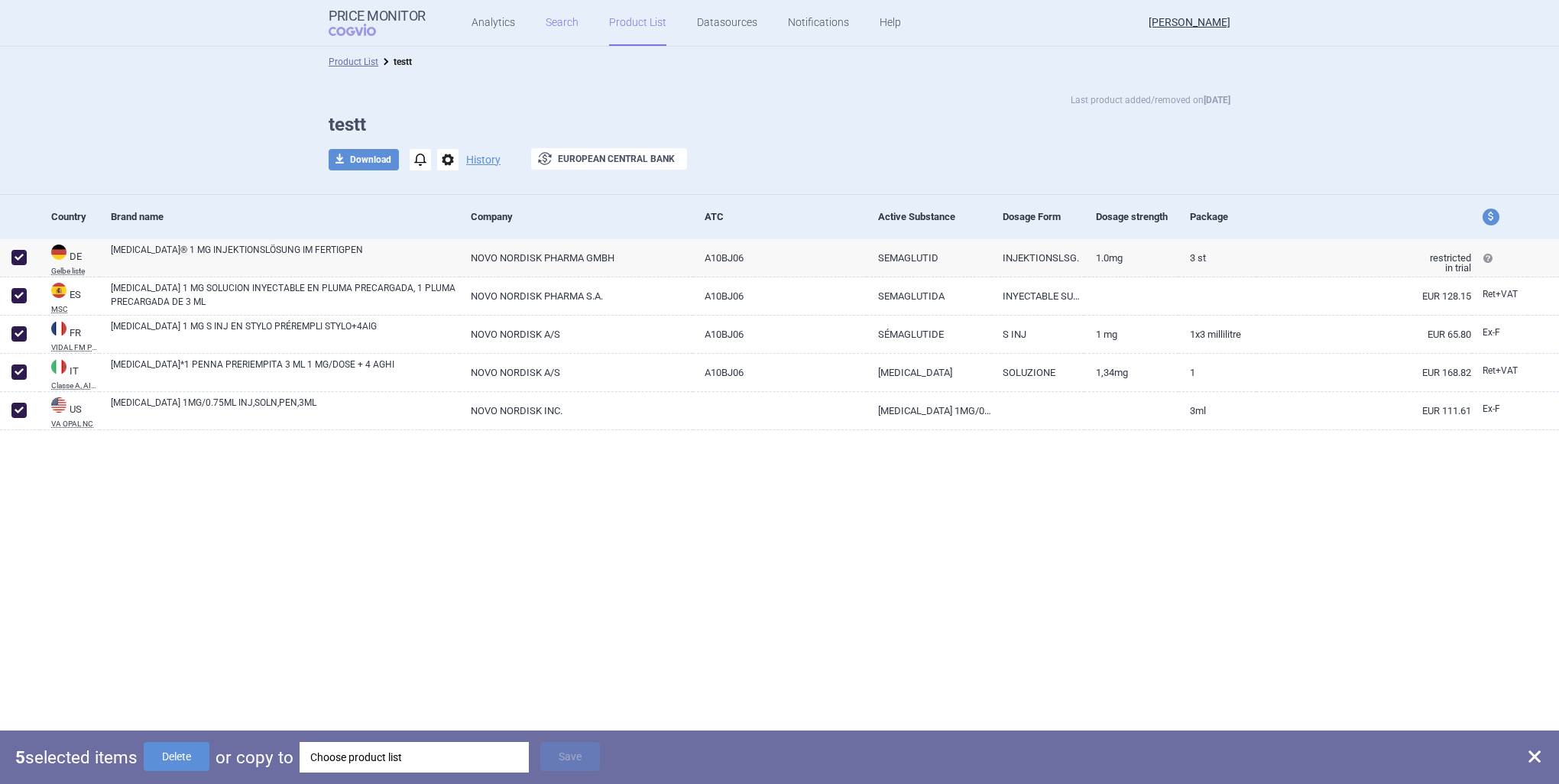
click at [555, 18] on link "Search" at bounding box center [562, 22] width 33 height 46
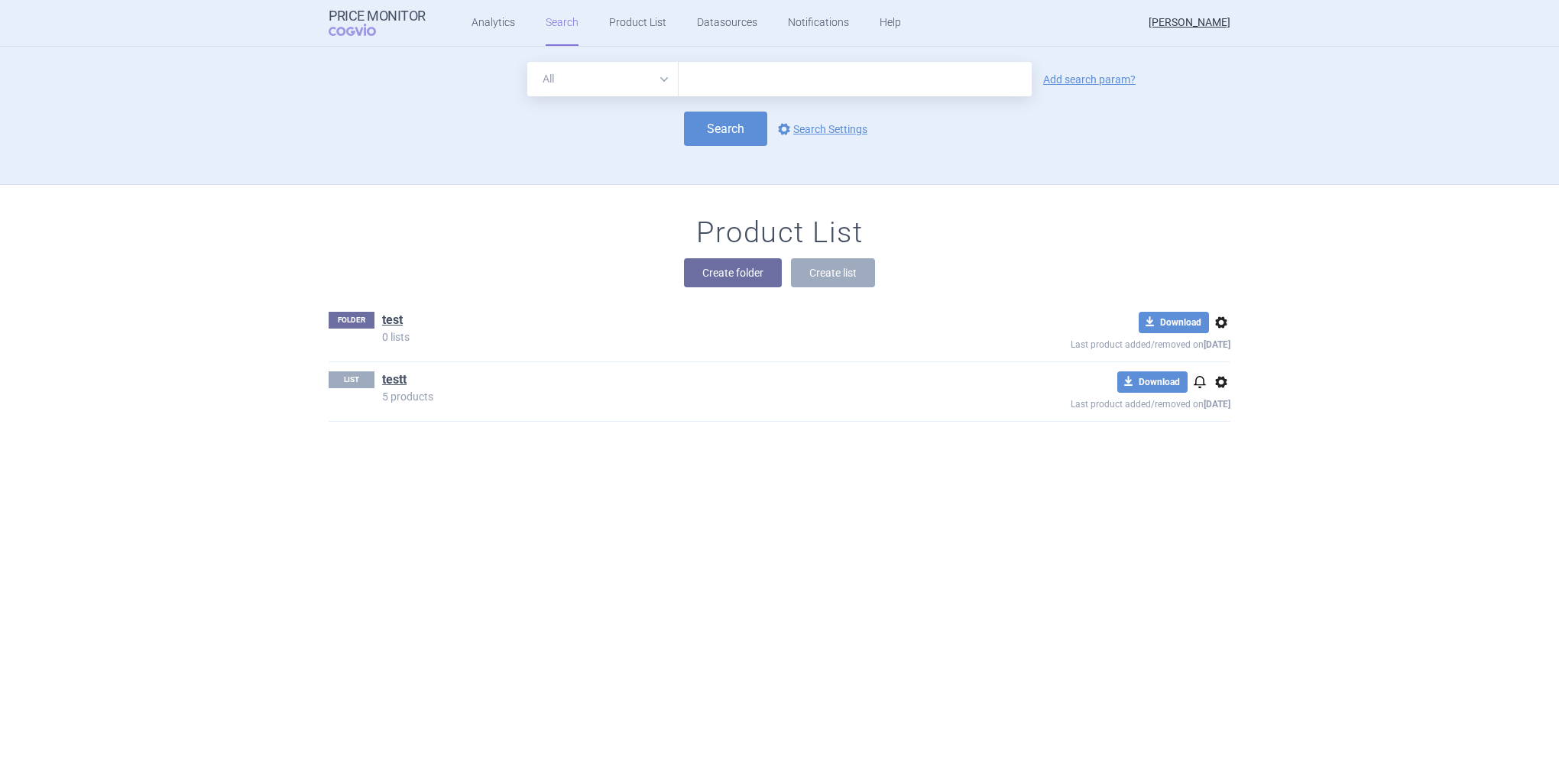
click at [742, 86] on input "text" at bounding box center [855, 78] width 353 height 34
type input "[MEDICAL_DATA]"
click at [734, 121] on button "Search" at bounding box center [726, 128] width 83 height 34
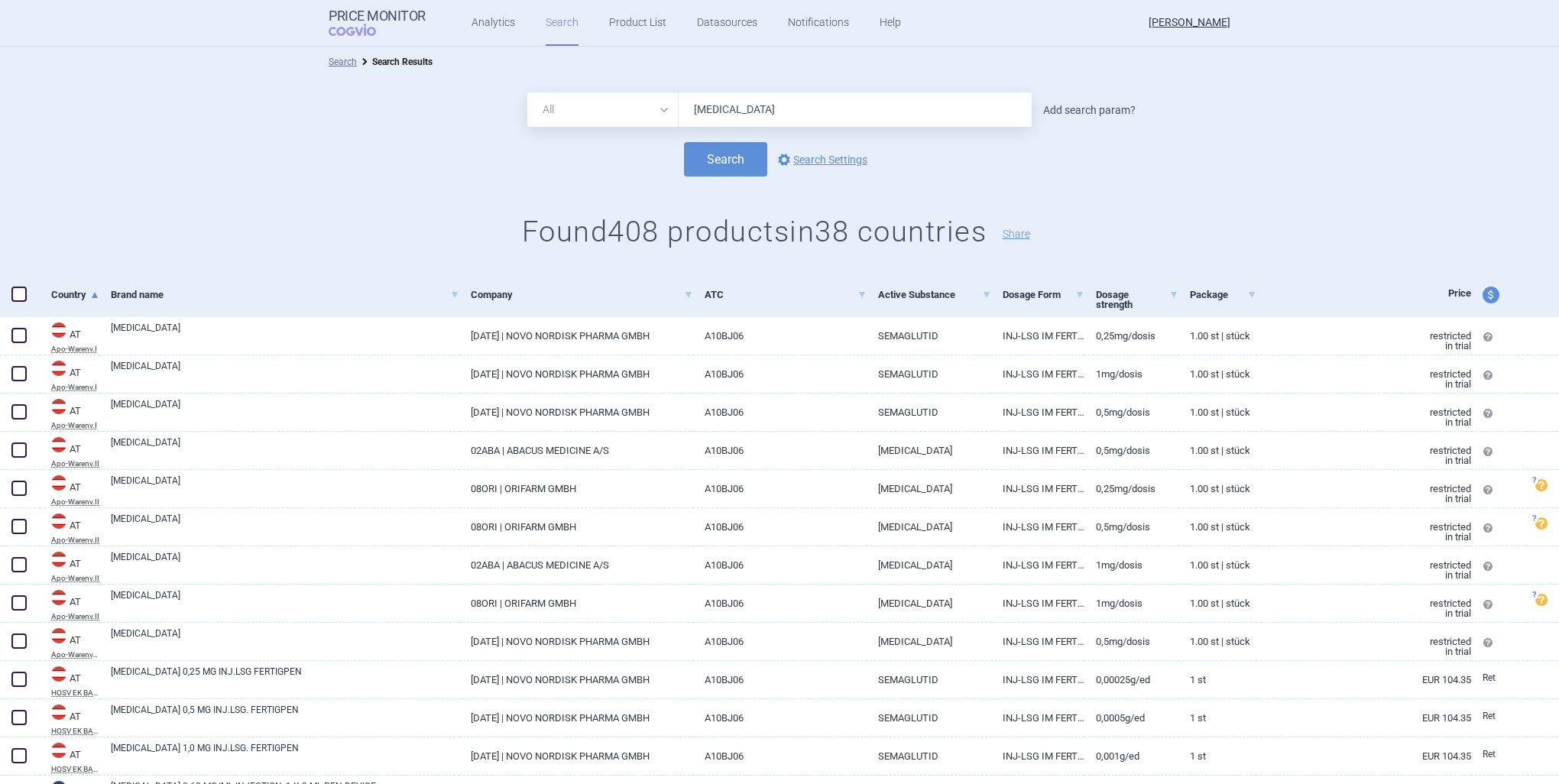
click at [1077, 113] on link "Add search param?" at bounding box center [1090, 109] width 93 height 11
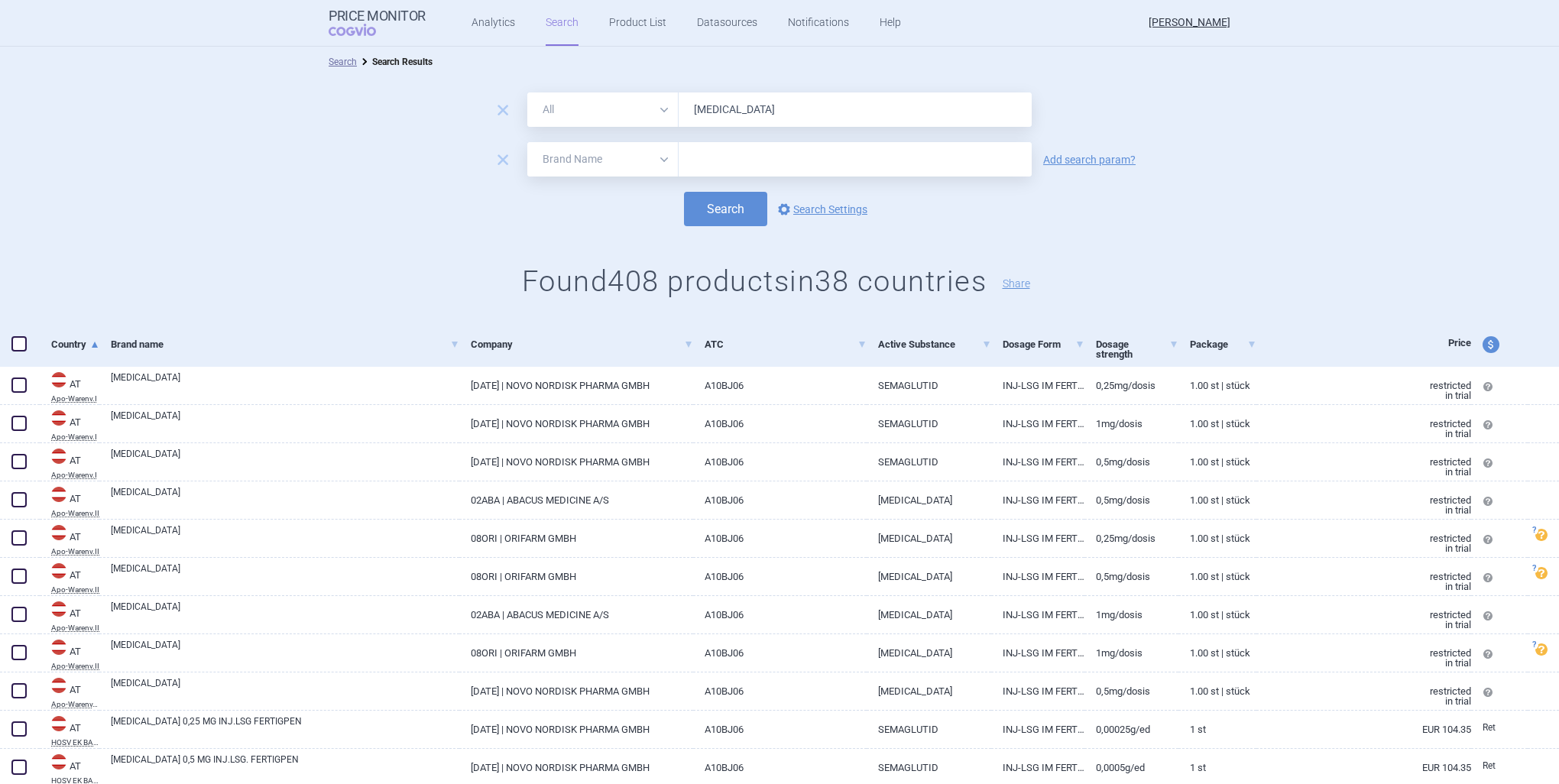
click at [815, 164] on input "text" at bounding box center [855, 158] width 353 height 34
click at [621, 163] on select "All Brand Name ATC Company Active Substance Country Newer than" at bounding box center [602, 158] width 152 height 34
select select "country"
click at [527, 142] on select "All Brand Name ATC Company Active Substance Country Newer than" at bounding box center [602, 158] width 152 height 34
click at [719, 160] on input "text" at bounding box center [855, 159] width 337 height 20
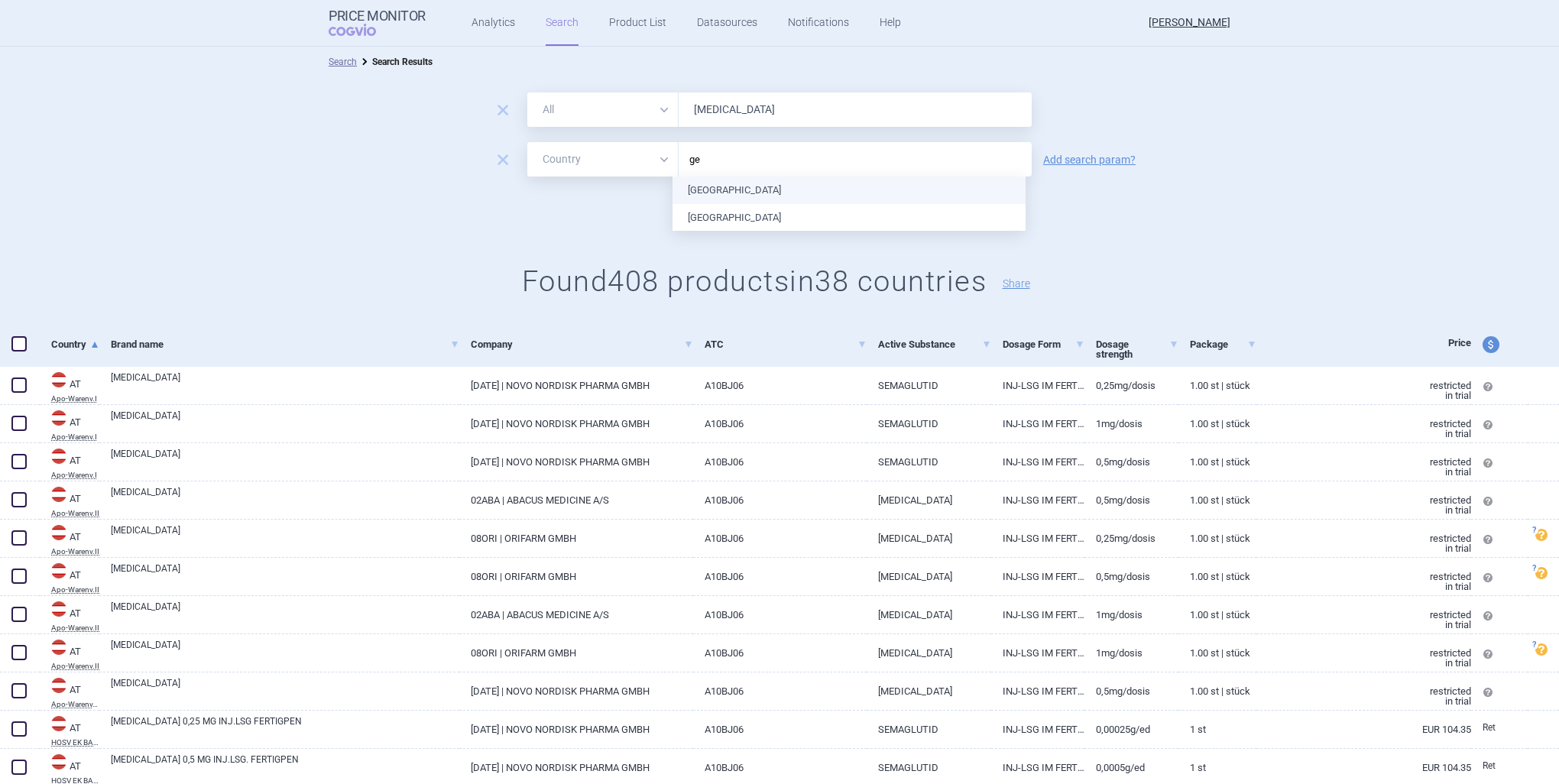
type input "ger"
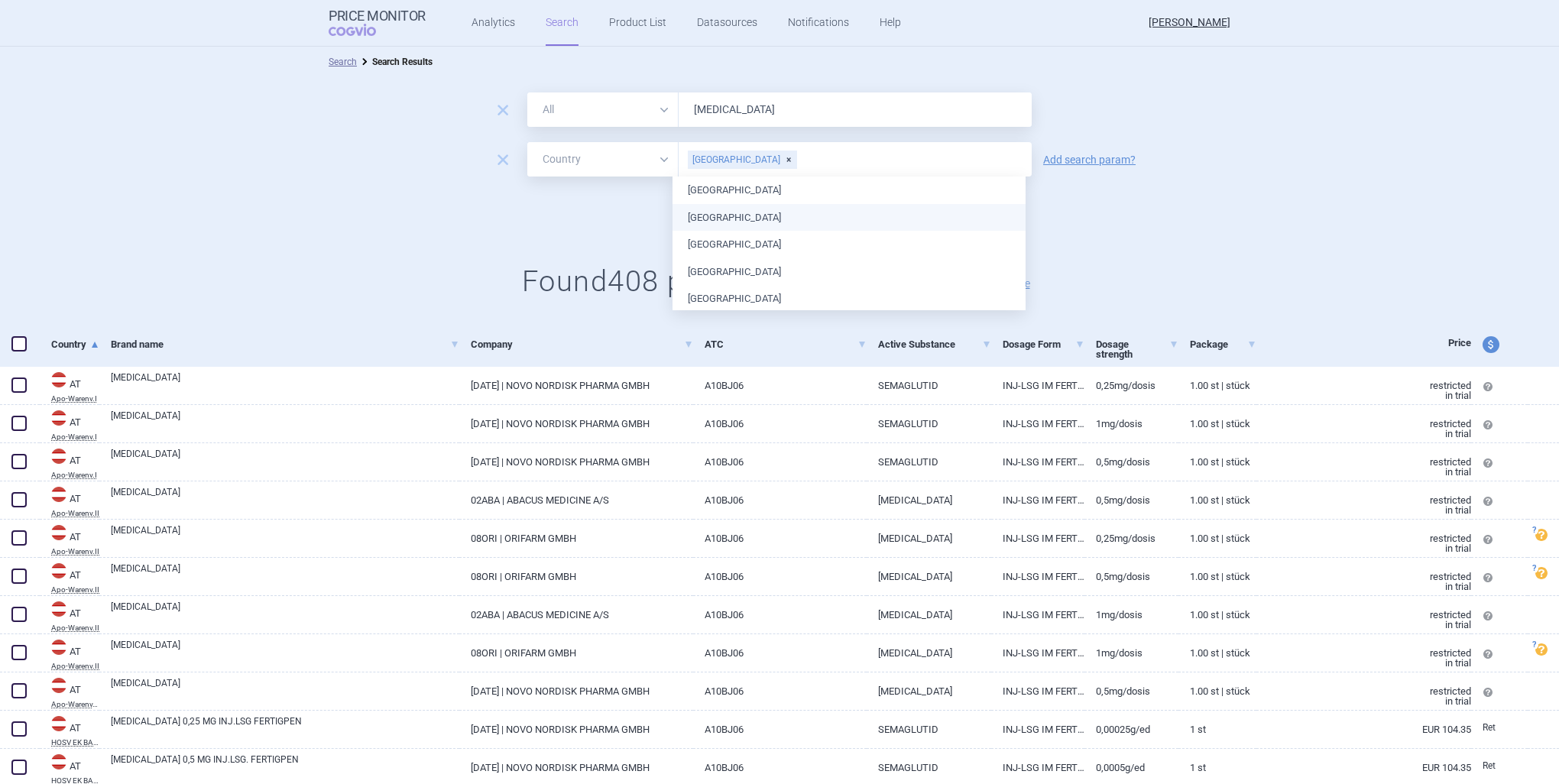
click at [745, 211] on ul "[GEOGRAPHIC_DATA] [GEOGRAPHIC_DATA] [GEOGRAPHIC_DATA] [GEOGRAPHIC_DATA] [GEOGRA…" at bounding box center [849, 762] width 353 height 1170
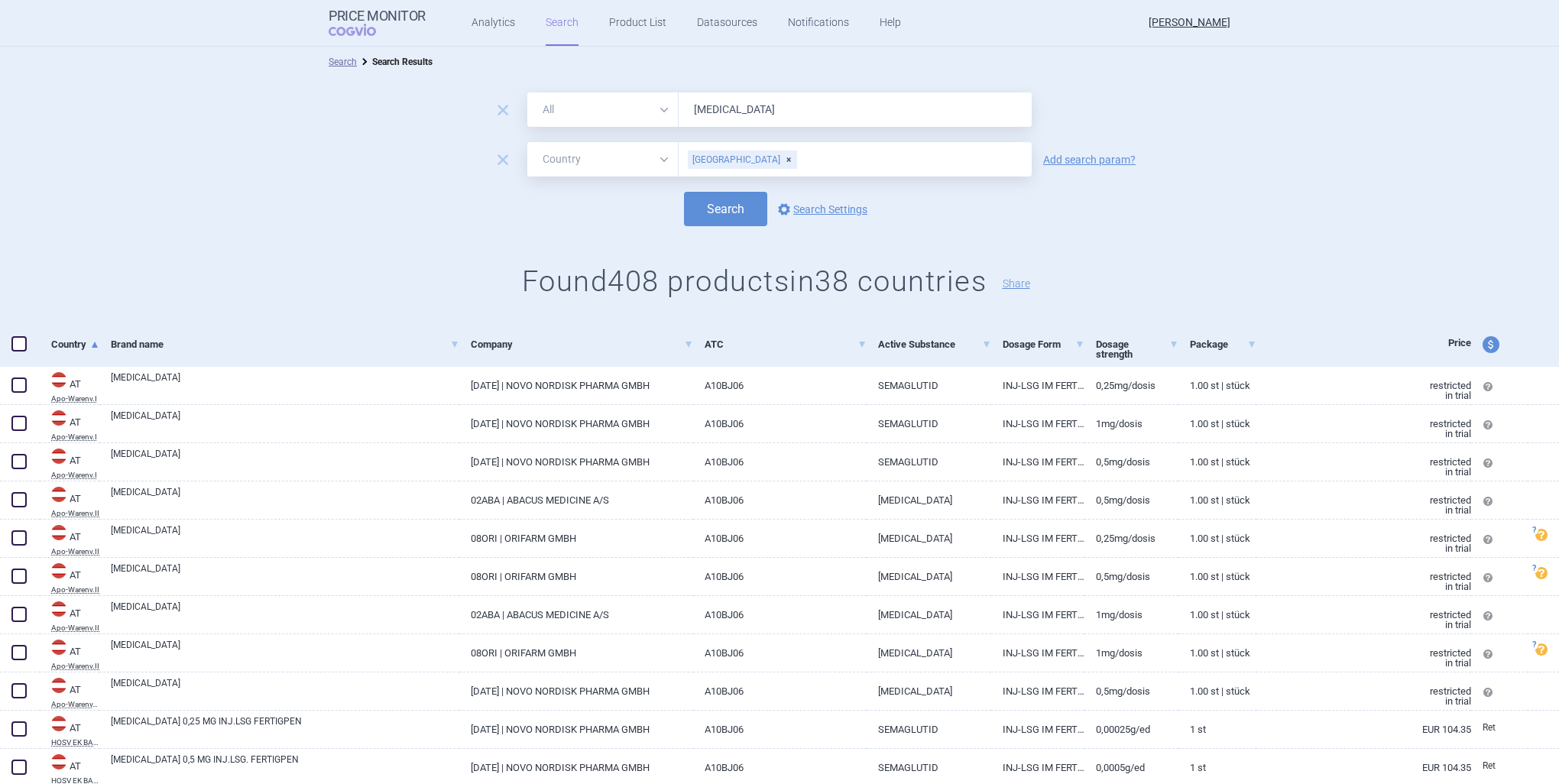
click at [1229, 207] on div "Search options Search Settings" at bounding box center [780, 208] width 1559 height 34
click at [734, 214] on button "Search" at bounding box center [726, 208] width 83 height 34
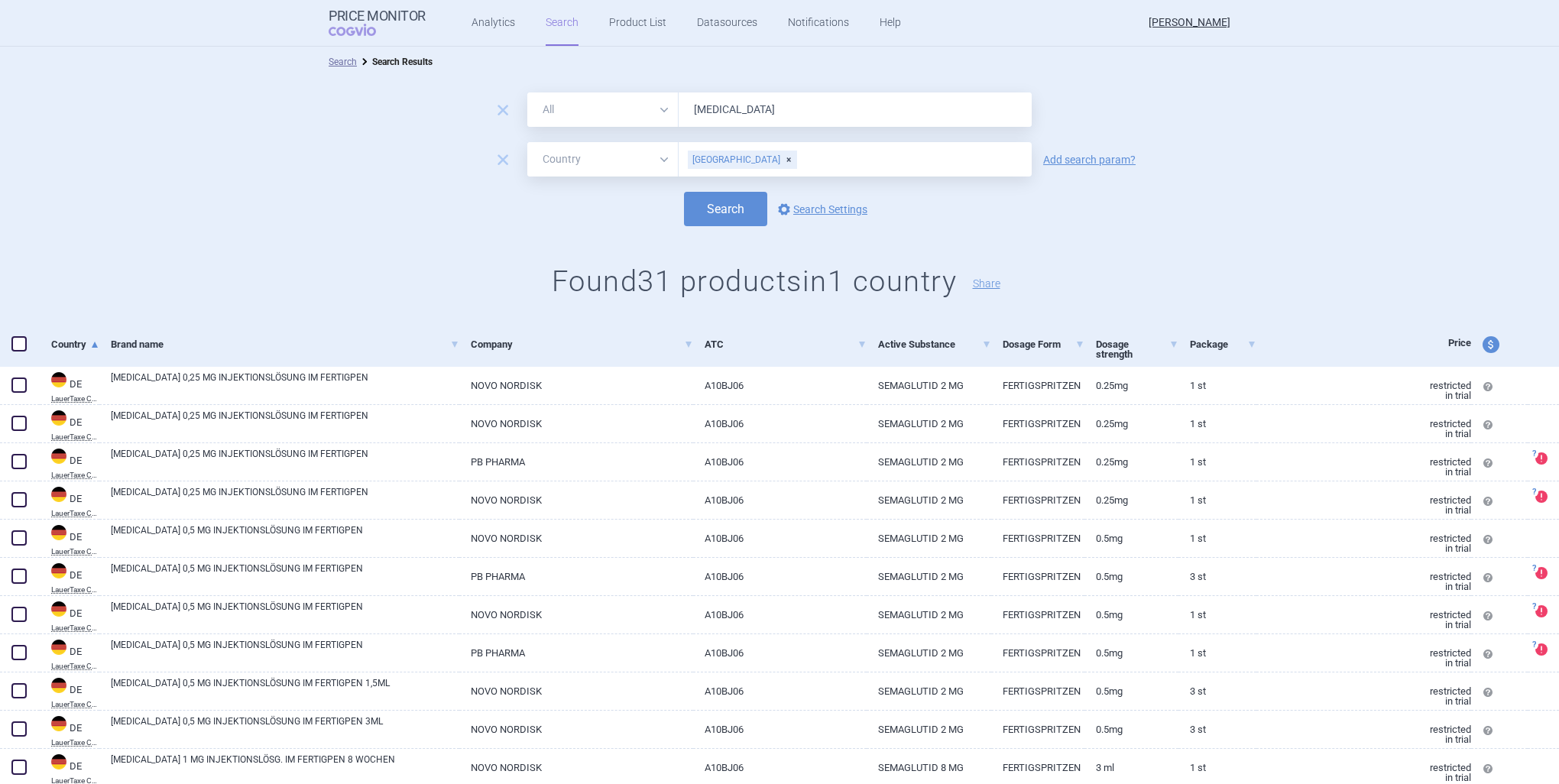
click at [1483, 346] on span "price and currency" at bounding box center [1491, 344] width 17 height 17
select select "ex-factory"
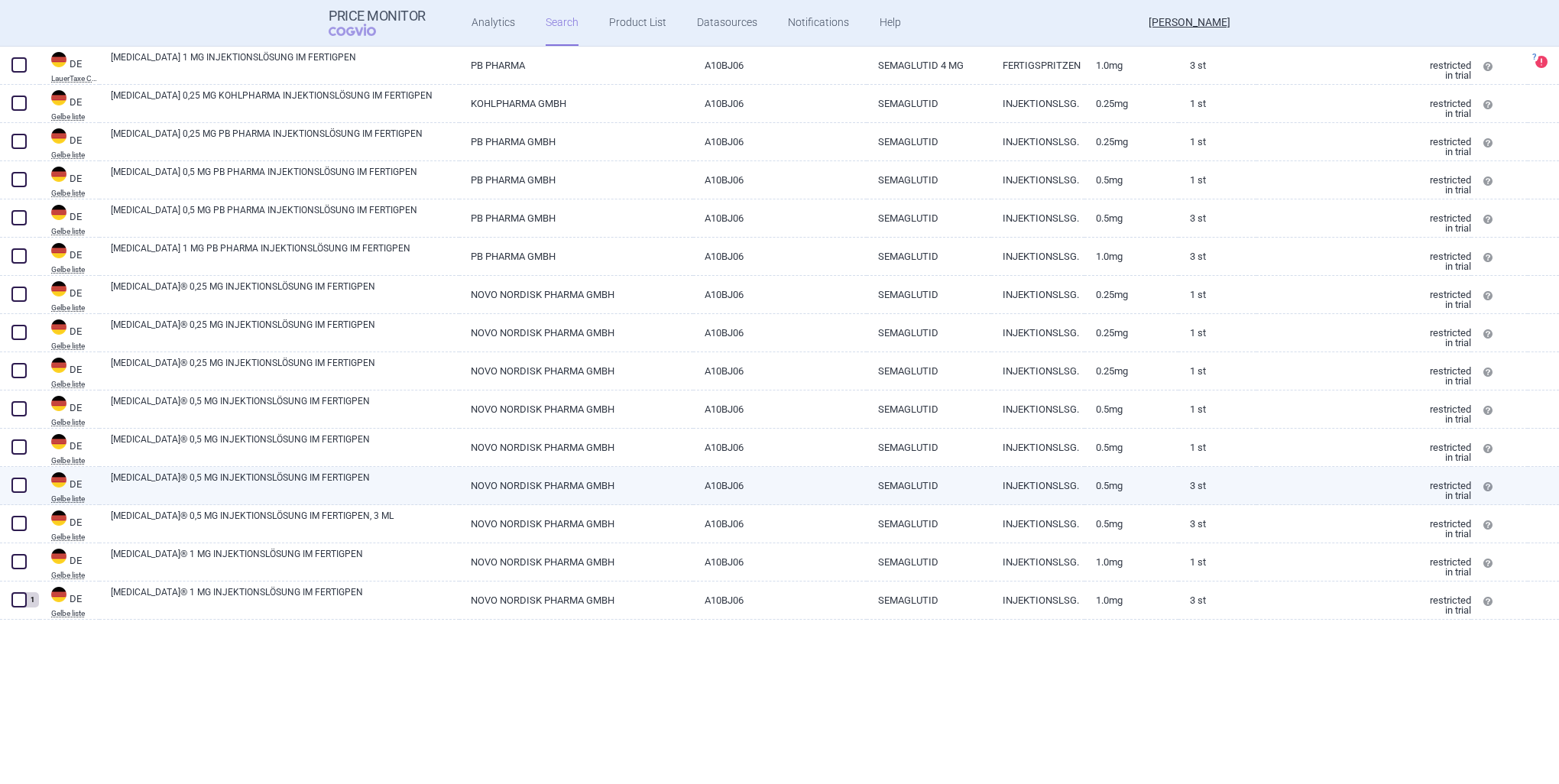
scroll to position [282, 0]
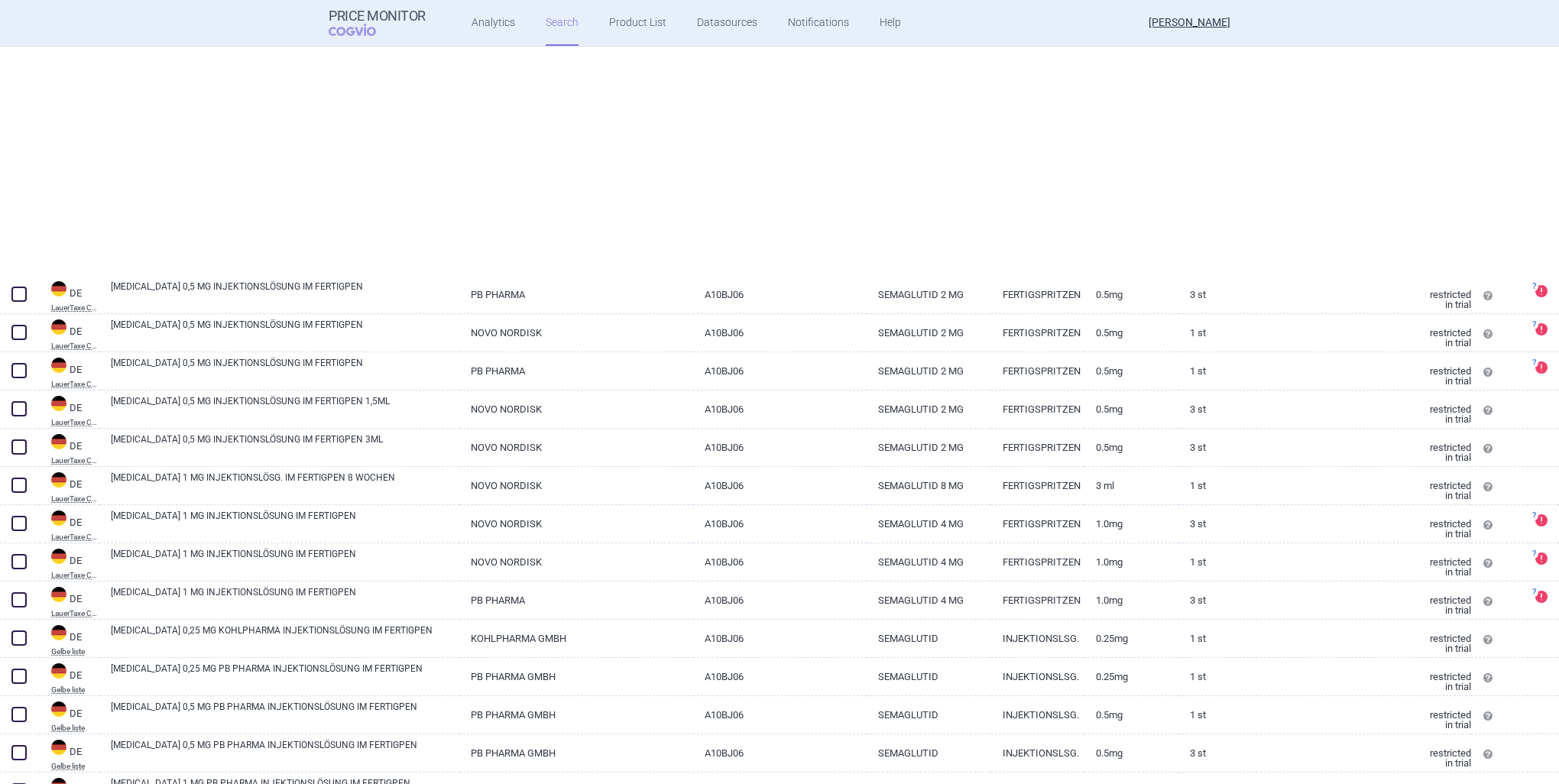
select select "country"
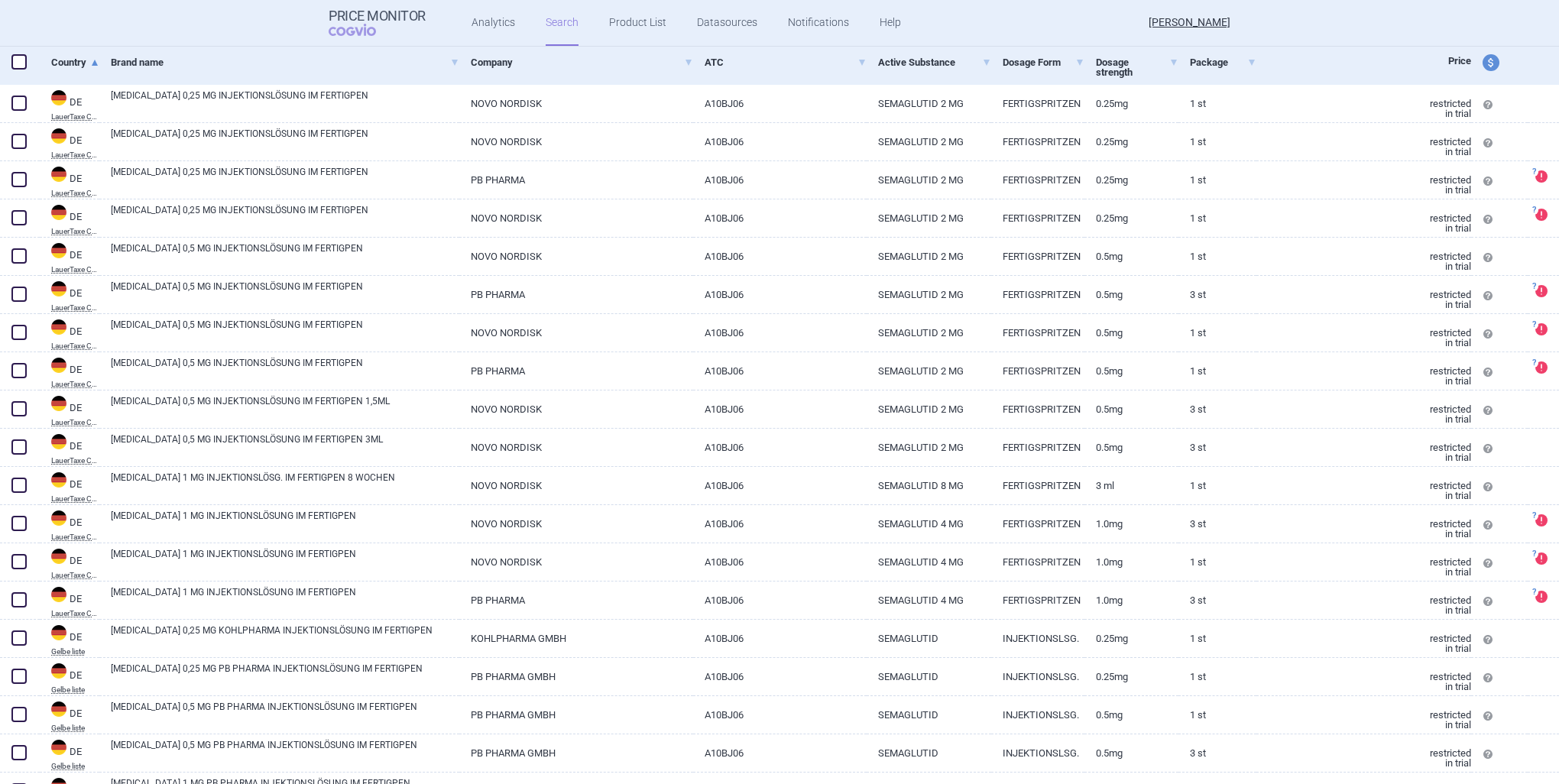
scroll to position [0, 0]
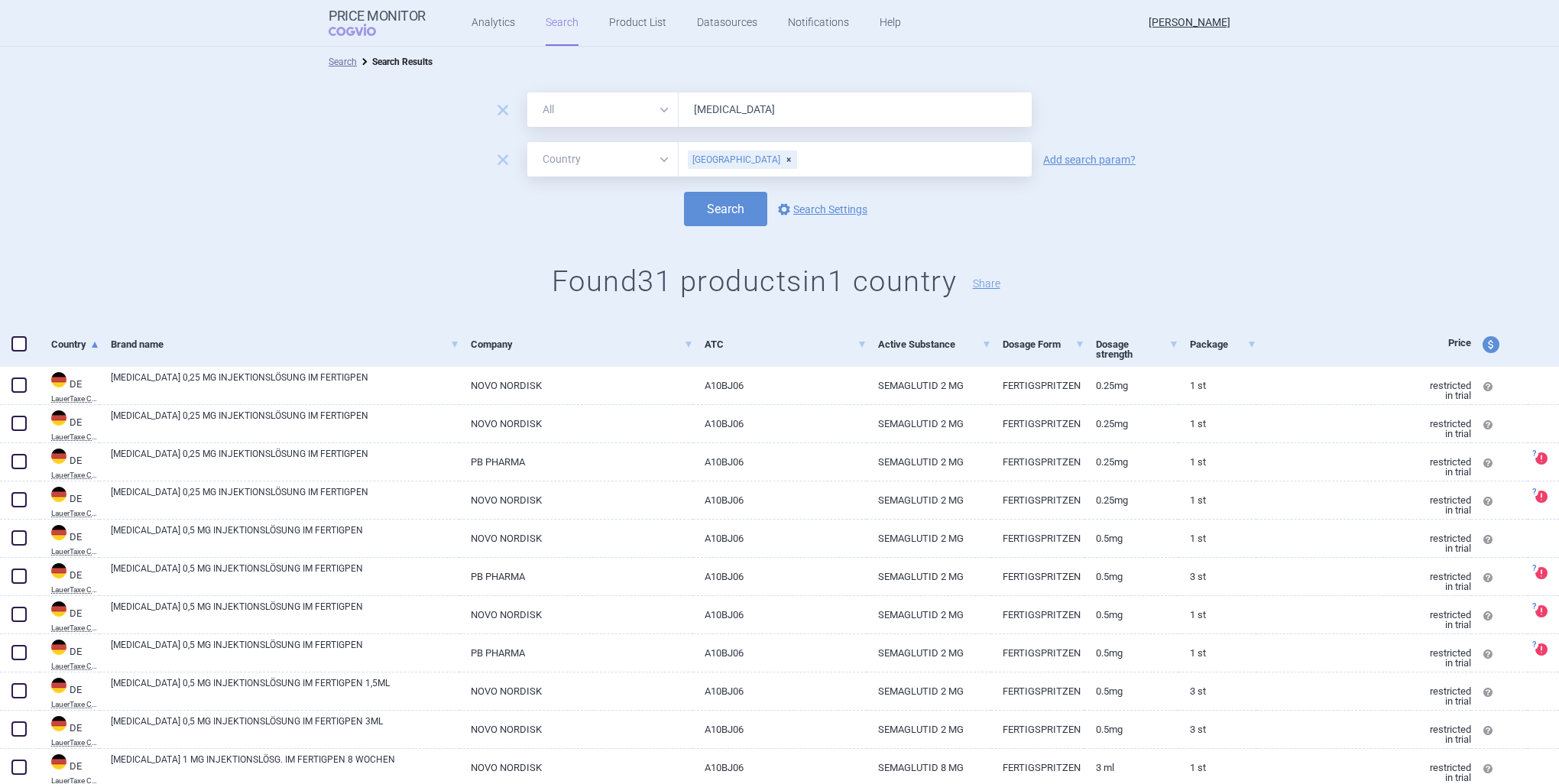
click at [1472, 345] on div "price and currency" at bounding box center [1500, 344] width 57 height 44
click at [1483, 348] on span "price and currency" at bounding box center [1491, 344] width 17 height 17
select select "ex-factory"
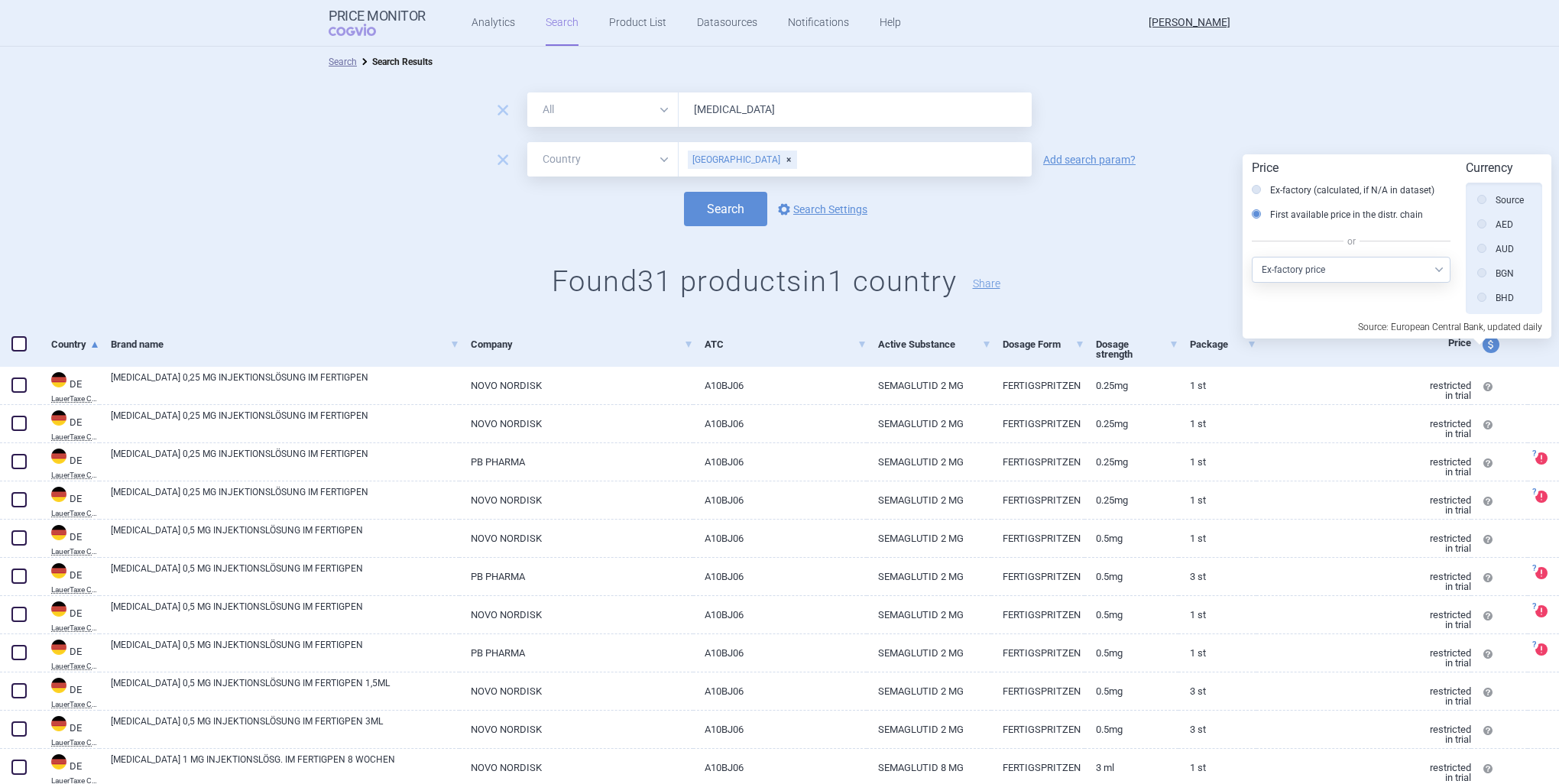
scroll to position [344, 0]
click at [1356, 191] on label "Ex-factory (calculated, if N/A in dataset)" at bounding box center [1343, 191] width 183 height 16
click at [1269, 191] on input "Ex-factory (calculated, if N/A in dataset)" at bounding box center [1261, 192] width 16 height 16
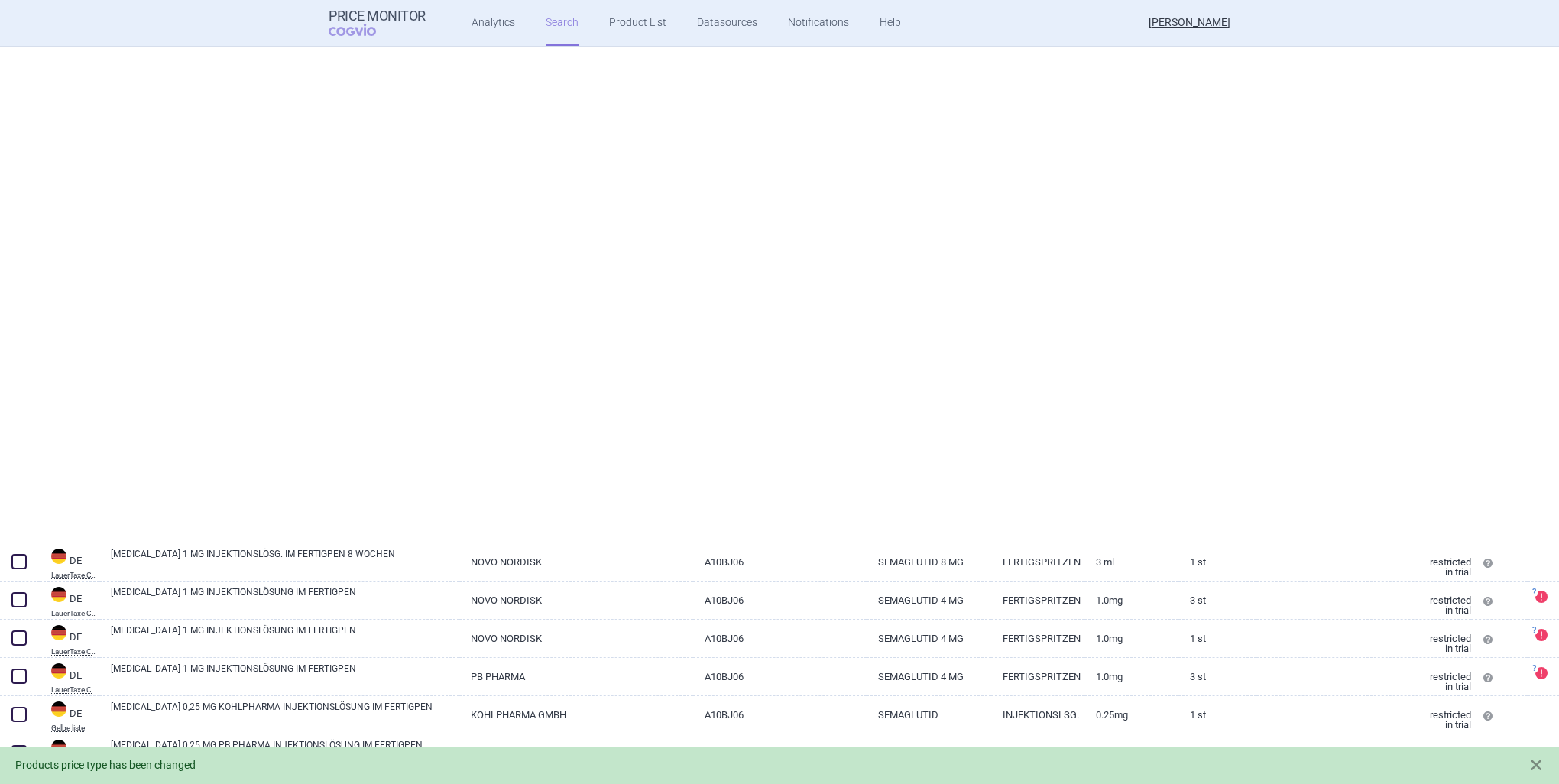
select select "country"
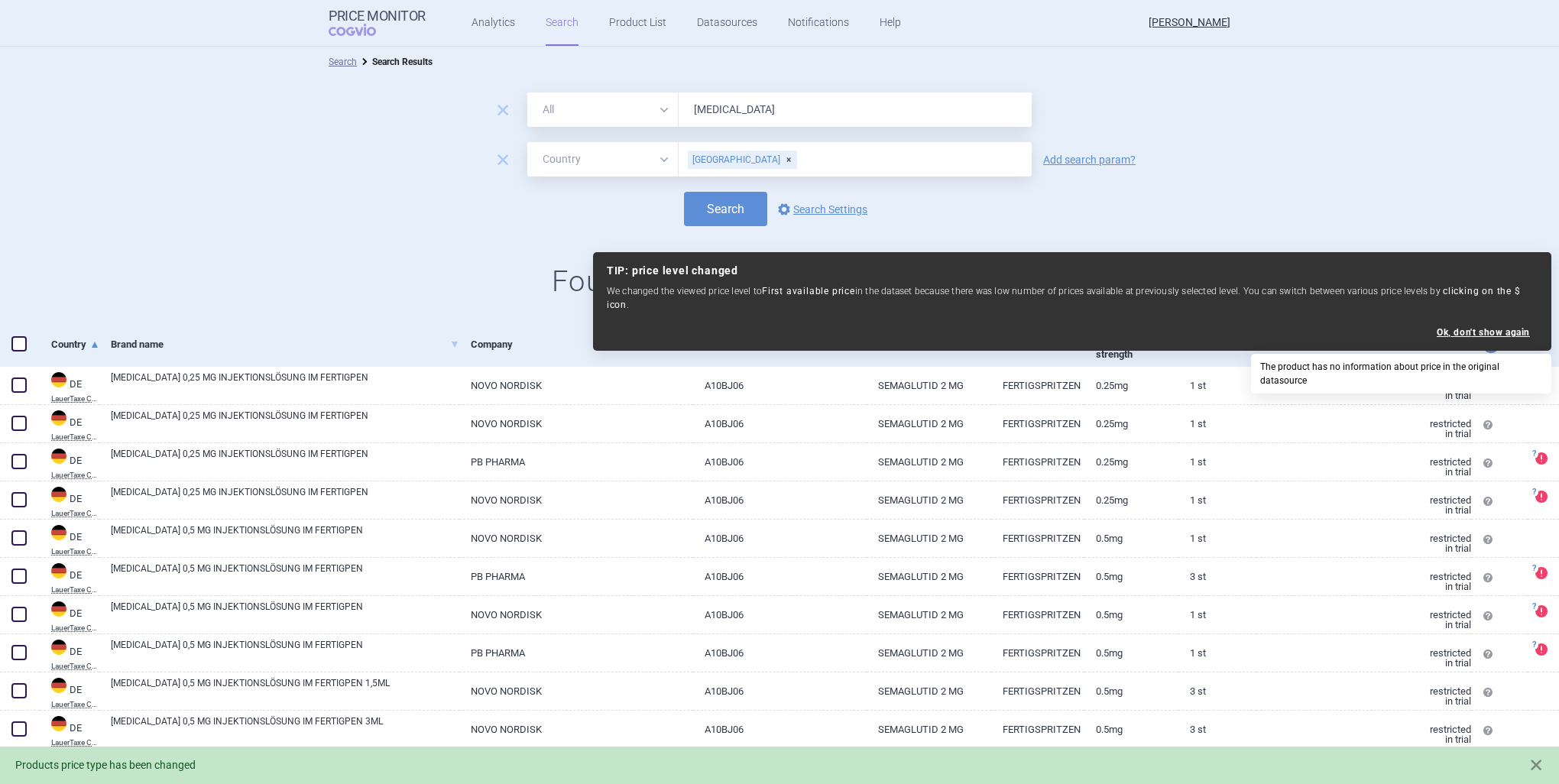
click at [1483, 344] on span "price and currency" at bounding box center [1491, 344] width 17 height 17
select select "ex-factory"
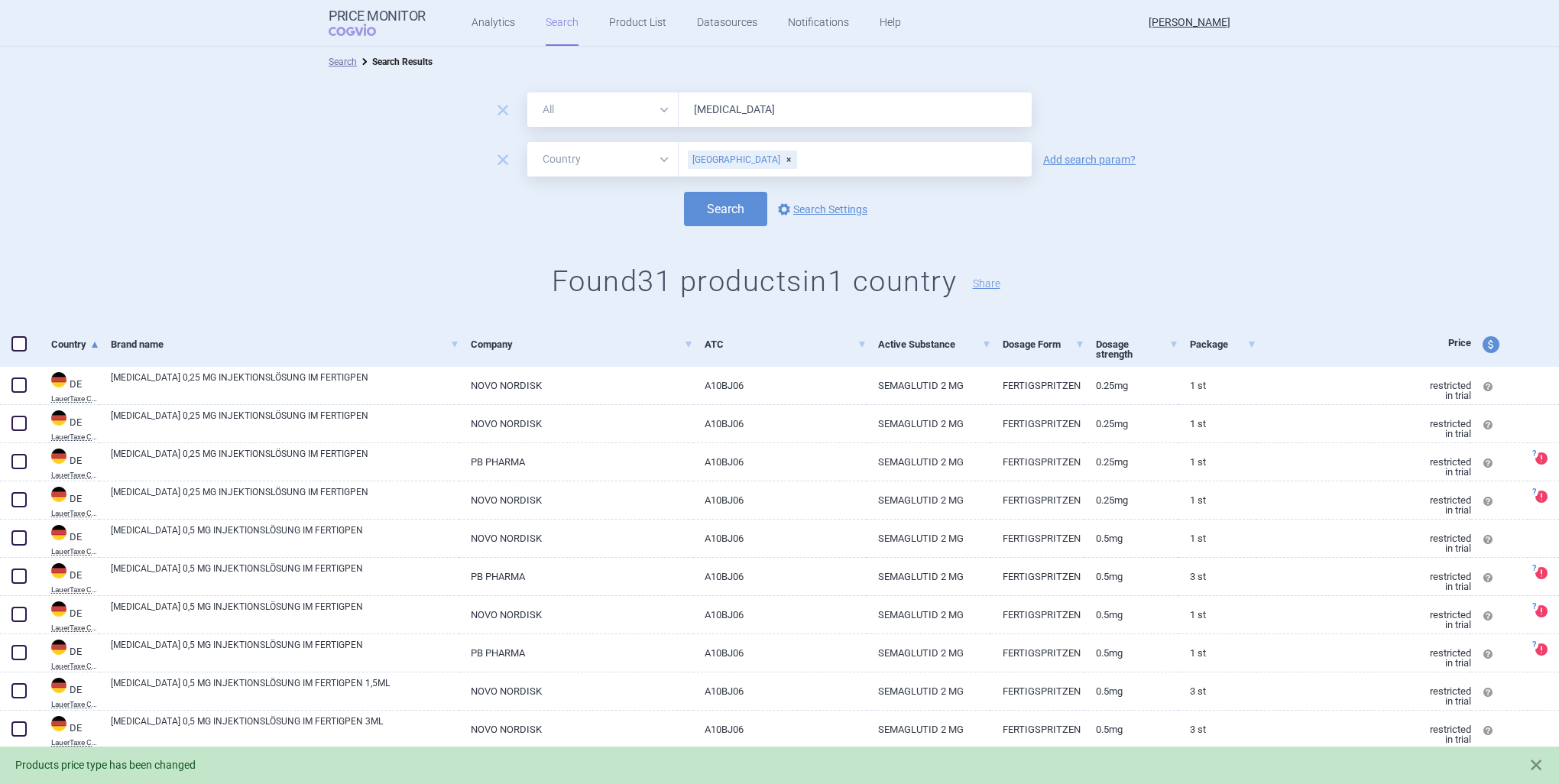
scroll to position [344, 0]
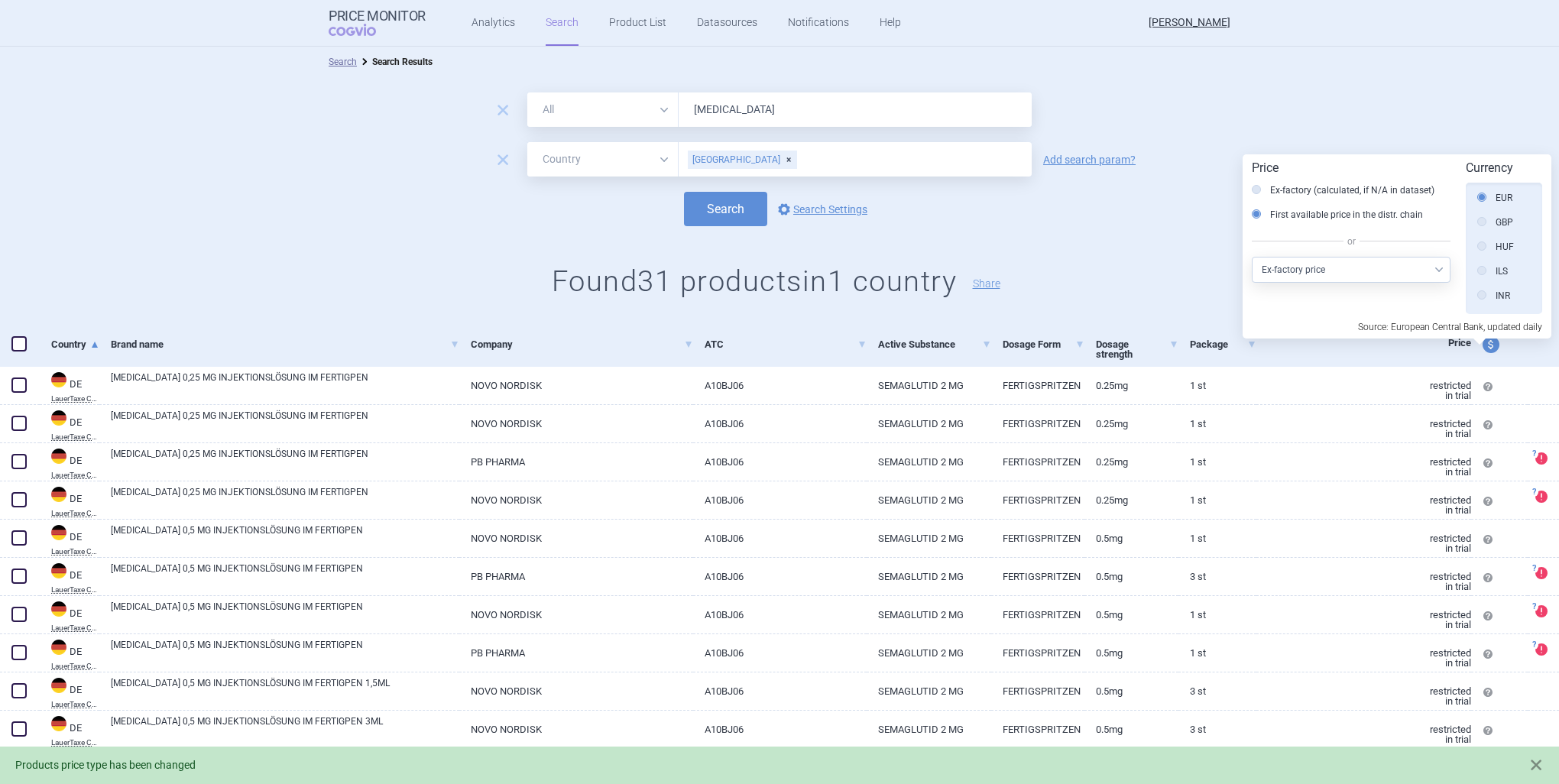
click at [1358, 275] on select "Select other price type Ex-factory price Ex-factory price with VAT Wholesale pr…" at bounding box center [1351, 270] width 199 height 26
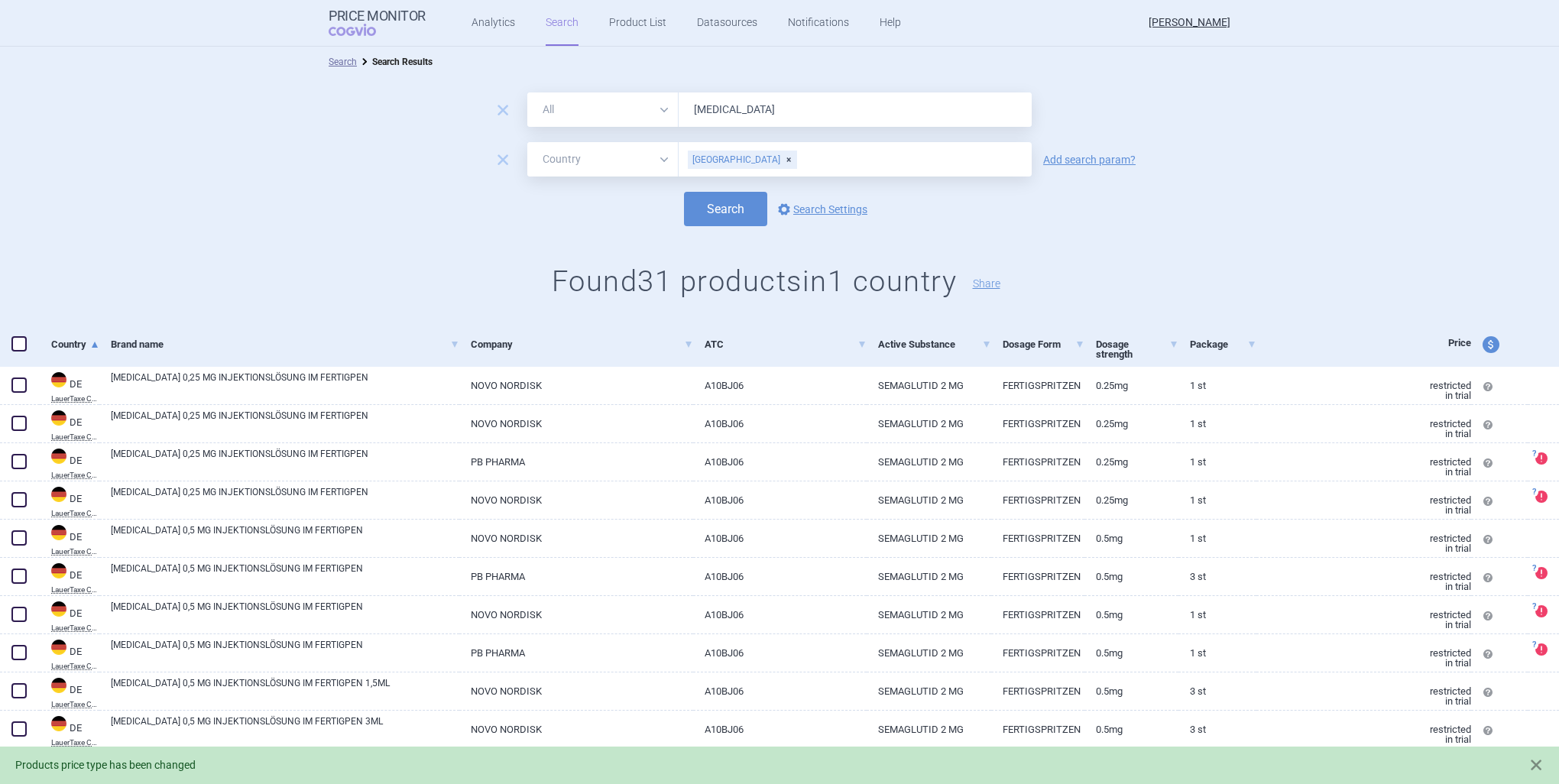
click at [1483, 344] on span "price and currency" at bounding box center [1491, 344] width 17 height 17
select select "retail-with-vat"
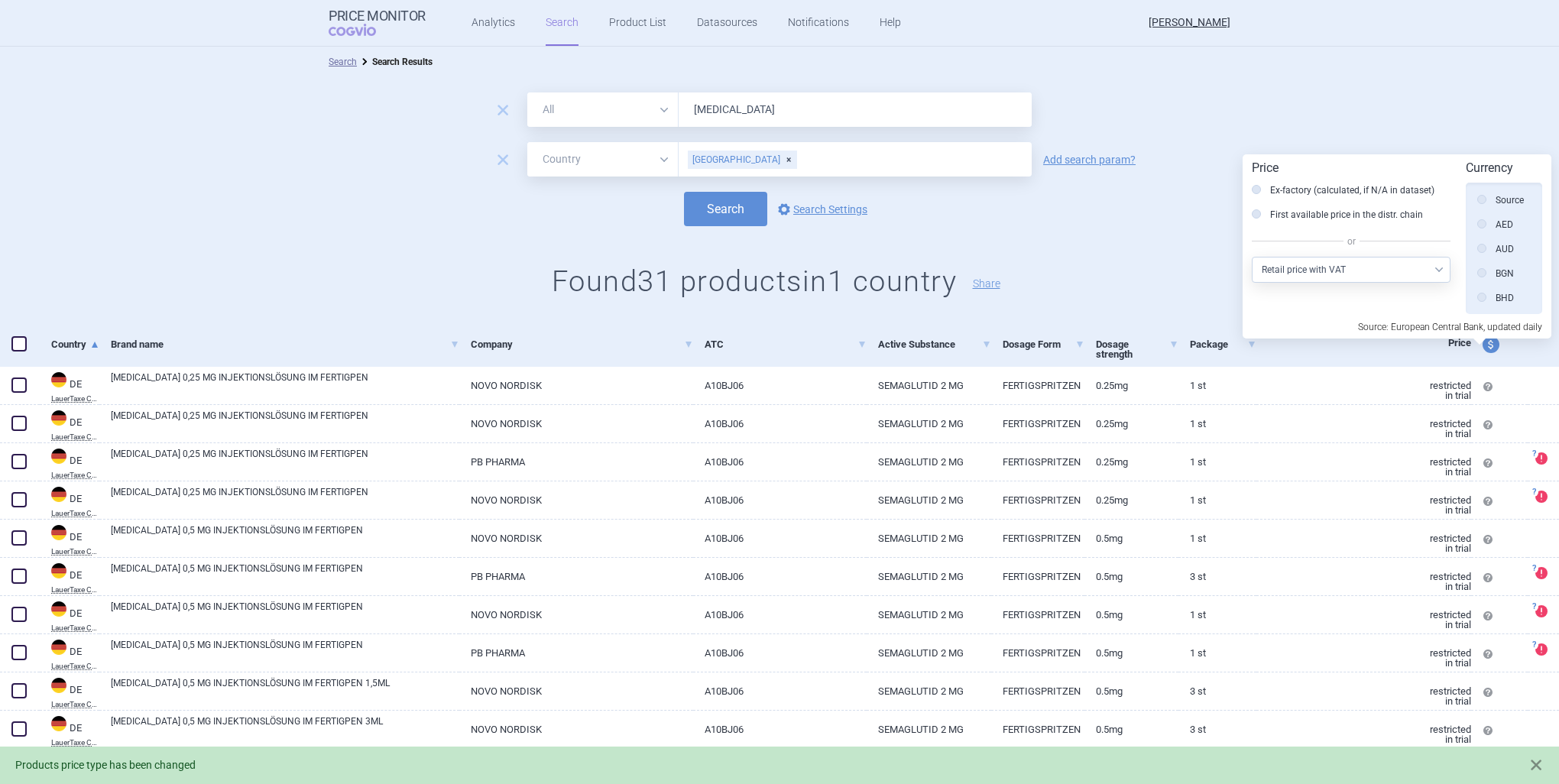
scroll to position [344, 0]
click at [1386, 271] on select "Select other price type Ex-factory price Ex-factory price with VAT Wholesale pr…" at bounding box center [1351, 270] width 199 height 26
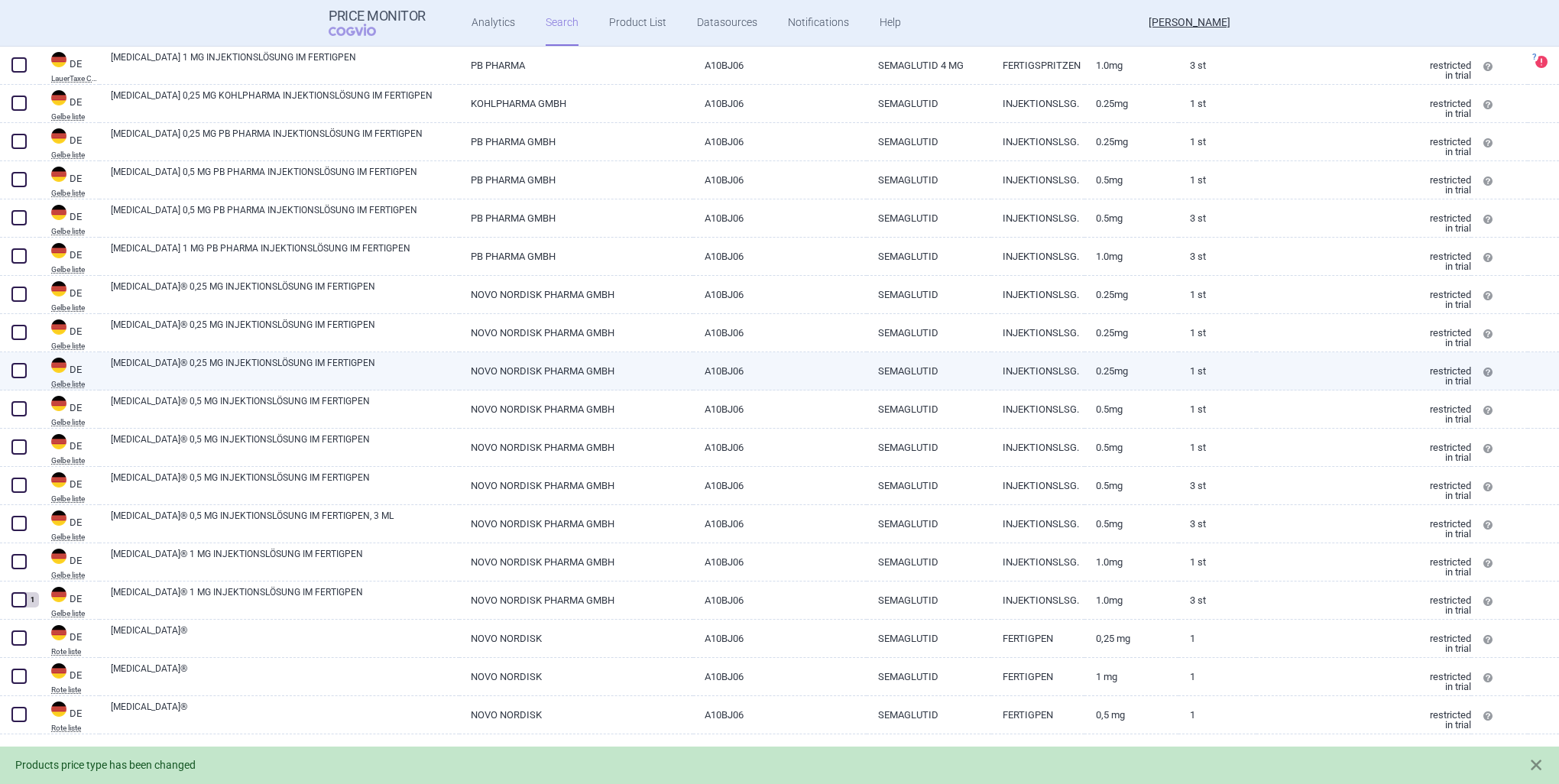
scroll to position [282, 0]
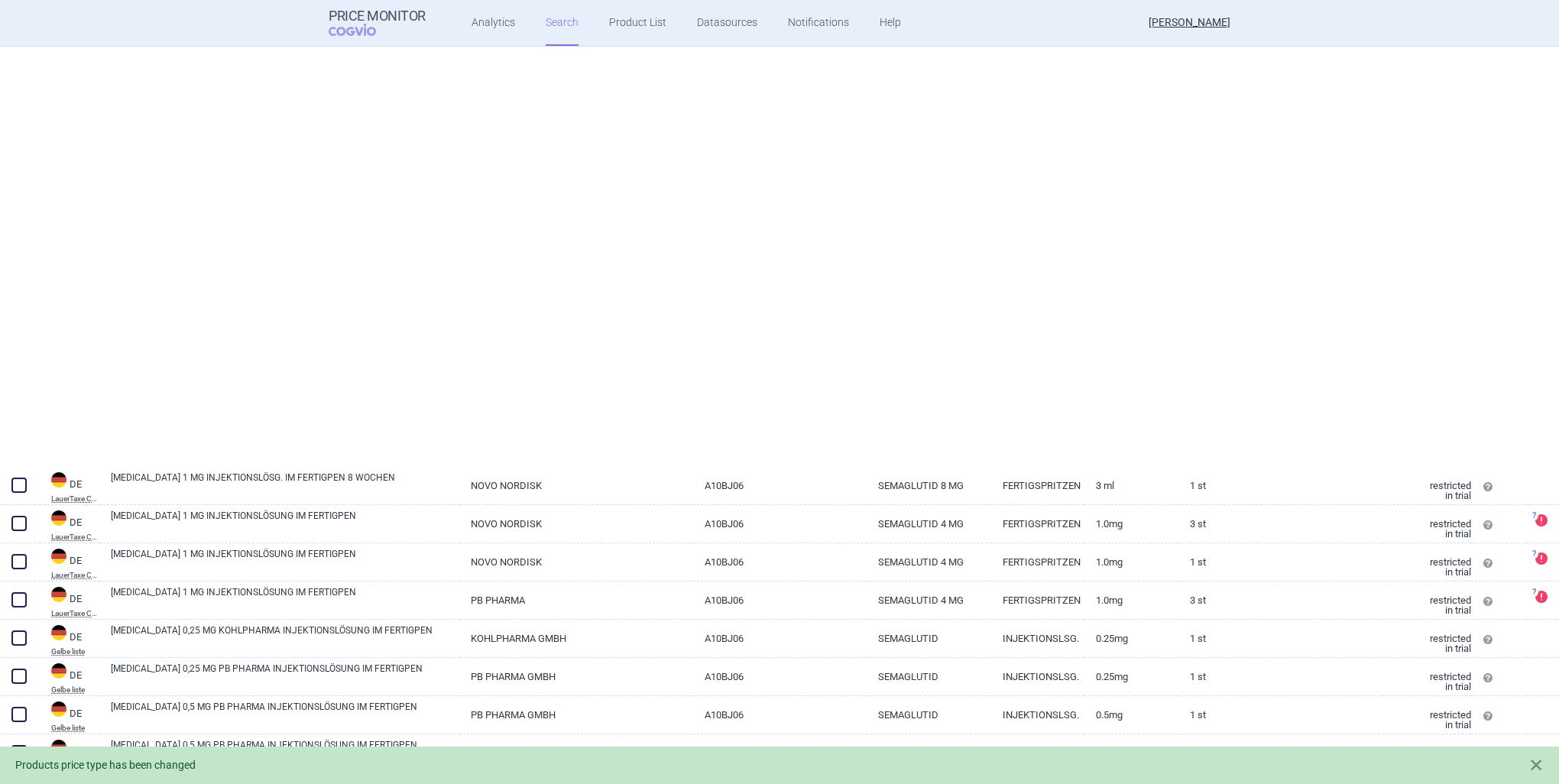
select select "country"
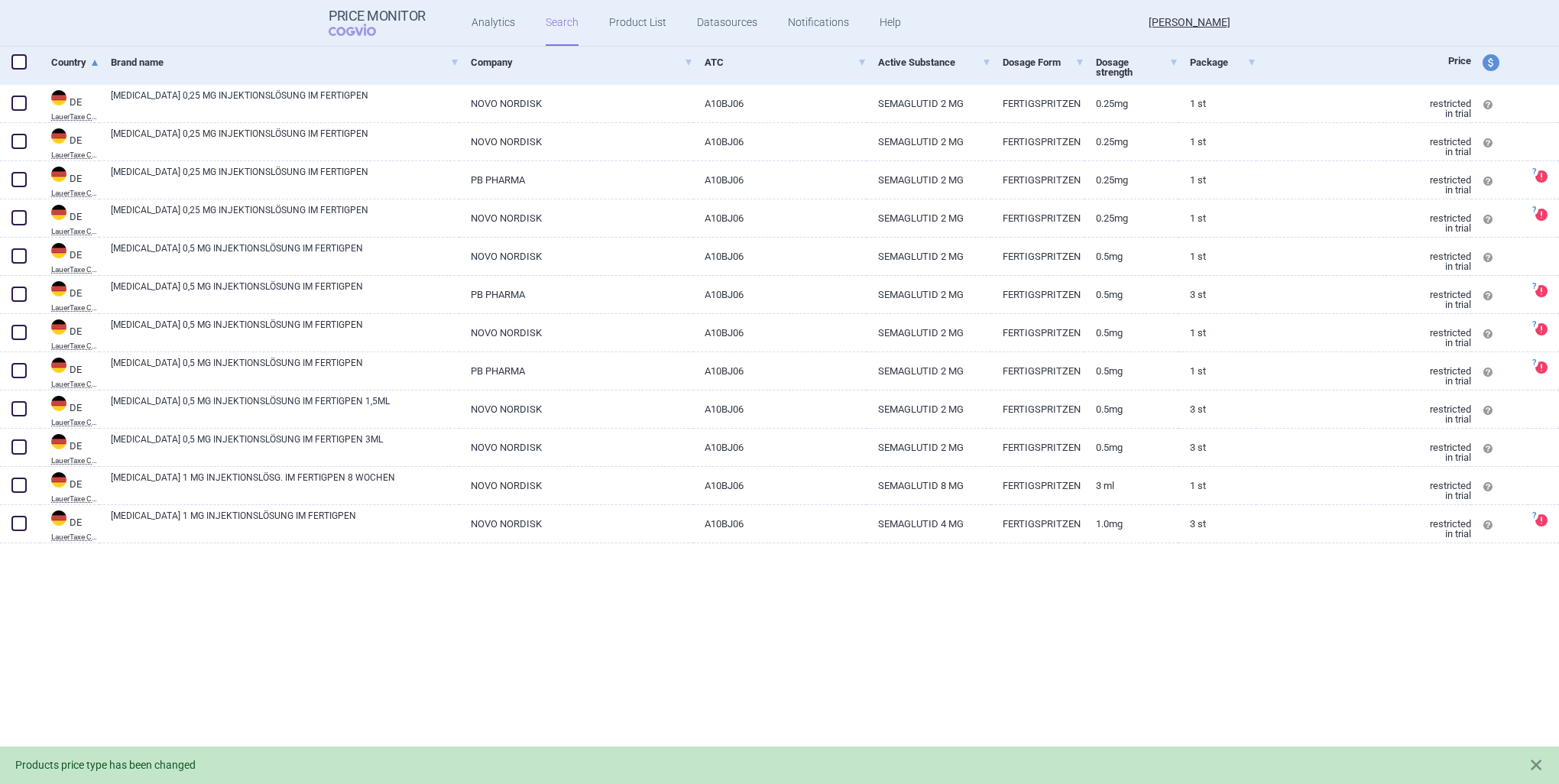
scroll to position [0, 0]
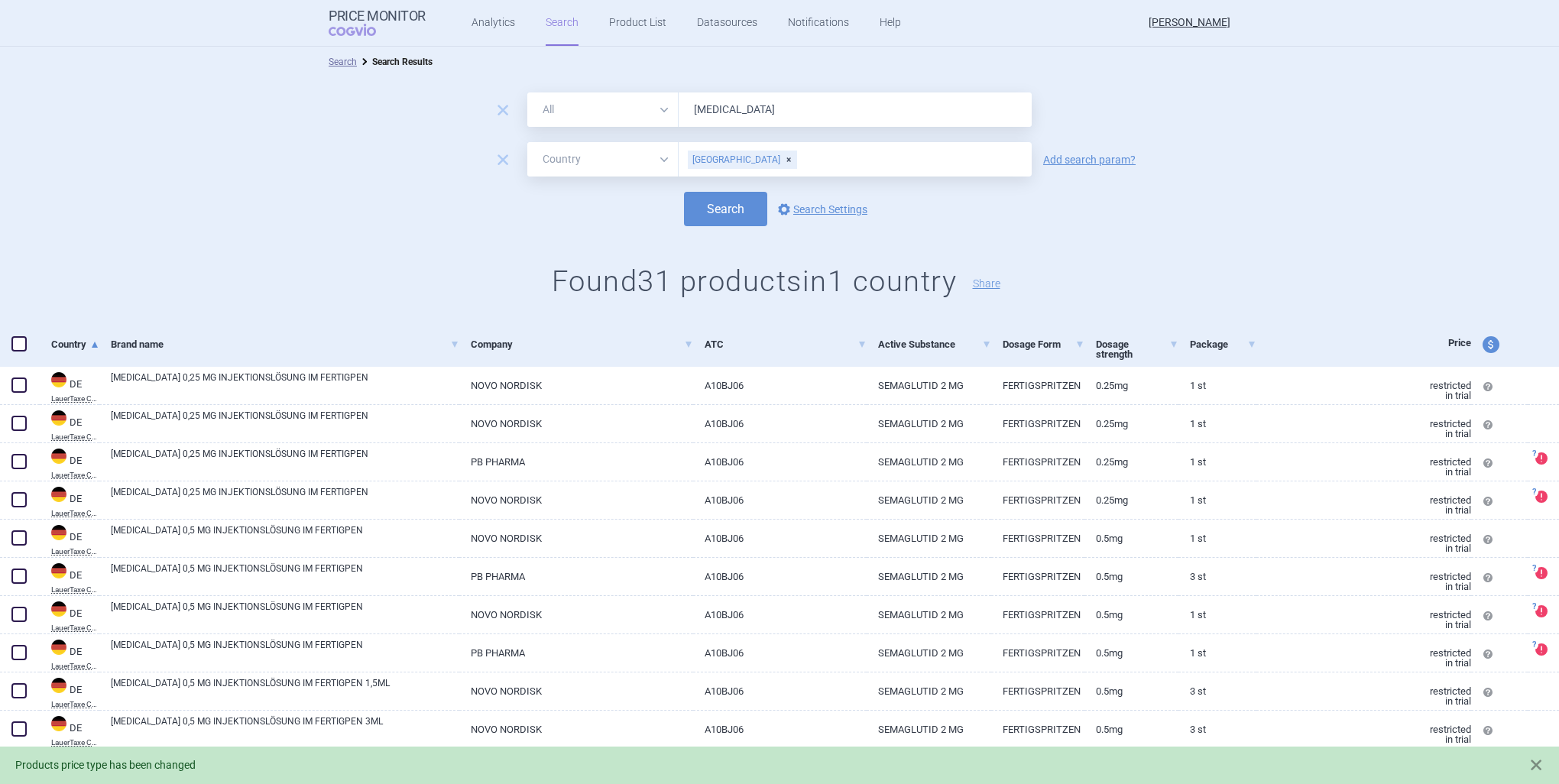
click at [1483, 347] on span "price and currency" at bounding box center [1491, 344] width 17 height 17
select select "retail"
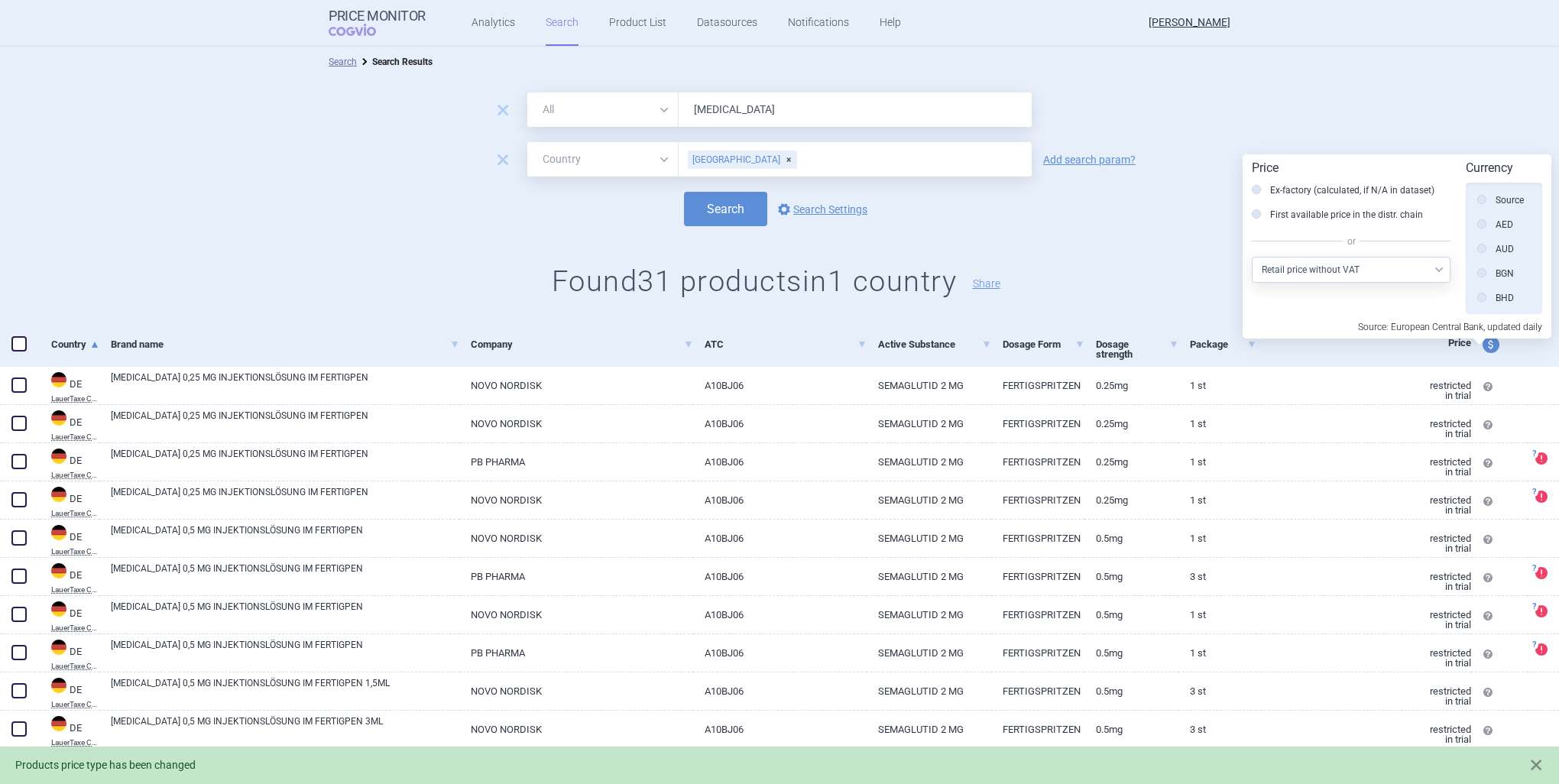
scroll to position [344, 0]
click at [1395, 268] on select "Select other price type Ex-factory price Ex-factory price with VAT Wholesale pr…" at bounding box center [1351, 270] width 199 height 26
click at [1317, 215] on label "First available price in the distr. chain" at bounding box center [1337, 215] width 171 height 16
click at [1269, 215] on input "First available price in the distr. chain" at bounding box center [1261, 216] width 16 height 16
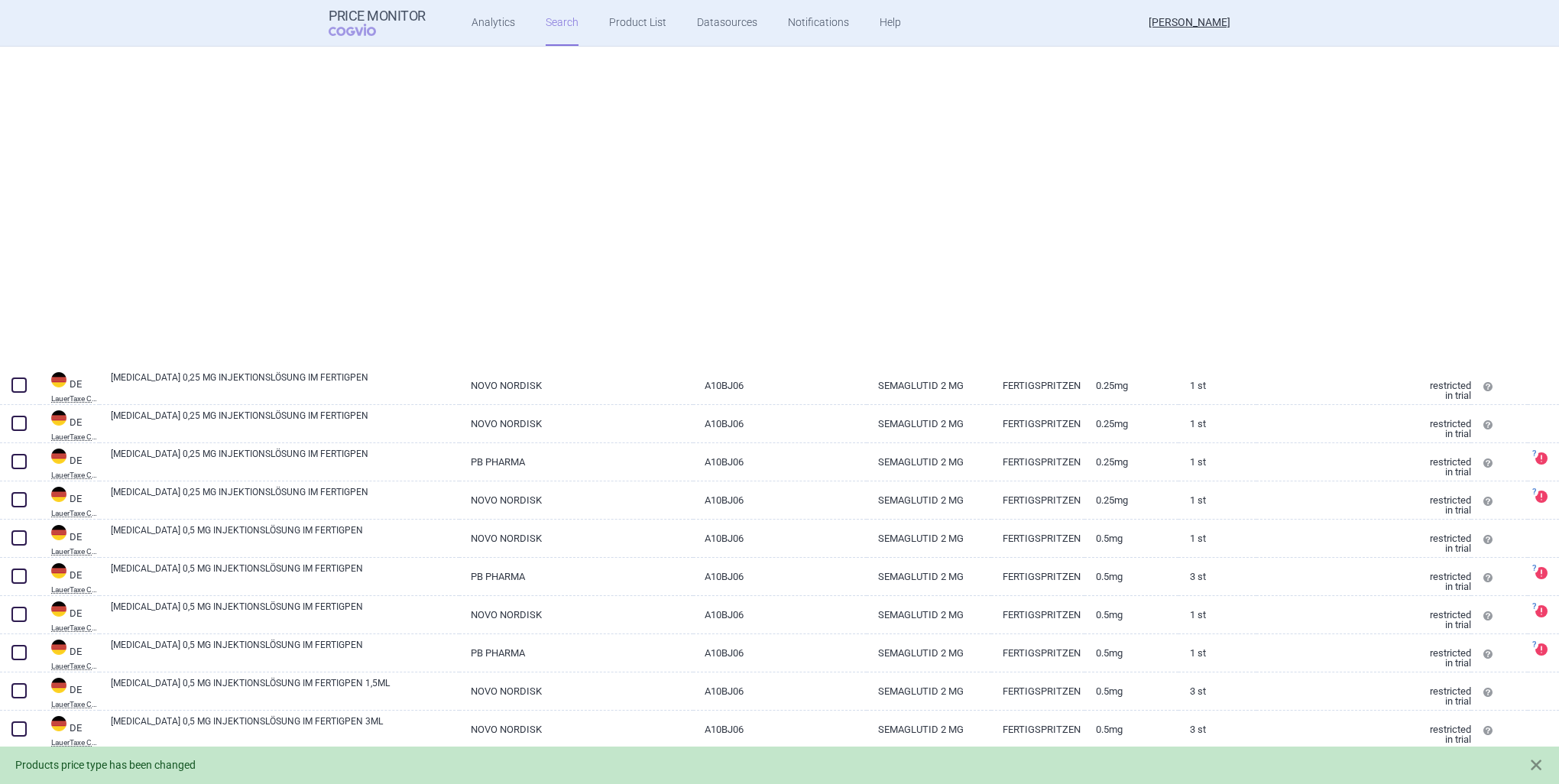
select select "country"
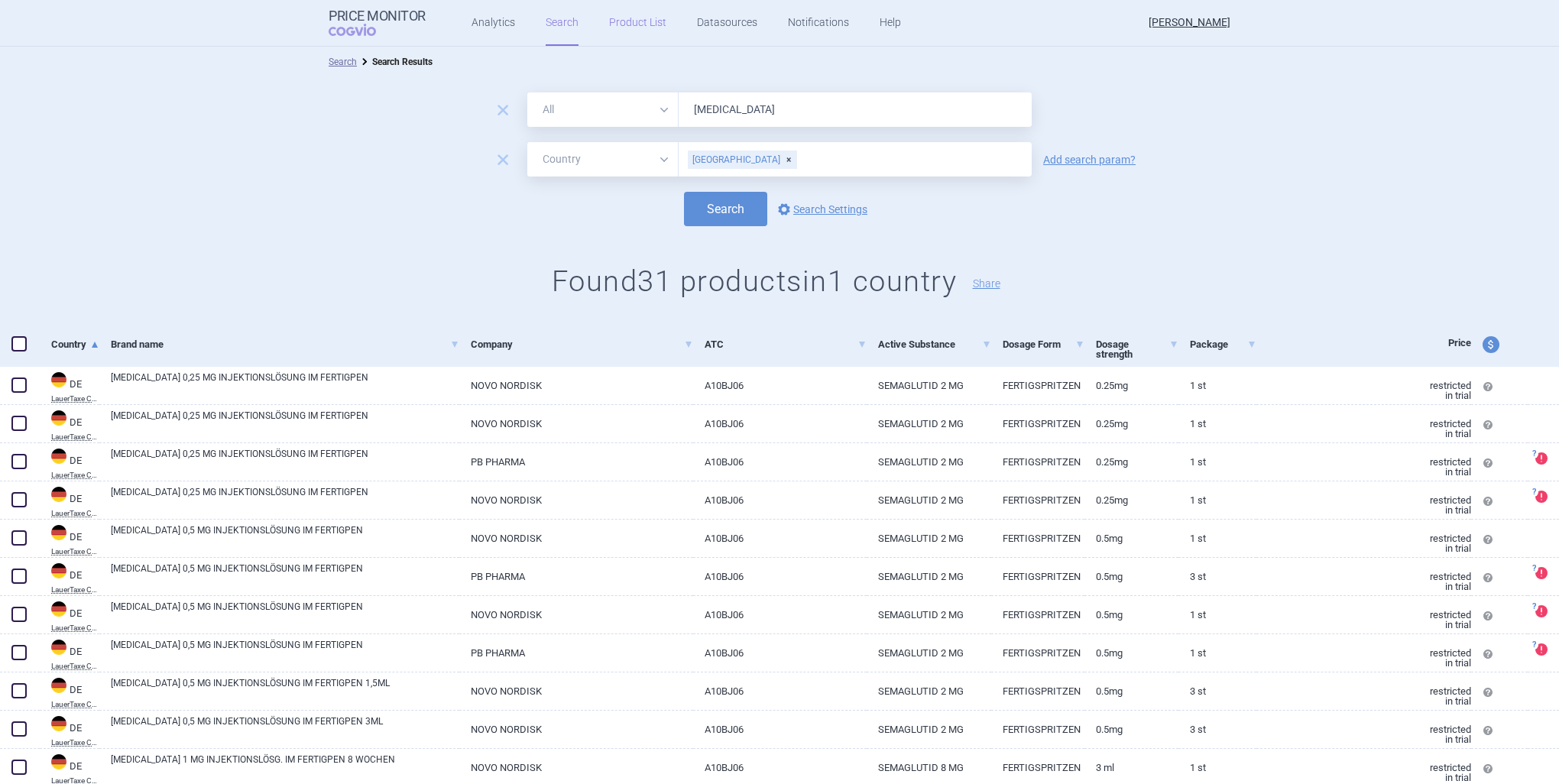
click at [651, 22] on link "Product List" at bounding box center [638, 22] width 58 height 46
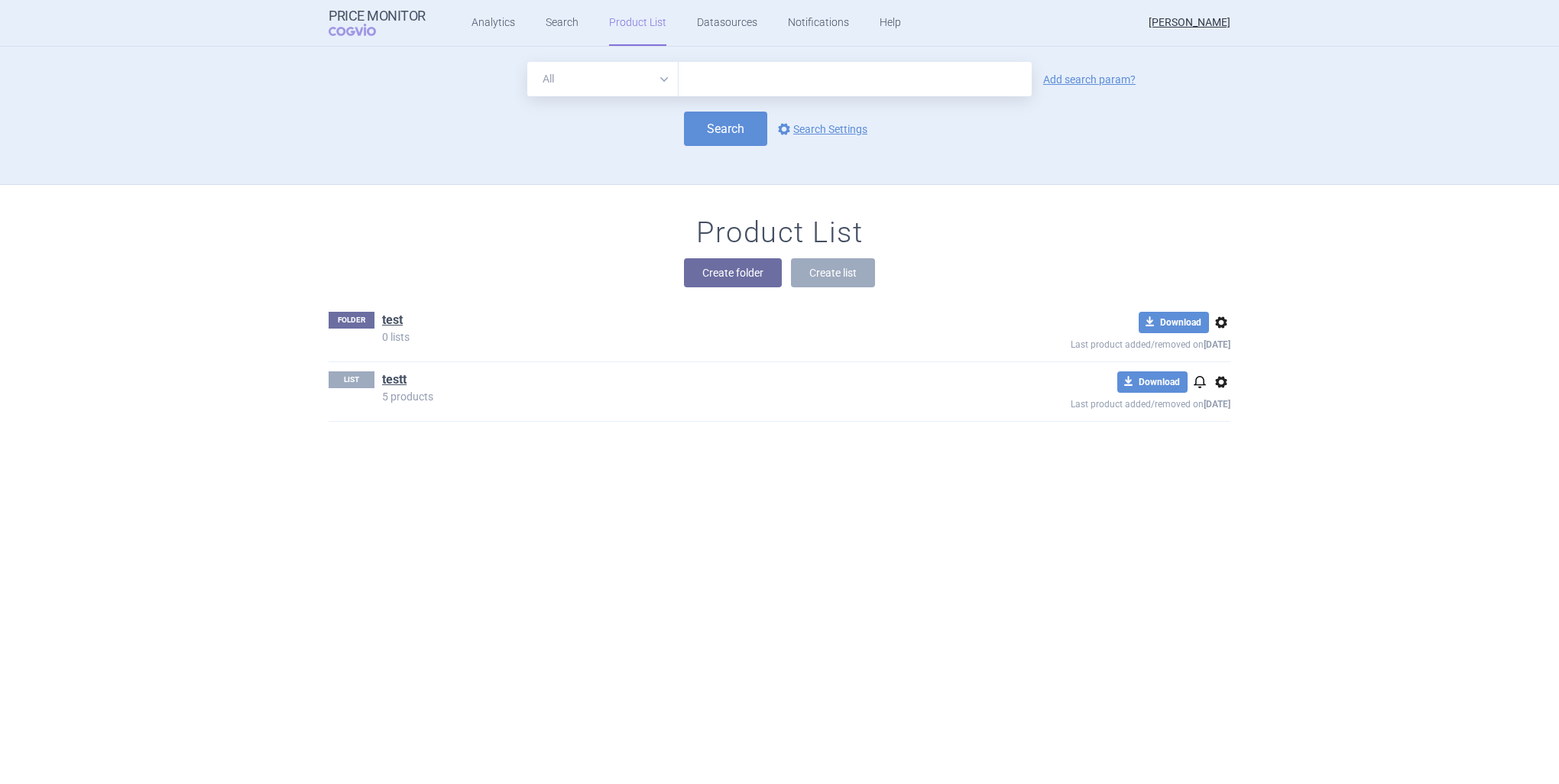
click at [487, 403] on div "LIST testt 5 products download Download notifications options Last product adde…" at bounding box center [780, 391] width 902 height 59
click at [395, 374] on link "testt" at bounding box center [394, 379] width 24 height 17
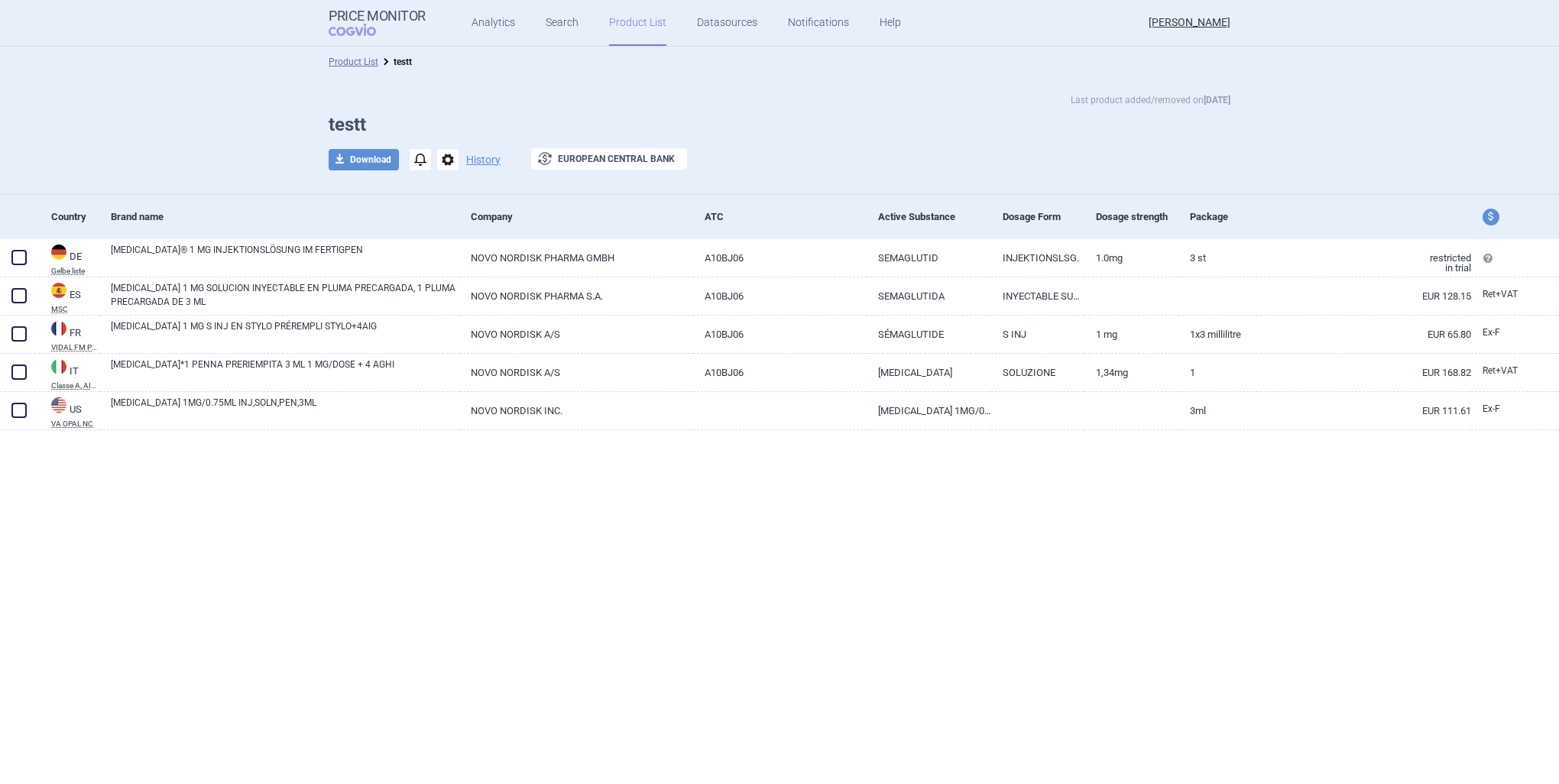
click at [656, 517] on div "Product List testt Last product added/removed on [DATE] testt download Download…" at bounding box center [780, 415] width 1559 height 737
click at [1492, 215] on span "price and currency" at bounding box center [1491, 216] width 17 height 17
select select "ex-factory"
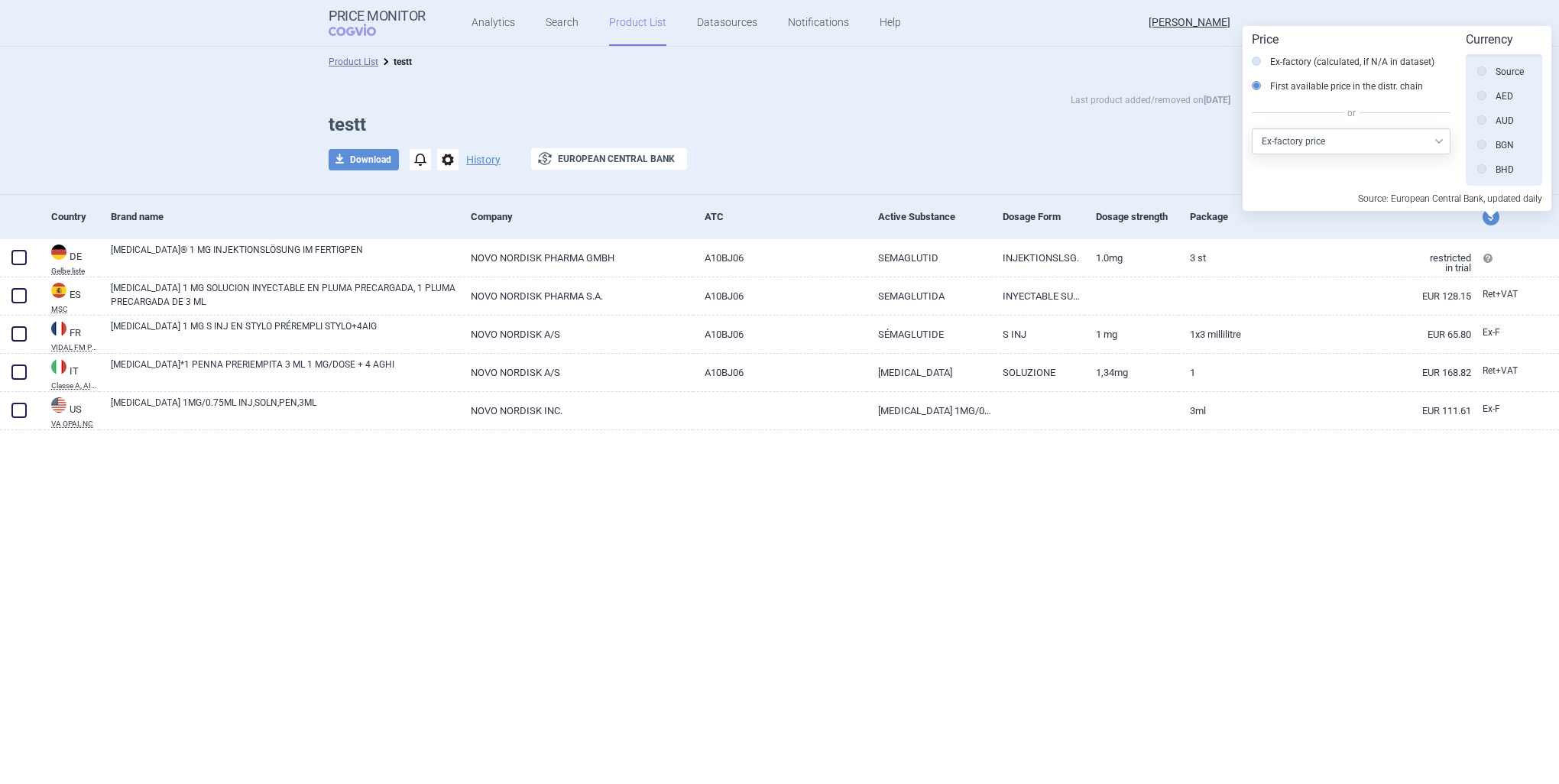
scroll to position [344, 0]
click at [1369, 65] on label "Ex-factory (calculated, if N/A in dataset)" at bounding box center [1343, 62] width 183 height 16
click at [1269, 65] on input "Ex-factory (calculated, if N/A in dataset)" at bounding box center [1261, 63] width 16 height 16
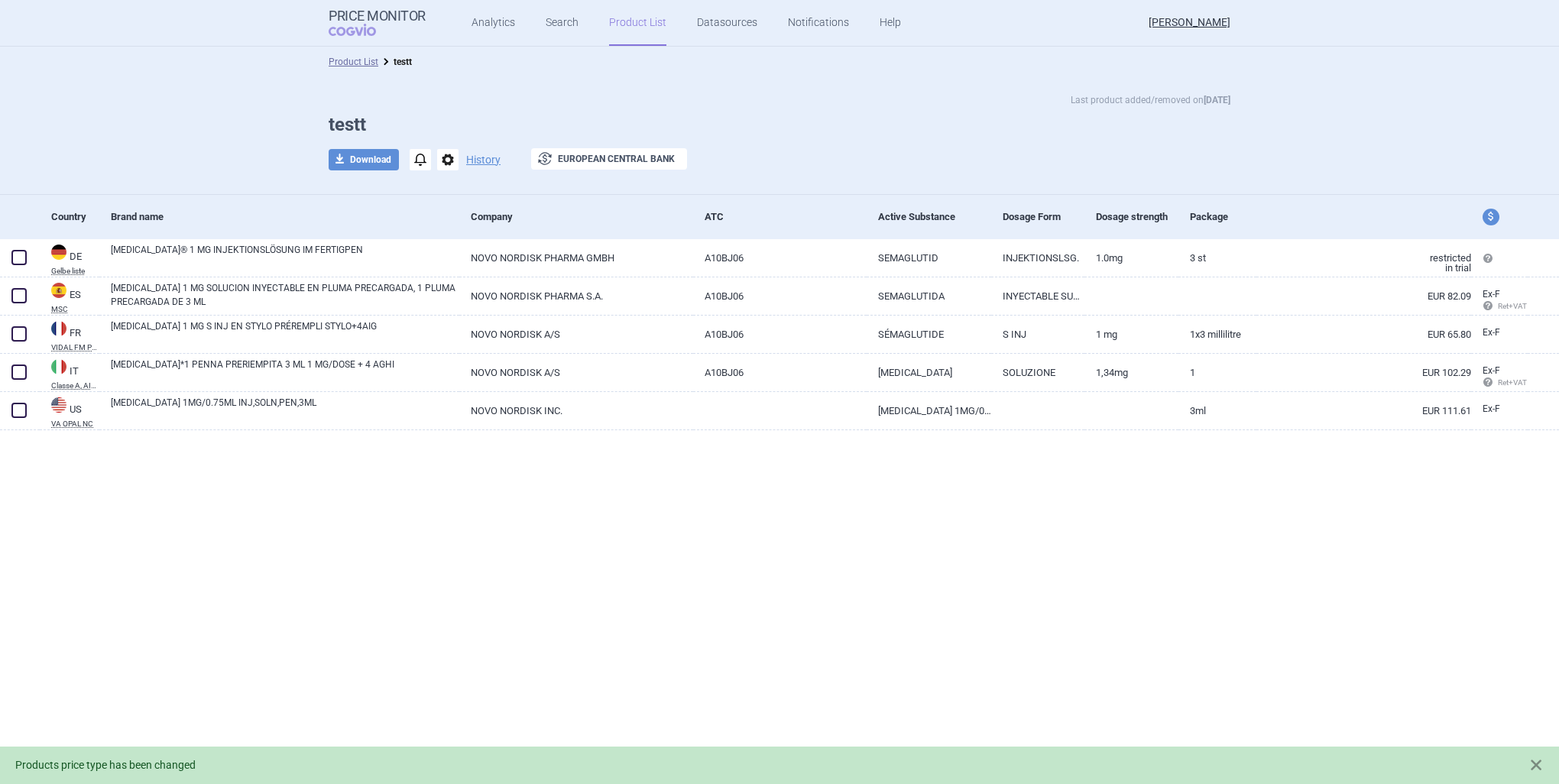
click at [1492, 215] on span "price and currency" at bounding box center [1491, 216] width 17 height 17
select select "ex-factory"
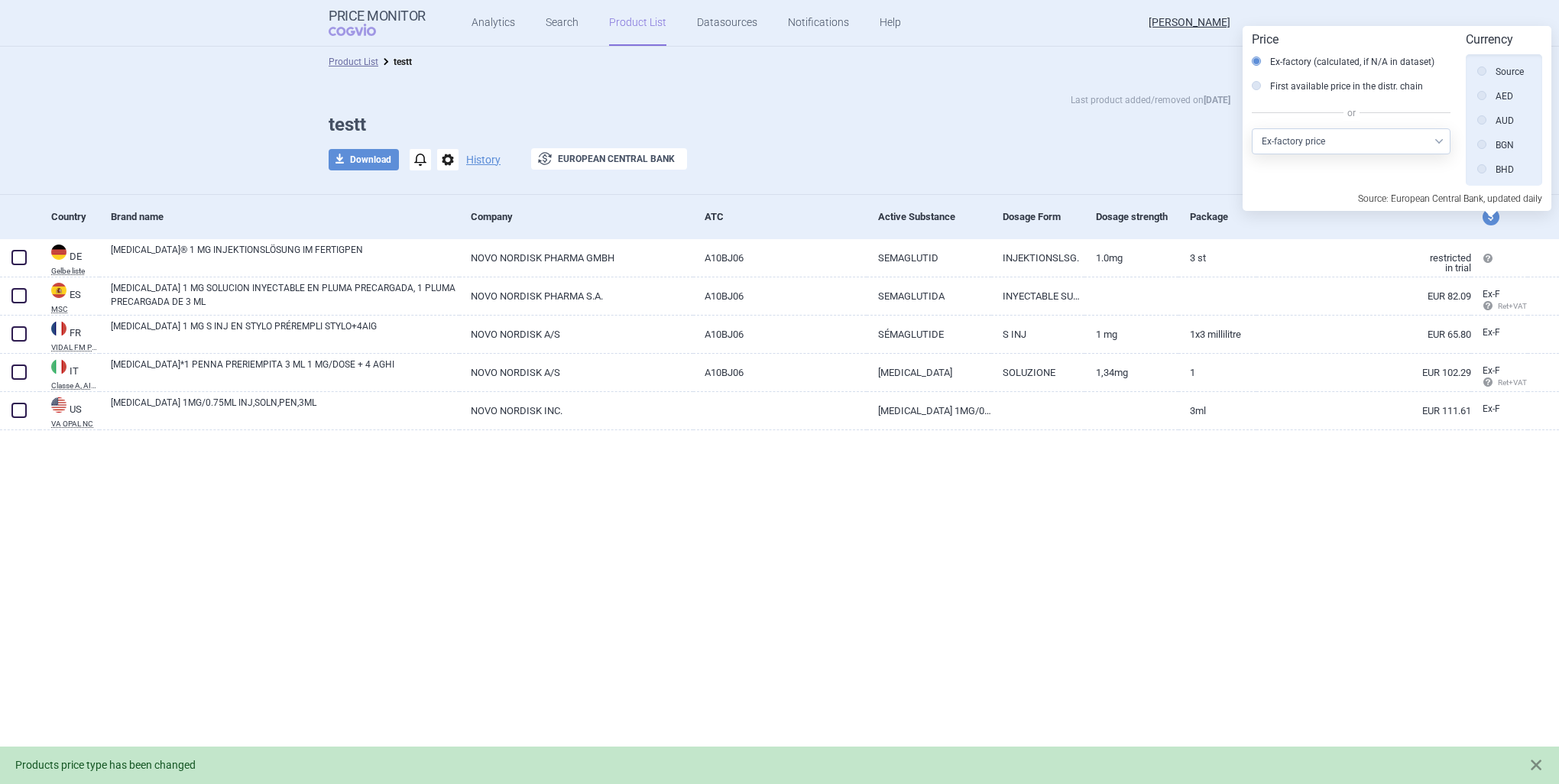
scroll to position [344, 0]
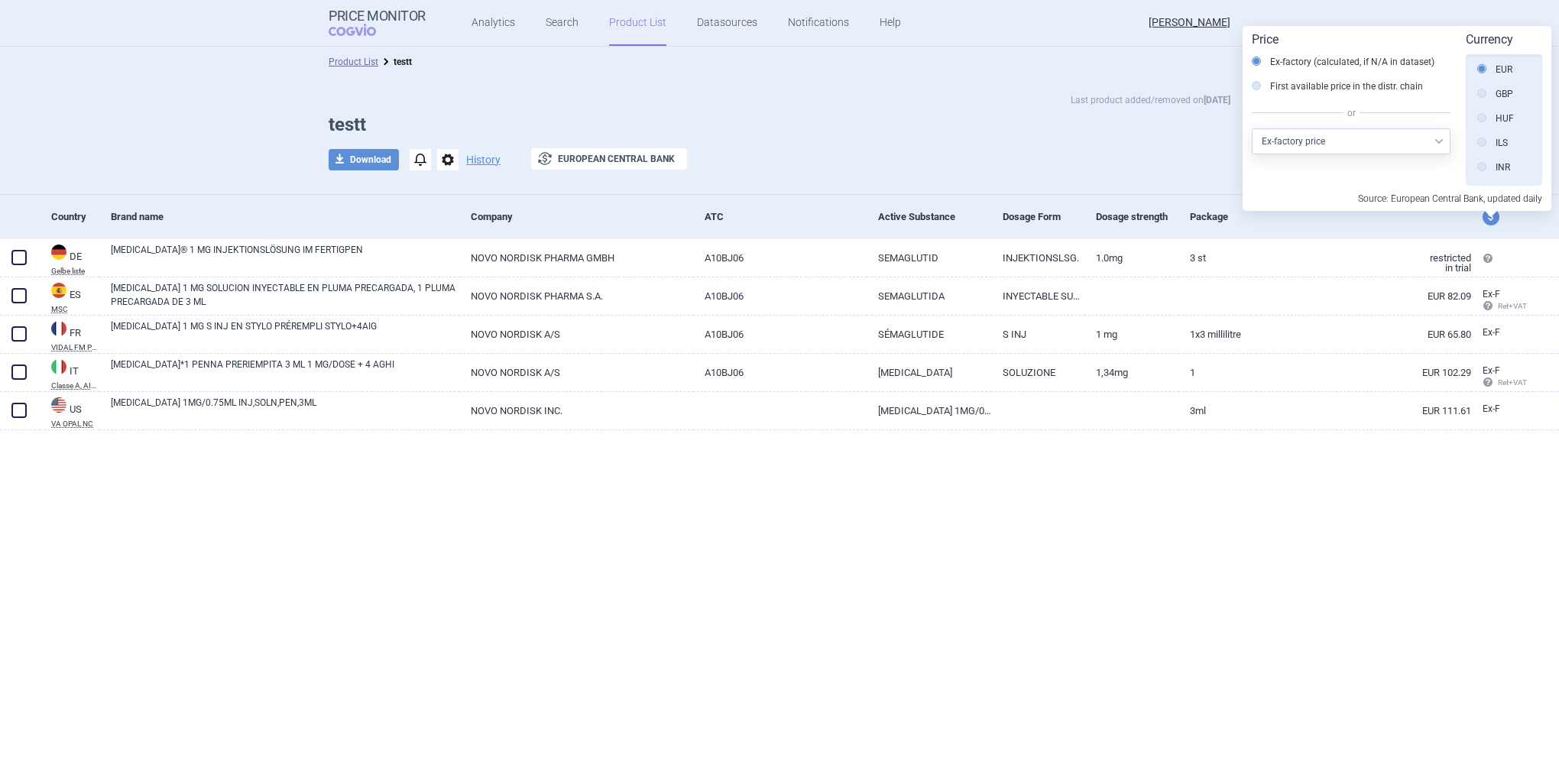
click at [1379, 148] on select "Select other price type Ex-factory price Ex-factory price with VAT Wholesale pr…" at bounding box center [1351, 141] width 199 height 26
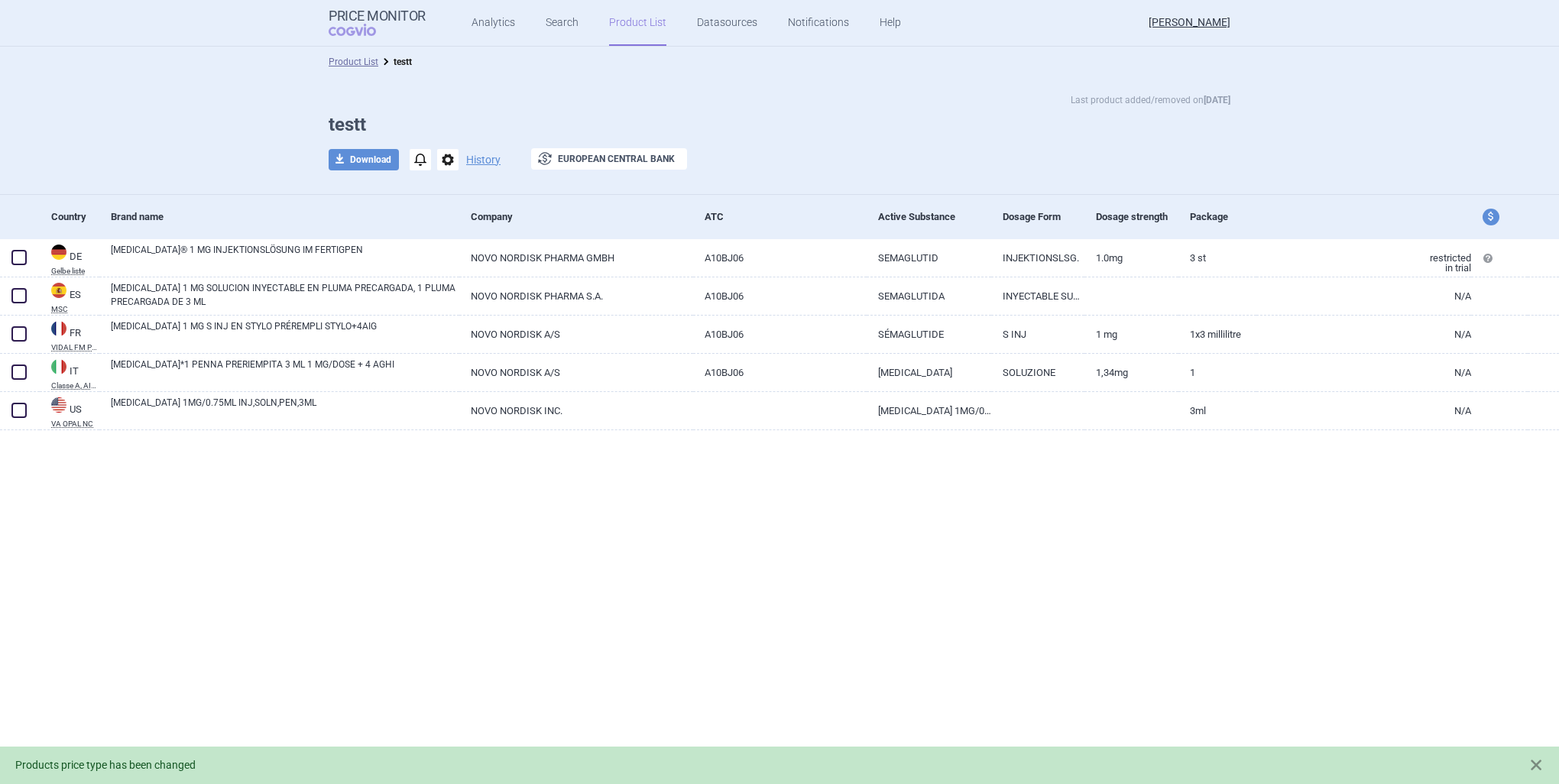
click at [1497, 219] on span "price and currency" at bounding box center [1491, 216] width 17 height 17
select select "retail"
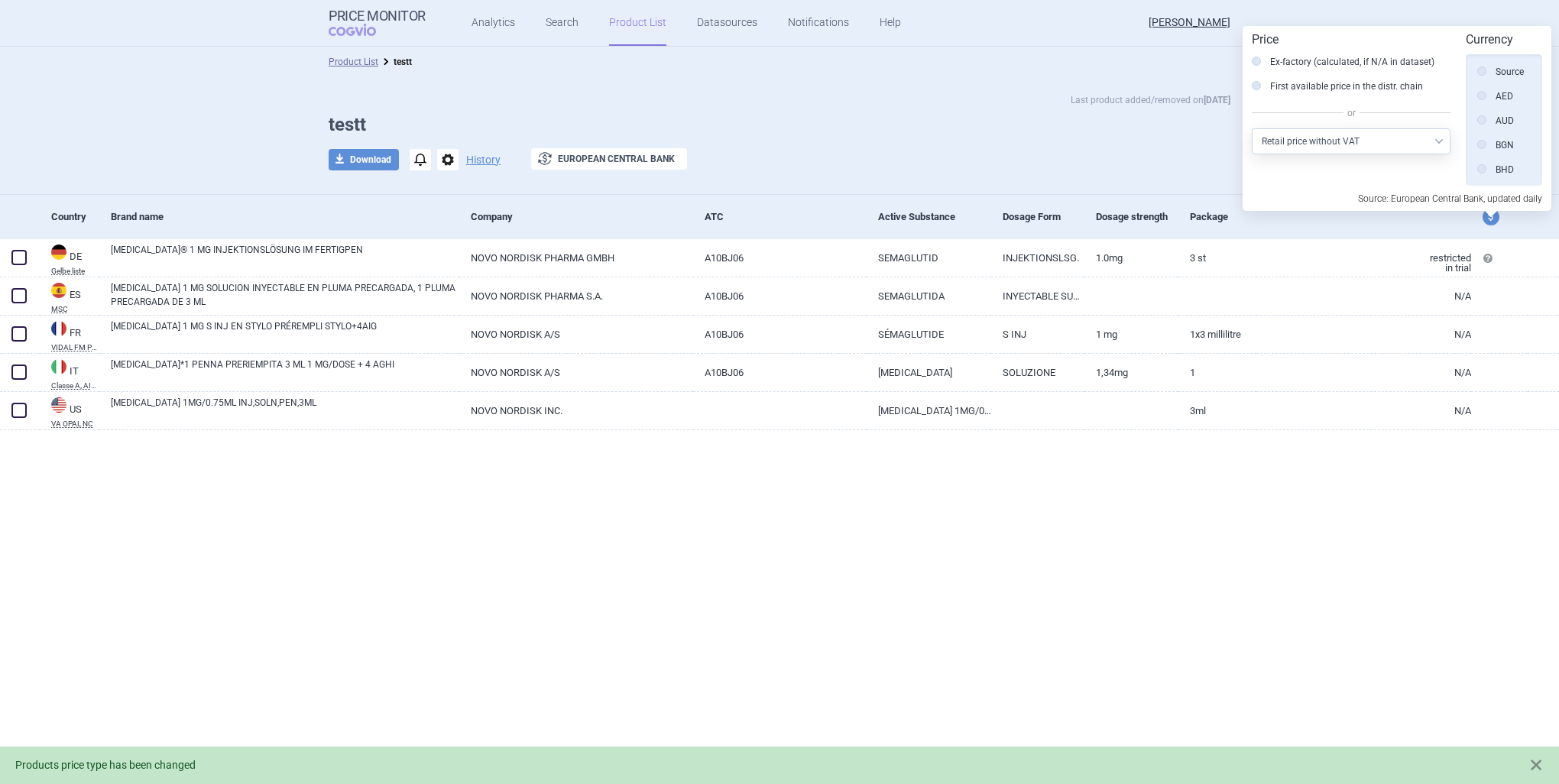
scroll to position [344, 0]
click at [1374, 142] on select "Select other price type Ex-factory price Ex-factory price with VAT Wholesale pr…" at bounding box center [1351, 141] width 199 height 26
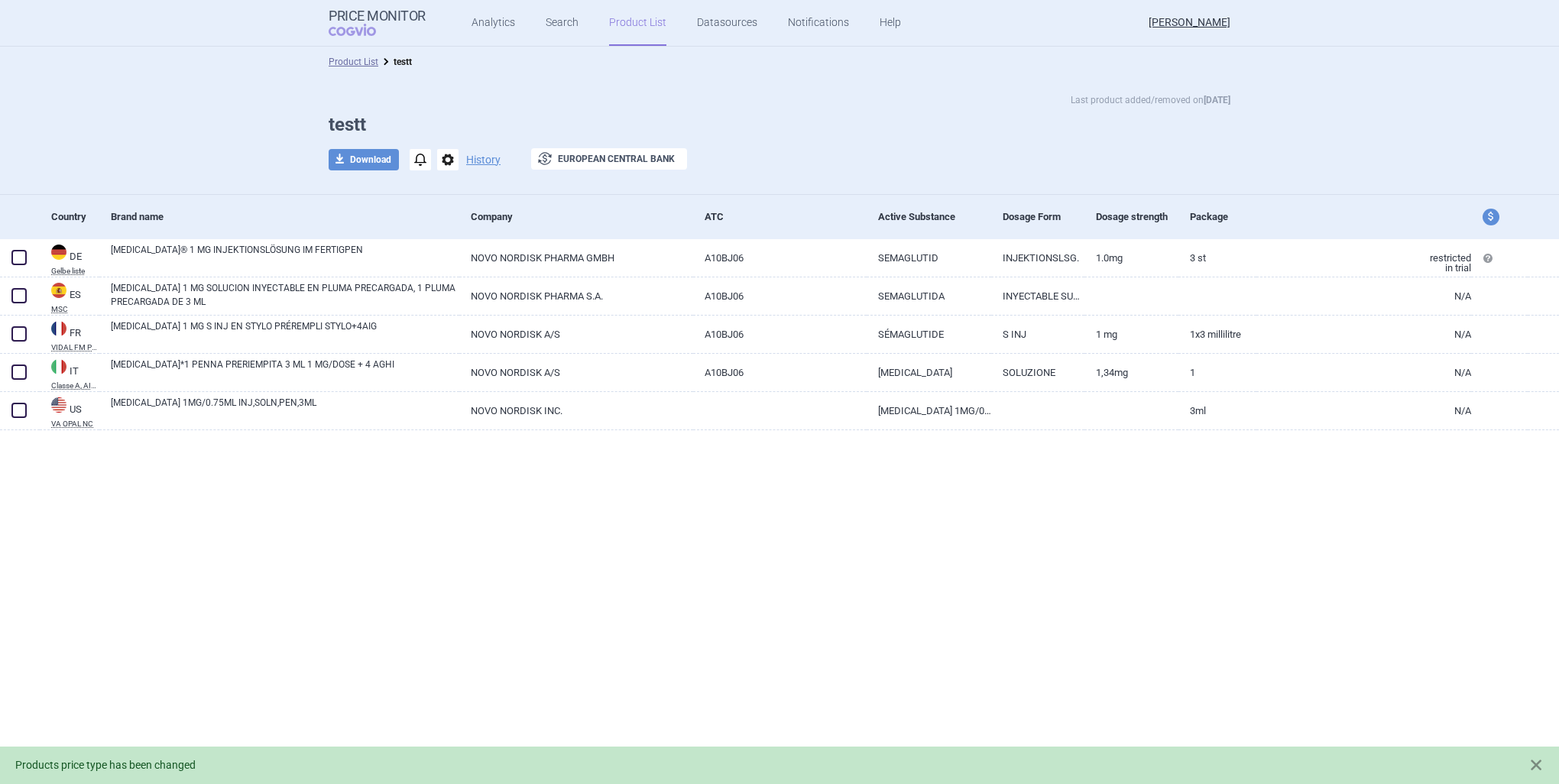
click at [1491, 209] on span "price and currency" at bounding box center [1491, 216] width 17 height 17
select select "wholesale-with-vat"
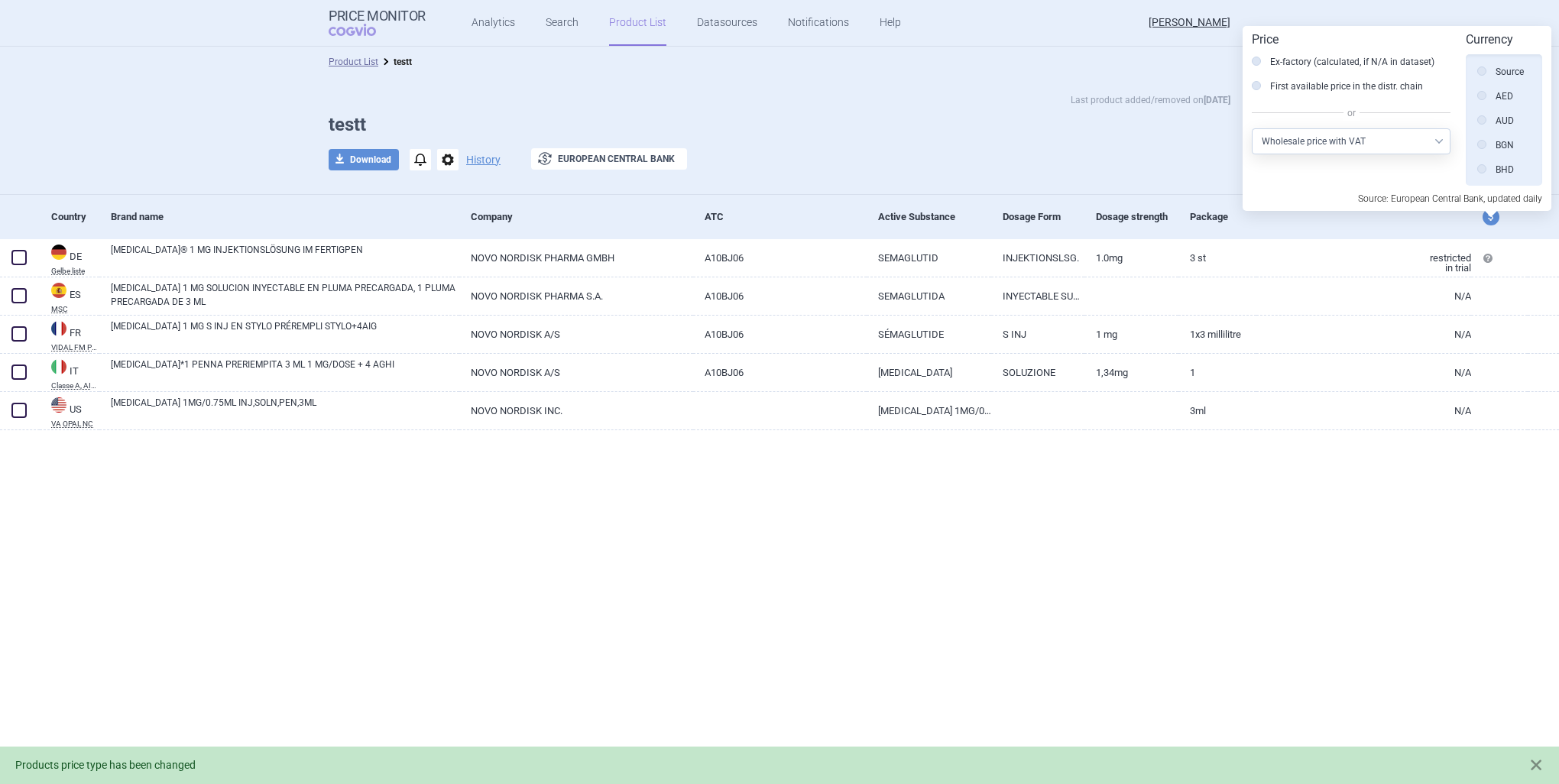
scroll to position [344, 0]
click at [1359, 143] on select "Select other price type Ex-factory price Ex-factory price with VAT Wholesale pr…" at bounding box center [1351, 141] width 199 height 26
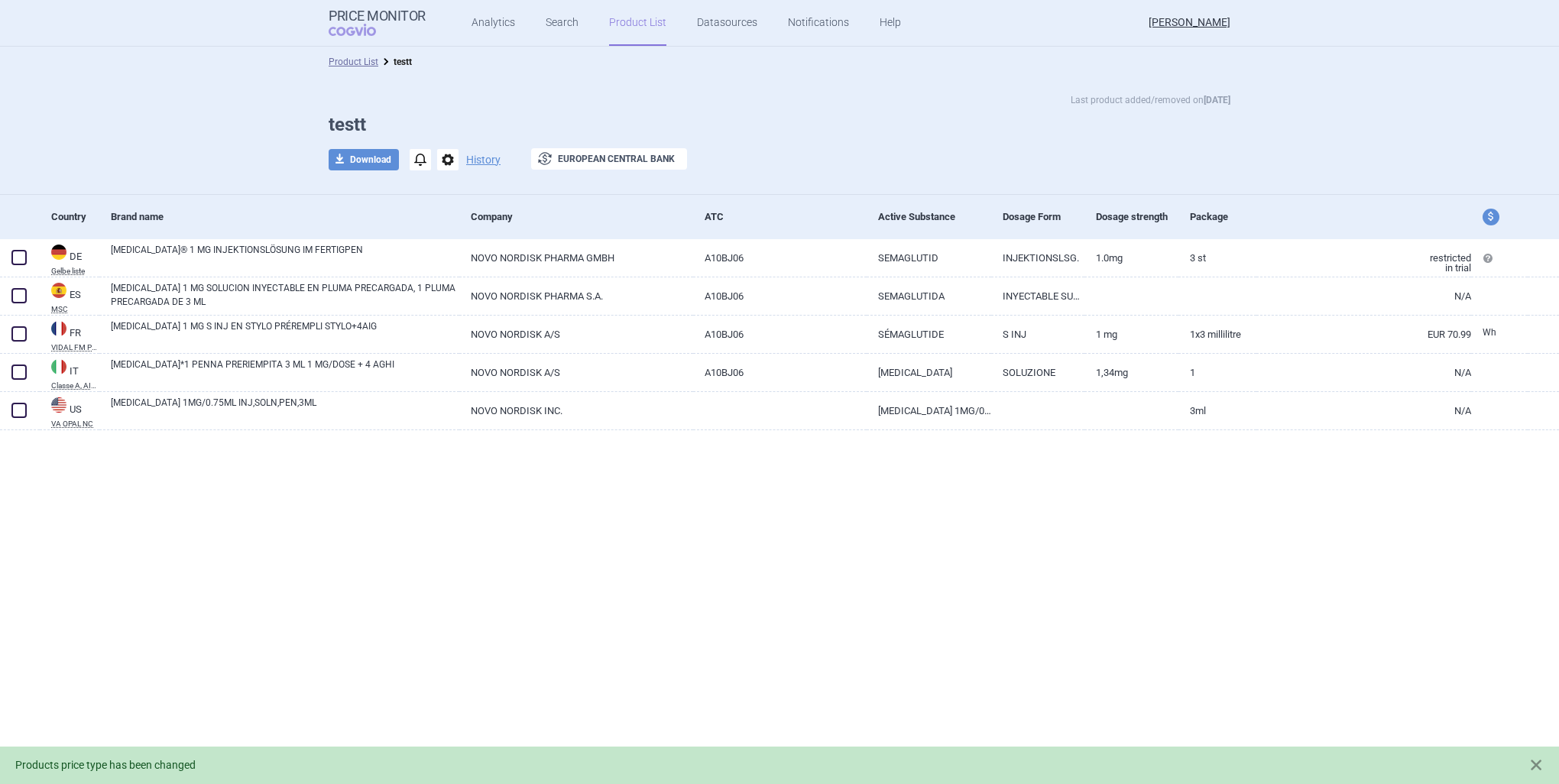
click at [1501, 209] on div "price and currency" at bounding box center [1500, 216] width 57 height 44
click at [1483, 213] on button "price and currency" at bounding box center [1491, 216] width 17 height 17
select select "wholesale"
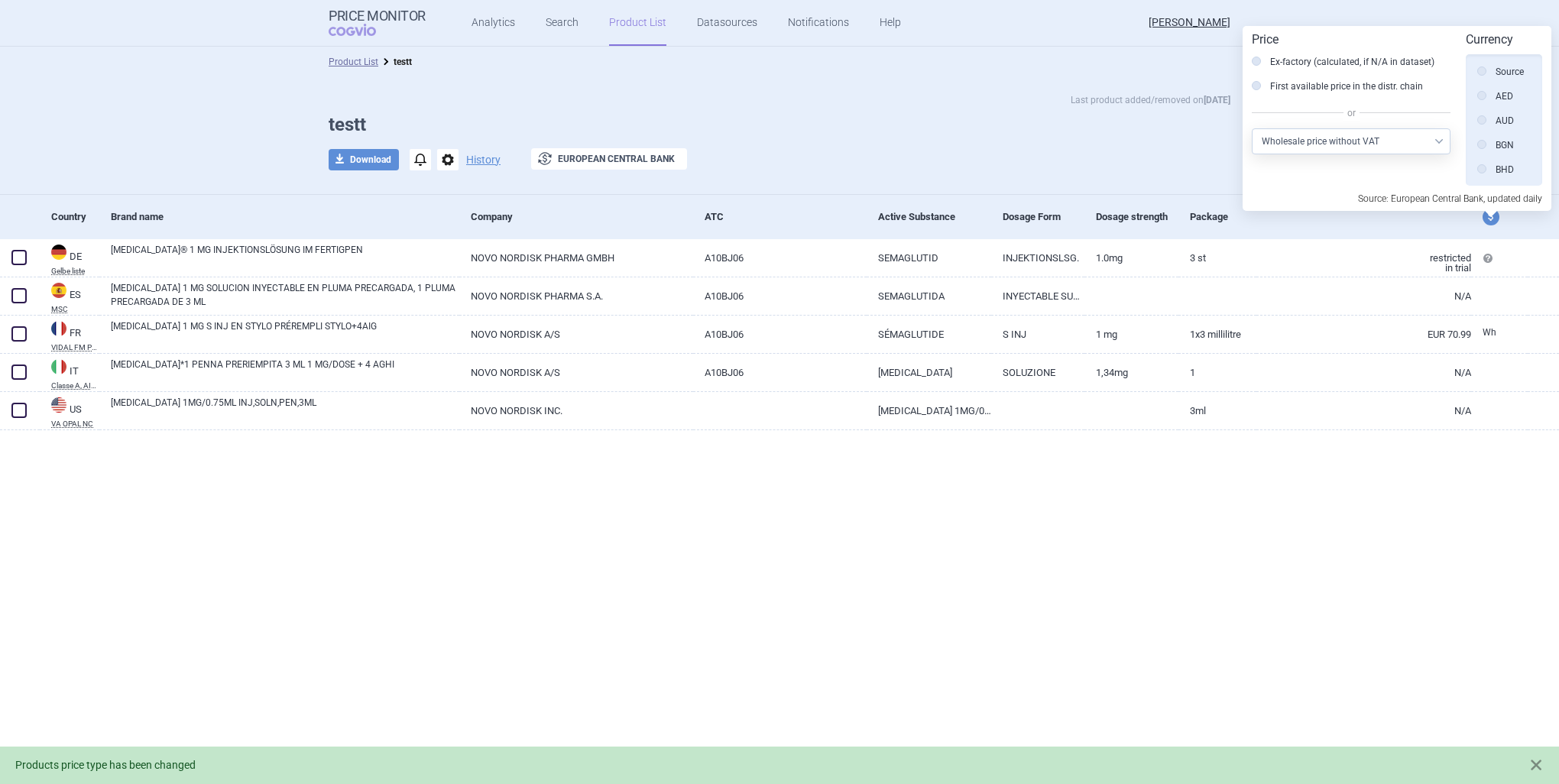
scroll to position [344, 0]
click at [1393, 136] on select "Select other price type Ex-factory price Ex-factory price with VAT Wholesale pr…" at bounding box center [1351, 141] width 199 height 26
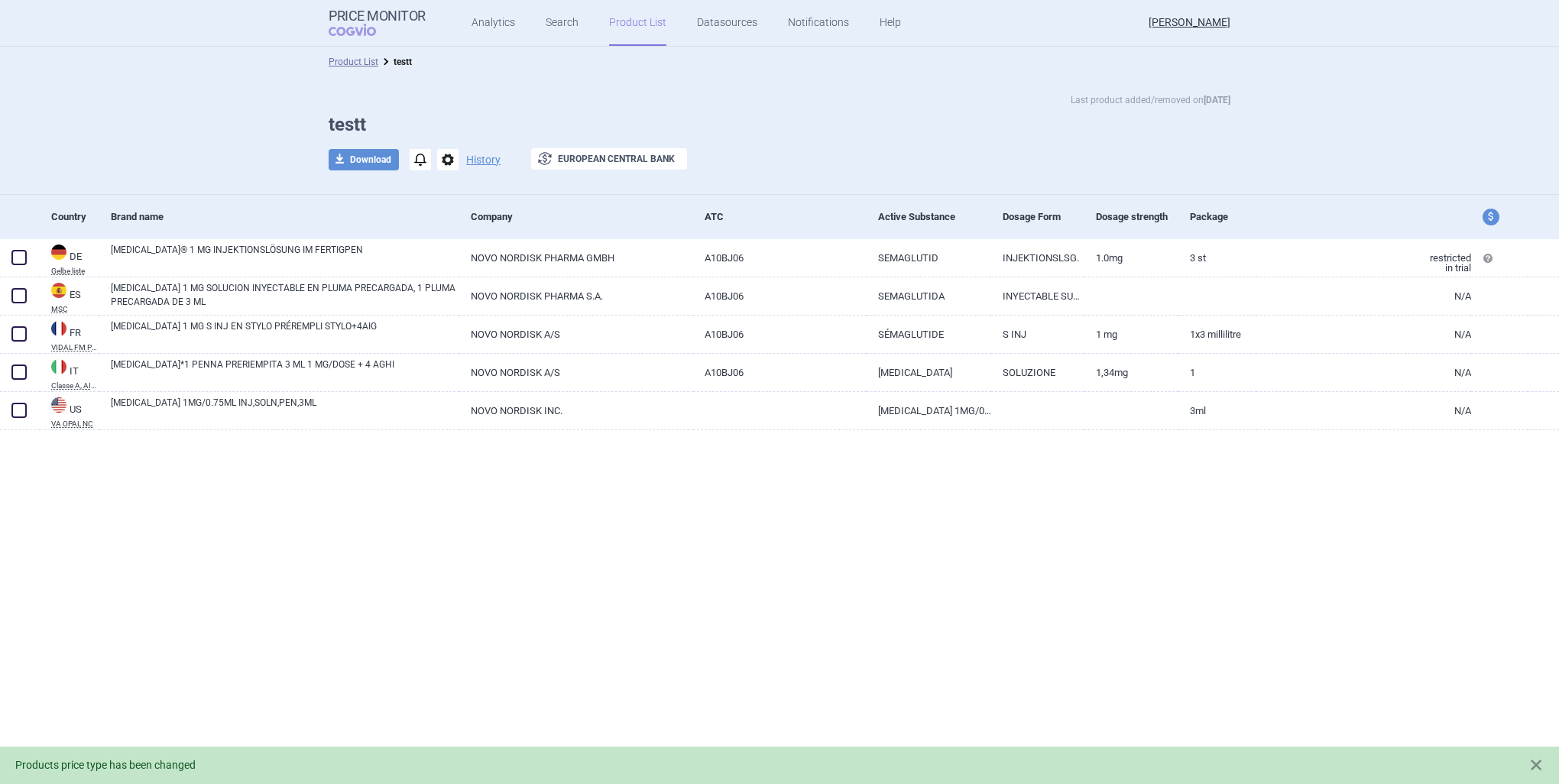
drag, startPoint x: 1492, startPoint y: 226, endPoint x: 1491, endPoint y: 215, distance: 11.0
click at [1491, 220] on div "price and currency" at bounding box center [1500, 216] width 57 height 44
click at [1486, 209] on span "price and currency" at bounding box center [1491, 216] width 17 height 17
select select "ex-factory-with-vat"
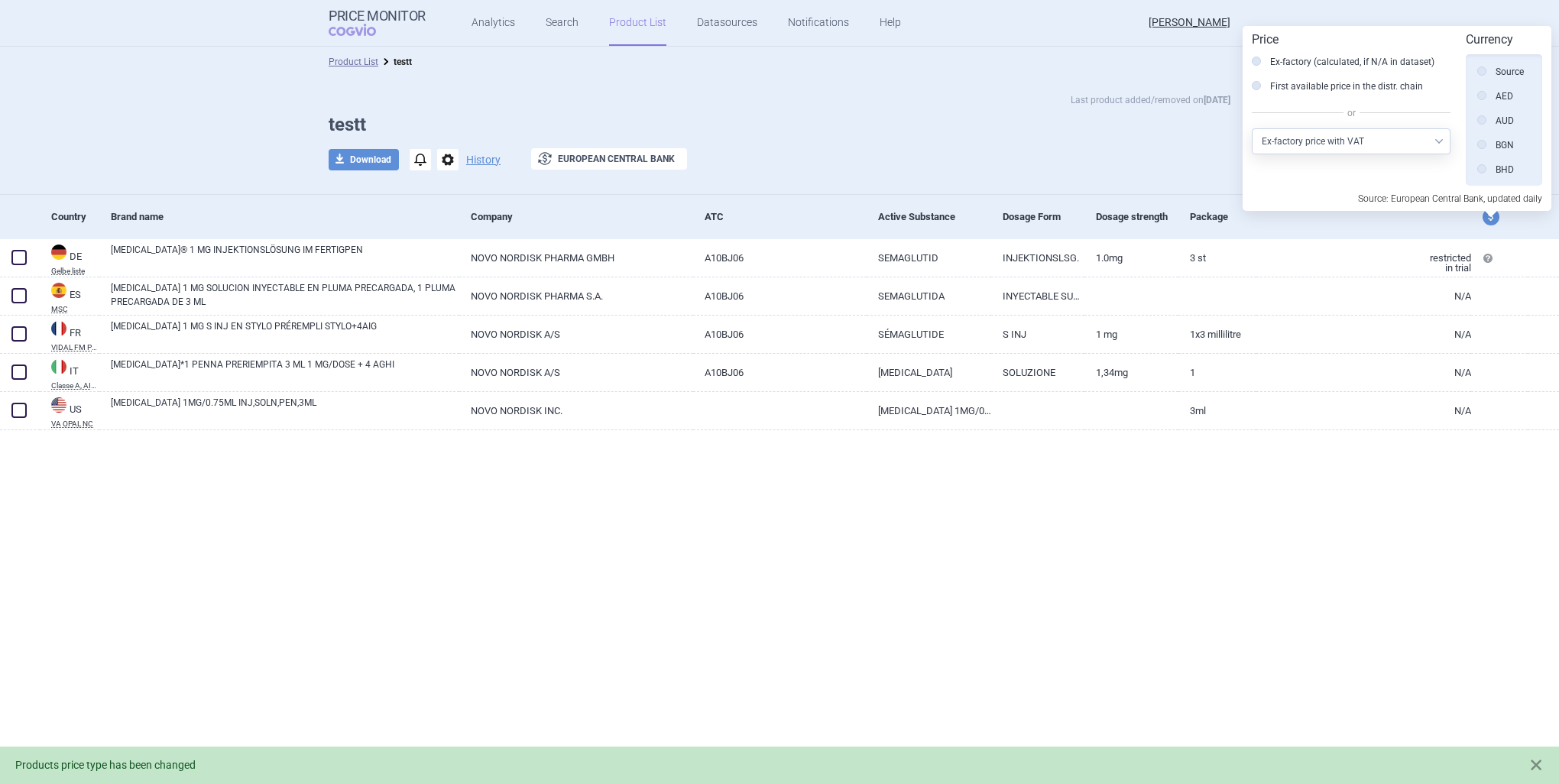
scroll to position [344, 0]
click at [1332, 146] on select "Select other price type Ex-factory price Ex-factory price with VAT Wholesale pr…" at bounding box center [1351, 141] width 199 height 26
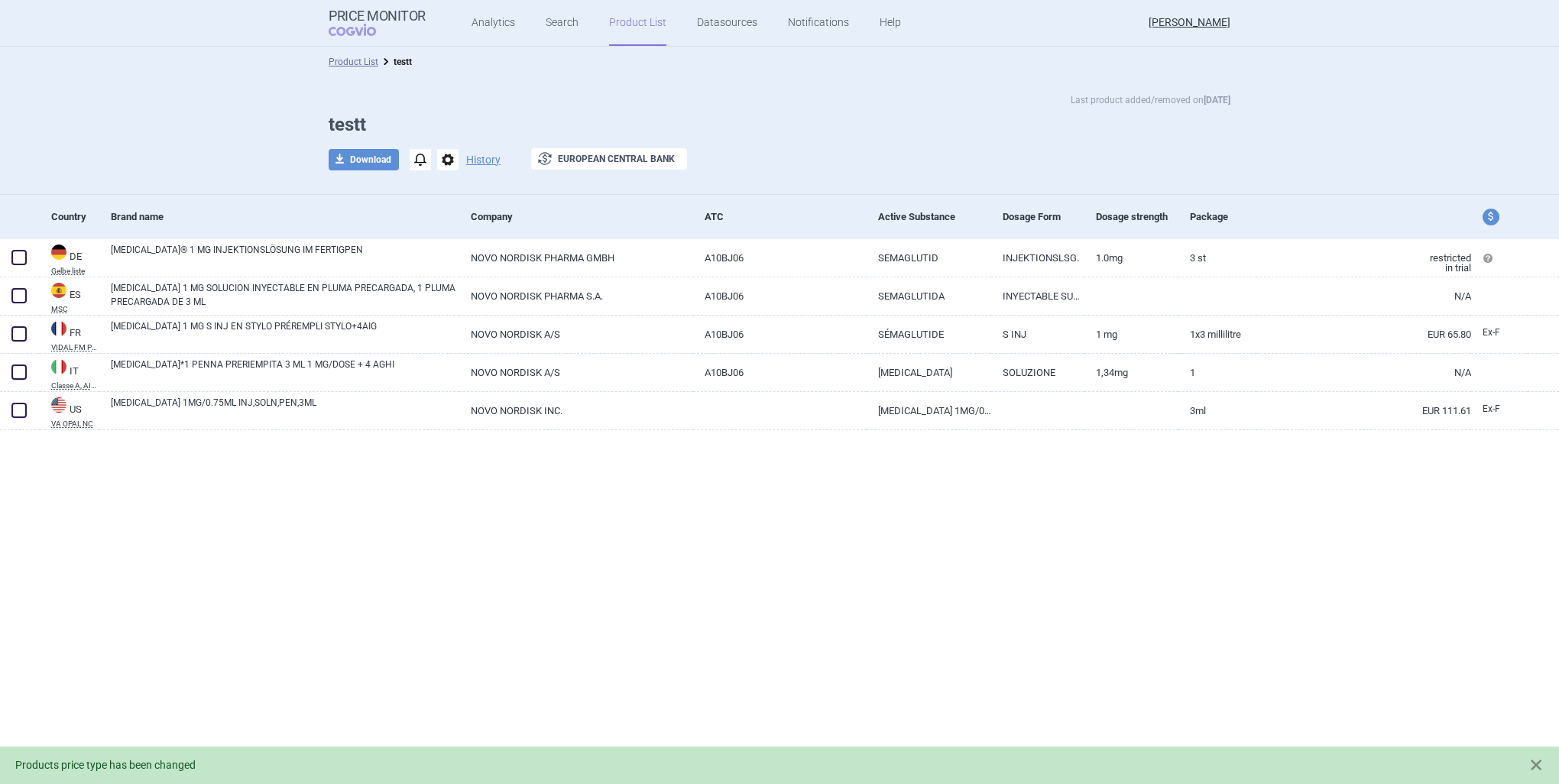
click at [1495, 223] on span "price and currency" at bounding box center [1491, 216] width 17 height 17
select select "ex-factory"
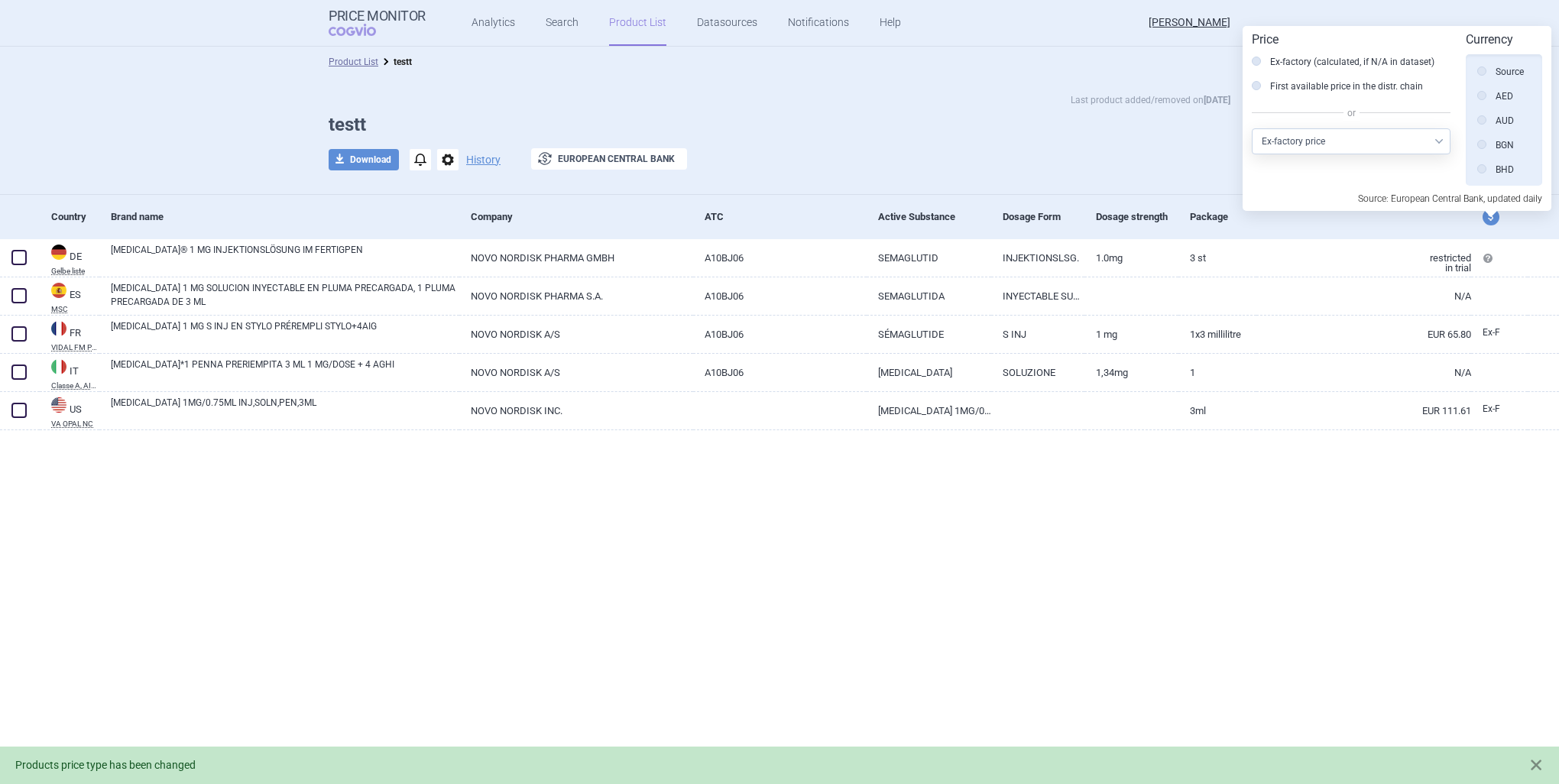
scroll to position [344, 0]
click at [1329, 85] on label "First available price in the distr. chain" at bounding box center [1337, 87] width 171 height 16
click at [1269, 85] on input "First available price in the distr. chain" at bounding box center [1261, 87] width 16 height 16
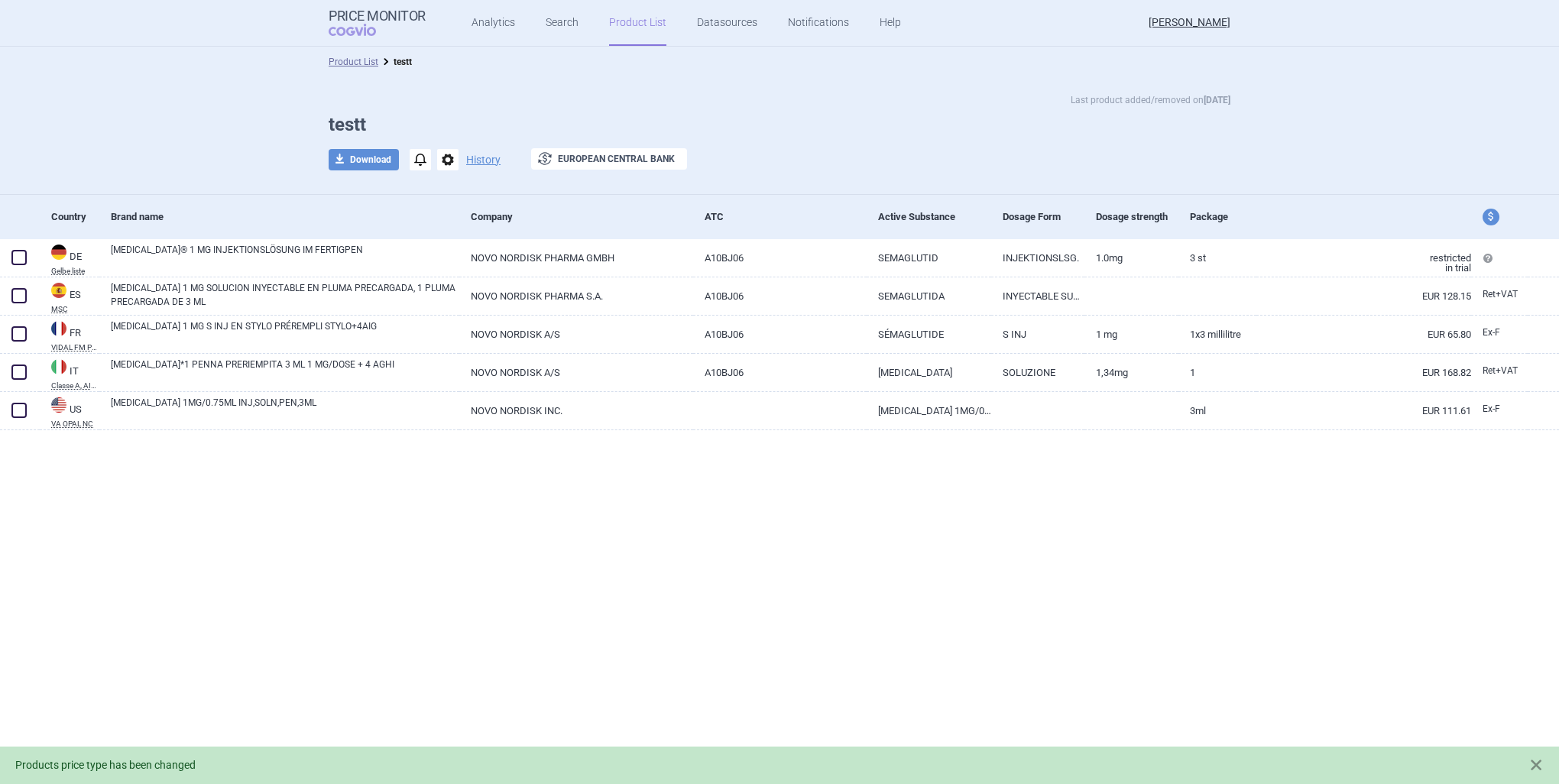
click at [1482, 200] on div "price and currency" at bounding box center [1500, 216] width 57 height 44
click at [1489, 226] on div "price and currency" at bounding box center [1500, 216] width 57 height 44
click at [1494, 218] on span "price and currency" at bounding box center [1491, 216] width 17 height 17
select select "ex-factory"
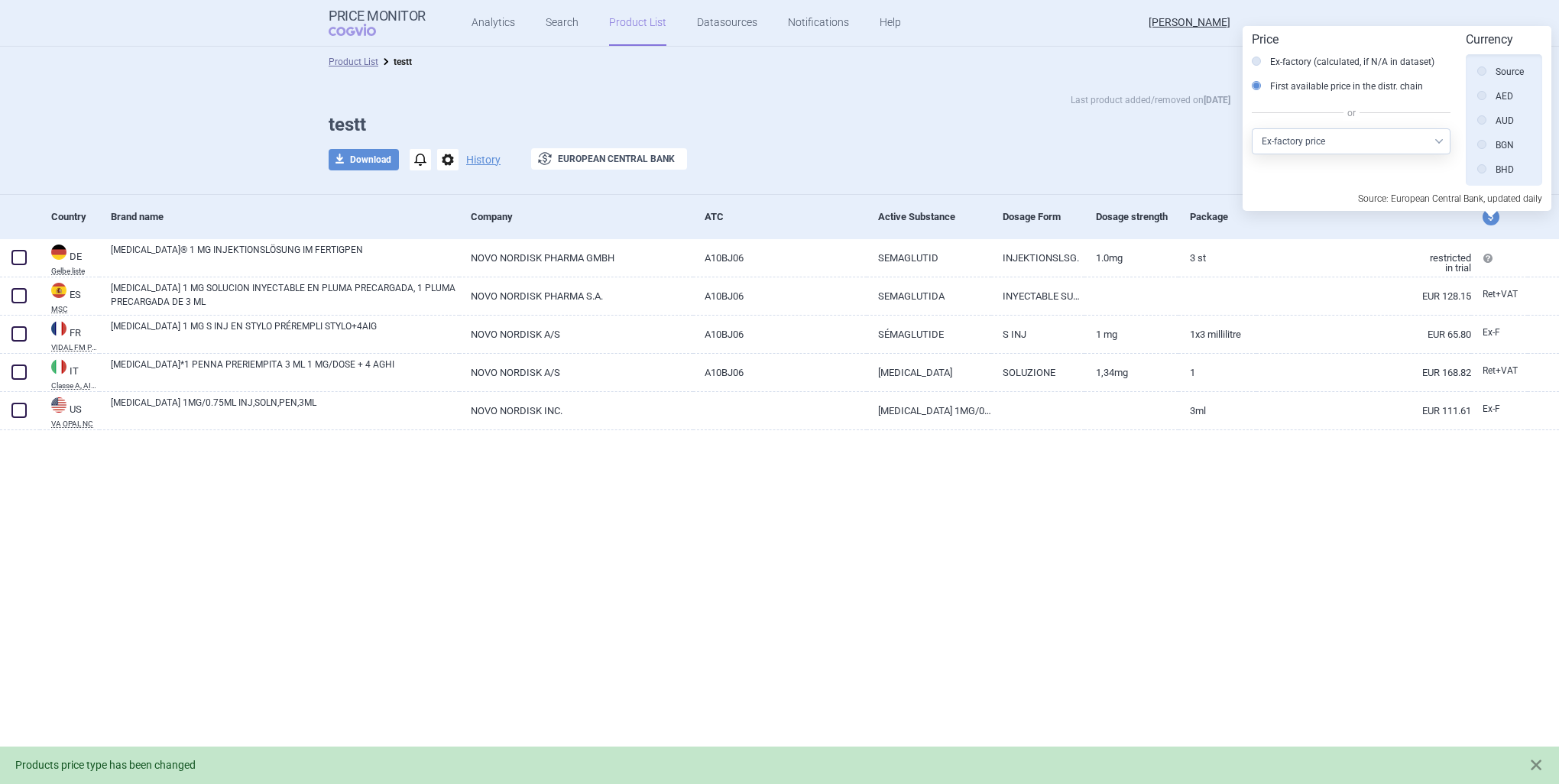
scroll to position [344, 0]
click at [1297, 67] on label "Ex-factory (calculated, if N/A in dataset)" at bounding box center [1343, 62] width 183 height 16
click at [1269, 67] on input "Ex-factory (calculated, if N/A in dataset)" at bounding box center [1261, 63] width 16 height 16
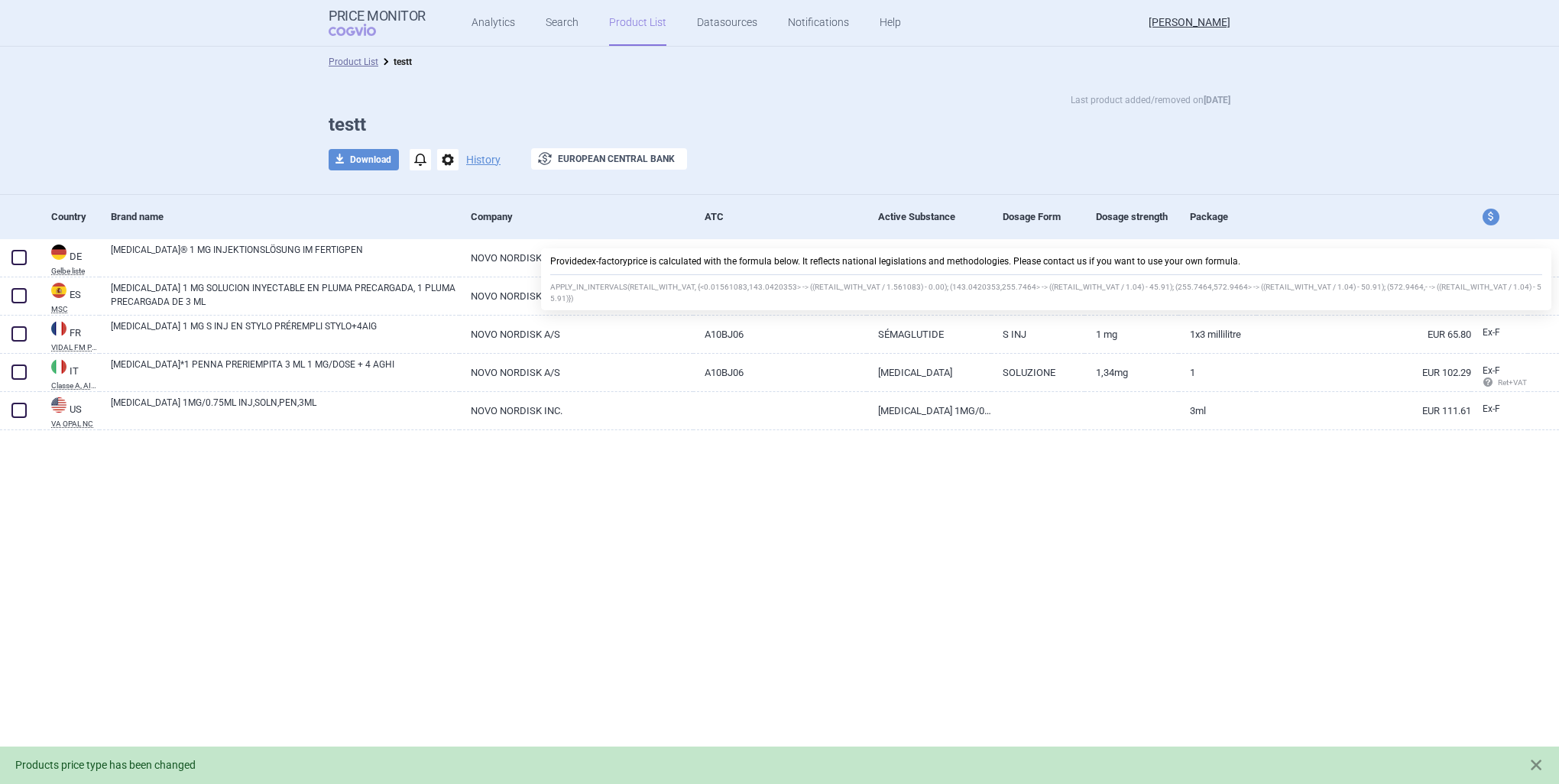
click at [1434, 522] on div "Product List testt Last product added/removed on [DATE] testt download Download…" at bounding box center [780, 415] width 1559 height 737
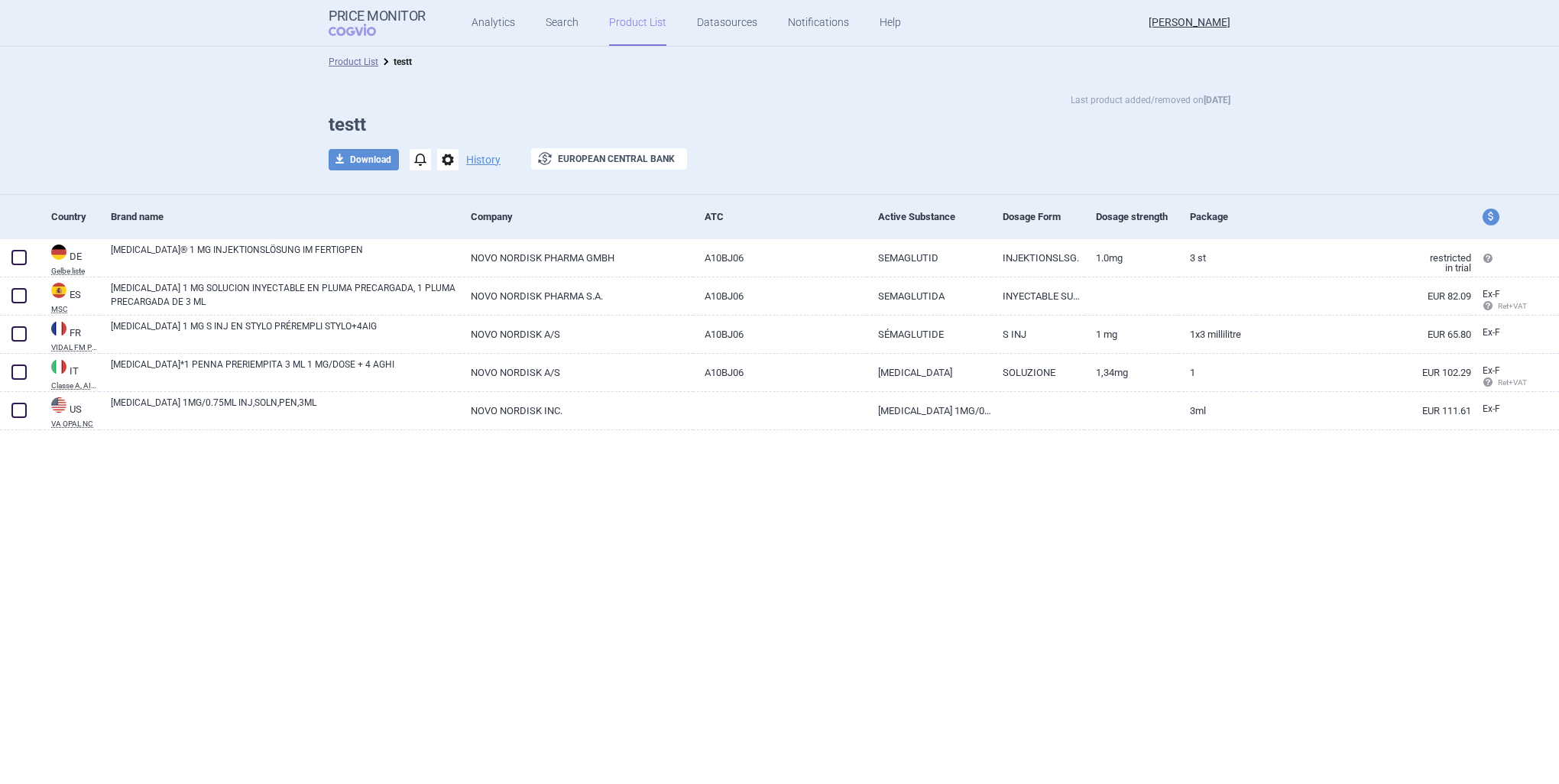
click at [439, 160] on span "options" at bounding box center [448, 159] width 22 height 22
click at [446, 501] on div "Product List testt Last product added/removed on [DATE] testt download Download…" at bounding box center [780, 415] width 1559 height 737
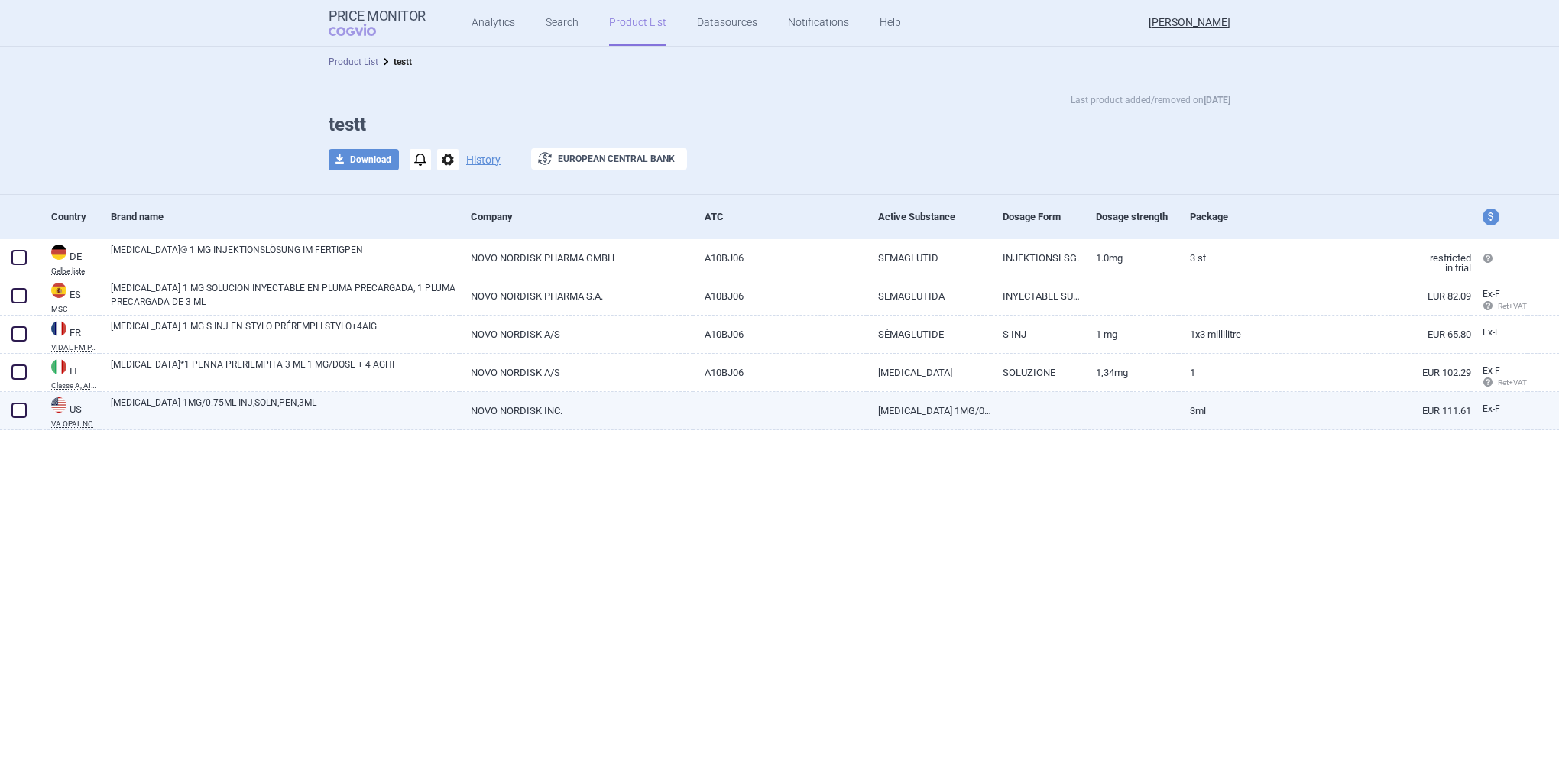
click at [22, 411] on span at bounding box center [20, 411] width 16 height 16
checkbox input "true"
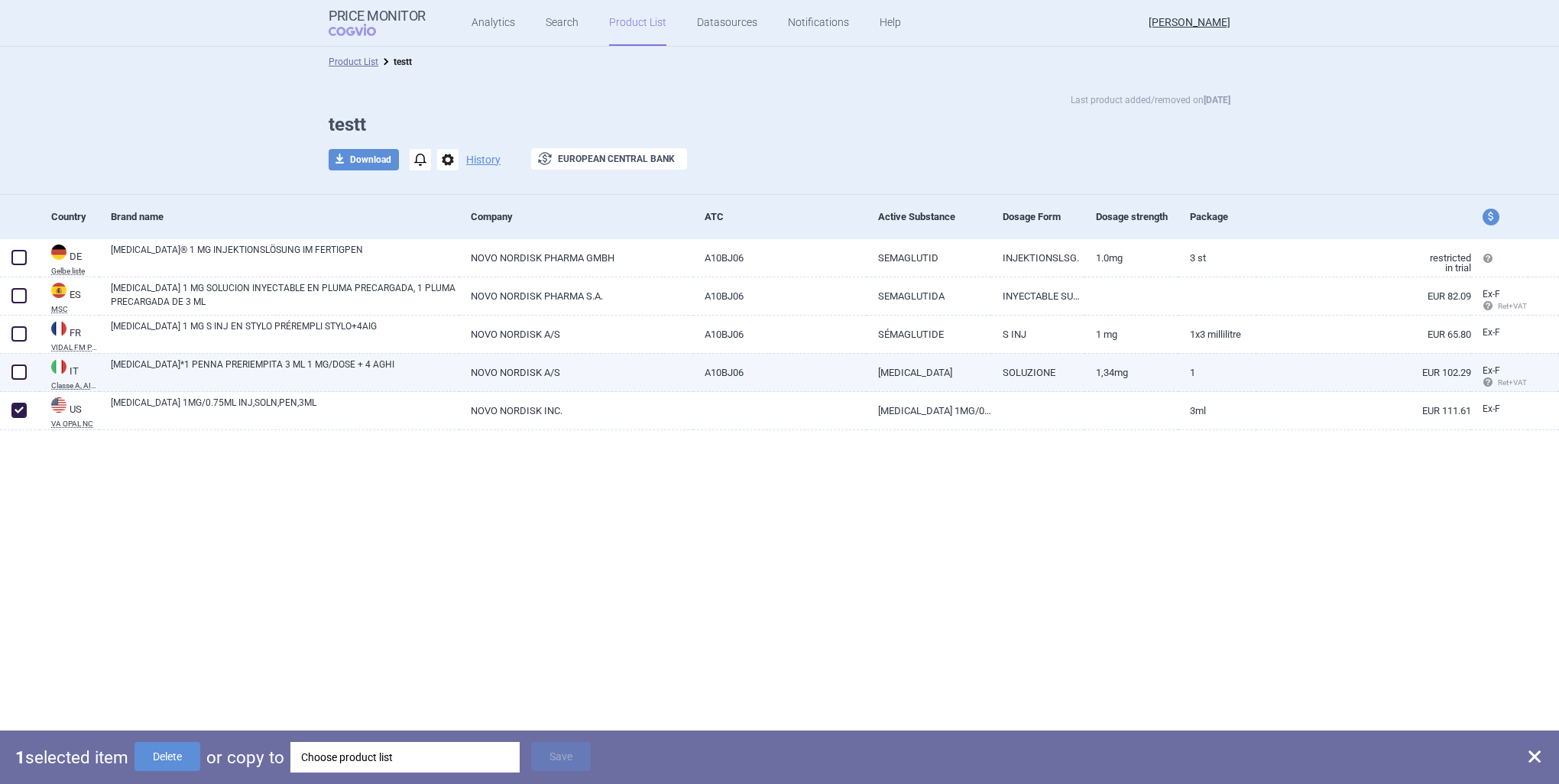
click at [18, 374] on span at bounding box center [20, 372] width 16 height 16
checkbox input "true"
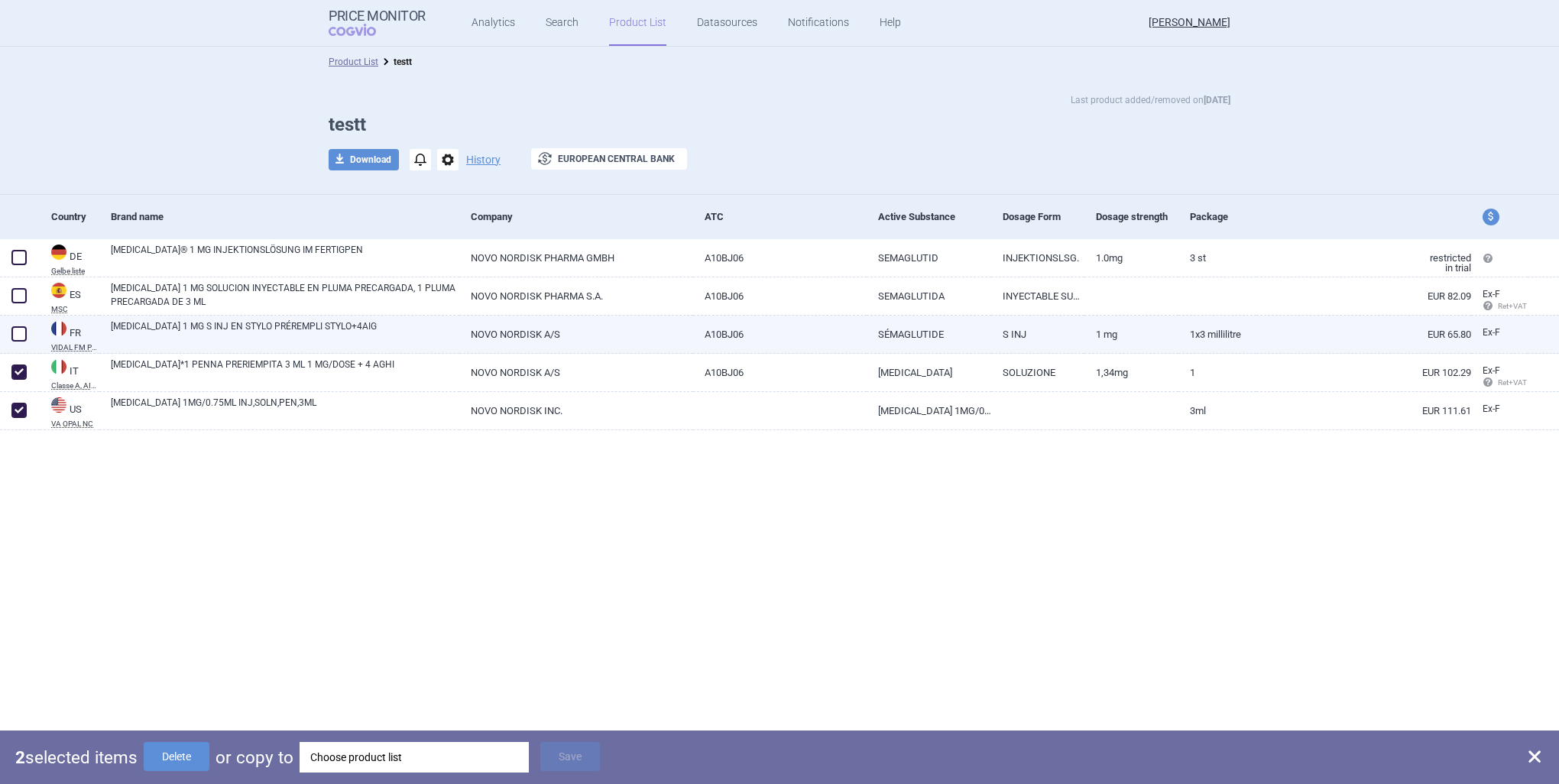
click at [22, 331] on span at bounding box center [20, 334] width 16 height 16
checkbox input "true"
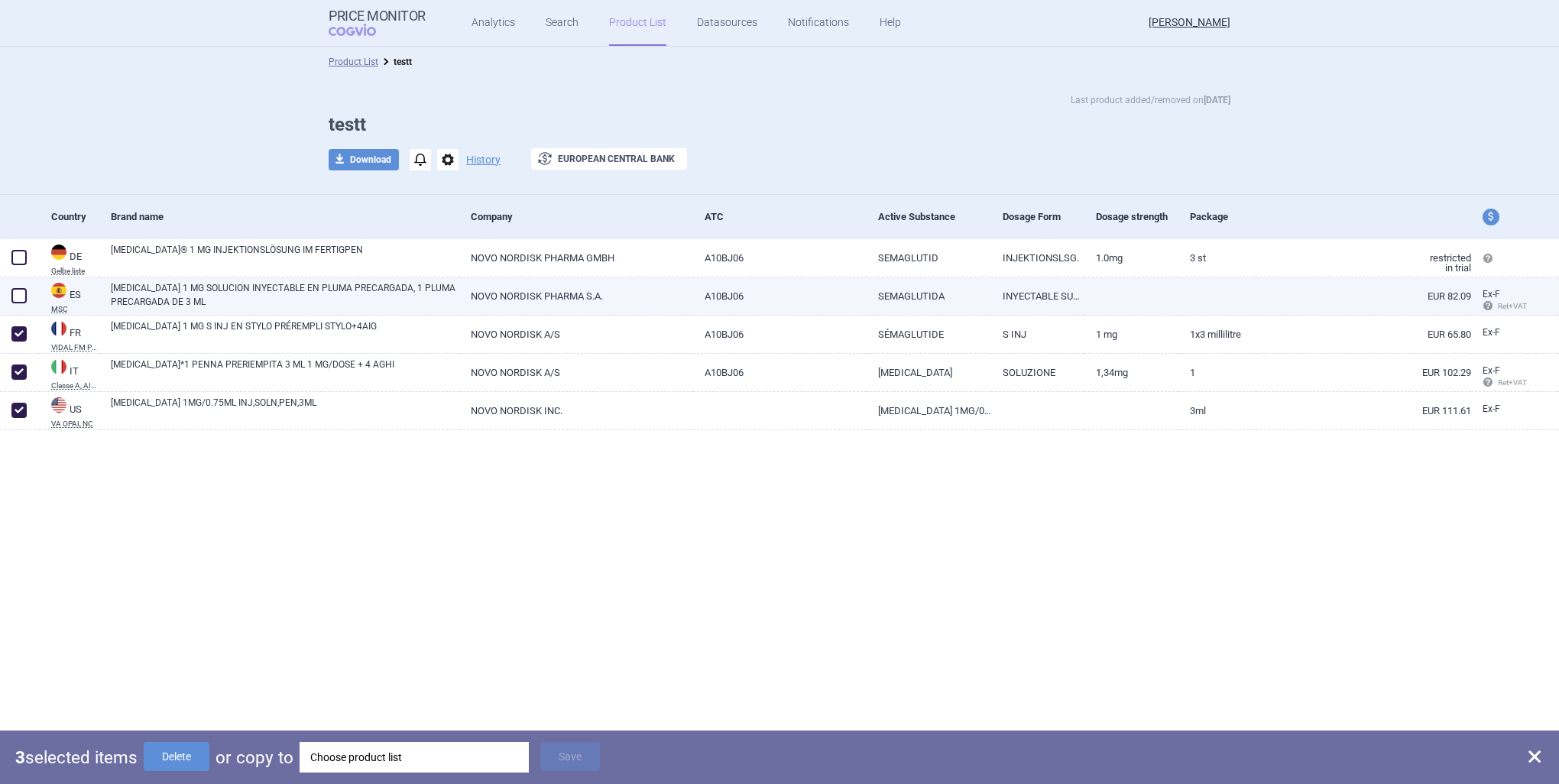
click at [22, 296] on span at bounding box center [20, 296] width 16 height 16
checkbox input "true"
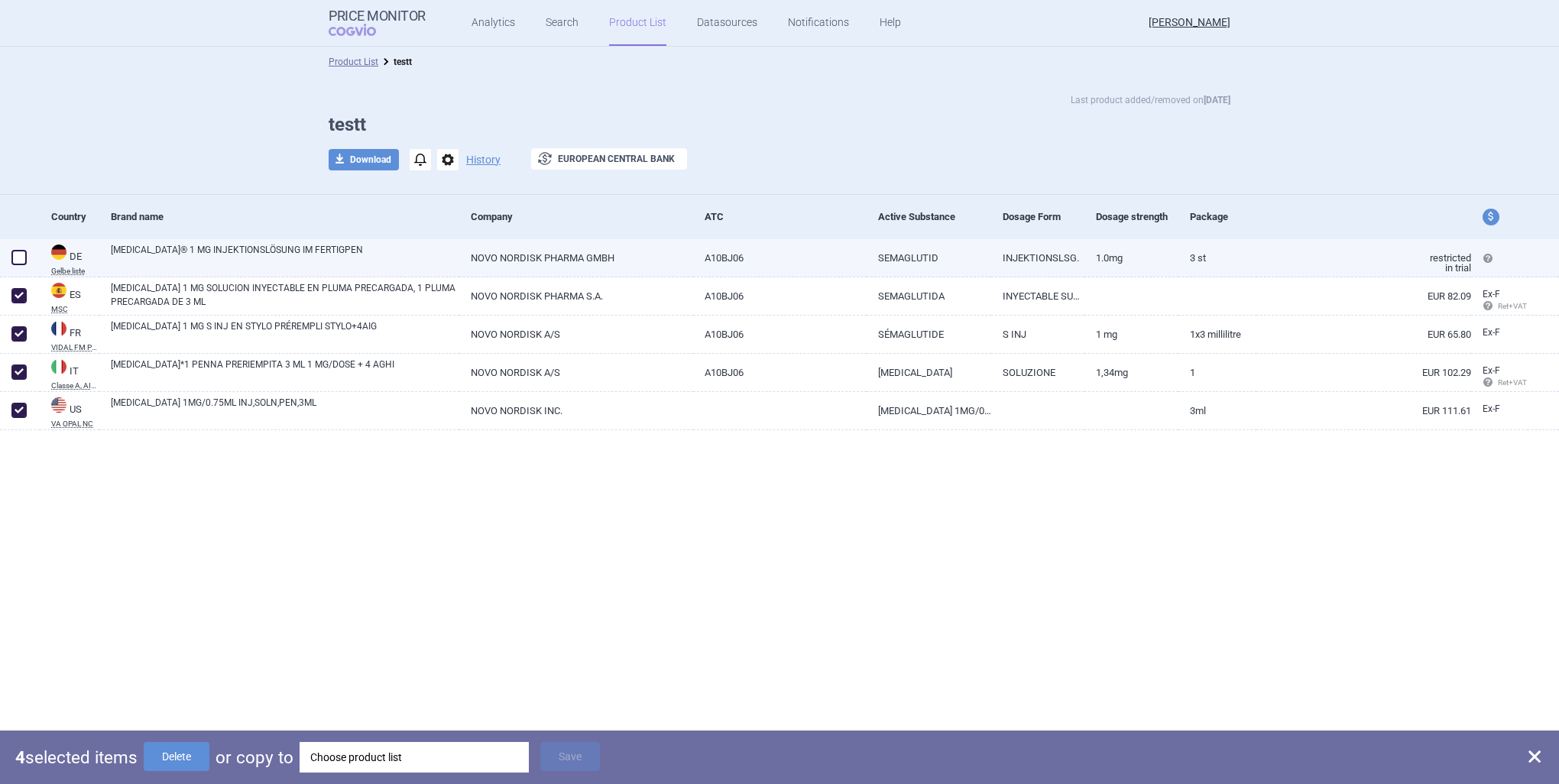
click at [22, 264] on span at bounding box center [20, 258] width 16 height 16
checkbox input "true"
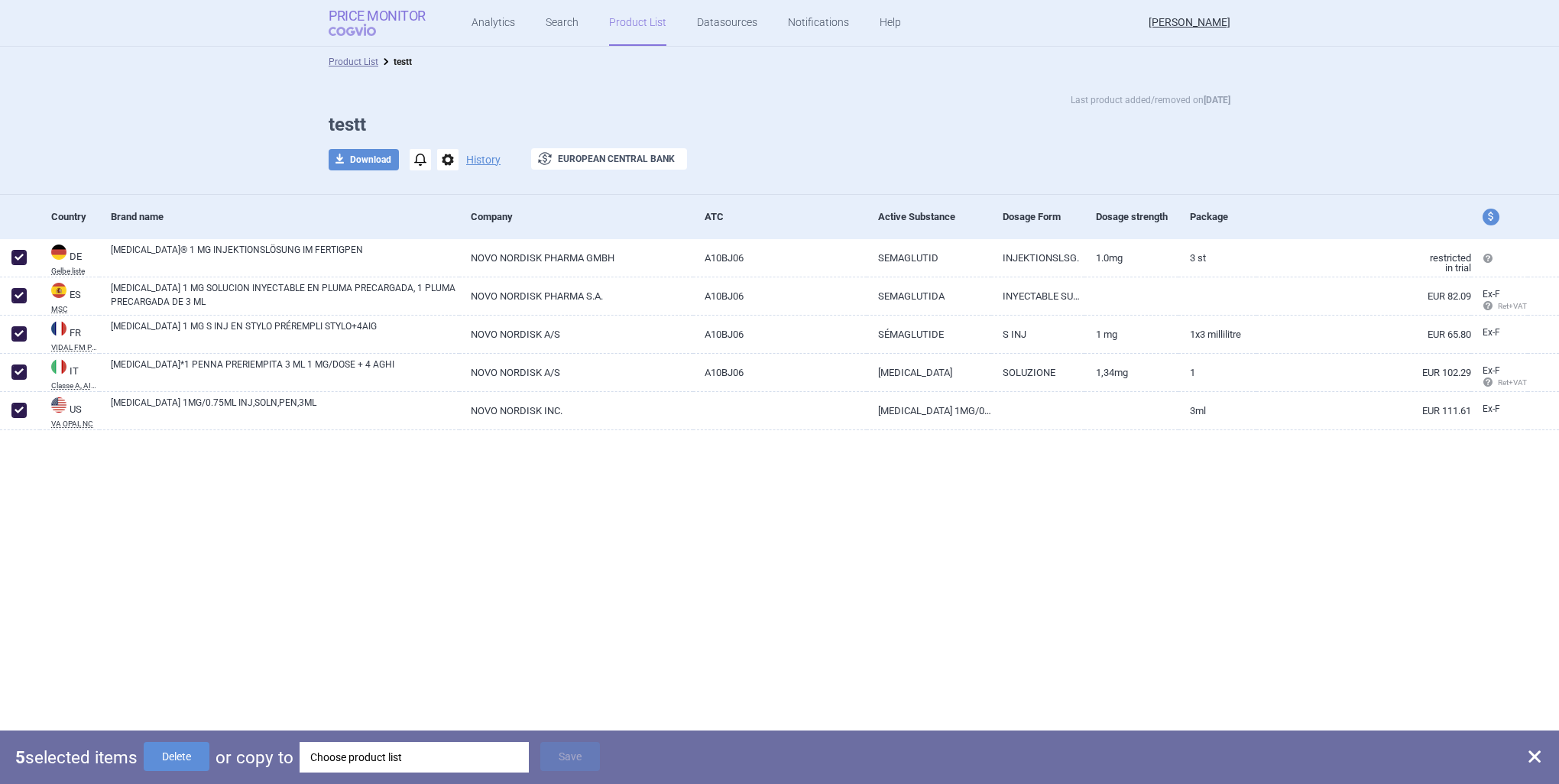
click at [410, 26] on link "Price Monitor COGVIO" at bounding box center [377, 23] width 97 height 29
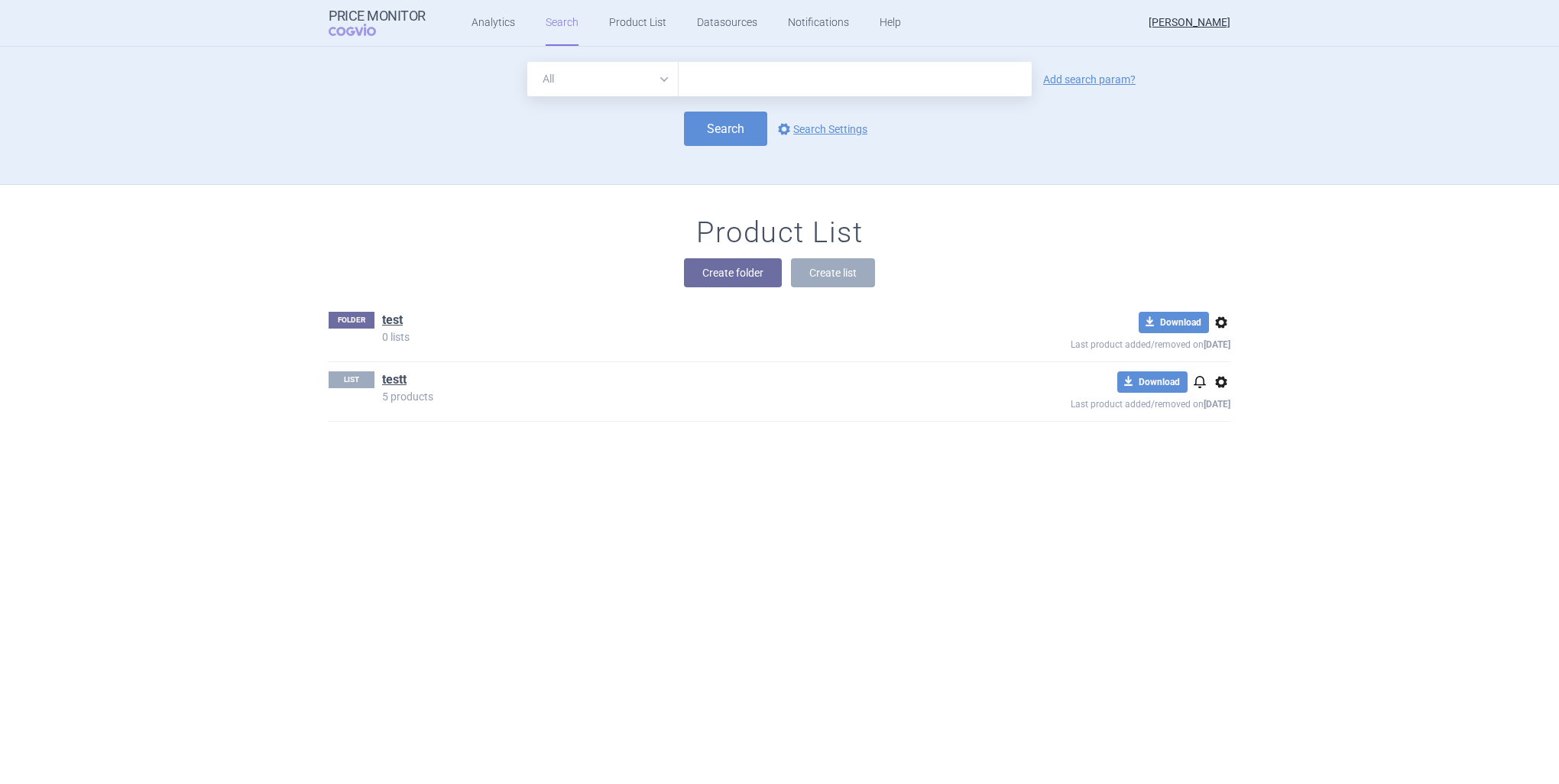
click at [465, 29] on ul "Analytics Search Product List Datasources Notifications Help" at bounding box center [667, 22] width 483 height 46
click at [490, 33] on link "Analytics" at bounding box center [493, 22] width 44 height 46
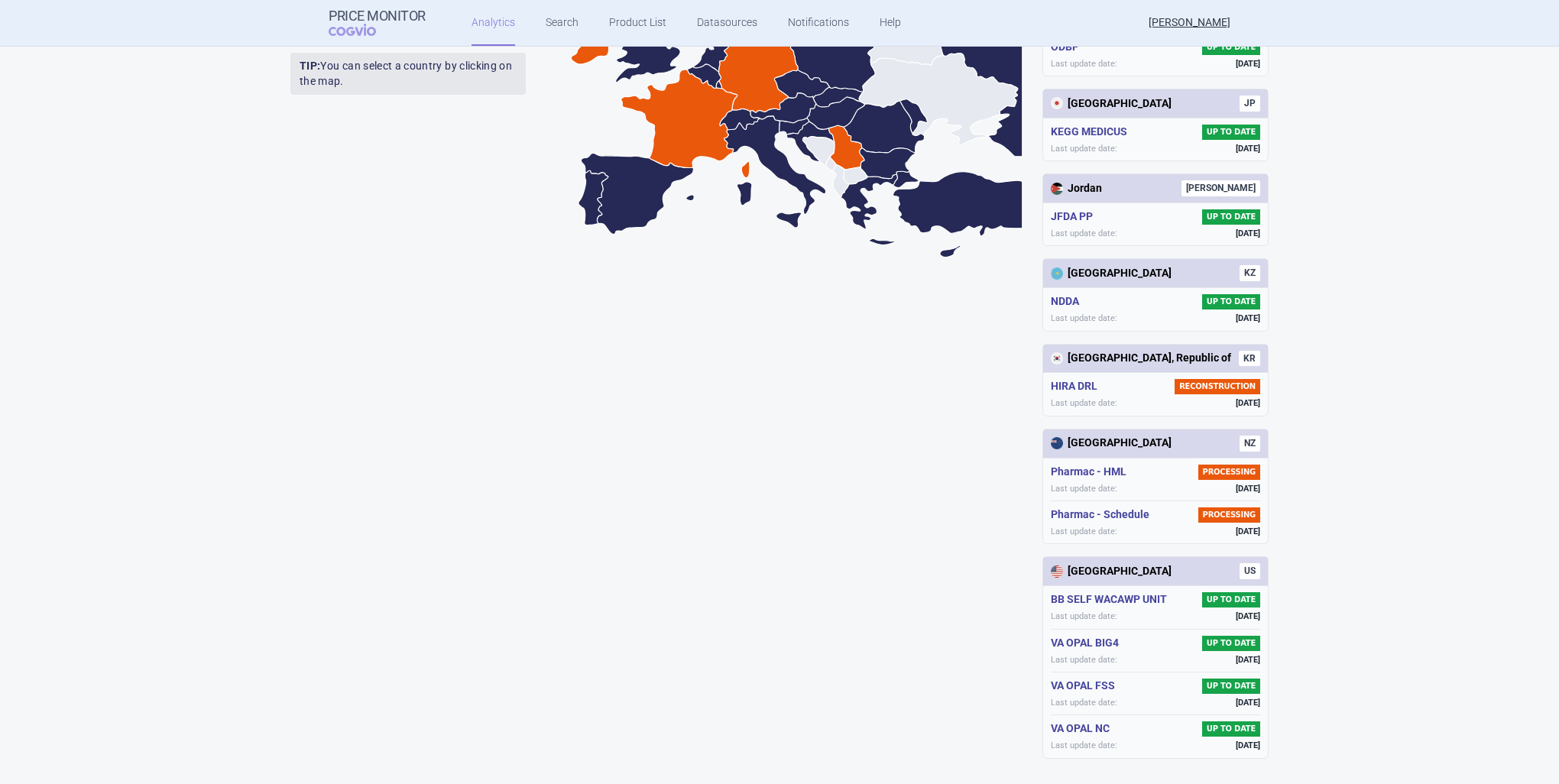
scroll to position [20, 0]
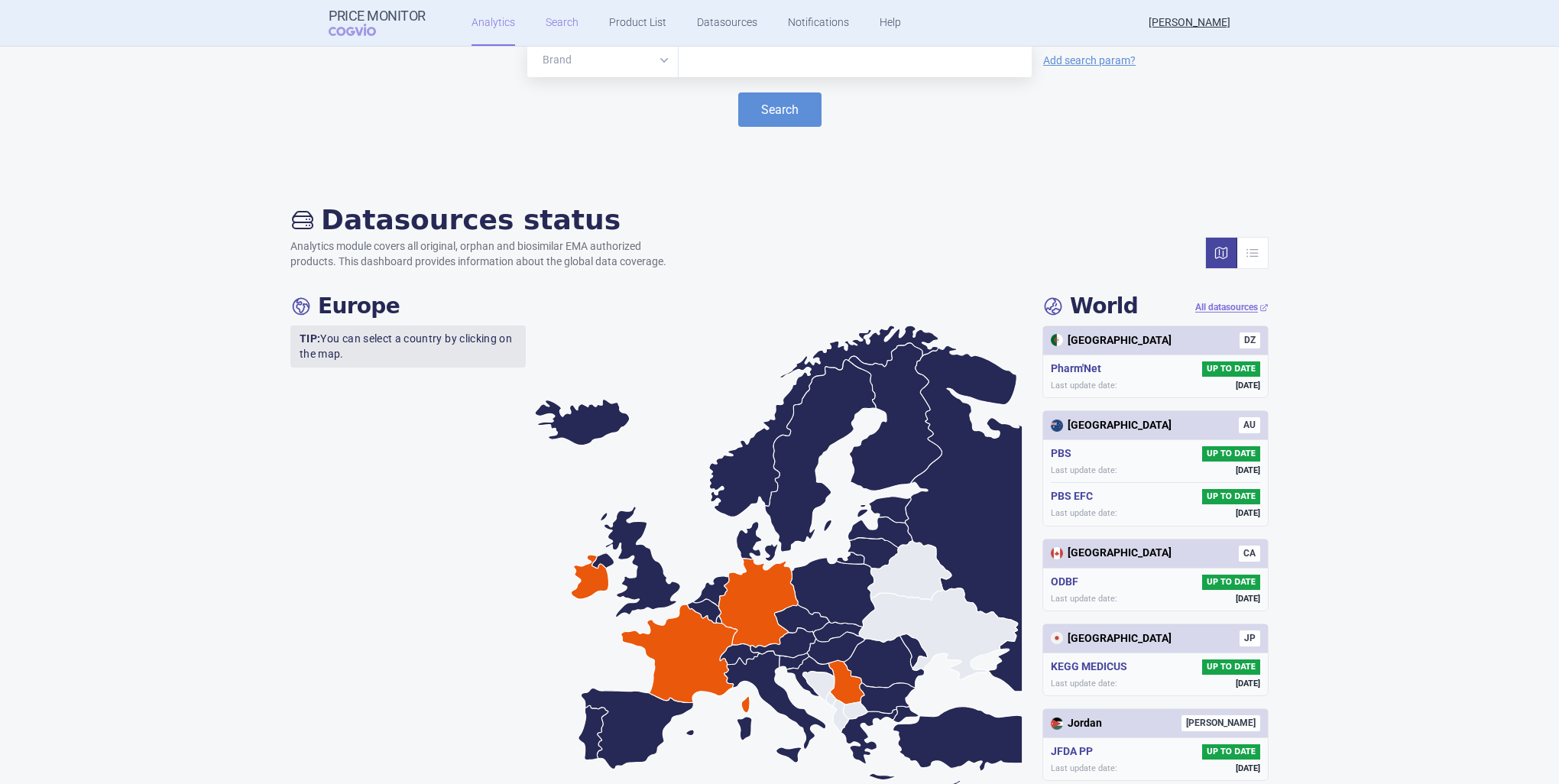
click at [558, 14] on link "Search" at bounding box center [562, 22] width 33 height 46
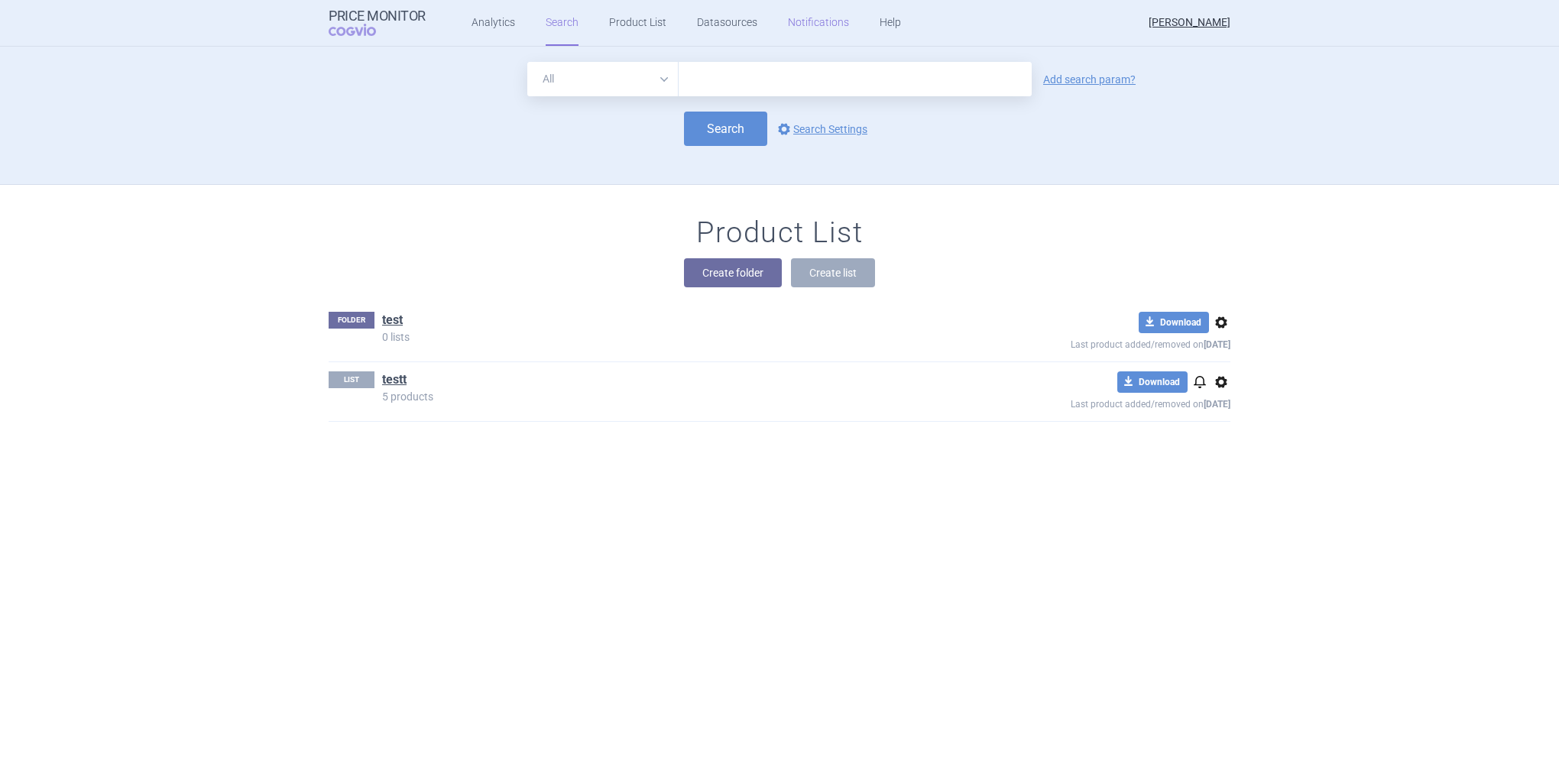
click at [800, 21] on link "Notifications" at bounding box center [819, 22] width 62 height 46
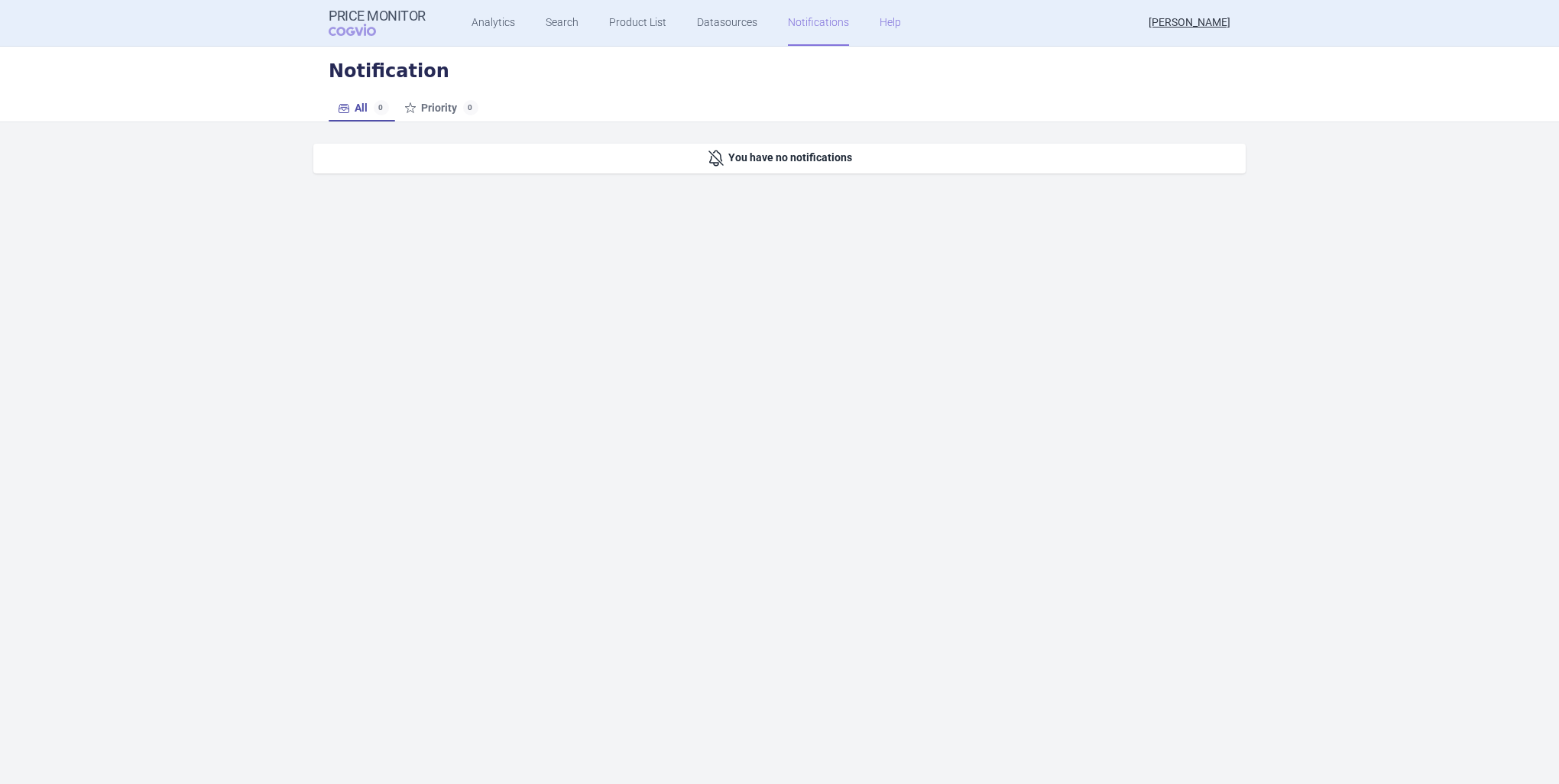
click at [883, 26] on link "Help" at bounding box center [891, 22] width 22 height 46
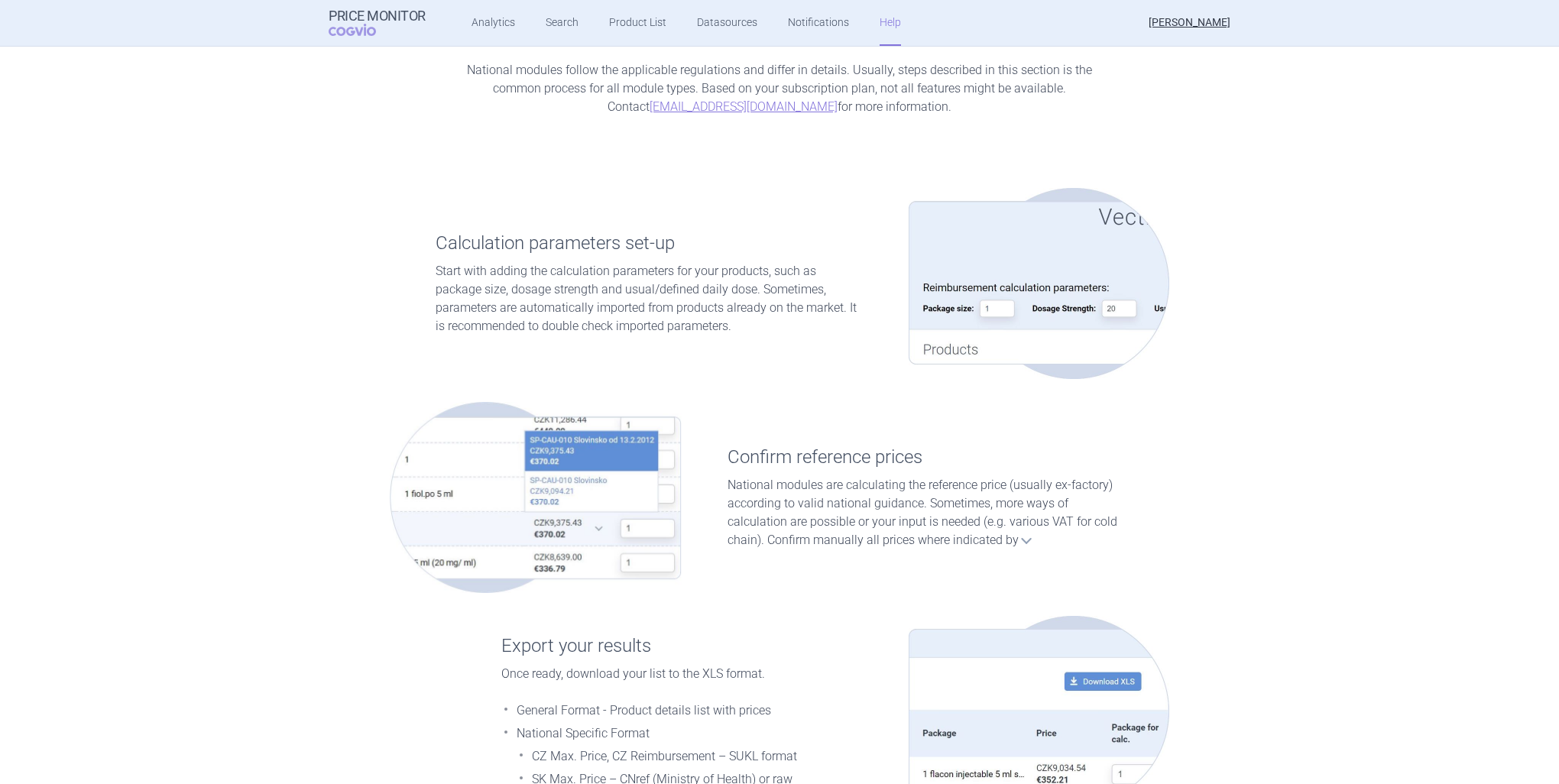
scroll to position [1834, 0]
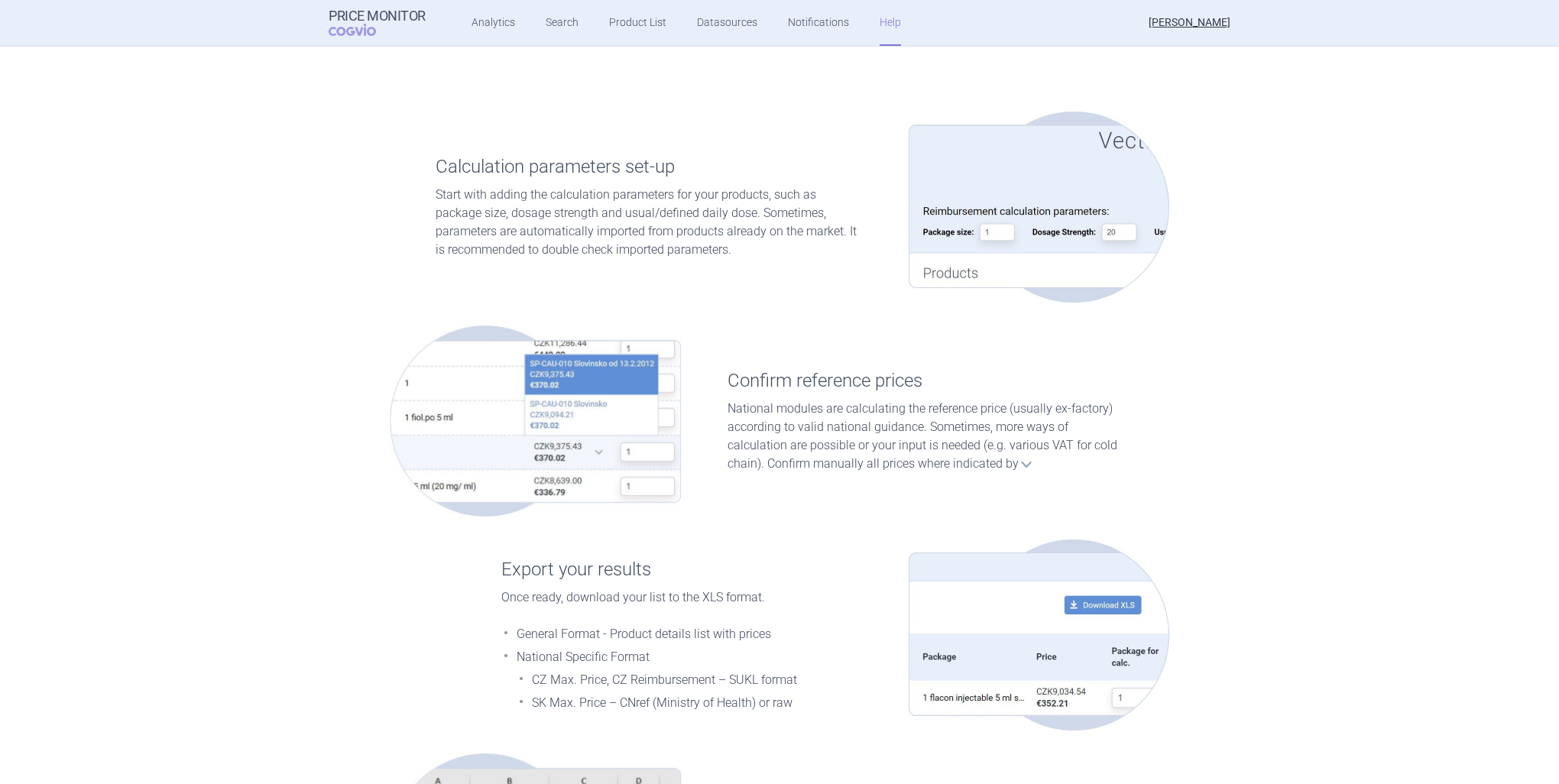
click at [1020, 466] on span at bounding box center [1027, 464] width 16 height 16
click at [997, 466] on p "National modules are calculating the reference price (usually ex-factory) accor…" at bounding box center [925, 436] width 396 height 73
click at [984, 466] on p "National modules are calculating the reference price (usually ex-factory) accor…" at bounding box center [925, 436] width 396 height 73
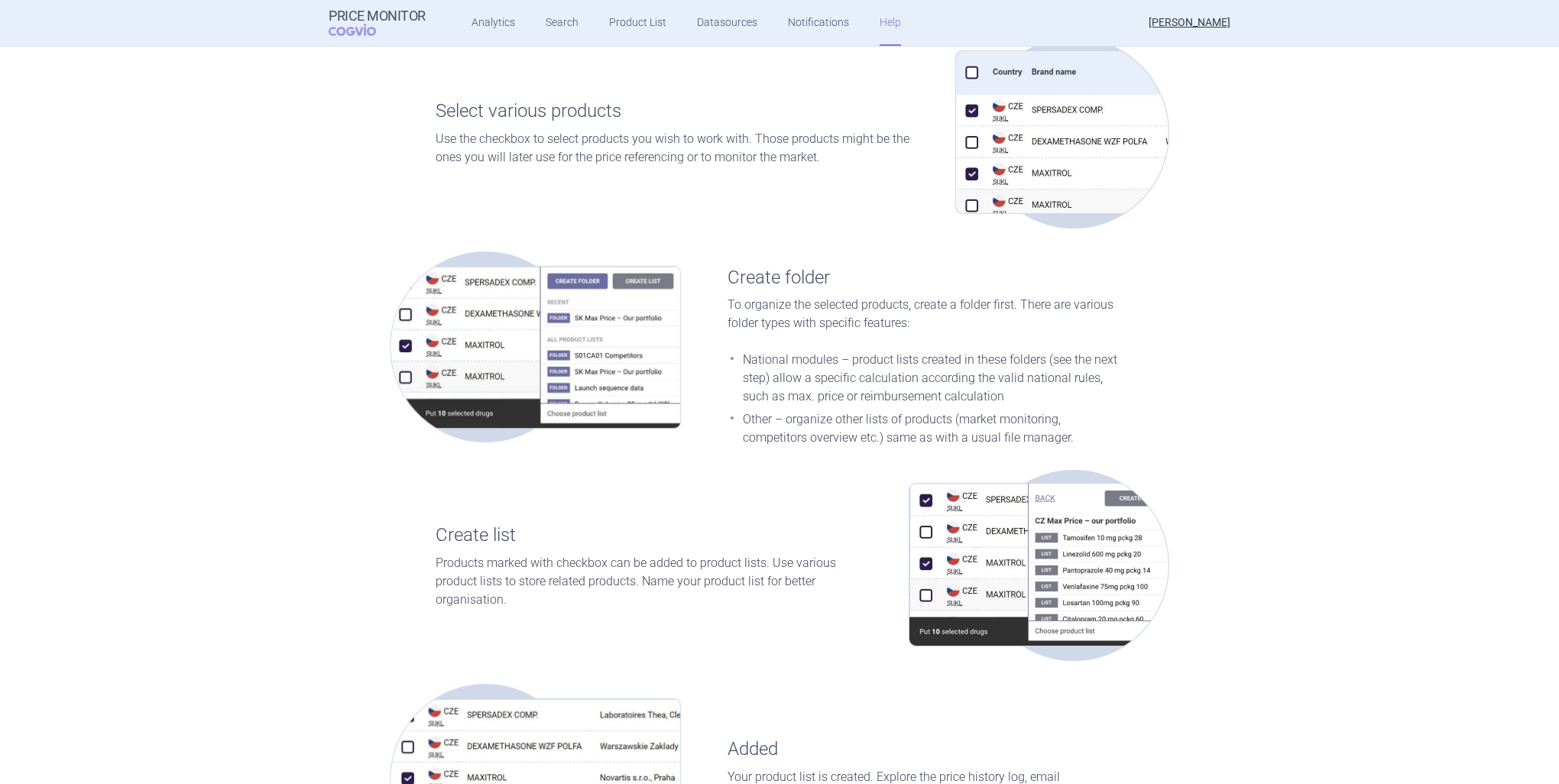
scroll to position [672, 0]
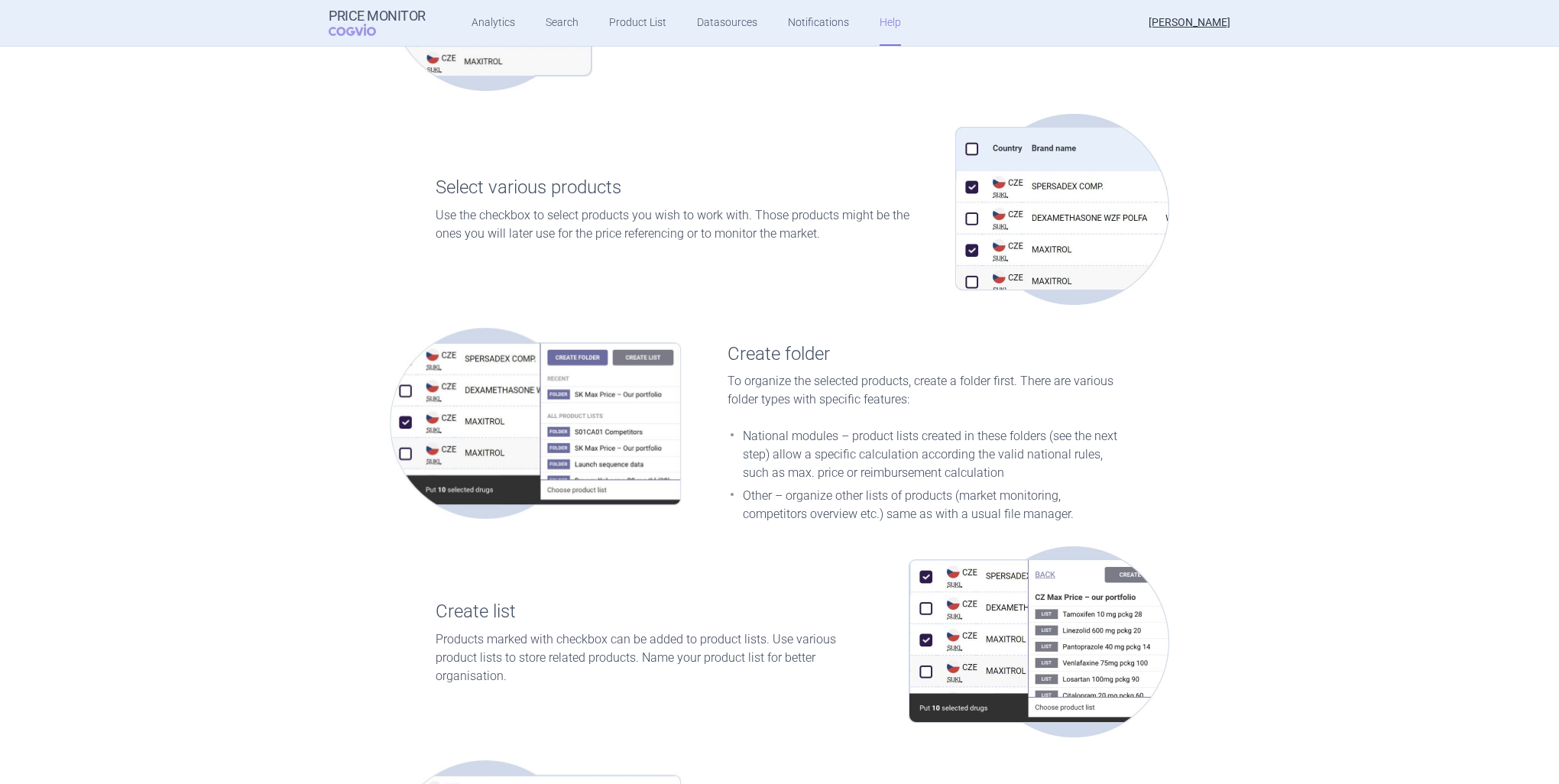
click at [464, 33] on ul "Analytics Search Product List Datasources Notifications Help" at bounding box center [667, 22] width 483 height 46
click at [622, 24] on link "Product List" at bounding box center [638, 22] width 58 height 46
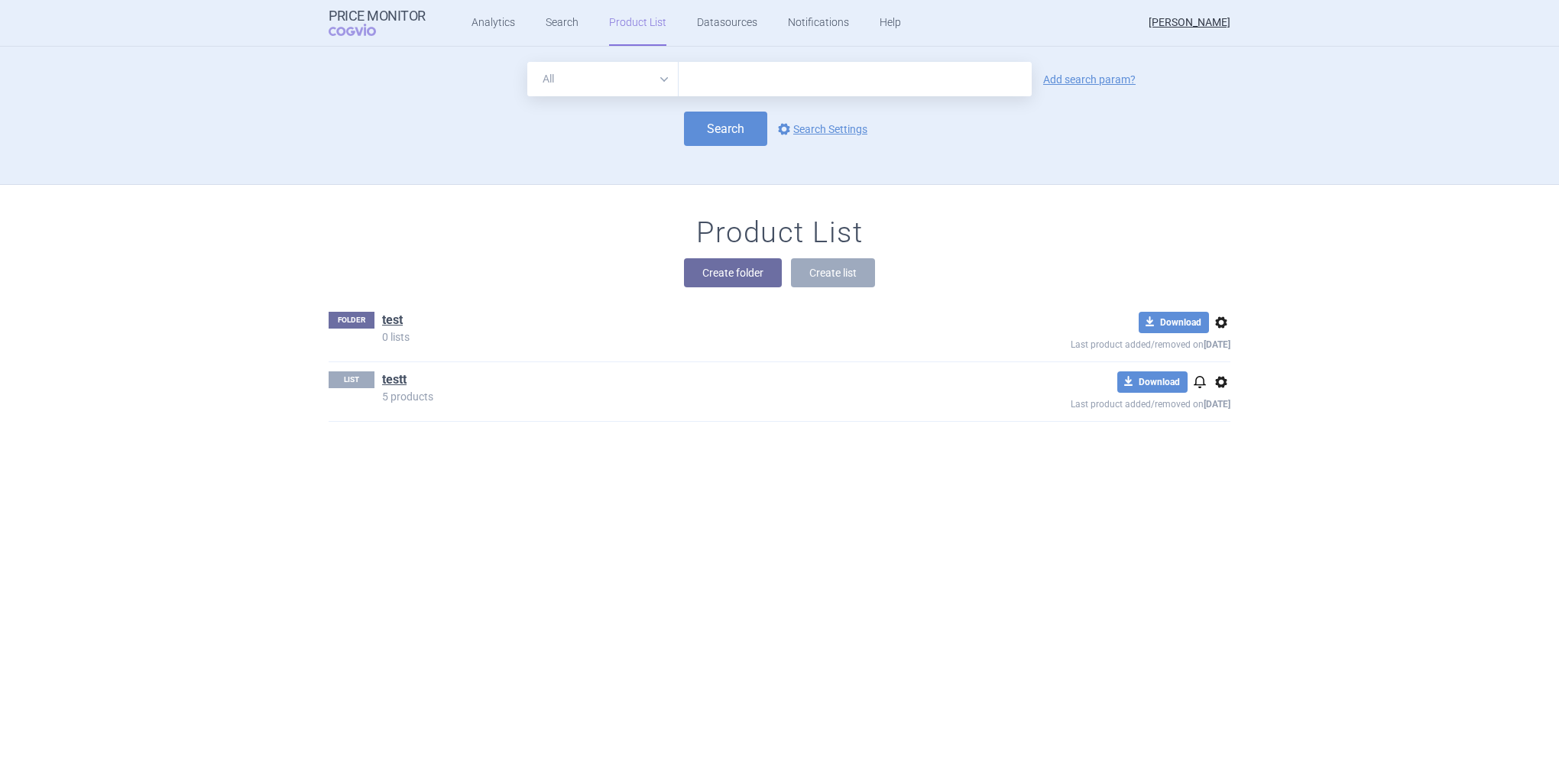
click at [1214, 384] on span "options" at bounding box center [1222, 381] width 19 height 19
click at [1254, 383] on div "FOLDER test 0 lists download Download options Last product added/removed on [DA…" at bounding box center [780, 370] width 963 height 135
click at [1107, 407] on p "Last product added/removed on [DATE]" at bounding box center [1095, 403] width 271 height 20
drag, startPoint x: 765, startPoint y: 368, endPoint x: 688, endPoint y: 377, distance: 77.5
click at [765, 369] on div "LIST testt 5 products download Download notifications options Last product adde…" at bounding box center [780, 391] width 902 height 59
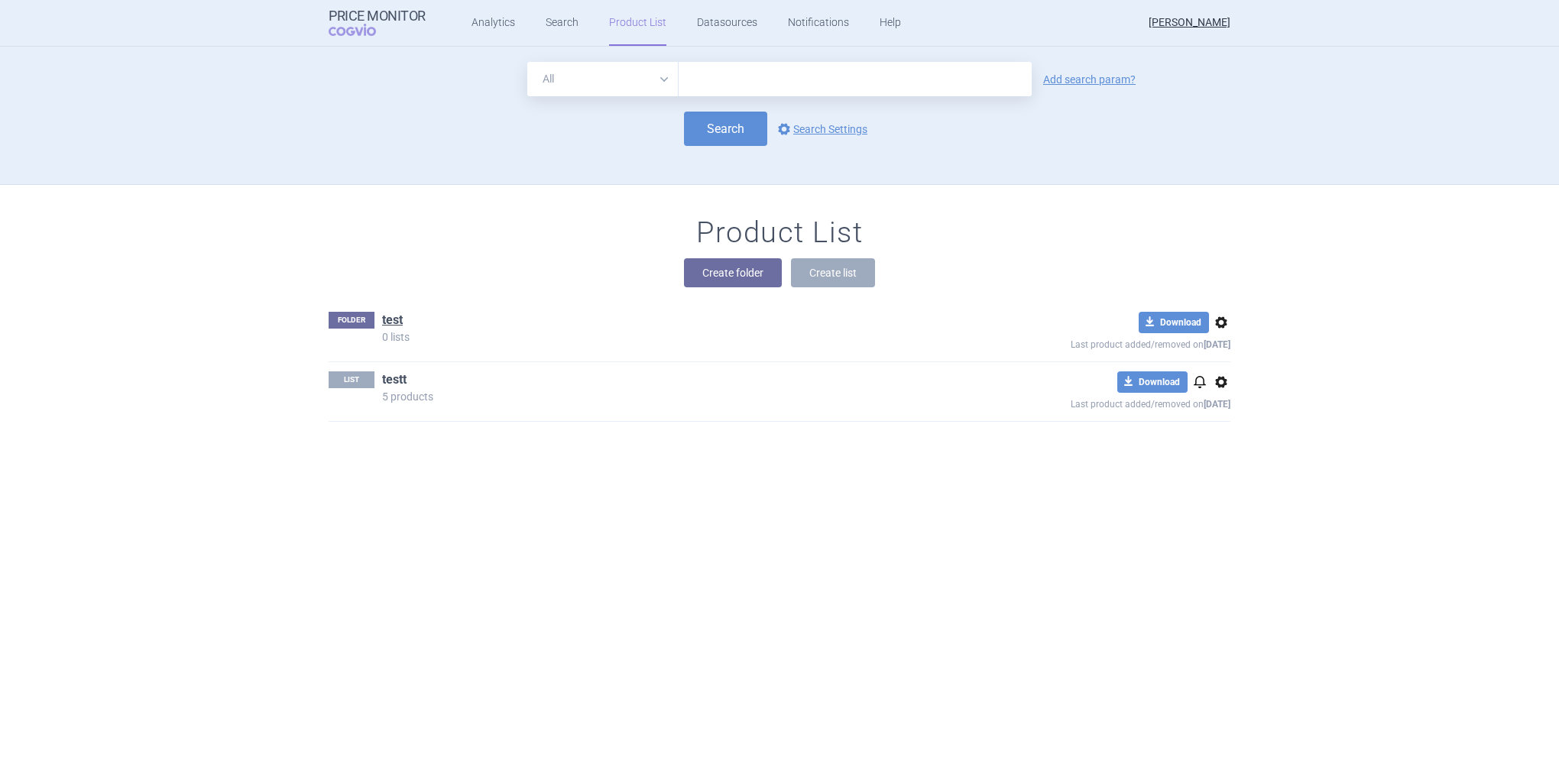
click at [382, 374] on link "testt" at bounding box center [394, 379] width 24 height 17
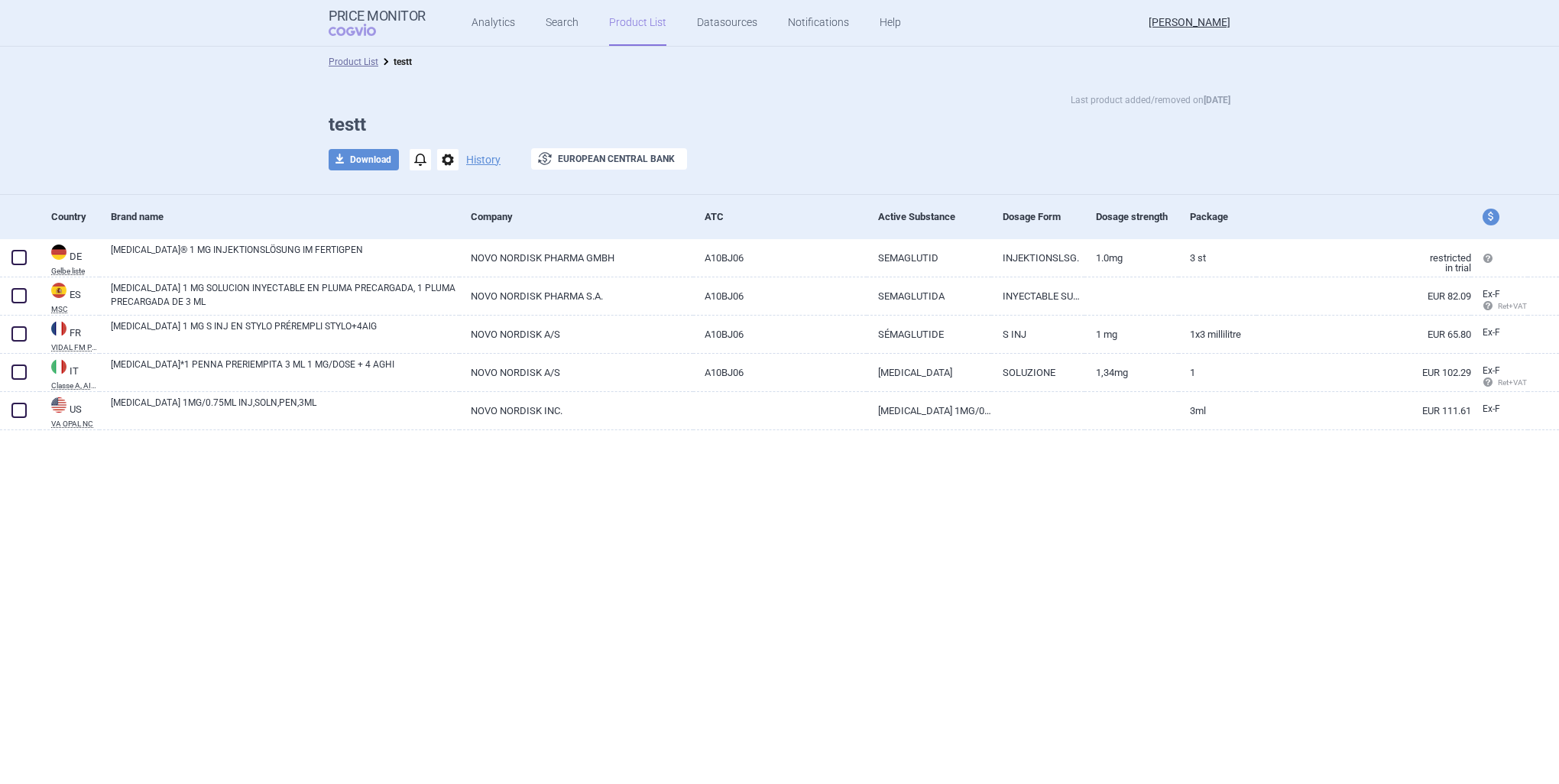
drag, startPoint x: 1464, startPoint y: 228, endPoint x: 1286, endPoint y: 233, distance: 178.1
click at [1457, 226] on div at bounding box center [1364, 216] width 215 height 44
click at [1226, 209] on div "Package" at bounding box center [1224, 216] width 67 height 37
drag, startPoint x: 1226, startPoint y: 209, endPoint x: 1209, endPoint y: 222, distance: 21.4
drag, startPoint x: 1209, startPoint y: 222, endPoint x: 1136, endPoint y: 229, distance: 73.3
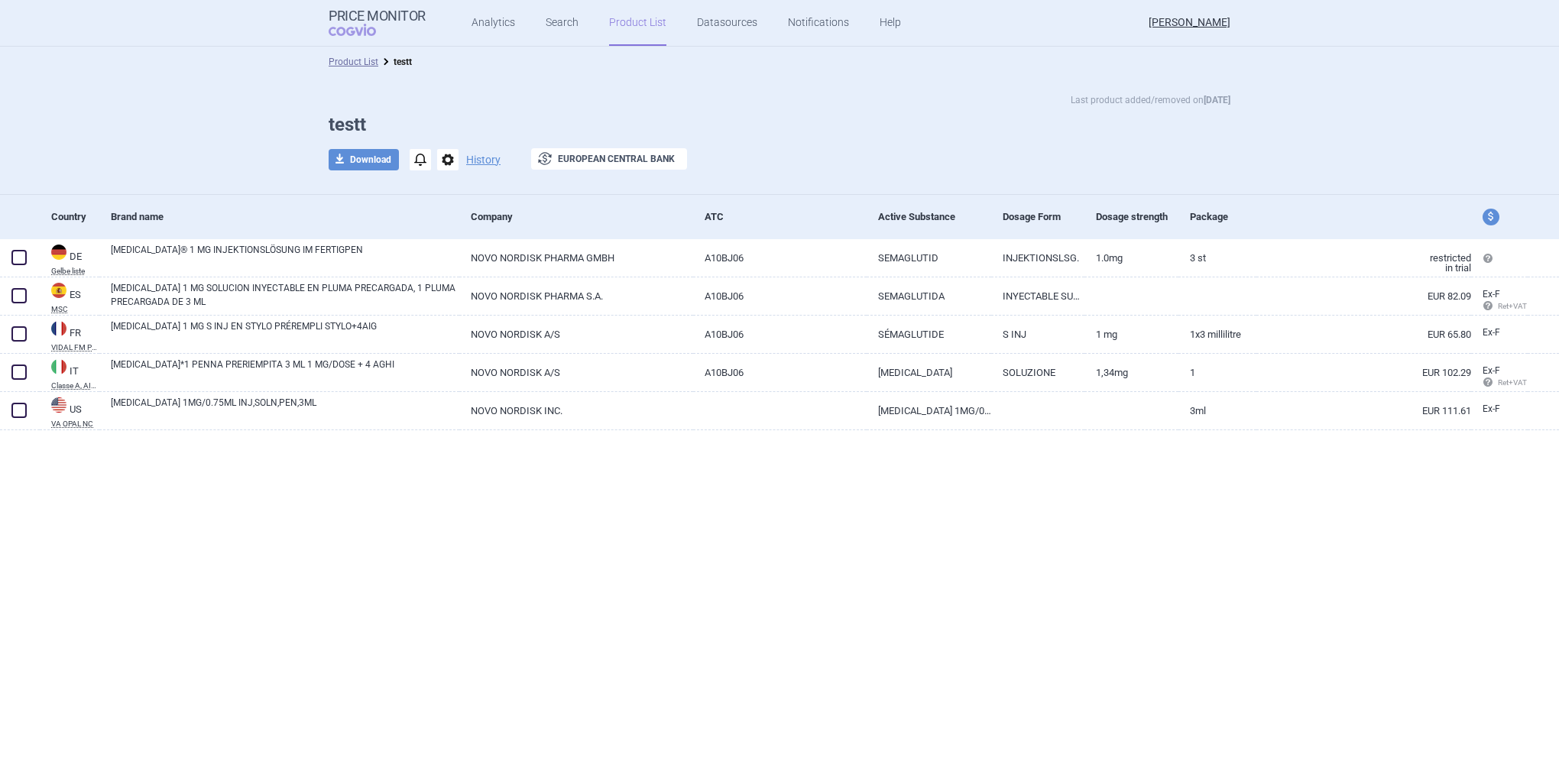
click at [1137, 231] on div "Dosage strength" at bounding box center [1137, 216] width 82 height 37
click at [1131, 214] on div "Dosage strength" at bounding box center [1137, 216] width 82 height 37
click at [1130, 214] on div "Dosage strength" at bounding box center [1137, 216] width 82 height 37
click at [723, 218] on div "ATC" at bounding box center [785, 216] width 161 height 37
click at [712, 215] on div "ATC" at bounding box center [785, 216] width 161 height 37
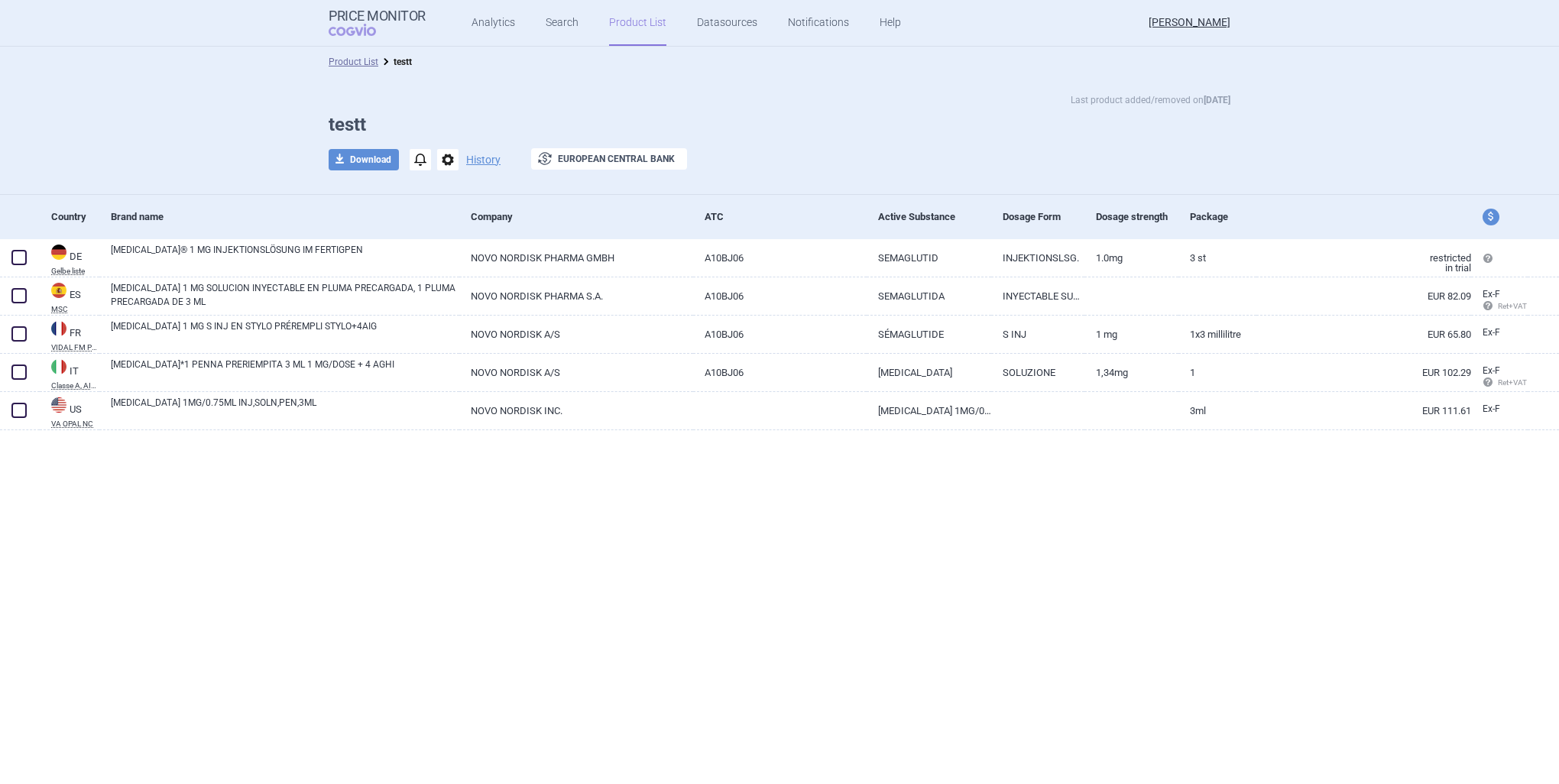
click at [460, 222] on div "Company" at bounding box center [576, 216] width 234 height 44
drag, startPoint x: 480, startPoint y: 215, endPoint x: 457, endPoint y: 219, distance: 23.3
click at [457, 219] on div "Country Brand name Company ATC Active Substance Dosage Form Dosage strength Pac…" at bounding box center [780, 216] width 1559 height 44
click at [153, 221] on div "Brand name" at bounding box center [285, 216] width 348 height 37
drag, startPoint x: 143, startPoint y: 217, endPoint x: 80, endPoint y: 219, distance: 63.0
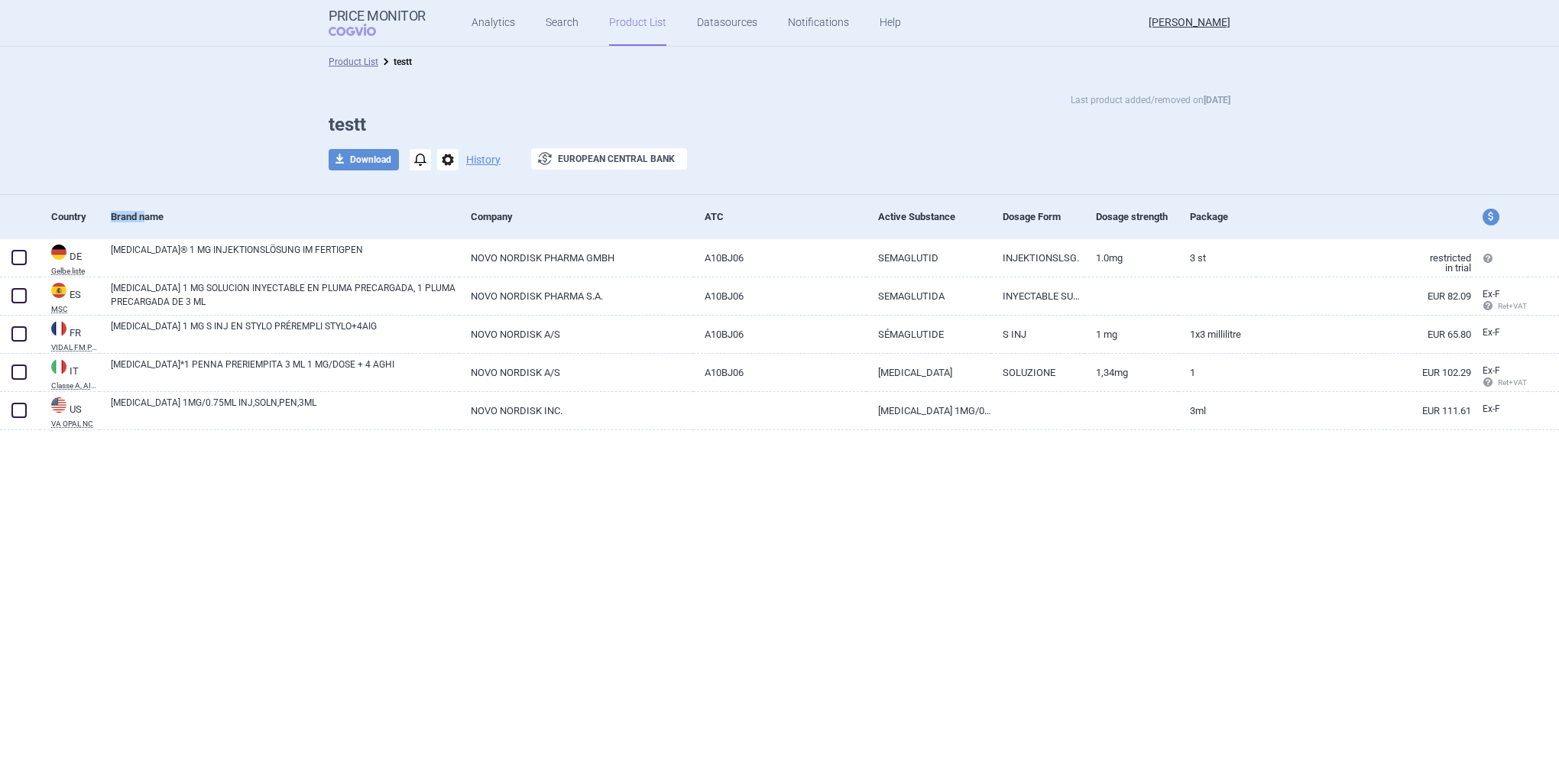
click at [80, 219] on div "Country Brand name Company ATC Active Substance Dosage Form Dosage strength Pac…" at bounding box center [780, 216] width 1559 height 44
drag, startPoint x: 80, startPoint y: 219, endPoint x: 56, endPoint y: 219, distance: 24.0
click at [61, 219] on div "Country" at bounding box center [74, 216] width 48 height 37
click at [1217, 98] on strong "[DATE]" at bounding box center [1217, 100] width 26 height 11
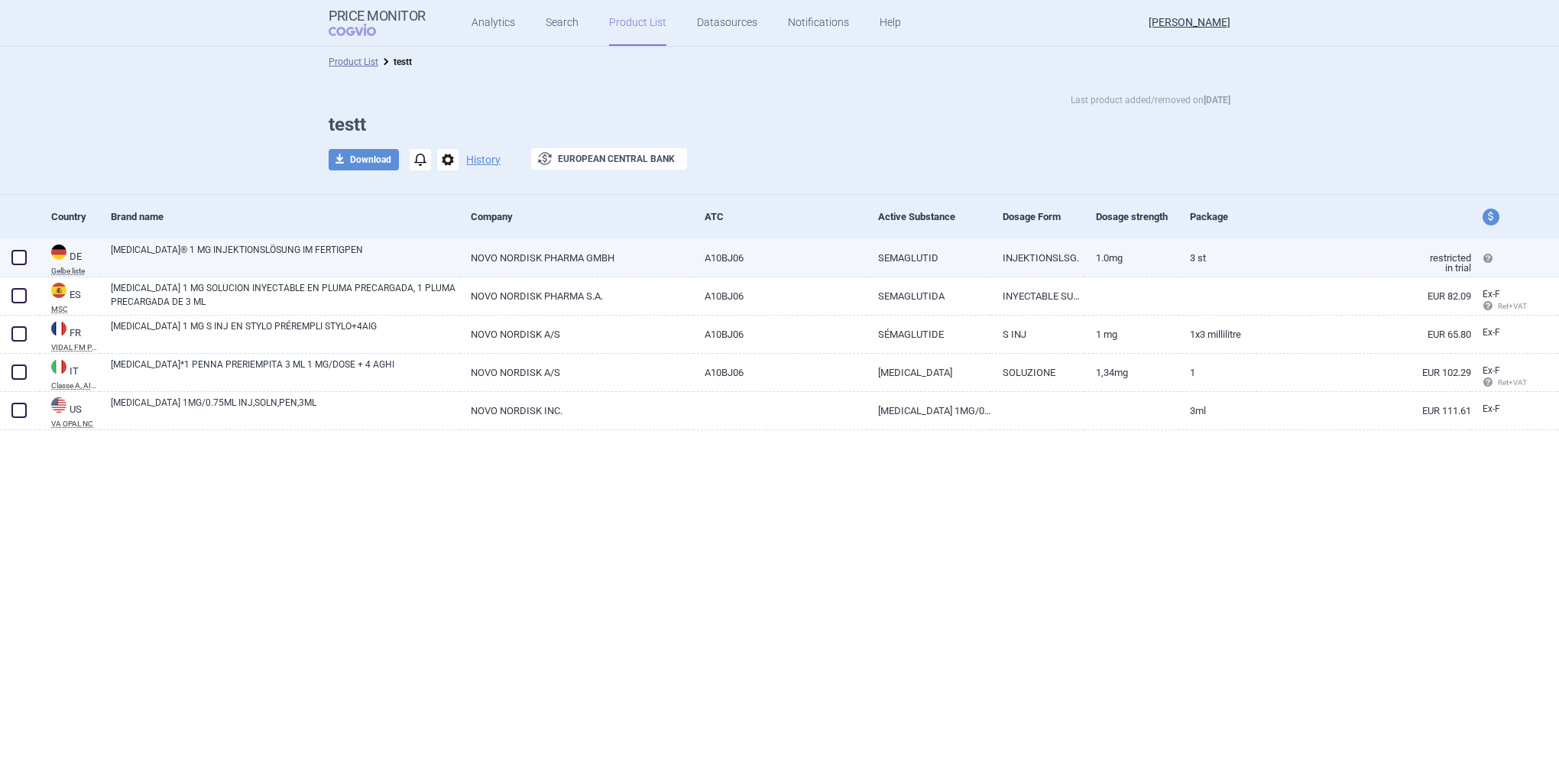
click at [58, 261] on link "DE Gelbe liste" at bounding box center [69, 259] width 60 height 32
select select "EUR"
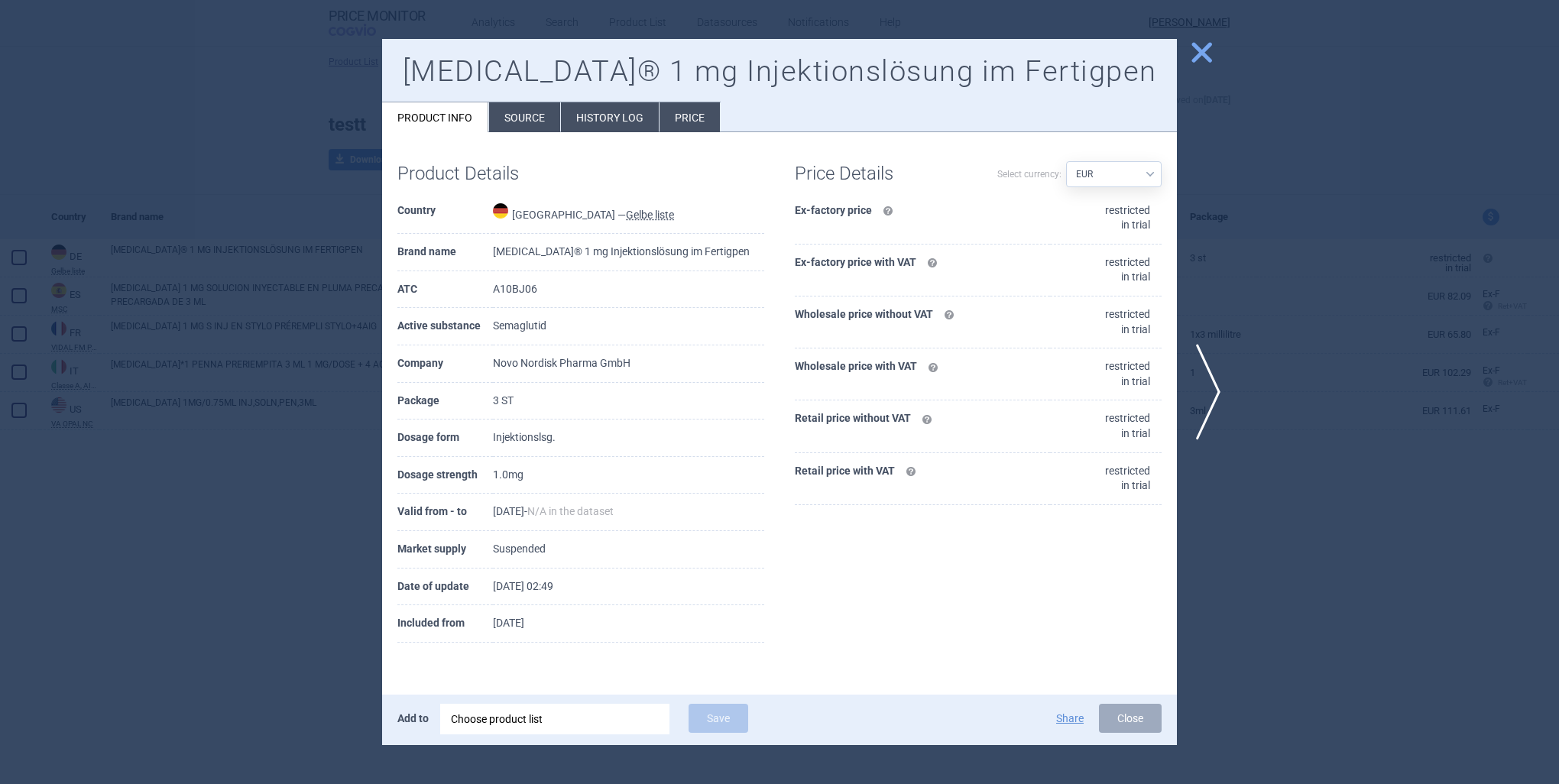
click at [1187, 63] on button "close" at bounding box center [1196, 54] width 38 height 29
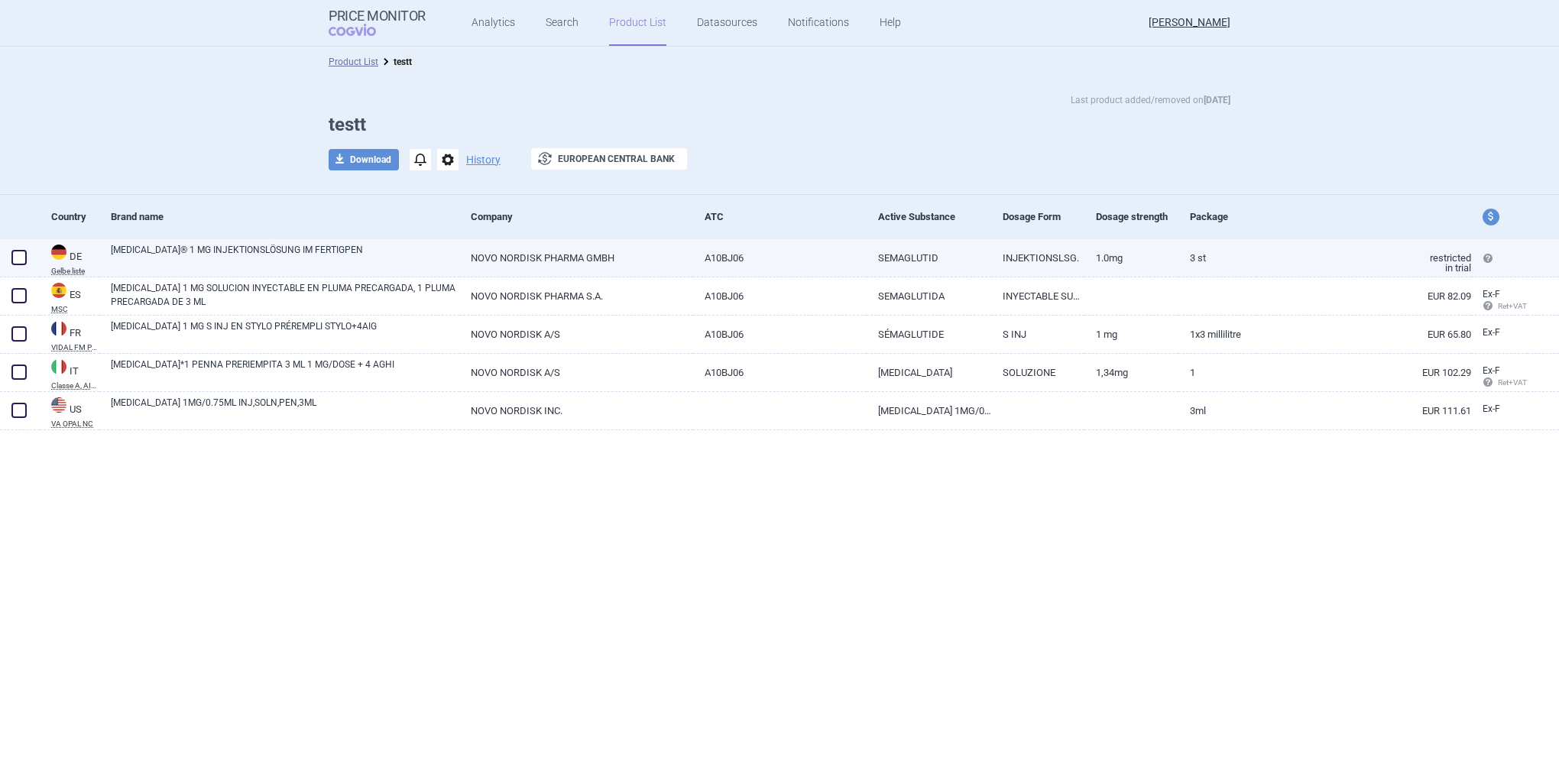
click at [68, 271] on abbr "Gelbe liste" at bounding box center [74, 272] width 48 height 8
select select "EUR"
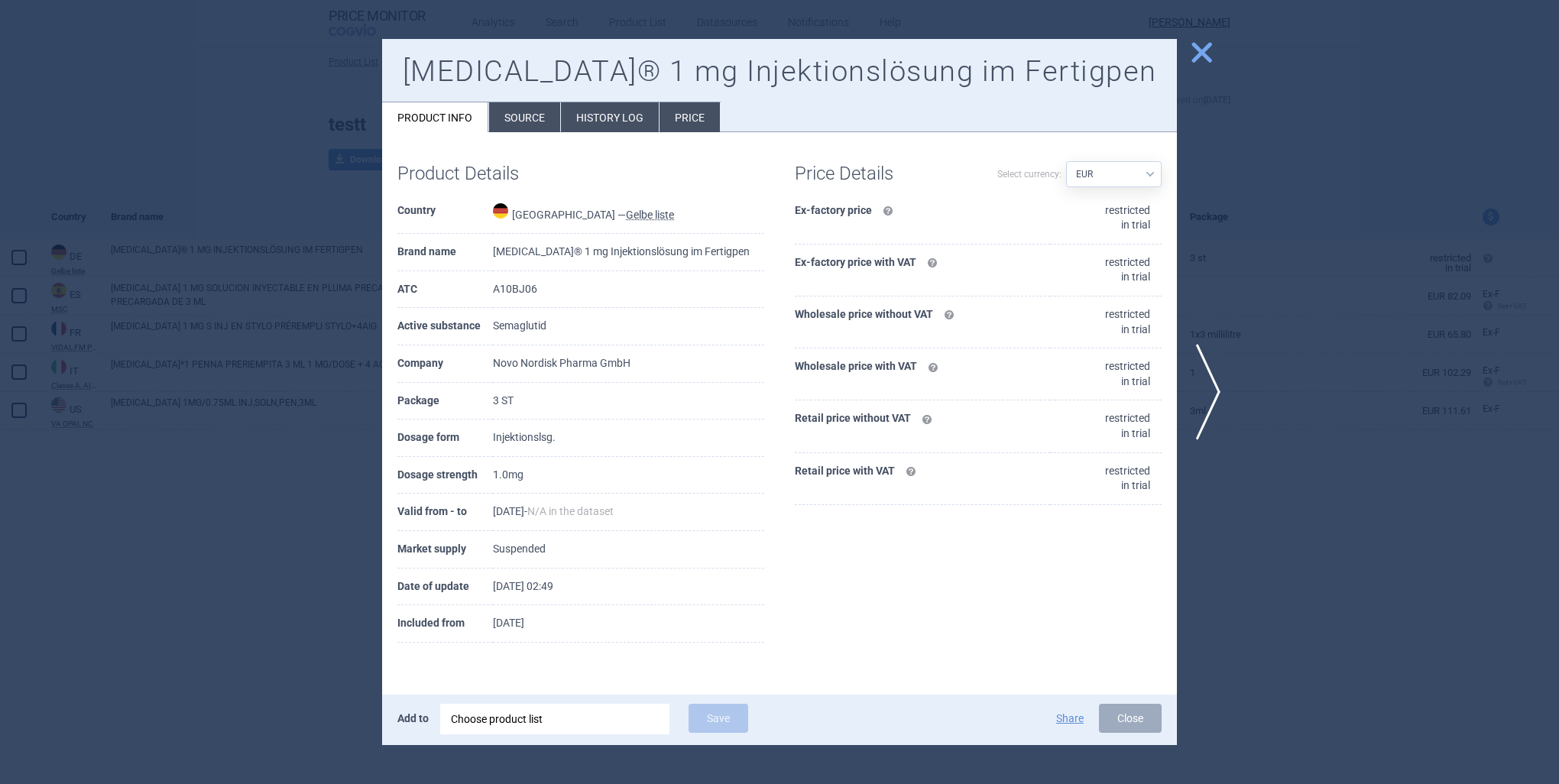
click at [676, 126] on li "Price" at bounding box center [690, 117] width 61 height 29
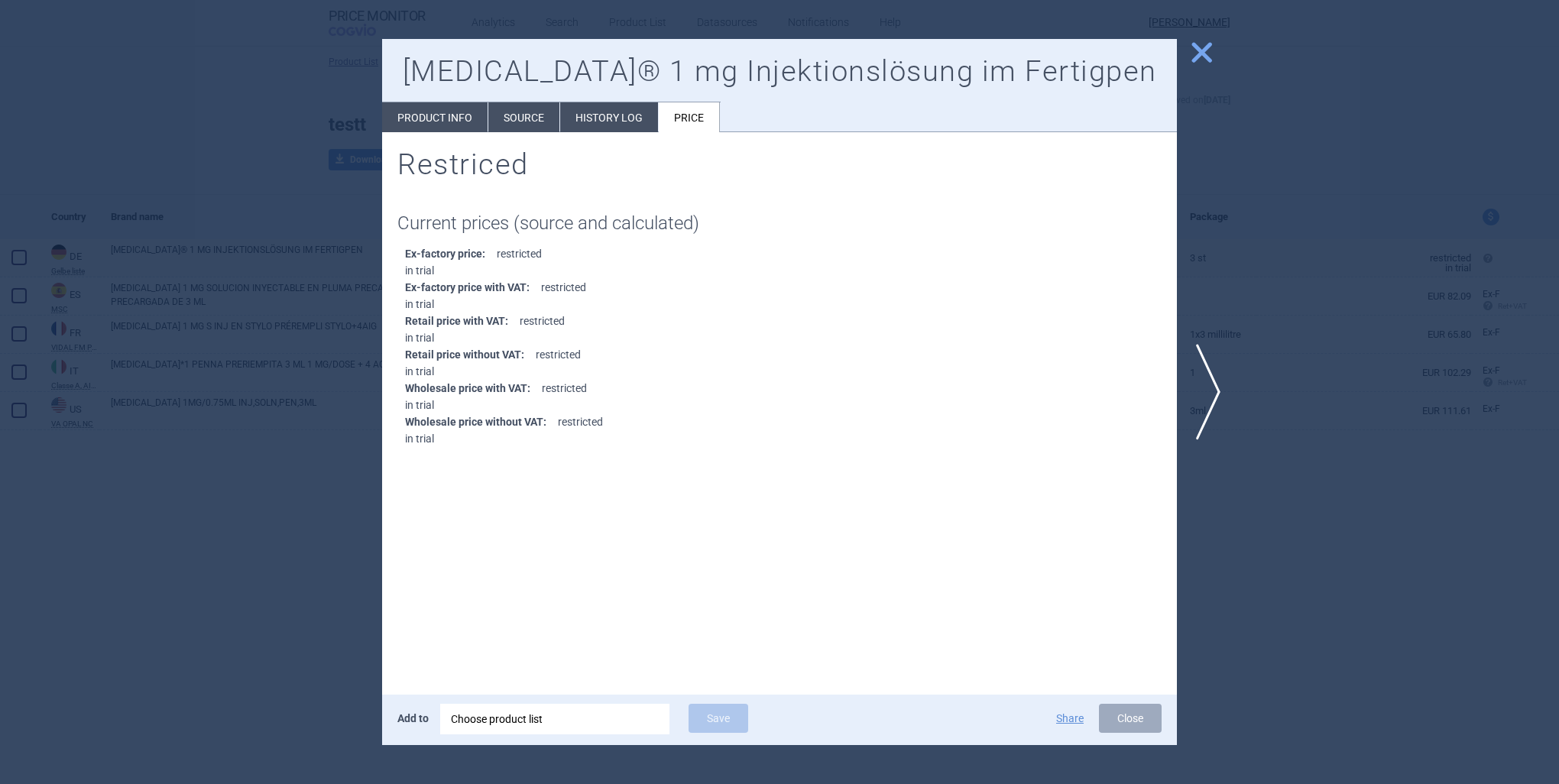
click at [583, 122] on li "History log" at bounding box center [609, 117] width 98 height 29
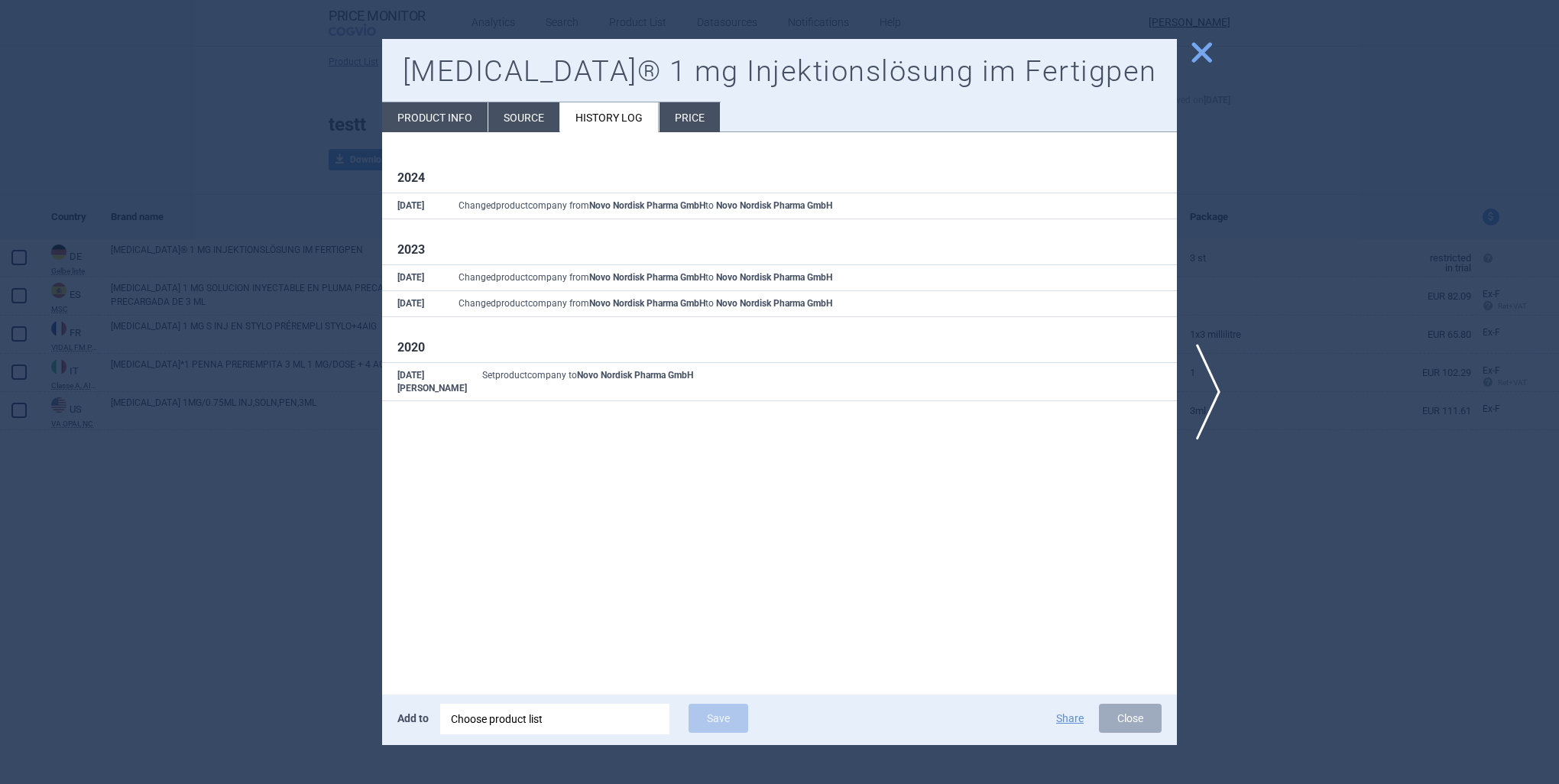
click at [510, 110] on li "Source" at bounding box center [523, 117] width 71 height 29
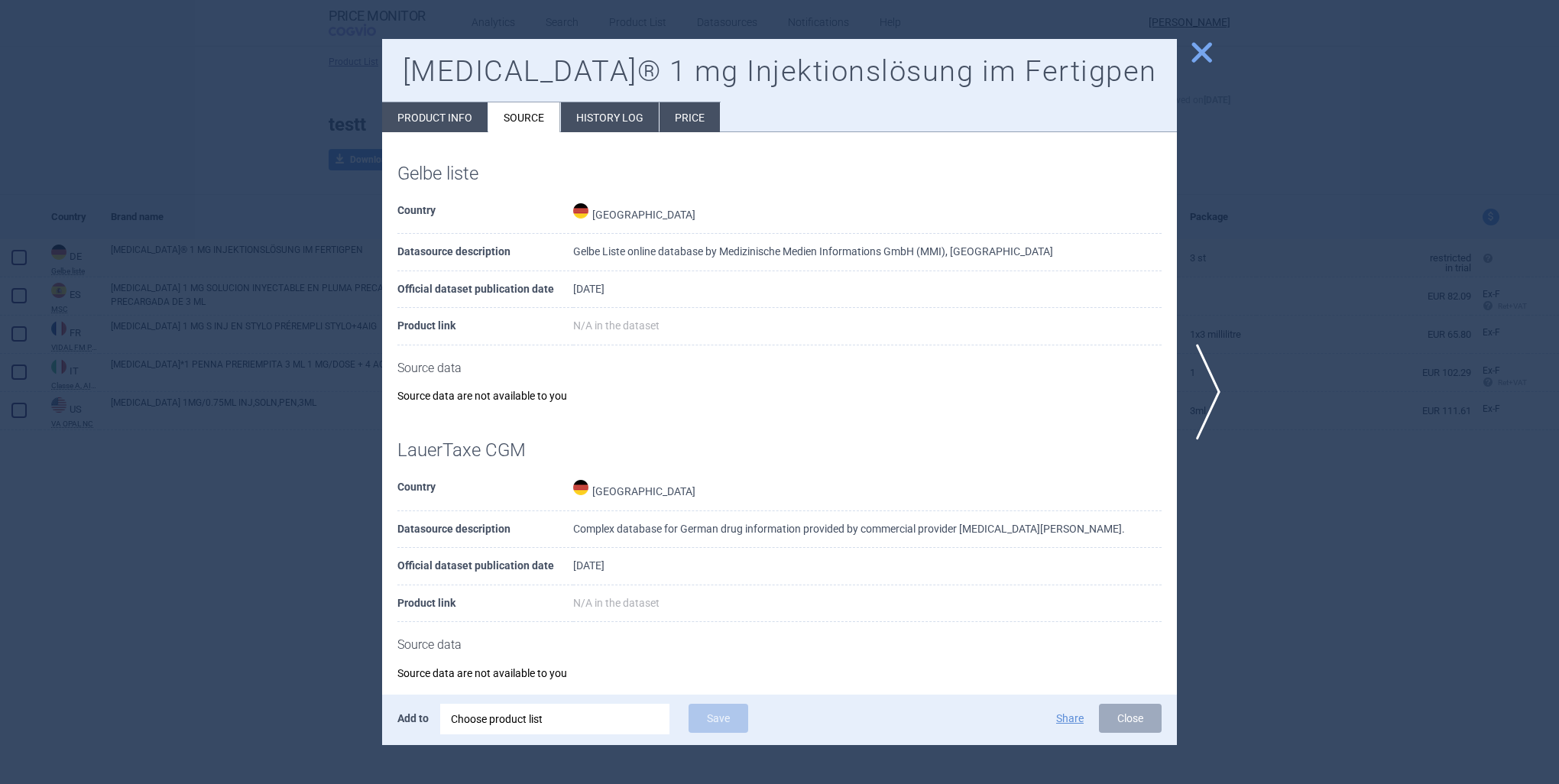
click at [1269, 253] on div at bounding box center [780, 392] width 1559 height 784
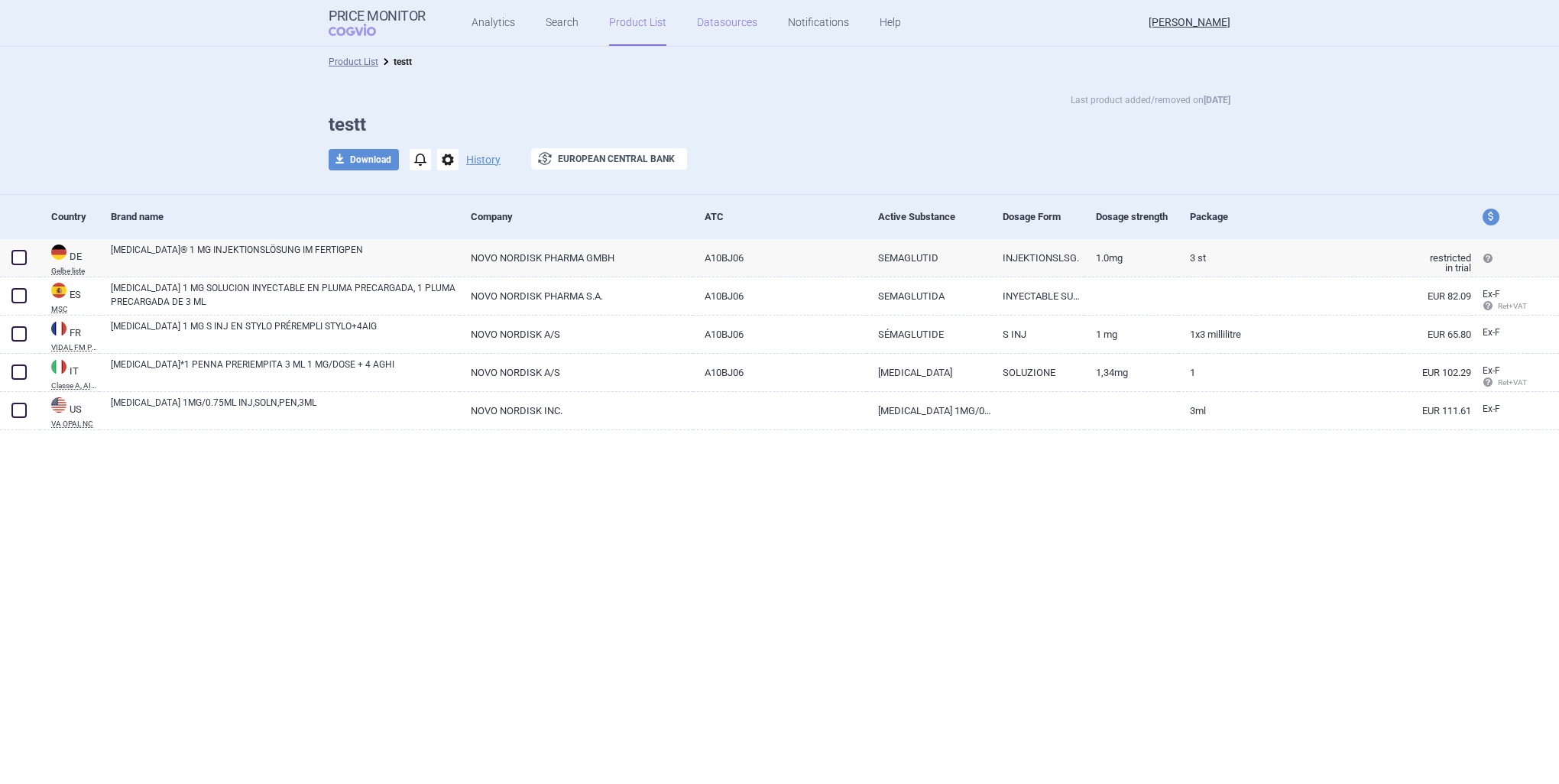
click at [734, 22] on link "Datasources" at bounding box center [728, 22] width 61 height 46
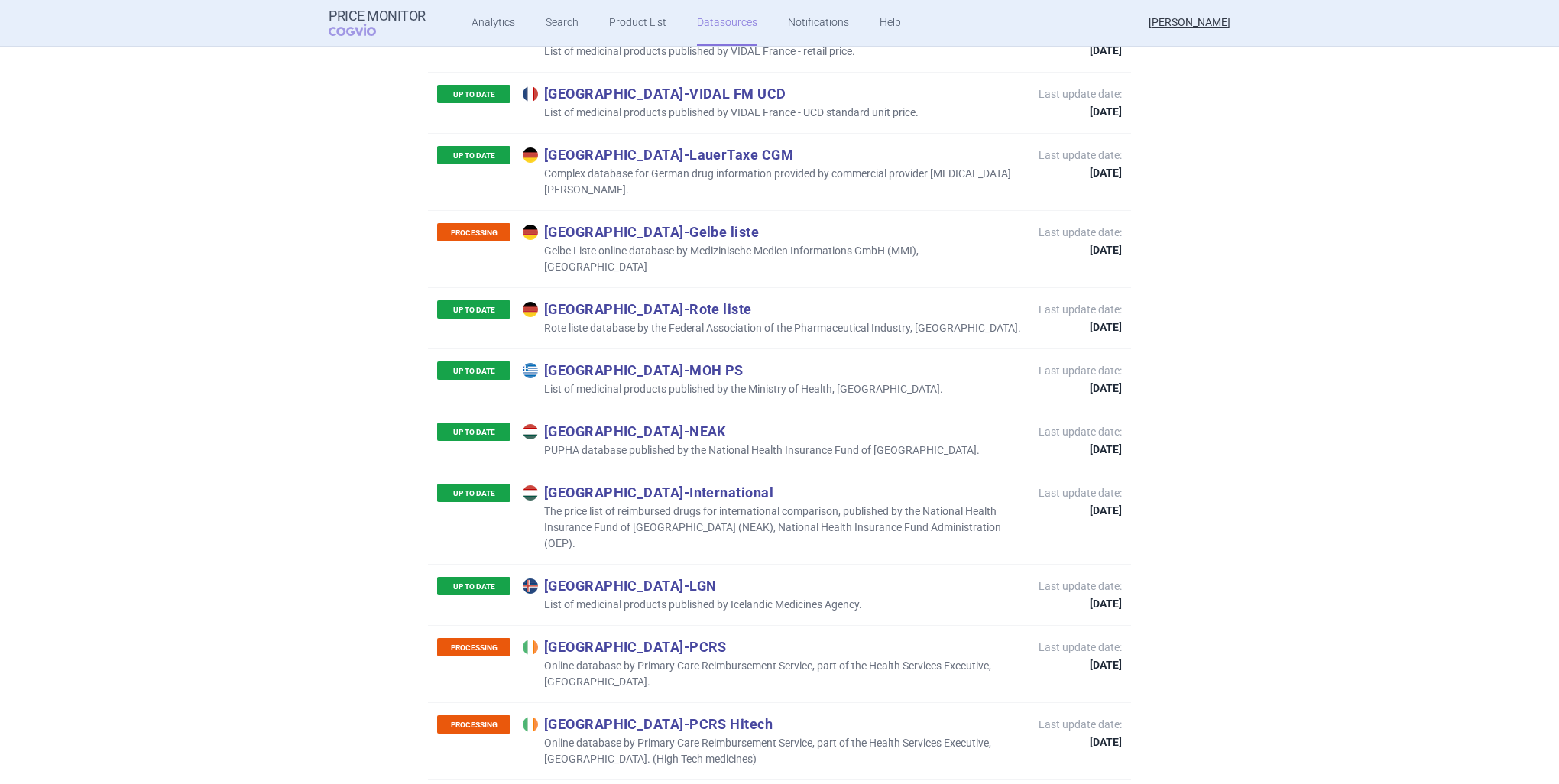
scroll to position [2292, 0]
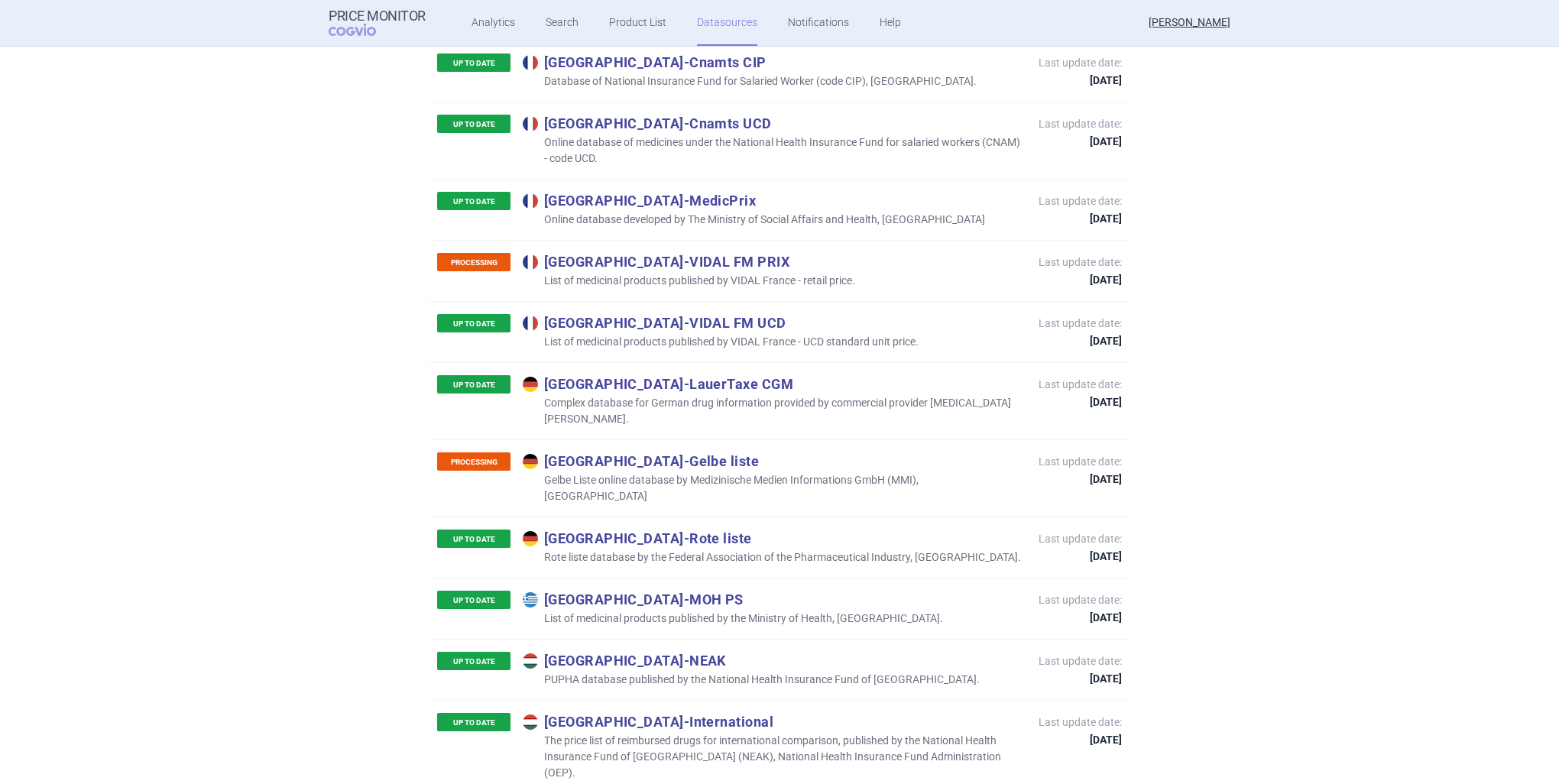
click at [582, 375] on p "Germany - LauerTaxe [MEDICAL_DATA]" at bounding box center [774, 383] width 501 height 17
click at [495, 375] on p "UP TO DATE" at bounding box center [473, 384] width 73 height 19
click at [614, 375] on p "Germany - LauerTaxe [MEDICAL_DATA]" at bounding box center [774, 383] width 501 height 17
drag, startPoint x: 614, startPoint y: 317, endPoint x: 708, endPoint y: 317, distance: 94.0
click at [708, 375] on p "Germany - LauerTaxe [MEDICAL_DATA]" at bounding box center [774, 383] width 501 height 17
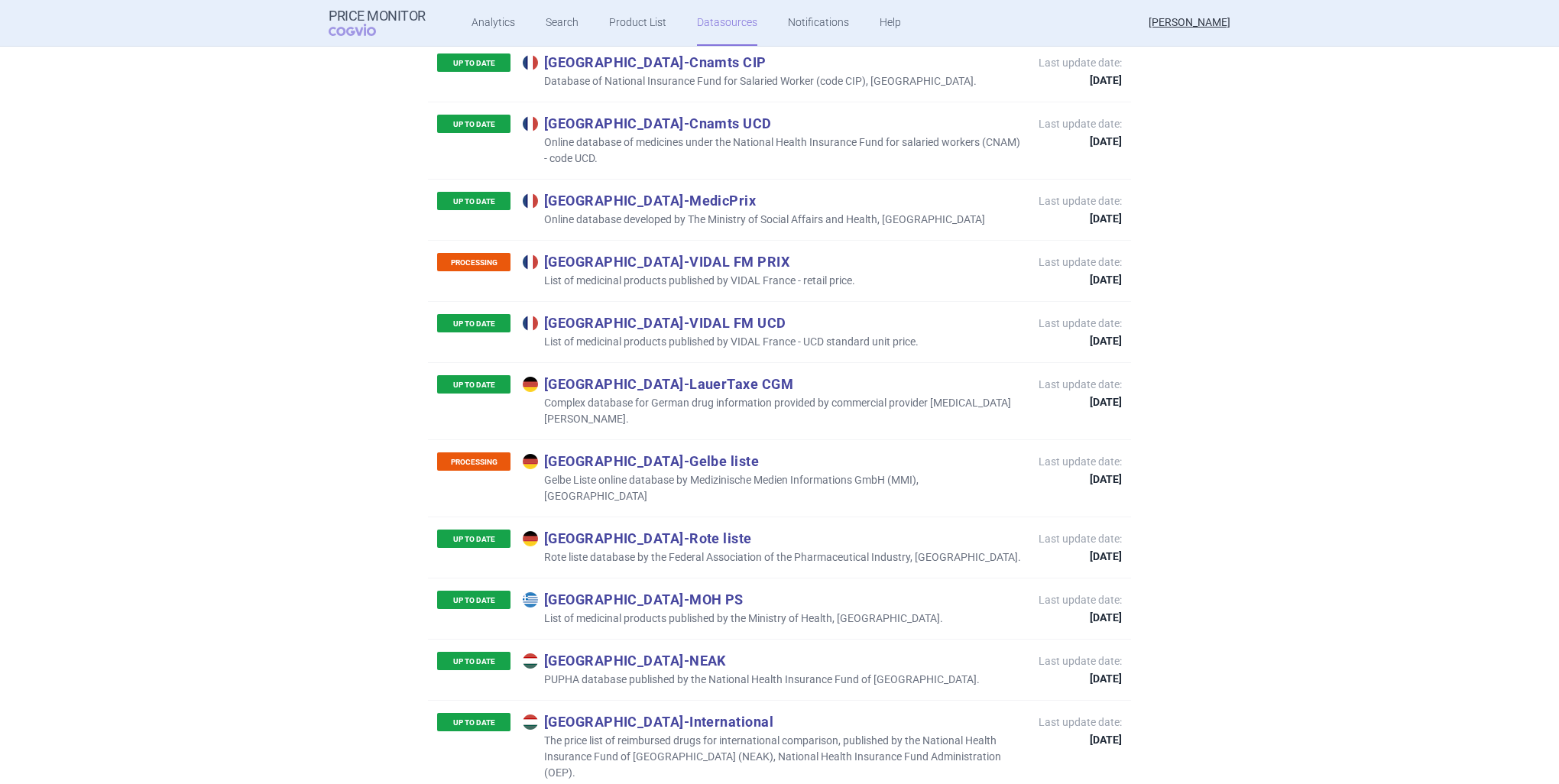
click at [942, 395] on p "Complex database for German drug information provided by commercial provider [M…" at bounding box center [774, 411] width 501 height 32
drag, startPoint x: 942, startPoint y: 333, endPoint x: 964, endPoint y: 335, distance: 22.1
click at [964, 395] on p "Complex database for German drug information provided by commercial provider [M…" at bounding box center [774, 411] width 501 height 32
copy p "[MEDICAL_DATA] [PERSON_NAME]"
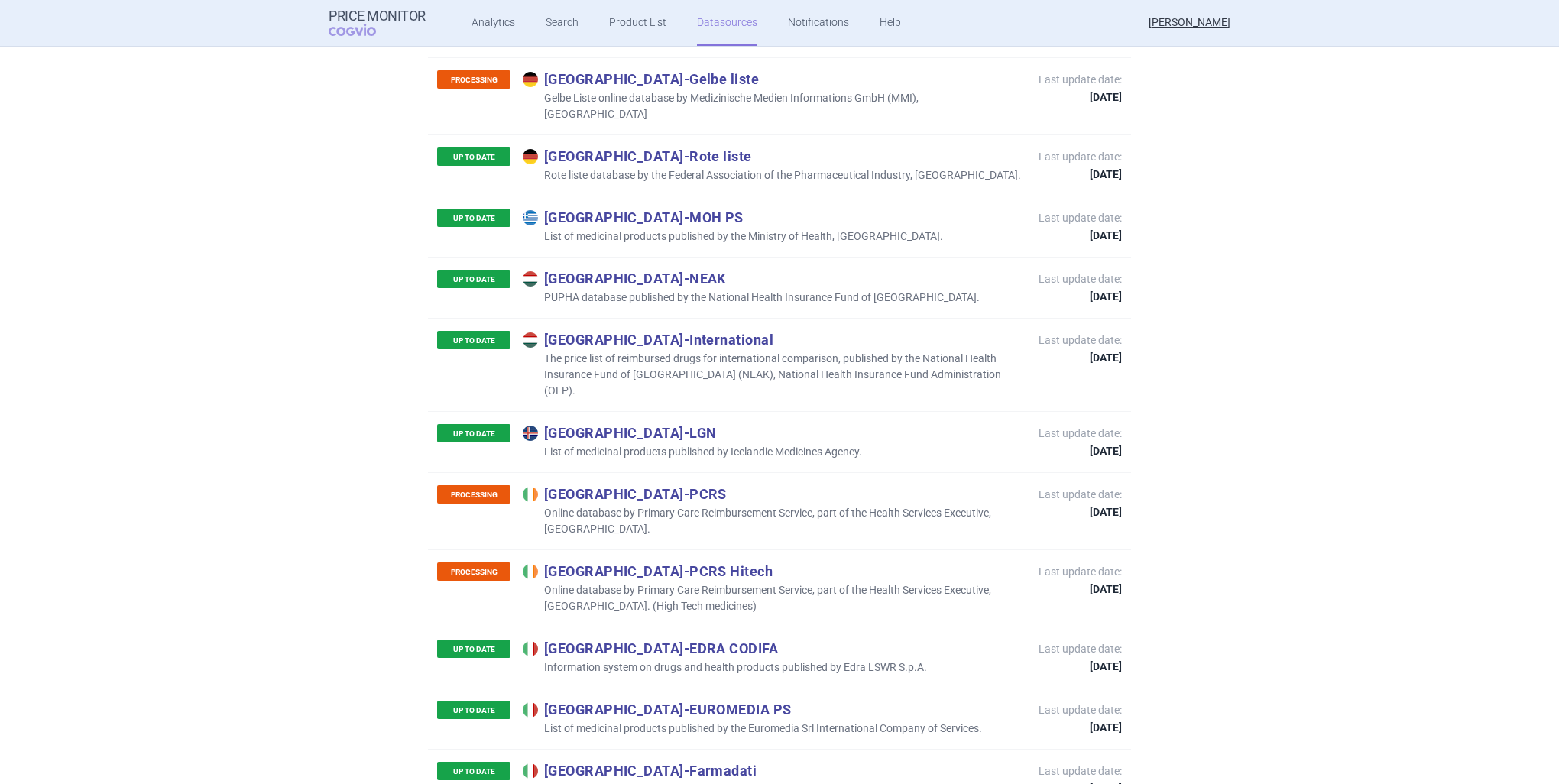
scroll to position [2139, 0]
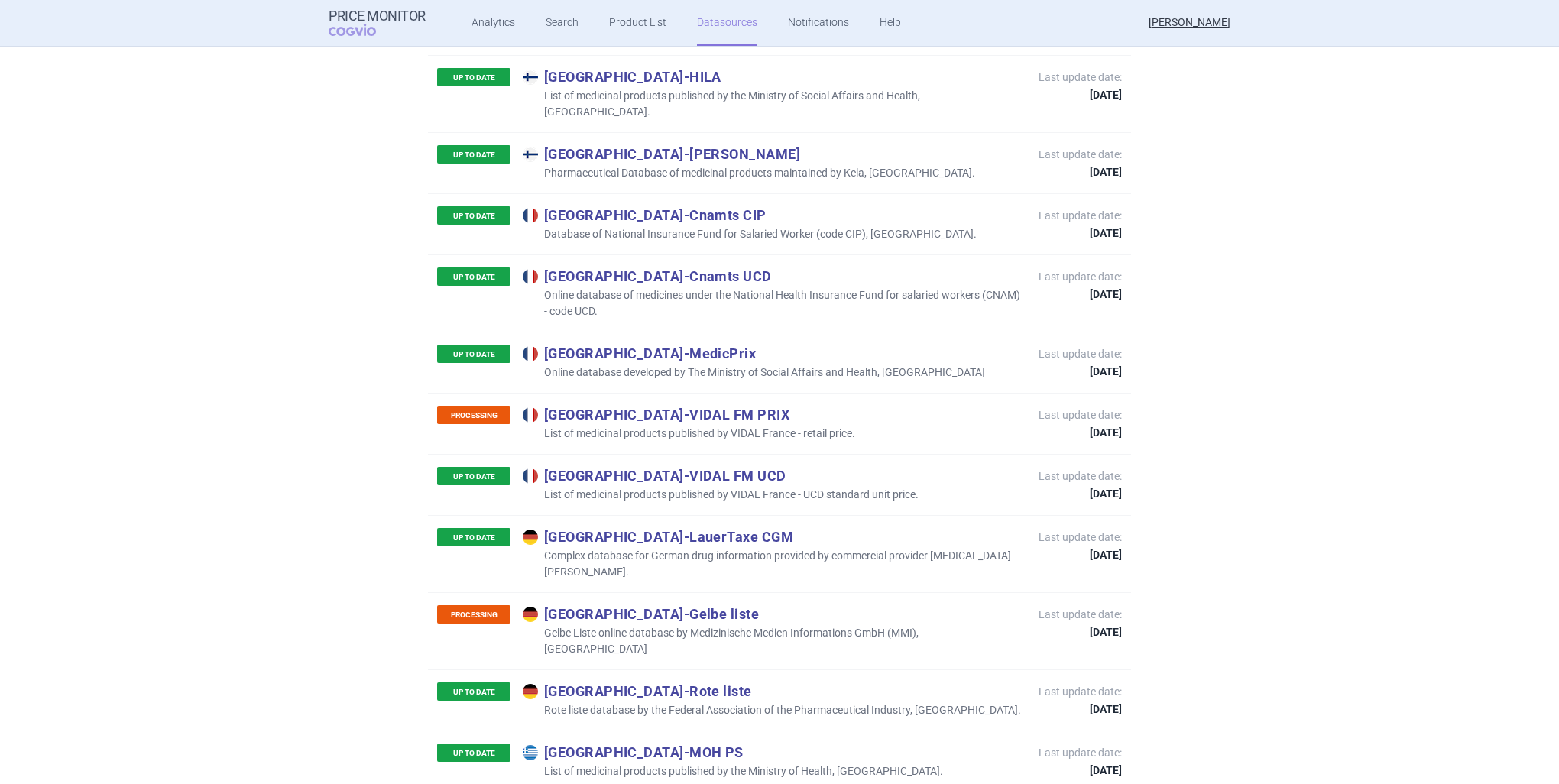
click at [712, 625] on p "Gelbe Liste online database by Medizinische Medien Informations GmbH (MMI), [GE…" at bounding box center [774, 640] width 501 height 32
drag, startPoint x: 712, startPoint y: 547, endPoint x: 912, endPoint y: 547, distance: 200.0
click at [912, 625] on p "Gelbe Liste online database by Medizinische Medien Informations GmbH (MMI), [GE…" at bounding box center [774, 640] width 501 height 32
copy p "Medizinische Medien Informations GmbH (MMI)"
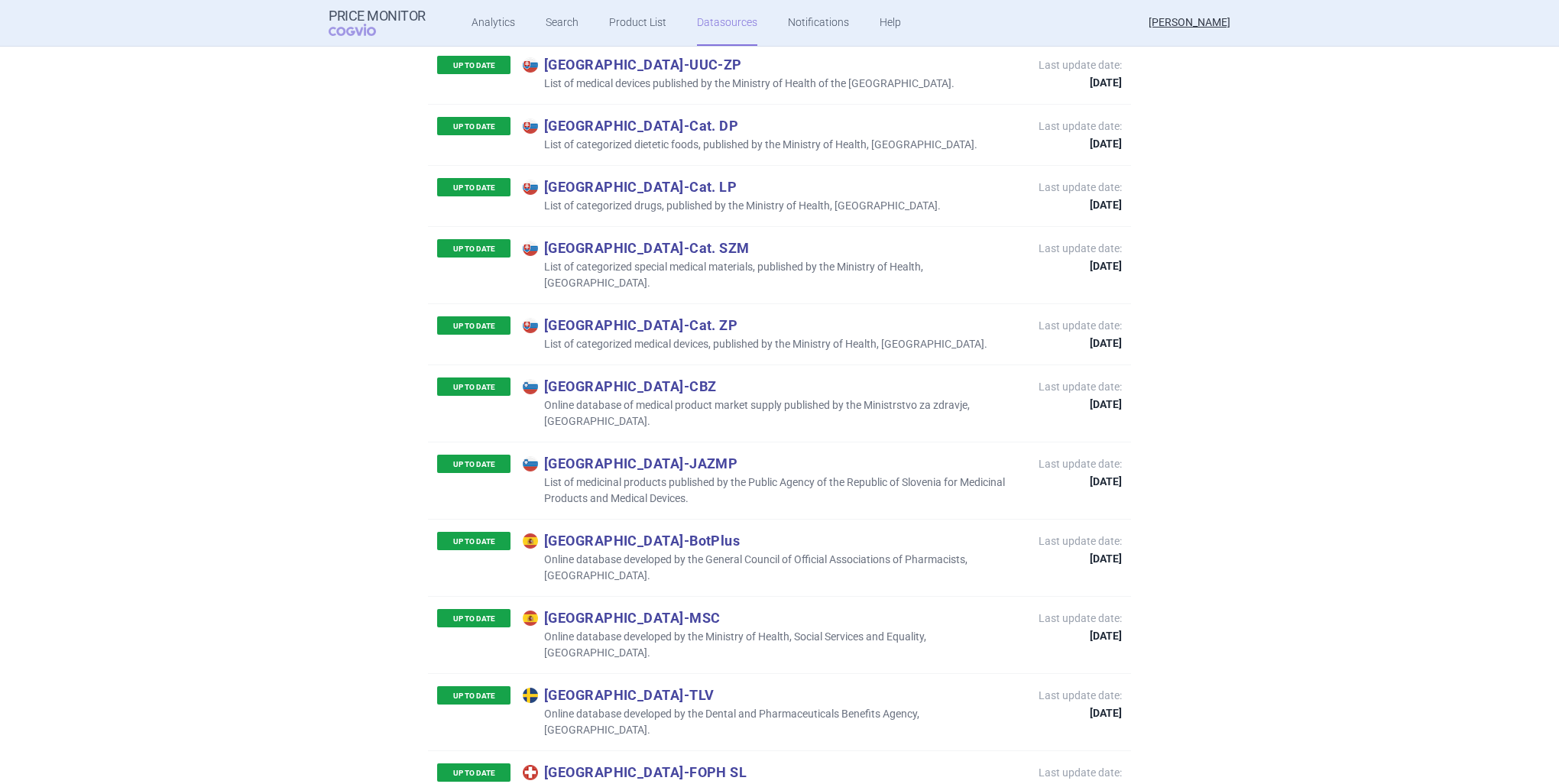
scroll to position [6859, 0]
